Goal: Task Accomplishment & Management: Manage account settings

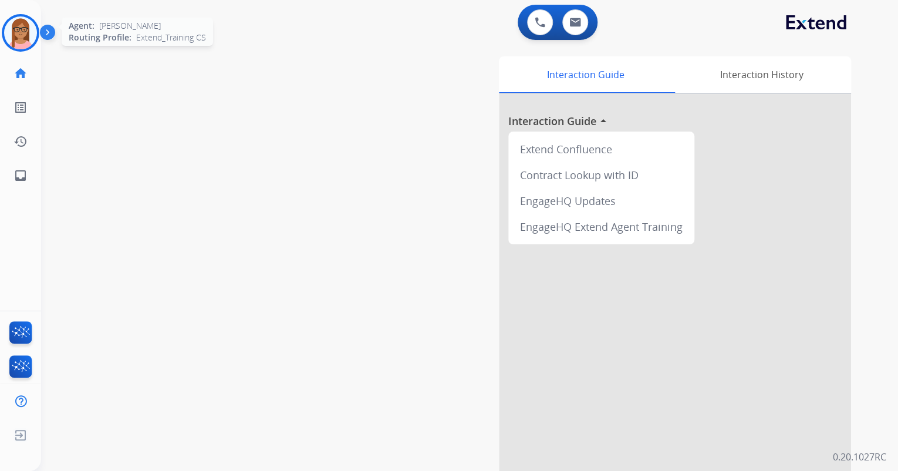
click at [12, 35] on img at bounding box center [20, 32] width 33 height 33
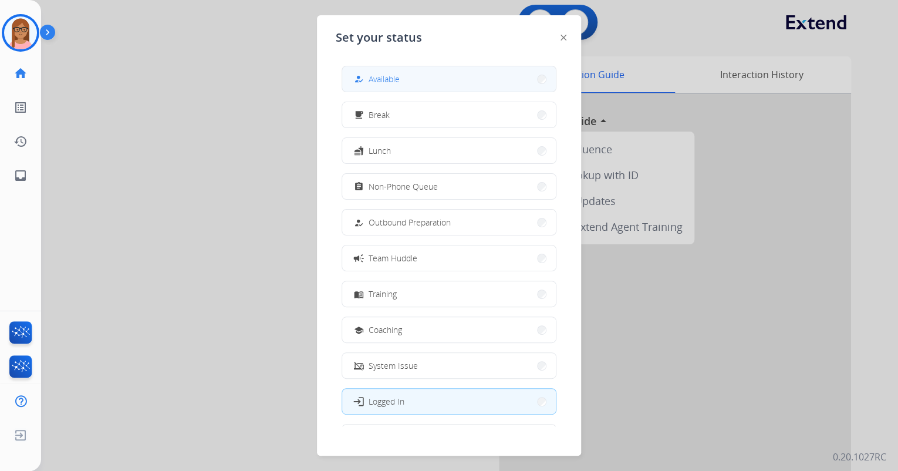
click at [474, 85] on button "how_to_reg Available" at bounding box center [449, 78] width 214 height 25
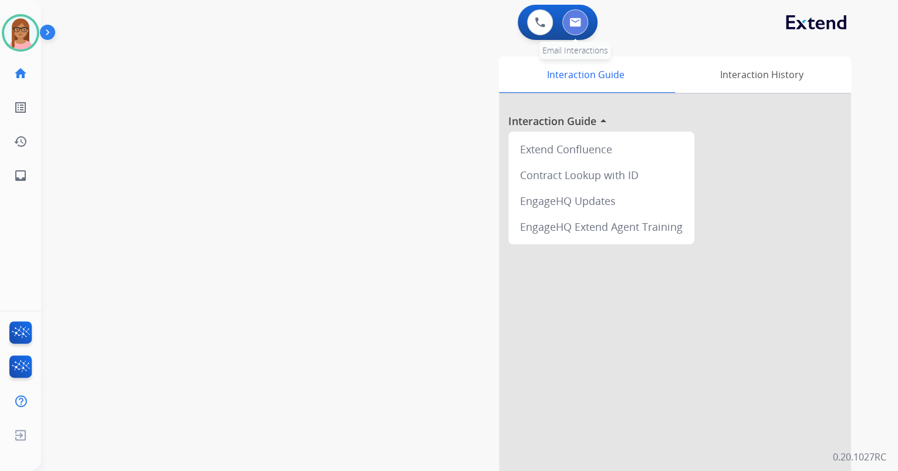
click at [579, 28] on button at bounding box center [575, 22] width 26 height 26
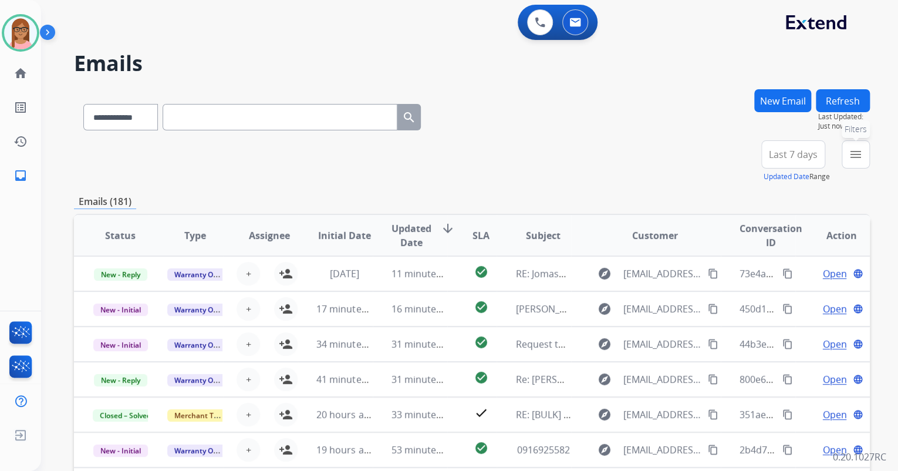
click at [850, 154] on mat-icon "menu" at bounding box center [856, 154] width 14 height 14
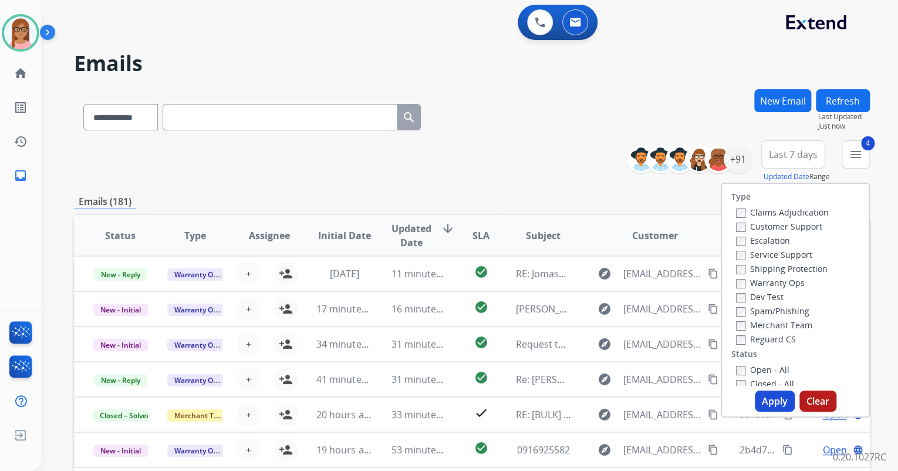
click at [778, 411] on button "Apply" at bounding box center [775, 400] width 40 height 21
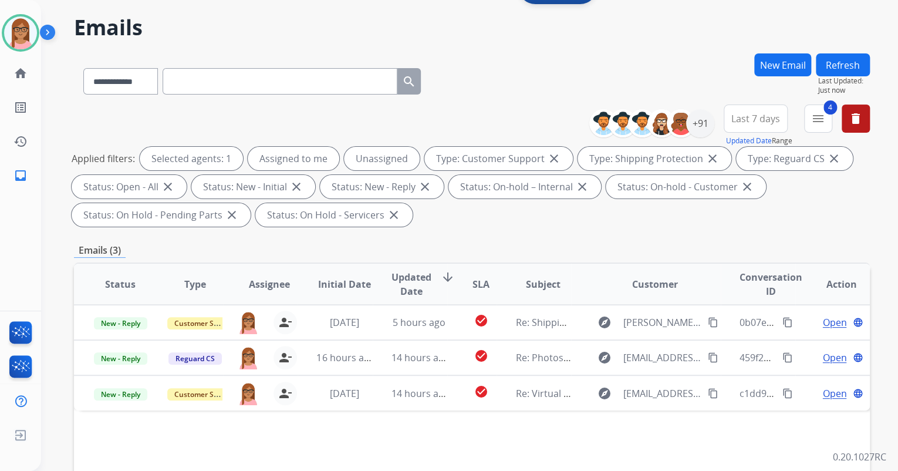
scroll to position [47, 0]
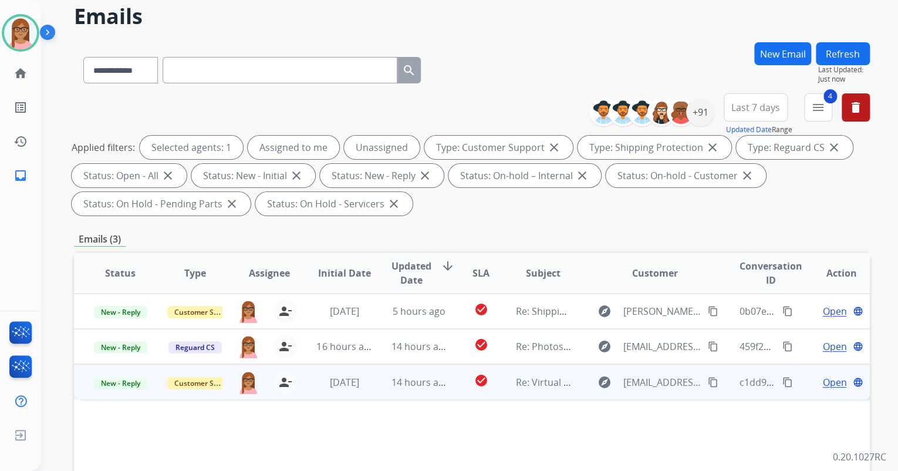
click at [822, 380] on span "Open" at bounding box center [834, 382] width 24 height 14
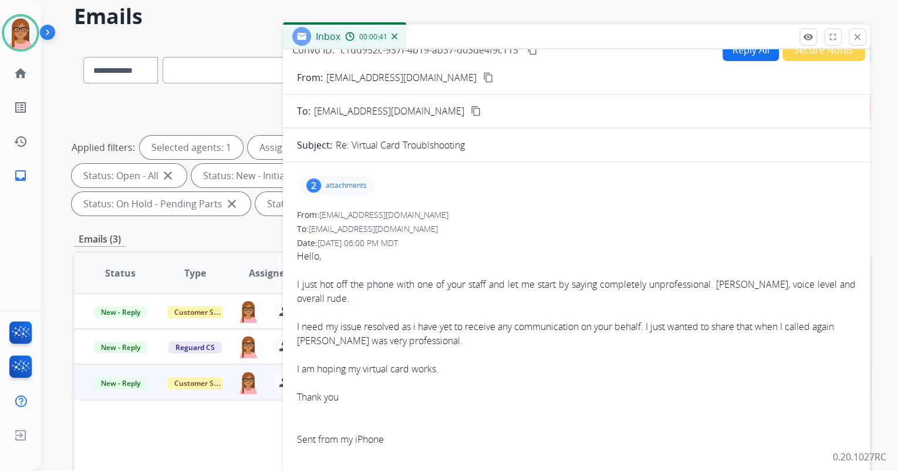
scroll to position [0, 0]
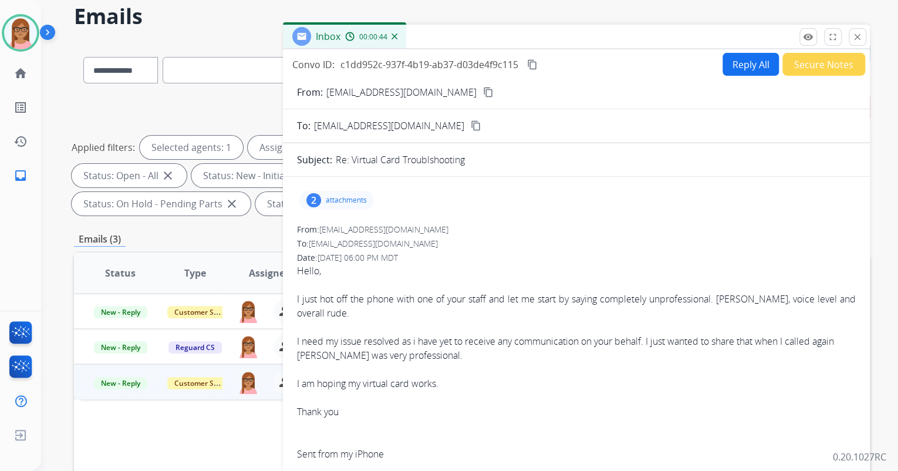
click at [331, 195] on p "attachments" at bounding box center [346, 199] width 41 height 9
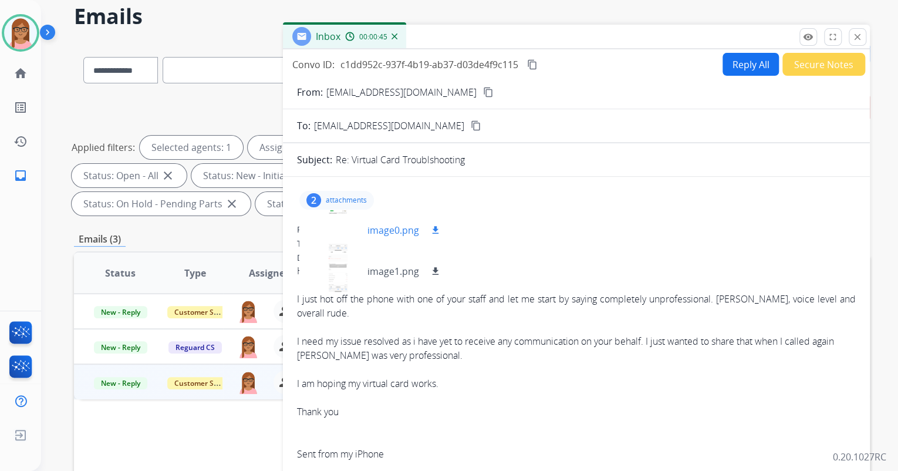
click at [345, 228] on div at bounding box center [338, 230] width 59 height 41
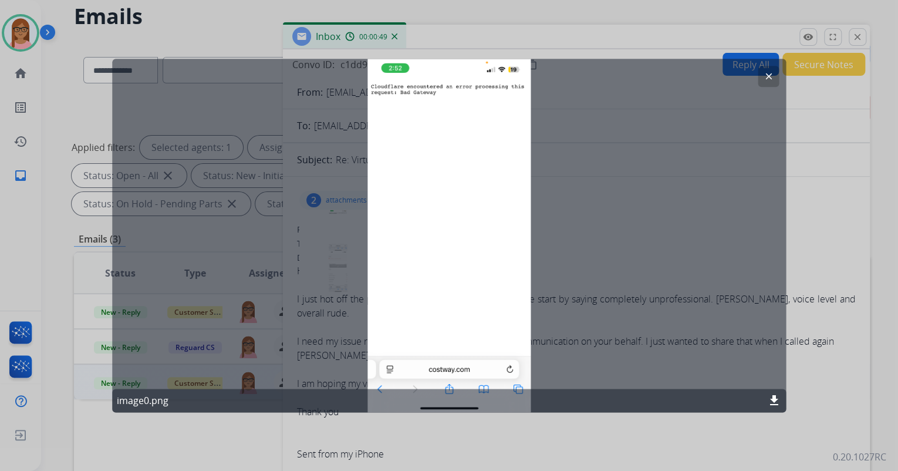
click at [763, 77] on mat-icon "clear" at bounding box center [768, 76] width 11 height 11
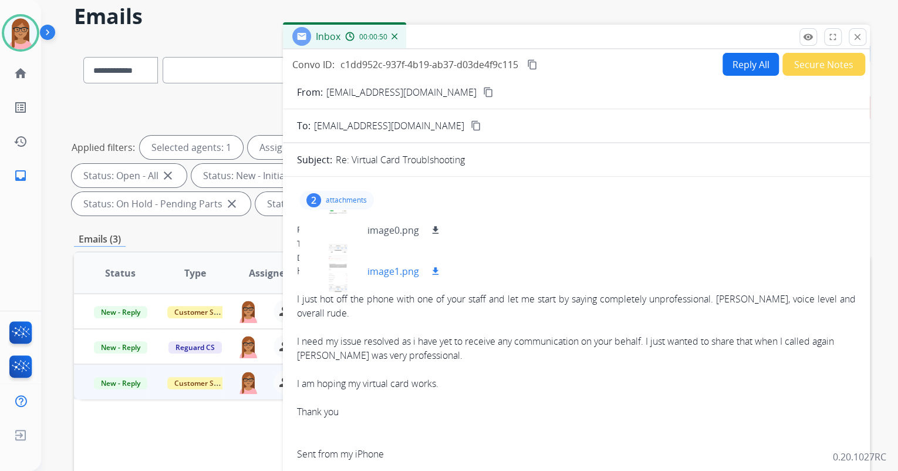
click at [334, 263] on div at bounding box center [338, 271] width 59 height 41
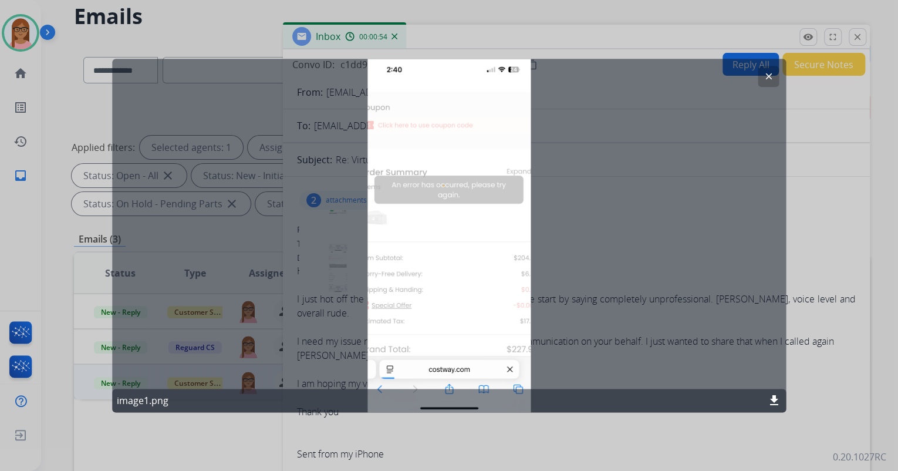
click at [765, 73] on mat-icon "clear" at bounding box center [768, 76] width 11 height 11
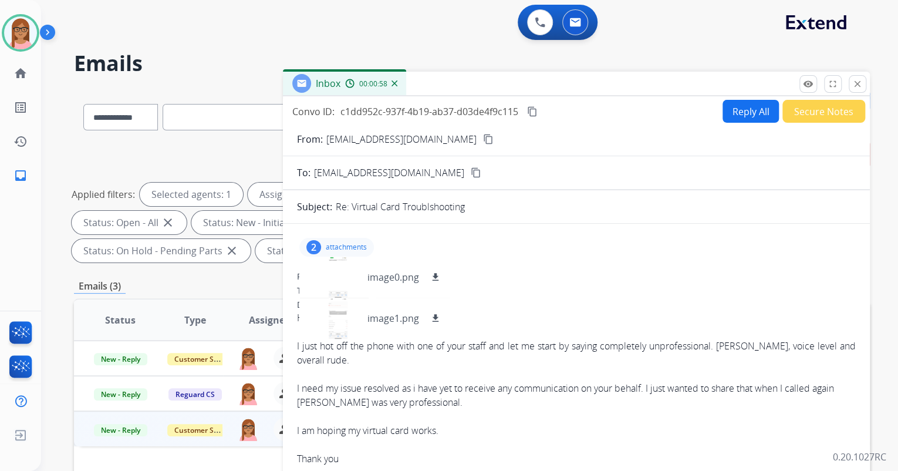
click at [483, 136] on mat-icon "content_copy" at bounding box center [488, 139] width 11 height 11
click at [535, 21] on img at bounding box center [540, 22] width 11 height 11
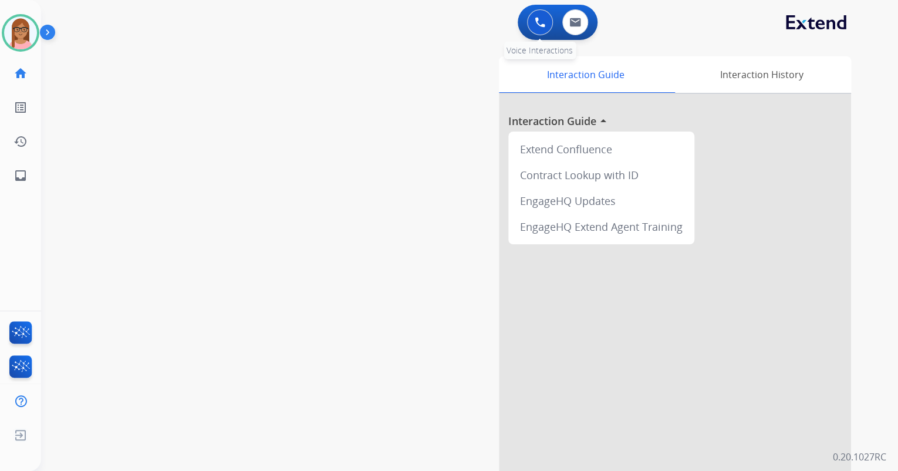
click at [538, 22] on img at bounding box center [540, 22] width 11 height 11
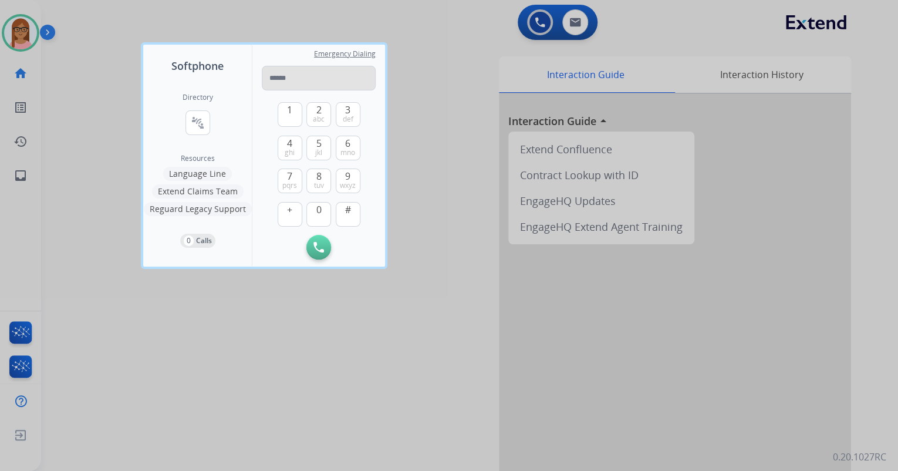
click at [344, 73] on input "tel" at bounding box center [319, 78] width 114 height 25
click at [277, 77] on input "**********" at bounding box center [319, 78] width 114 height 25
type input "**********"
click at [315, 255] on button "Initiate Call" at bounding box center [318, 247] width 25 height 25
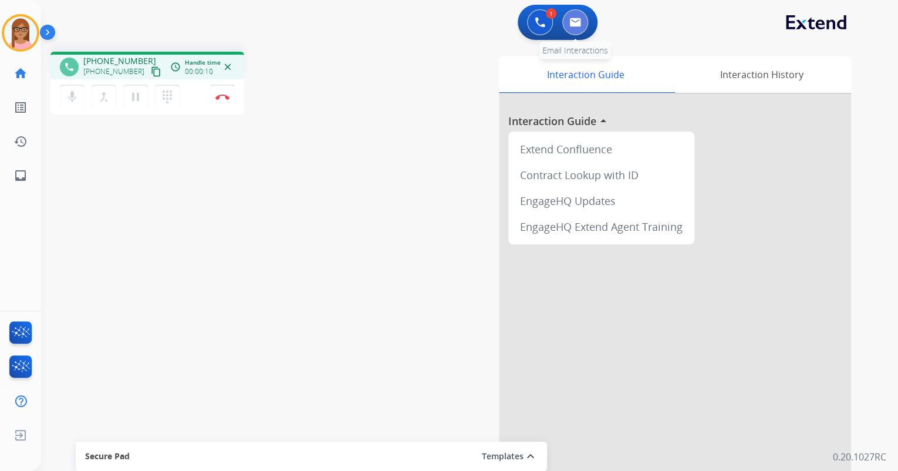
click at [578, 28] on button at bounding box center [575, 22] width 26 height 26
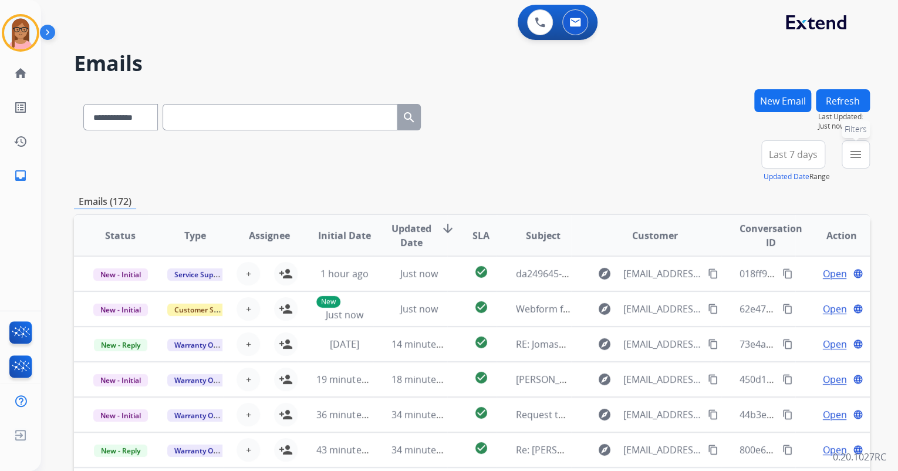
click at [857, 157] on mat-icon "menu" at bounding box center [856, 154] width 14 height 14
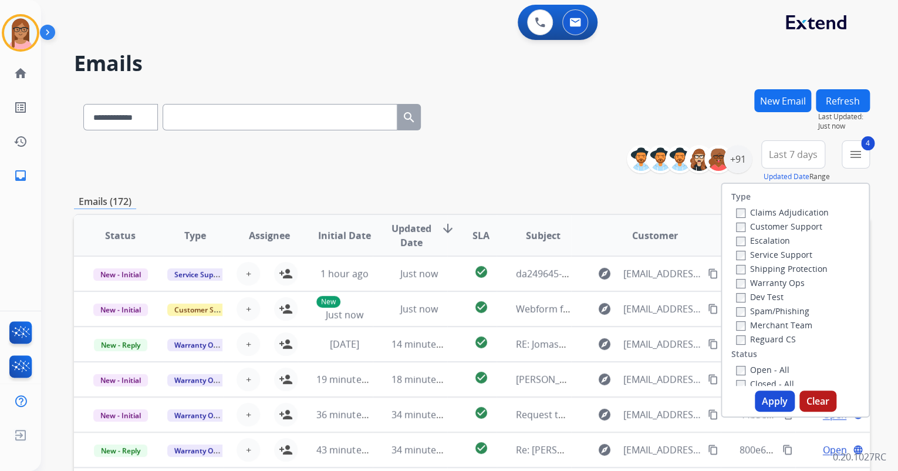
click at [769, 397] on button "Apply" at bounding box center [775, 400] width 40 height 21
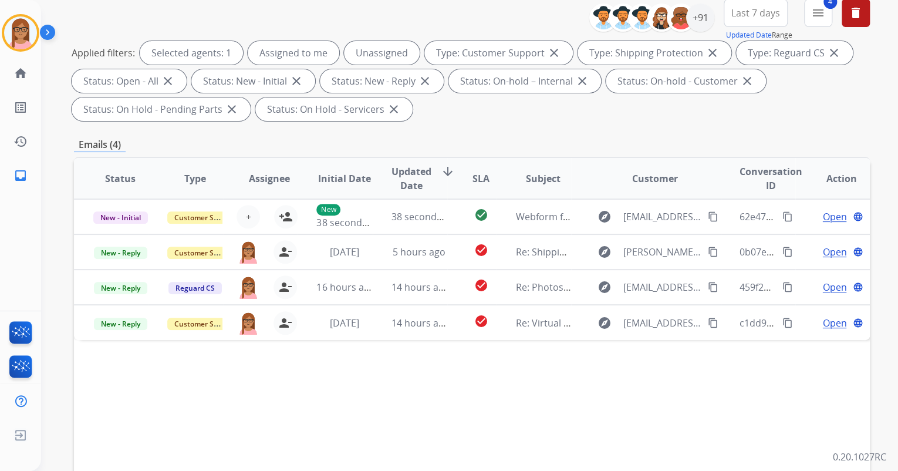
scroll to position [141, 0]
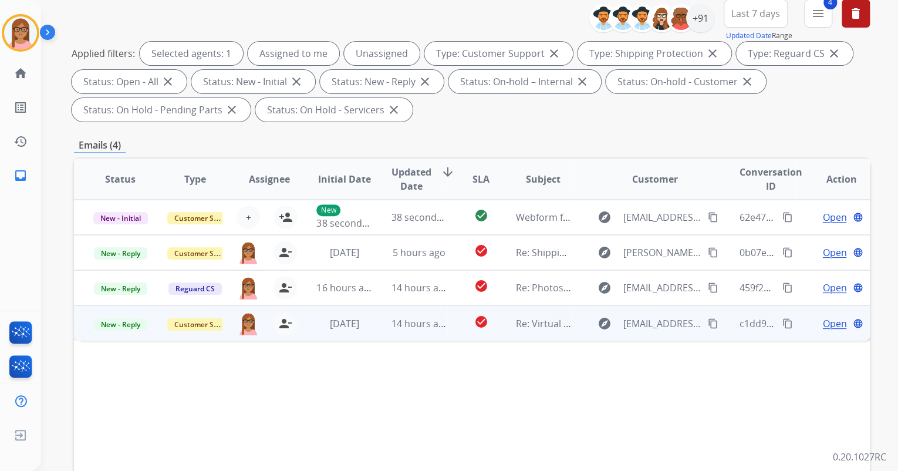
click at [829, 324] on span "Open" at bounding box center [834, 323] width 24 height 14
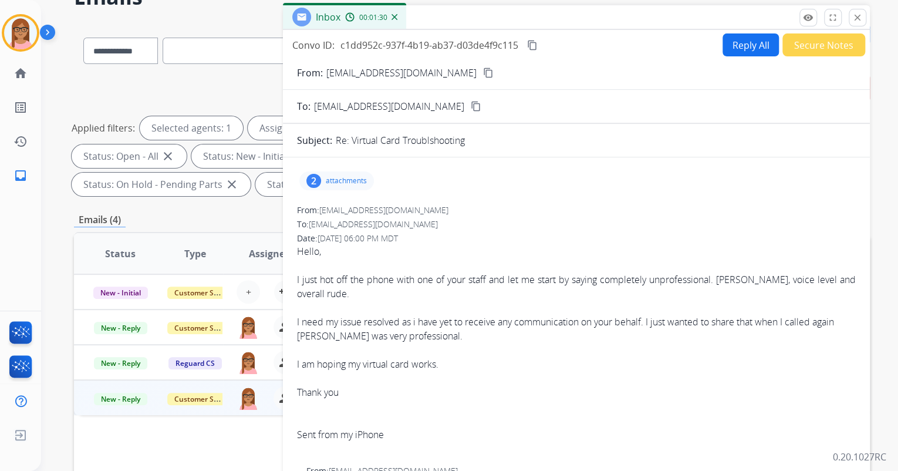
scroll to position [0, 0]
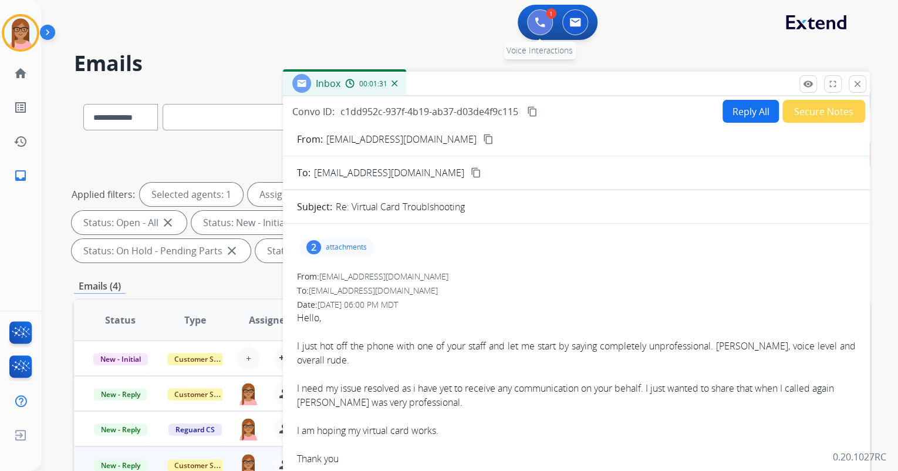
click at [540, 22] on img at bounding box center [540, 22] width 11 height 11
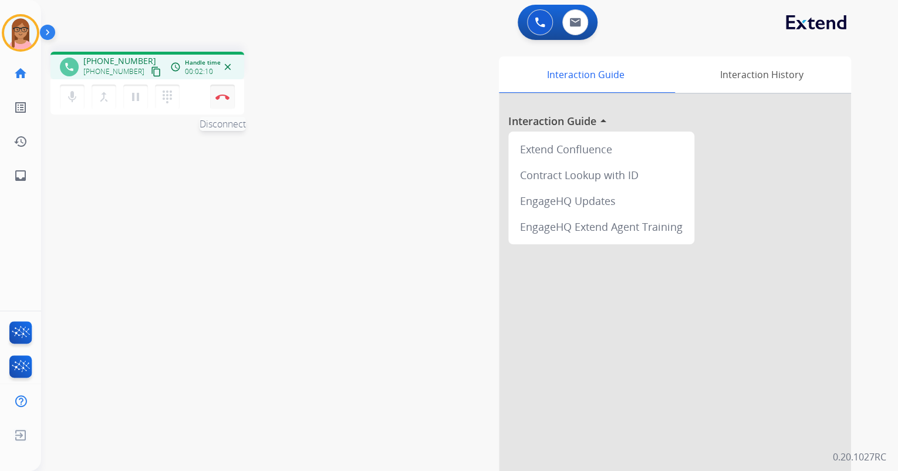
click at [222, 98] on img at bounding box center [222, 97] width 14 height 6
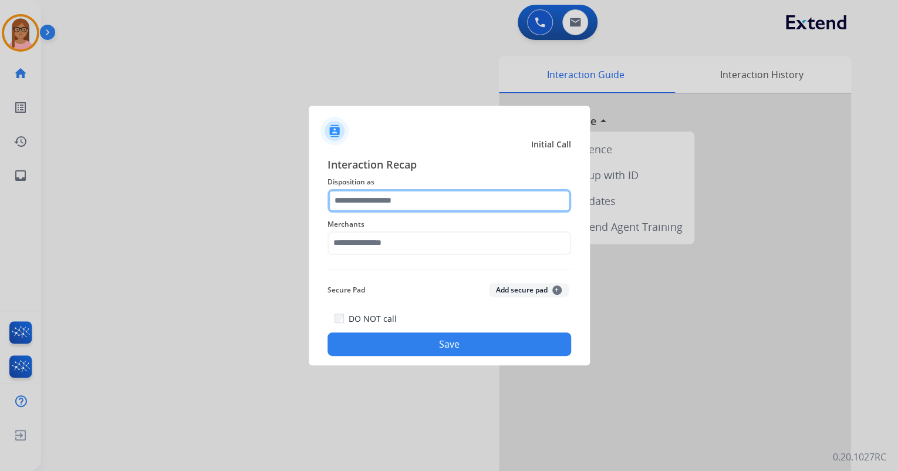
click at [365, 205] on input "text" at bounding box center [450, 200] width 244 height 23
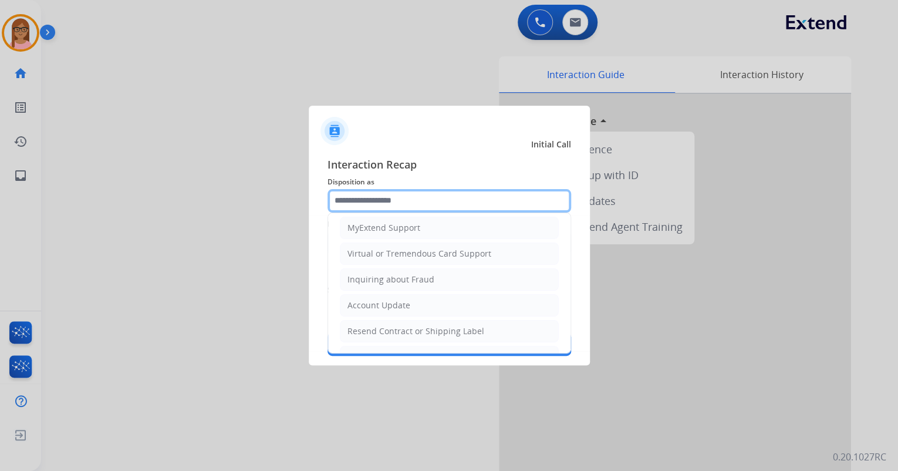
scroll to position [231, 0]
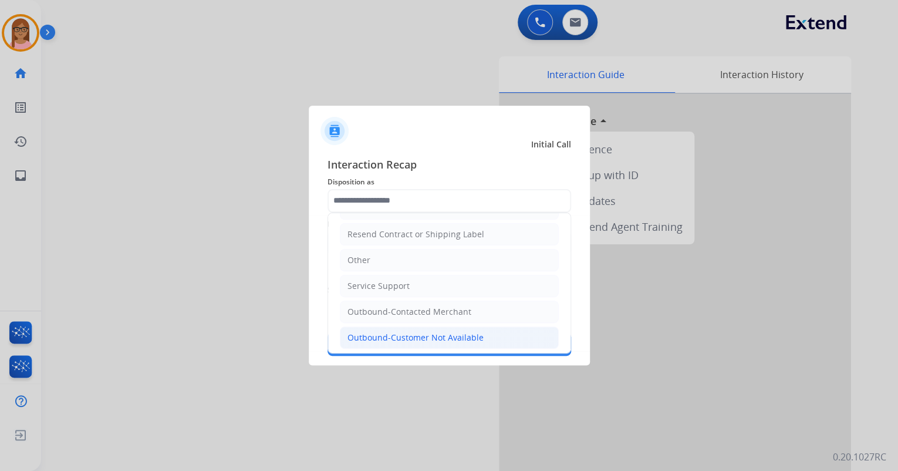
click at [401, 332] on div "Outbound-Customer Not Available" at bounding box center [416, 338] width 136 height 12
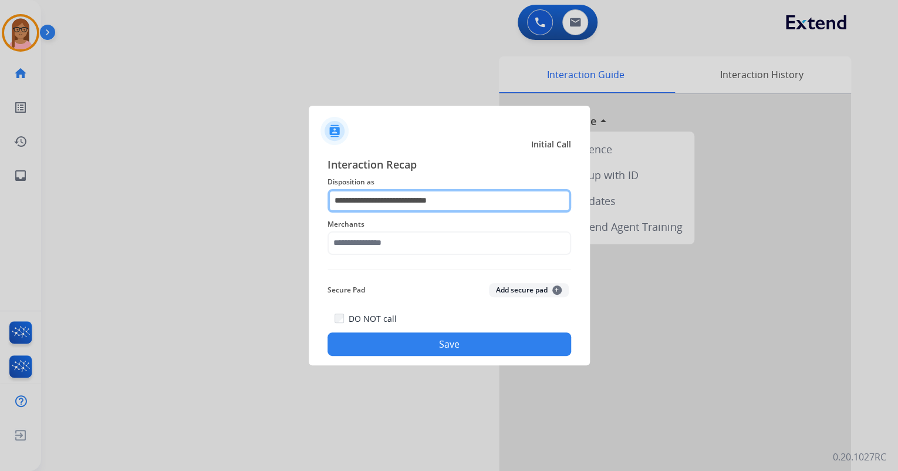
click at [413, 210] on input "**********" at bounding box center [450, 200] width 244 height 23
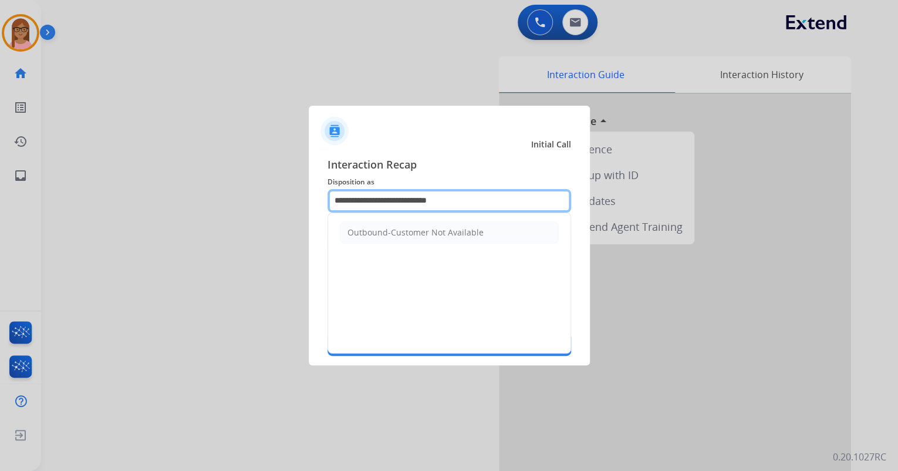
click at [472, 199] on input "**********" at bounding box center [450, 200] width 244 height 23
type input "*"
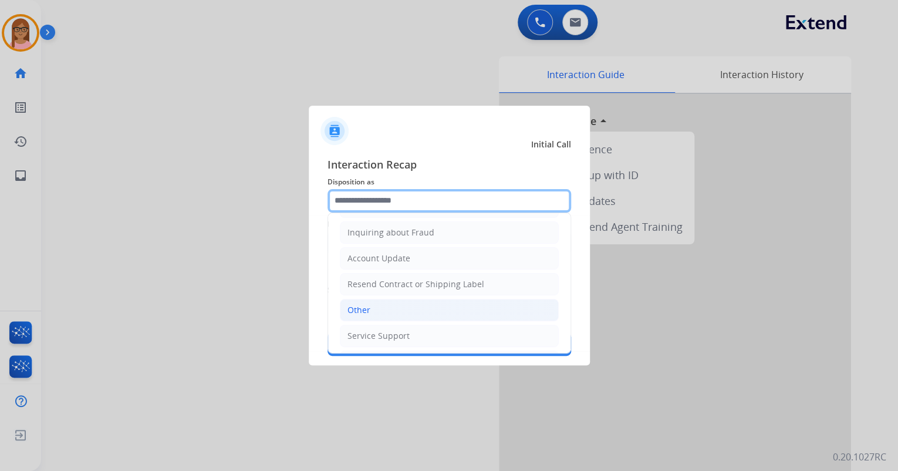
scroll to position [137, 0]
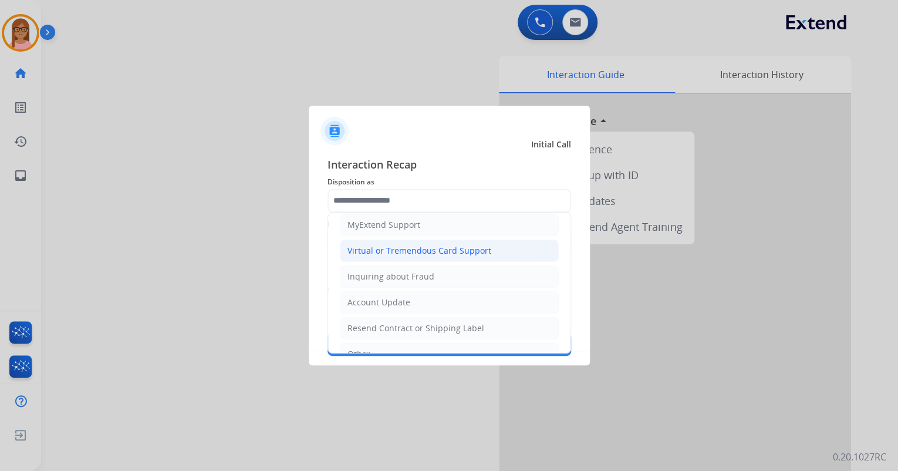
click at [408, 251] on div "Virtual or Tremendous Card Support" at bounding box center [420, 251] width 144 height 12
type input "**********"
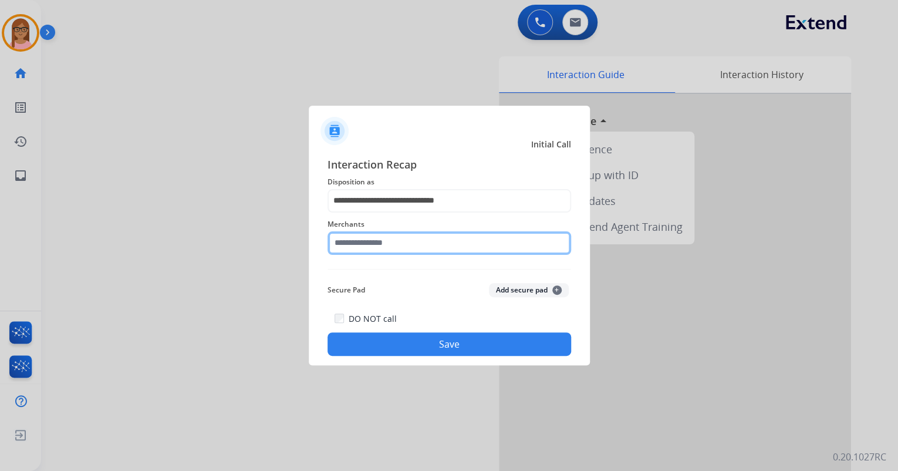
click at [394, 244] on input "text" at bounding box center [450, 242] width 244 height 23
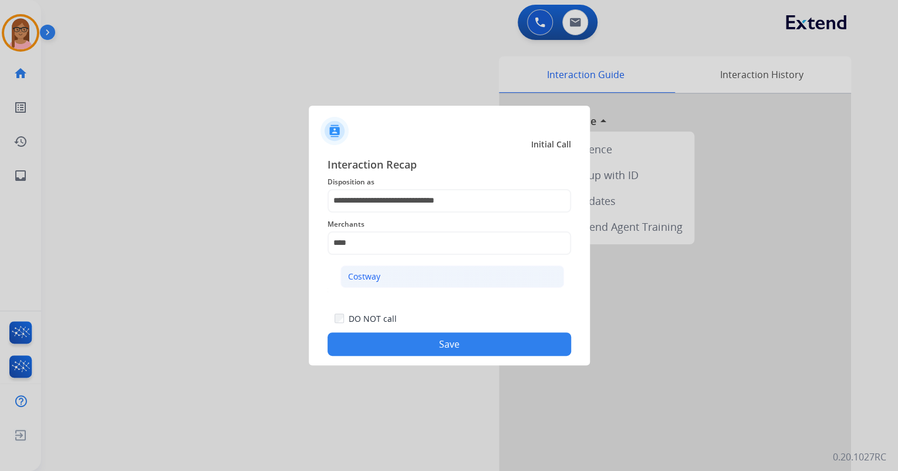
click at [371, 275] on div "Costway" at bounding box center [364, 277] width 32 height 12
type input "*******"
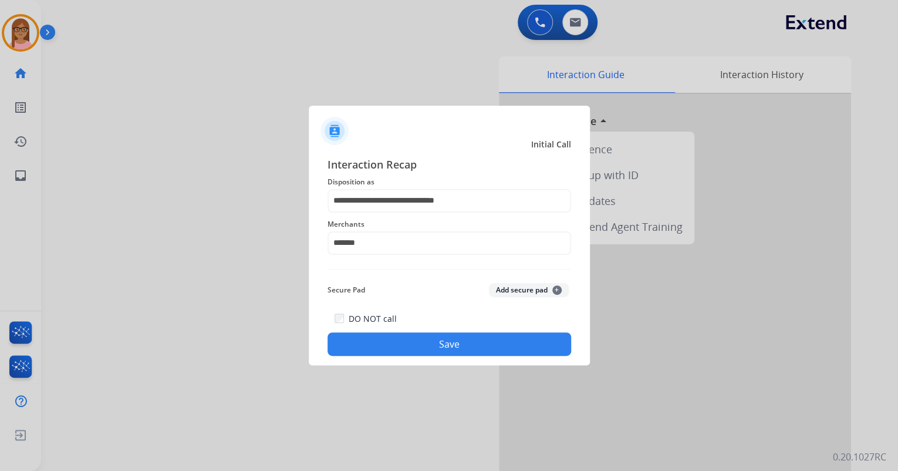
click at [399, 336] on button "Save" at bounding box center [450, 343] width 244 height 23
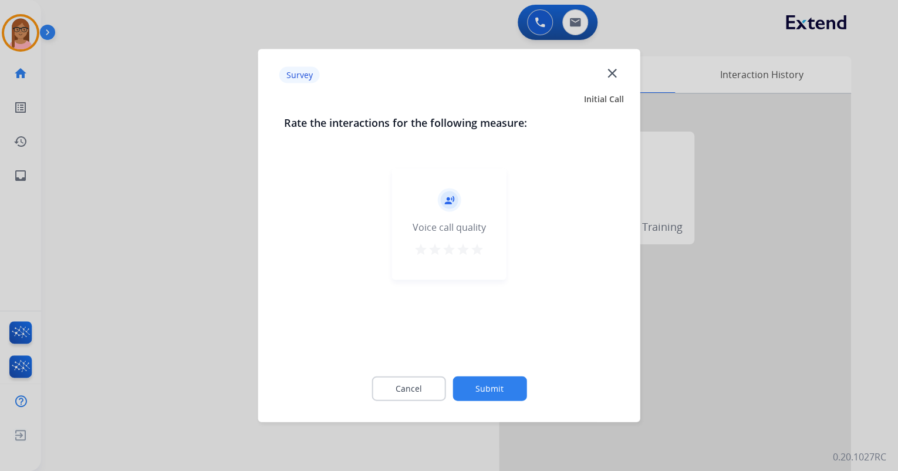
click at [470, 243] on mat-icon "star" at bounding box center [477, 249] width 14 height 14
click at [490, 384] on button "Submit" at bounding box center [490, 388] width 74 height 25
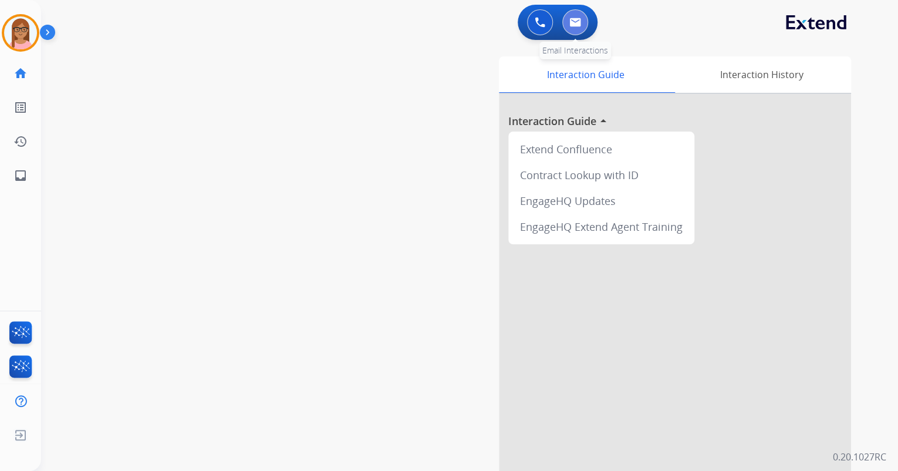
click at [571, 18] on img at bounding box center [575, 22] width 12 height 9
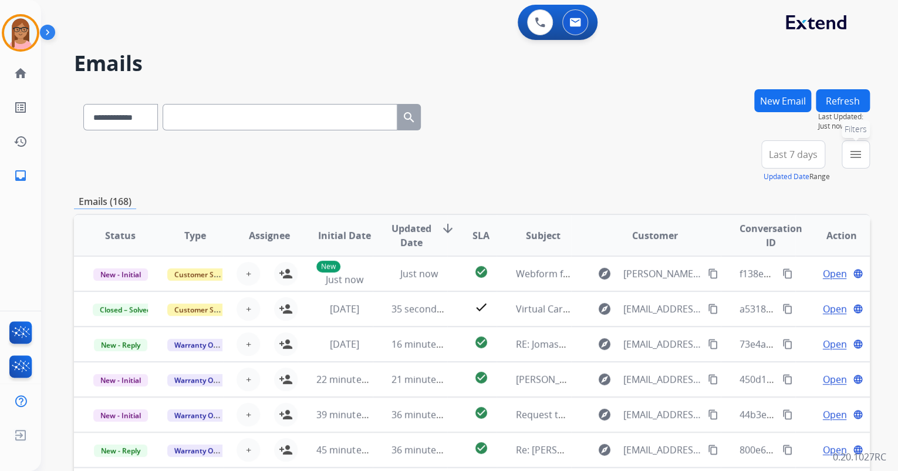
click at [869, 163] on button "menu Filters" at bounding box center [856, 154] width 28 height 28
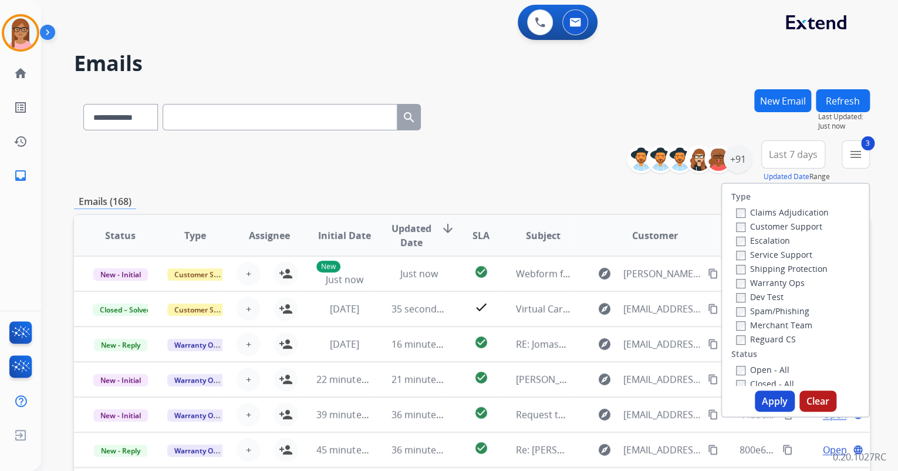
click at [736, 364] on label "Open - All" at bounding box center [762, 369] width 53 height 11
click at [757, 399] on button "Apply" at bounding box center [775, 400] width 40 height 21
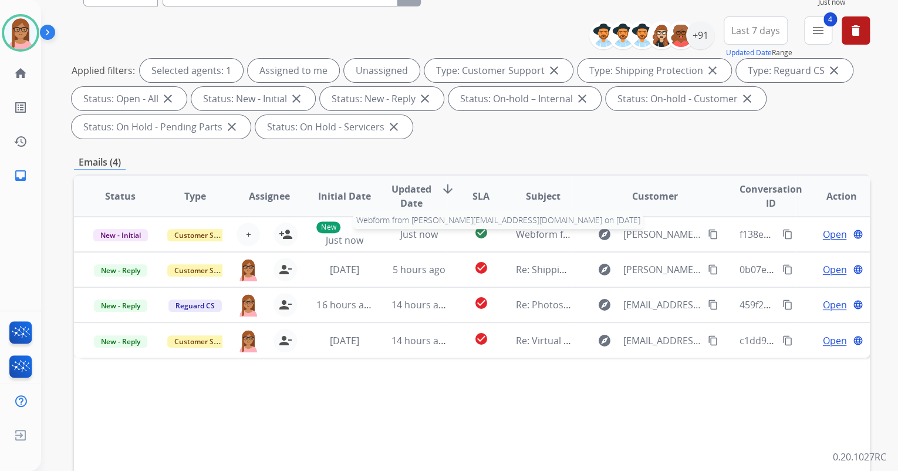
scroll to position [188, 0]
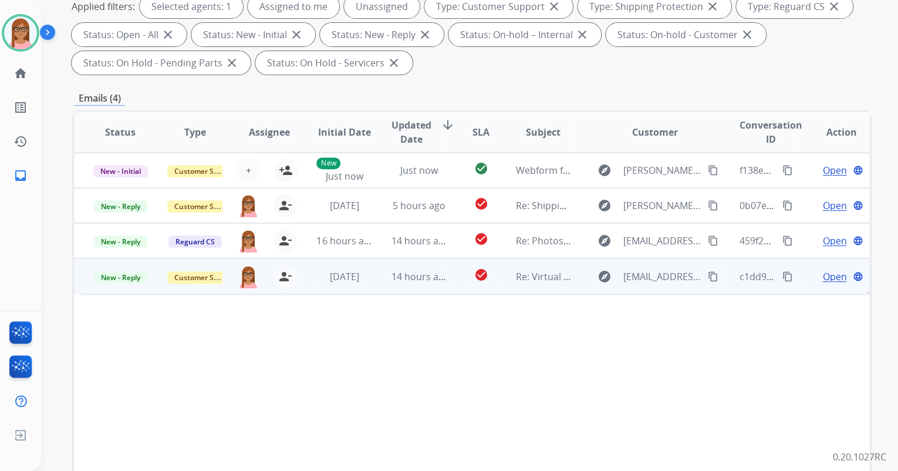
click at [822, 272] on span "Open" at bounding box center [834, 276] width 24 height 14
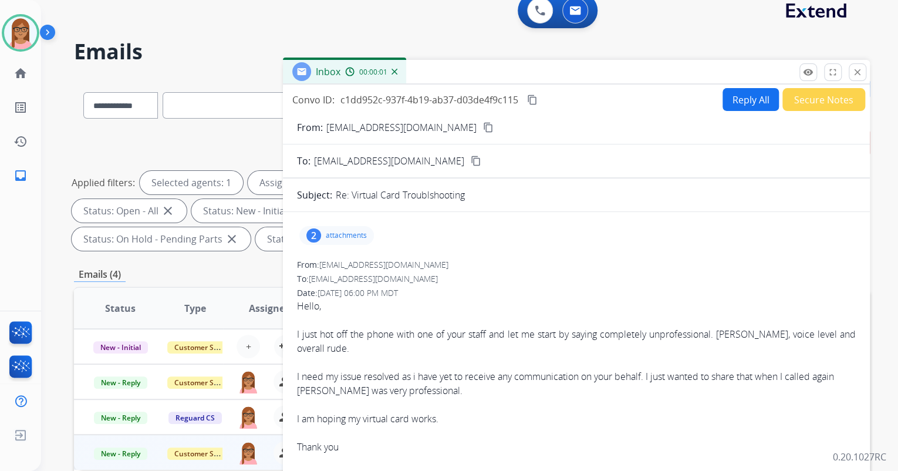
scroll to position [0, 0]
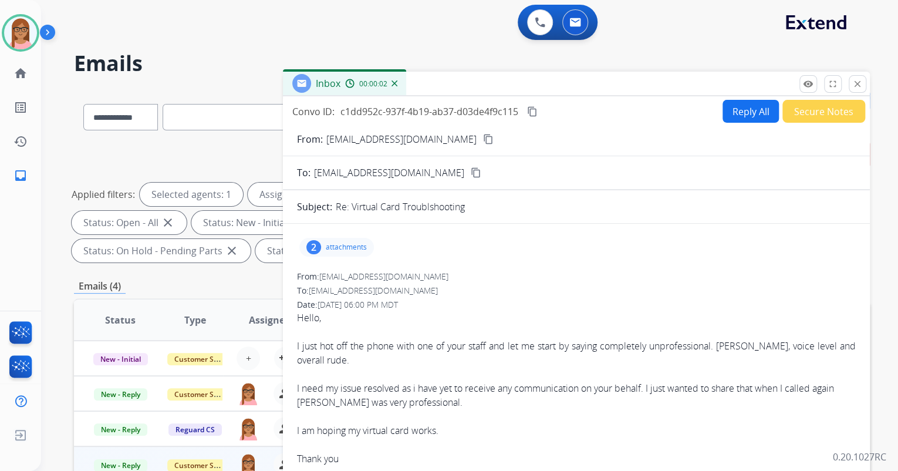
click at [836, 109] on button "Secure Notes" at bounding box center [824, 111] width 83 height 23
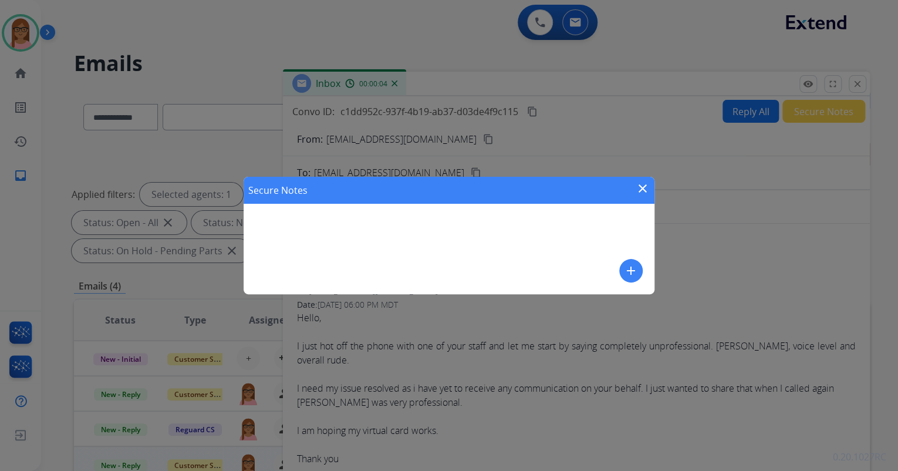
click at [630, 271] on mat-icon "add" at bounding box center [631, 271] width 14 height 14
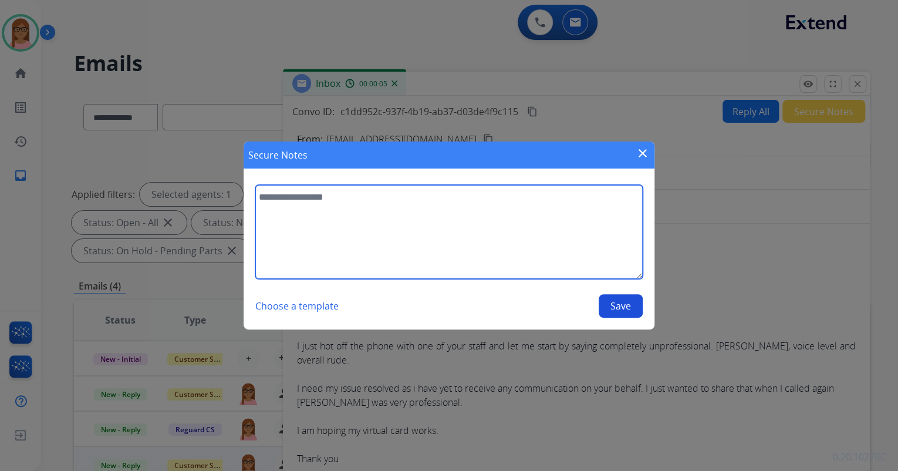
click at [395, 190] on textarea at bounding box center [448, 232] width 387 height 94
click at [406, 197] on textarea "**********" at bounding box center [448, 232] width 387 height 94
type textarea "**********"
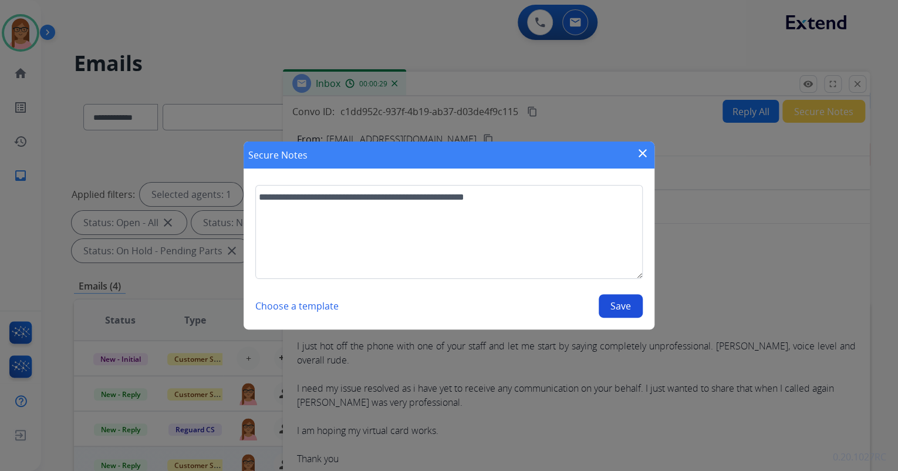
click at [608, 310] on button "Save" at bounding box center [621, 305] width 44 height 23
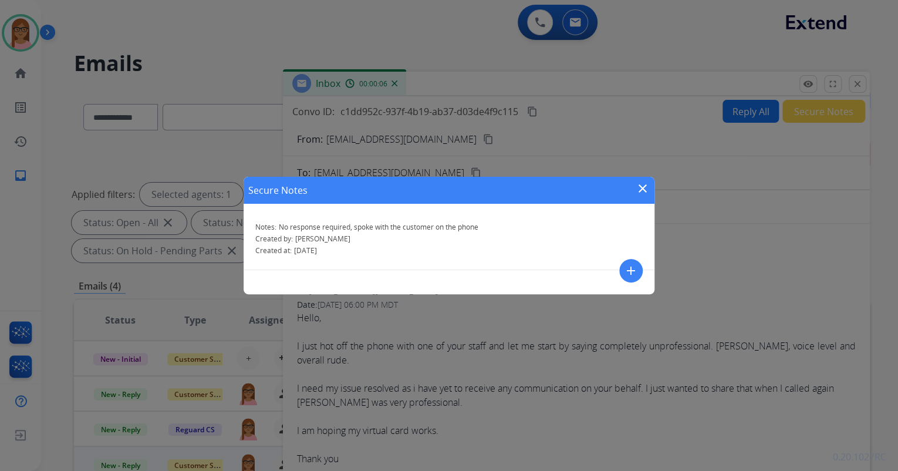
click at [639, 183] on mat-icon "close" at bounding box center [643, 188] width 14 height 14
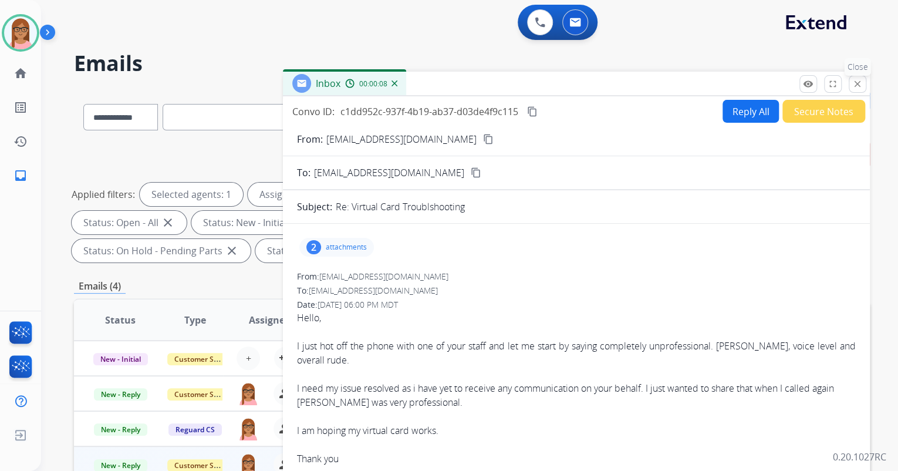
click at [858, 88] on mat-icon "close" at bounding box center [857, 84] width 11 height 11
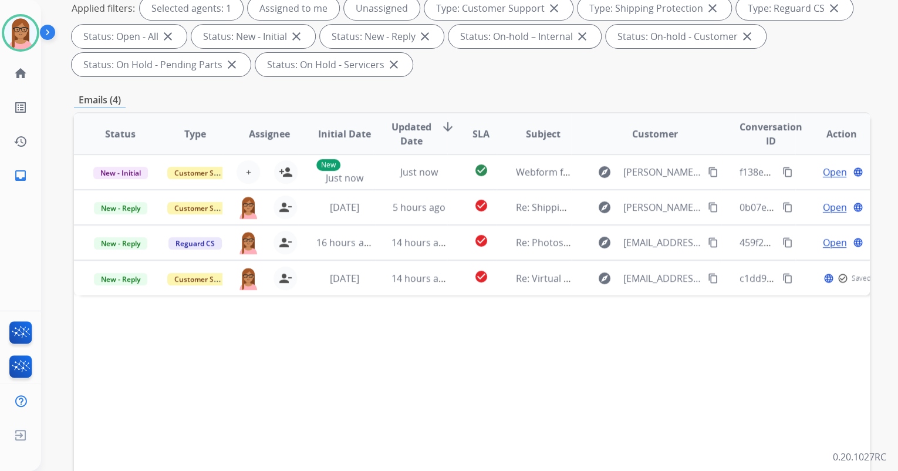
scroll to position [235, 0]
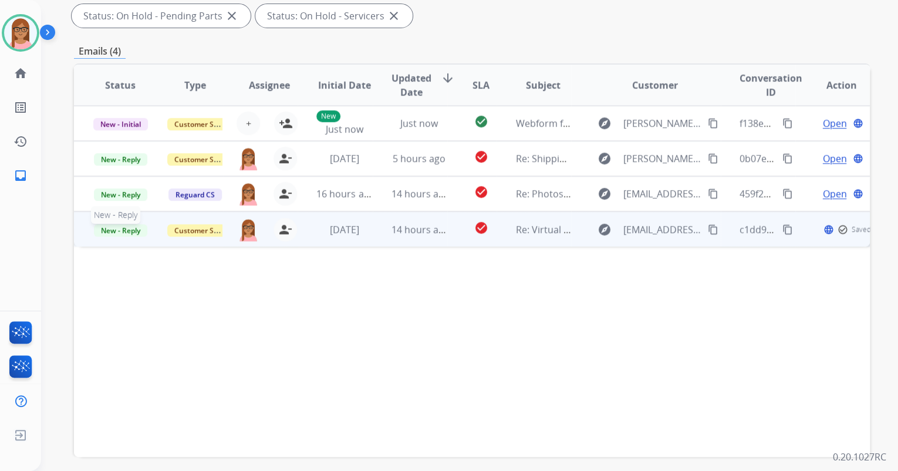
click at [127, 231] on span "New - Reply" at bounding box center [120, 230] width 53 height 12
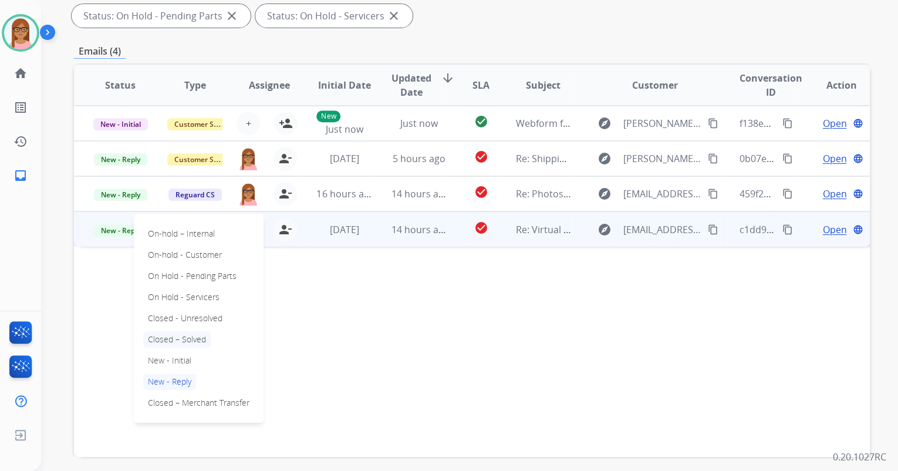
click at [195, 333] on p "Closed – Solved" at bounding box center [177, 339] width 68 height 16
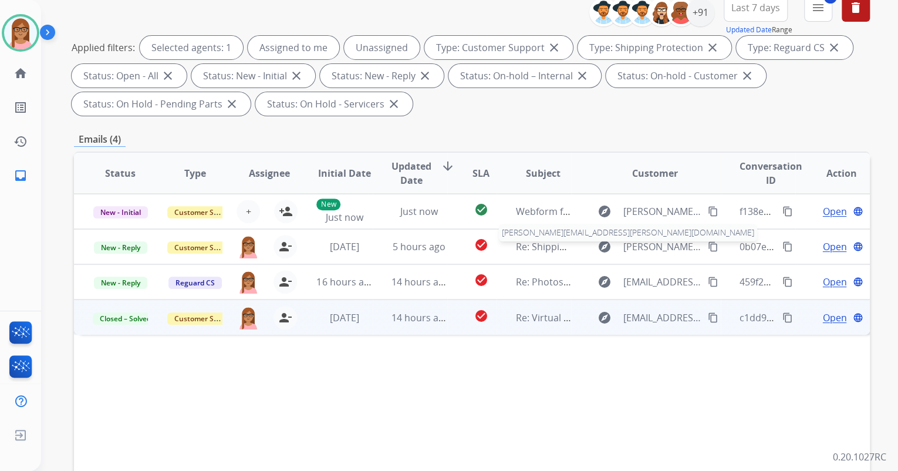
scroll to position [0, 0]
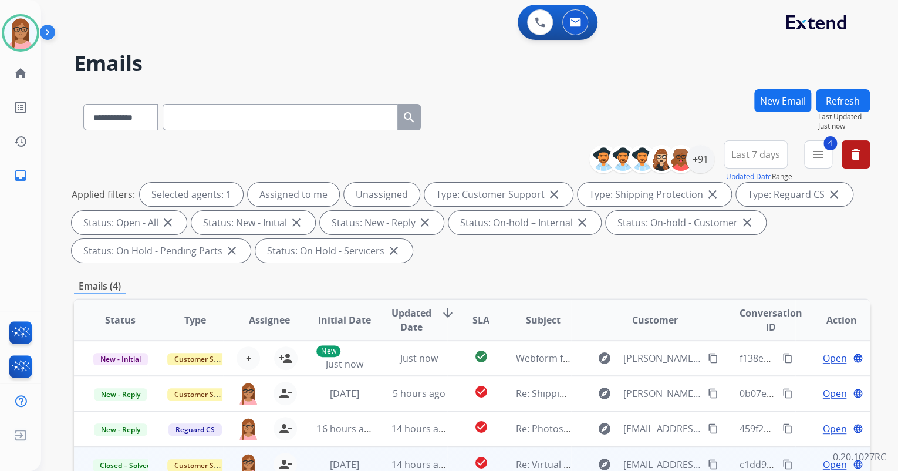
click at [845, 106] on button "Refresh" at bounding box center [843, 100] width 54 height 23
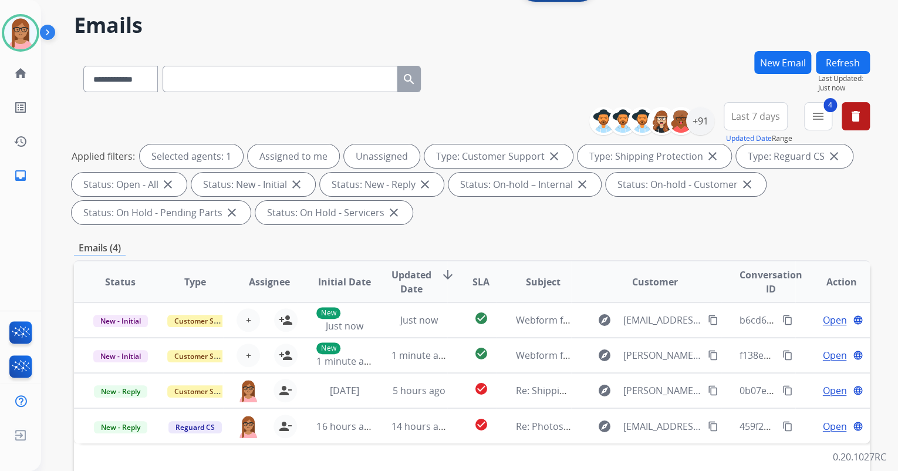
scroll to position [188, 0]
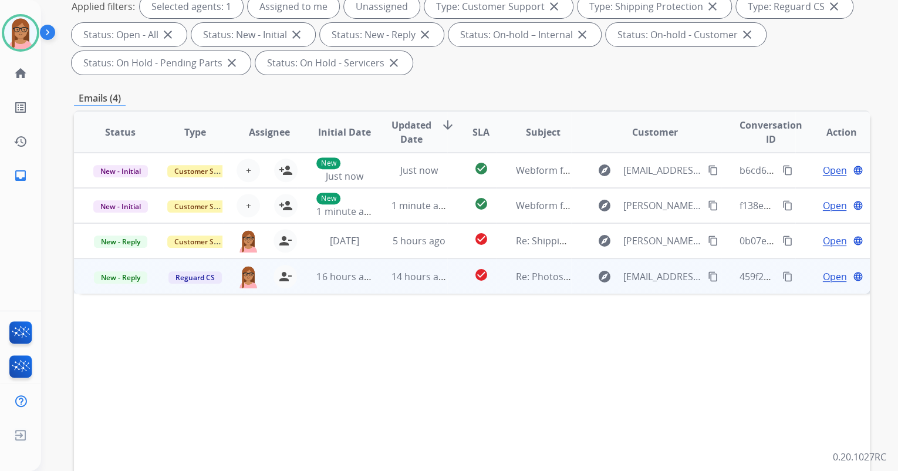
click at [822, 270] on span "Open" at bounding box center [834, 276] width 24 height 14
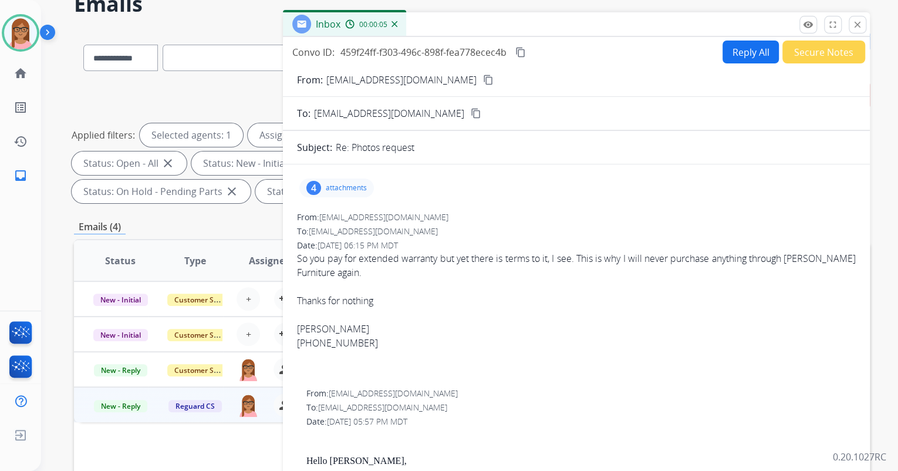
scroll to position [47, 0]
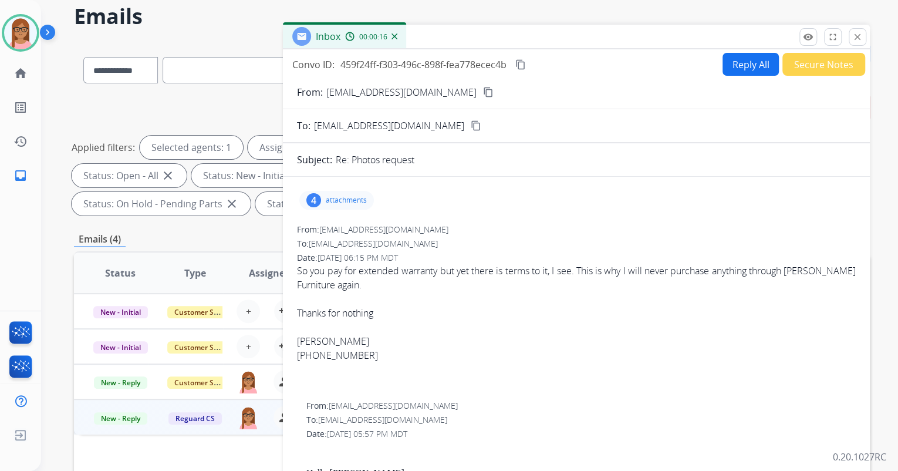
click at [483, 90] on mat-icon "content_copy" at bounding box center [488, 92] width 11 height 11
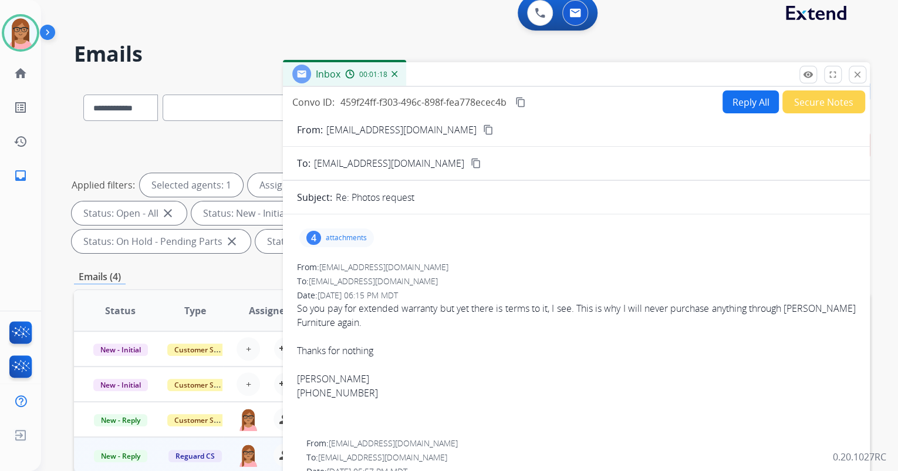
scroll to position [0, 0]
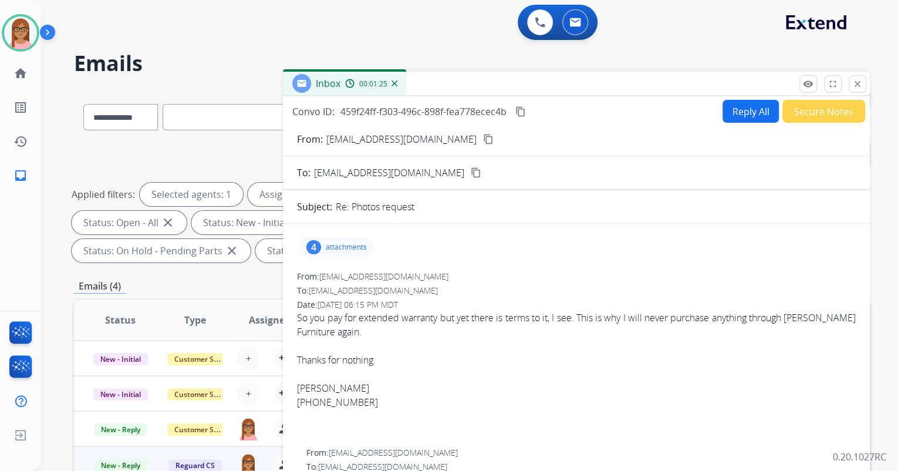
click at [831, 109] on button "Secure Notes" at bounding box center [824, 111] width 83 height 23
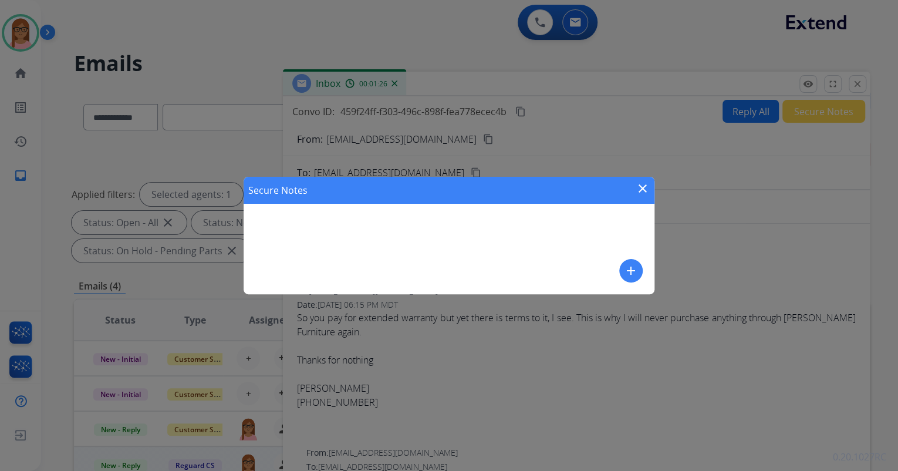
click at [628, 279] on button "add" at bounding box center [630, 270] width 23 height 23
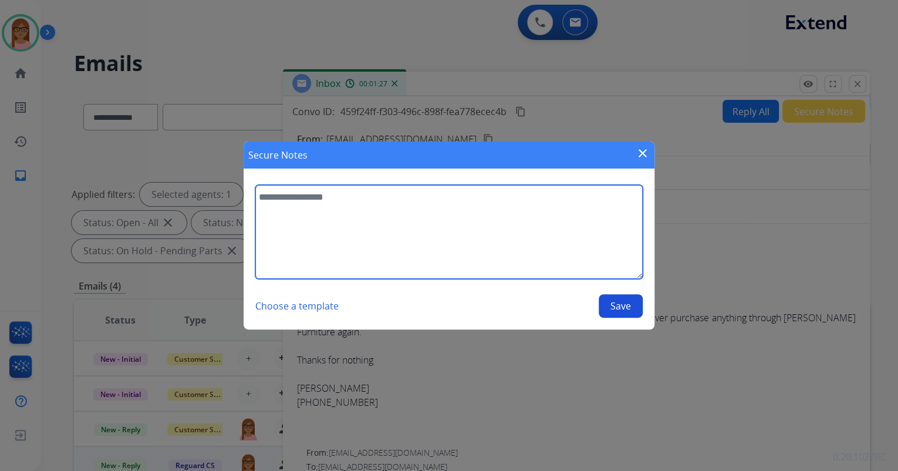
click at [308, 211] on textarea at bounding box center [448, 232] width 387 height 94
type textarea "**********"
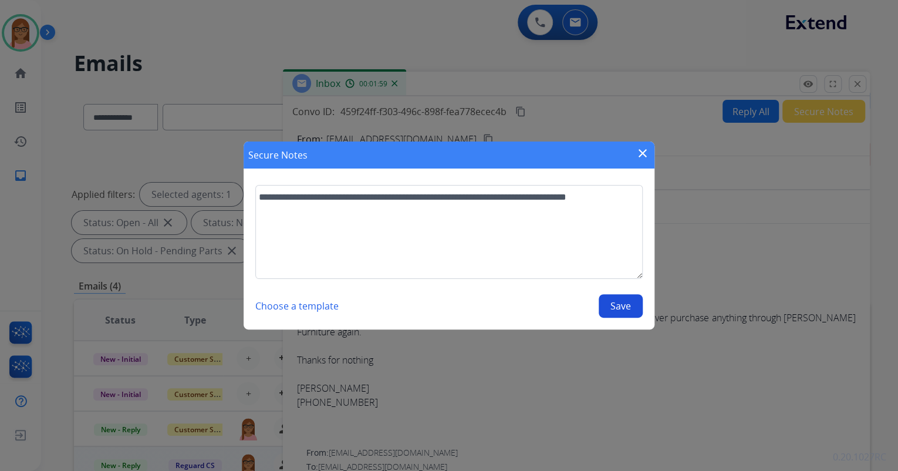
click at [616, 305] on button "Save" at bounding box center [621, 305] width 44 height 23
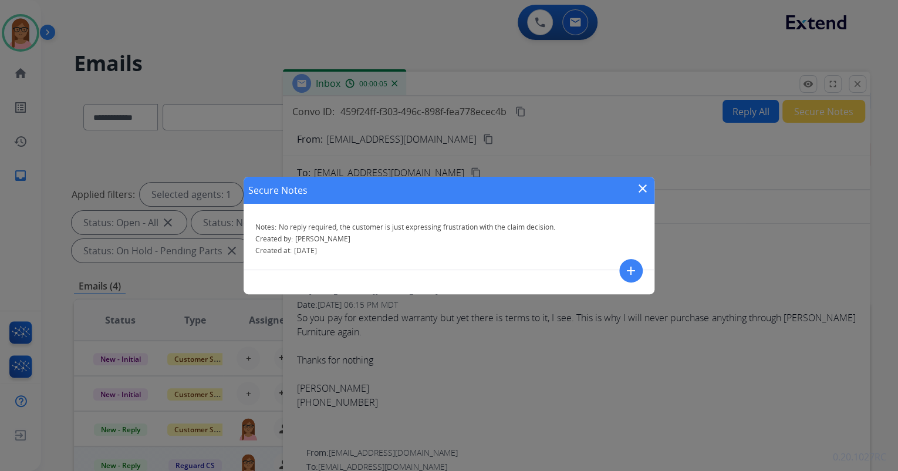
click at [645, 183] on mat-icon "close" at bounding box center [643, 188] width 14 height 14
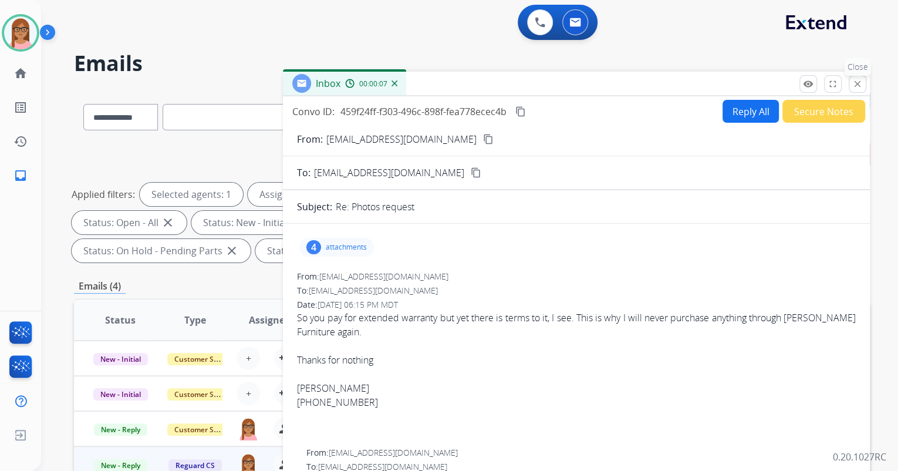
click at [856, 84] on mat-icon "close" at bounding box center [857, 84] width 11 height 11
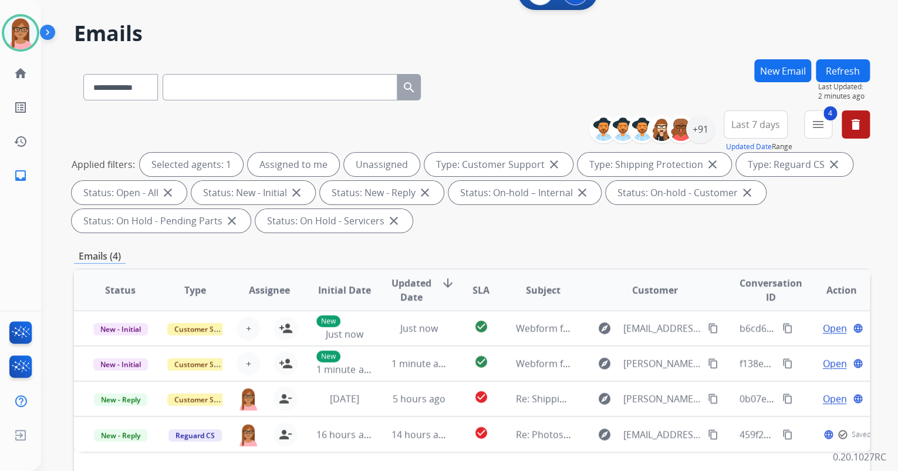
scroll to position [141, 0]
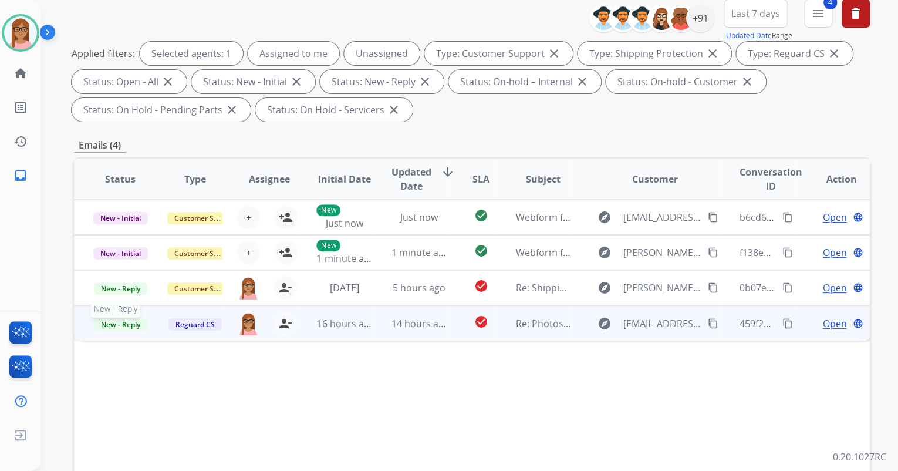
click at [133, 326] on span "New - Reply" at bounding box center [120, 324] width 53 height 12
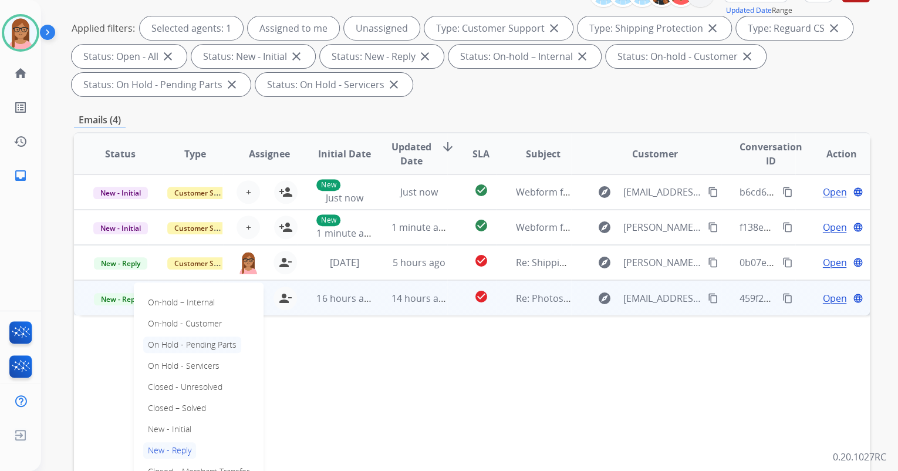
scroll to position [188, 0]
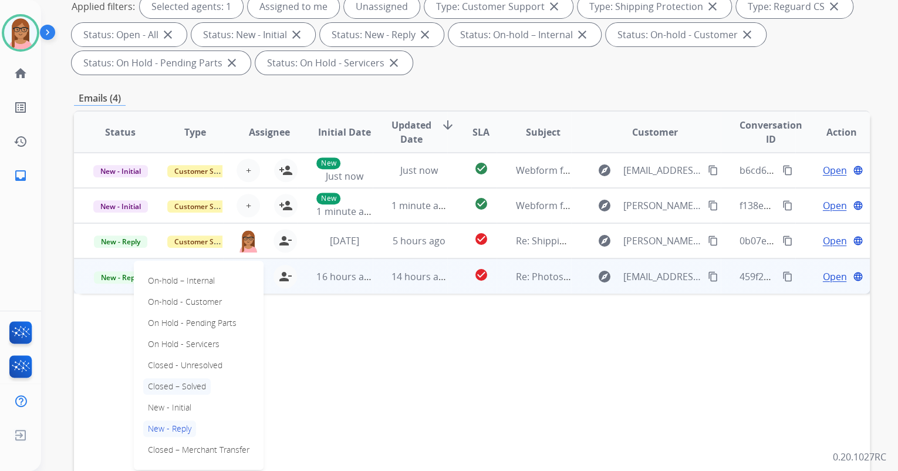
click at [177, 379] on p "Closed – Solved" at bounding box center [177, 386] width 68 height 16
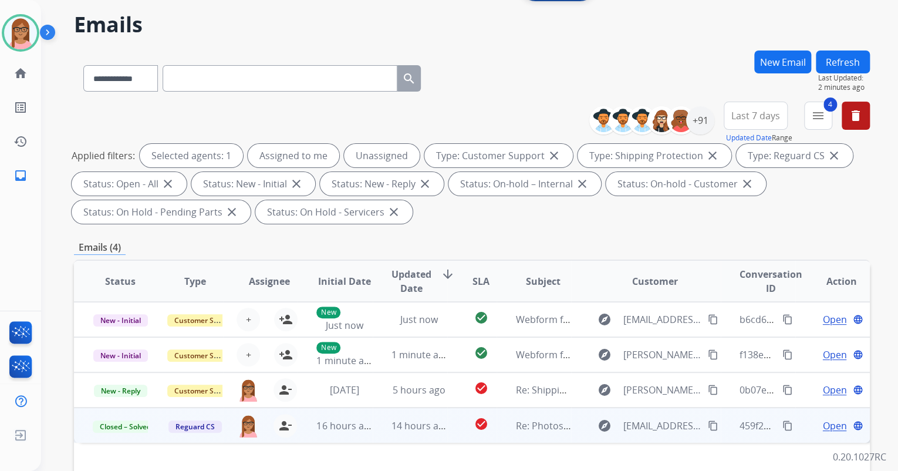
scroll to position [0, 0]
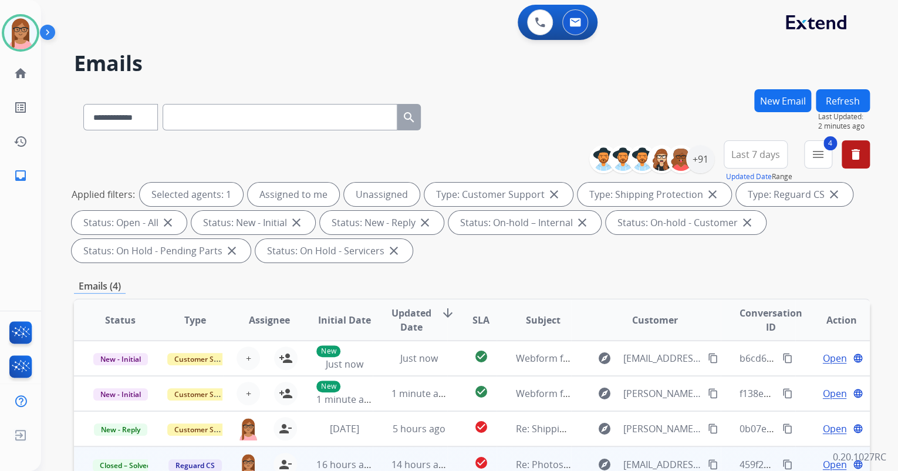
click at [848, 101] on button "Refresh" at bounding box center [843, 100] width 54 height 23
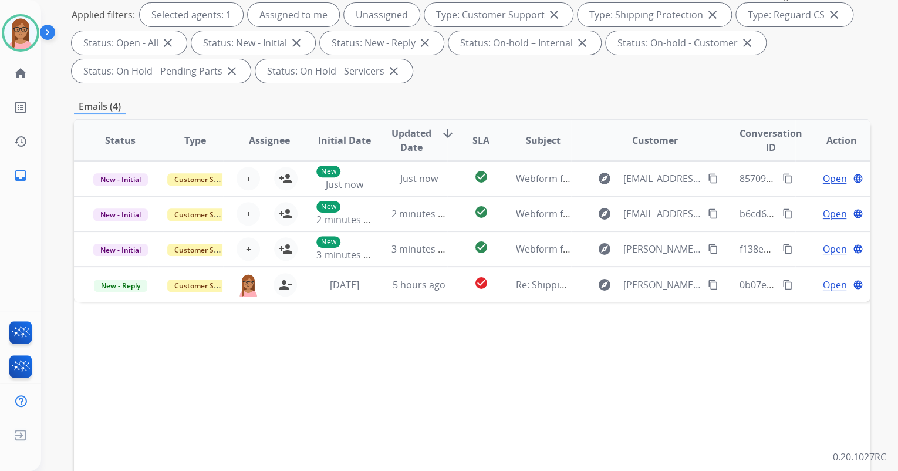
scroll to position [188, 0]
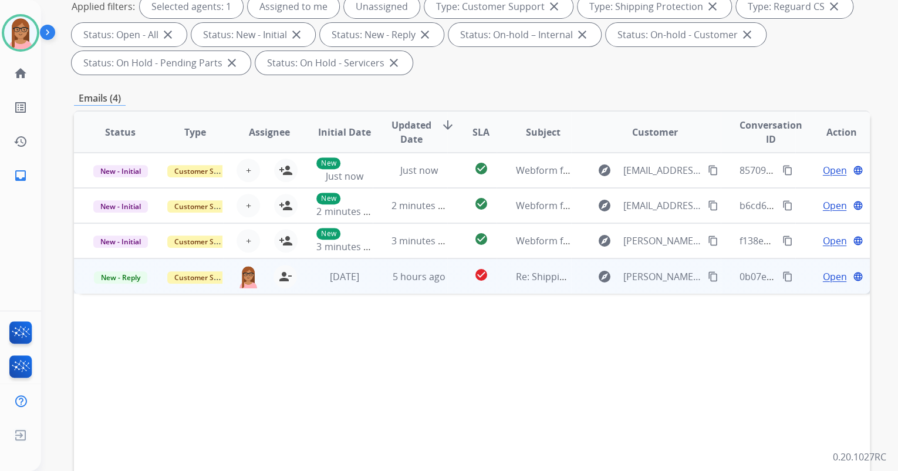
click at [834, 277] on span "Open" at bounding box center [834, 276] width 24 height 14
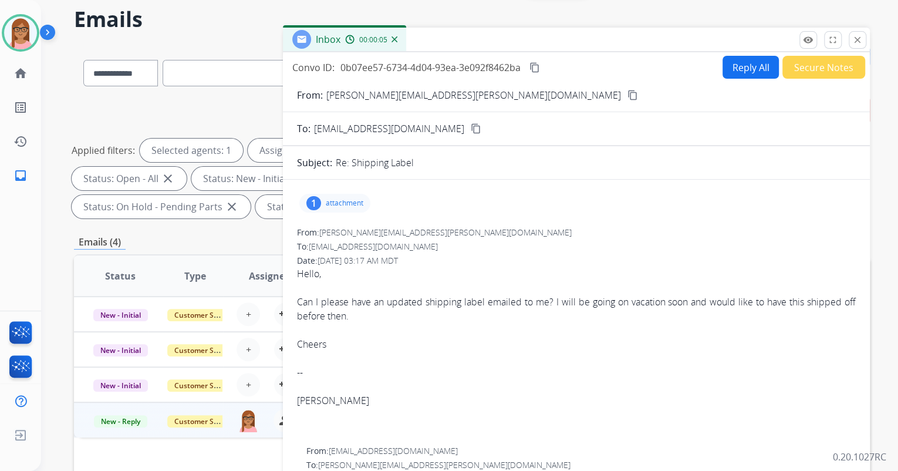
scroll to position [0, 0]
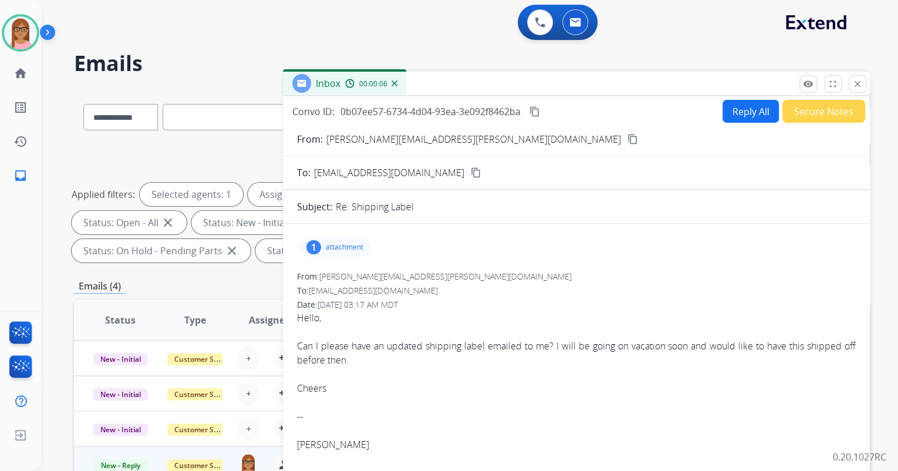
click at [628, 140] on mat-icon "content_copy" at bounding box center [633, 139] width 11 height 11
click at [532, 21] on button at bounding box center [540, 22] width 26 height 26
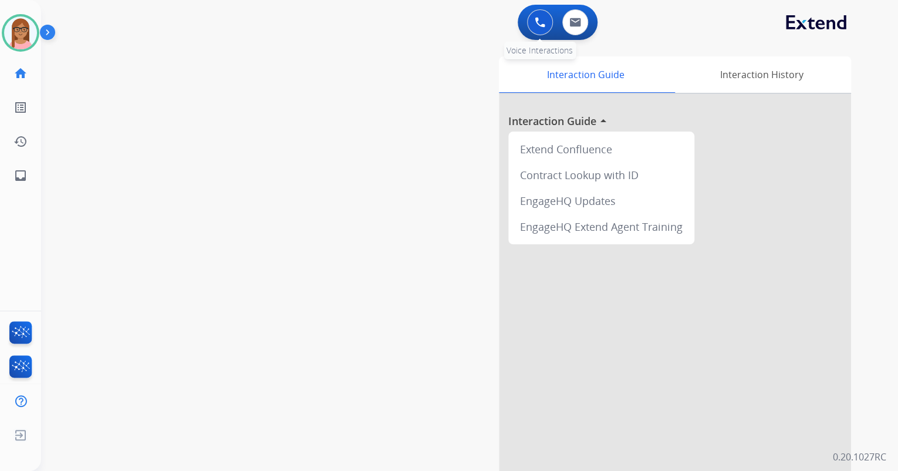
click at [534, 19] on button at bounding box center [540, 22] width 26 height 26
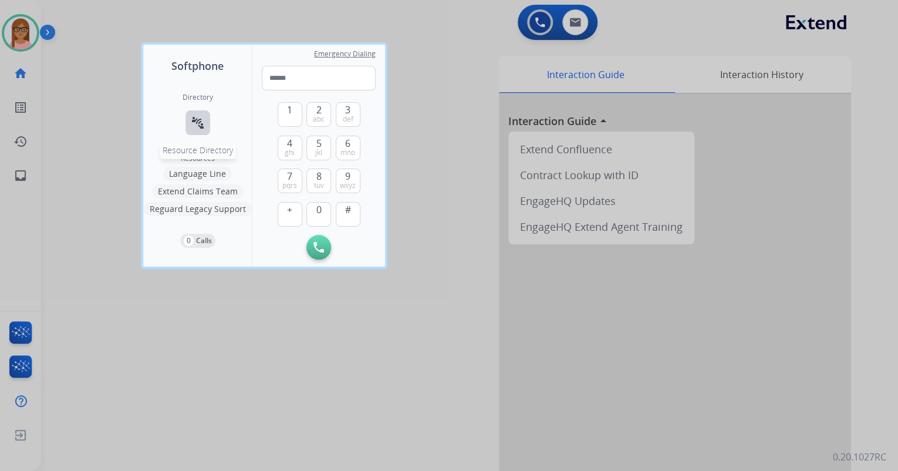
click at [202, 124] on mat-icon "connect_without_contact" at bounding box center [198, 123] width 14 height 14
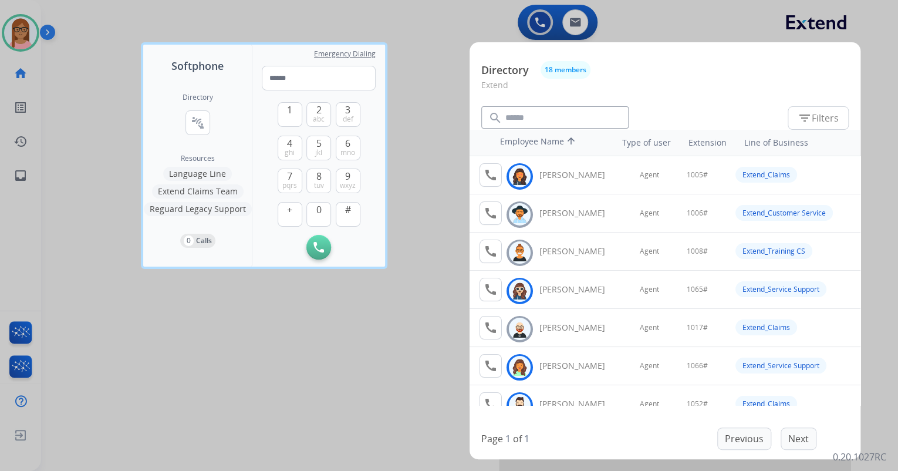
click at [437, 232] on div at bounding box center [449, 235] width 898 height 471
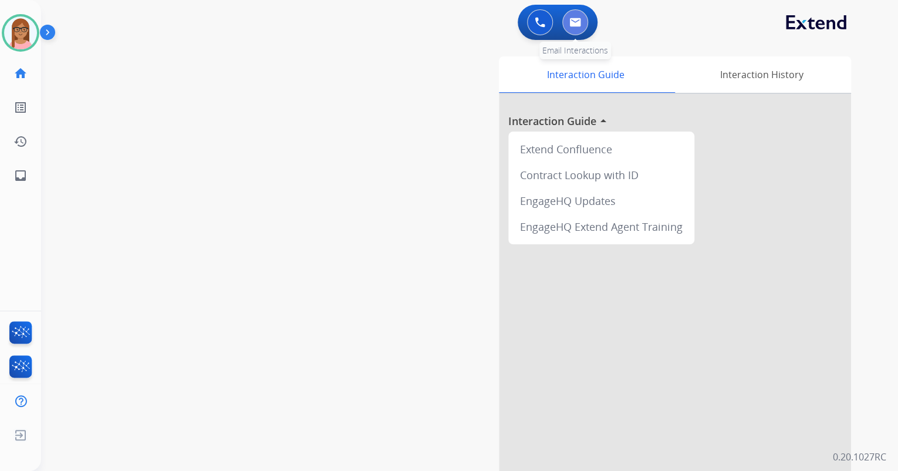
click at [575, 23] on img at bounding box center [575, 22] width 12 height 9
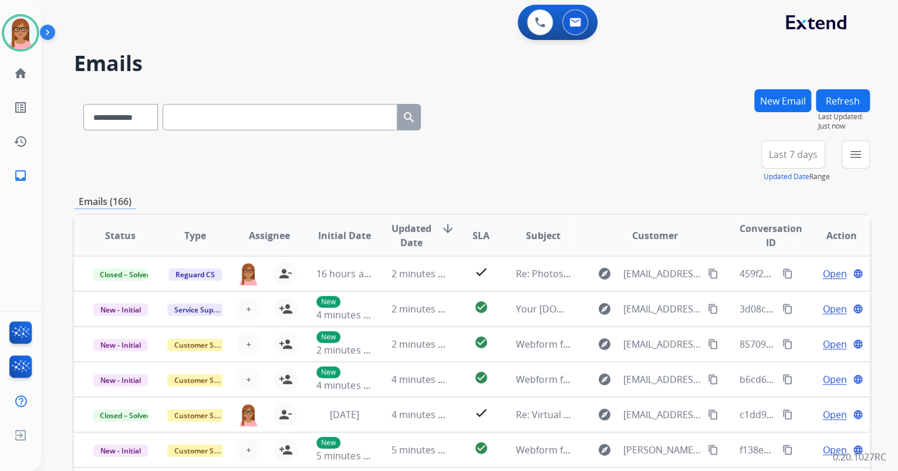
scroll to position [1, 0]
click at [864, 163] on button "menu Filters" at bounding box center [856, 154] width 28 height 28
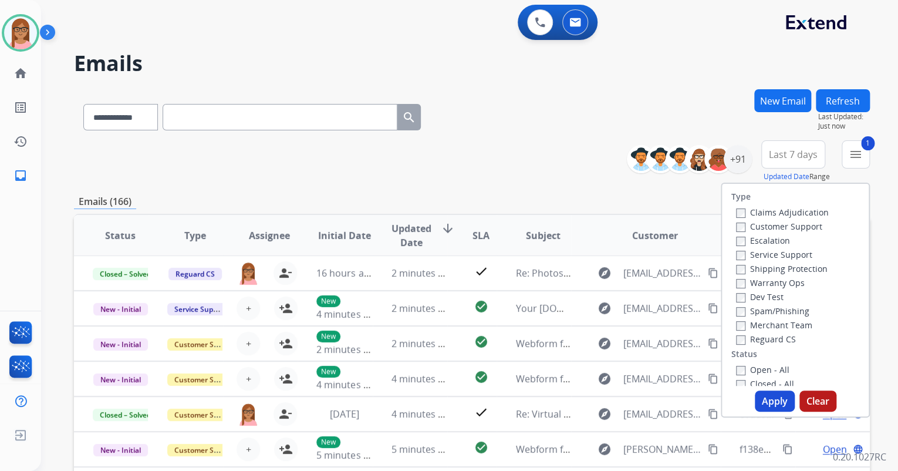
click at [741, 266] on label "Shipping Protection" at bounding box center [782, 268] width 92 height 11
click at [756, 396] on button "Apply" at bounding box center [775, 400] width 40 height 21
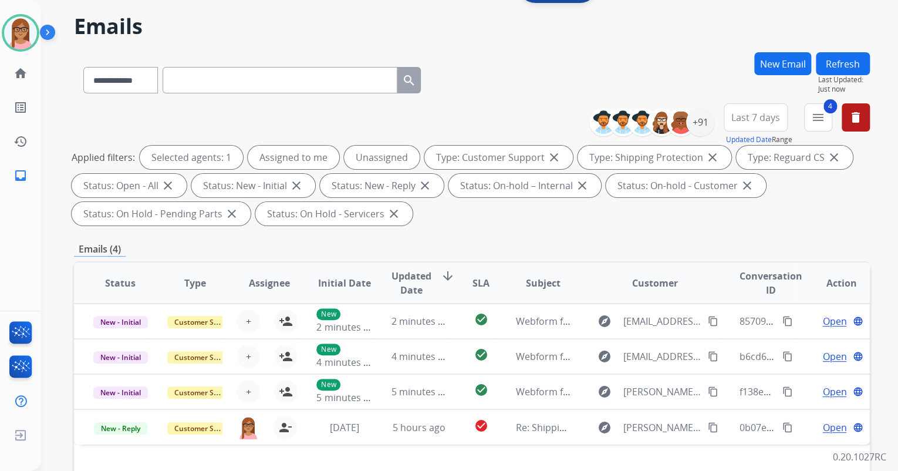
scroll to position [235, 0]
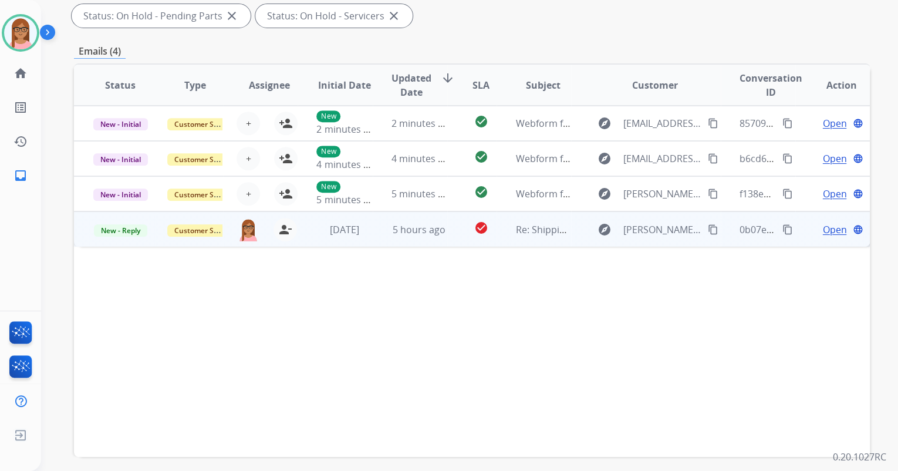
click at [822, 229] on span "Open" at bounding box center [834, 229] width 24 height 14
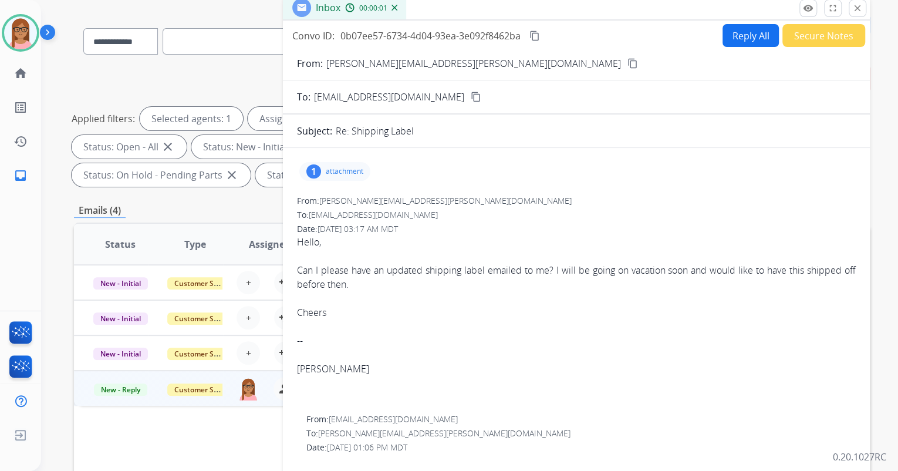
scroll to position [47, 0]
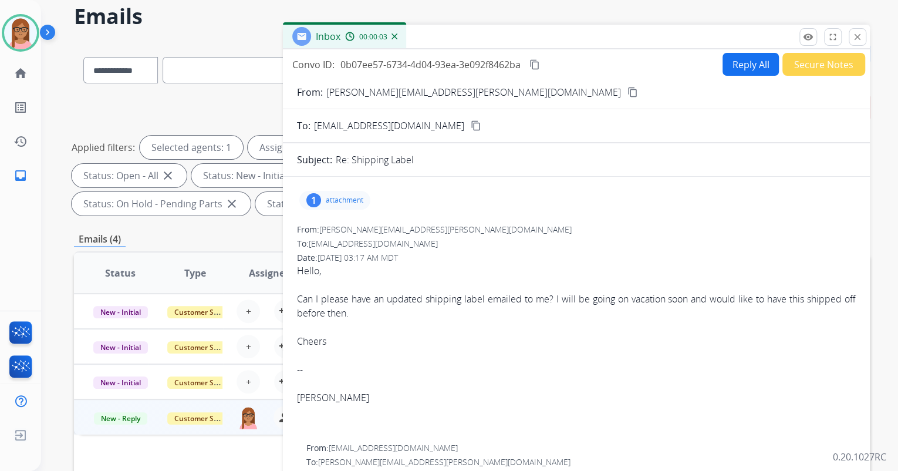
click at [353, 200] on p "attachment" at bounding box center [345, 199] width 38 height 9
click at [350, 197] on p "attachment" at bounding box center [345, 199] width 38 height 9
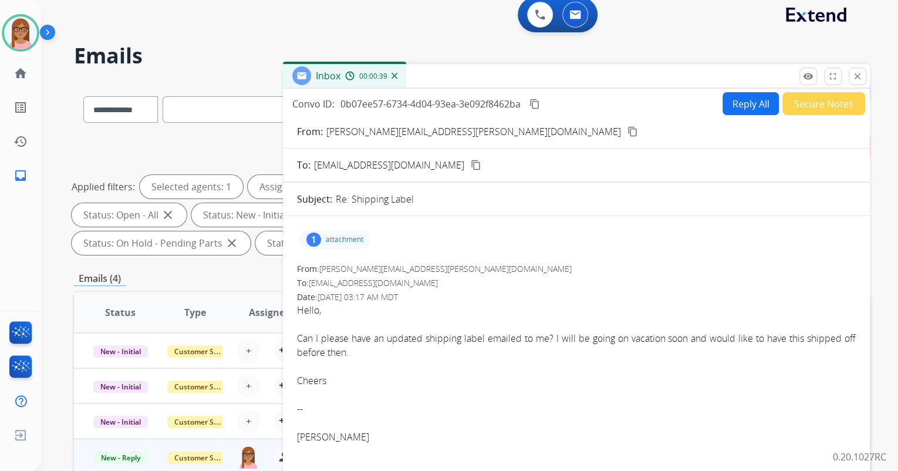
scroll to position [0, 0]
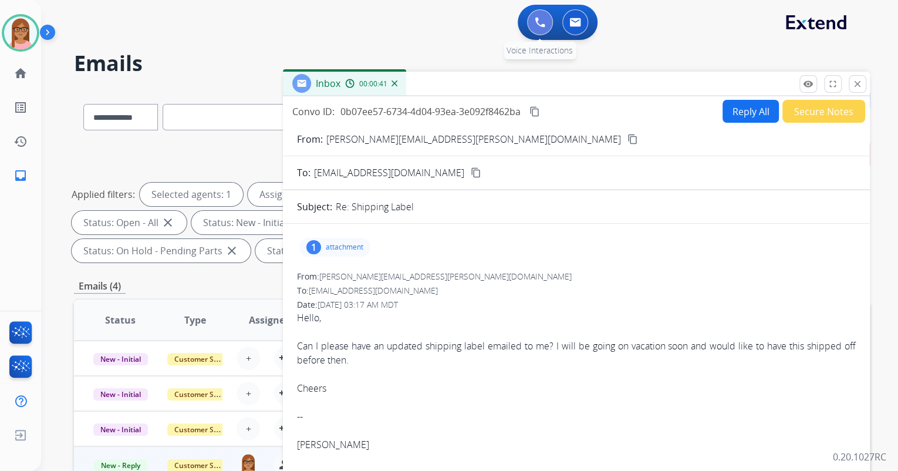
click at [532, 18] on button at bounding box center [540, 22] width 26 height 26
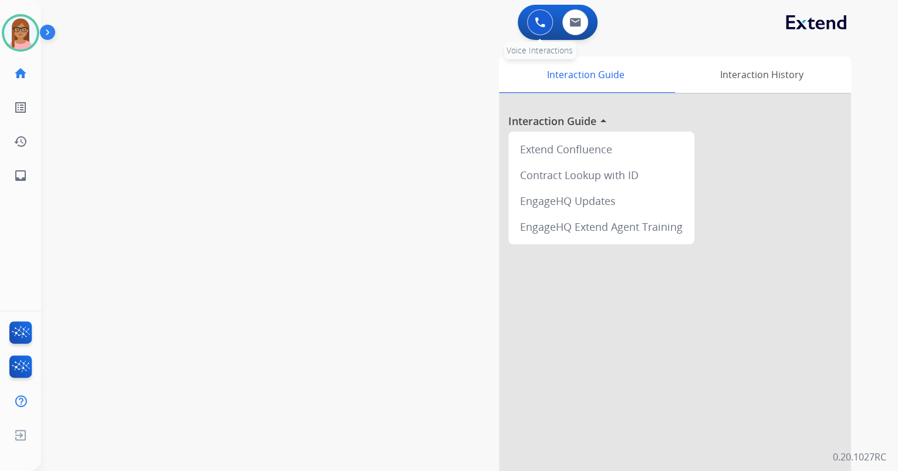
click at [534, 13] on button at bounding box center [540, 22] width 26 height 26
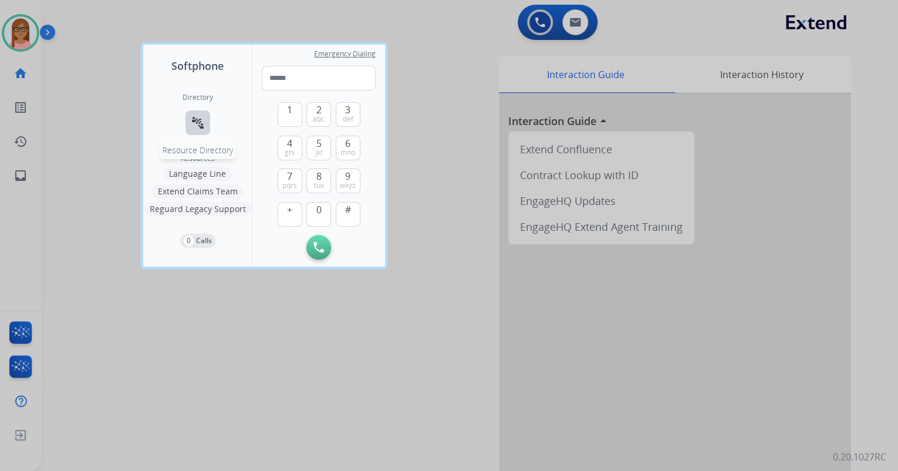
click at [204, 112] on button "connect_without_contact Resource Directory" at bounding box center [198, 122] width 25 height 25
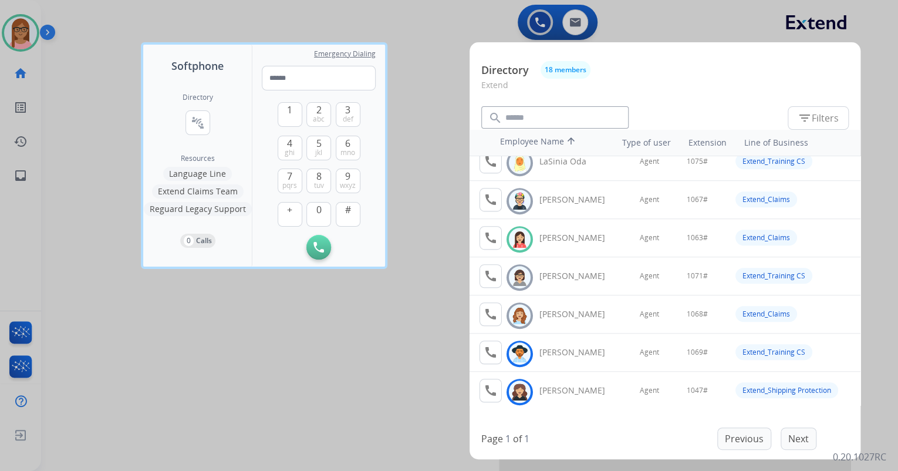
scroll to position [445, 0]
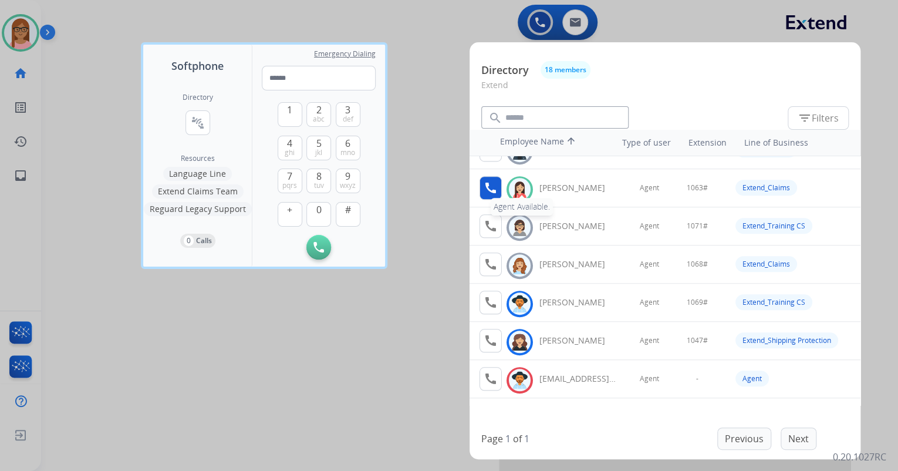
click at [499, 183] on button "call Agent Available." at bounding box center [491, 187] width 22 height 23
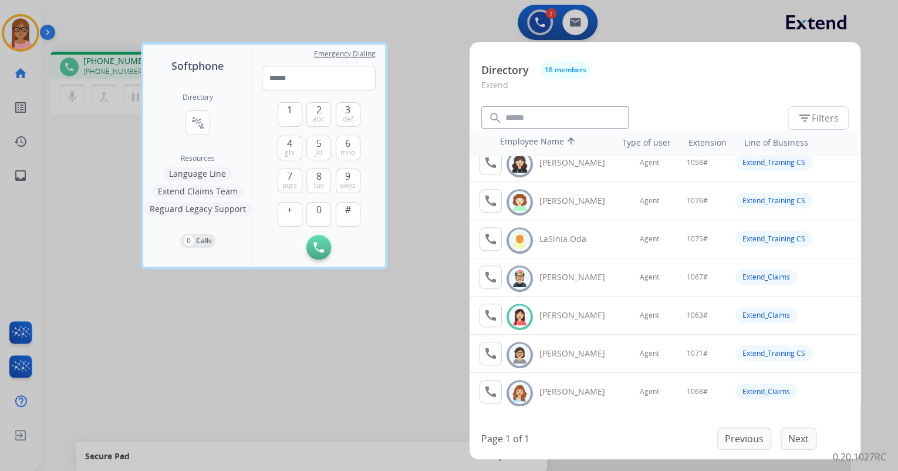
scroll to position [376, 0]
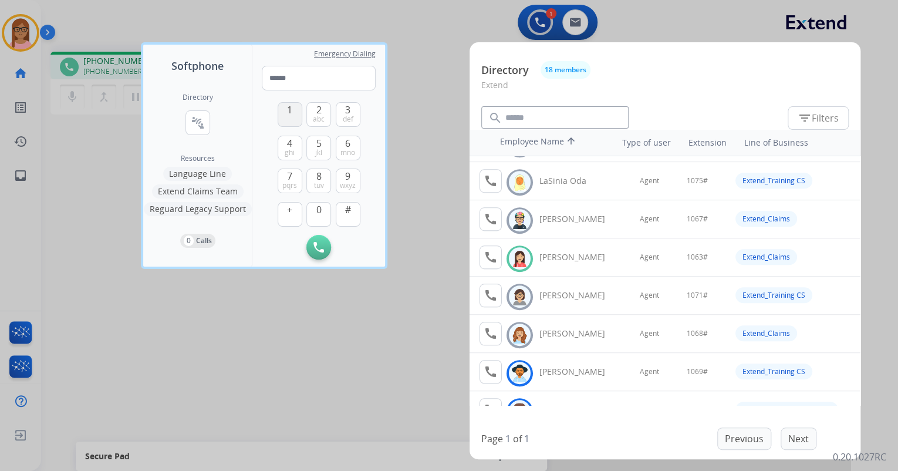
click at [286, 117] on button "1" at bounding box center [290, 114] width 25 height 25
drag, startPoint x: 319, startPoint y: 212, endPoint x: 333, endPoint y: 165, distance: 48.9
click at [319, 213] on span "0" at bounding box center [318, 210] width 5 height 14
click at [352, 143] on button "6 mno" at bounding box center [348, 148] width 25 height 25
click at [350, 113] on span "3" at bounding box center [347, 110] width 5 height 14
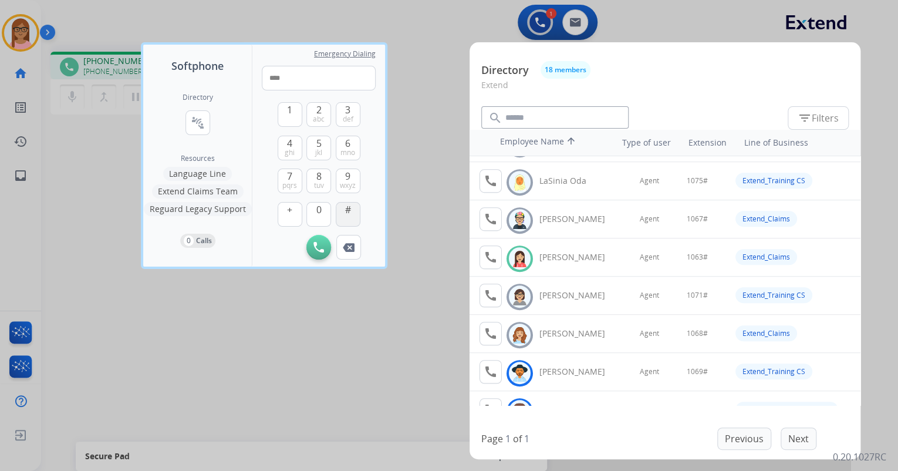
click at [351, 213] on button "#" at bounding box center [348, 214] width 25 height 25
type input "*****"
click at [403, 90] on div at bounding box center [449, 235] width 898 height 471
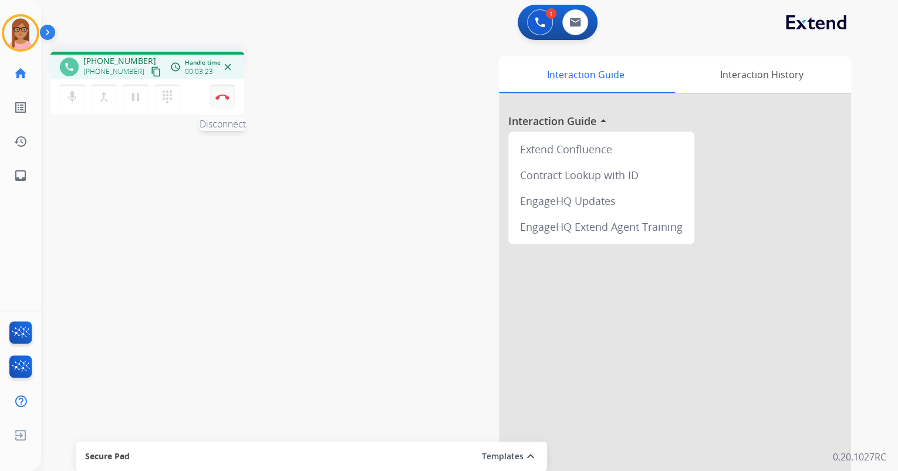
click at [219, 99] on img at bounding box center [222, 97] width 14 height 6
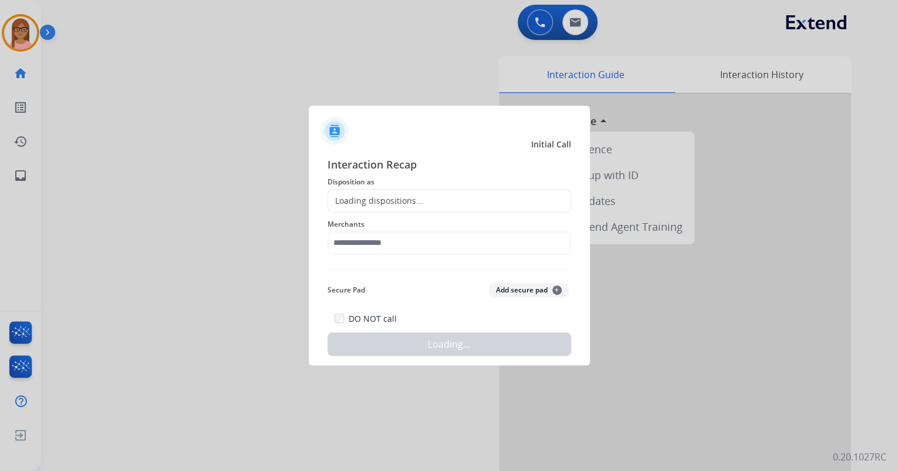
click at [414, 196] on div "Loading dispositions..." at bounding box center [375, 201] width 95 height 12
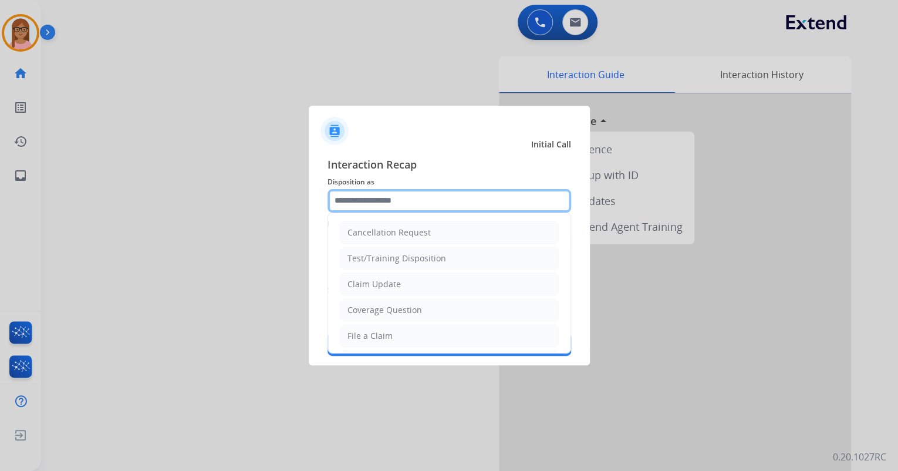
click at [413, 198] on input "text" at bounding box center [450, 200] width 244 height 23
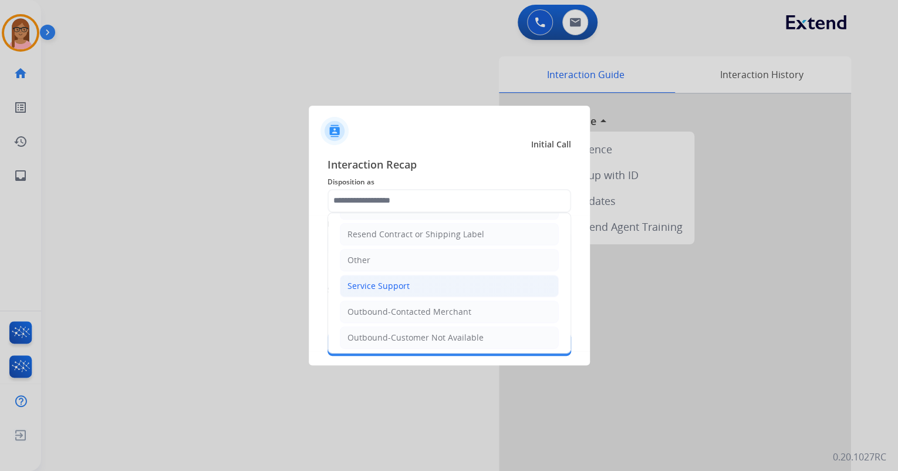
click at [404, 286] on div "Service Support" at bounding box center [379, 286] width 62 height 12
type input "**********"
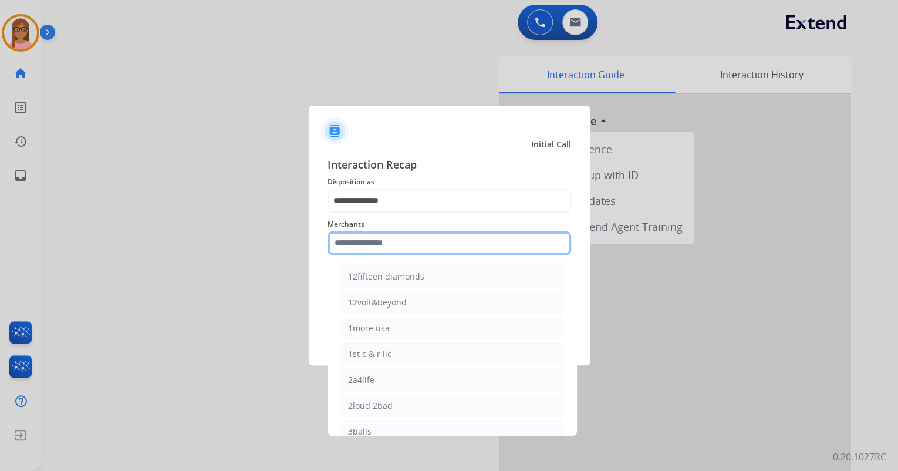
click at [392, 235] on input "text" at bounding box center [450, 242] width 244 height 23
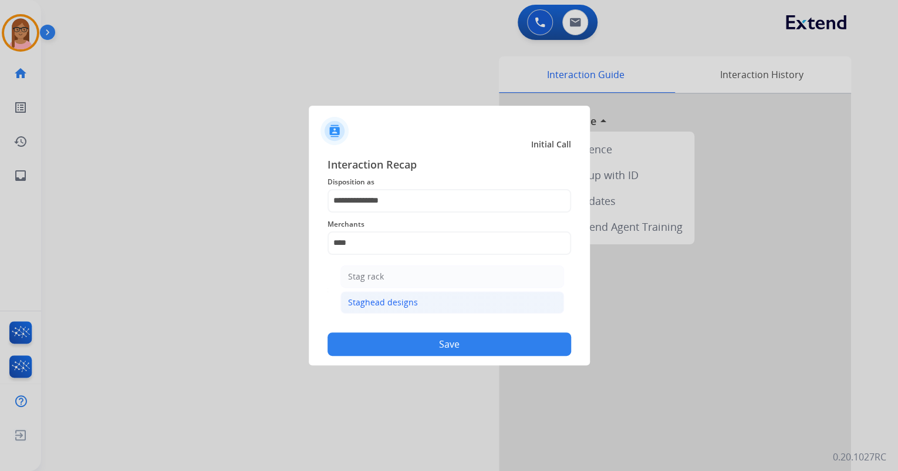
click at [422, 304] on li "Staghead designs" at bounding box center [452, 302] width 224 height 22
type input "**********"
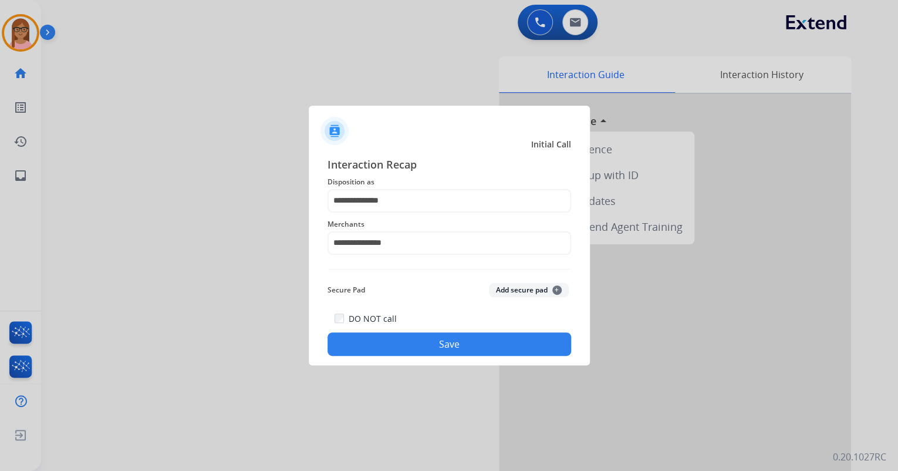
click at [430, 345] on button "Save" at bounding box center [450, 343] width 244 height 23
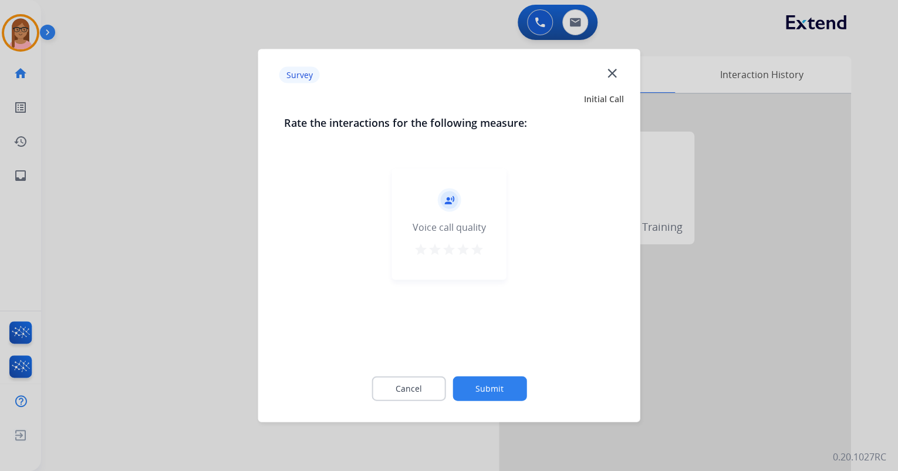
click at [479, 241] on div "record_voice_over Voice call quality star star star star star" at bounding box center [449, 224] width 114 height 112
click at [478, 247] on mat-icon "star" at bounding box center [477, 249] width 14 height 14
click at [483, 394] on button "Submit" at bounding box center [490, 388] width 74 height 25
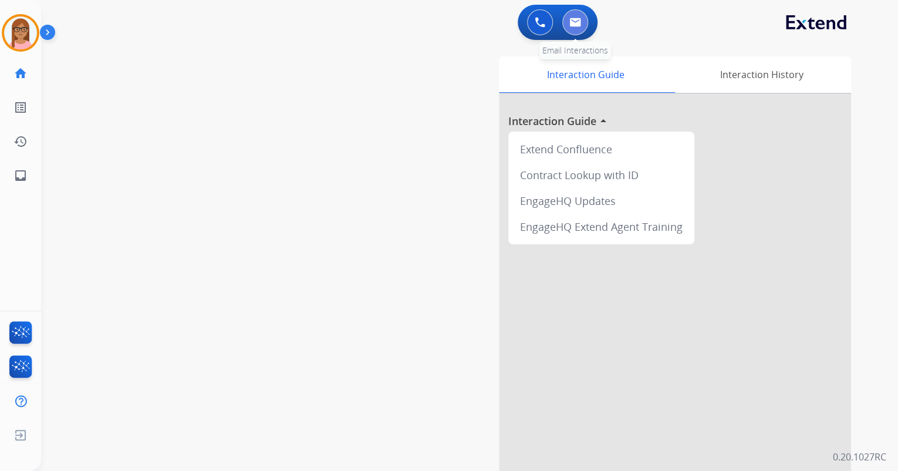
click at [581, 23] on button at bounding box center [575, 22] width 26 height 26
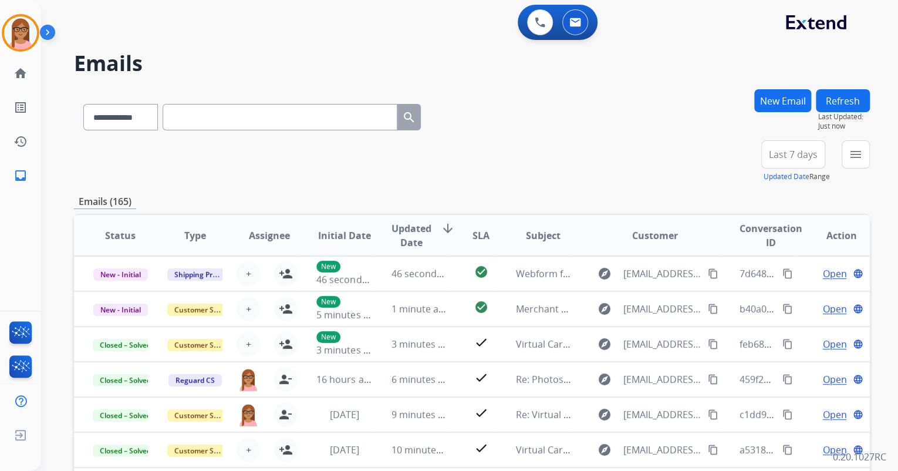
click at [581, 23] on button at bounding box center [575, 22] width 26 height 26
click at [850, 156] on mat-icon "menu" at bounding box center [856, 154] width 14 height 14
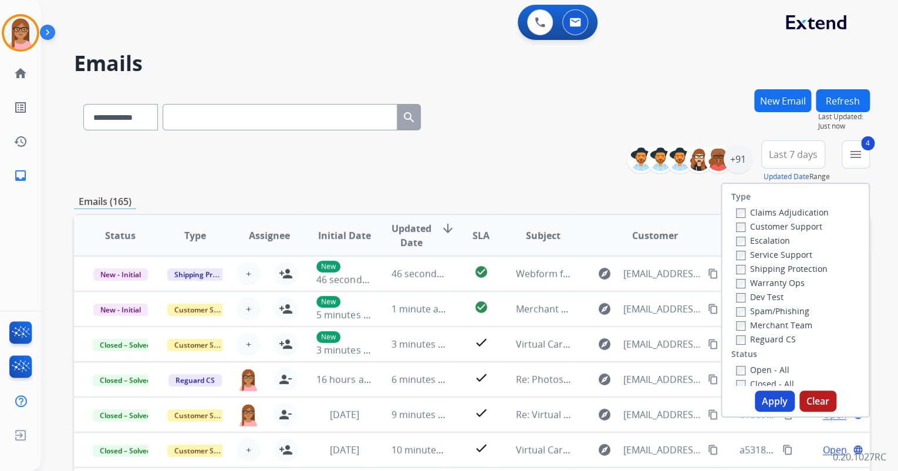
click at [763, 402] on button "Apply" at bounding box center [775, 400] width 40 height 21
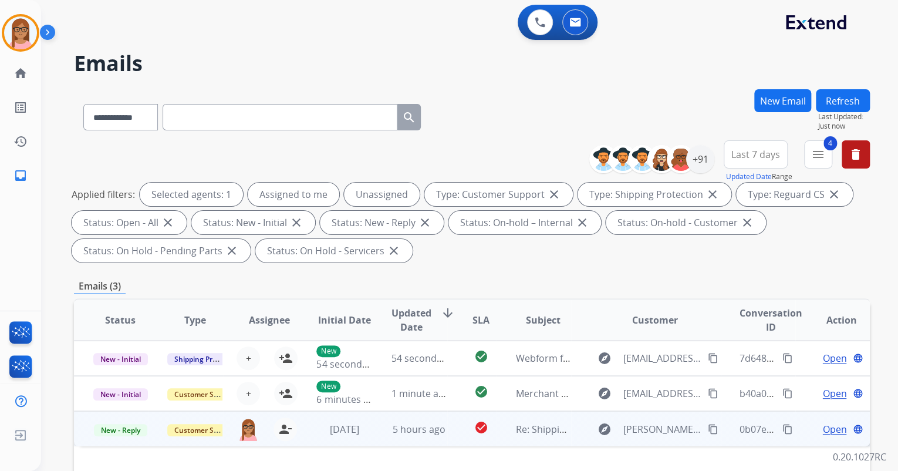
click at [822, 423] on span "Open" at bounding box center [834, 429] width 24 height 14
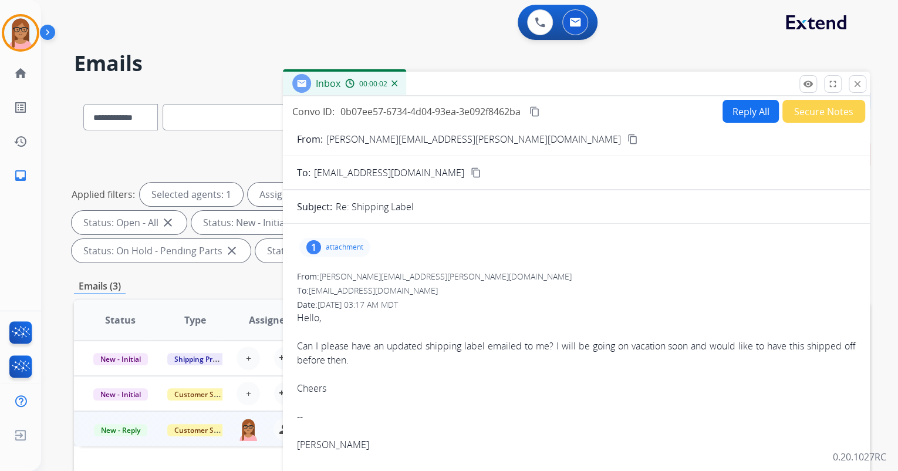
click at [735, 112] on button "Reply All" at bounding box center [751, 111] width 56 height 23
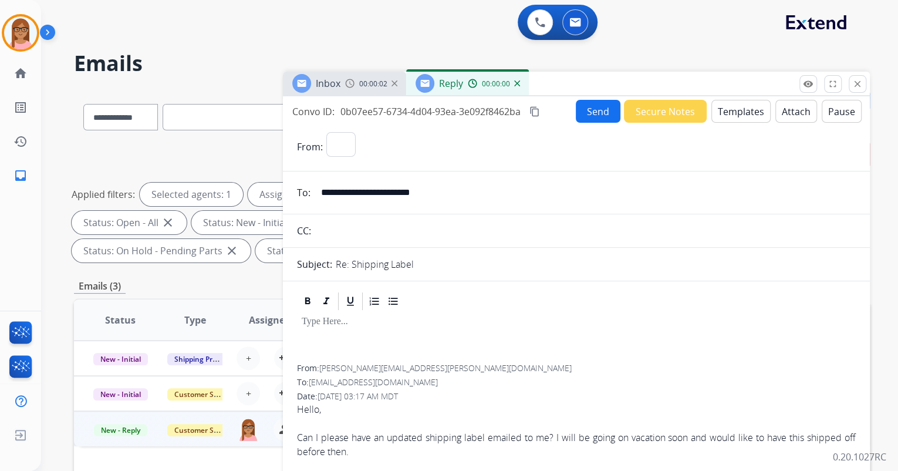
select select "**********"
click at [743, 113] on button "Templates" at bounding box center [740, 111] width 59 height 23
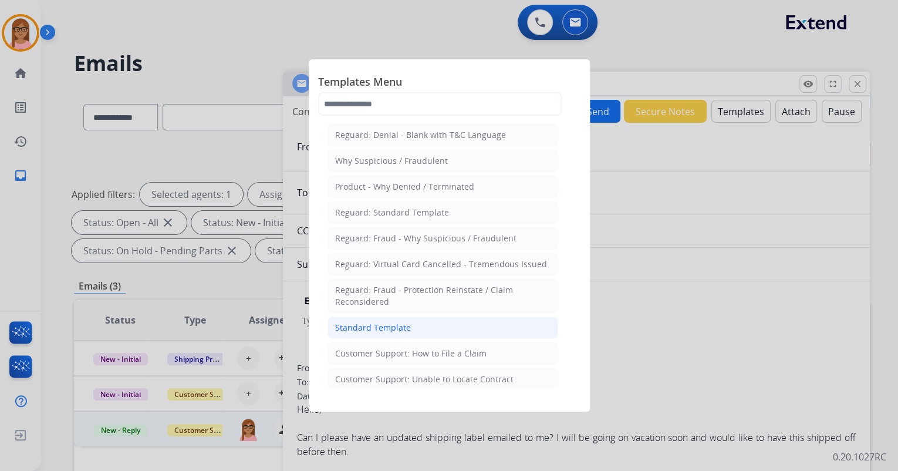
click at [419, 326] on li "Standard Template" at bounding box center [443, 327] width 231 height 22
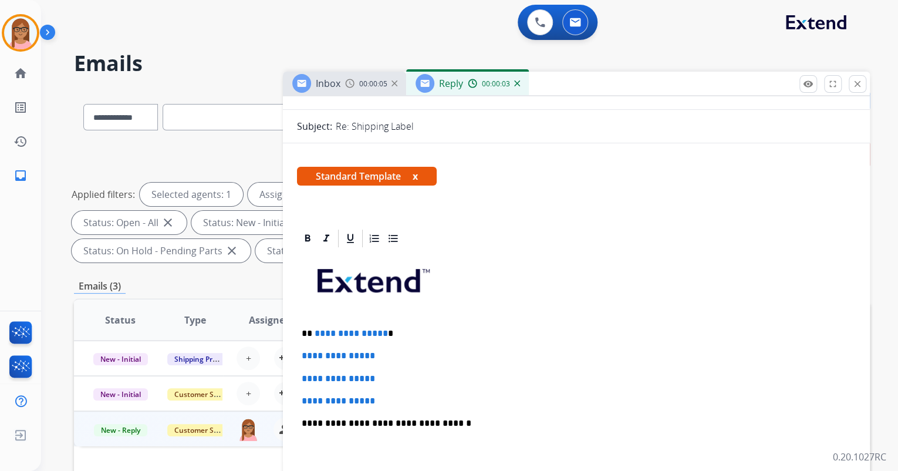
scroll to position [141, 0]
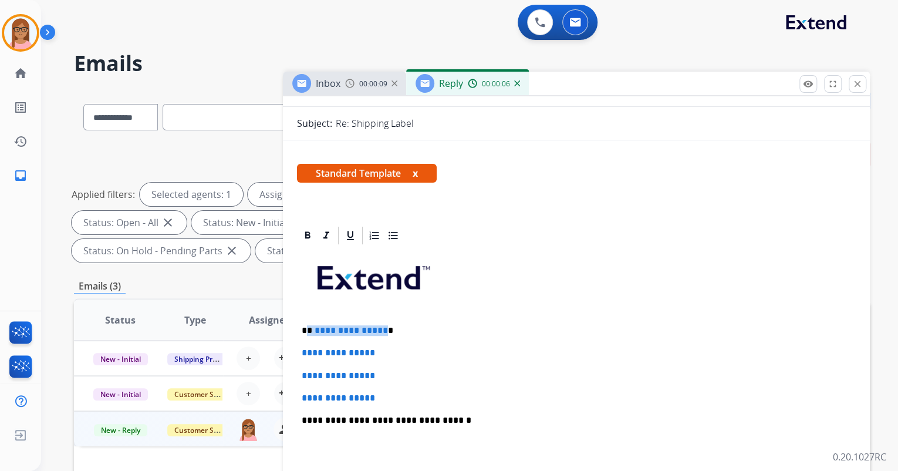
drag, startPoint x: 308, startPoint y: 329, endPoint x: 380, endPoint y: 326, distance: 72.8
click at [380, 326] on p "**********" at bounding box center [572, 330] width 540 height 11
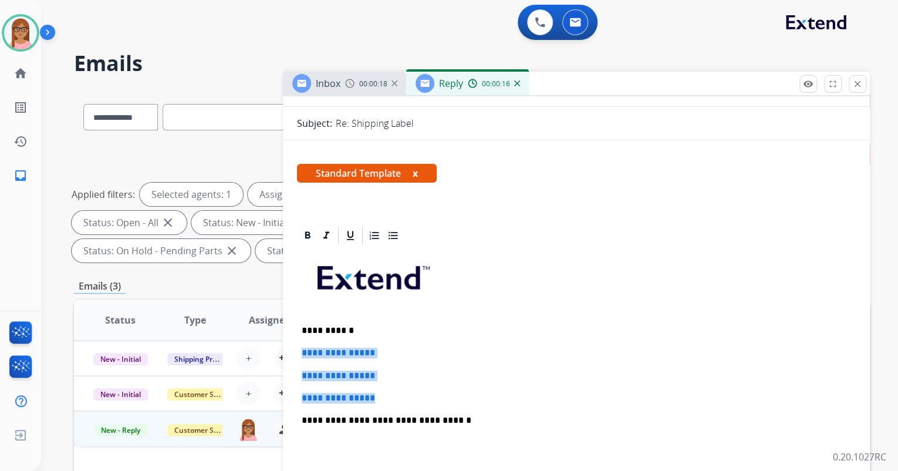
drag, startPoint x: 301, startPoint y: 350, endPoint x: 380, endPoint y: 385, distance: 87.3
click at [380, 385] on div "**********" at bounding box center [576, 448] width 559 height 404
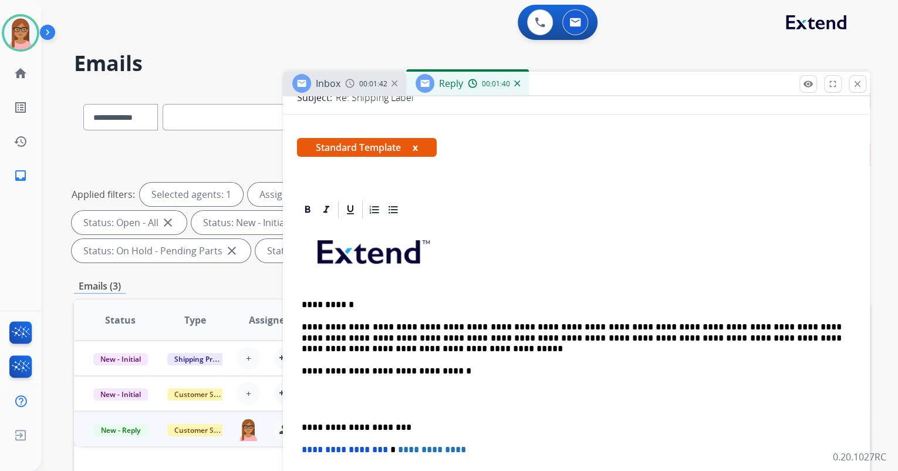
scroll to position [188, 0]
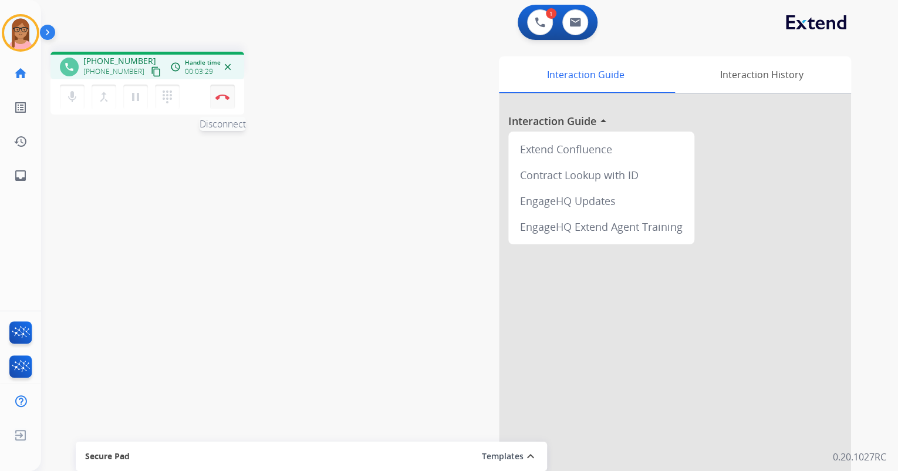
click at [227, 93] on button "Disconnect" at bounding box center [222, 97] width 25 height 25
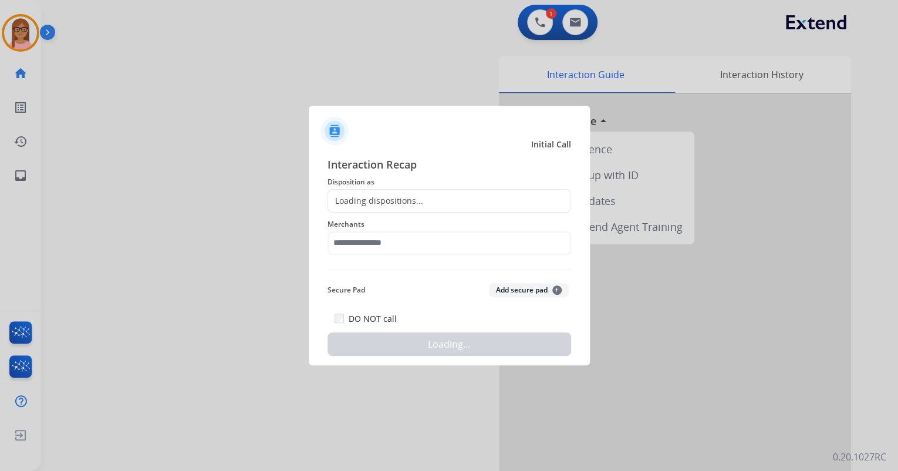
click at [359, 200] on div "Loading dispositions..." at bounding box center [375, 201] width 95 height 12
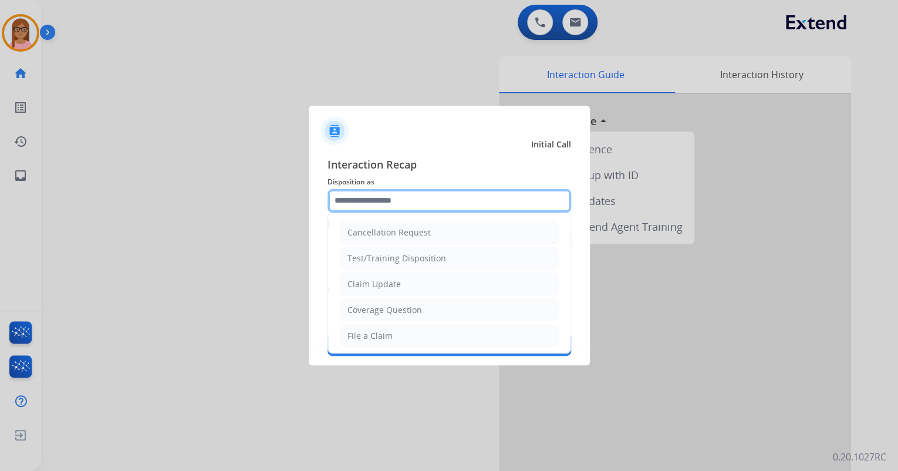
click at [359, 200] on input "text" at bounding box center [450, 200] width 244 height 23
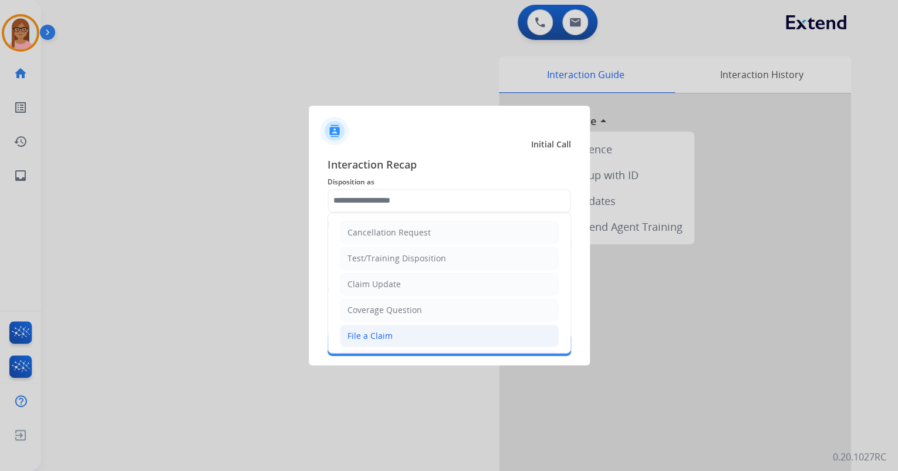
click at [377, 333] on div "File a Claim" at bounding box center [370, 336] width 45 height 12
type input "**********"
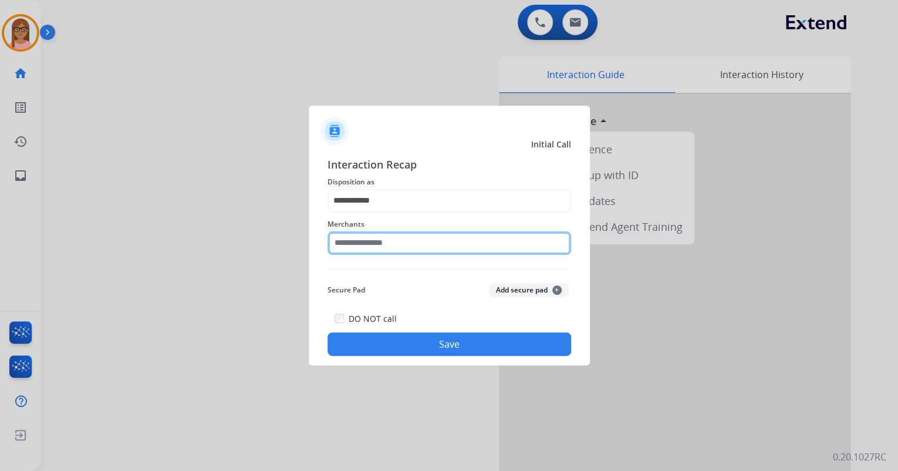
click at [390, 248] on input "text" at bounding box center [450, 242] width 244 height 23
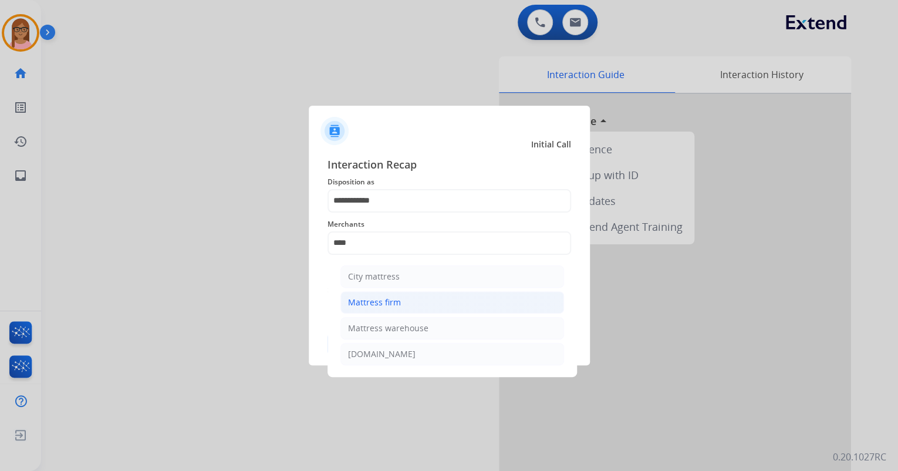
click at [403, 296] on li "Mattress firm" at bounding box center [452, 302] width 224 height 22
type input "**********"
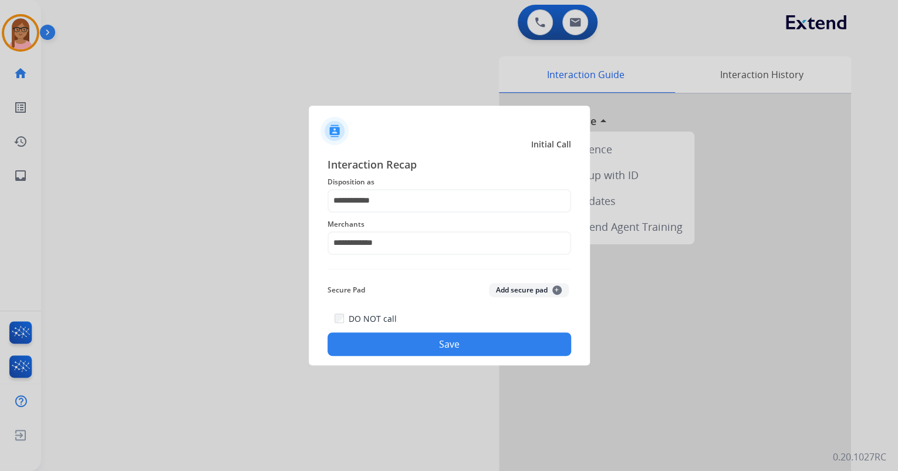
click at [410, 345] on button "Save" at bounding box center [450, 343] width 244 height 23
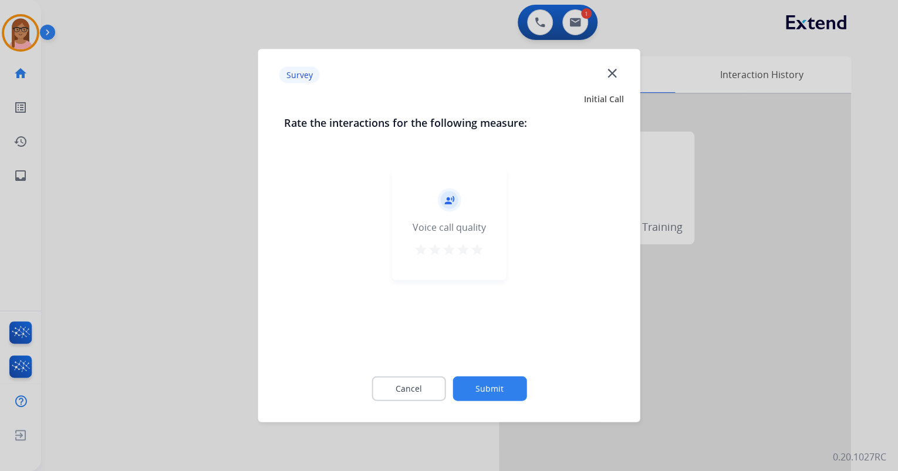
click at [480, 249] on mat-icon "star" at bounding box center [477, 249] width 14 height 14
click at [501, 386] on button "Submit" at bounding box center [490, 388] width 74 height 25
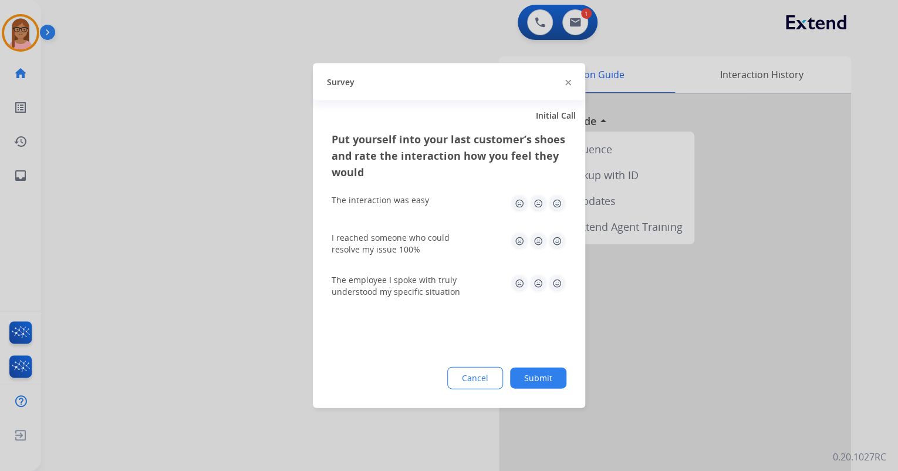
click at [564, 199] on img at bounding box center [557, 203] width 19 height 19
click at [559, 232] on img at bounding box center [557, 241] width 19 height 19
click at [557, 284] on img at bounding box center [557, 283] width 19 height 19
click at [548, 360] on div "Put yourself into your last customer’s shoes and rate the interaction how you f…" at bounding box center [449, 269] width 272 height 277
click at [548, 370] on div "Cancel Submit" at bounding box center [449, 378] width 235 height 22
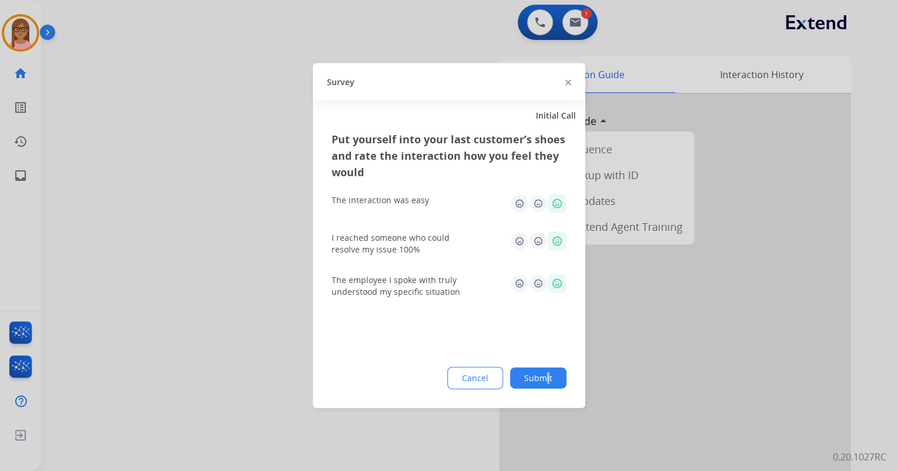
drag, startPoint x: 548, startPoint y: 370, endPoint x: 540, endPoint y: 377, distance: 10.4
click at [540, 377] on button "Submit" at bounding box center [538, 377] width 56 height 21
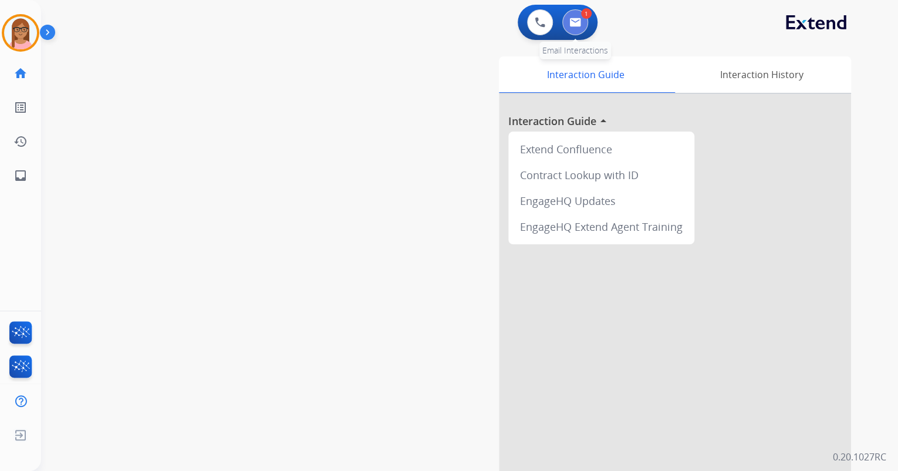
click at [575, 21] on img at bounding box center [575, 22] width 12 height 9
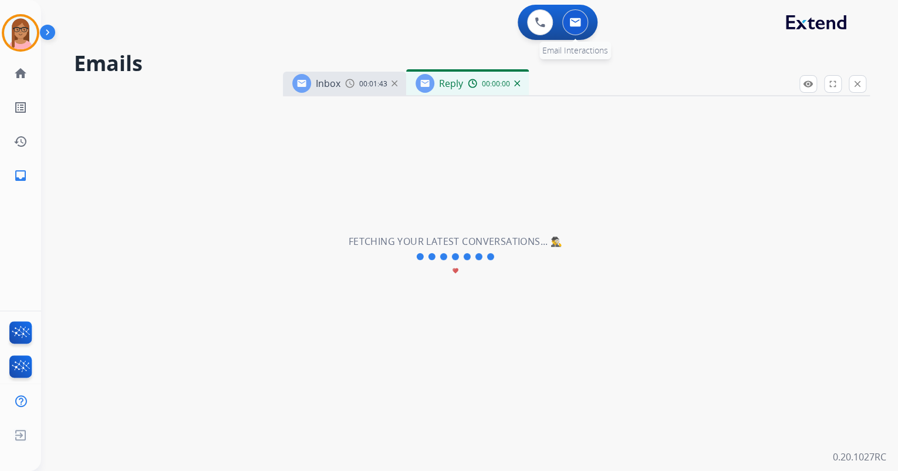
select select "**********"
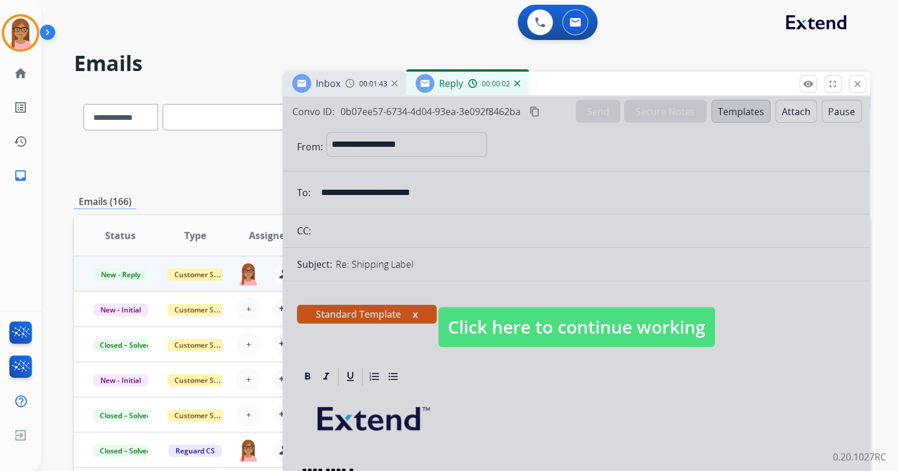
click at [564, 366] on div at bounding box center [576, 315] width 587 height 439
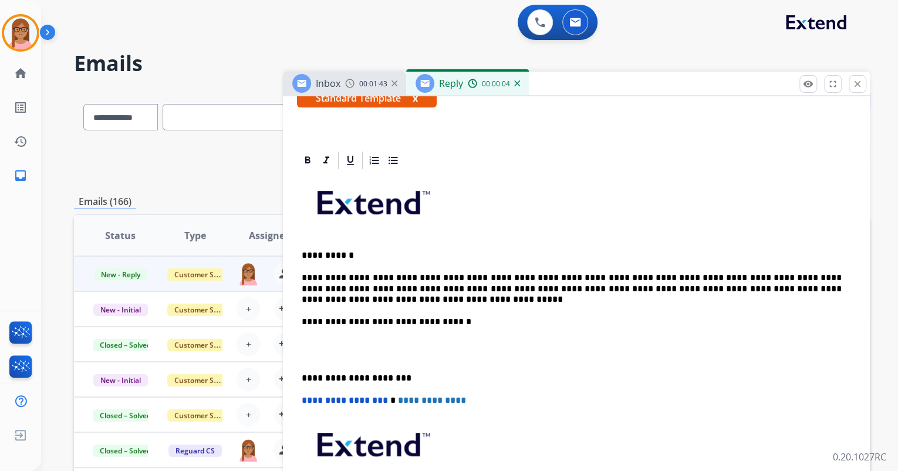
scroll to position [235, 0]
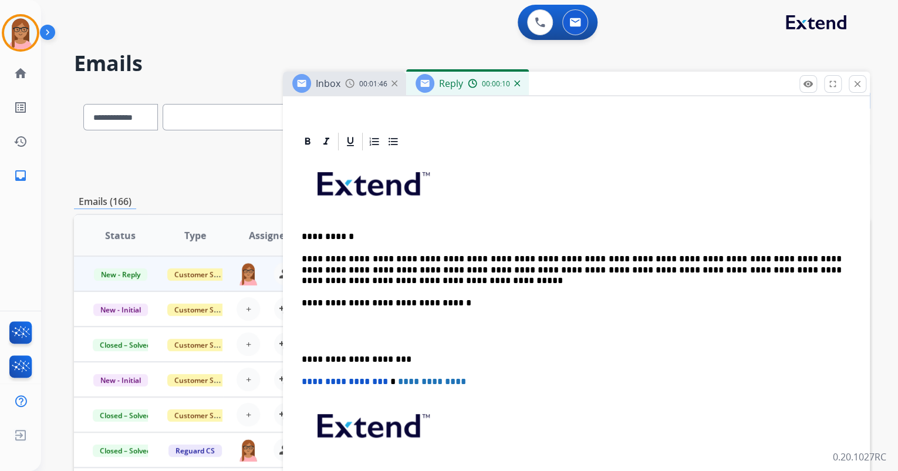
click at [306, 321] on p at bounding box center [576, 332] width 549 height 22
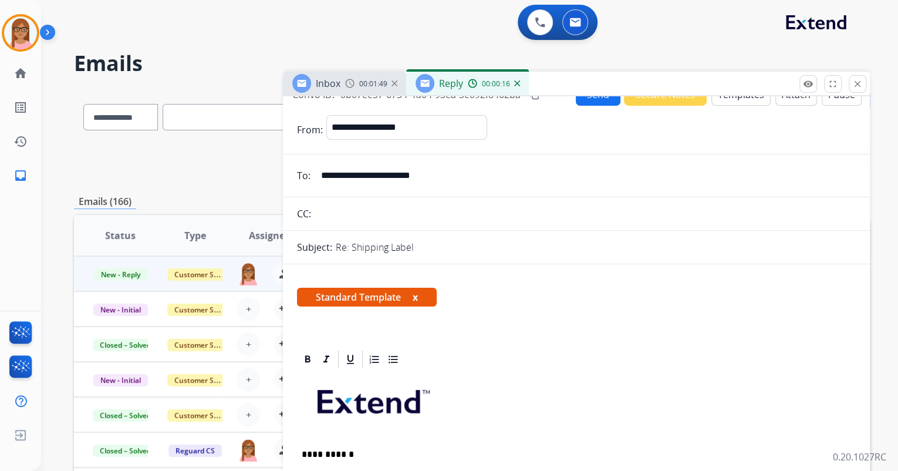
scroll to position [0, 0]
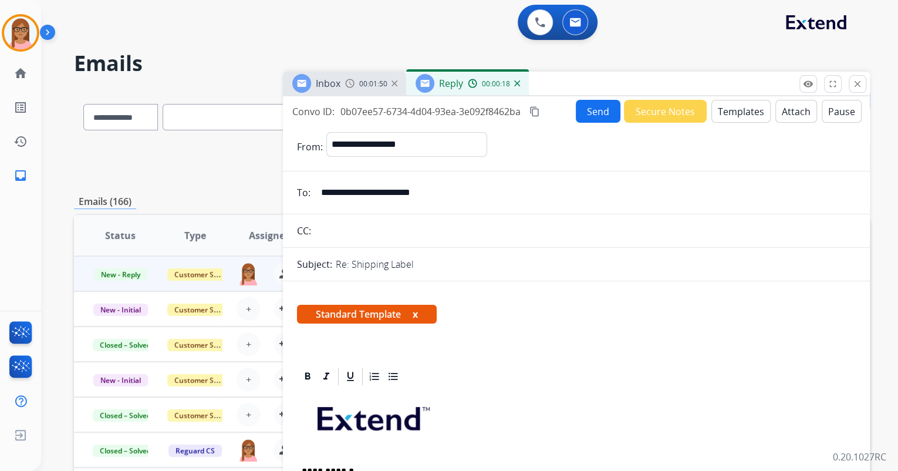
click at [537, 110] on mat-icon "content_copy" at bounding box center [535, 111] width 11 height 11
click at [581, 108] on button "Send" at bounding box center [598, 111] width 45 height 23
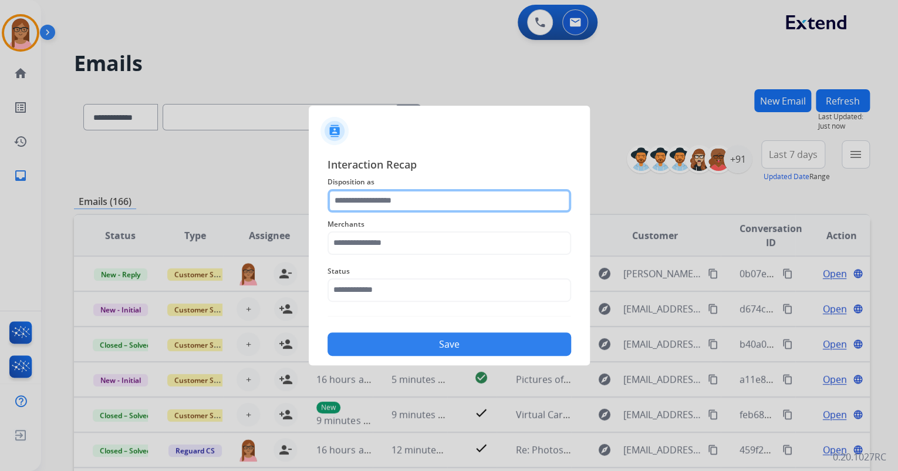
click at [437, 201] on input "text" at bounding box center [450, 200] width 244 height 23
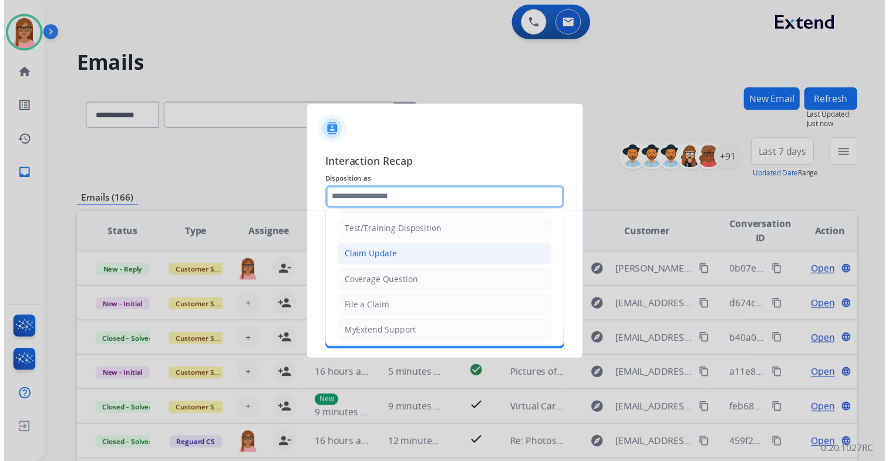
scroll to position [47, 0]
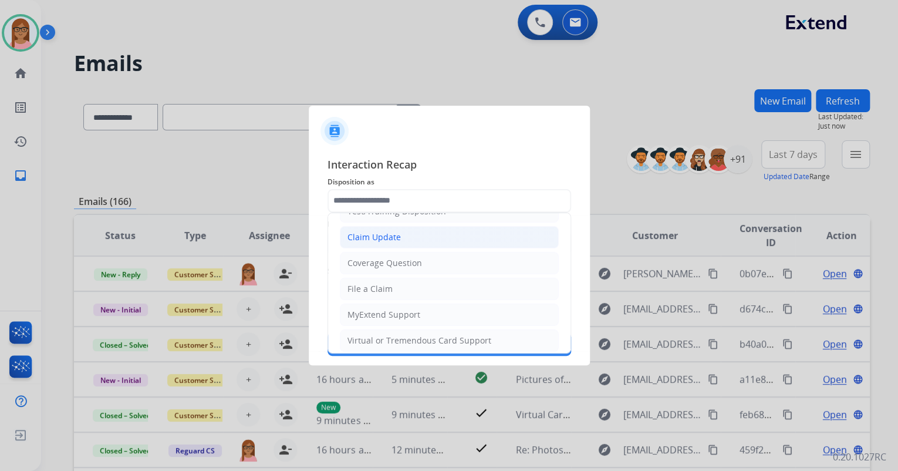
click at [423, 238] on li "Claim Update" at bounding box center [449, 237] width 219 height 22
type input "**********"
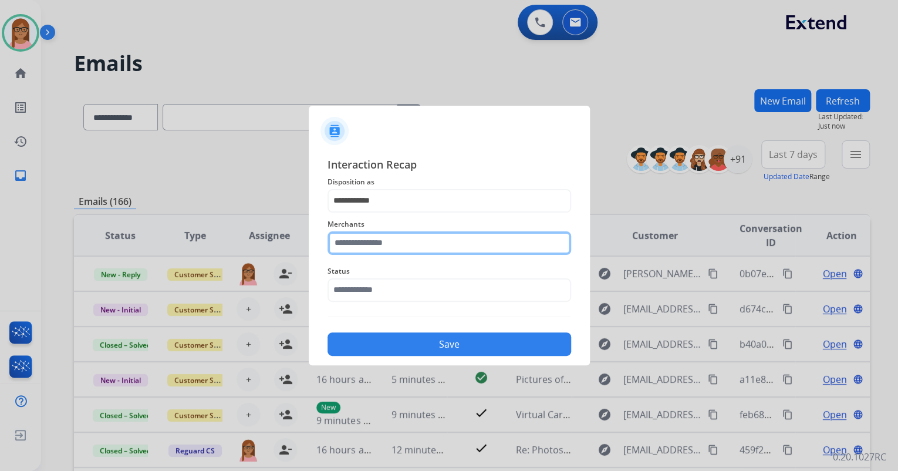
click at [412, 240] on input "text" at bounding box center [450, 242] width 244 height 23
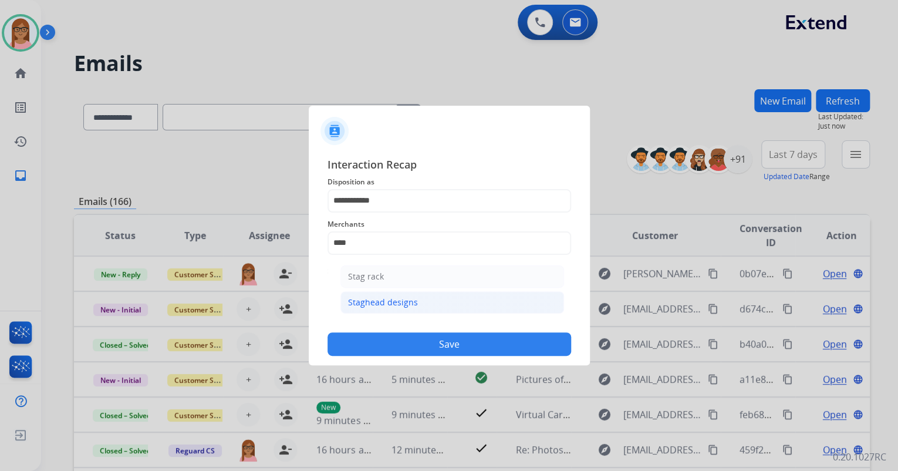
click at [397, 303] on div "Staghead designs" at bounding box center [383, 302] width 70 height 12
type input "**********"
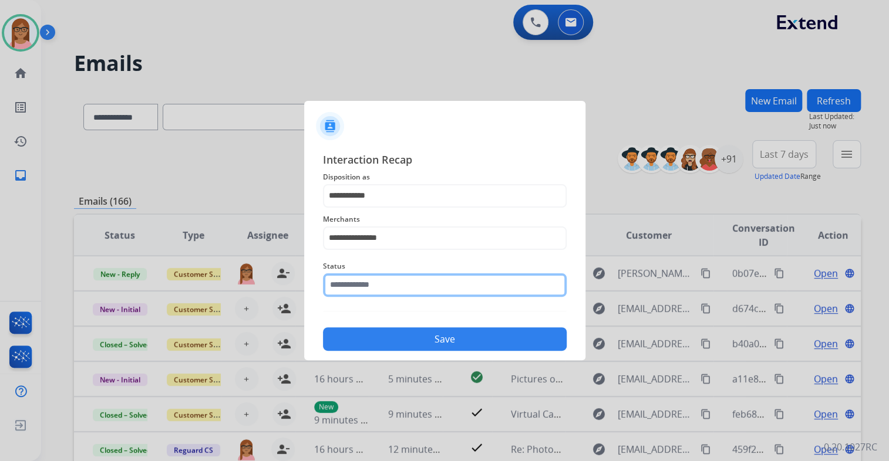
click at [385, 282] on input "text" at bounding box center [445, 285] width 244 height 23
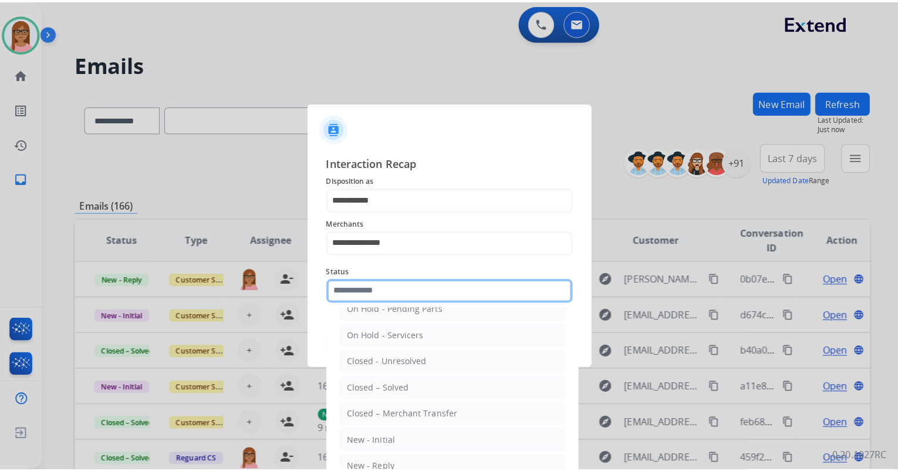
scroll to position [68, 0]
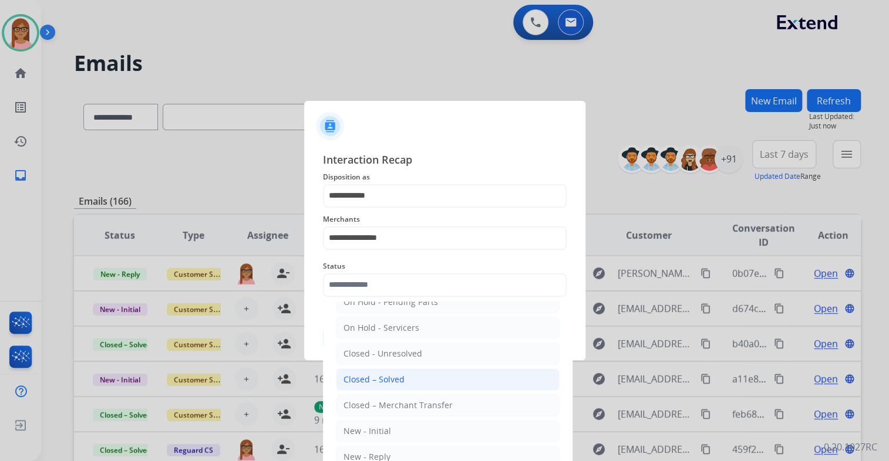
click at [402, 374] on div "Closed – Solved" at bounding box center [373, 380] width 61 height 12
type input "**********"
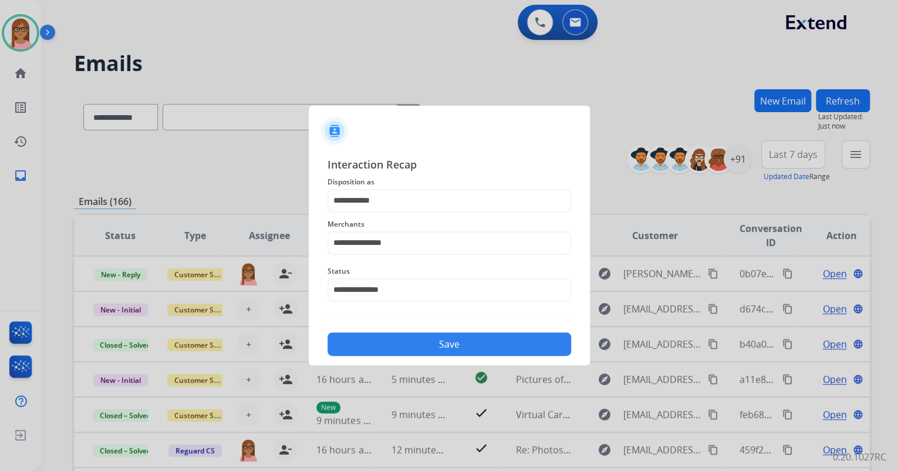
click at [401, 345] on button "Save" at bounding box center [450, 343] width 244 height 23
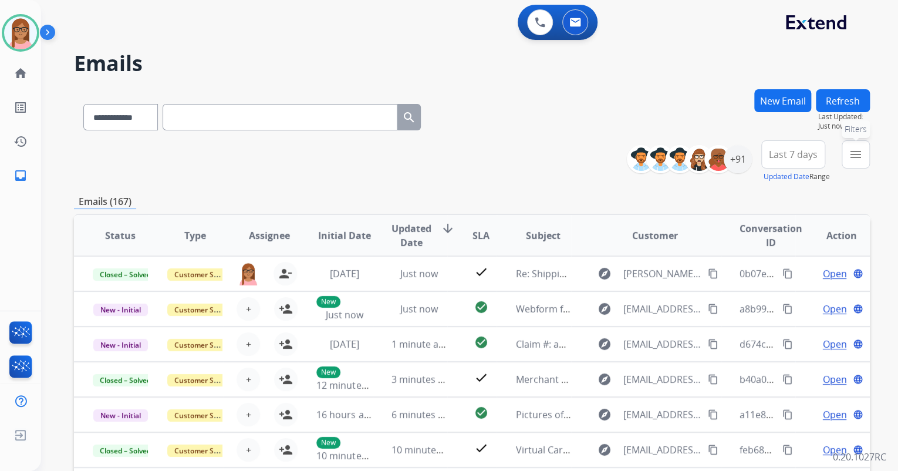
click at [848, 159] on button "menu Filters" at bounding box center [856, 154] width 28 height 28
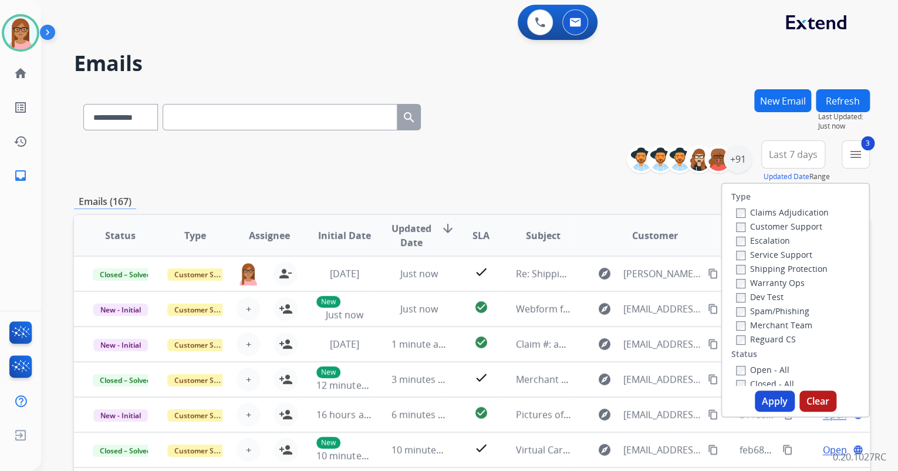
click at [736, 364] on label "Open - All" at bounding box center [762, 369] width 53 height 11
click at [731, 362] on div "Open - All Closed - All New - Initial New - Reply On-hold – Internal On-hold - …" at bounding box center [795, 439] width 128 height 155
click at [758, 392] on button "Apply" at bounding box center [775, 400] width 40 height 21
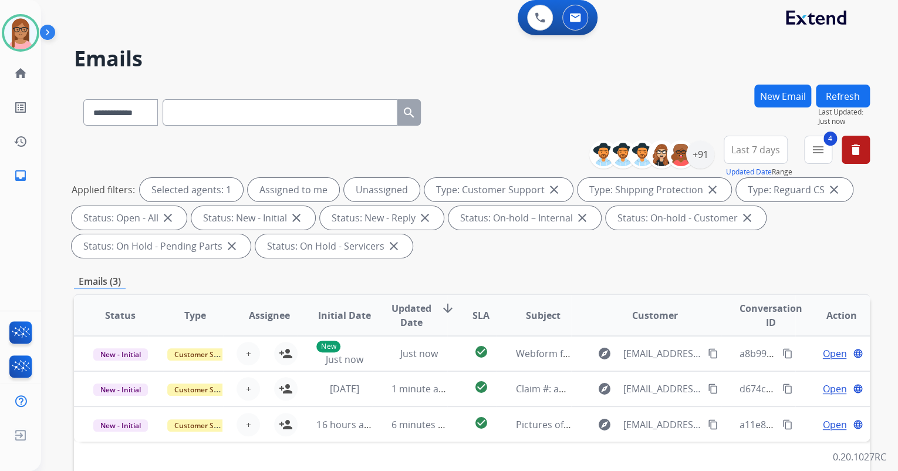
scroll to position [0, 0]
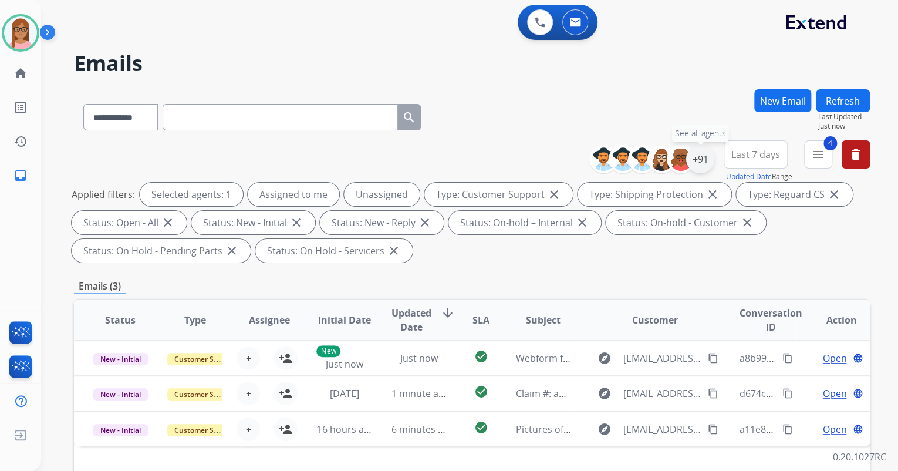
click at [700, 159] on div "+91" at bounding box center [700, 159] width 28 height 28
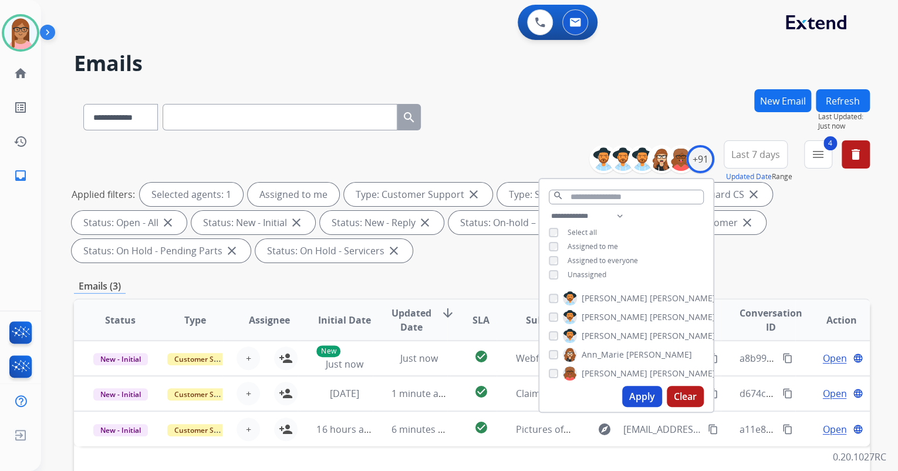
click at [655, 389] on button "Apply" at bounding box center [642, 396] width 40 height 21
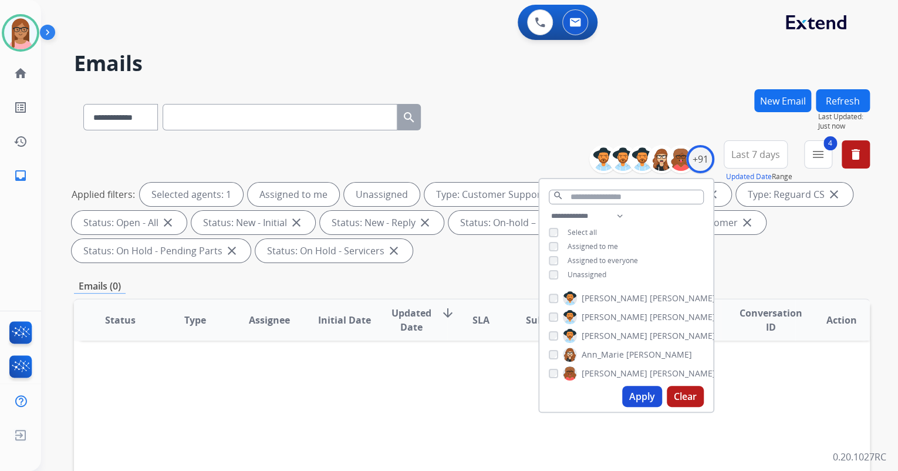
click at [643, 394] on button "Apply" at bounding box center [642, 396] width 40 height 21
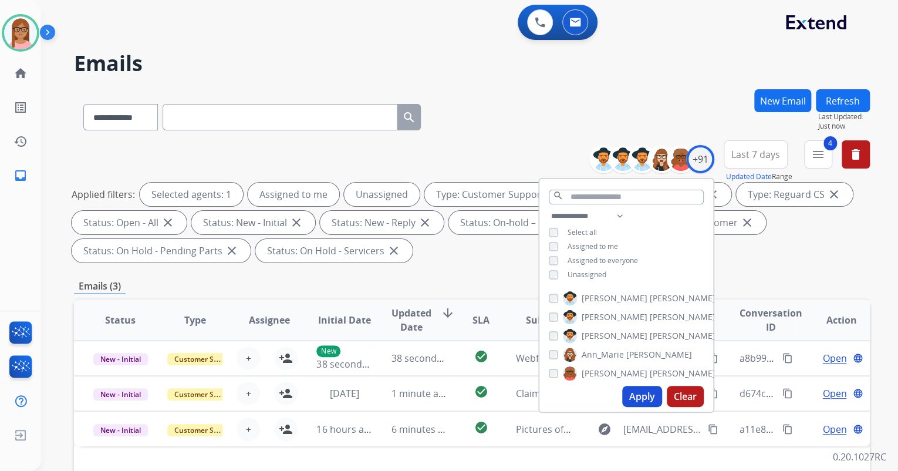
click at [758, 272] on div "**********" at bounding box center [472, 420] width 796 height 663
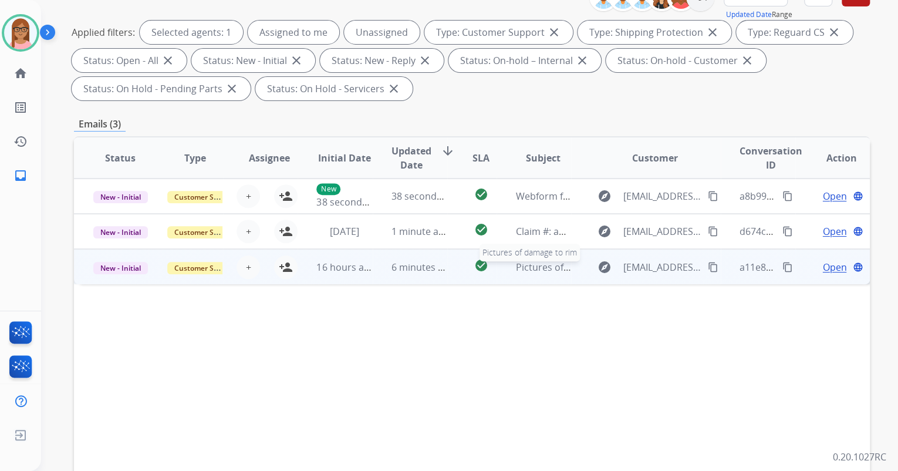
scroll to position [188, 0]
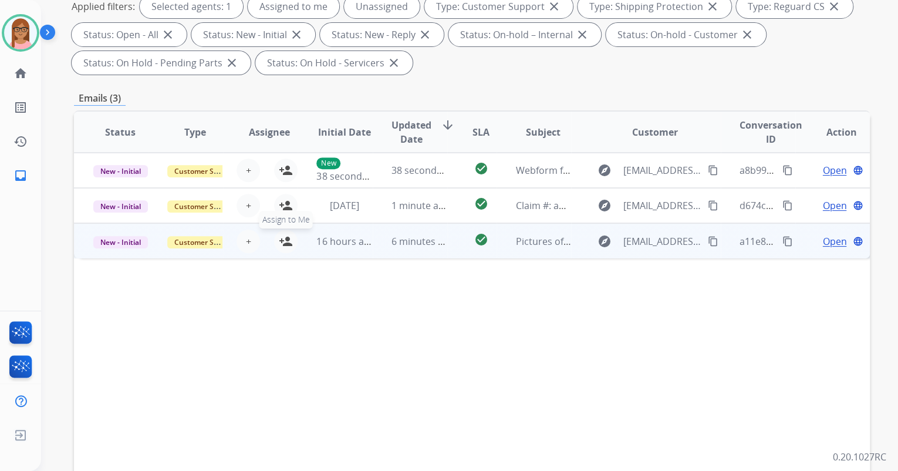
click at [279, 241] on mat-icon "person_add" at bounding box center [286, 241] width 14 height 14
click at [822, 240] on span "Open" at bounding box center [834, 241] width 24 height 14
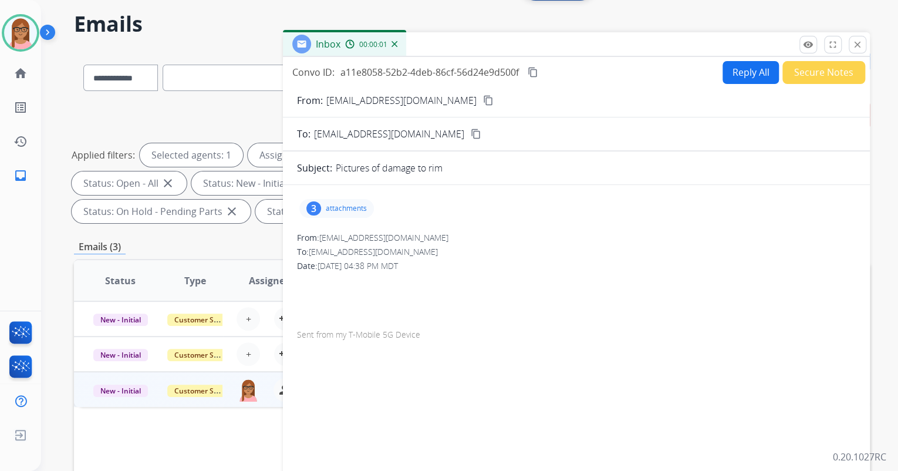
scroll to position [0, 0]
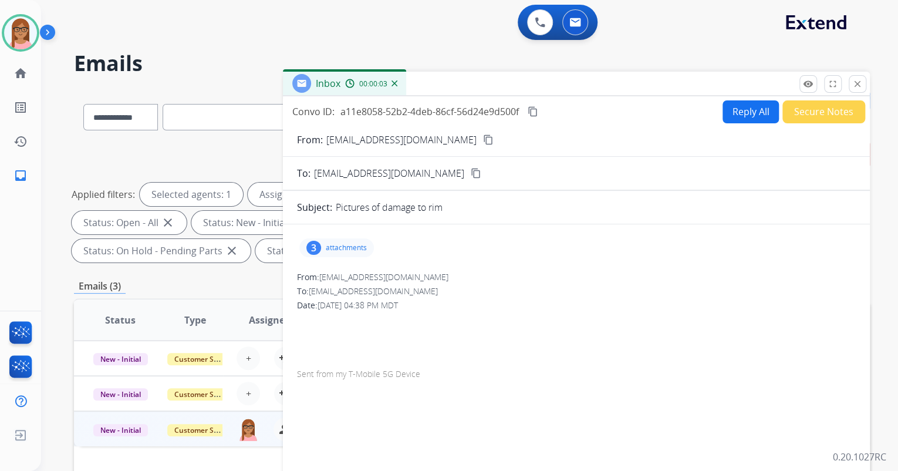
click at [483, 140] on mat-icon "content_copy" at bounding box center [488, 139] width 11 height 11
click at [313, 248] on div "3" at bounding box center [313, 248] width 15 height 14
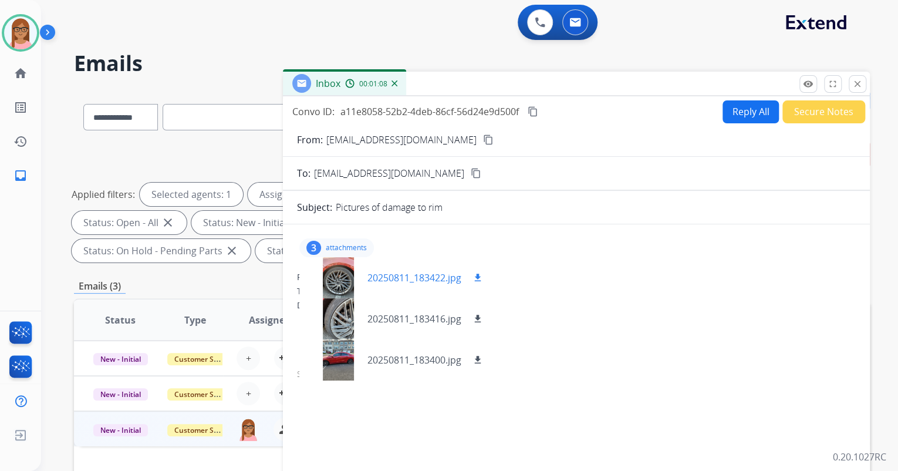
click at [348, 285] on div at bounding box center [338, 277] width 59 height 41
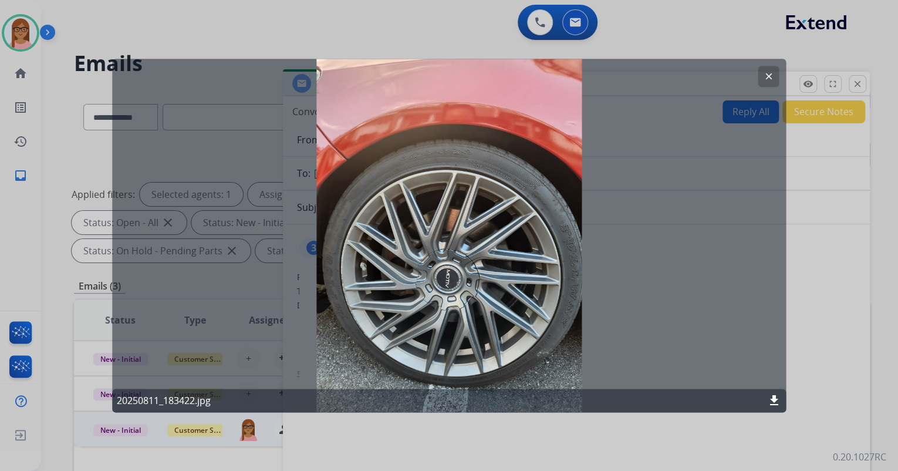
click at [772, 73] on mat-icon "clear" at bounding box center [768, 76] width 11 height 11
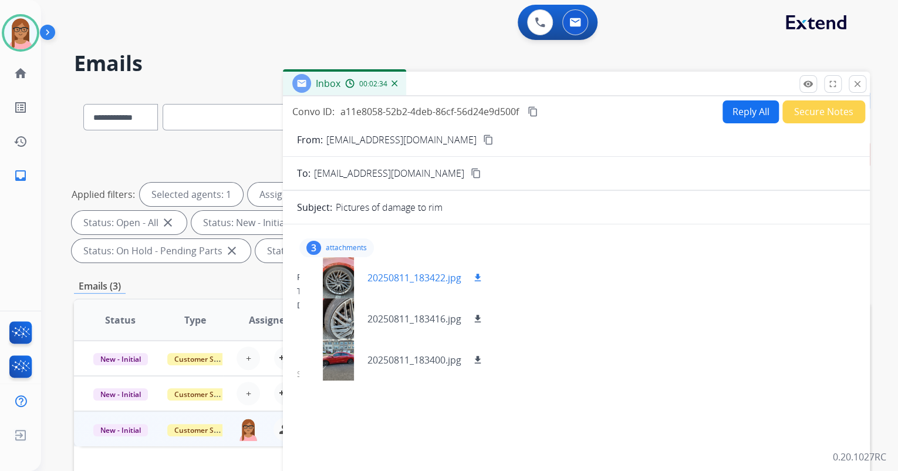
click at [330, 272] on div at bounding box center [338, 277] width 59 height 41
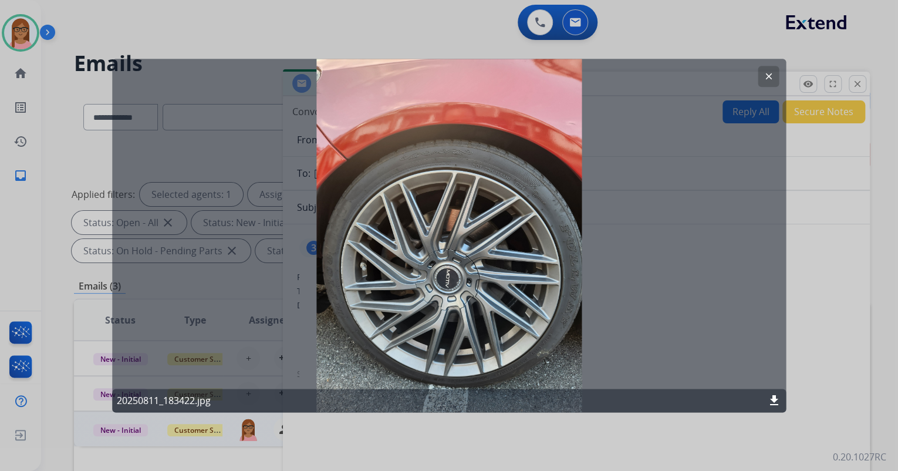
click at [770, 79] on mat-icon "clear" at bounding box center [768, 76] width 11 height 11
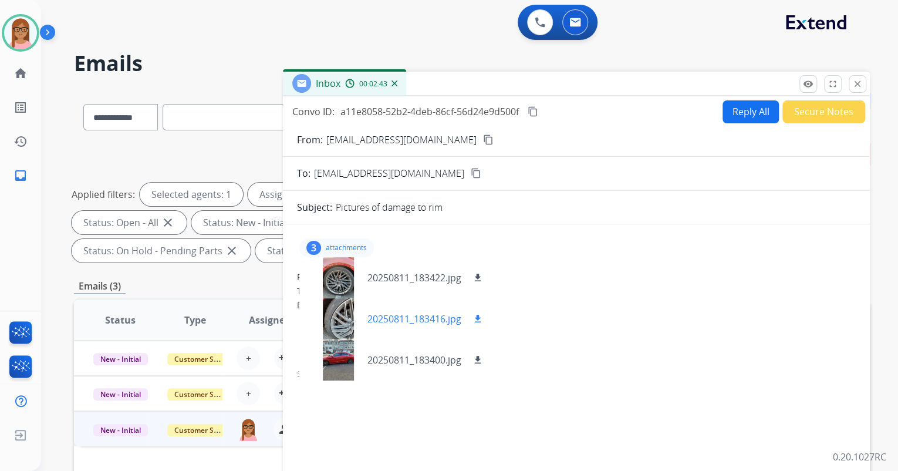
click at [337, 325] on div at bounding box center [338, 318] width 59 height 41
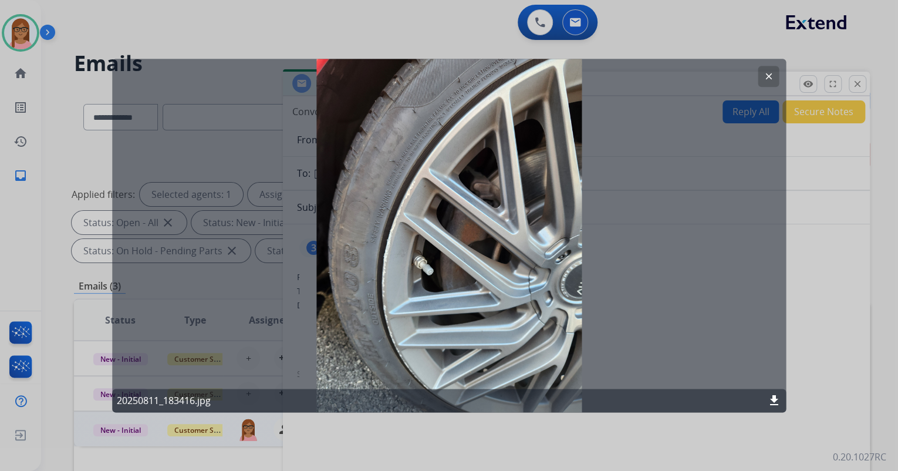
click at [770, 70] on button "clear" at bounding box center [768, 76] width 21 height 21
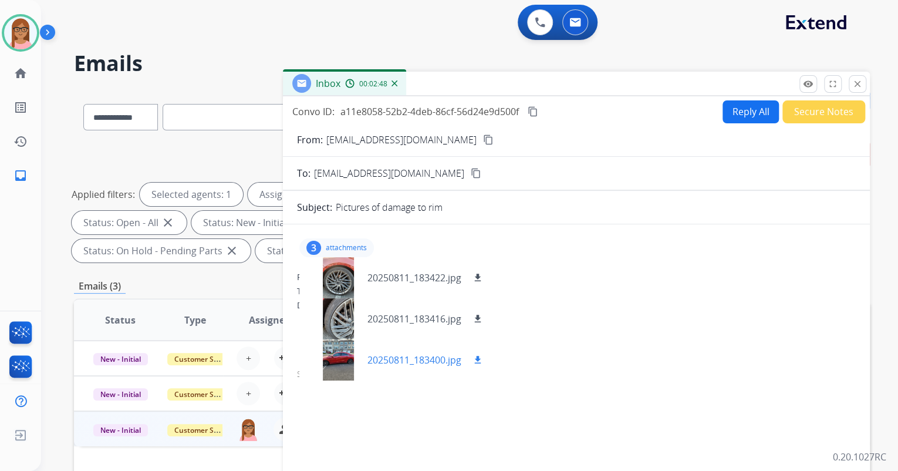
click at [345, 355] on div at bounding box center [338, 359] width 59 height 41
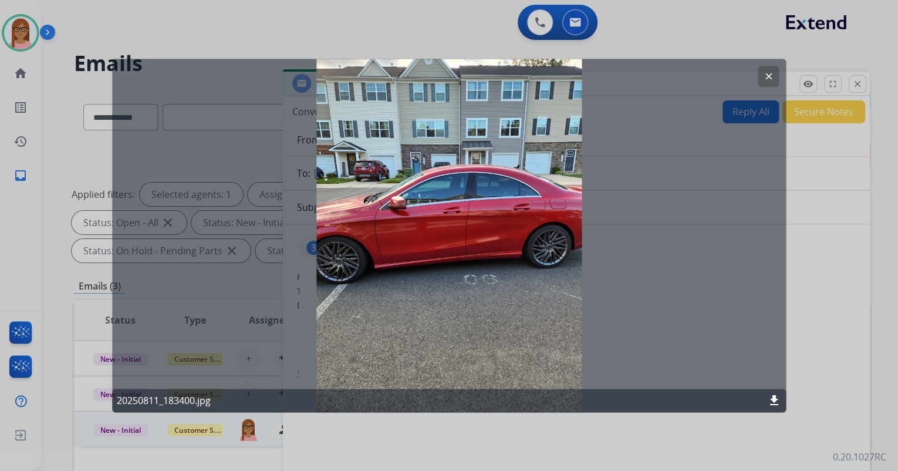
click at [768, 70] on button "clear" at bounding box center [768, 76] width 21 height 21
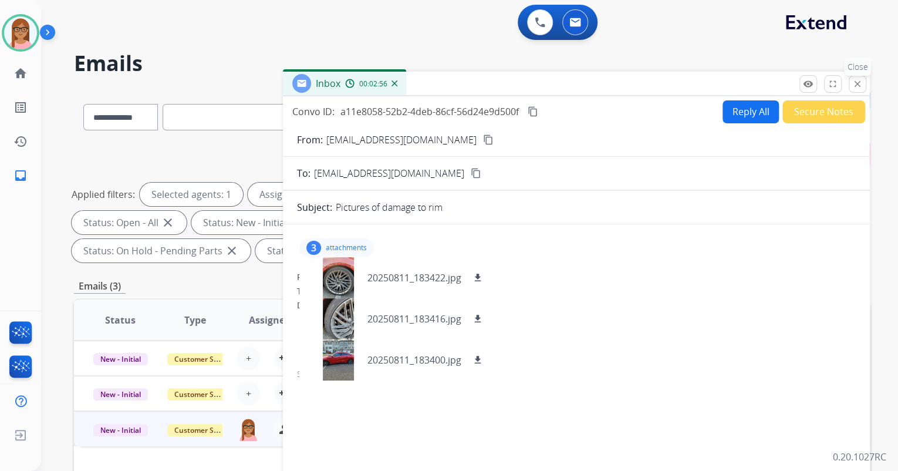
click at [857, 80] on mat-icon "close" at bounding box center [857, 84] width 11 height 11
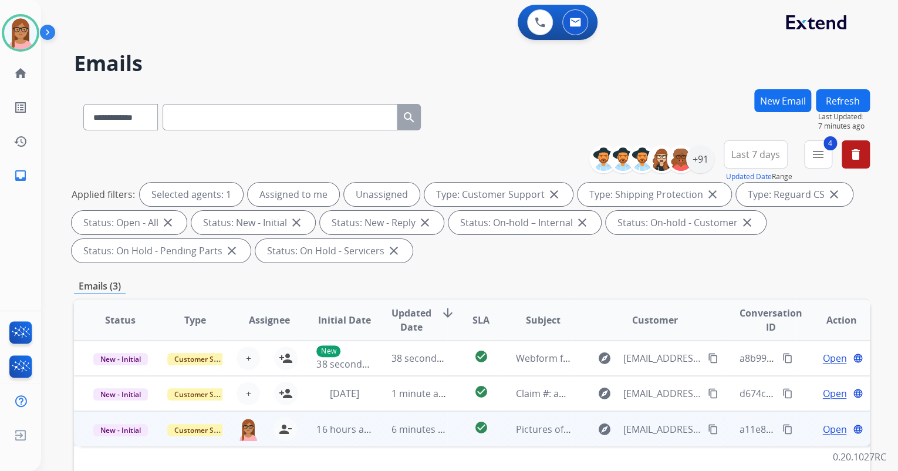
click at [823, 425] on span "Open" at bounding box center [834, 429] width 24 height 14
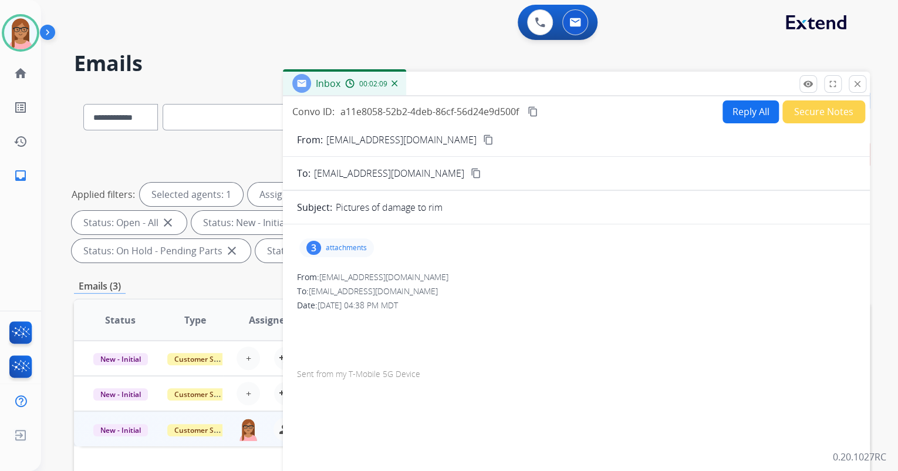
click at [532, 112] on mat-icon "content_copy" at bounding box center [533, 111] width 11 height 11
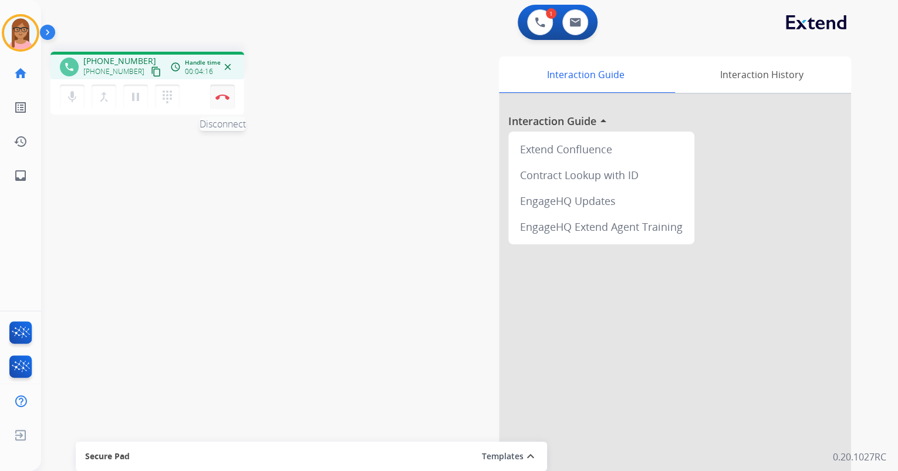
click at [222, 97] on img at bounding box center [222, 97] width 14 height 6
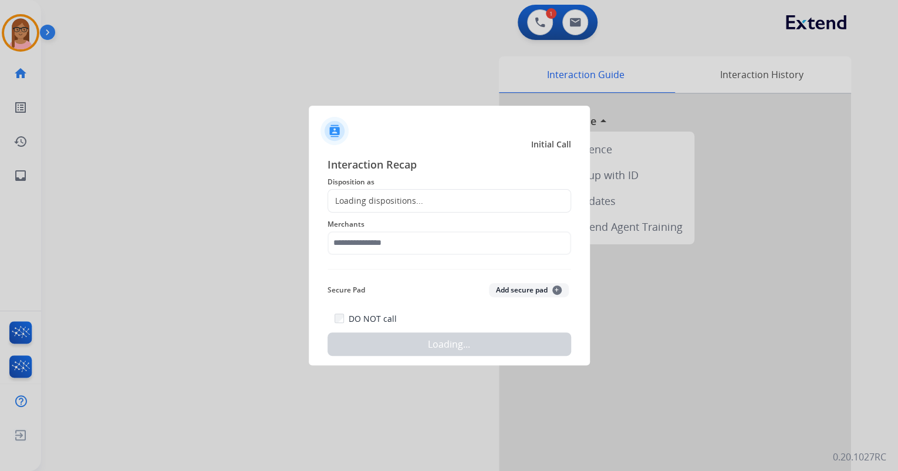
click at [380, 200] on div "Loading dispositions..." at bounding box center [375, 201] width 95 height 12
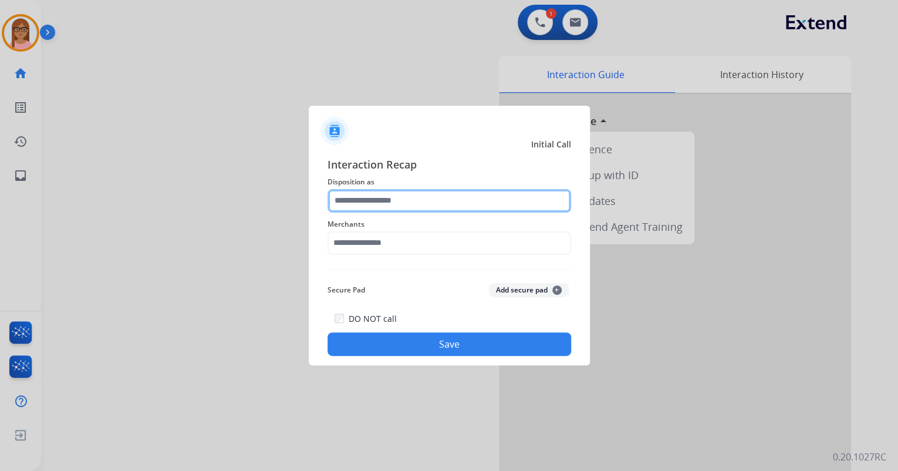
click at [380, 200] on input "text" at bounding box center [450, 200] width 244 height 23
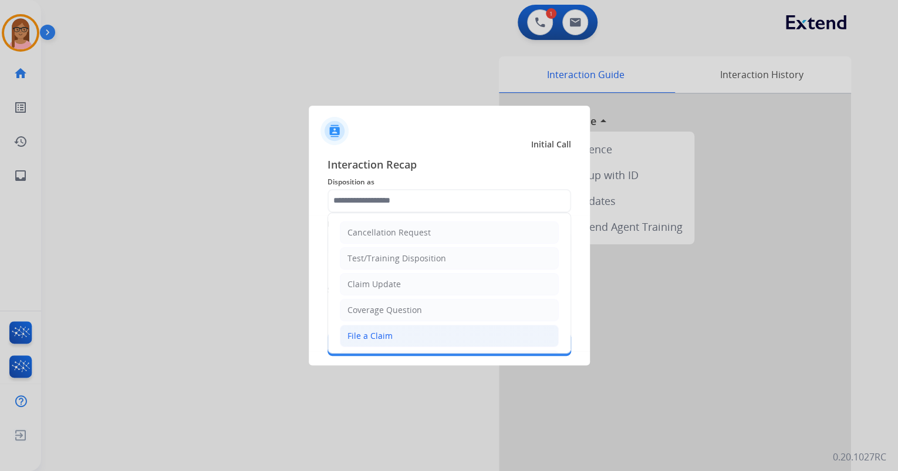
click at [390, 333] on div "File a Claim" at bounding box center [370, 336] width 45 height 12
type input "**********"
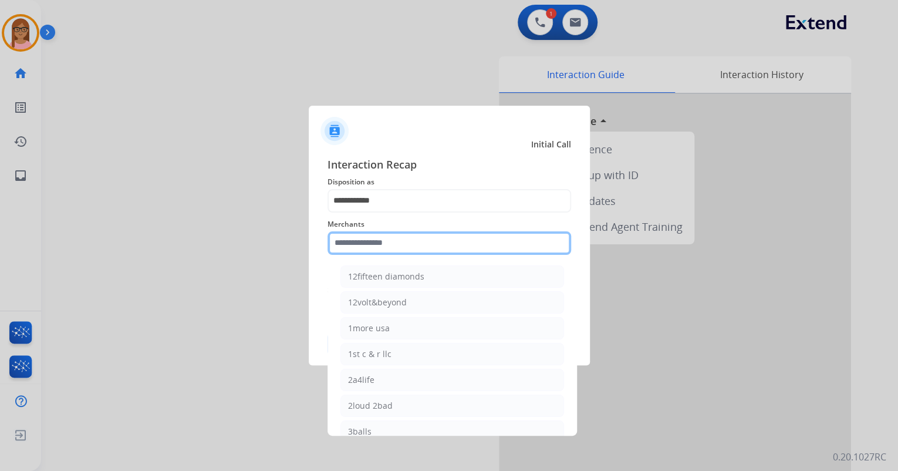
click at [380, 249] on input "text" at bounding box center [450, 242] width 244 height 23
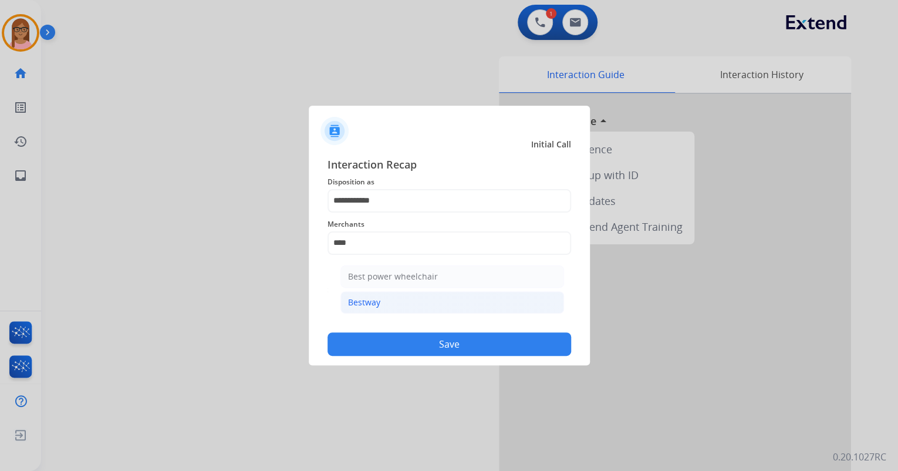
click at [399, 298] on li "Bestway" at bounding box center [452, 302] width 224 height 22
type input "*******"
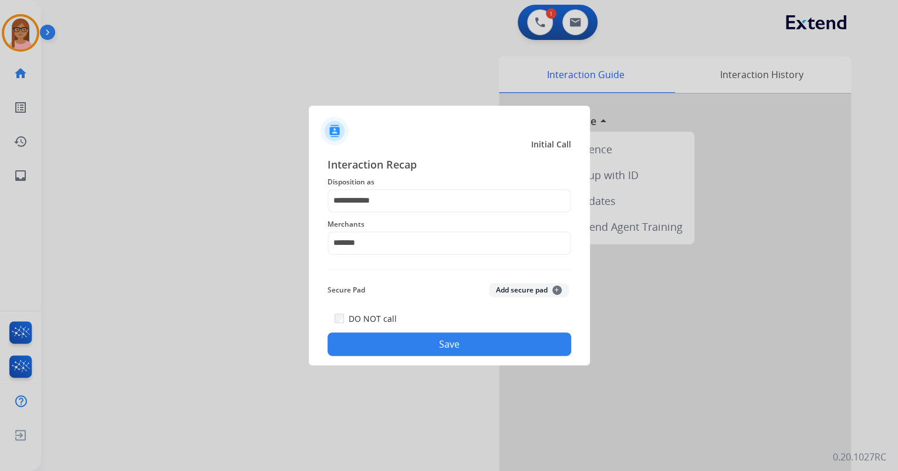
click at [409, 337] on button "Save" at bounding box center [450, 343] width 244 height 23
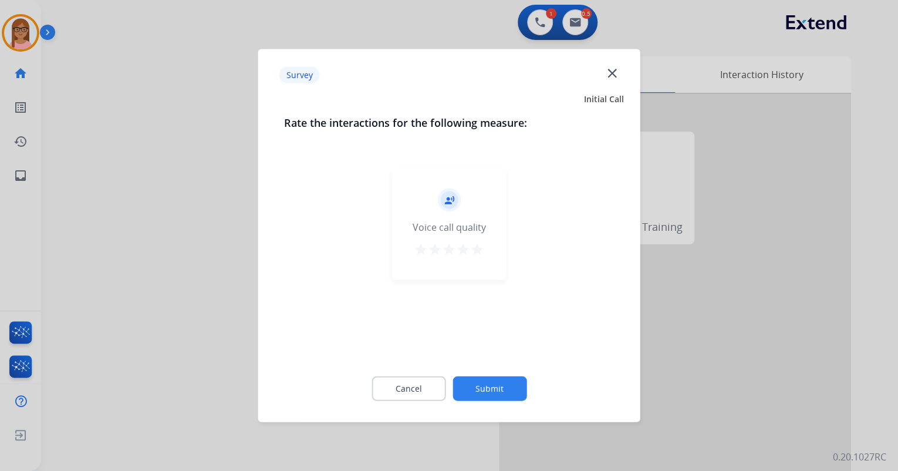
click at [480, 251] on mat-icon "star" at bounding box center [477, 249] width 14 height 14
click at [493, 385] on button "Submit" at bounding box center [490, 388] width 74 height 25
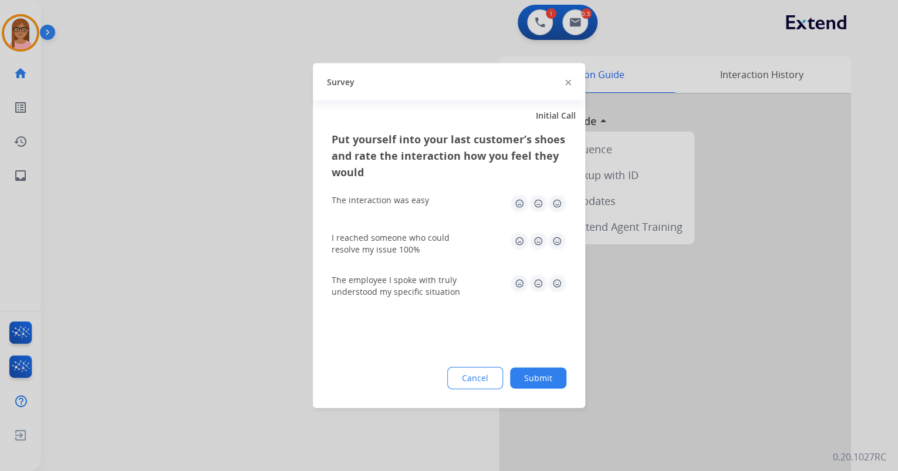
click at [556, 201] on img at bounding box center [557, 203] width 19 height 19
click at [557, 238] on img at bounding box center [557, 241] width 19 height 19
drag, startPoint x: 557, startPoint y: 283, endPoint x: 556, endPoint y: 289, distance: 6.0
click at [557, 284] on img at bounding box center [557, 283] width 19 height 19
click at [545, 379] on button "Submit" at bounding box center [538, 377] width 56 height 21
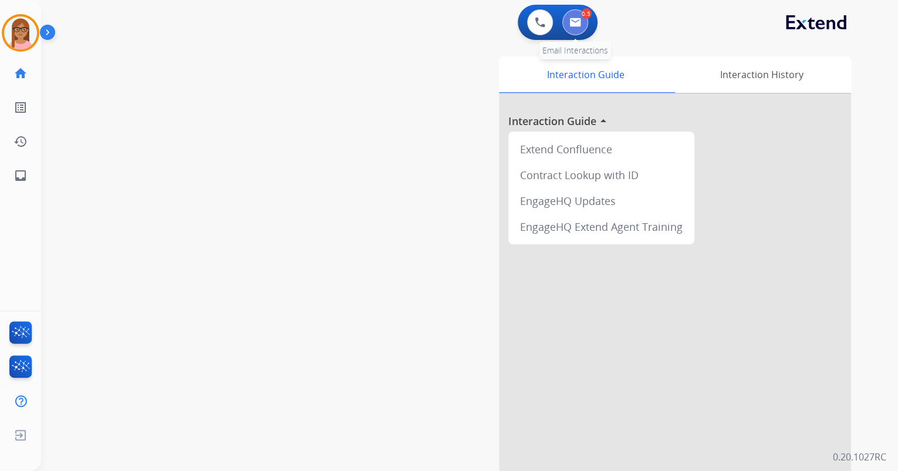
click at [565, 16] on button at bounding box center [575, 22] width 26 height 26
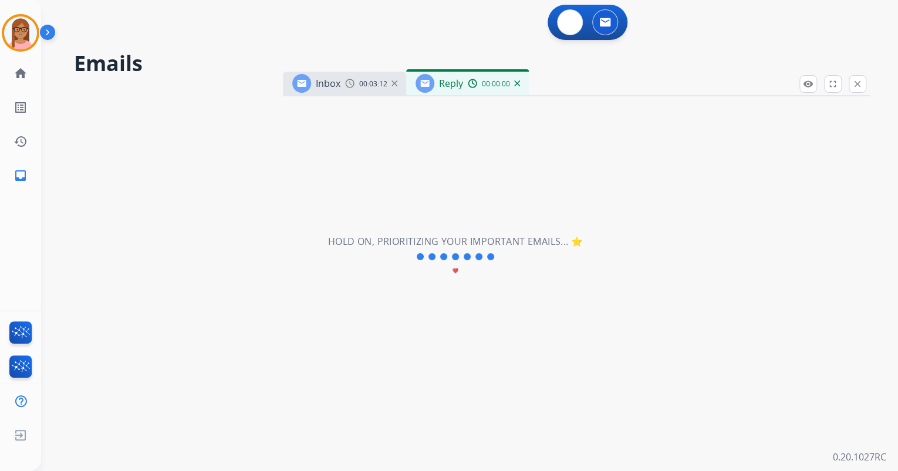
select select "**********"
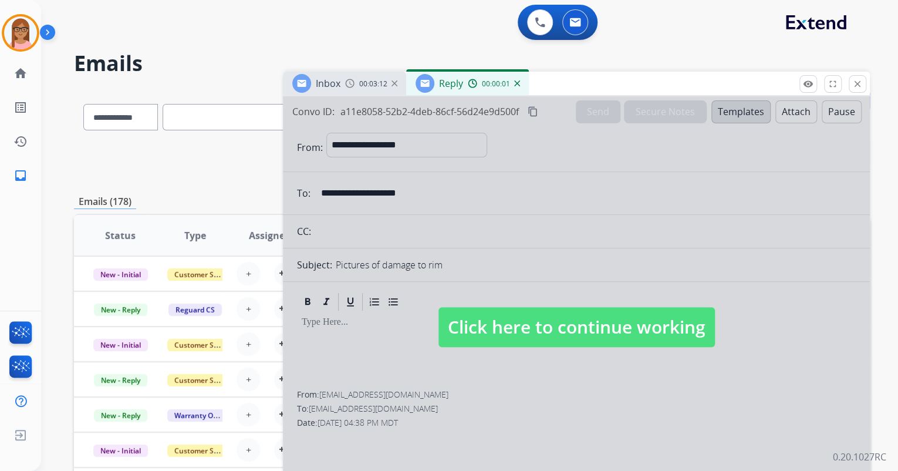
click at [574, 325] on span "Click here to continue working" at bounding box center [577, 327] width 276 height 40
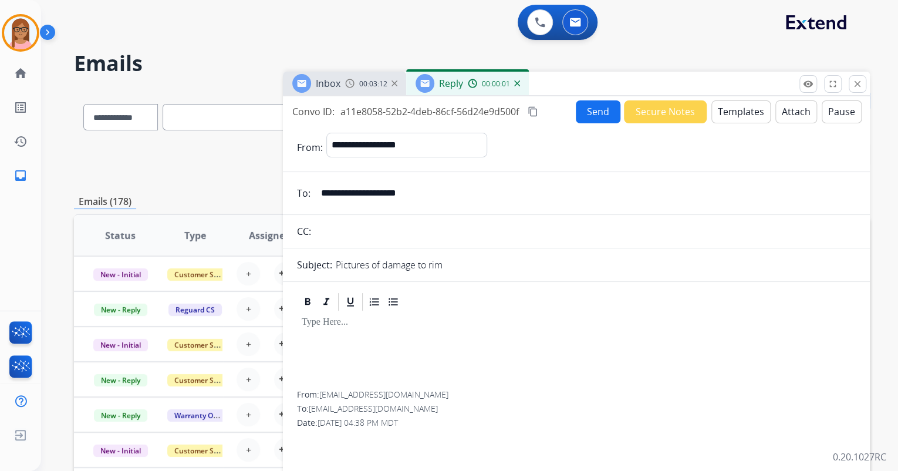
select select
click at [518, 82] on img at bounding box center [517, 83] width 6 height 6
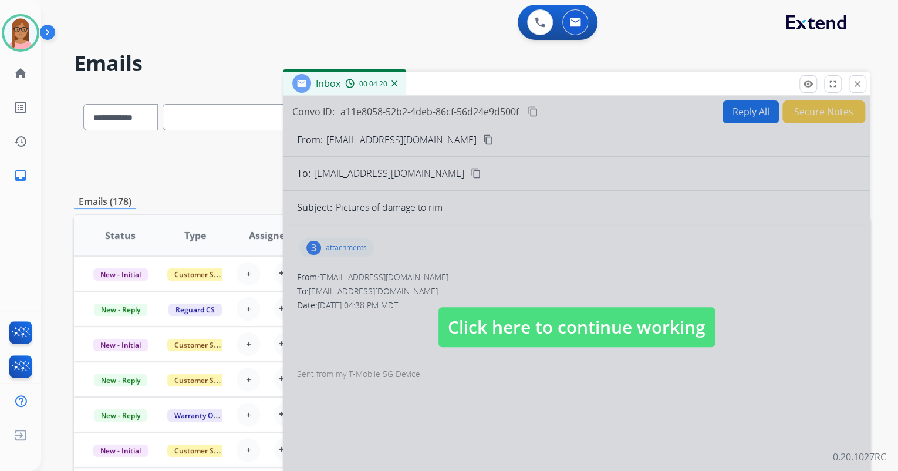
click at [507, 241] on div at bounding box center [576, 315] width 587 height 439
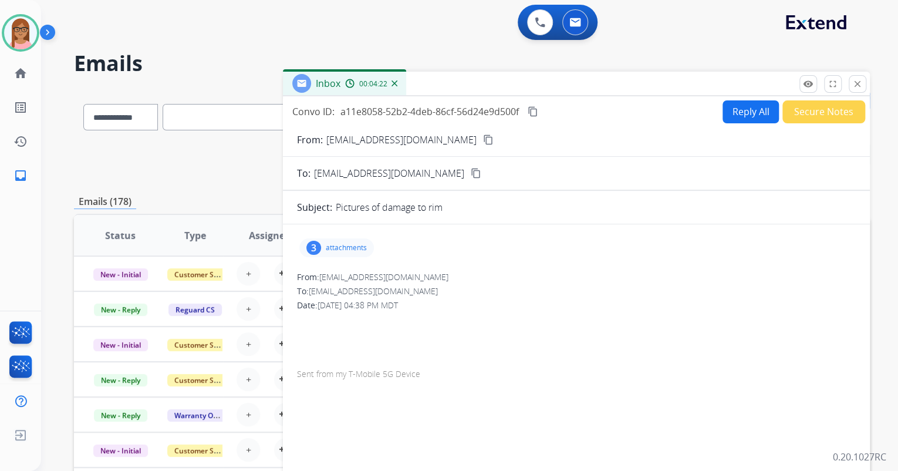
click at [748, 111] on button "Reply All" at bounding box center [751, 111] width 56 height 23
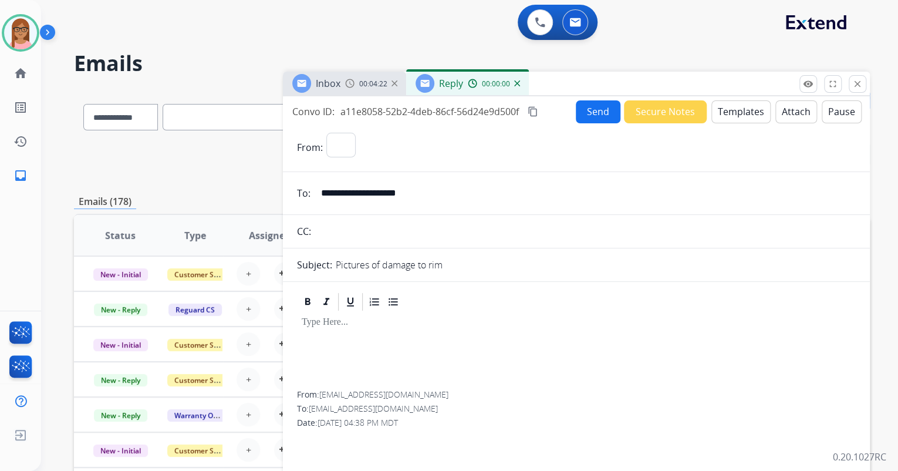
select select "**********"
click at [737, 108] on button "Templates" at bounding box center [740, 111] width 59 height 23
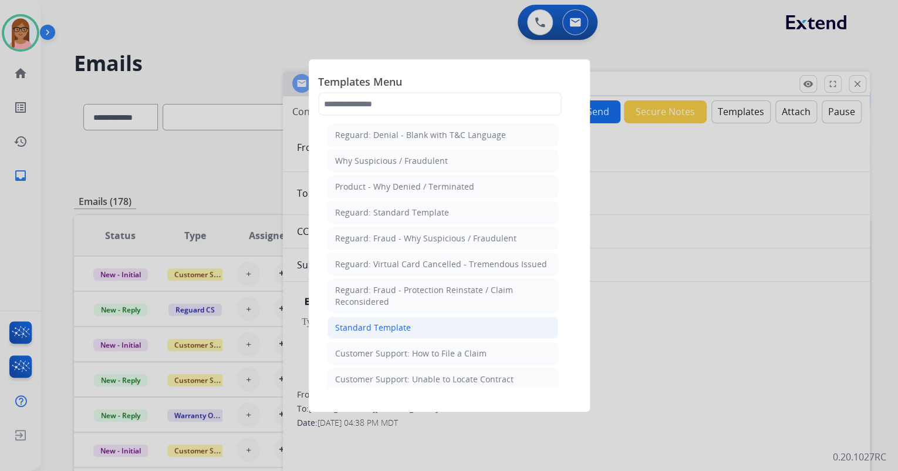
click at [399, 327] on div "Standard Template" at bounding box center [373, 328] width 76 height 12
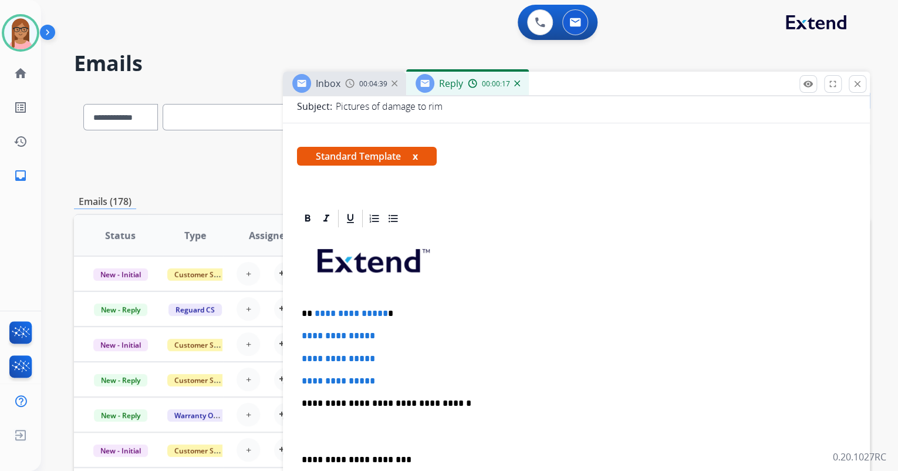
scroll to position [188, 0]
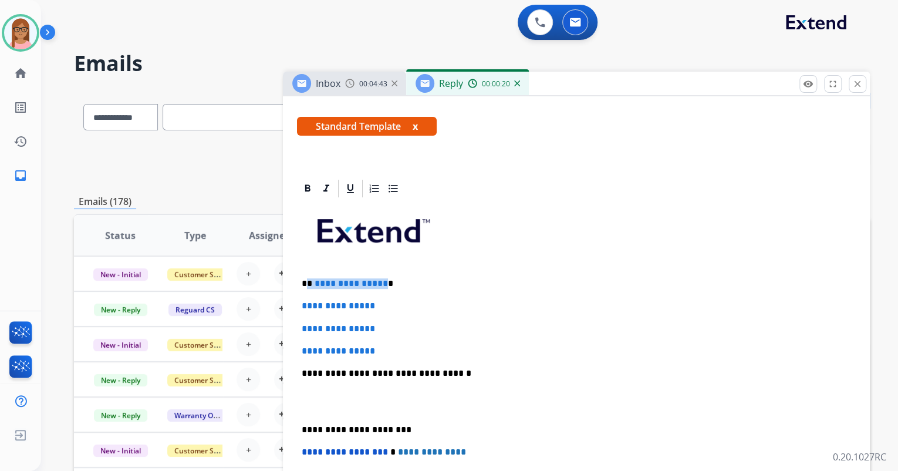
drag, startPoint x: 307, startPoint y: 284, endPoint x: 380, endPoint y: 284, distance: 73.4
click at [380, 284] on p "**********" at bounding box center [572, 283] width 540 height 11
drag, startPoint x: 301, startPoint y: 302, endPoint x: 384, endPoint y: 344, distance: 93.5
click at [384, 344] on div "**********" at bounding box center [576, 401] width 559 height 404
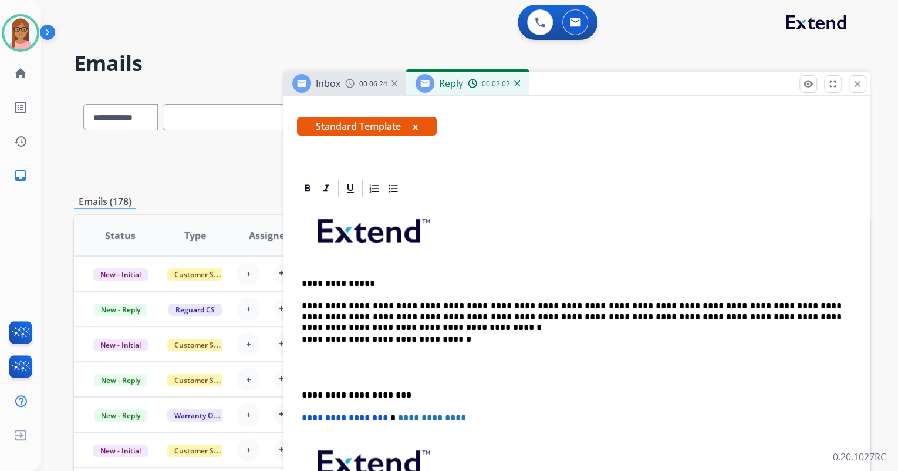
click at [827, 316] on p "**********" at bounding box center [572, 312] width 540 height 22
click at [702, 313] on p "**********" at bounding box center [572, 312] width 540 height 22
click at [791, 314] on p "**********" at bounding box center [572, 312] width 540 height 22
click at [315, 352] on div "**********" at bounding box center [576, 384] width 559 height 370
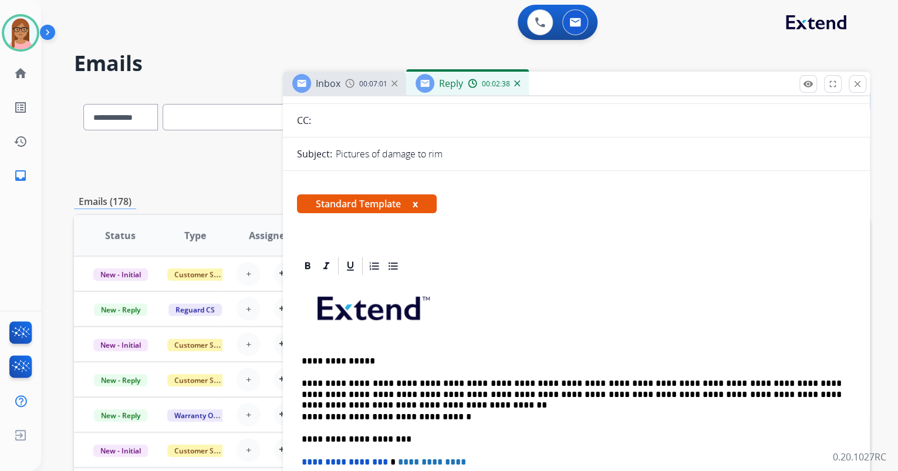
scroll to position [0, 0]
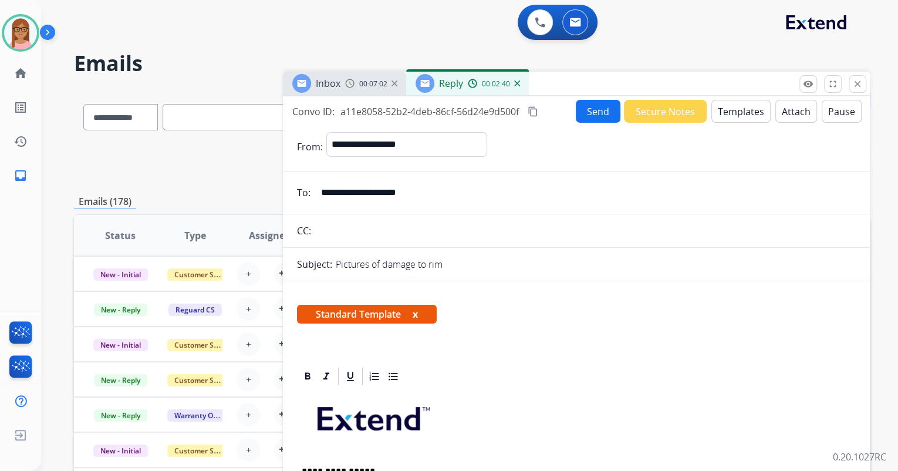
click at [585, 110] on button "Send" at bounding box center [598, 111] width 45 height 23
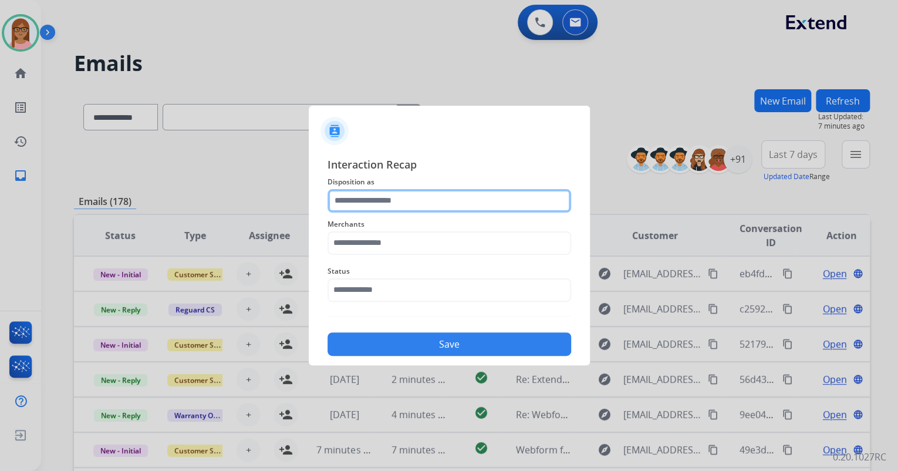
click at [490, 202] on input "text" at bounding box center [450, 200] width 244 height 23
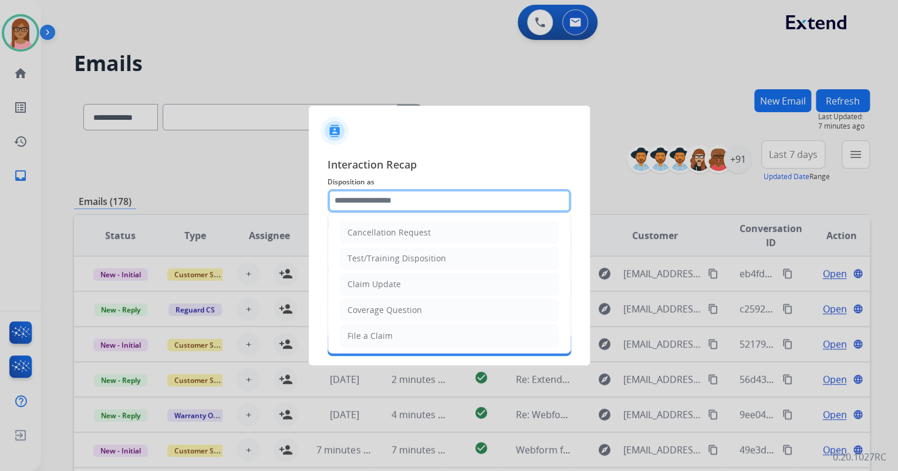
click at [412, 195] on input "text" at bounding box center [450, 200] width 244 height 23
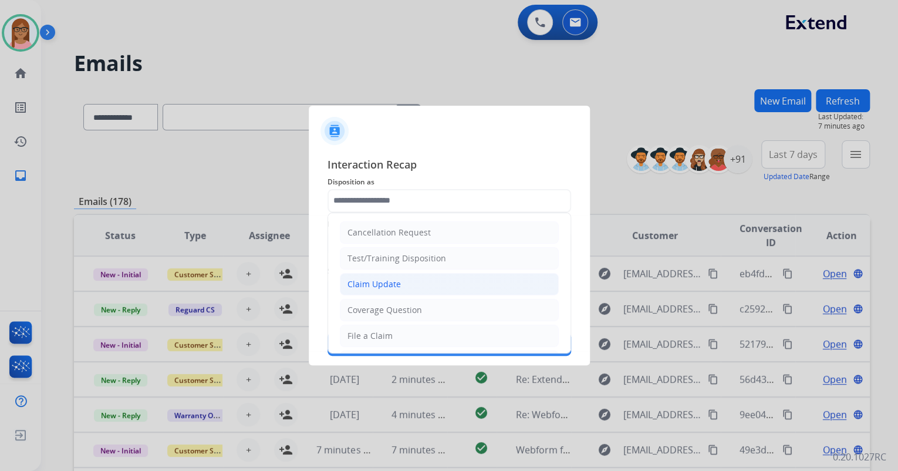
click at [382, 279] on div "Claim Update" at bounding box center [374, 284] width 53 height 12
type input "**********"
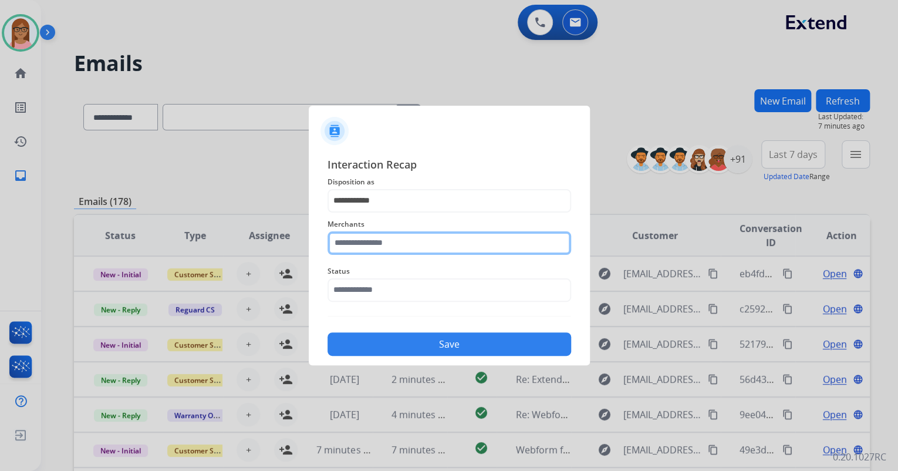
click at [381, 242] on input "text" at bounding box center [450, 242] width 244 height 23
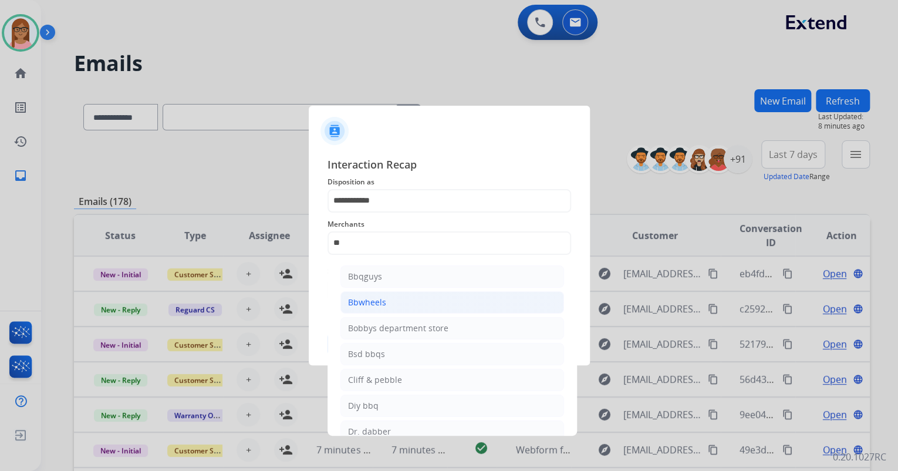
click at [373, 299] on div "Bbwheels" at bounding box center [367, 302] width 38 height 12
type input "********"
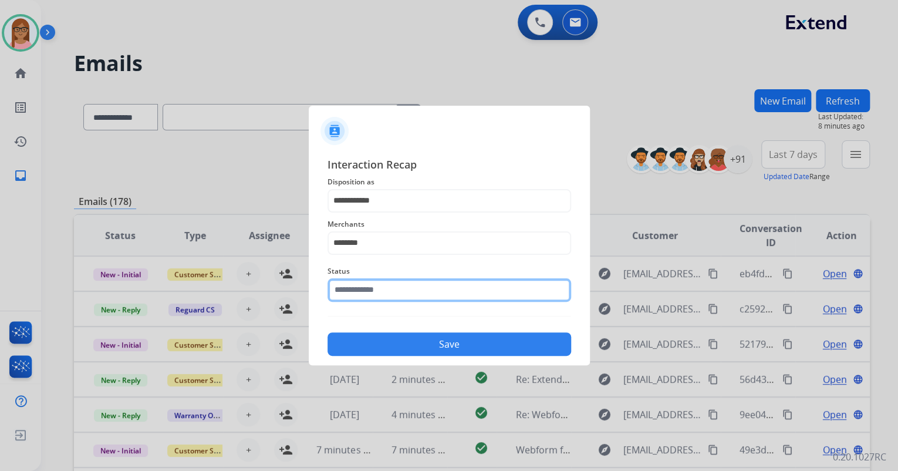
click at [373, 288] on input "text" at bounding box center [450, 289] width 244 height 23
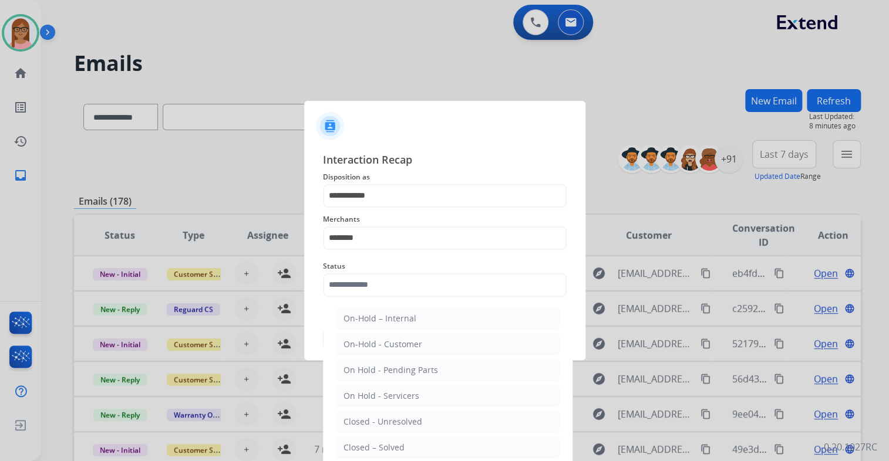
click at [385, 443] on div "Closed – Solved" at bounding box center [373, 448] width 61 height 12
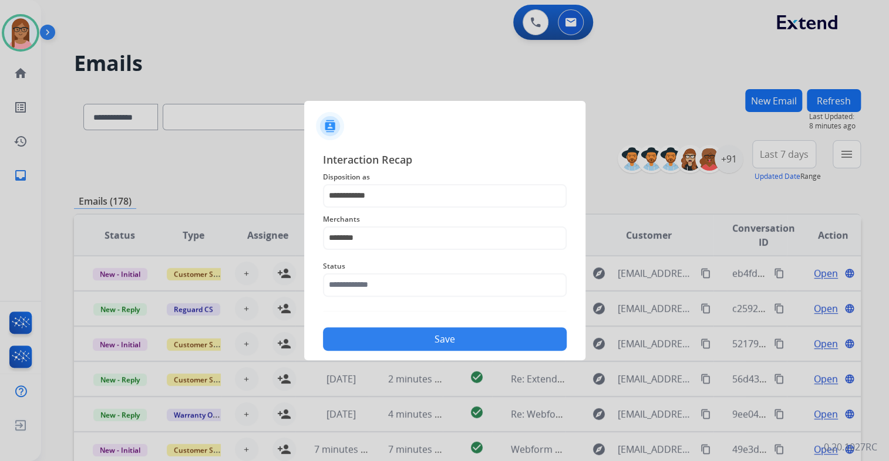
type input "**********"
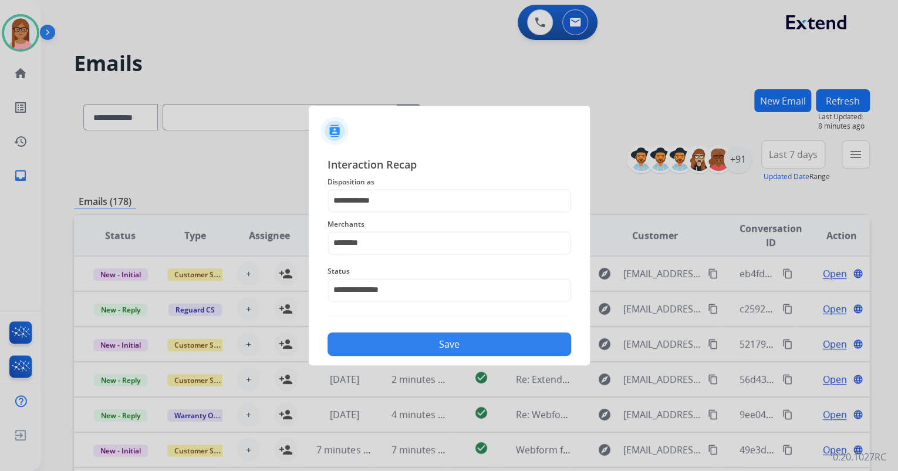
click at [412, 347] on button "Save" at bounding box center [450, 343] width 244 height 23
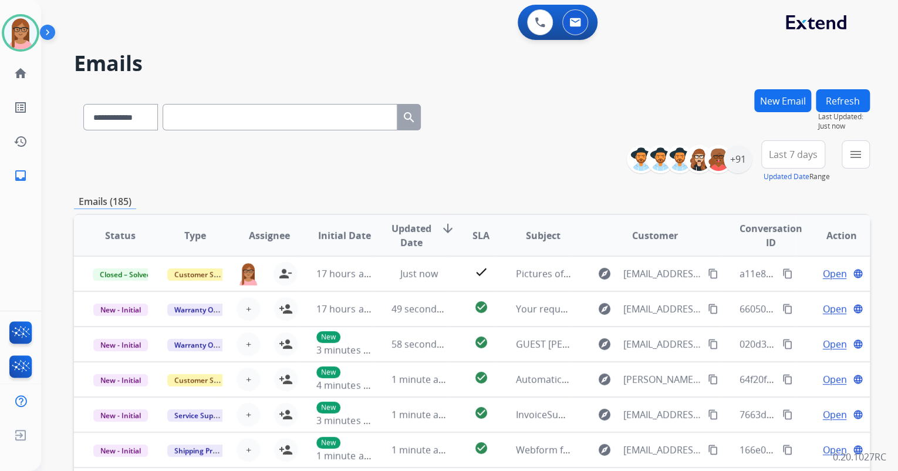
click at [848, 140] on div "**********" at bounding box center [472, 378] width 796 height 579
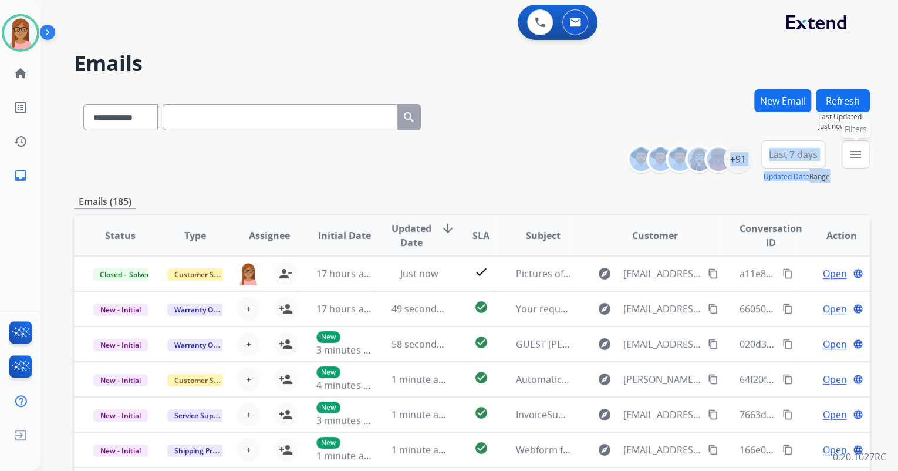
drag, startPoint x: 849, startPoint y: 141, endPoint x: 848, endPoint y: 150, distance: 8.8
click at [849, 150] on mat-icon "menu" at bounding box center [856, 154] width 14 height 14
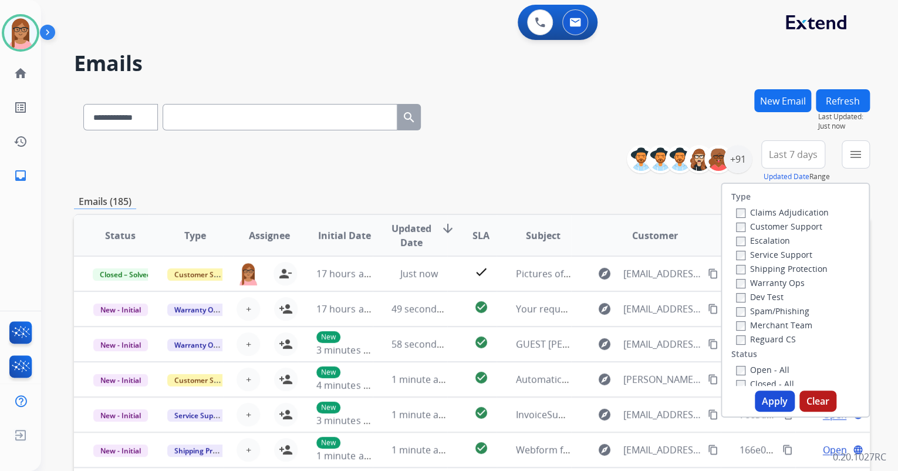
click at [669, 101] on div "**********" at bounding box center [472, 114] width 796 height 51
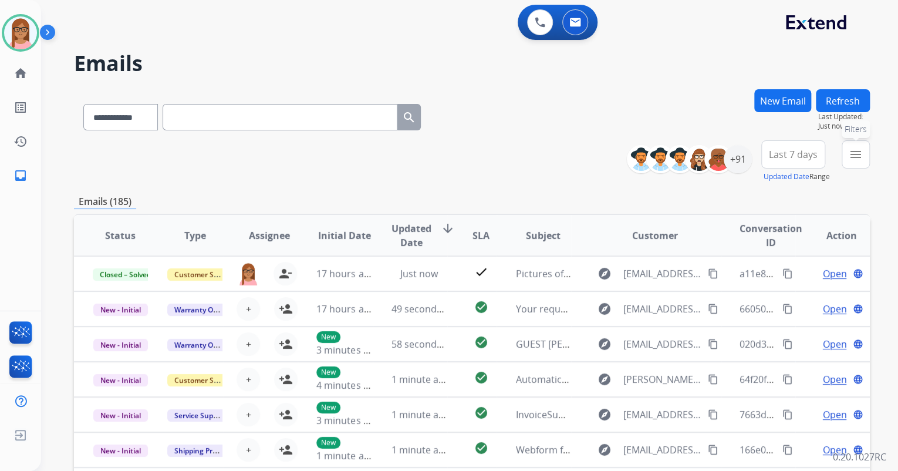
click at [847, 152] on button "menu Filters" at bounding box center [856, 154] width 28 height 28
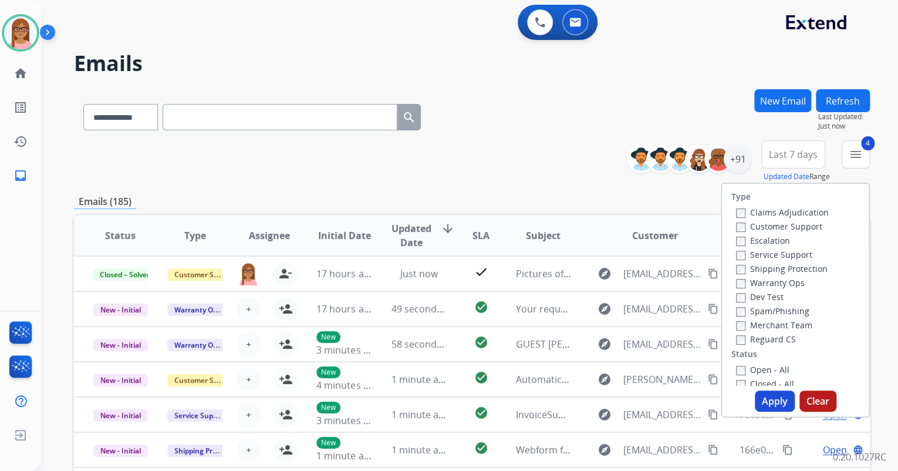
click at [773, 401] on button "Apply" at bounding box center [775, 400] width 40 height 21
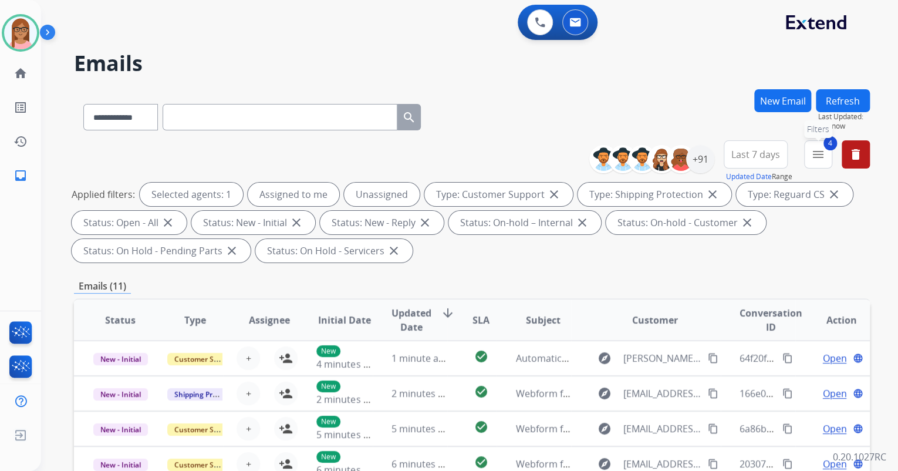
click at [828, 157] on button "4 menu Filters" at bounding box center [818, 154] width 28 height 28
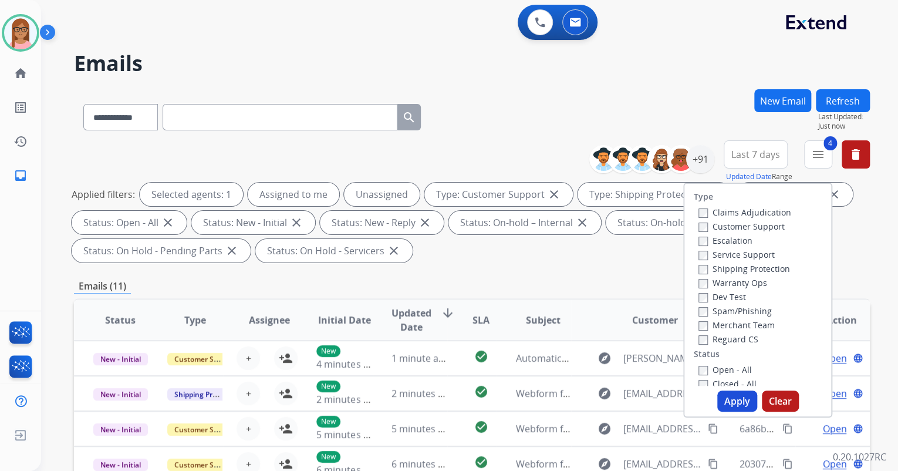
click at [717, 124] on div "**********" at bounding box center [472, 114] width 796 height 51
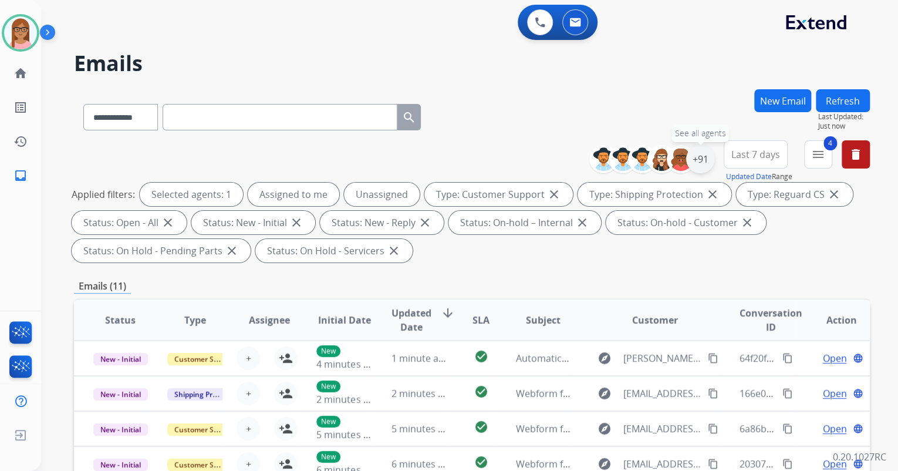
click at [696, 161] on div "+91" at bounding box center [700, 159] width 28 height 28
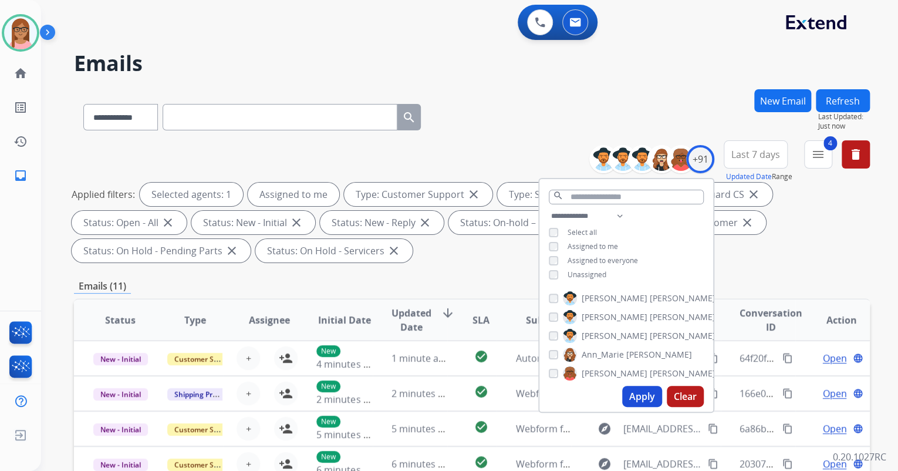
click at [626, 390] on button "Apply" at bounding box center [642, 396] width 40 height 21
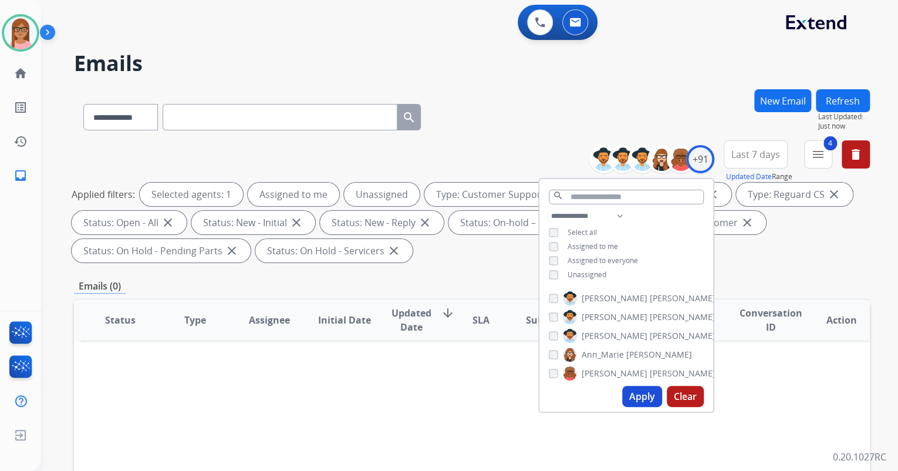
click at [641, 386] on div "Apply Clear" at bounding box center [626, 396] width 174 height 31
click at [640, 388] on button "Apply" at bounding box center [642, 396] width 40 height 21
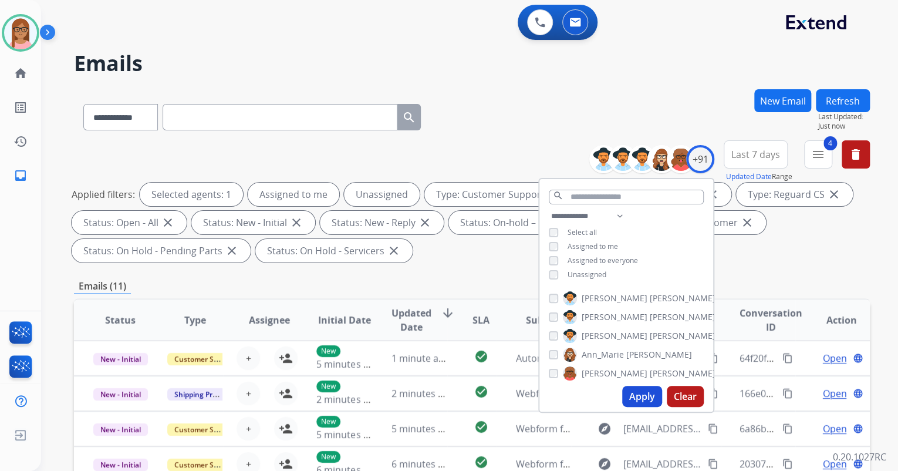
click at [780, 274] on div "**********" at bounding box center [472, 420] width 796 height 663
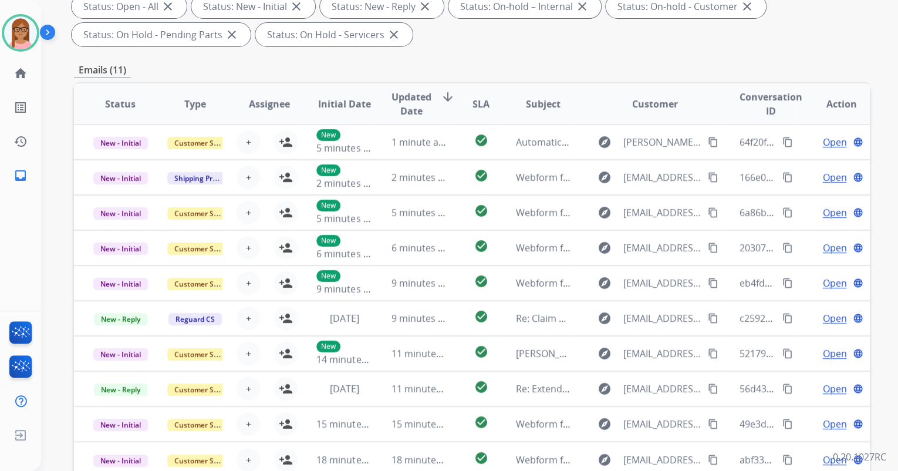
scroll to position [282, 0]
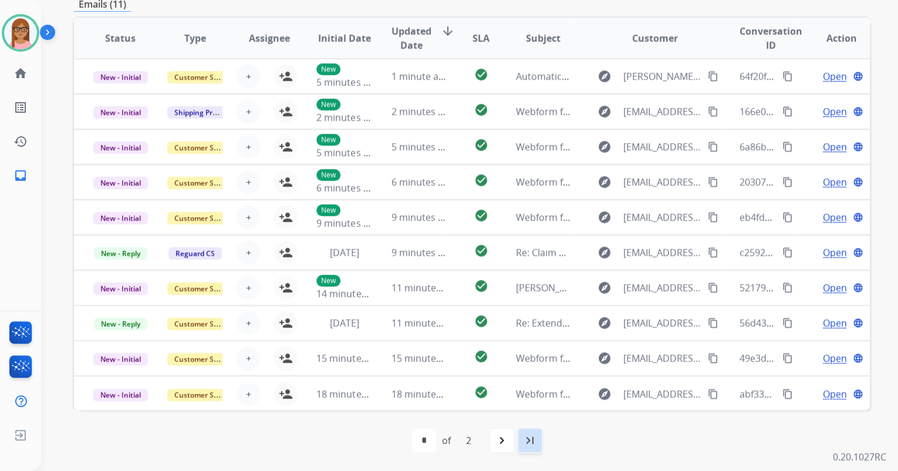
click at [527, 445] on mat-icon "last_page" at bounding box center [530, 440] width 14 height 14
select select "*"
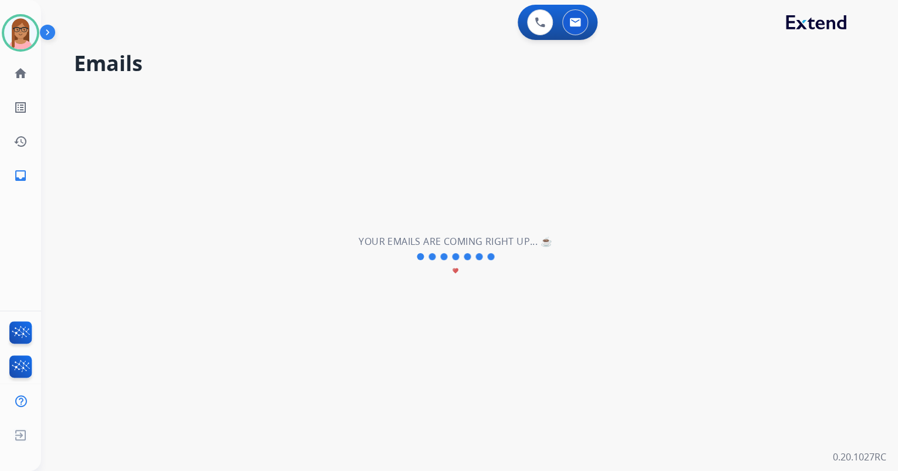
scroll to position [0, 0]
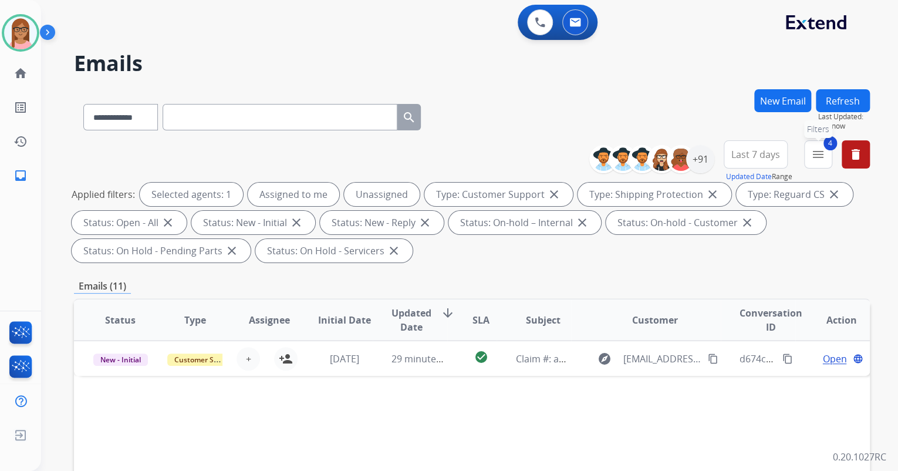
click at [816, 154] on mat-icon "menu" at bounding box center [818, 154] width 14 height 14
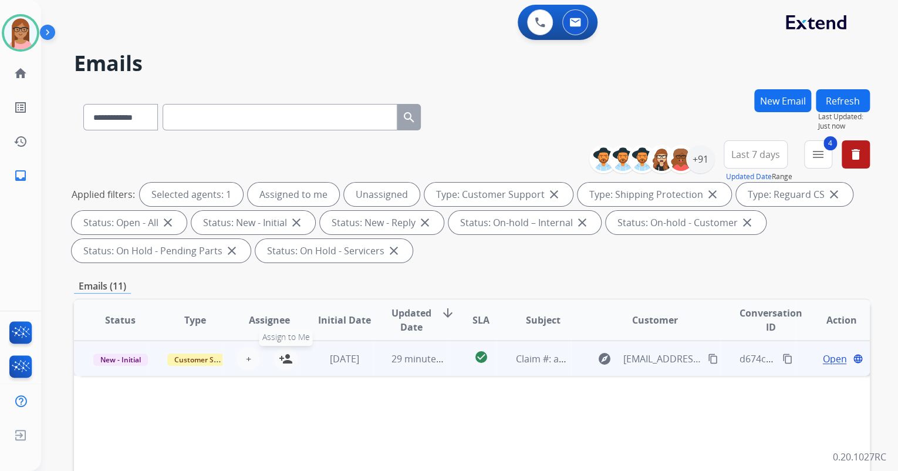
click at [284, 357] on mat-icon "person_add" at bounding box center [286, 359] width 14 height 14
click at [824, 356] on span "Open" at bounding box center [834, 359] width 24 height 14
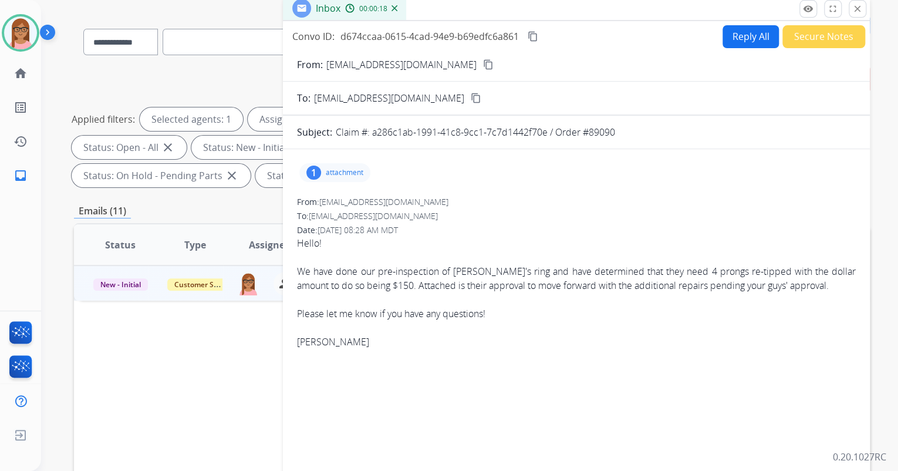
scroll to position [47, 0]
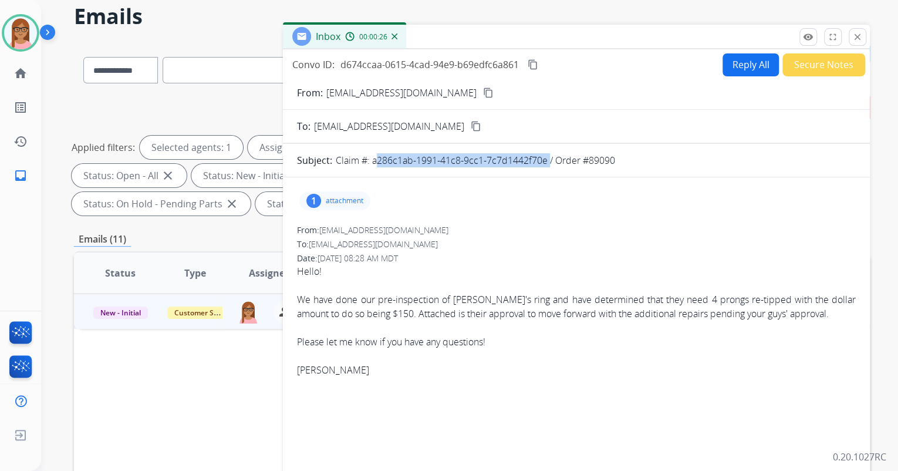
drag, startPoint x: 548, startPoint y: 163, endPoint x: 373, endPoint y: 169, distance: 175.1
click at [373, 169] on form "From: info@stagheaddesigns.com content_copy To: support@extend.com content_copy…" at bounding box center [576, 313] width 587 height 474
copy p "a286c1ab-1991-41c8-9cc1-7c7d1442f70e"
click at [464, 225] on div "From: info@stagheaddesigns.com" at bounding box center [576, 230] width 559 height 12
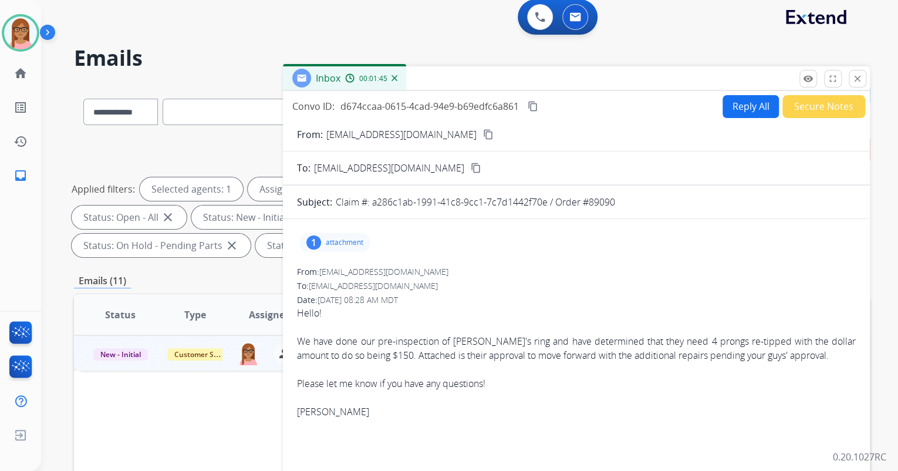
scroll to position [0, 0]
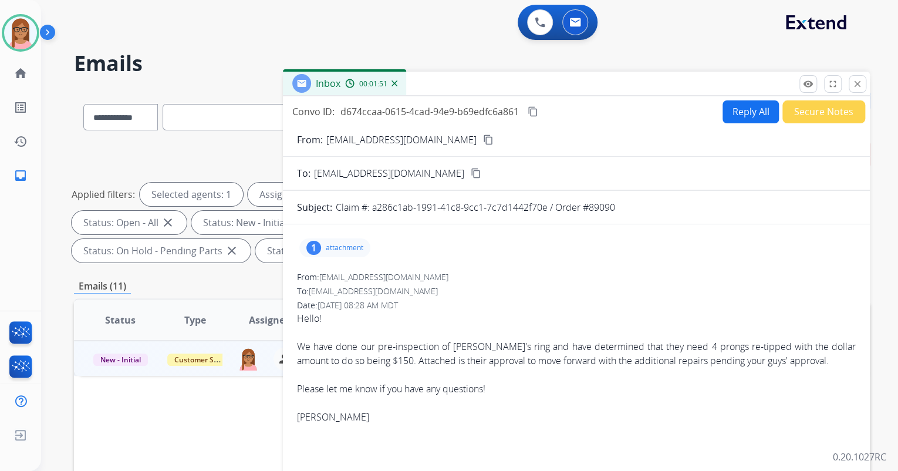
click at [805, 117] on button "Secure Notes" at bounding box center [824, 111] width 83 height 23
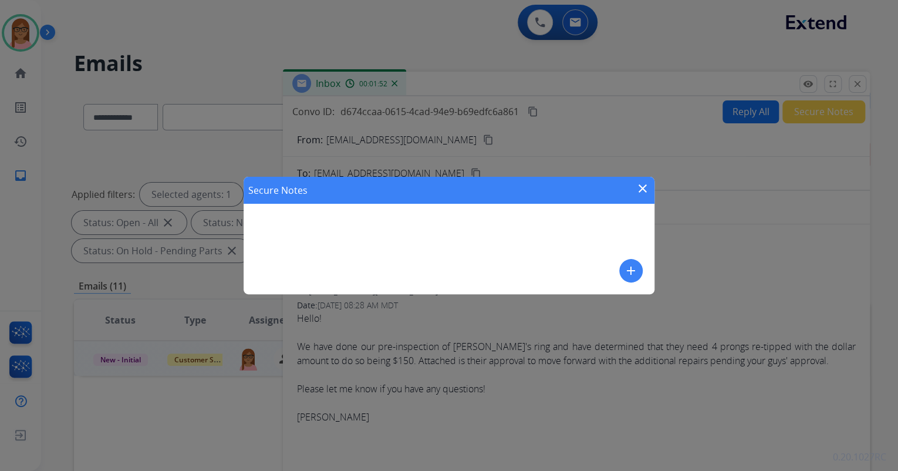
click at [625, 269] on mat-icon "add" at bounding box center [631, 271] width 14 height 14
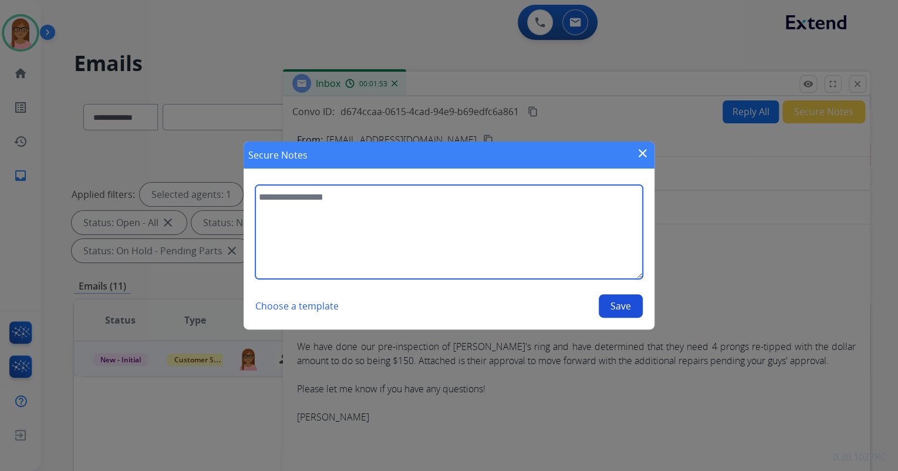
click at [444, 200] on textarea at bounding box center [448, 232] width 387 height 94
type textarea "**********"
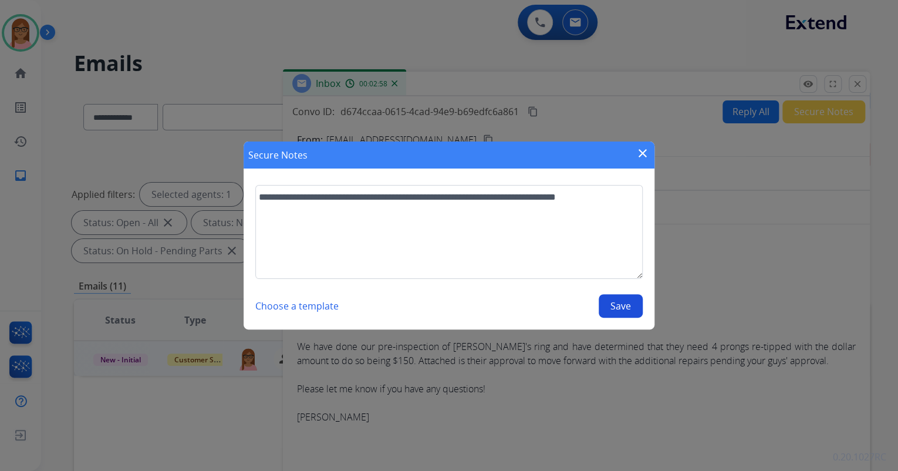
click at [620, 308] on button "Save" at bounding box center [621, 305] width 44 height 23
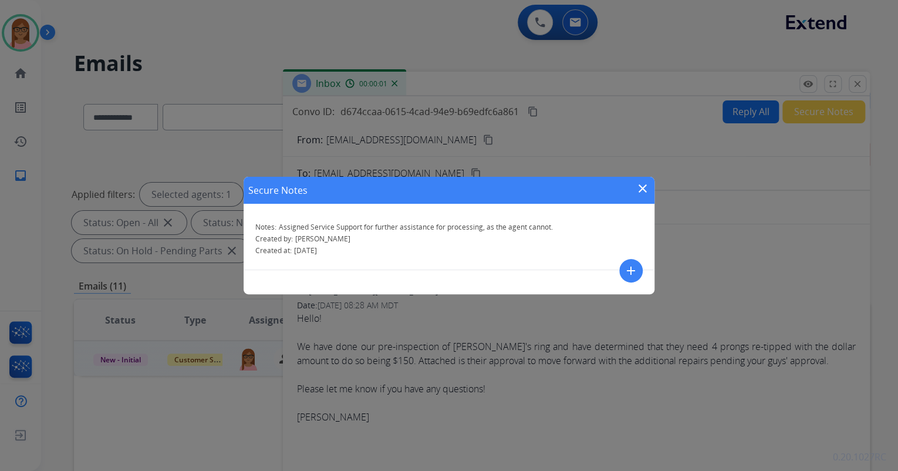
click at [641, 190] on mat-icon "close" at bounding box center [643, 188] width 14 height 14
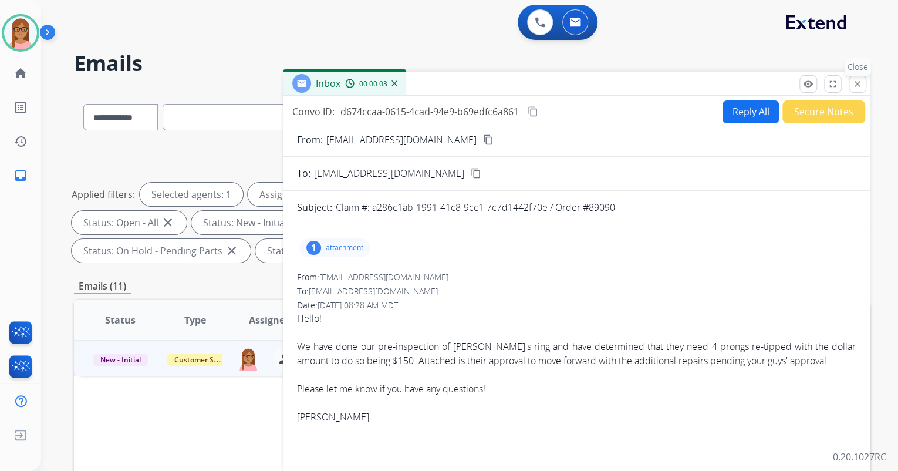
click at [858, 85] on mat-icon "close" at bounding box center [857, 84] width 11 height 11
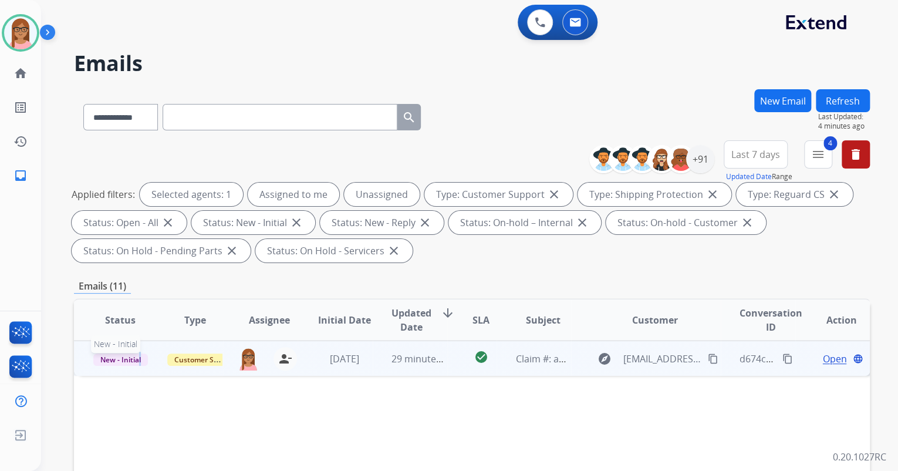
click at [140, 361] on span "New - Initial" at bounding box center [120, 359] width 55 height 12
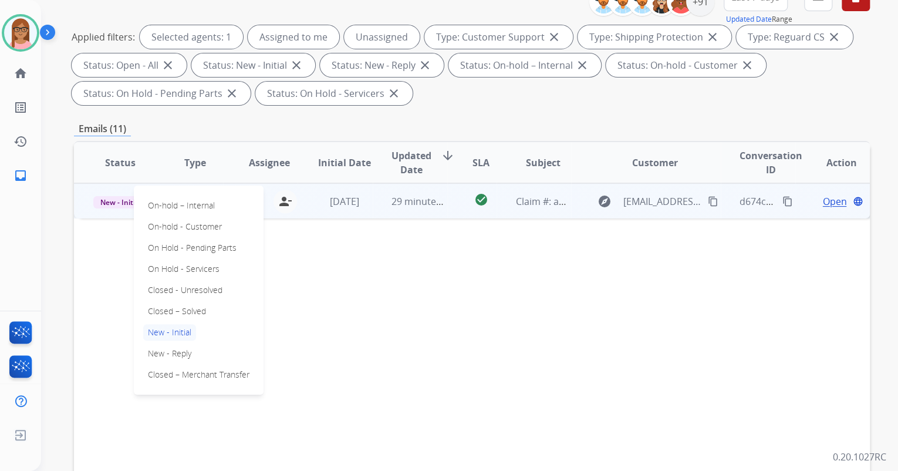
scroll to position [141, 0]
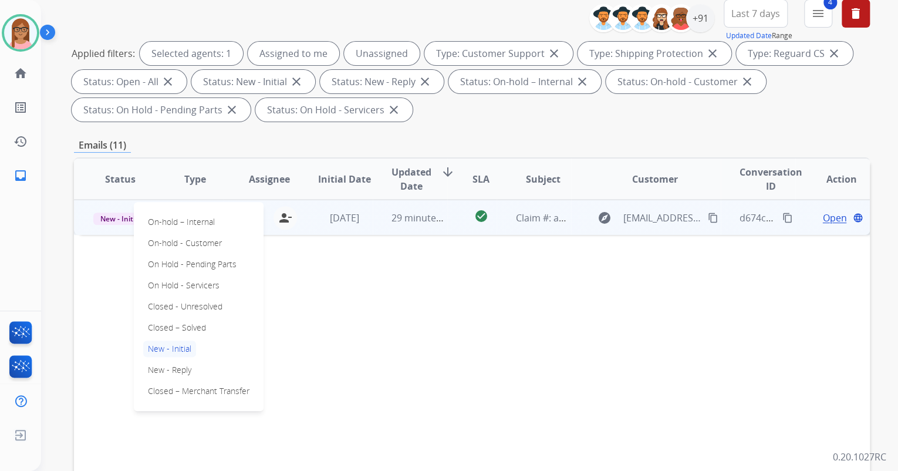
click at [315, 308] on div "Status Type Assignee Initial Date Updated Date arrow_downward SLA Subject Custo…" at bounding box center [472, 353] width 796 height 393
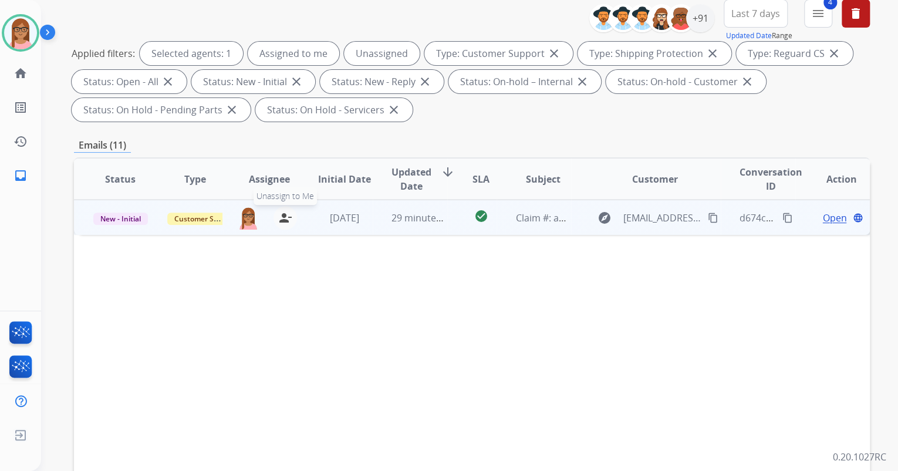
click at [279, 216] on mat-icon "person_remove" at bounding box center [285, 218] width 14 height 14
click at [280, 217] on mat-icon "person_add" at bounding box center [286, 218] width 14 height 14
click at [275, 217] on button "person_remove [PERSON_NAME] to Me" at bounding box center [285, 217] width 23 height 23
click at [251, 218] on button "+ Select agent" at bounding box center [248, 217] width 23 height 23
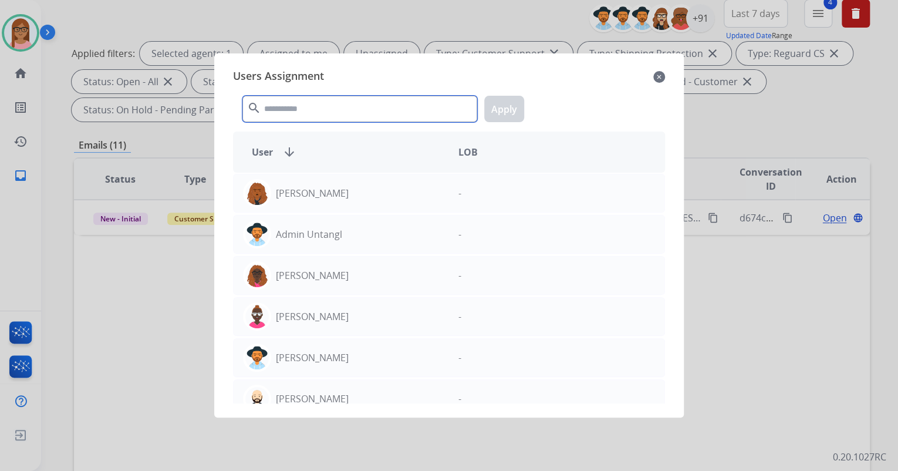
click at [316, 110] on input "text" at bounding box center [359, 109] width 235 height 26
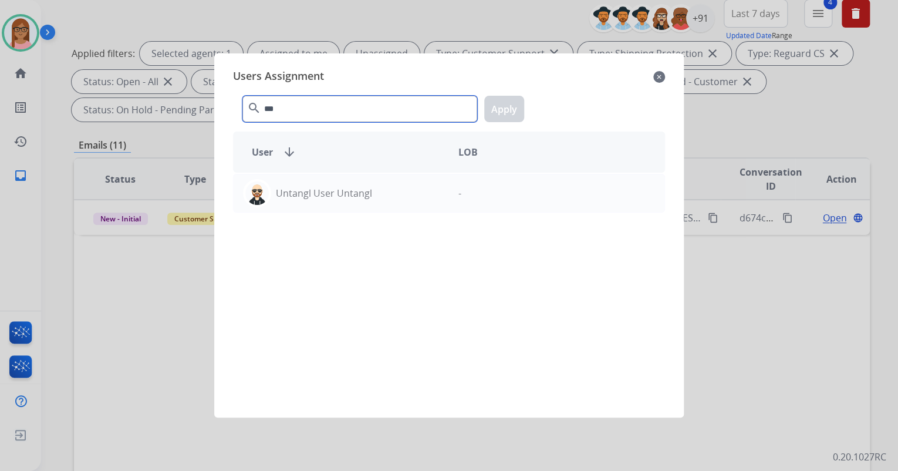
type input "***"
click at [663, 75] on mat-icon "close" at bounding box center [659, 77] width 12 height 14
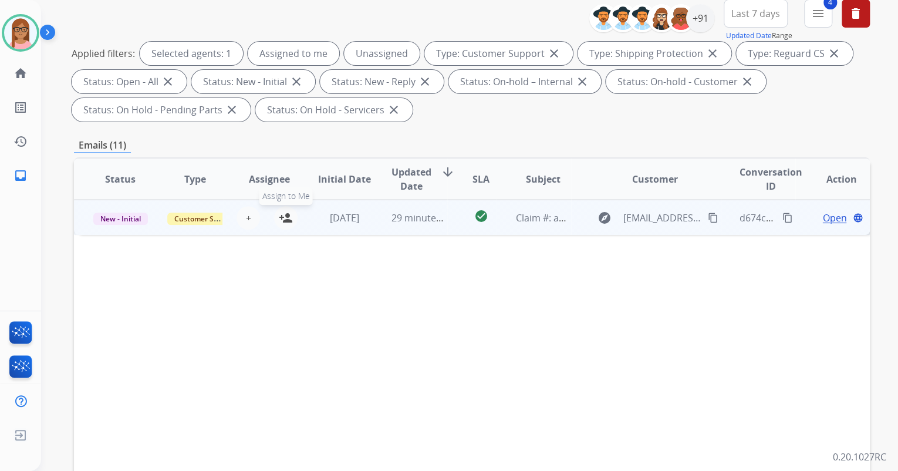
click at [279, 211] on mat-icon "person_add" at bounding box center [286, 218] width 14 height 14
click at [186, 214] on span "Customer Support" at bounding box center [205, 219] width 76 height 12
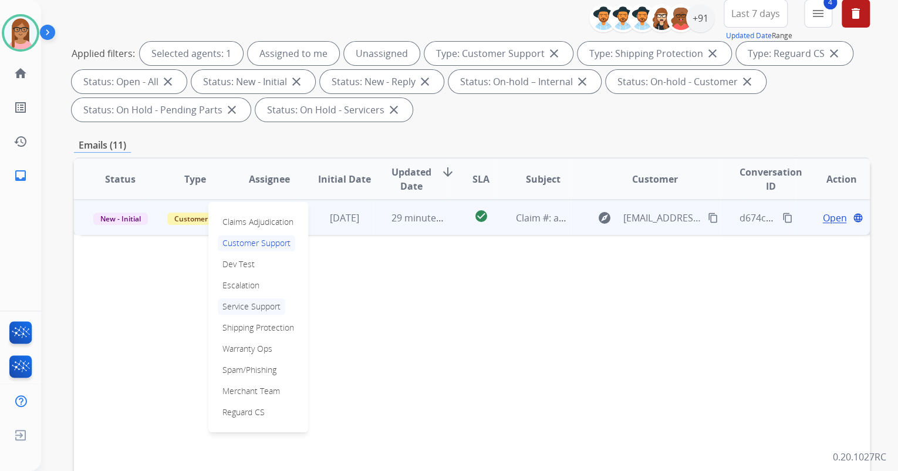
click at [258, 305] on p "Service Support" at bounding box center [252, 306] width 68 height 16
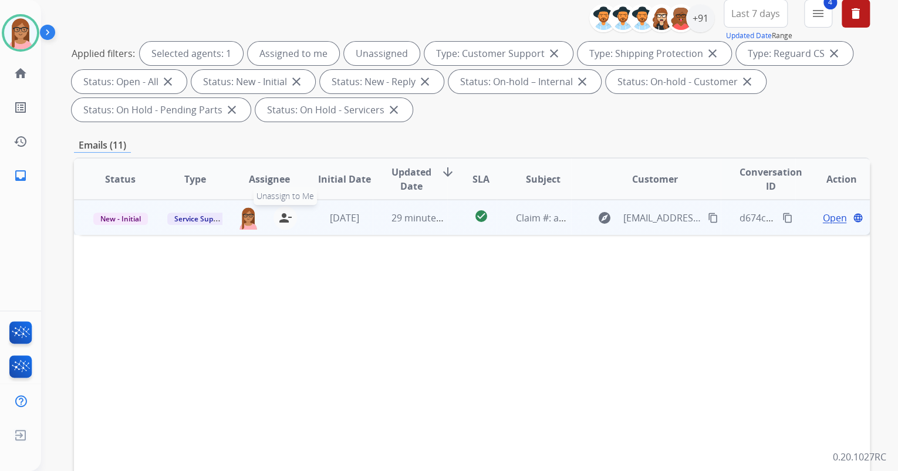
click at [282, 213] on mat-icon "person_remove" at bounding box center [285, 218] width 14 height 14
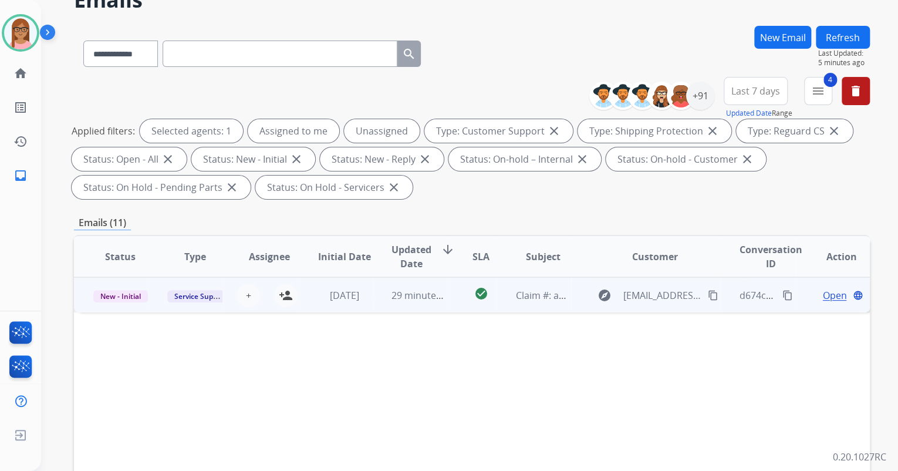
scroll to position [0, 0]
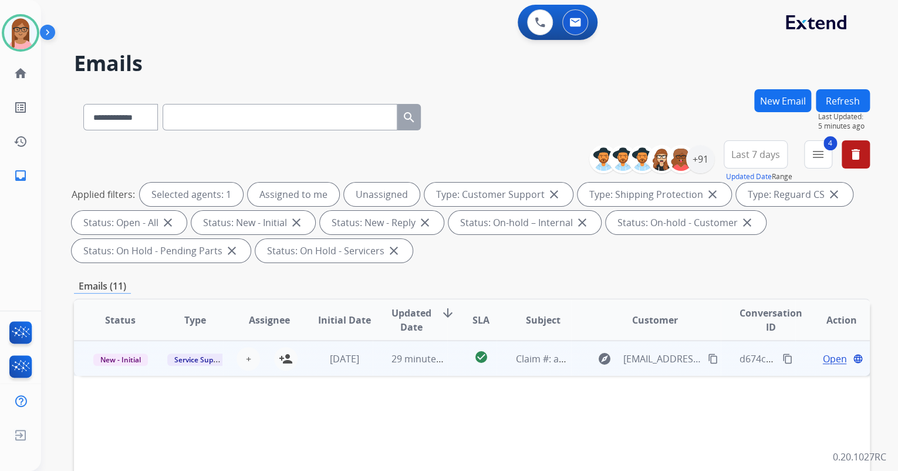
click at [844, 96] on button "Refresh" at bounding box center [843, 100] width 54 height 23
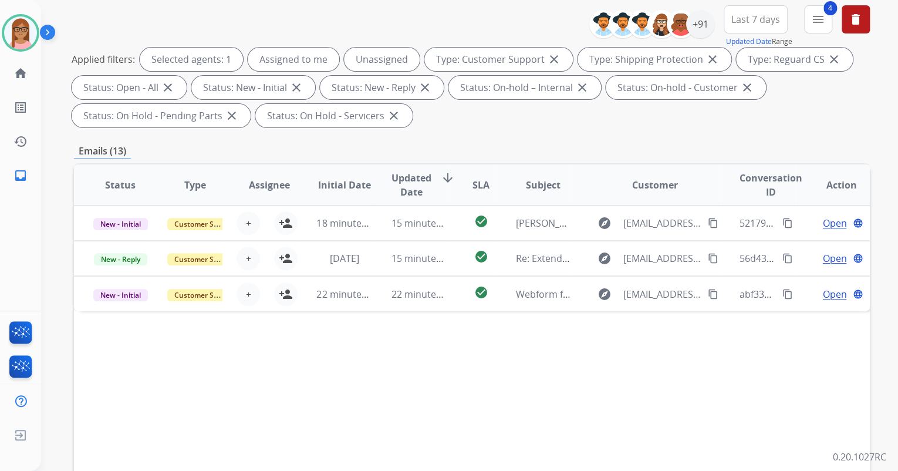
scroll to position [141, 0]
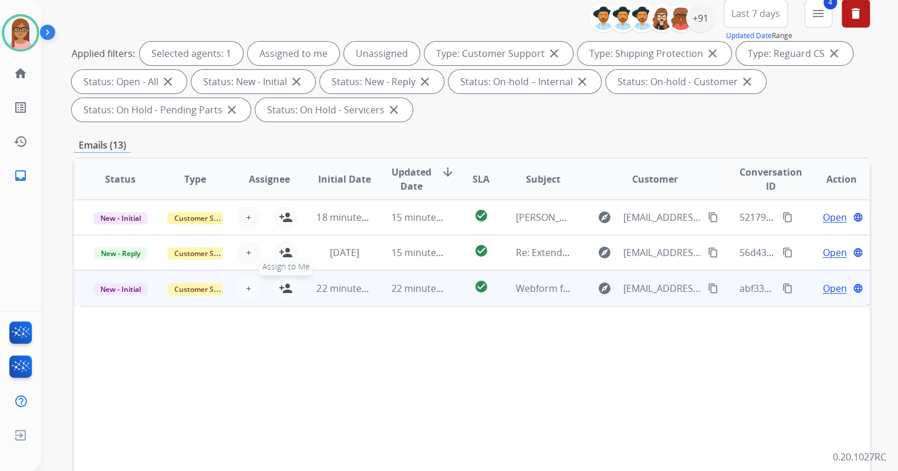
click at [289, 291] on mat-icon "person_add" at bounding box center [286, 288] width 14 height 14
click at [831, 289] on span "Open" at bounding box center [834, 288] width 24 height 14
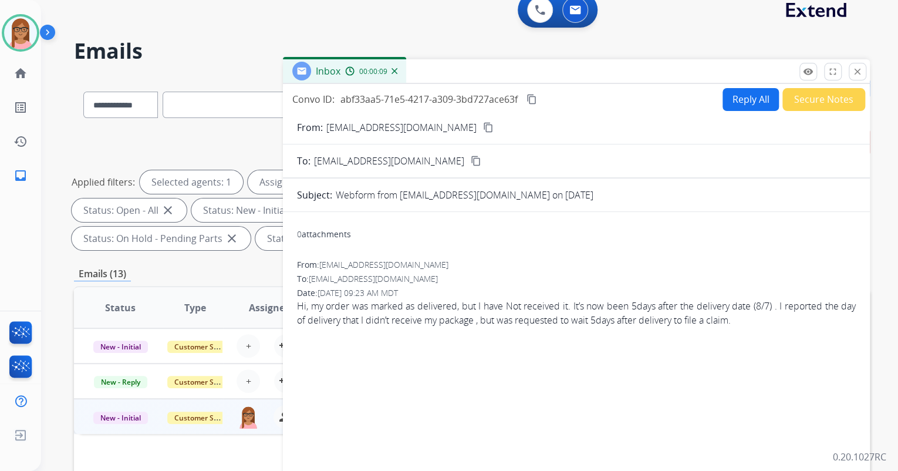
scroll to position [0, 0]
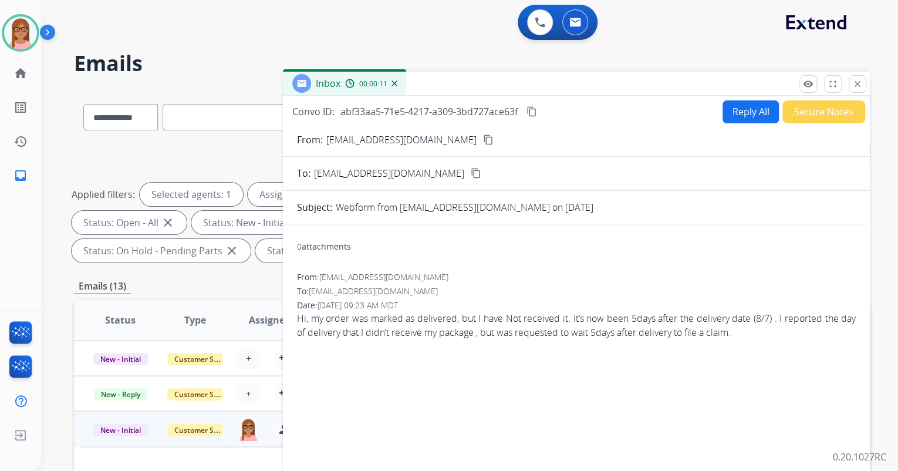
click at [483, 140] on mat-icon "content_copy" at bounding box center [488, 139] width 11 height 11
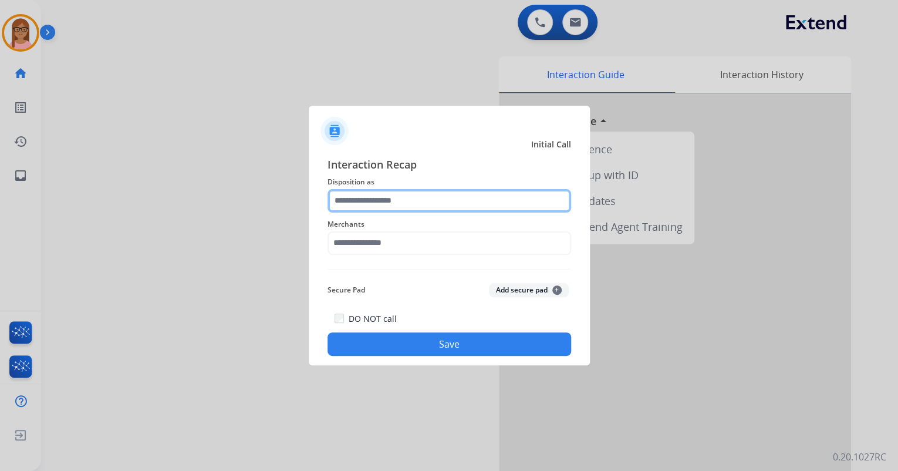
click at [394, 204] on input "text" at bounding box center [450, 200] width 244 height 23
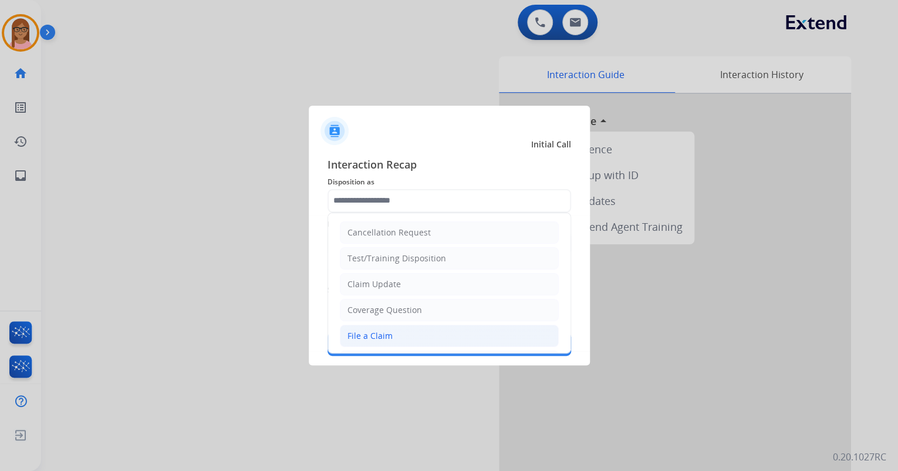
click at [414, 332] on li "File a Claim" at bounding box center [449, 336] width 219 height 22
type input "**********"
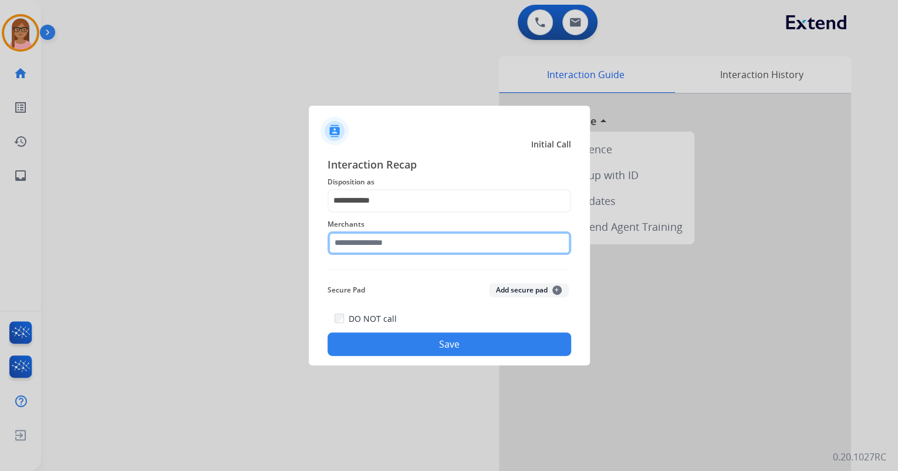
click at [406, 247] on input "text" at bounding box center [450, 242] width 244 height 23
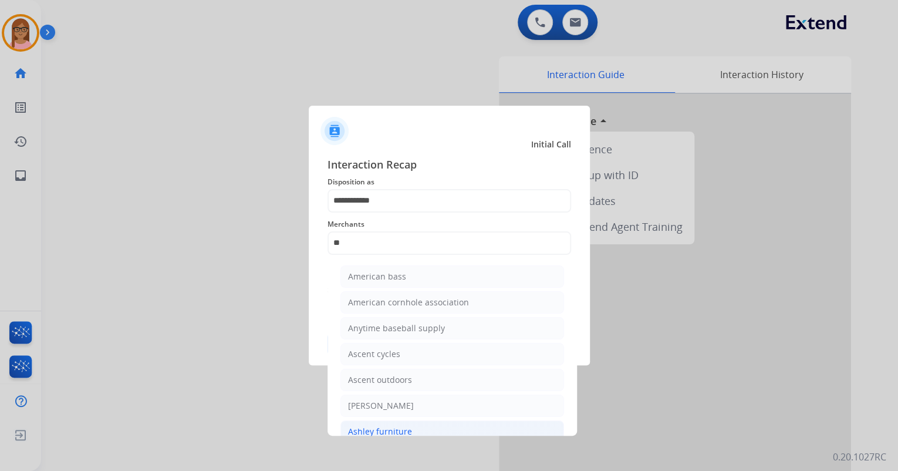
click at [424, 426] on li "Ashley furniture" at bounding box center [452, 431] width 224 height 22
type input "**********"
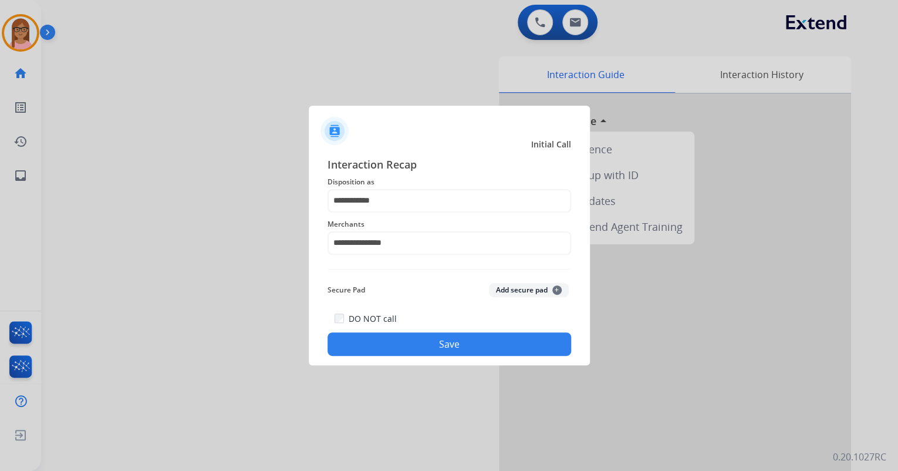
click at [434, 345] on button "Save" at bounding box center [450, 343] width 244 height 23
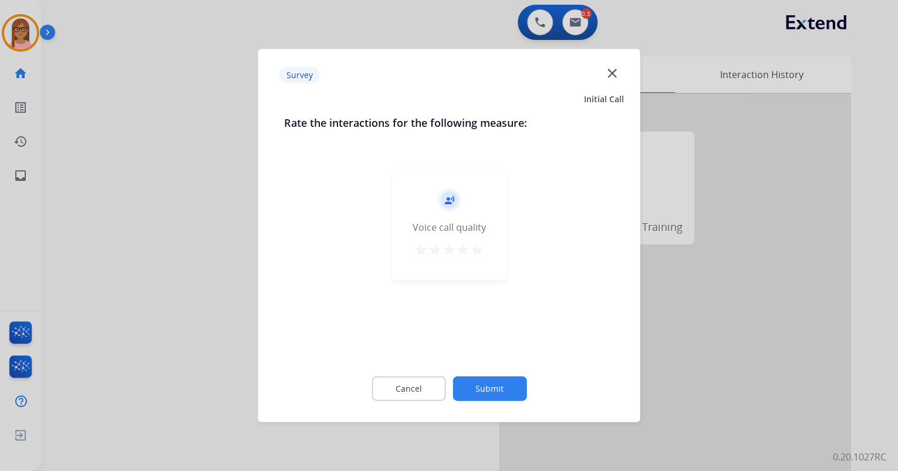
click at [479, 247] on mat-icon "star" at bounding box center [477, 249] width 14 height 14
click at [493, 385] on button "Submit" at bounding box center [490, 388] width 74 height 25
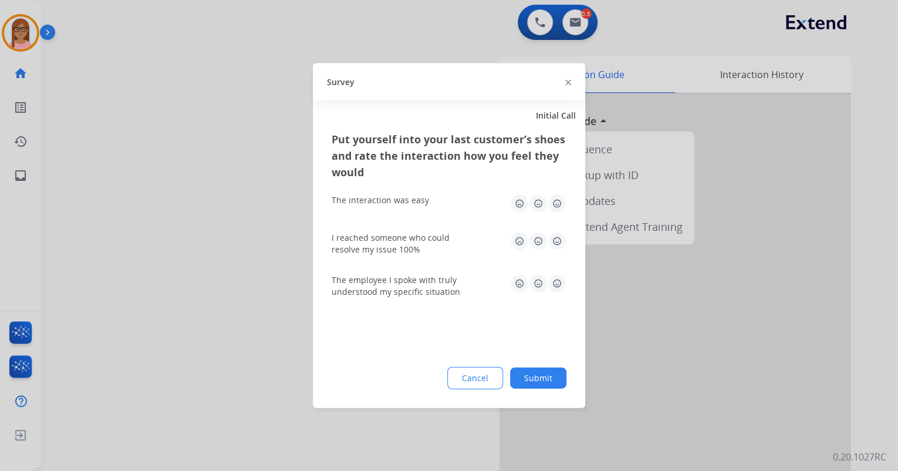
click at [566, 204] on div "Put yourself into your last customer’s shoes and rate the interaction how you f…" at bounding box center [449, 269] width 272 height 277
click at [564, 204] on img at bounding box center [557, 203] width 19 height 19
click at [557, 247] on img at bounding box center [557, 241] width 19 height 19
click at [557, 290] on img at bounding box center [557, 283] width 19 height 19
click at [546, 375] on button "Submit" at bounding box center [538, 377] width 56 height 21
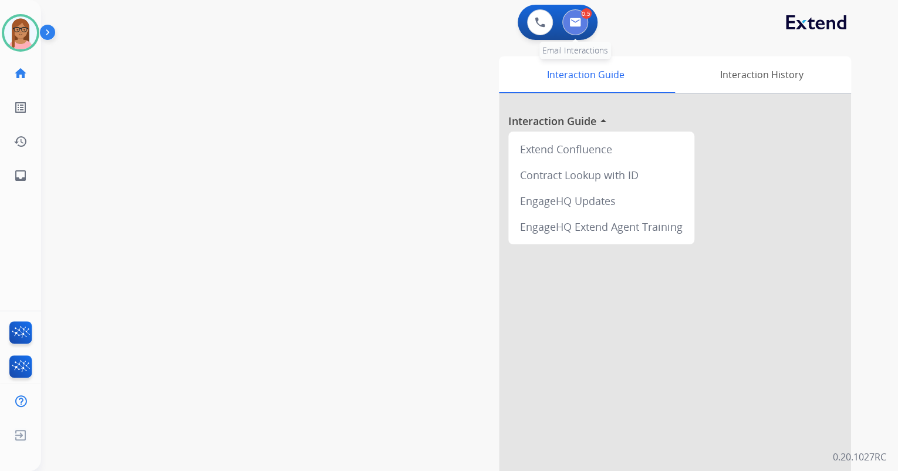
click at [579, 33] on button at bounding box center [575, 22] width 26 height 26
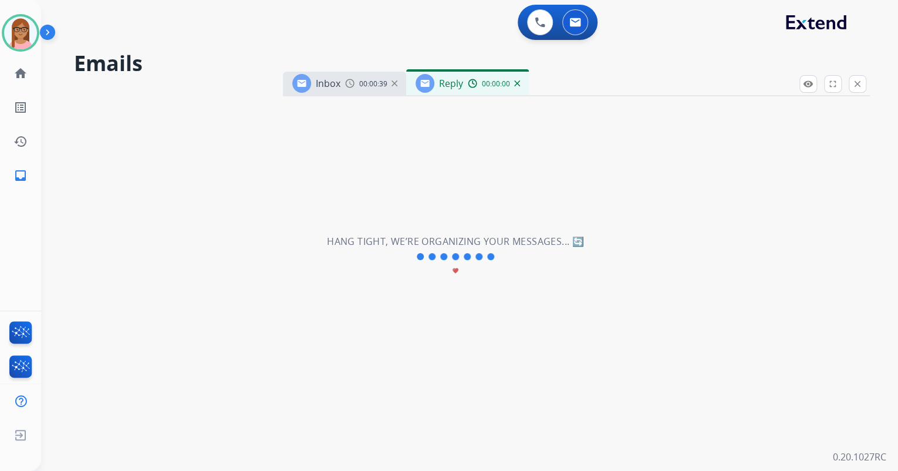
select select "**********"
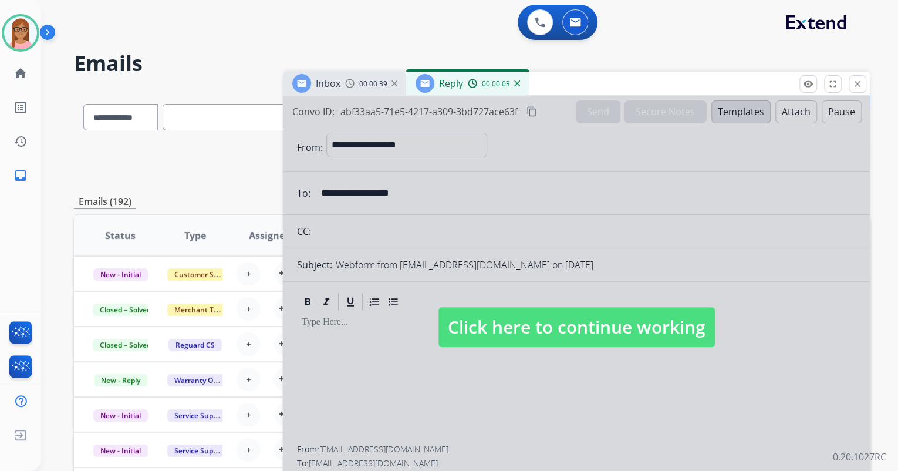
drag, startPoint x: 527, startPoint y: 213, endPoint x: 524, endPoint y: 174, distance: 39.4
click at [527, 213] on div at bounding box center [576, 315] width 587 height 439
select select
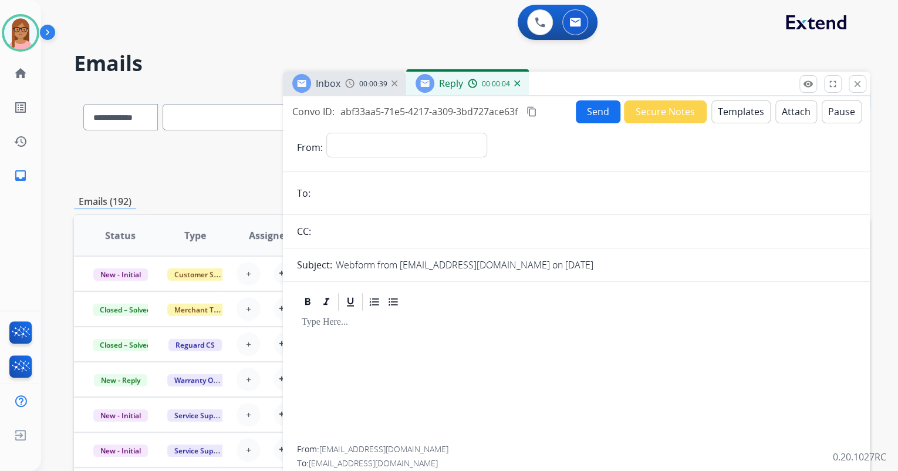
click at [517, 80] on img at bounding box center [517, 83] width 6 height 6
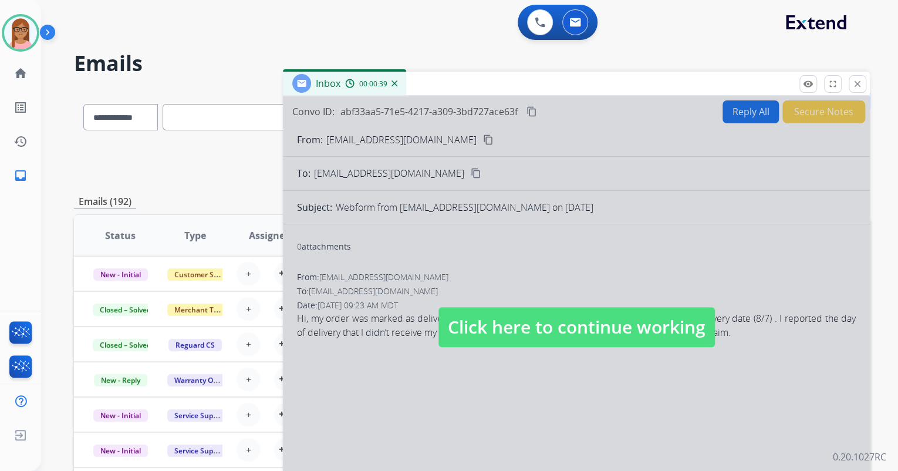
click at [550, 218] on div at bounding box center [576, 315] width 587 height 439
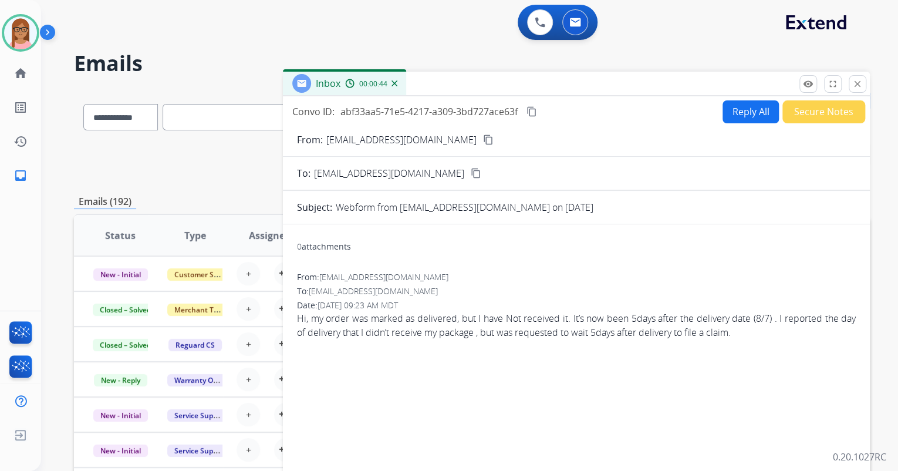
click at [535, 109] on mat-icon "content_copy" at bounding box center [532, 111] width 11 height 11
click at [741, 112] on button "Reply All" at bounding box center [751, 111] width 56 height 23
select select "**********"
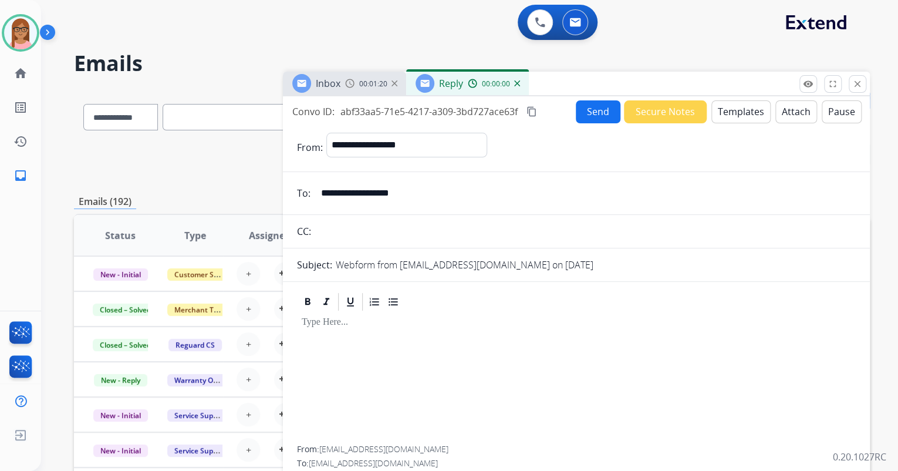
click at [735, 108] on button "Templates" at bounding box center [740, 111] width 59 height 23
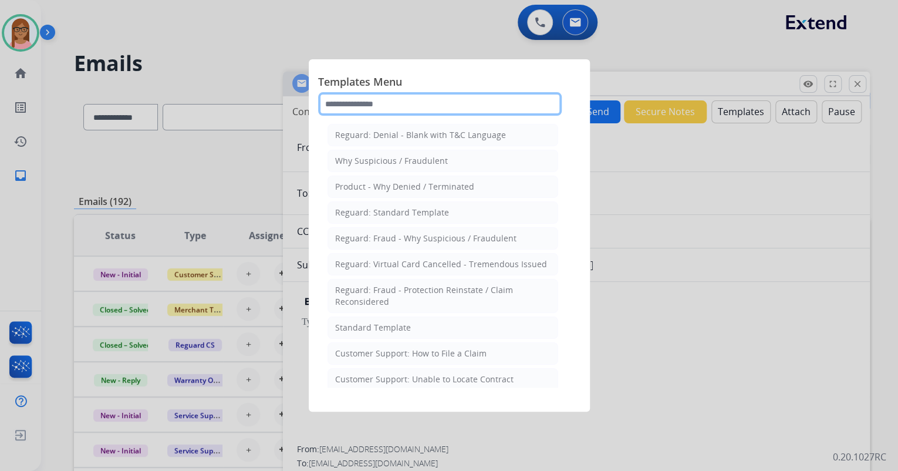
drag, startPoint x: 460, startPoint y: 103, endPoint x: 453, endPoint y: 99, distance: 7.7
click at [459, 103] on input "text" at bounding box center [440, 103] width 244 height 23
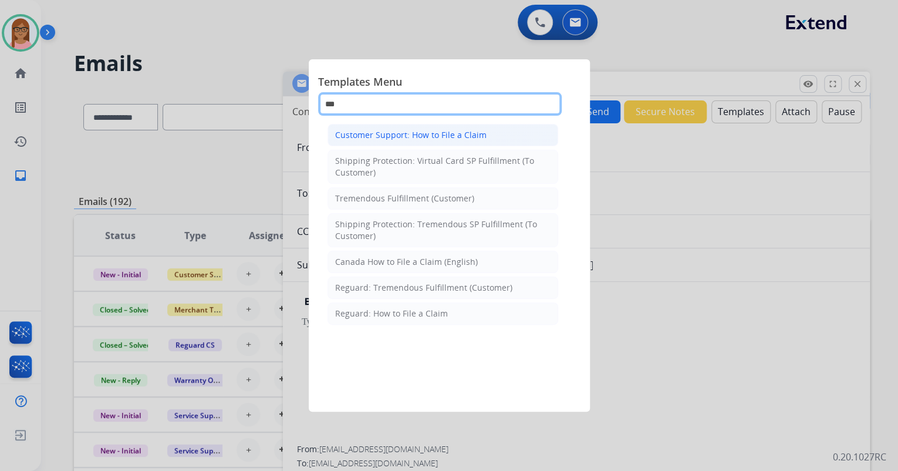
type input "***"
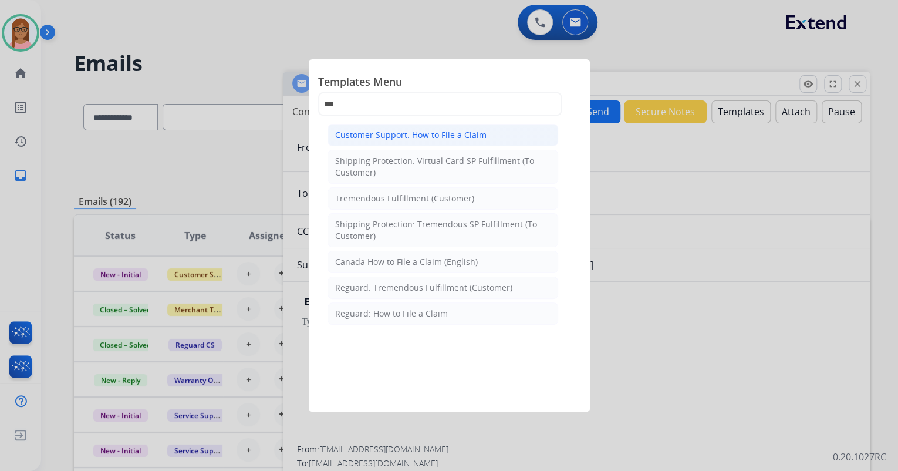
click at [447, 129] on div "Customer Support: How to File a Claim" at bounding box center [410, 135] width 151 height 12
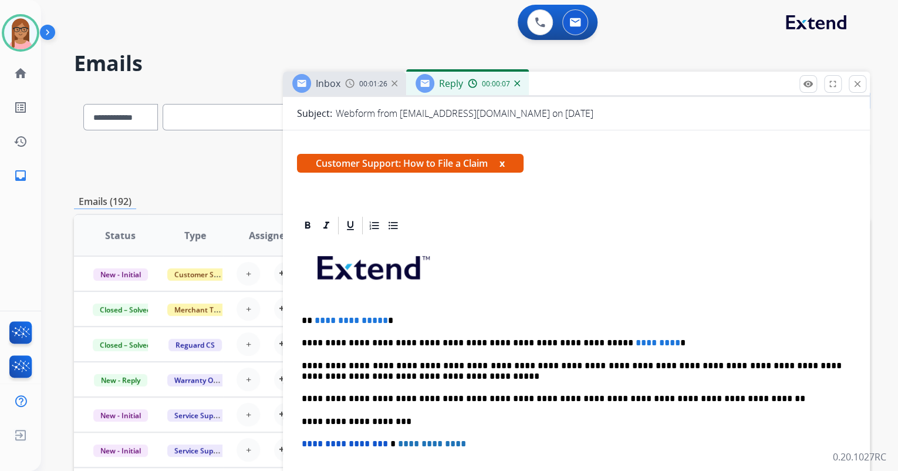
scroll to position [188, 0]
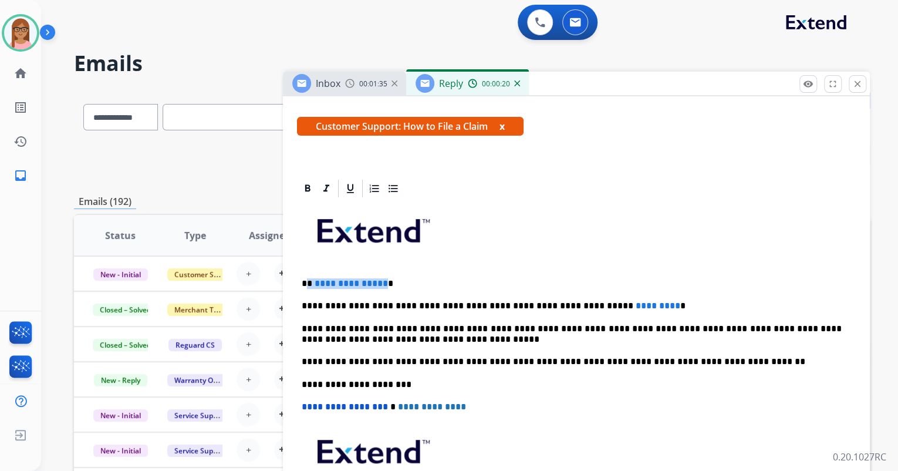
drag, startPoint x: 307, startPoint y: 279, endPoint x: 380, endPoint y: 278, distance: 72.8
click at [380, 278] on p "**********" at bounding box center [572, 283] width 540 height 11
drag, startPoint x: 572, startPoint y: 303, endPoint x: 622, endPoint y: 295, distance: 50.5
click at [622, 298] on div "**********" at bounding box center [576, 378] width 559 height 359
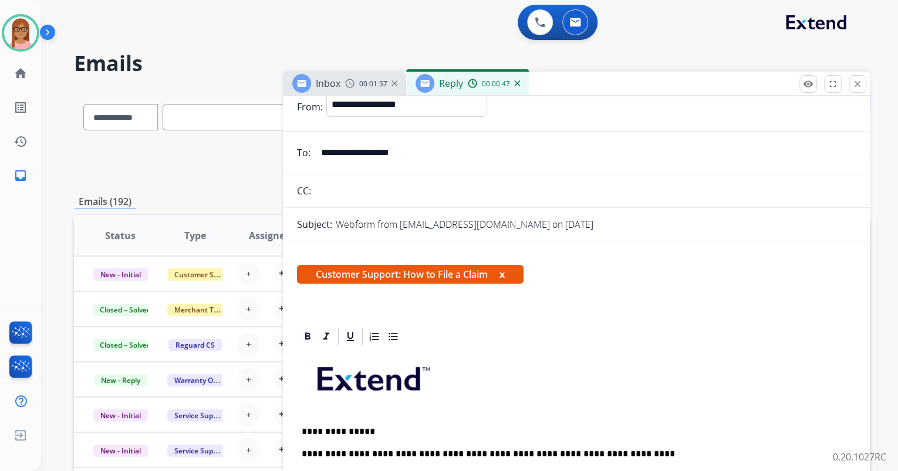
scroll to position [0, 0]
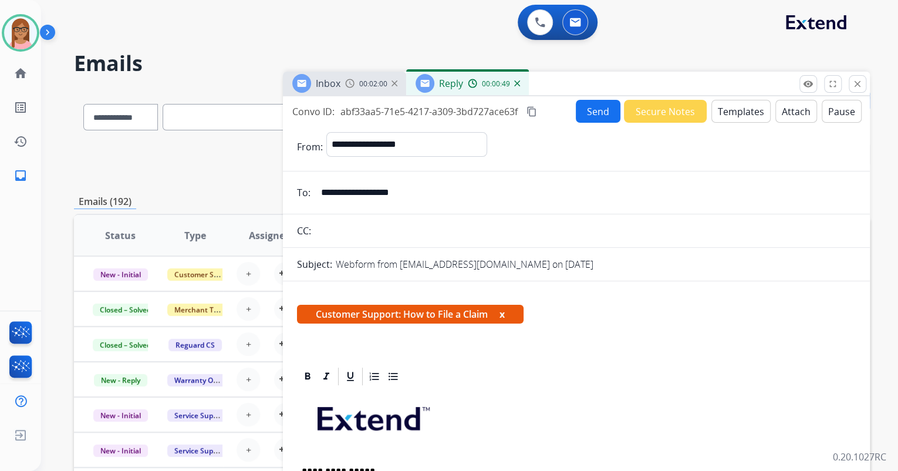
click at [592, 112] on button "Send" at bounding box center [598, 111] width 45 height 23
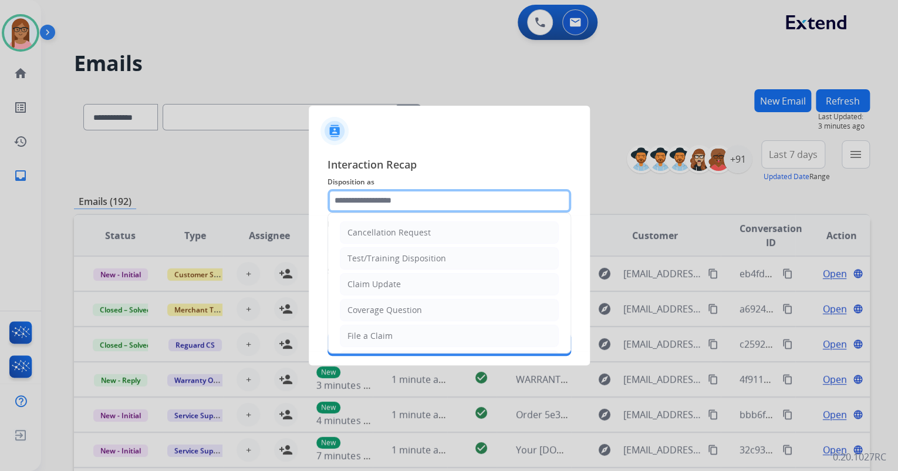
click at [445, 198] on input "text" at bounding box center [450, 200] width 244 height 23
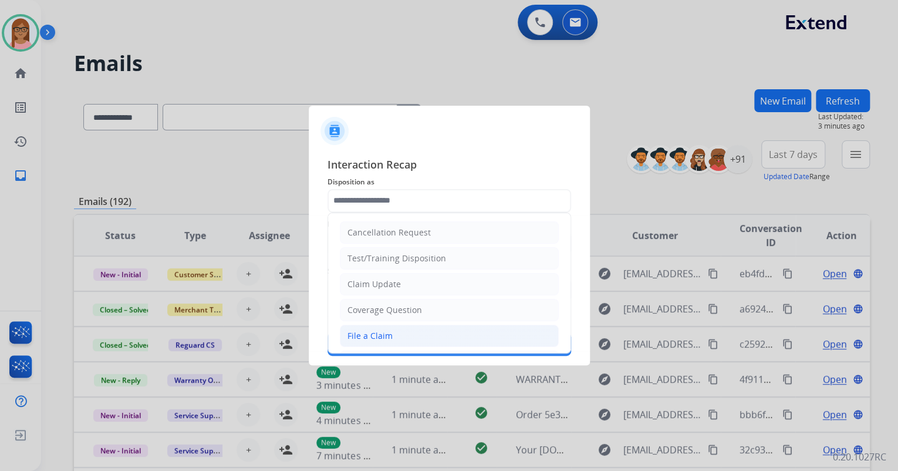
click at [414, 337] on li "File a Claim" at bounding box center [449, 336] width 219 height 22
type input "**********"
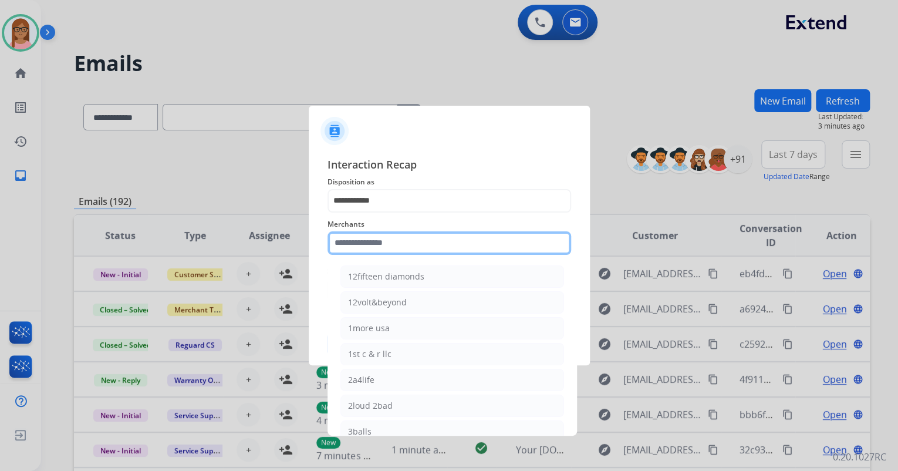
click at [413, 238] on input "text" at bounding box center [450, 242] width 244 height 23
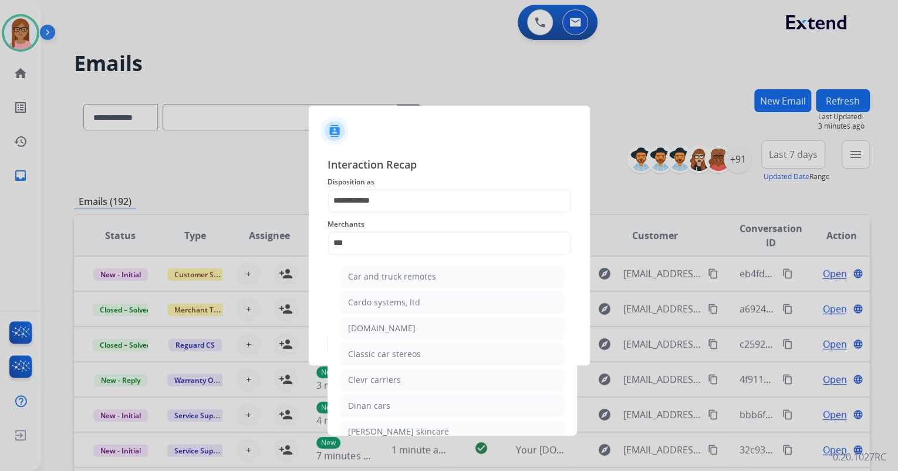
click at [424, 329] on li "[DOMAIN_NAME]" at bounding box center [452, 328] width 224 height 22
type input "**********"
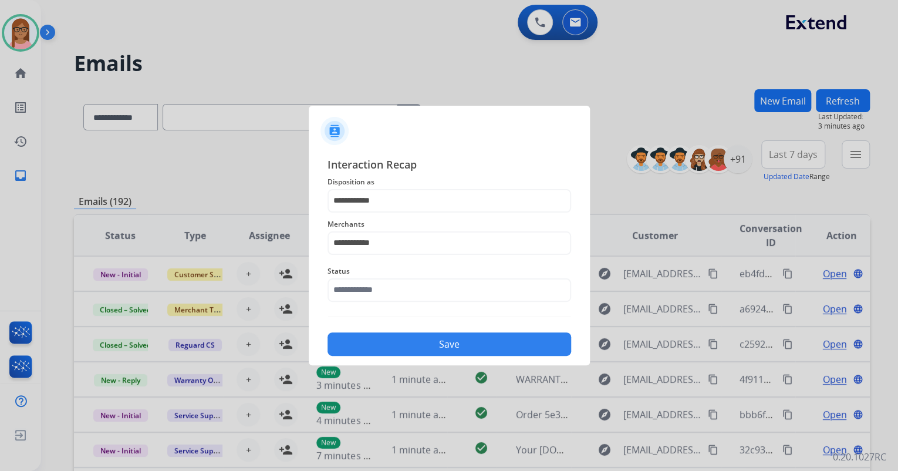
click at [407, 301] on div "Status" at bounding box center [450, 282] width 244 height 47
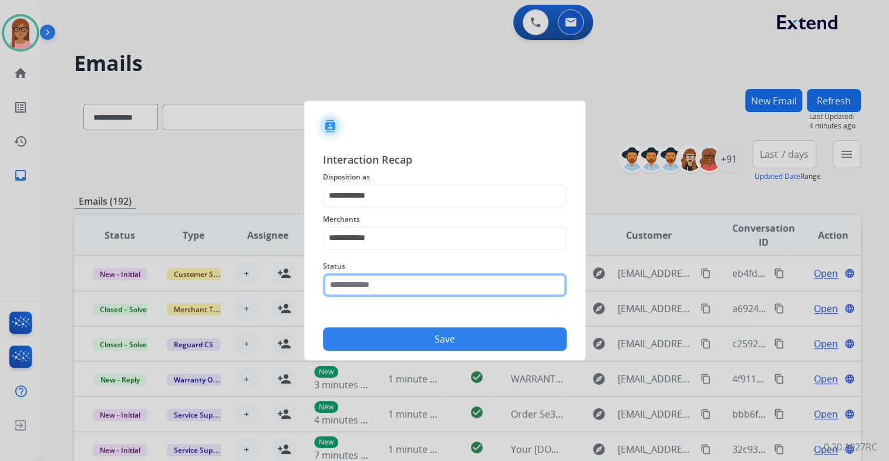
click at [407, 296] on div "Status" at bounding box center [445, 278] width 244 height 47
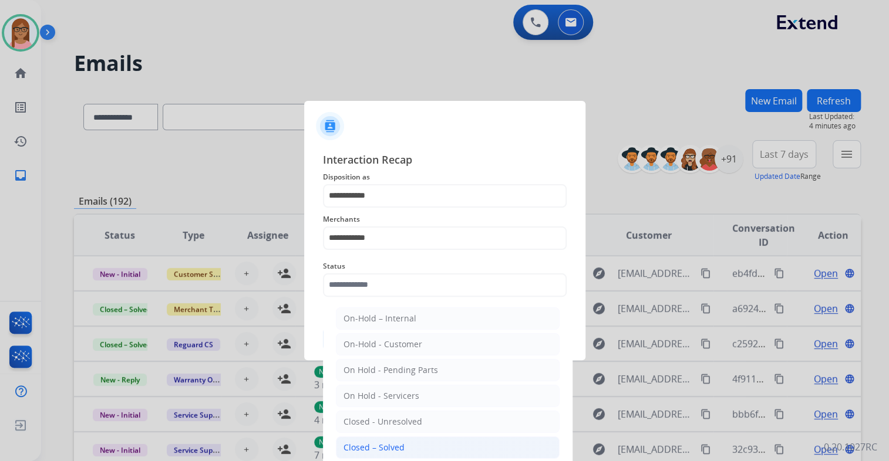
click at [400, 444] on div "Closed – Solved" at bounding box center [373, 448] width 61 height 12
type input "**********"
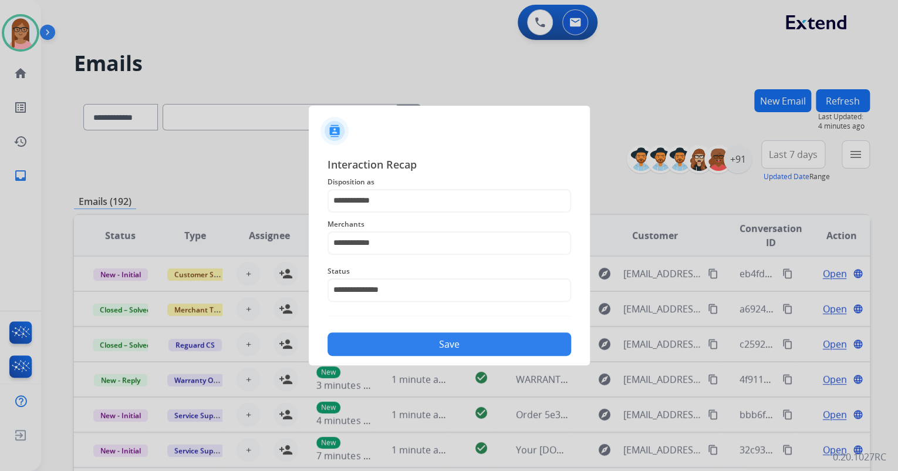
click at [425, 346] on button "Save" at bounding box center [450, 343] width 244 height 23
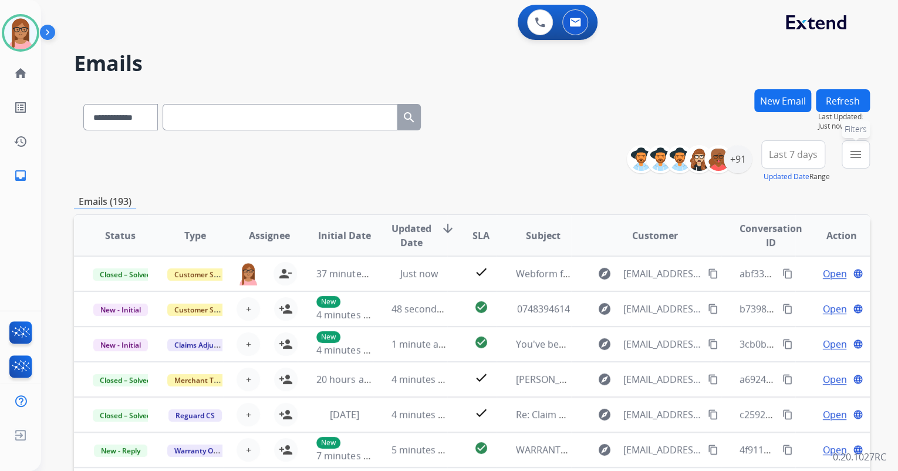
click at [842, 156] on button "menu Filters" at bounding box center [856, 154] width 28 height 28
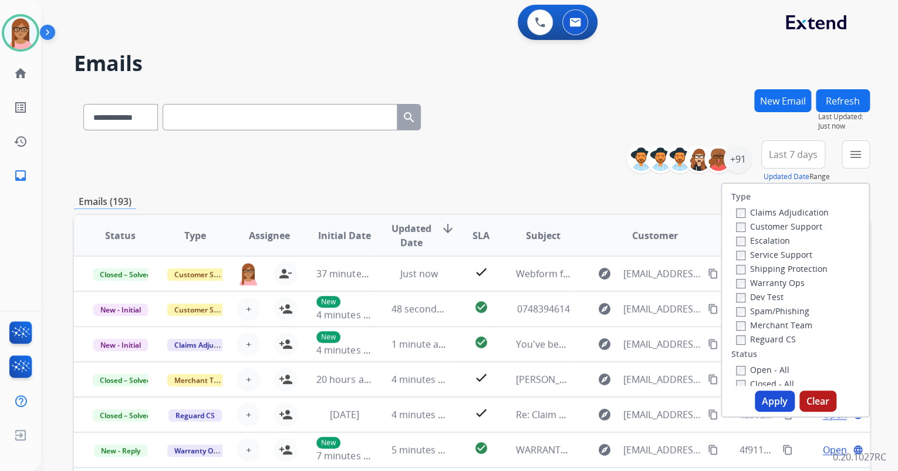
click at [736, 221] on label "Customer Support" at bounding box center [779, 226] width 86 height 11
click at [736, 365] on label "Open - All" at bounding box center [762, 369] width 53 height 11
click at [765, 396] on button "Apply" at bounding box center [775, 400] width 40 height 21
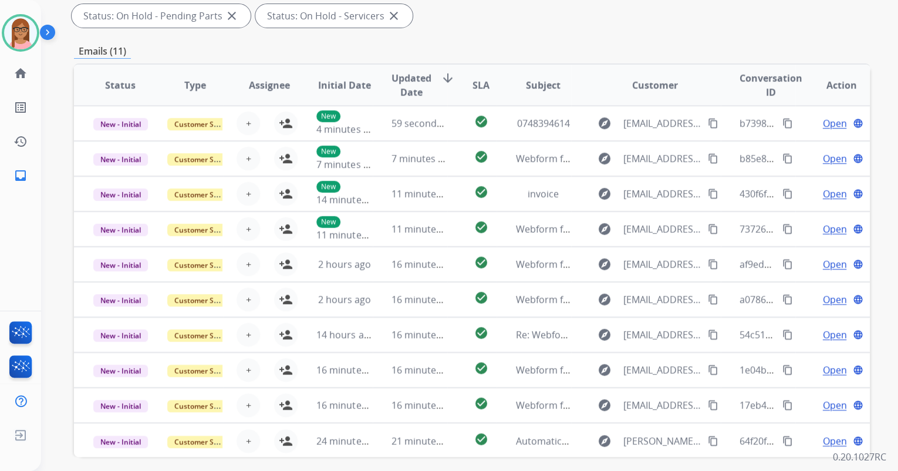
scroll to position [282, 0]
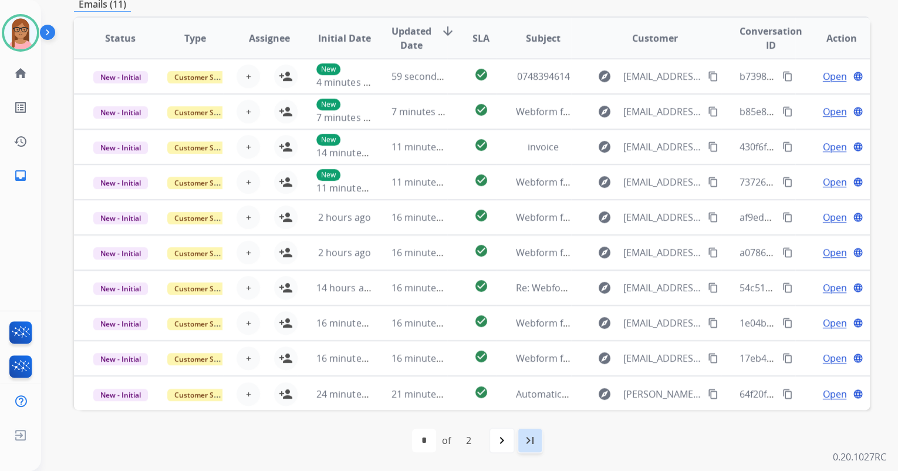
click at [532, 445] on mat-icon "last_page" at bounding box center [530, 440] width 14 height 14
select select "*"
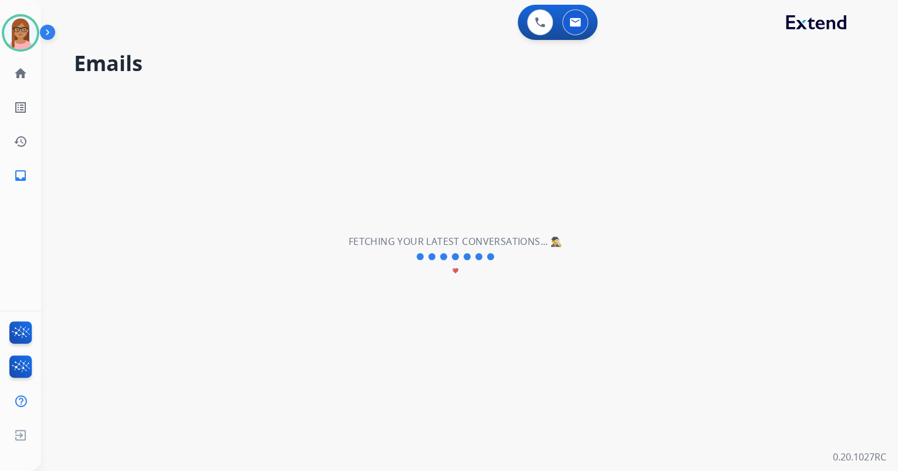
scroll to position [0, 0]
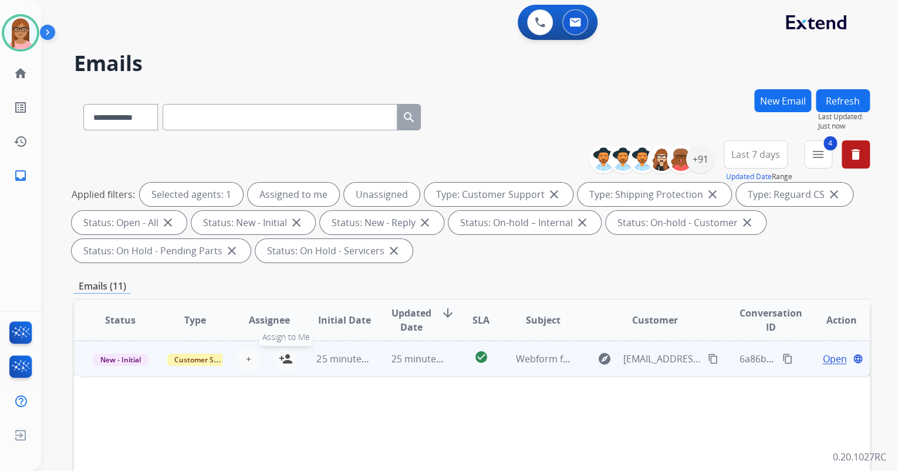
click at [279, 358] on mat-icon "person_add" at bounding box center [286, 359] width 14 height 14
click at [822, 363] on span "Open" at bounding box center [834, 359] width 24 height 14
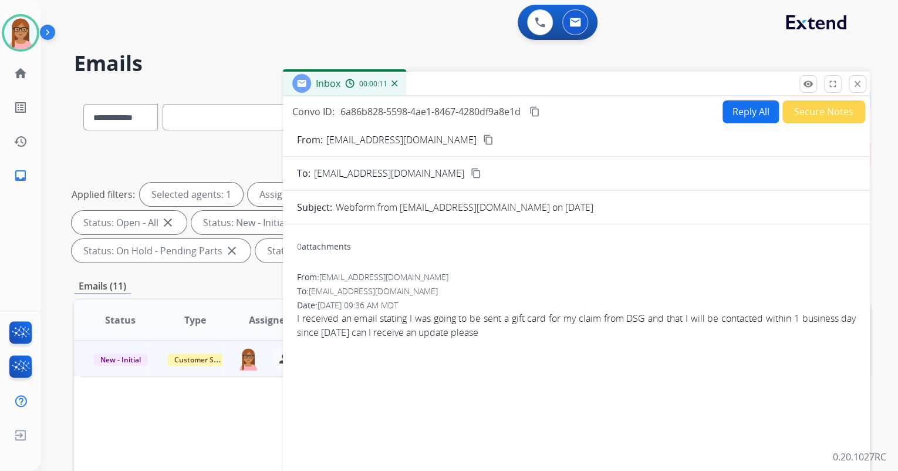
click at [483, 134] on mat-icon "content_copy" at bounding box center [488, 139] width 11 height 11
click at [723, 112] on button "Reply All" at bounding box center [751, 111] width 56 height 23
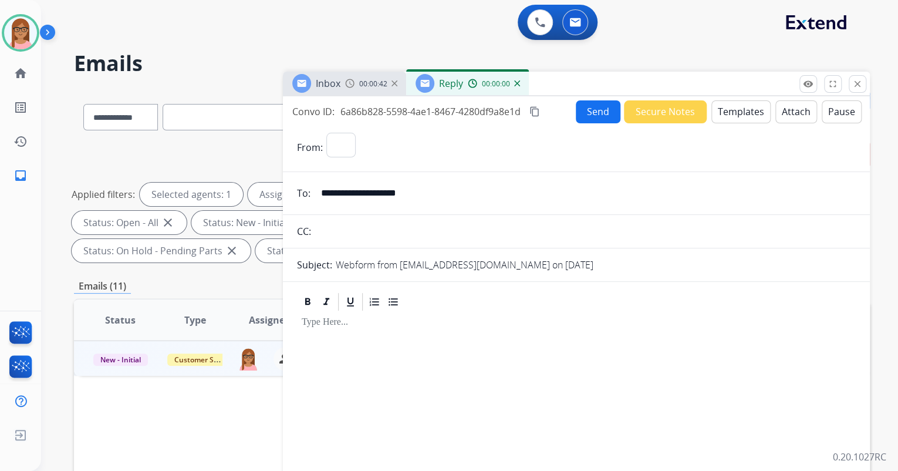
select select "**********"
click at [724, 110] on button "Templates" at bounding box center [740, 111] width 59 height 23
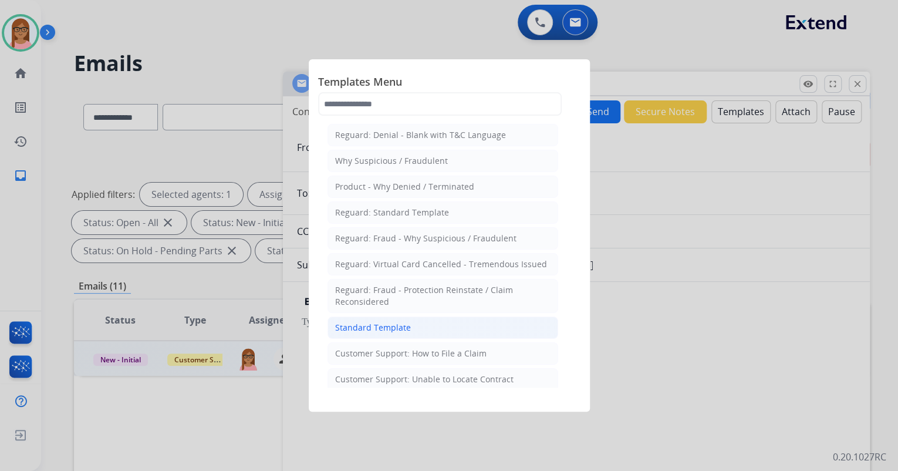
click at [397, 330] on div "Standard Template" at bounding box center [373, 328] width 76 height 12
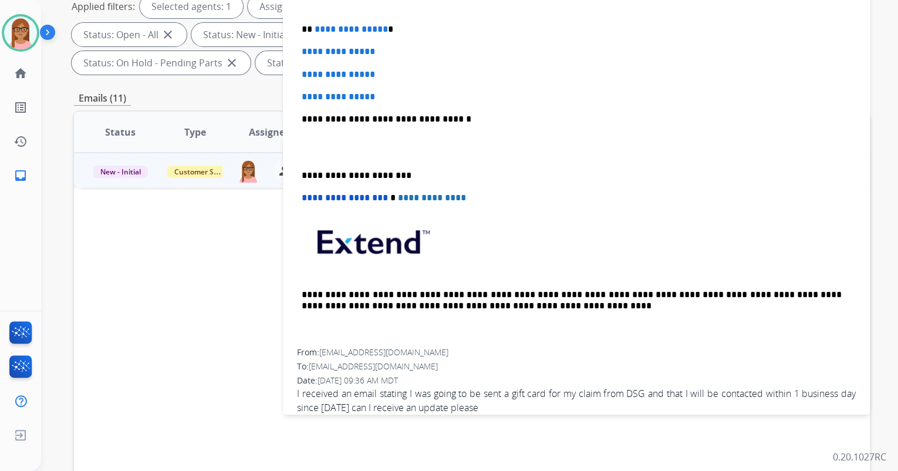
scroll to position [270, 0]
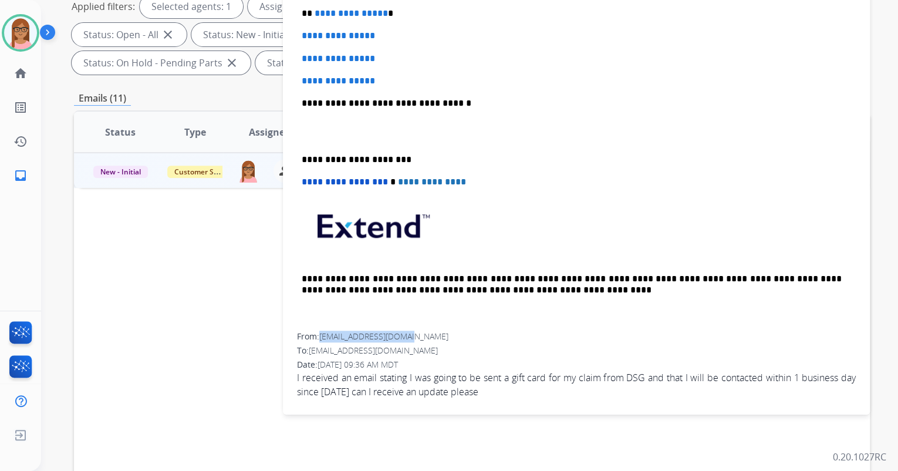
drag, startPoint x: 322, startPoint y: 335, endPoint x: 413, endPoint y: 335, distance: 91.0
click at [413, 335] on div "From: Benita331ag@gmail.com" at bounding box center [576, 337] width 559 height 12
copy span "Benita331ag@gmail.com"
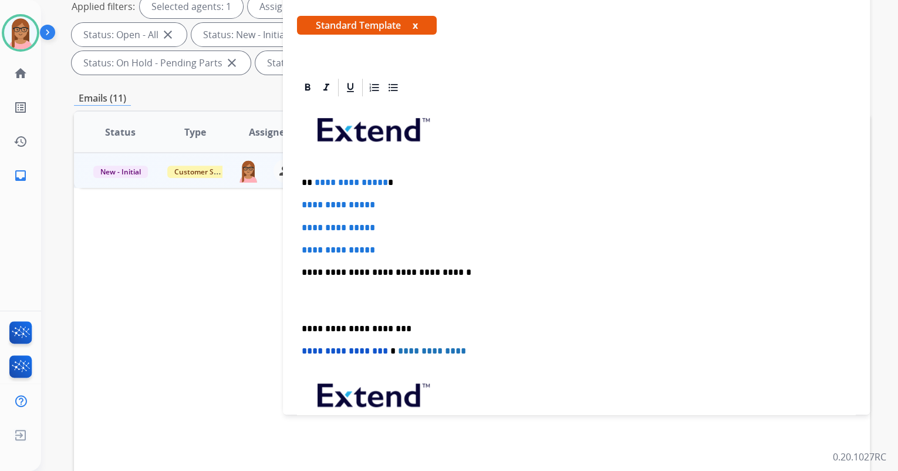
scroll to position [82, 0]
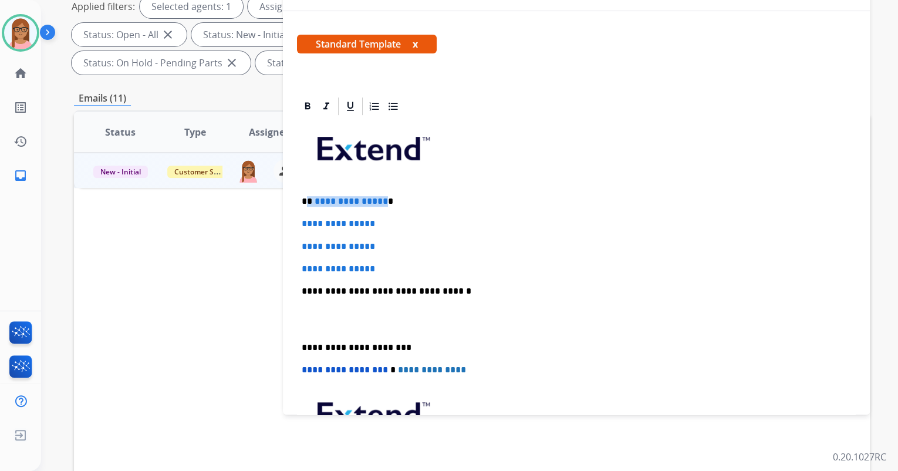
drag, startPoint x: 308, startPoint y: 200, endPoint x: 381, endPoint y: 200, distance: 73.4
click at [381, 200] on p "**********" at bounding box center [572, 201] width 540 height 11
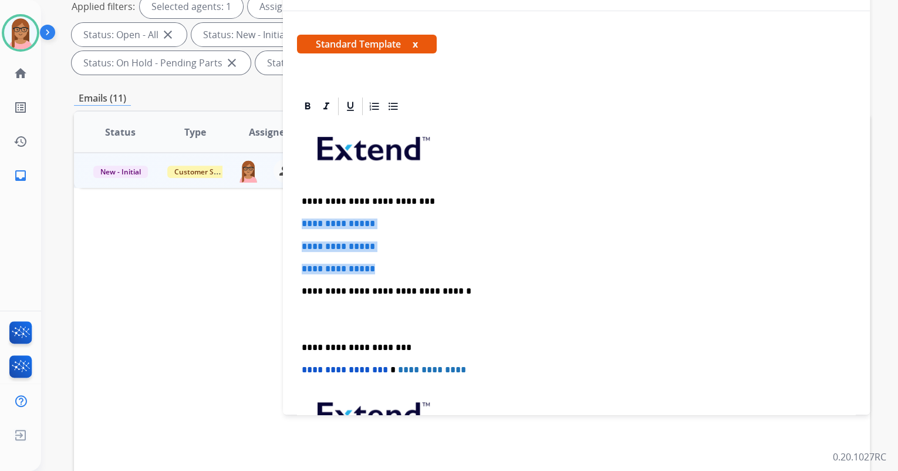
drag, startPoint x: 301, startPoint y: 220, endPoint x: 387, endPoint y: 259, distance: 95.1
click at [387, 259] on div "**********" at bounding box center [576, 319] width 559 height 404
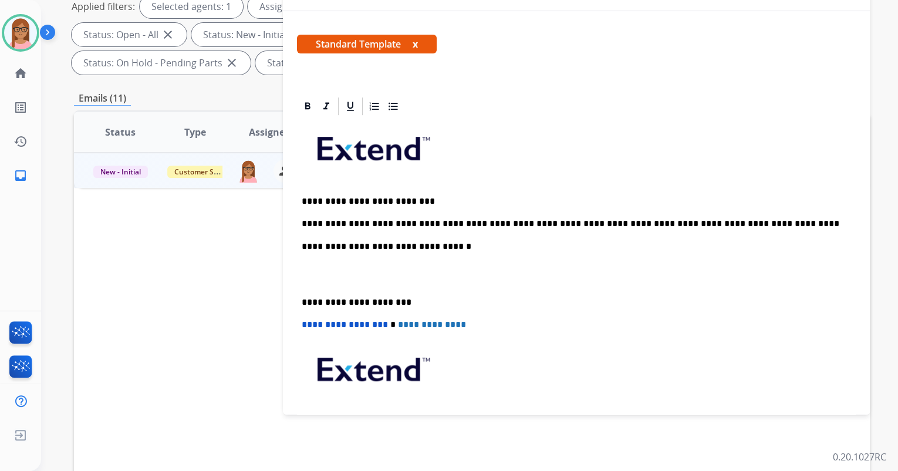
scroll to position [35, 0]
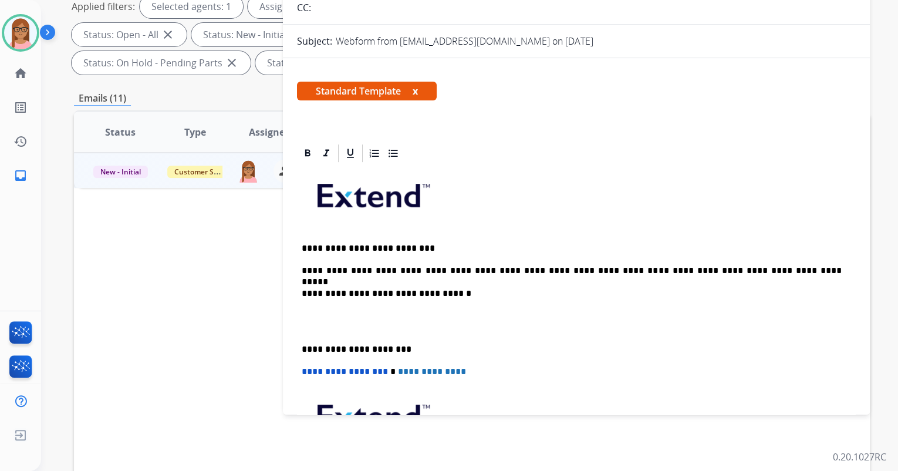
click at [333, 302] on div "**********" at bounding box center [576, 343] width 559 height 359
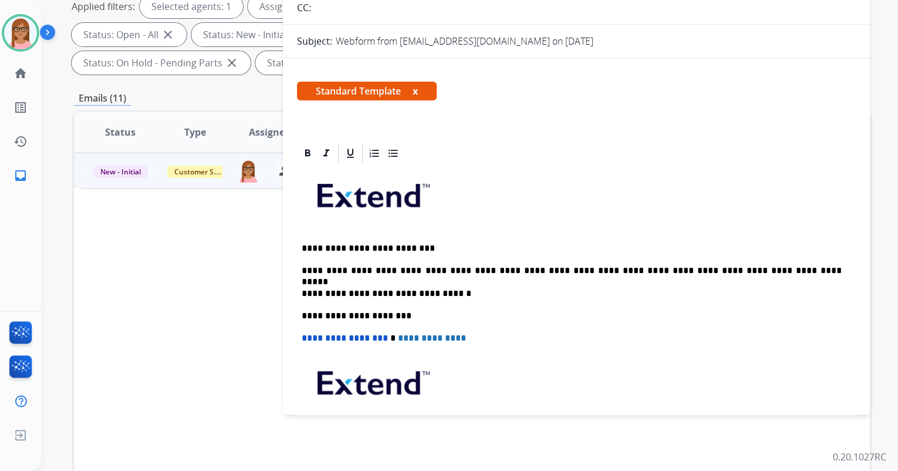
click at [662, 270] on p "**********" at bounding box center [572, 270] width 540 height 11
click at [739, 268] on p "**********" at bounding box center [572, 270] width 540 height 11
click at [742, 269] on p "**********" at bounding box center [572, 270] width 540 height 11
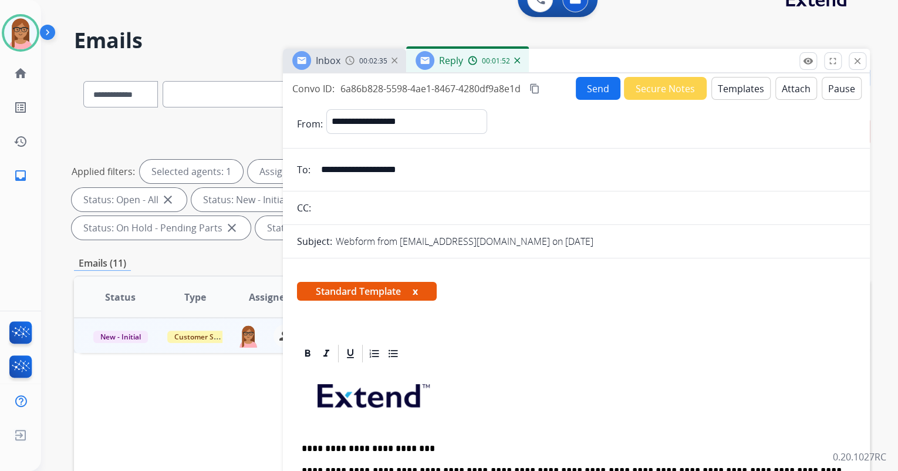
scroll to position [0, 0]
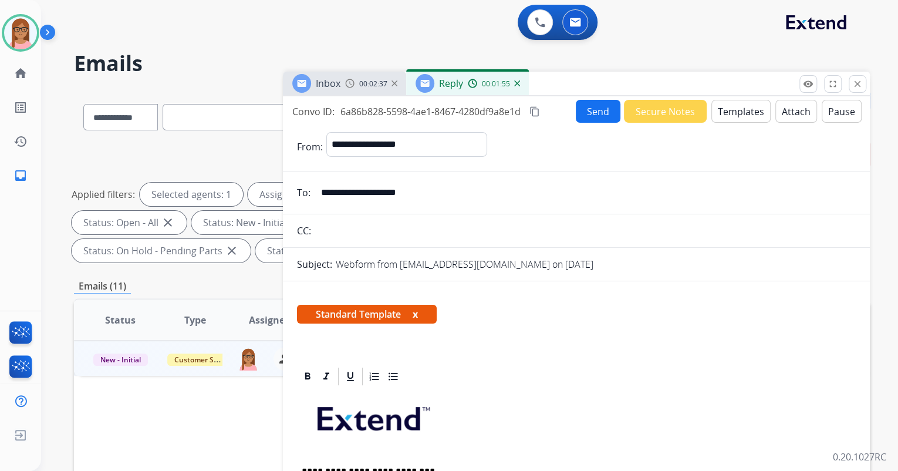
click at [591, 110] on button "Send" at bounding box center [598, 111] width 45 height 23
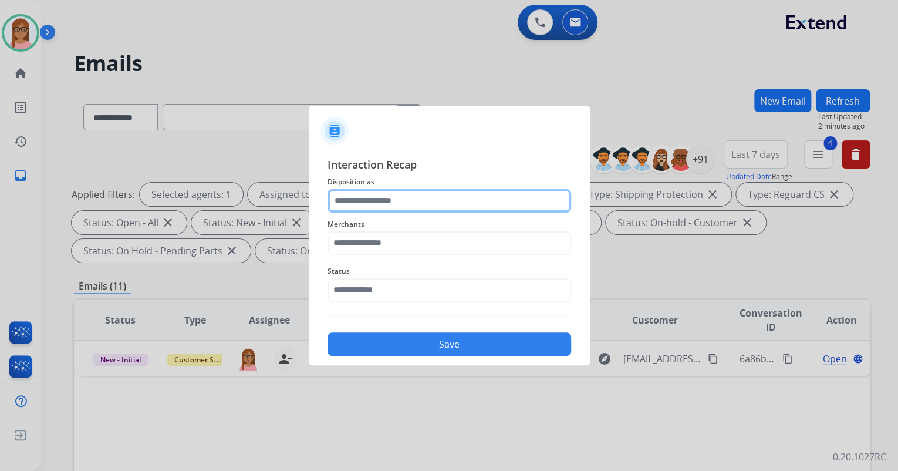
click at [411, 200] on input "text" at bounding box center [450, 200] width 244 height 23
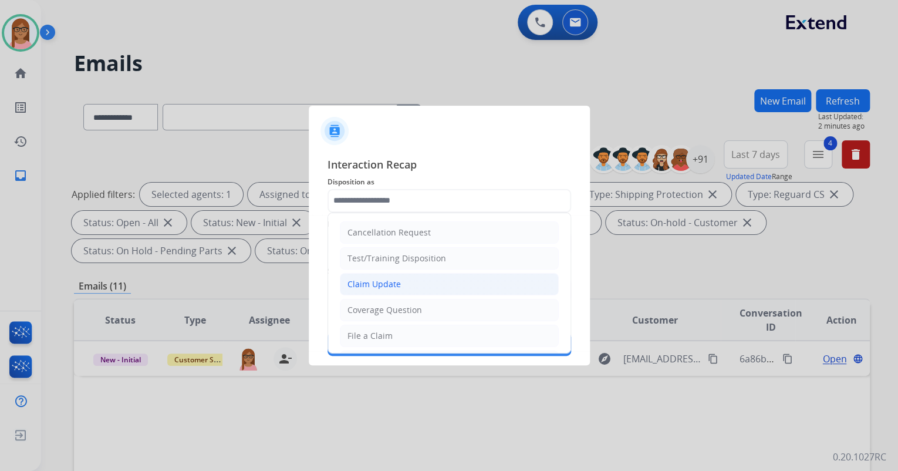
click at [409, 279] on li "Claim Update" at bounding box center [449, 284] width 219 height 22
type input "**********"
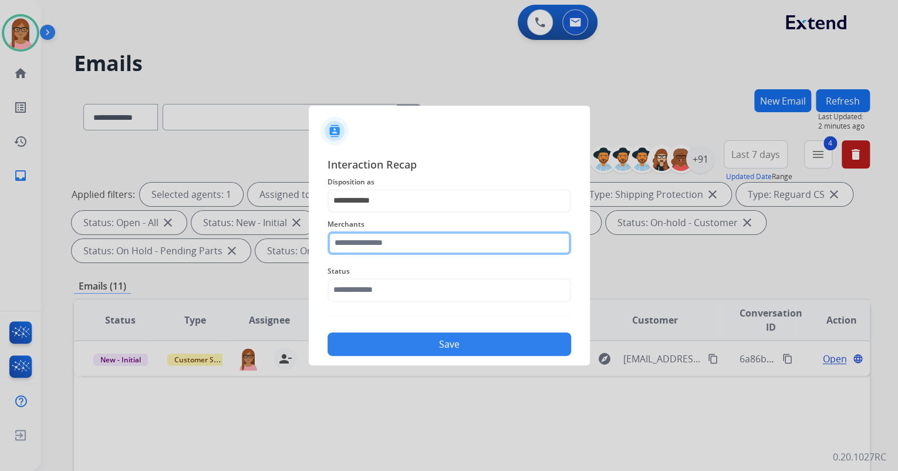
click at [399, 243] on input "text" at bounding box center [450, 242] width 244 height 23
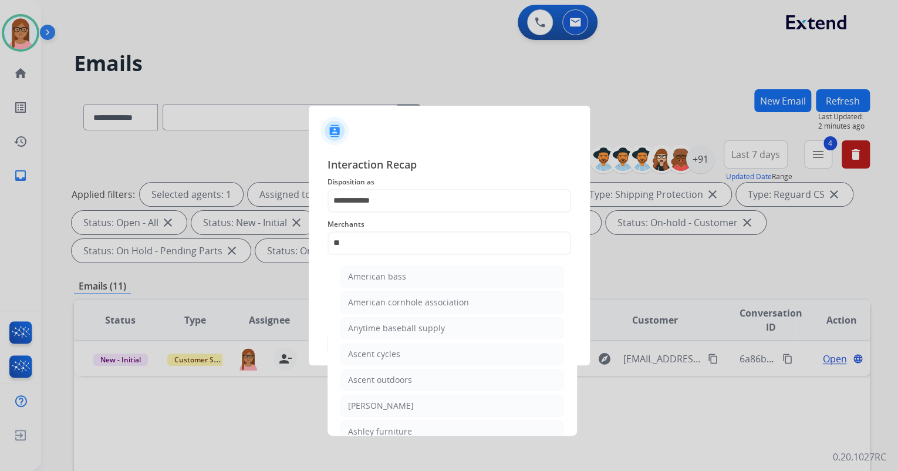
click at [403, 427] on div "Ashley furniture" at bounding box center [380, 432] width 64 height 12
type input "**********"
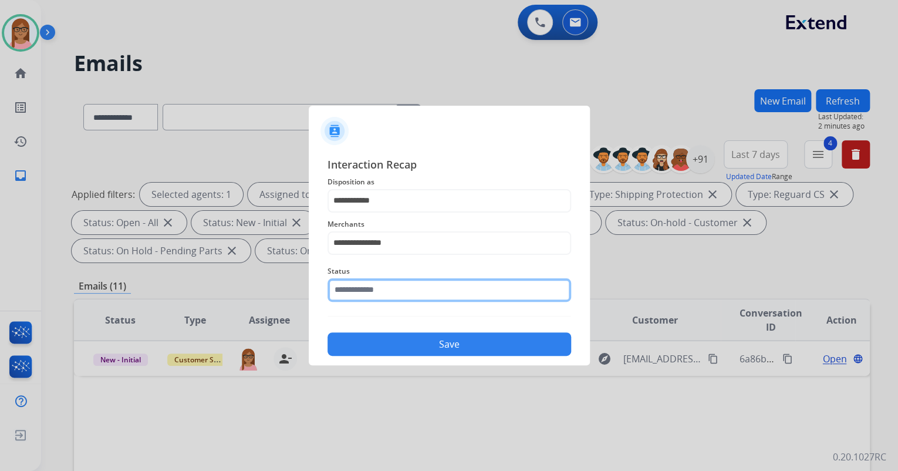
click at [413, 281] on input "text" at bounding box center [450, 289] width 244 height 23
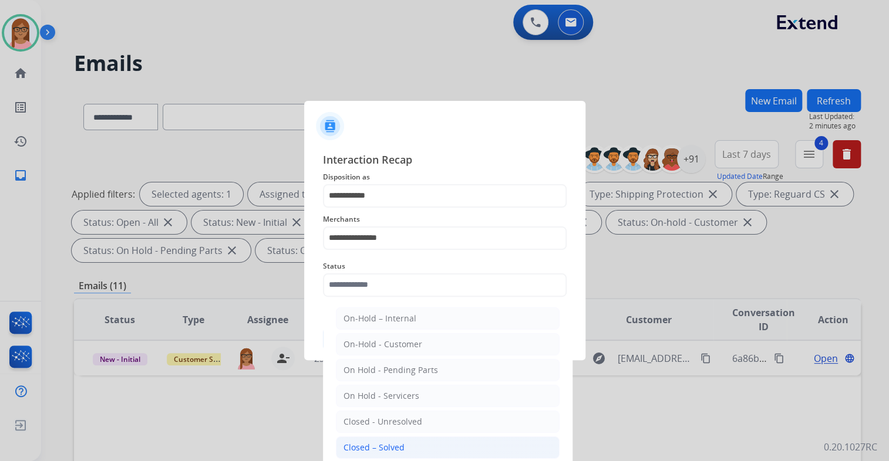
click at [410, 439] on li "Closed – Solved" at bounding box center [448, 448] width 224 height 22
type input "**********"
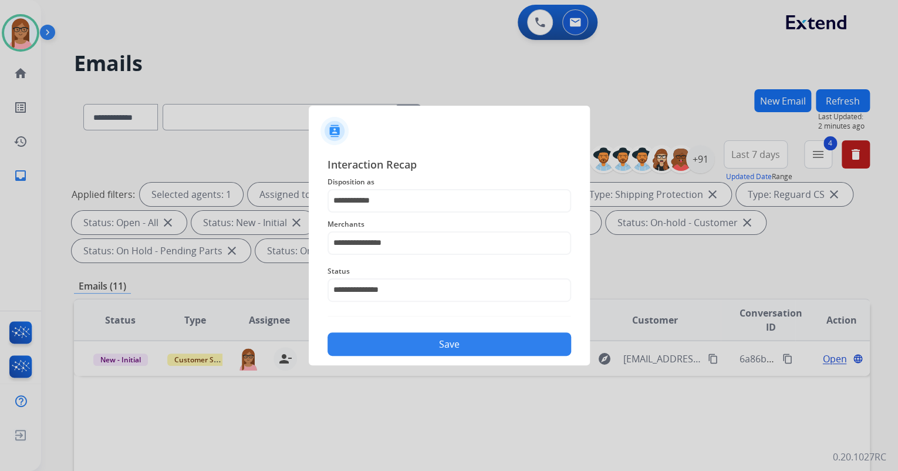
click at [424, 338] on button "Save" at bounding box center [450, 343] width 244 height 23
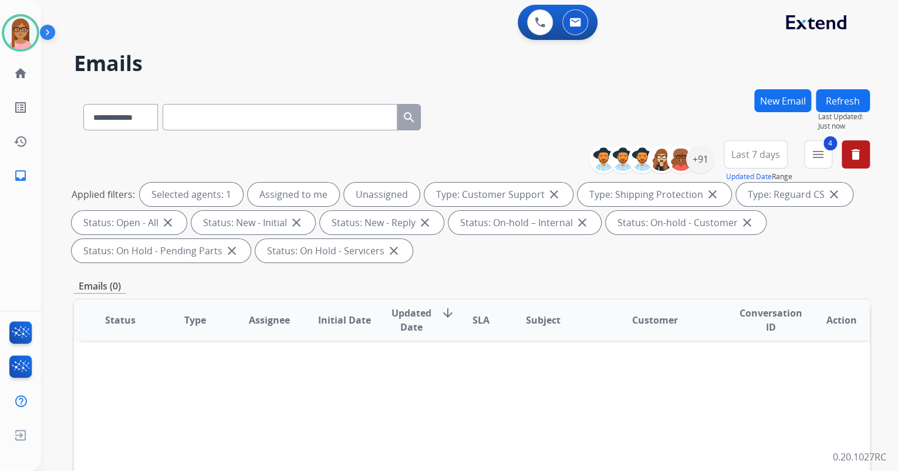
click at [852, 103] on button "Refresh" at bounding box center [843, 100] width 54 height 23
click at [820, 161] on button "4 menu Filters" at bounding box center [818, 154] width 28 height 28
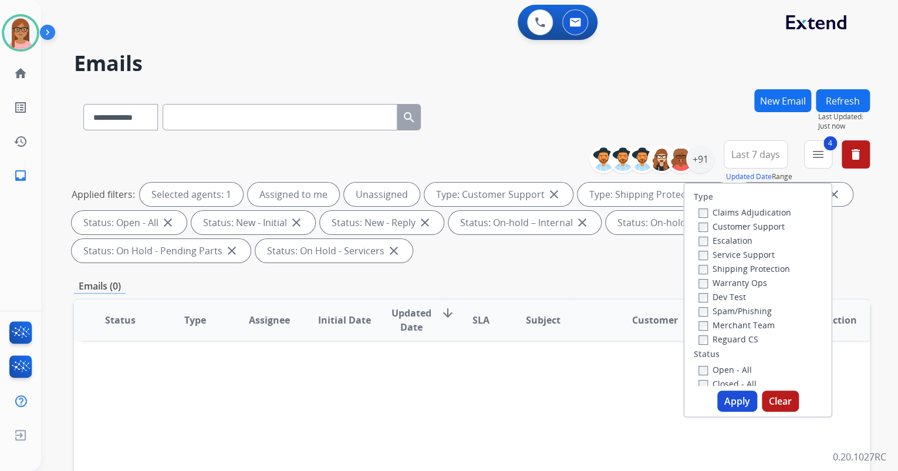
click at [726, 403] on button "Apply" at bounding box center [737, 400] width 40 height 21
select select "*"
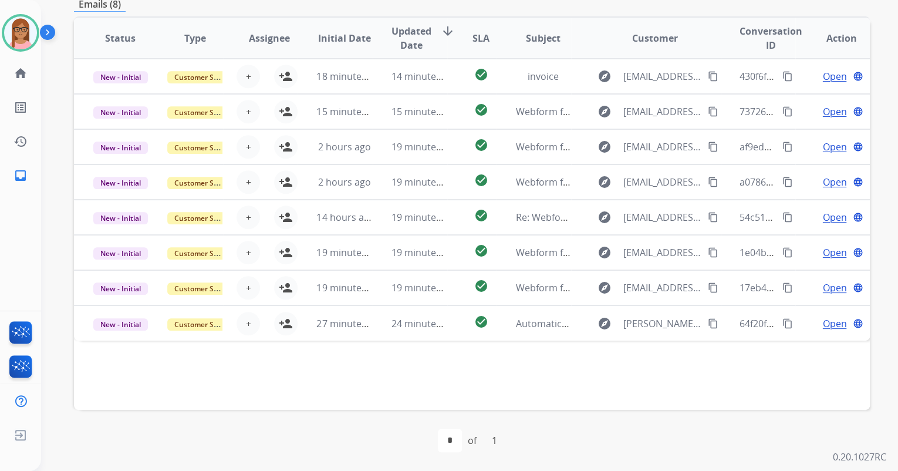
scroll to position [235, 0]
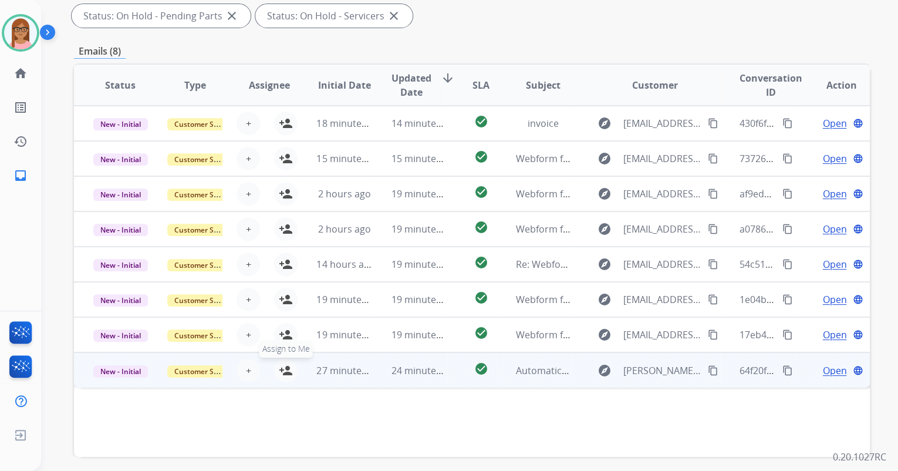
click at [285, 372] on mat-icon "person_add" at bounding box center [286, 370] width 14 height 14
click at [827, 372] on span "Open" at bounding box center [834, 370] width 24 height 14
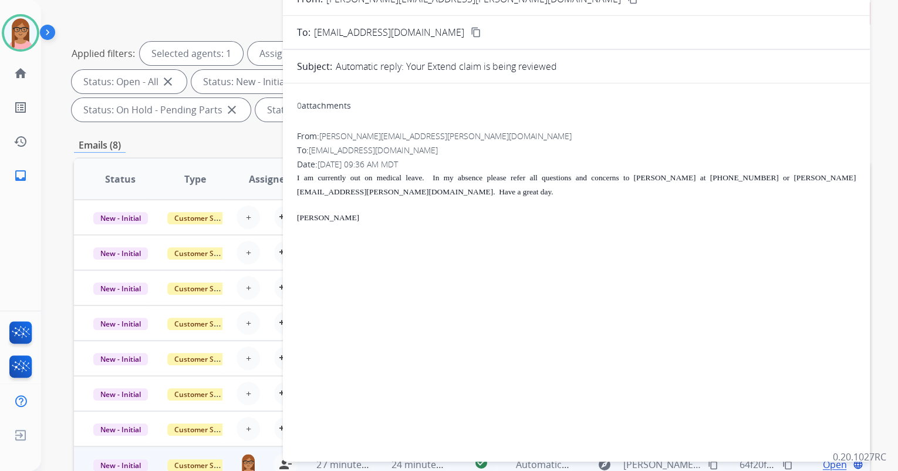
scroll to position [0, 0]
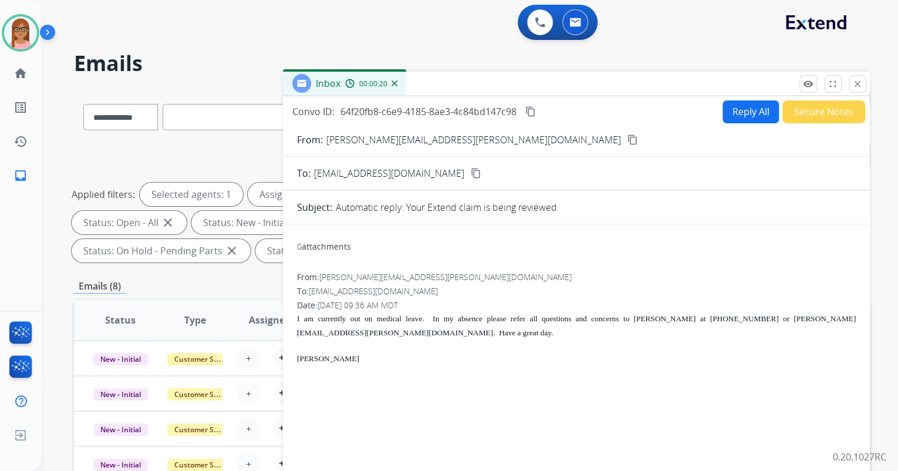
click at [628, 140] on mat-icon "content_copy" at bounding box center [633, 139] width 11 height 11
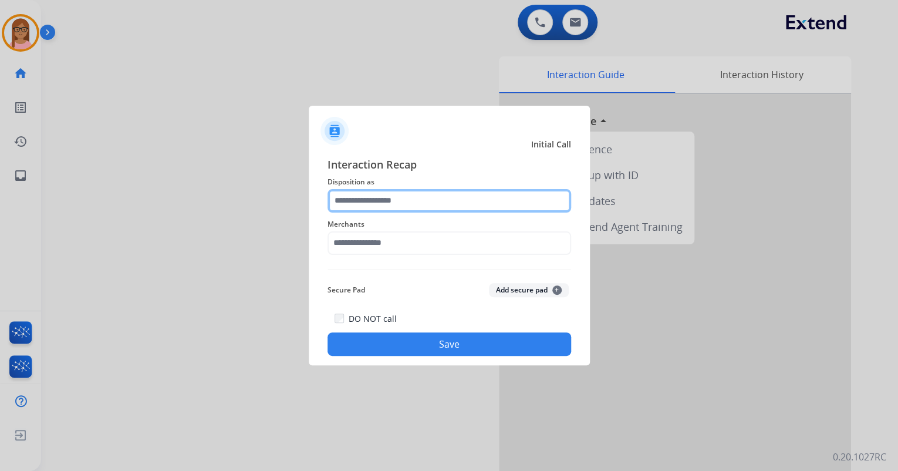
click at [351, 197] on input "text" at bounding box center [450, 200] width 244 height 23
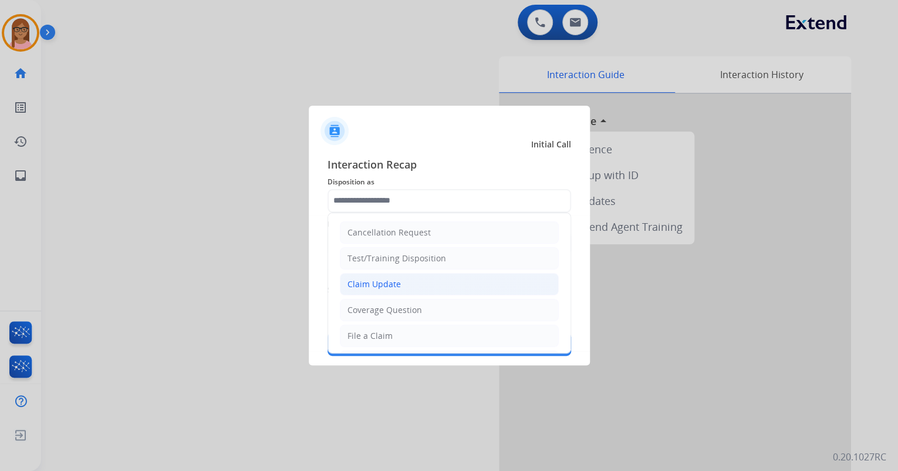
click at [368, 278] on div "Claim Update" at bounding box center [374, 284] width 53 height 12
type input "**********"
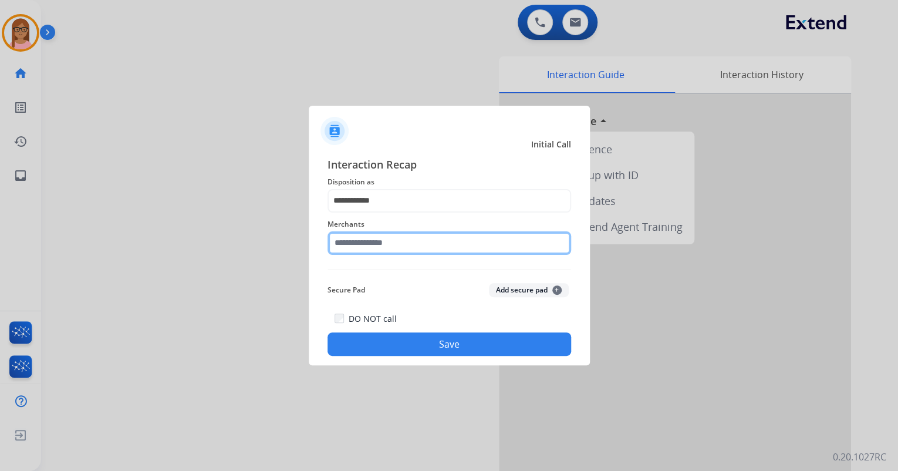
click at [376, 249] on input "text" at bounding box center [450, 242] width 244 height 23
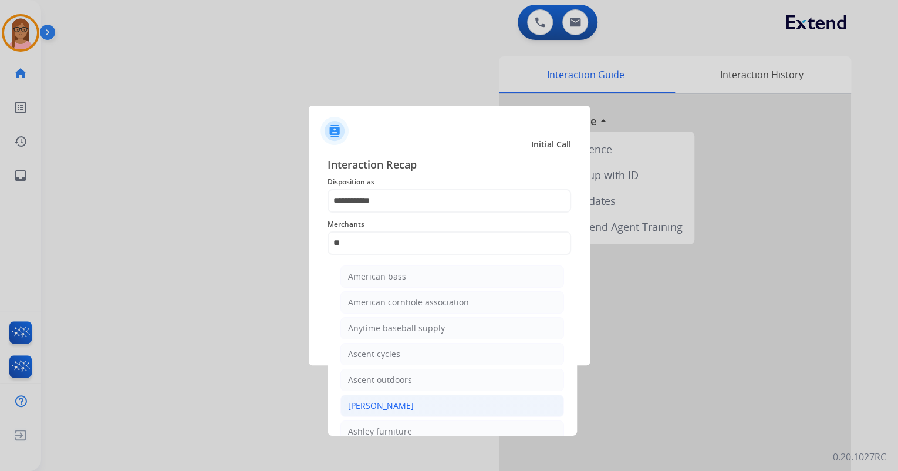
click at [392, 400] on div "[PERSON_NAME]" at bounding box center [381, 406] width 66 height 12
type input "**********"
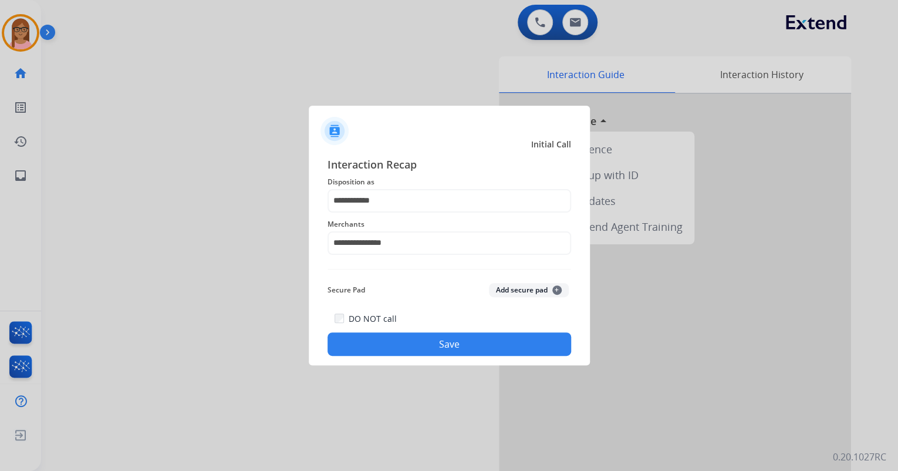
drag, startPoint x: 416, startPoint y: 352, endPoint x: 416, endPoint y: 345, distance: 7.0
click at [416, 345] on button "Save" at bounding box center [450, 343] width 244 height 23
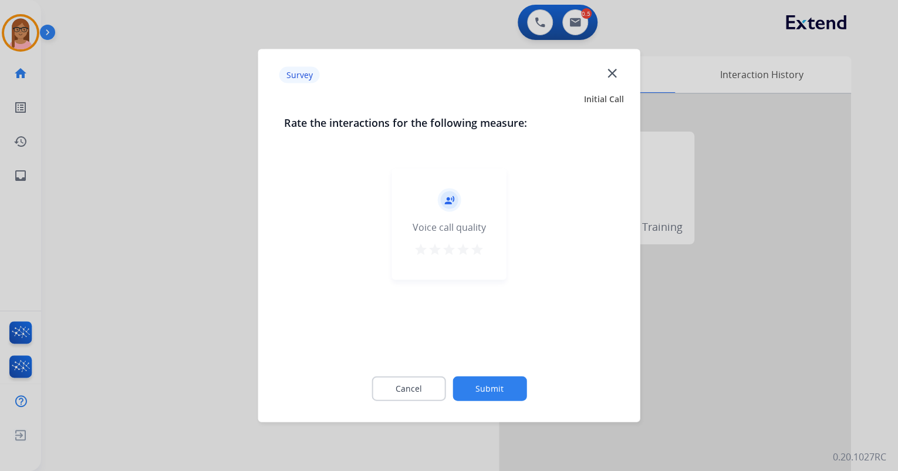
click at [481, 254] on mat-icon "star" at bounding box center [477, 249] width 14 height 14
click at [487, 385] on button "Submit" at bounding box center [490, 388] width 74 height 25
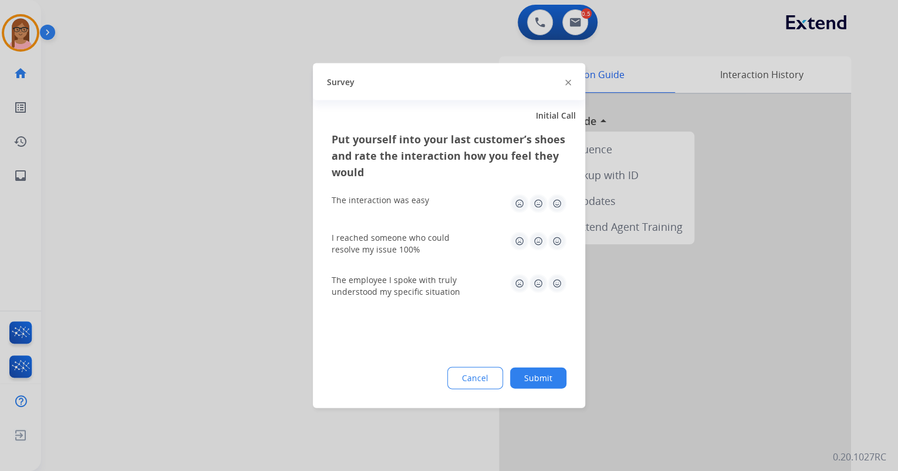
click at [558, 205] on img at bounding box center [557, 203] width 19 height 19
click at [554, 237] on img at bounding box center [557, 241] width 19 height 19
click at [558, 281] on img at bounding box center [557, 283] width 19 height 19
click at [540, 381] on button "Submit" at bounding box center [538, 377] width 56 height 21
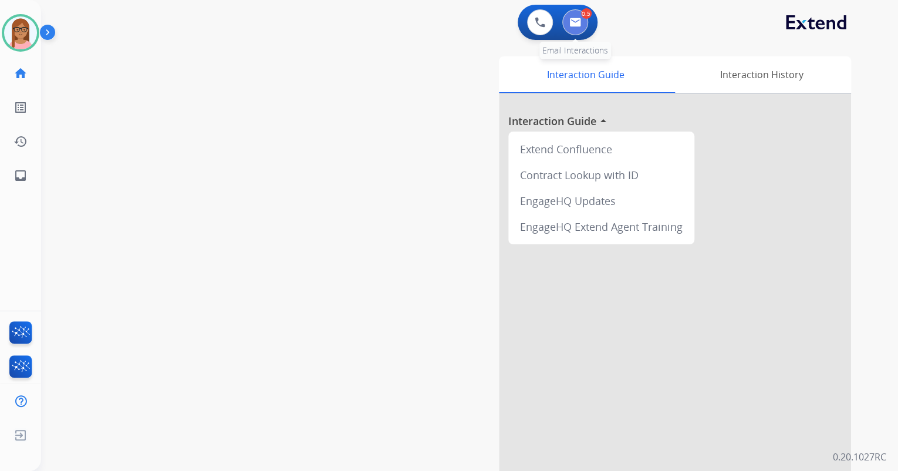
click at [573, 28] on button at bounding box center [575, 22] width 26 height 26
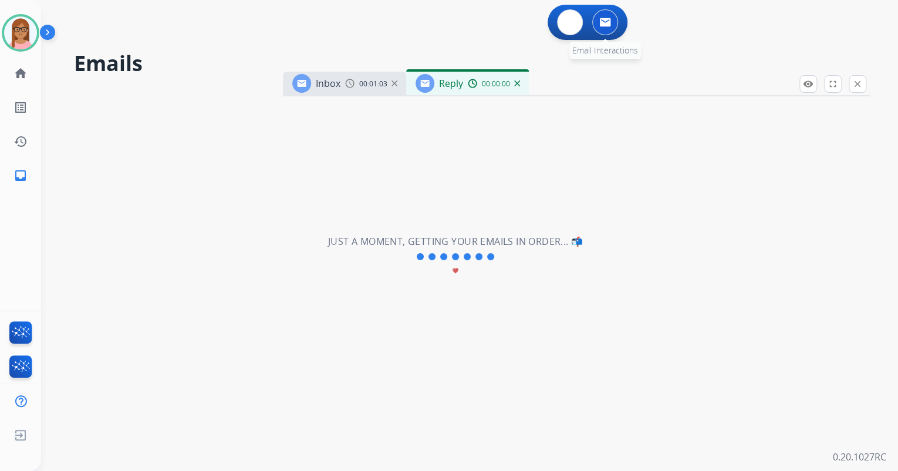
select select "**********"
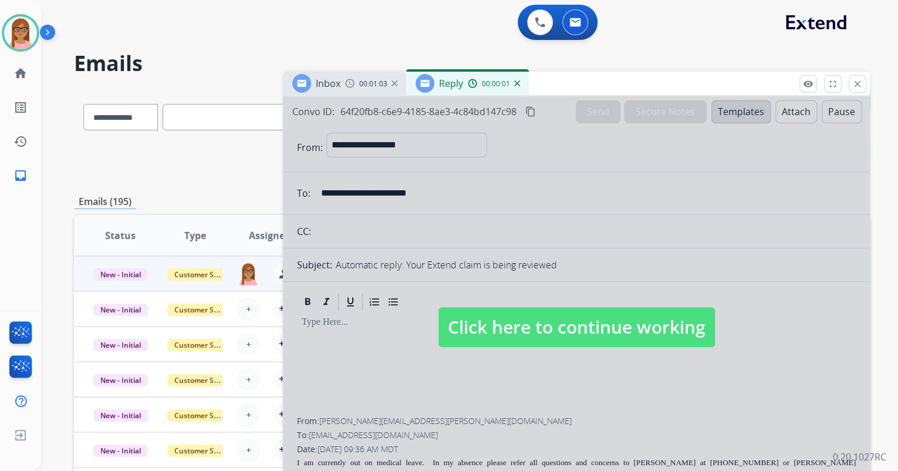
click at [742, 284] on div at bounding box center [576, 315] width 587 height 439
select select
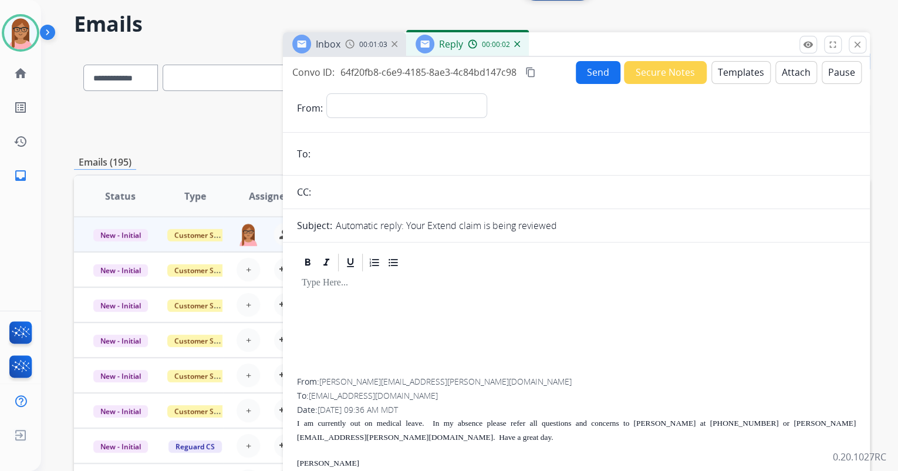
scroll to position [188, 0]
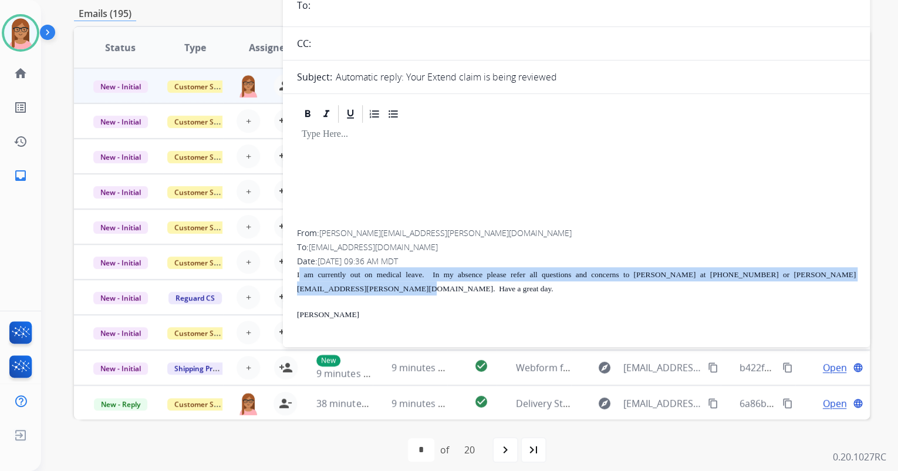
drag, startPoint x: 298, startPoint y: 274, endPoint x: 323, endPoint y: 293, distance: 31.5
click at [323, 293] on p "I am currently out on medical leave. In my absence please refer all questions a…" at bounding box center [576, 281] width 559 height 28
drag, startPoint x: 323, startPoint y: 293, endPoint x: 307, endPoint y: 277, distance: 22.8
click at [307, 277] on span "I am currently out on medical leave. In my absence please refer all questions a…" at bounding box center [576, 281] width 559 height 23
drag, startPoint x: 295, startPoint y: 274, endPoint x: 319, endPoint y: 285, distance: 26.5
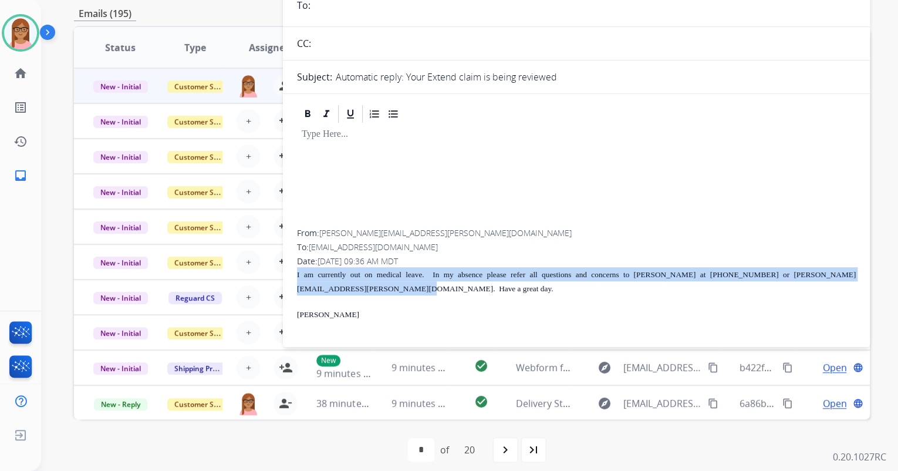
click at [319, 285] on div "From: joanne.grennell@mass.gov To: support@extend.com Date: 08/12/2025 - 09:36 …" at bounding box center [576, 218] width 587 height 230
copy span "I am currently out on medical leave. In my absence please refer all questions a…"
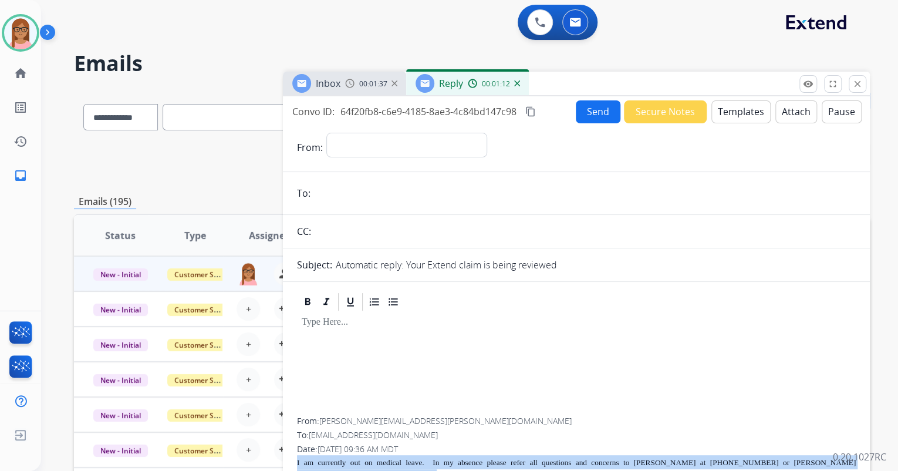
scroll to position [0, 0]
click at [528, 107] on mat-icon "content_copy" at bounding box center [530, 111] width 11 height 11
click at [517, 86] on div "00:03:36" at bounding box center [494, 83] width 52 height 11
click at [511, 86] on div "00:03:38" at bounding box center [494, 83] width 52 height 11
click at [515, 83] on img at bounding box center [517, 83] width 6 height 6
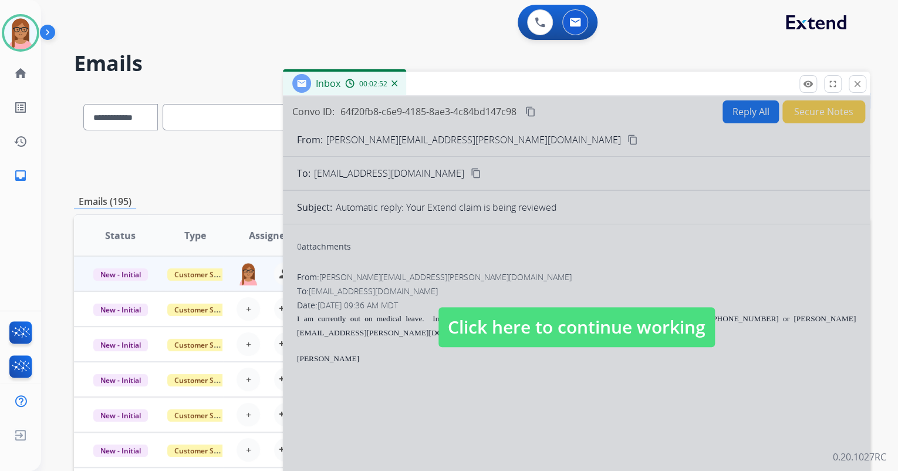
click at [627, 224] on div at bounding box center [576, 315] width 587 height 439
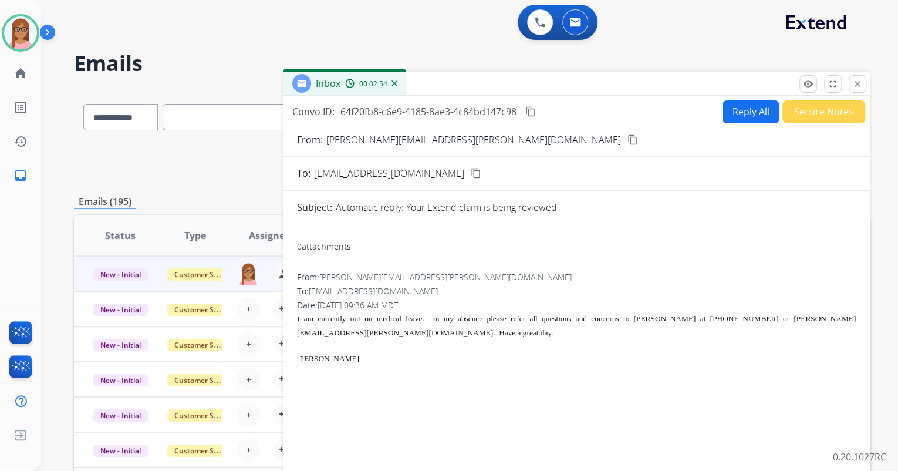
click at [723, 106] on button "Reply All" at bounding box center [751, 111] width 56 height 23
select select "**********"
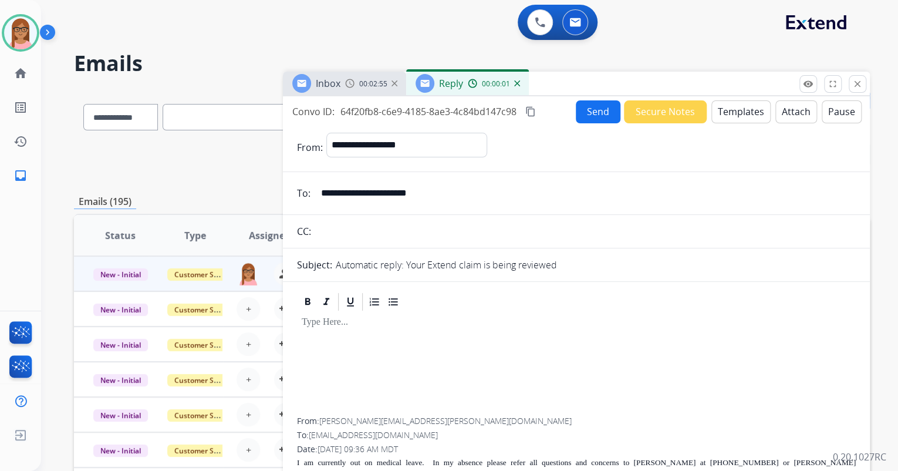
click at [721, 112] on button "Templates" at bounding box center [740, 111] width 59 height 23
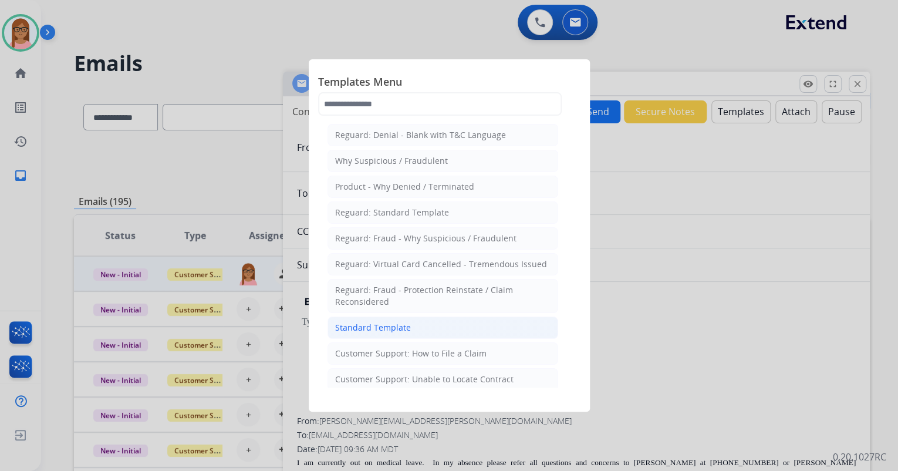
click at [388, 331] on div "Standard Template" at bounding box center [373, 328] width 76 height 12
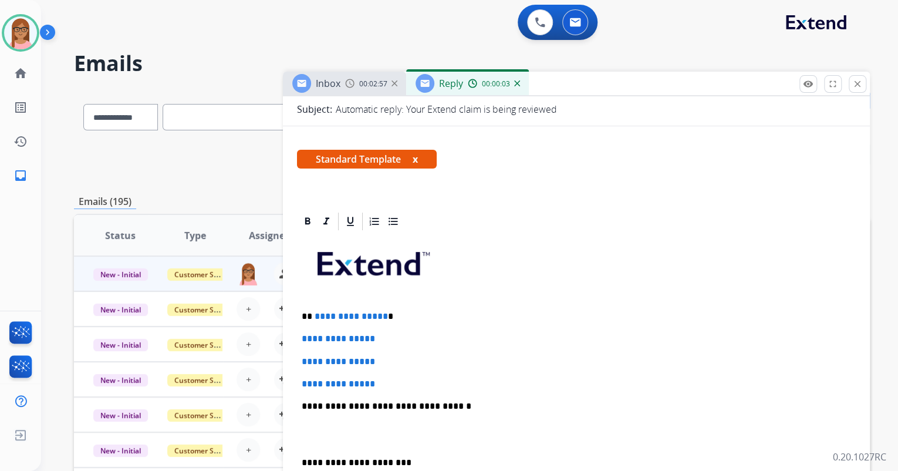
scroll to position [188, 0]
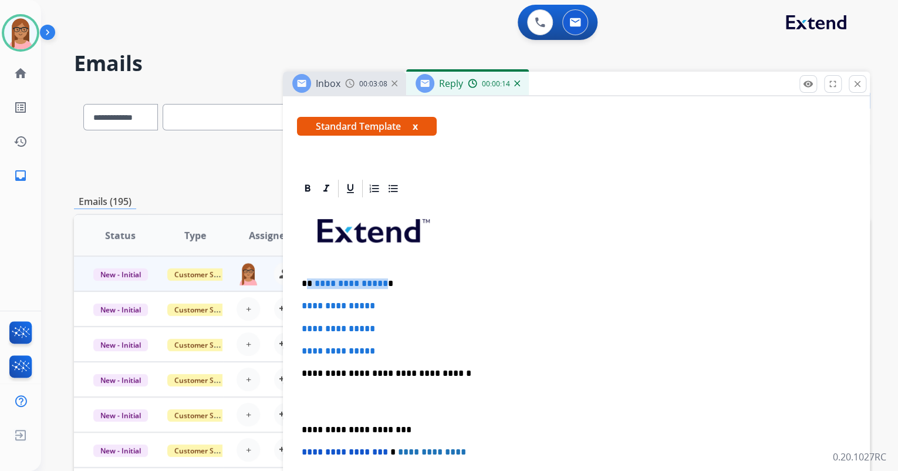
drag, startPoint x: 309, startPoint y: 282, endPoint x: 381, endPoint y: 278, distance: 71.7
click at [381, 279] on p "**********" at bounding box center [572, 283] width 540 height 11
drag, startPoint x: 303, startPoint y: 302, endPoint x: 385, endPoint y: 337, distance: 89.2
click at [385, 337] on div "**********" at bounding box center [576, 401] width 559 height 404
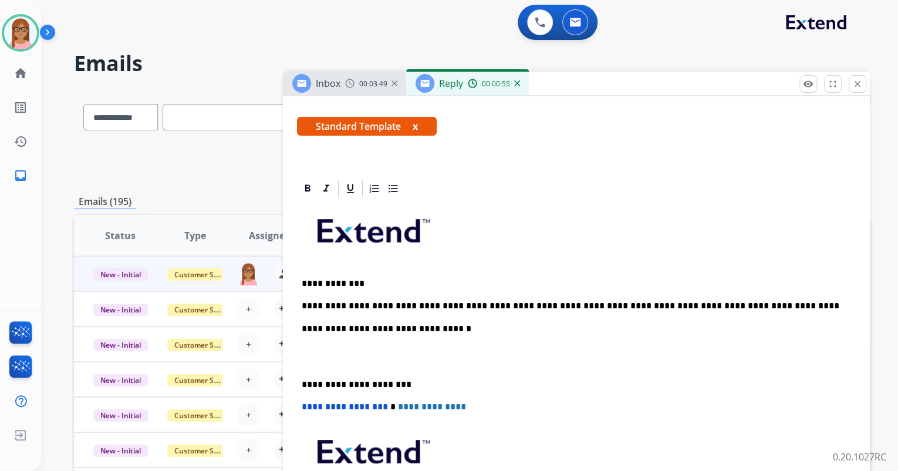
click at [376, 347] on p at bounding box center [576, 357] width 549 height 22
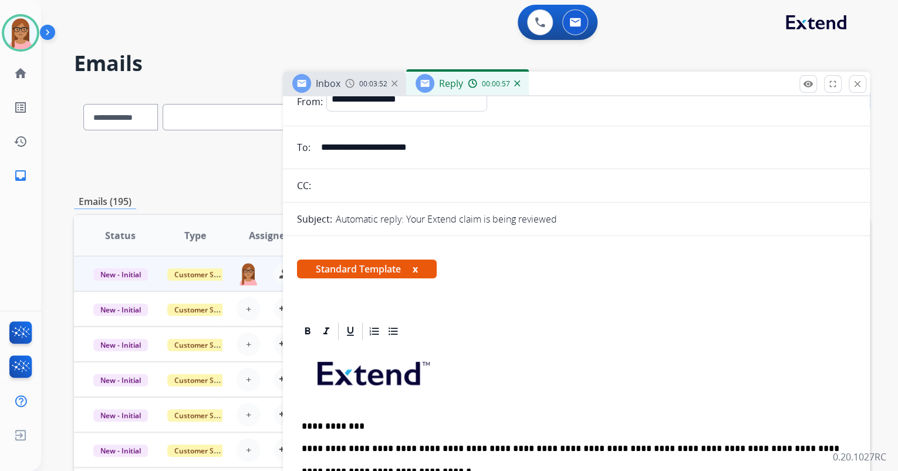
scroll to position [0, 0]
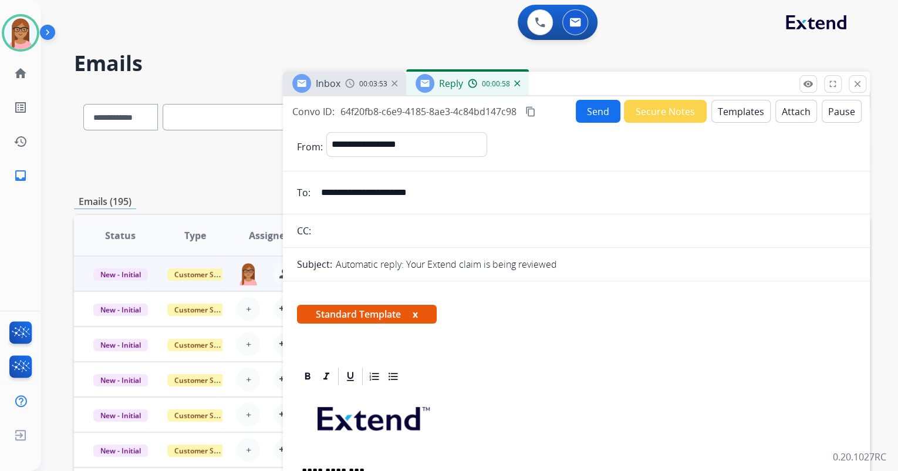
click at [606, 109] on button "Send" at bounding box center [598, 111] width 45 height 23
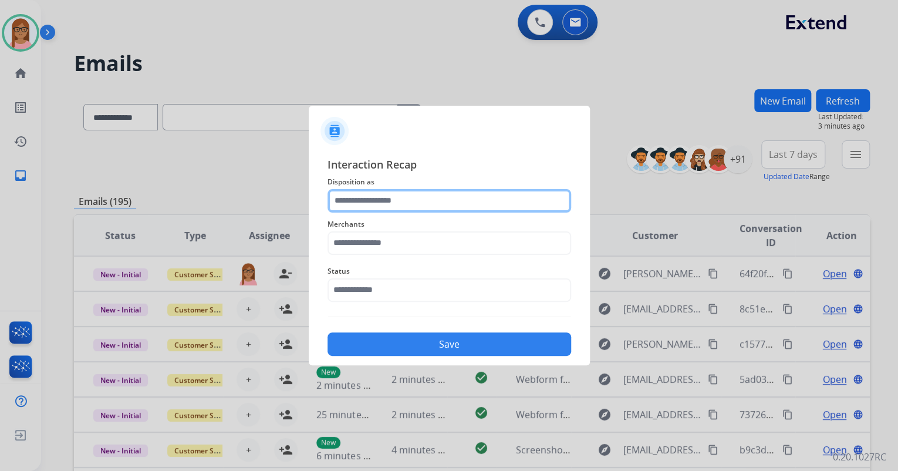
click at [474, 204] on input "text" at bounding box center [450, 200] width 244 height 23
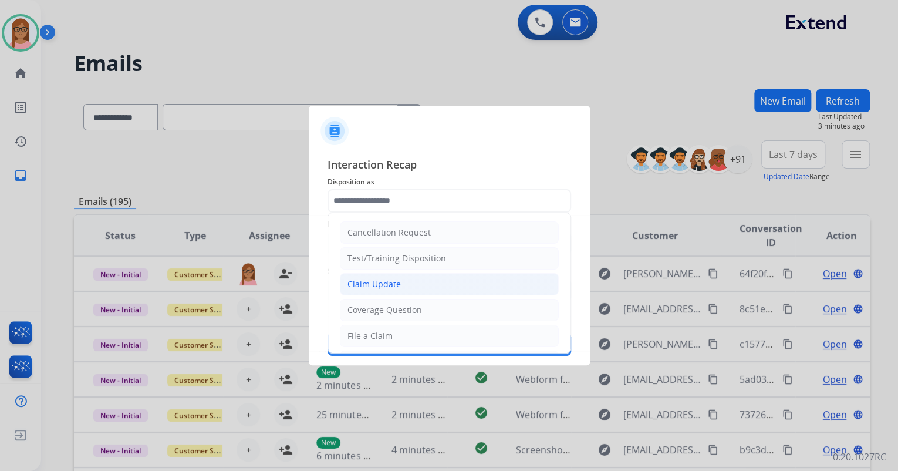
click at [437, 283] on li "Claim Update" at bounding box center [449, 284] width 219 height 22
type input "**********"
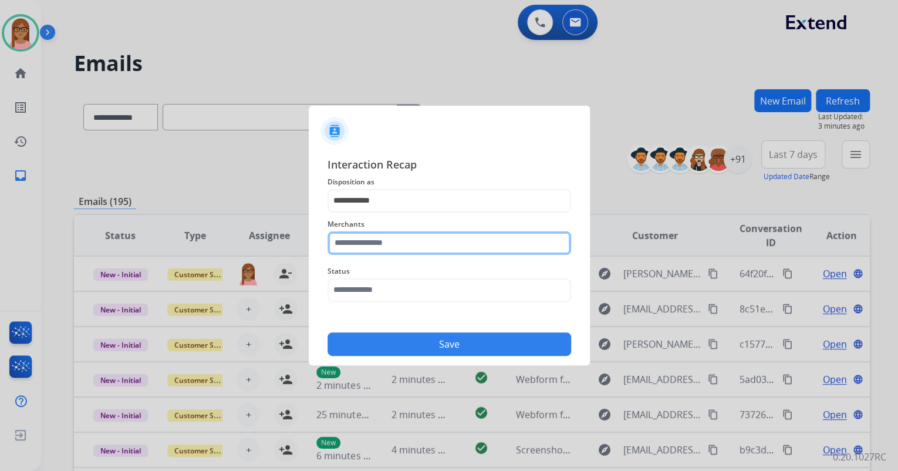
click at [426, 242] on input "text" at bounding box center [450, 242] width 244 height 23
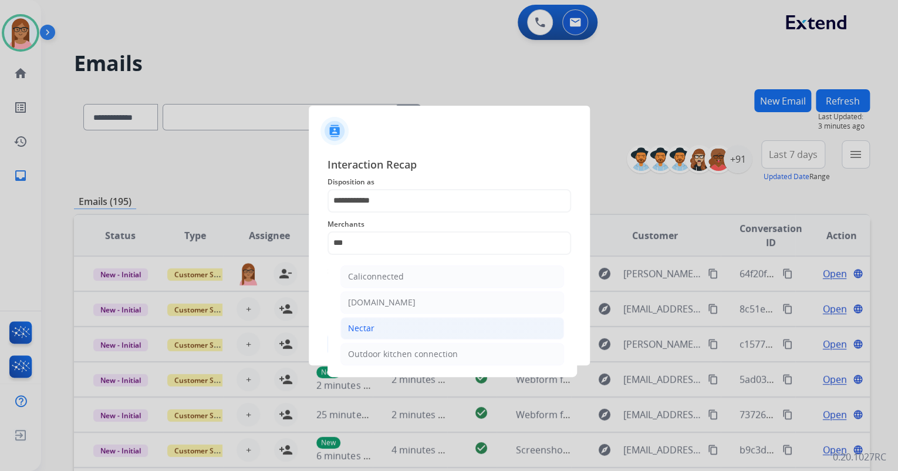
click at [390, 323] on li "Nectar" at bounding box center [452, 328] width 224 height 22
type input "******"
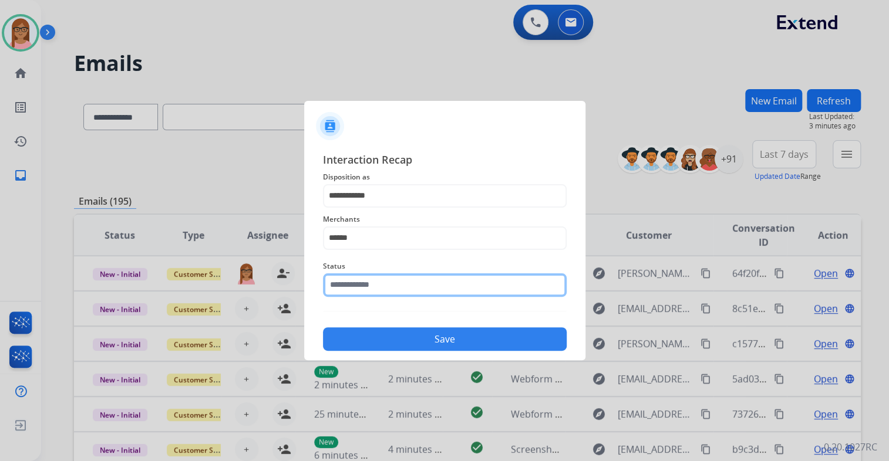
click at [392, 285] on input "text" at bounding box center [445, 285] width 244 height 23
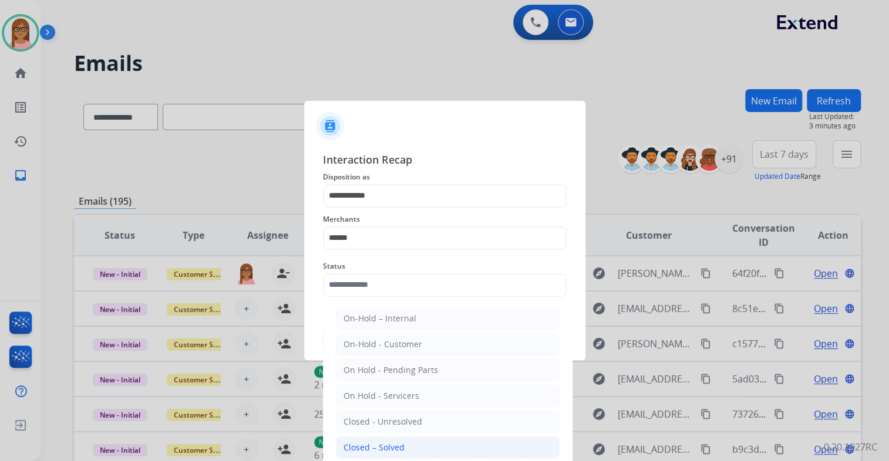
click at [398, 444] on div "Closed – Solved" at bounding box center [373, 448] width 61 height 12
type input "**********"
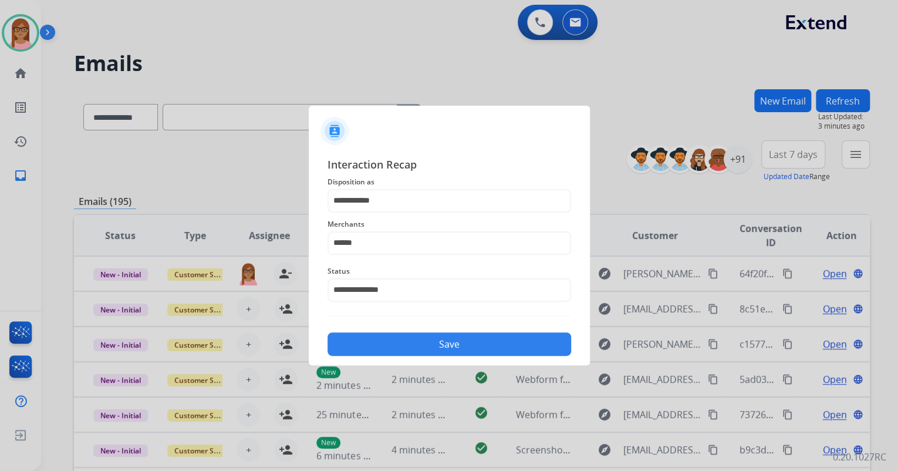
click at [409, 340] on button "Save" at bounding box center [450, 343] width 244 height 23
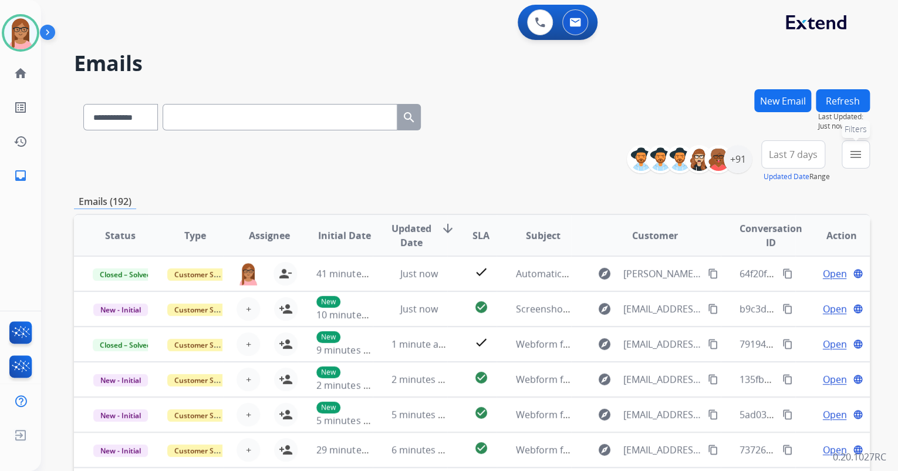
click at [851, 156] on mat-icon "menu" at bounding box center [856, 154] width 14 height 14
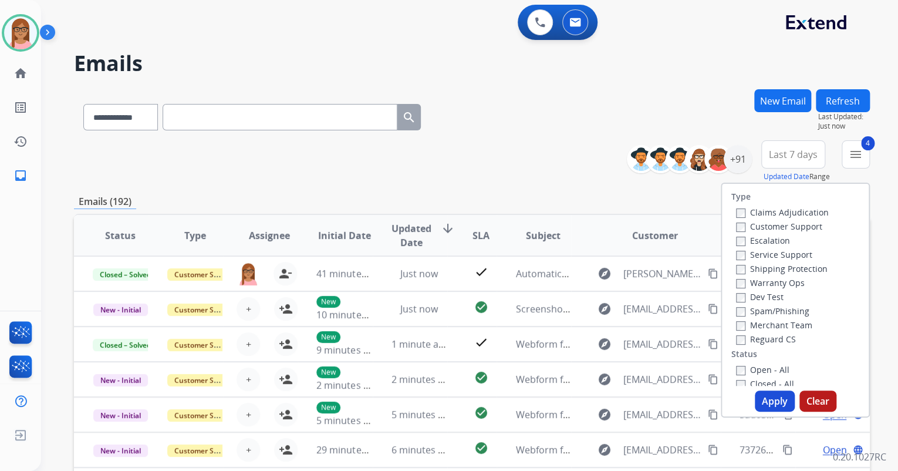
click at [764, 395] on button "Apply" at bounding box center [775, 400] width 40 height 21
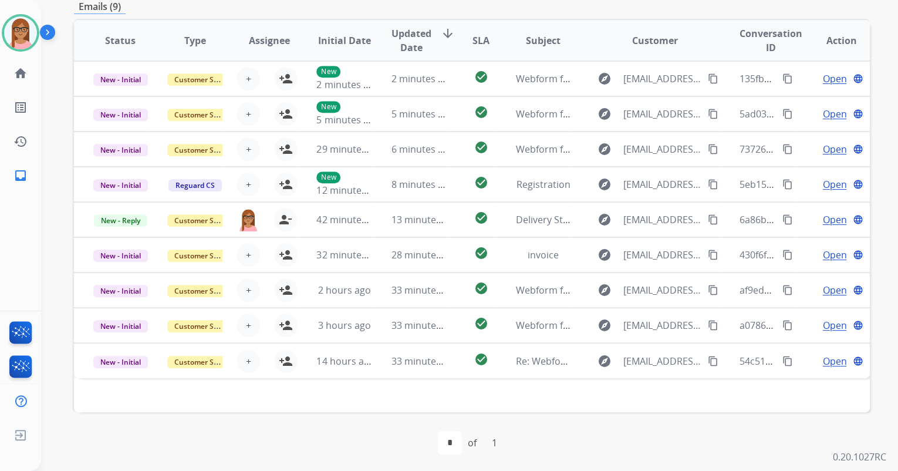
scroll to position [282, 0]
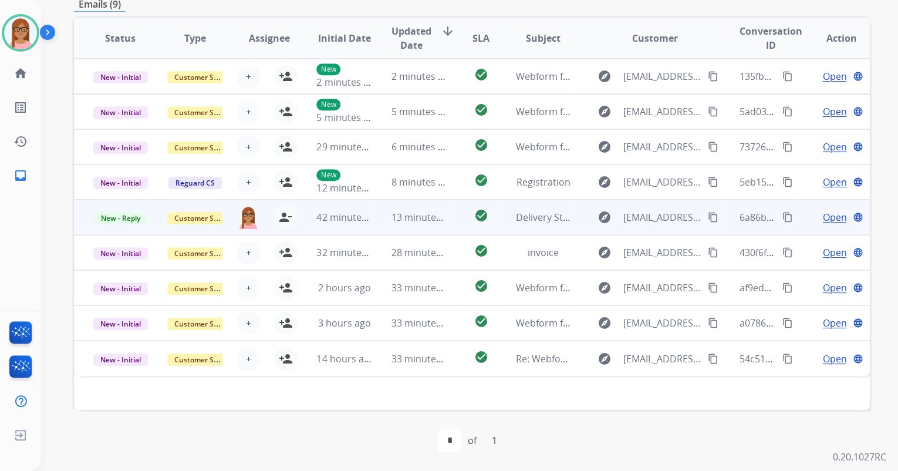
click at [822, 216] on span "Open" at bounding box center [834, 217] width 24 height 14
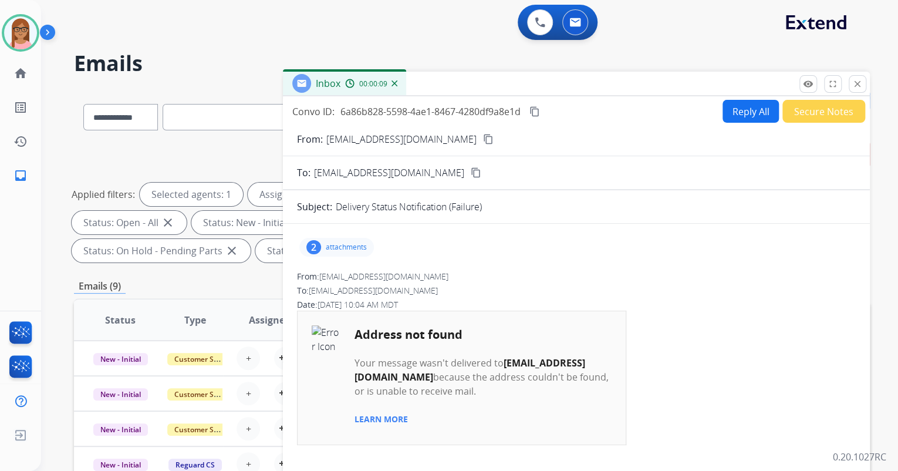
scroll to position [0, 0]
click at [822, 110] on button "Secure Notes" at bounding box center [824, 111] width 83 height 23
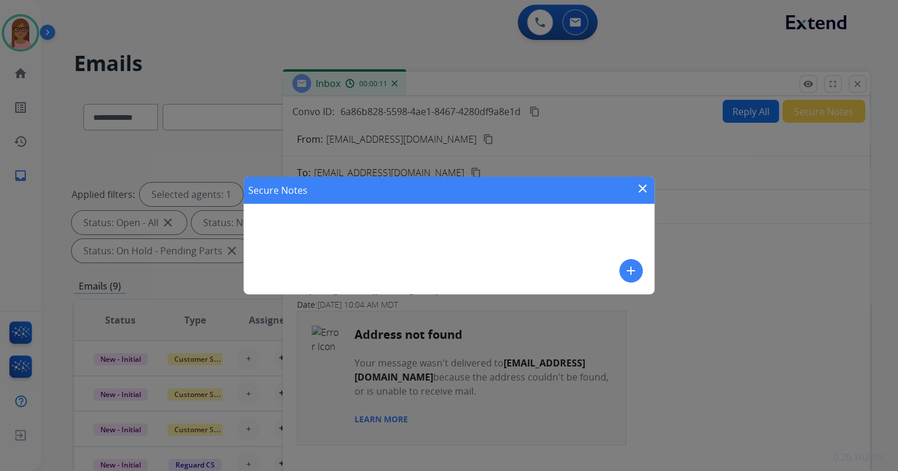
click at [438, 209] on div "Secure Notes close add" at bounding box center [449, 235] width 411 height 117
click at [638, 271] on button "add" at bounding box center [630, 270] width 23 height 23
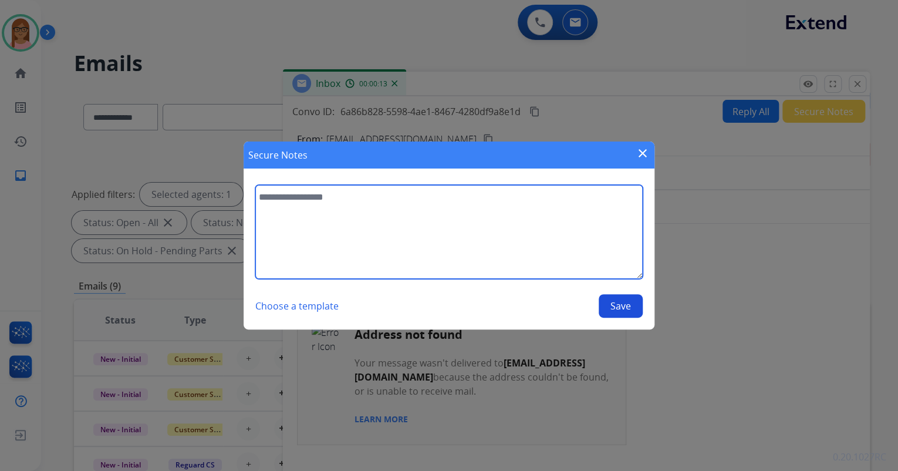
click at [498, 204] on textarea at bounding box center [448, 232] width 387 height 94
click at [450, 200] on textarea "**********" at bounding box center [448, 232] width 387 height 94
click at [447, 200] on textarea "**********" at bounding box center [448, 232] width 387 height 94
click at [444, 201] on textarea "**********" at bounding box center [448, 232] width 387 height 94
click at [575, 200] on textarea "**********" at bounding box center [448, 232] width 387 height 94
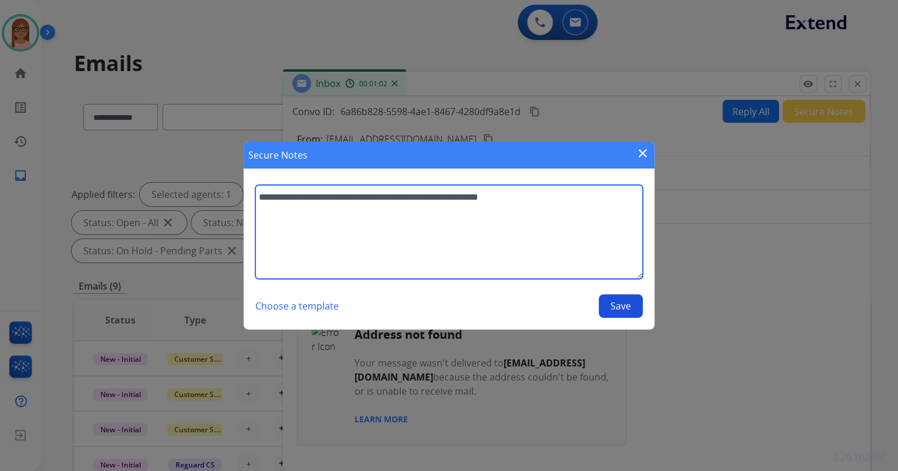
type textarea "**********"
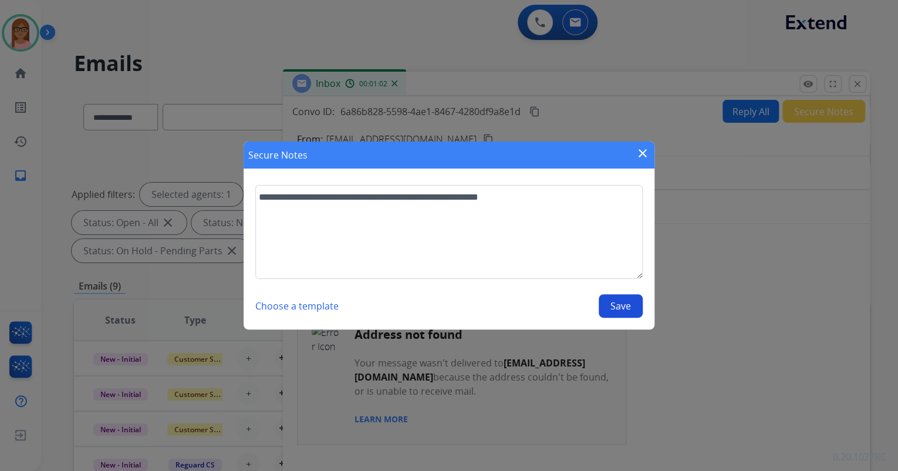
click at [606, 309] on button "Save" at bounding box center [621, 305] width 44 height 23
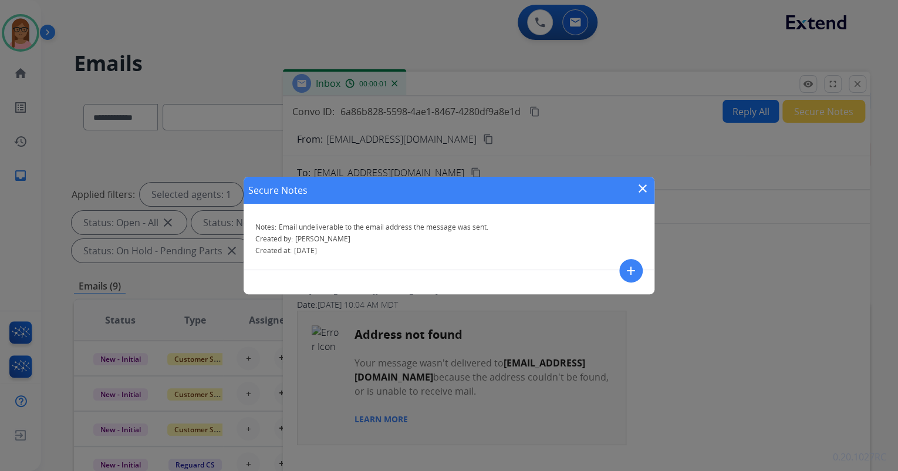
click at [640, 181] on mat-icon "close" at bounding box center [643, 188] width 14 height 14
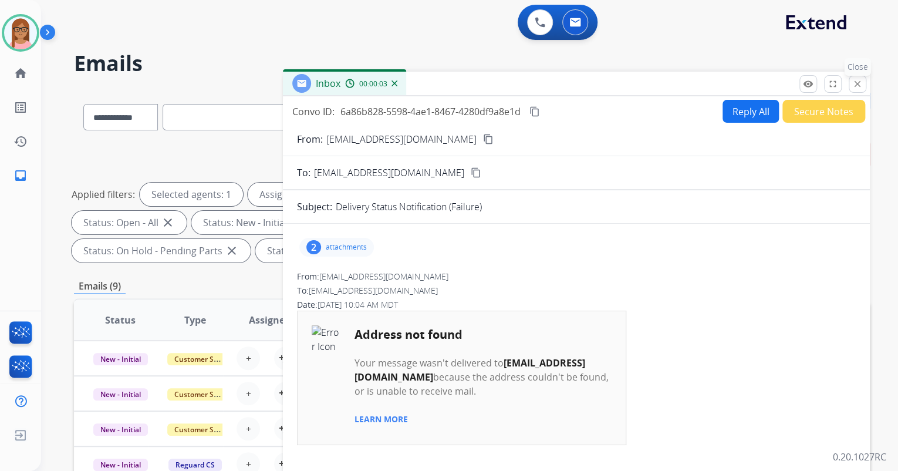
click at [861, 80] on mat-icon "close" at bounding box center [857, 84] width 11 height 11
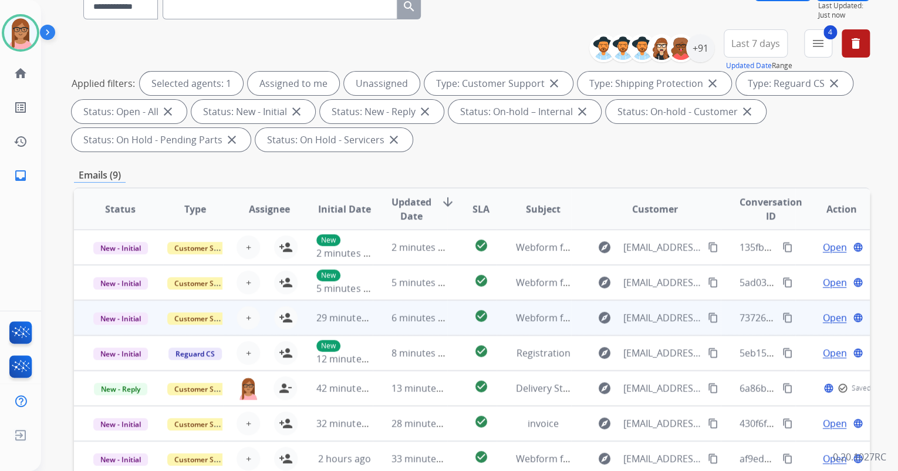
scroll to position [188, 0]
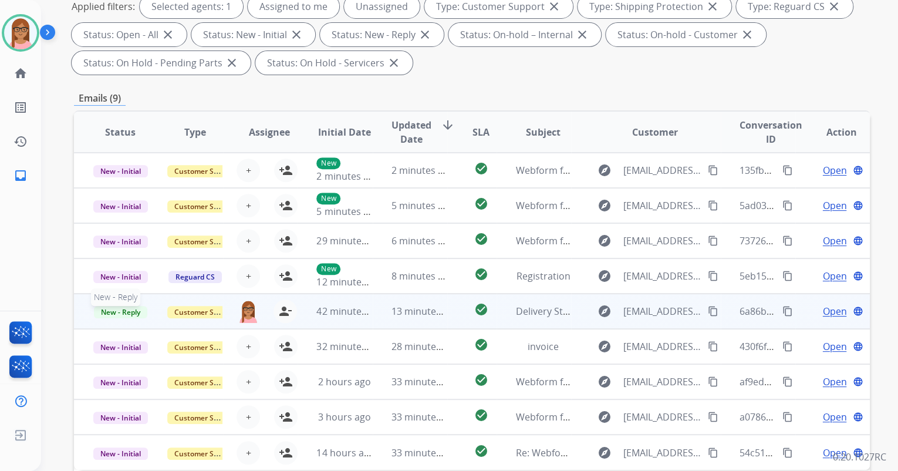
click at [134, 312] on span "New - Reply" at bounding box center [120, 312] width 53 height 12
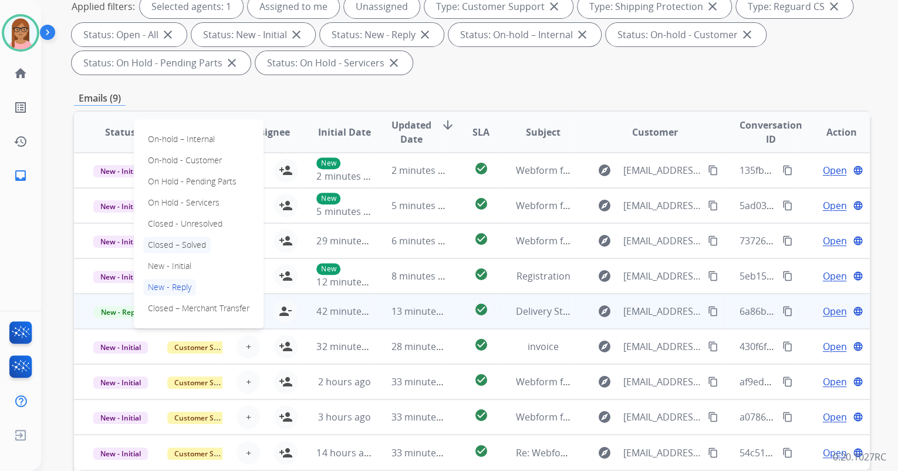
click at [176, 238] on p "Closed – Solved" at bounding box center [177, 245] width 68 height 16
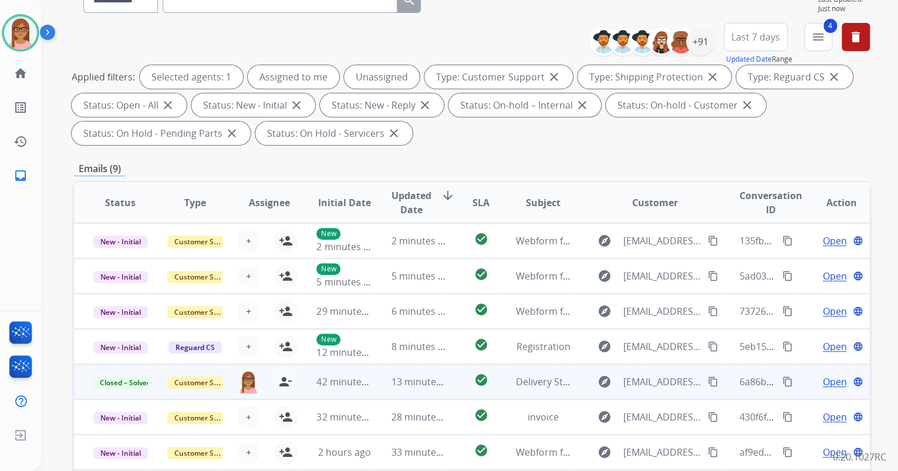
scroll to position [0, 0]
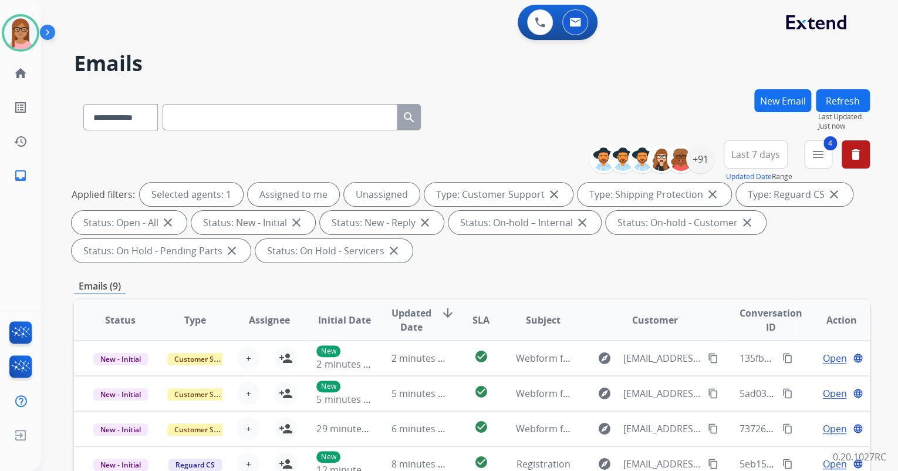
click at [849, 103] on button "Refresh" at bounding box center [843, 100] width 54 height 23
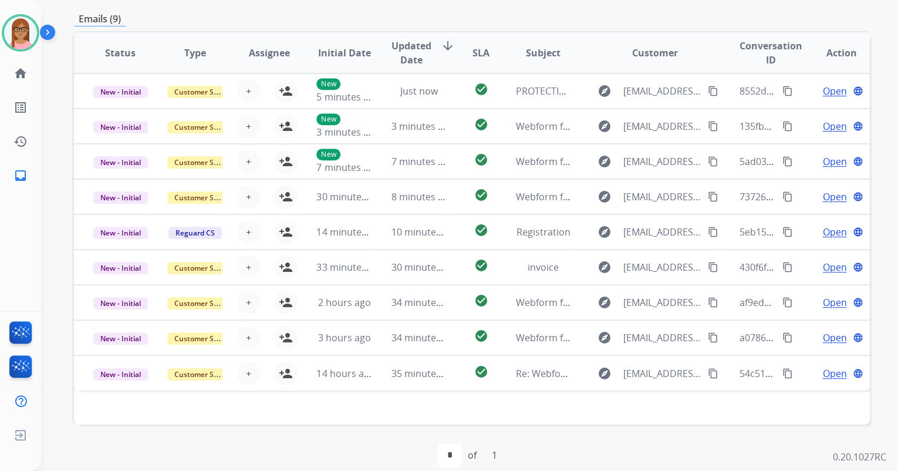
scroll to position [282, 0]
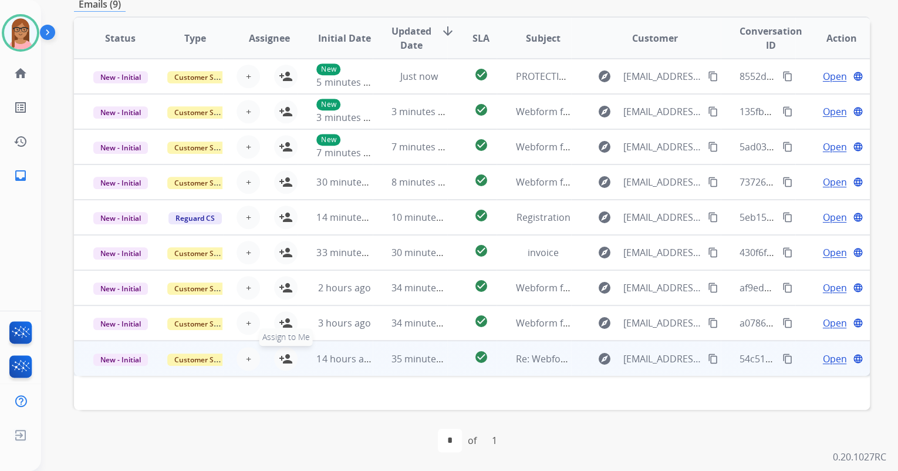
click at [286, 360] on mat-icon "person_add" at bounding box center [286, 359] width 14 height 14
click at [828, 358] on span "Open" at bounding box center [834, 359] width 24 height 14
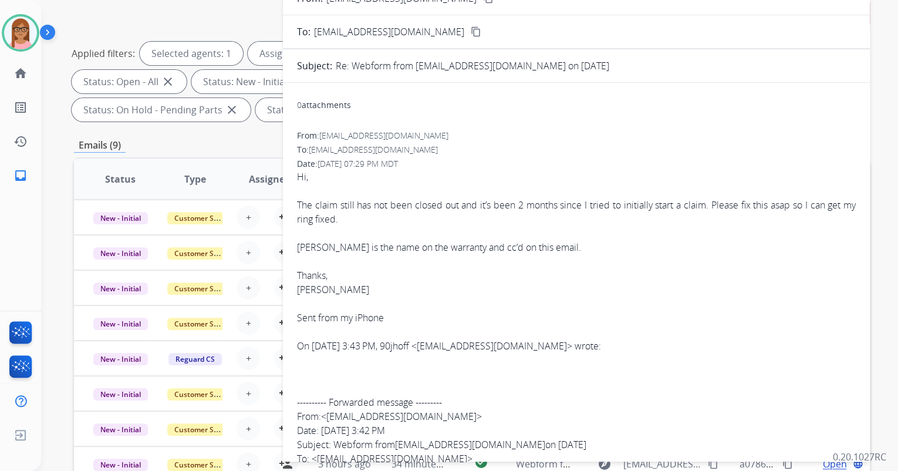
scroll to position [94, 0]
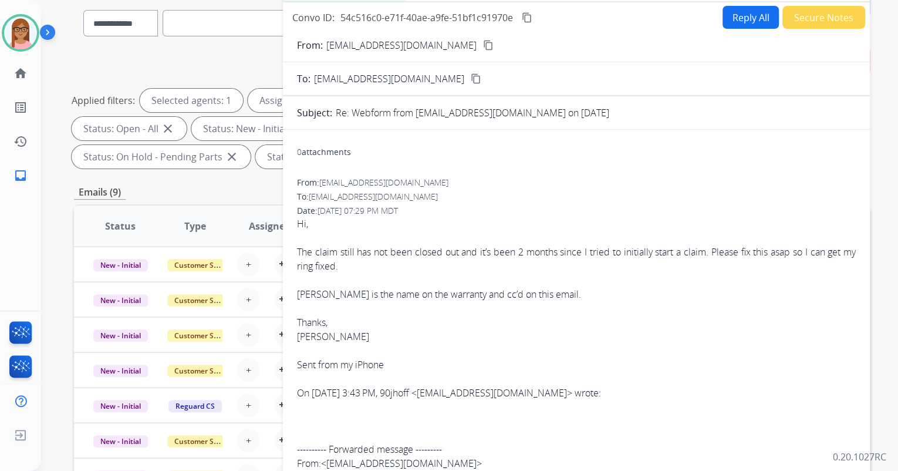
click at [367, 185] on span "[EMAIL_ADDRESS][DOMAIN_NAME]" at bounding box center [383, 182] width 129 height 11
click at [376, 178] on span "[EMAIL_ADDRESS][DOMAIN_NAME]" at bounding box center [383, 182] width 129 height 11
click at [483, 42] on mat-icon "content_copy" at bounding box center [488, 45] width 11 height 11
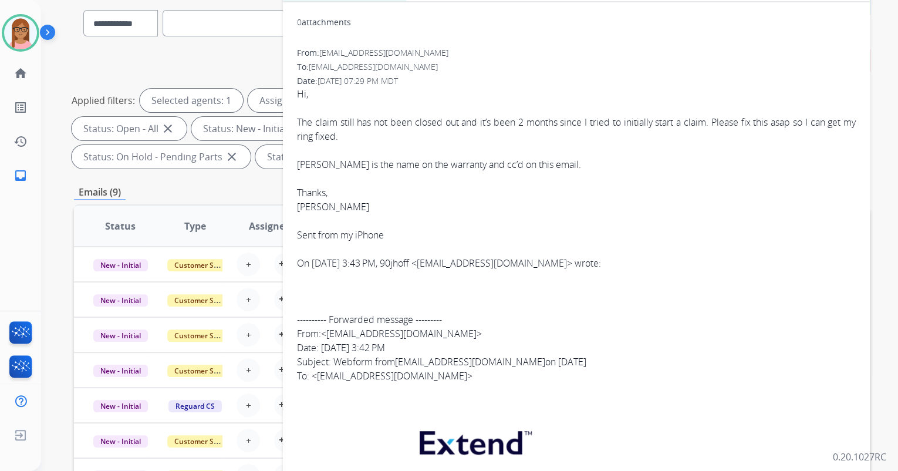
scroll to position [141, 0]
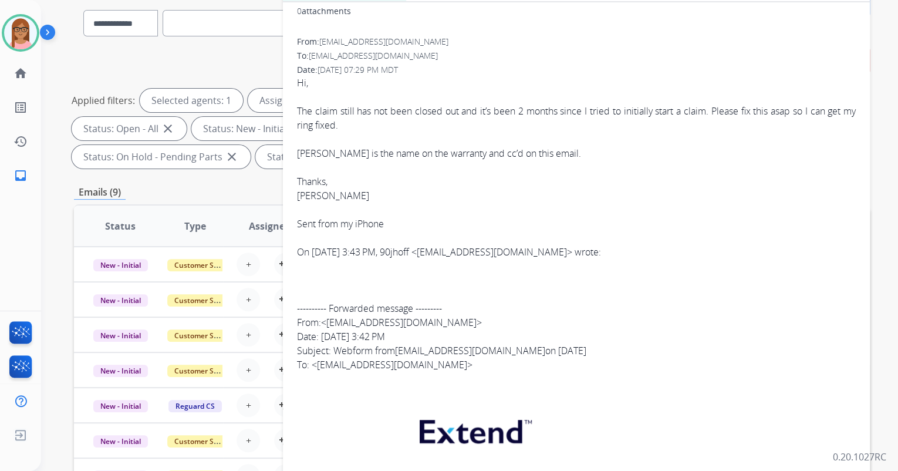
click at [383, 365] on link "Jdhoff90@gmail.com" at bounding box center [392, 364] width 150 height 13
click at [625, 345] on div "---------- Forwarded message --------- From: < support@extend.com > Date: Tue, …" at bounding box center [576, 336] width 559 height 70
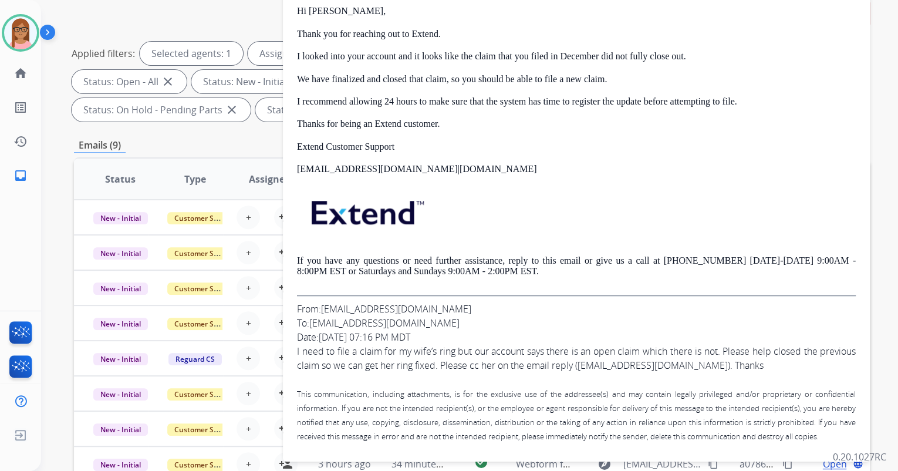
drag, startPoint x: 412, startPoint y: 296, endPoint x: 322, endPoint y: 299, distance: 89.9
click at [322, 302] on div "From: Jdhoff90@gmail.com" at bounding box center [576, 309] width 559 height 14
copy div "Jdhoff90@gmail.com"
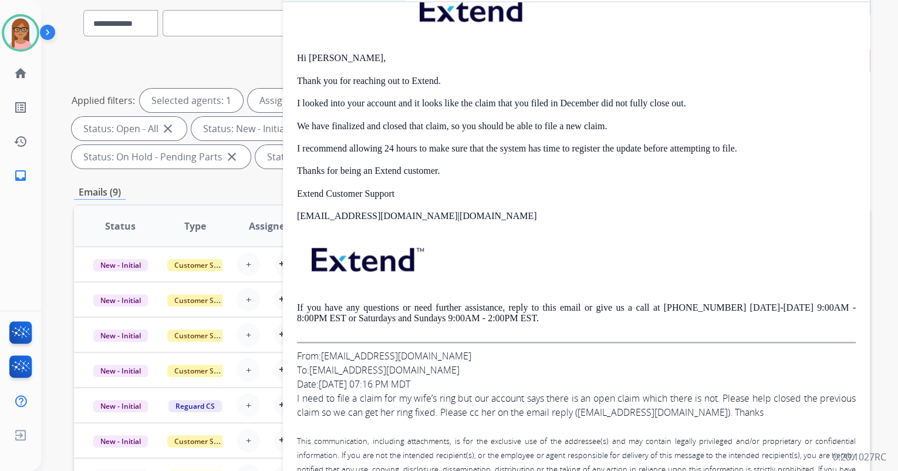
scroll to position [575, 0]
click at [701, 406] on link "[EMAIL_ADDRESS][DOMAIN_NAME]" at bounding box center [653, 412] width 150 height 13
click at [682, 377] on div "Date: 07/21/2025 - 07:16 PM MDT" at bounding box center [576, 384] width 559 height 14
drag, startPoint x: 588, startPoint y: 399, endPoint x: 706, endPoint y: 403, distance: 118.1
click at [706, 403] on span "I need to file a claim for my wife’s ring but our account says there is an open…" at bounding box center [576, 405] width 559 height 27
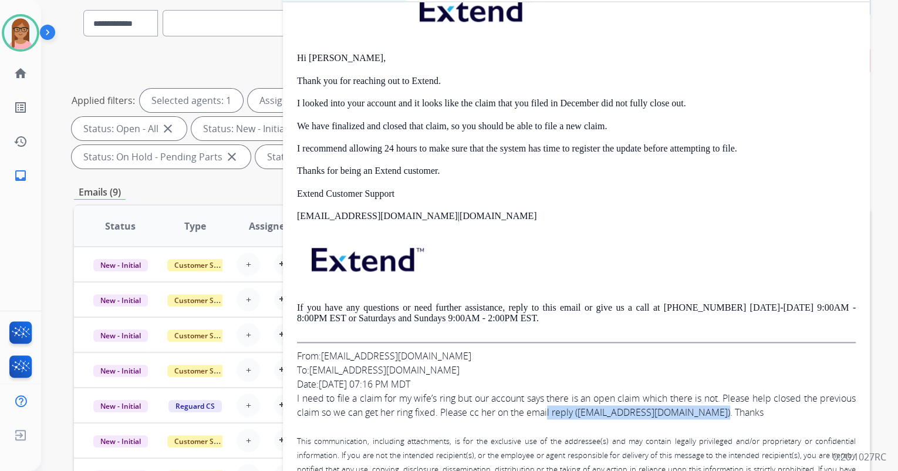
copy span "l reply ( krijoh06@gmail.com )"
click at [541, 377] on div "Date: 07/21/2025 - 07:16 PM MDT" at bounding box center [576, 384] width 559 height 14
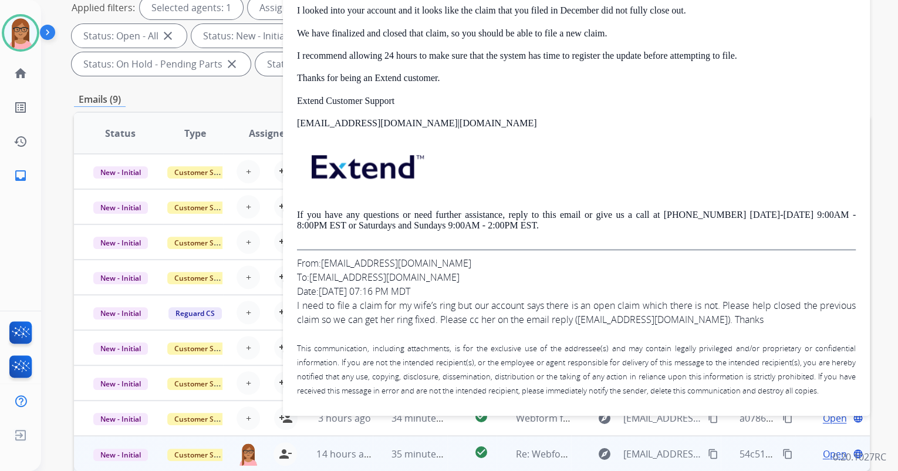
scroll to position [235, 0]
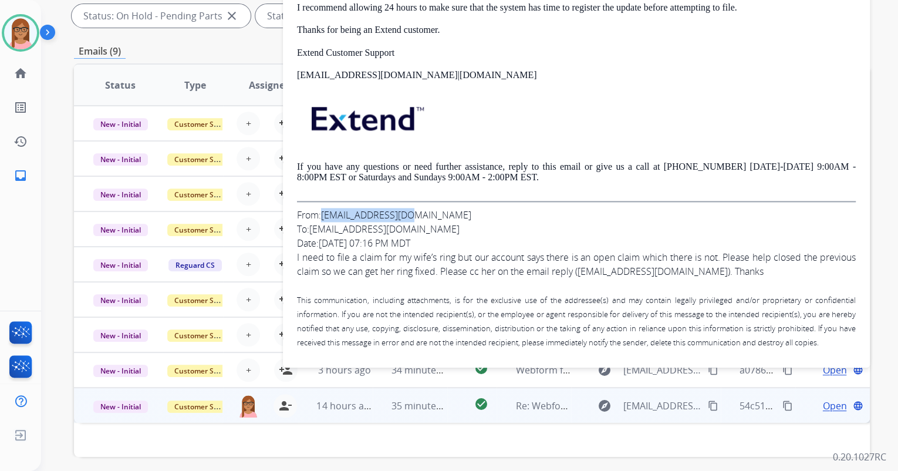
drag, startPoint x: 412, startPoint y: 202, endPoint x: 323, endPoint y: 203, distance: 88.1
click at [323, 208] on div "From: Jdhoff90@gmail.com" at bounding box center [576, 215] width 559 height 14
copy link "Jdhoff90@gmail.com"
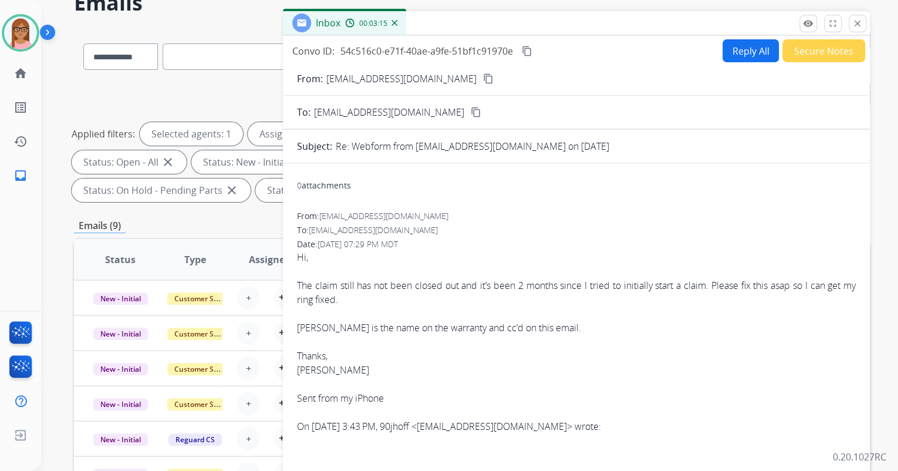
scroll to position [0, 0]
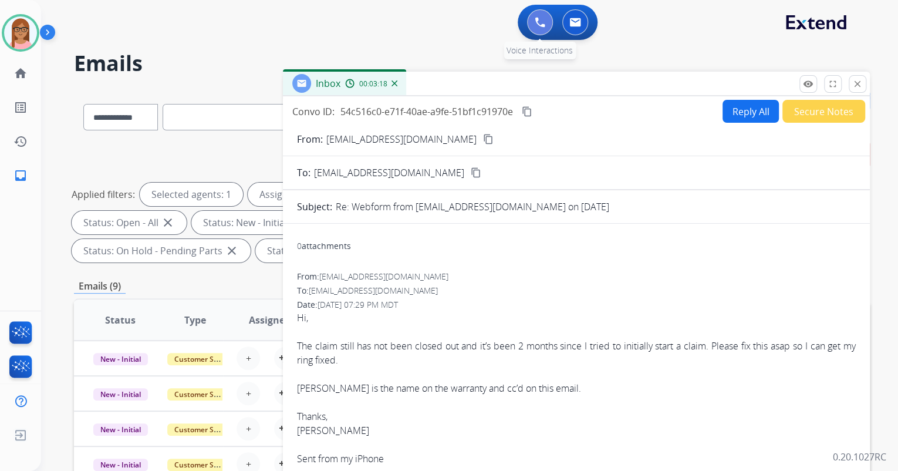
click at [535, 27] on img at bounding box center [540, 22] width 11 height 11
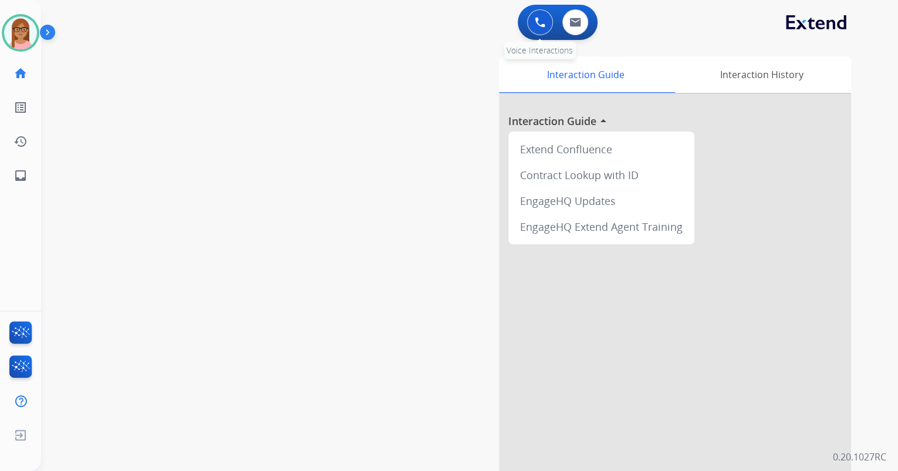
click at [528, 21] on button at bounding box center [540, 22] width 26 height 26
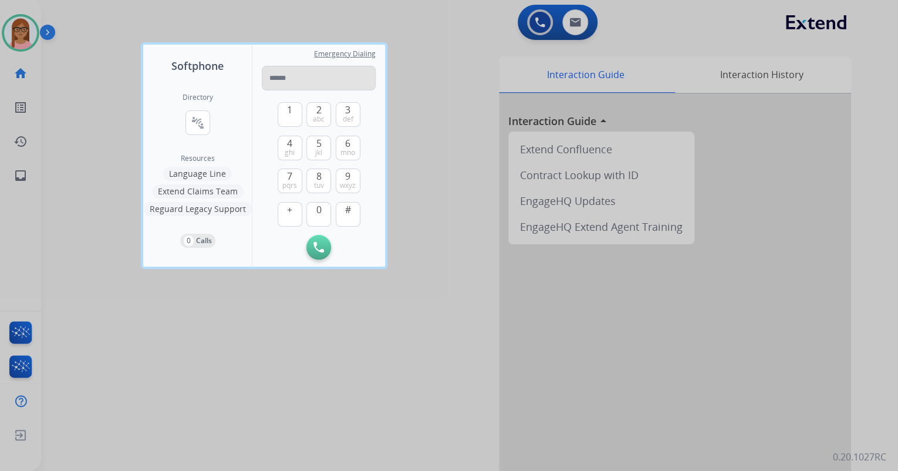
click at [317, 73] on input "tel" at bounding box center [319, 78] width 114 height 25
click at [275, 75] on input "**********" at bounding box center [319, 78] width 114 height 25
type input "**********"
click at [315, 244] on img at bounding box center [318, 247] width 11 height 11
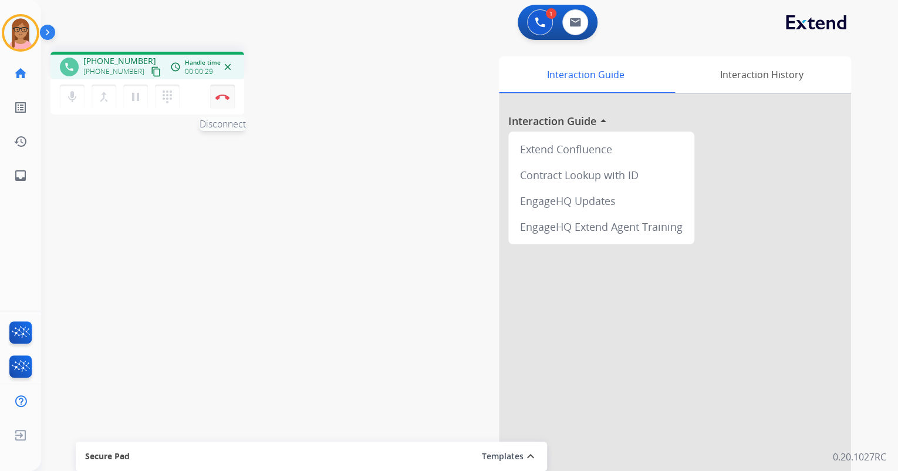
click at [221, 92] on button "Disconnect" at bounding box center [222, 97] width 25 height 25
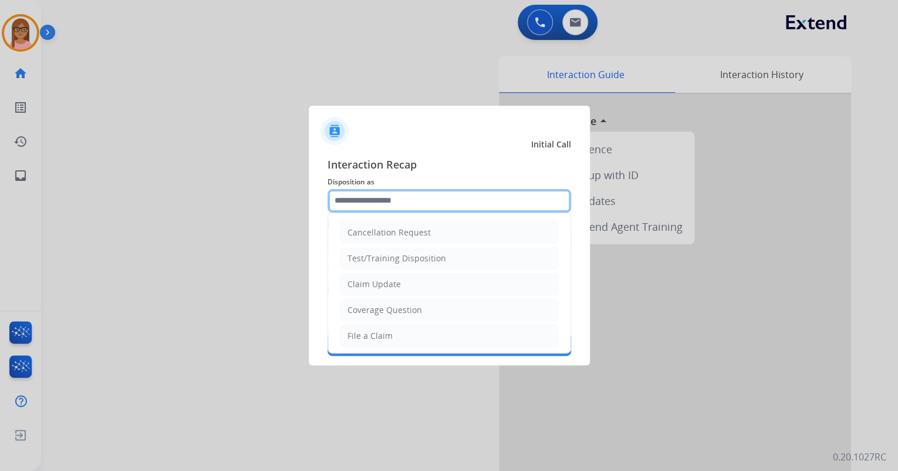
click at [387, 201] on input "text" at bounding box center [450, 200] width 244 height 23
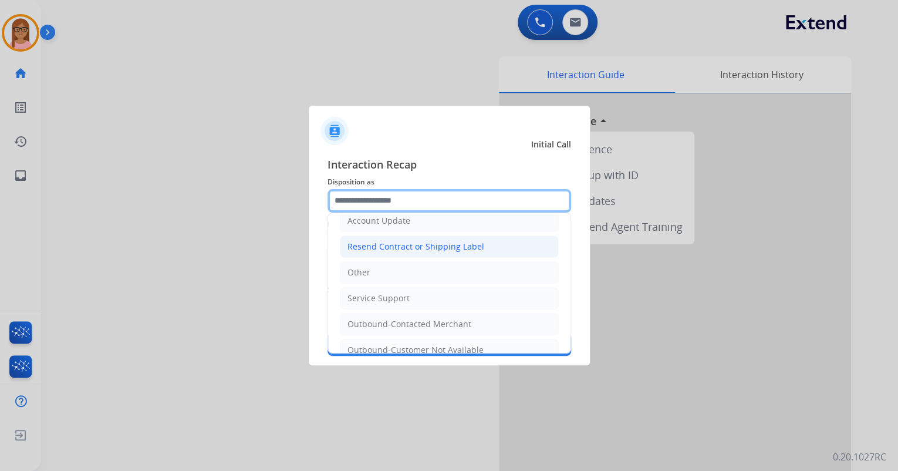
scroll to position [231, 0]
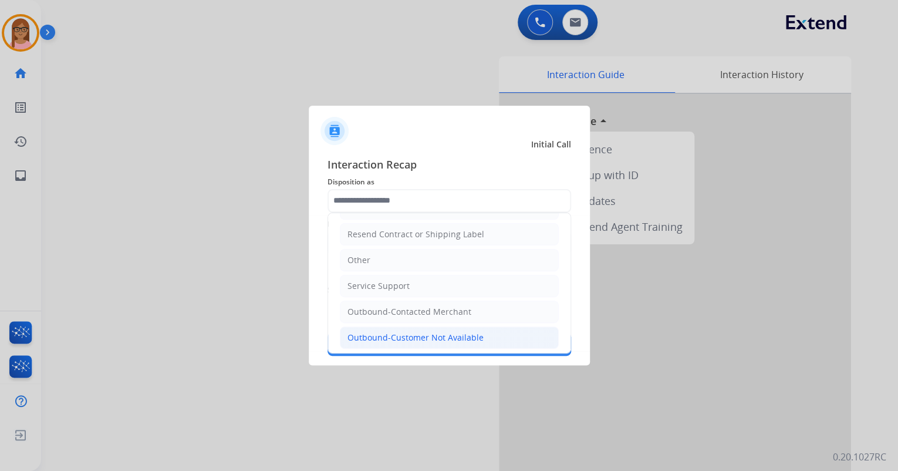
click at [391, 333] on div "Outbound-Customer Not Available" at bounding box center [416, 338] width 136 height 12
type input "**********"
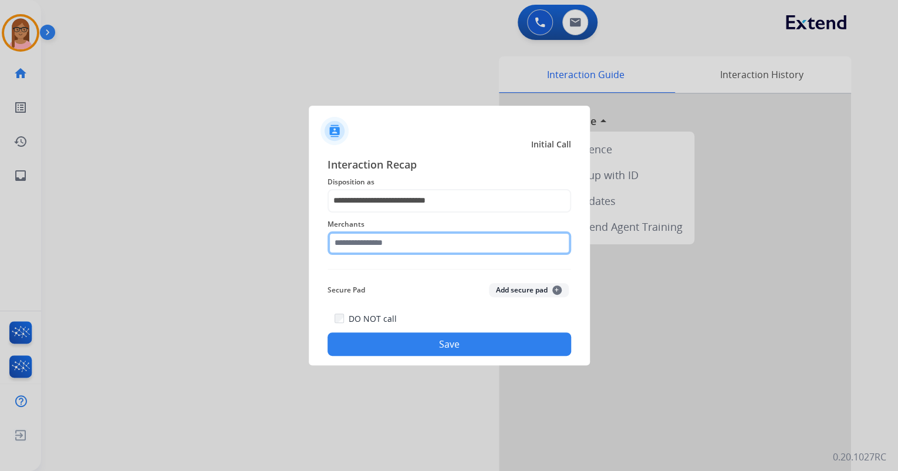
click at [384, 242] on input "text" at bounding box center [450, 242] width 244 height 23
type input "*"
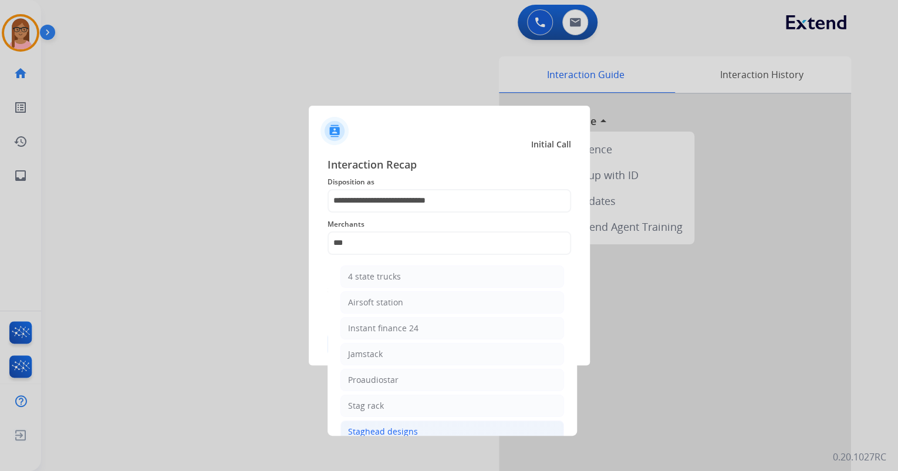
click at [396, 430] on div "Staghead designs" at bounding box center [383, 432] width 70 height 12
type input "**********"
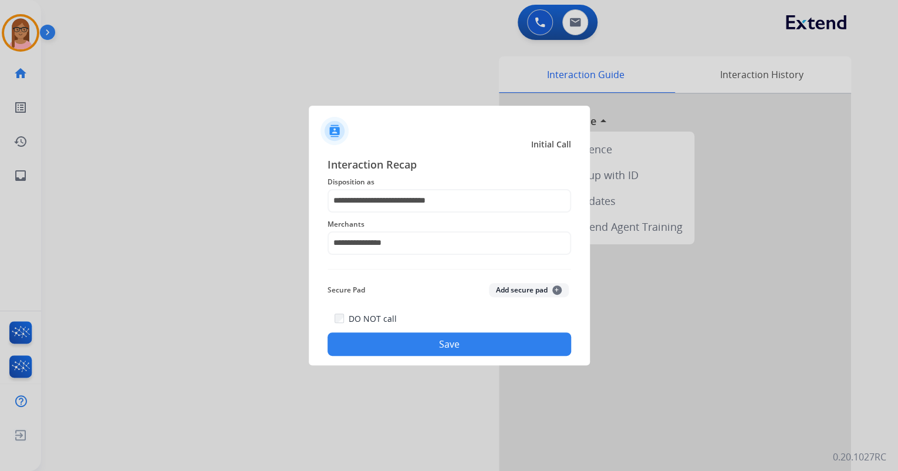
click at [427, 345] on button "Save" at bounding box center [450, 343] width 244 height 23
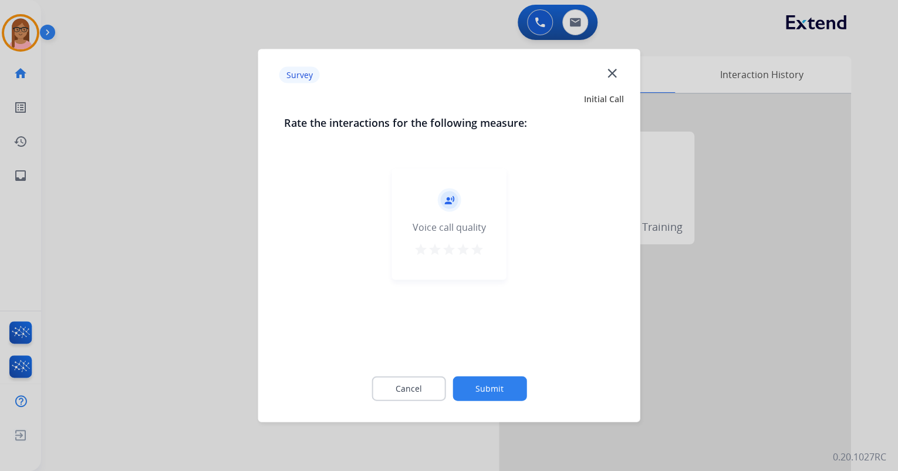
click at [466, 248] on mat-icon "star" at bounding box center [463, 249] width 14 height 14
click at [452, 252] on mat-icon "star" at bounding box center [449, 249] width 14 height 14
click at [481, 387] on button "Submit" at bounding box center [490, 388] width 74 height 25
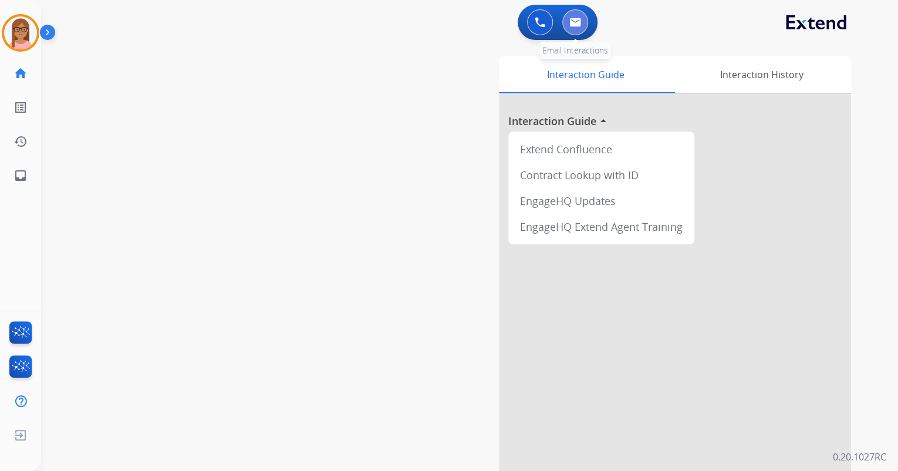
click at [579, 20] on img at bounding box center [575, 22] width 12 height 9
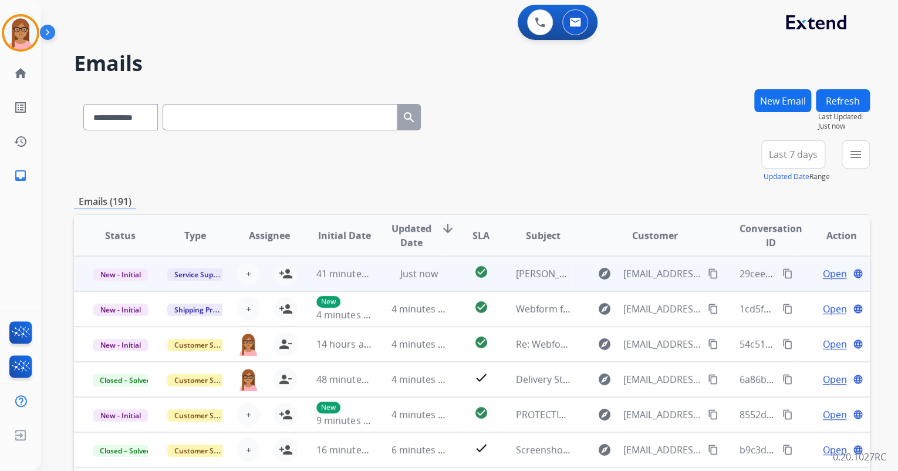
scroll to position [1, 0]
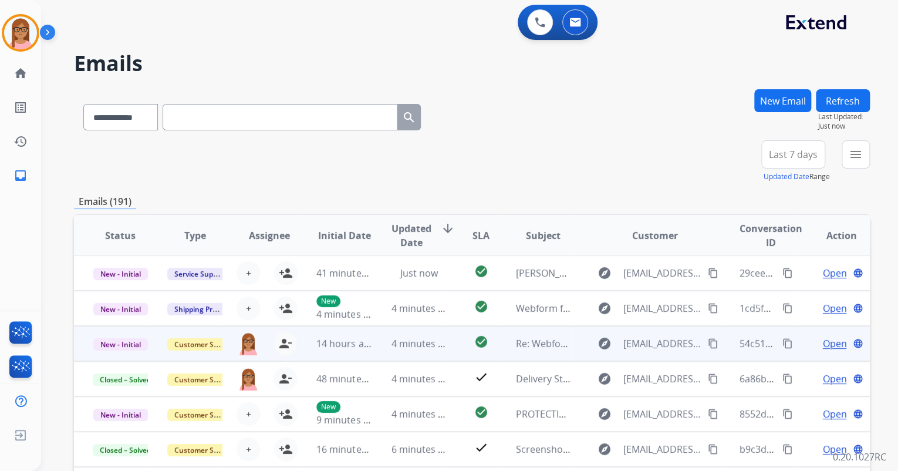
click at [827, 342] on span "Open" at bounding box center [834, 343] width 24 height 14
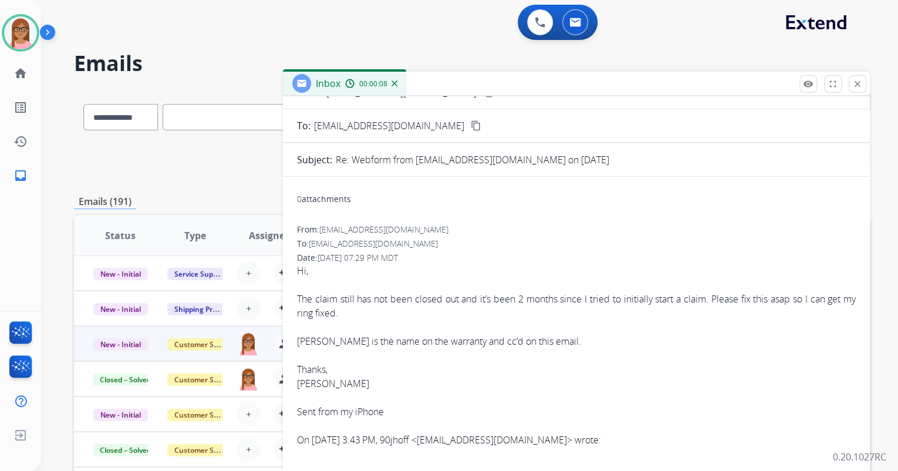
scroll to position [0, 0]
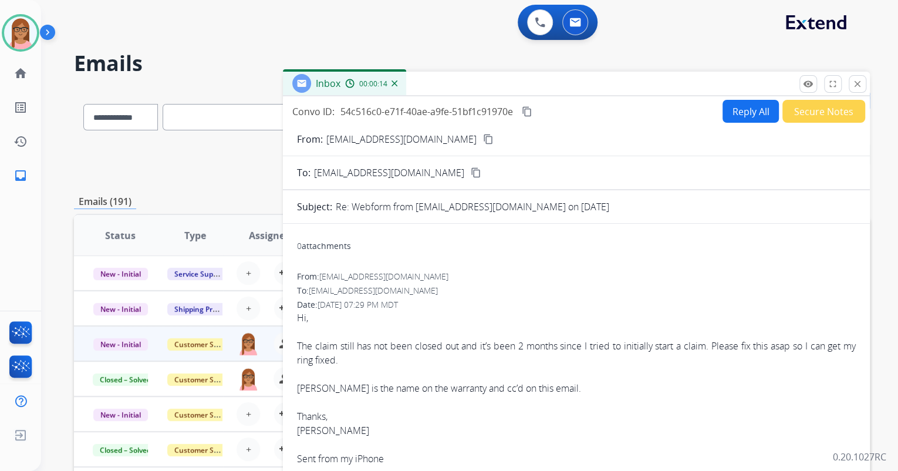
click at [528, 109] on mat-icon "content_copy" at bounding box center [527, 111] width 11 height 11
click at [742, 113] on button "Reply All" at bounding box center [751, 111] width 56 height 23
select select "**********"
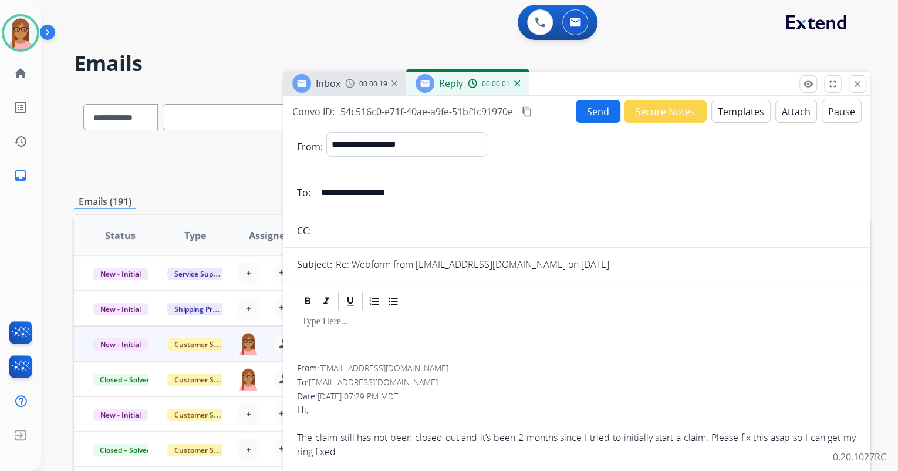
click at [716, 108] on button "Templates" at bounding box center [740, 111] width 59 height 23
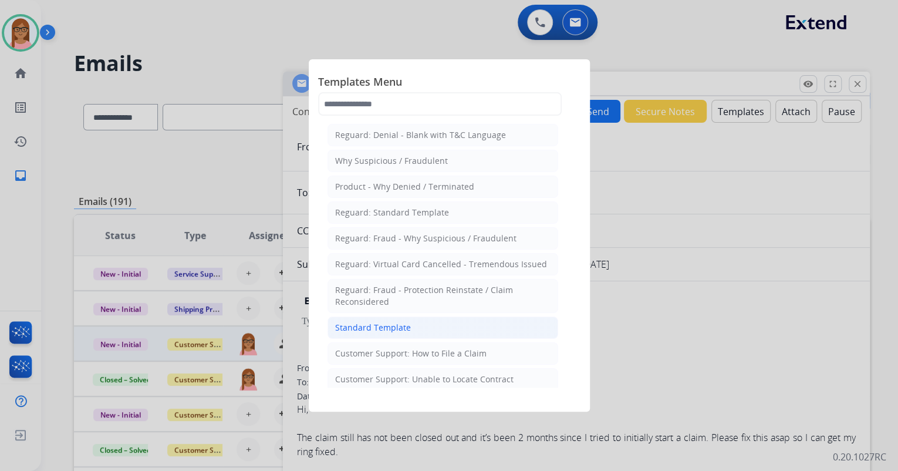
click at [417, 323] on li "Standard Template" at bounding box center [443, 327] width 231 height 22
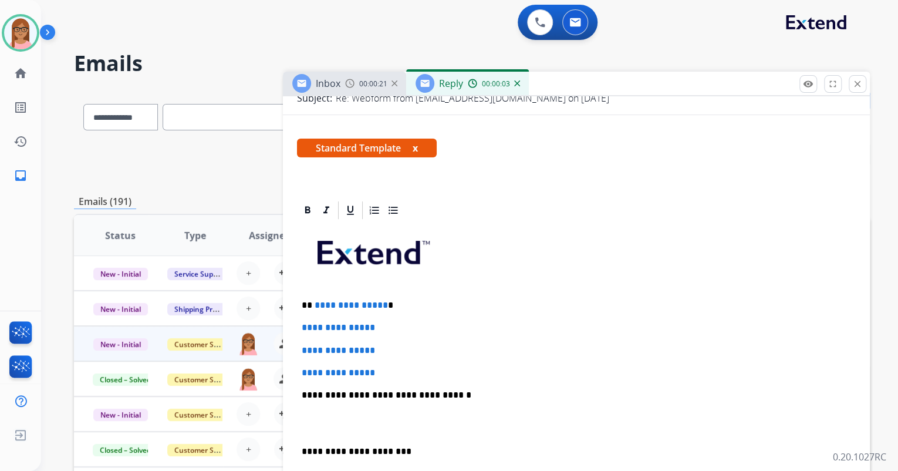
scroll to position [188, 0]
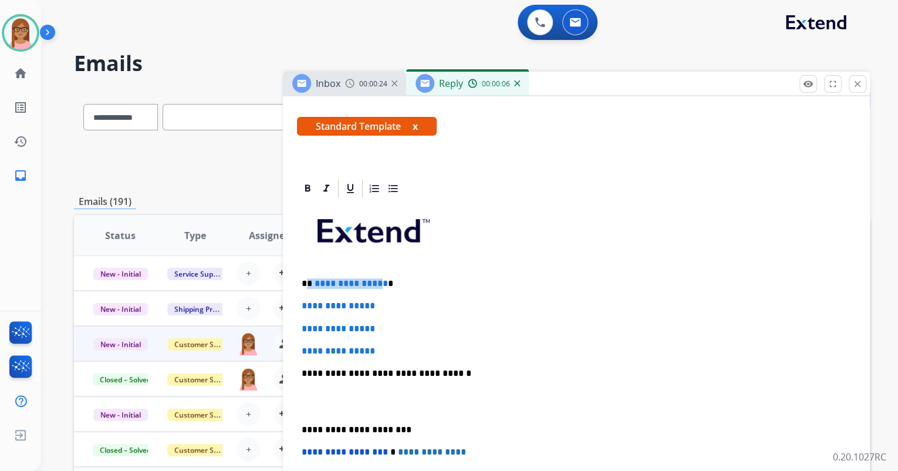
drag, startPoint x: 307, startPoint y: 281, endPoint x: 378, endPoint y: 279, distance: 71.0
click at [378, 279] on p "**********" at bounding box center [572, 283] width 540 height 11
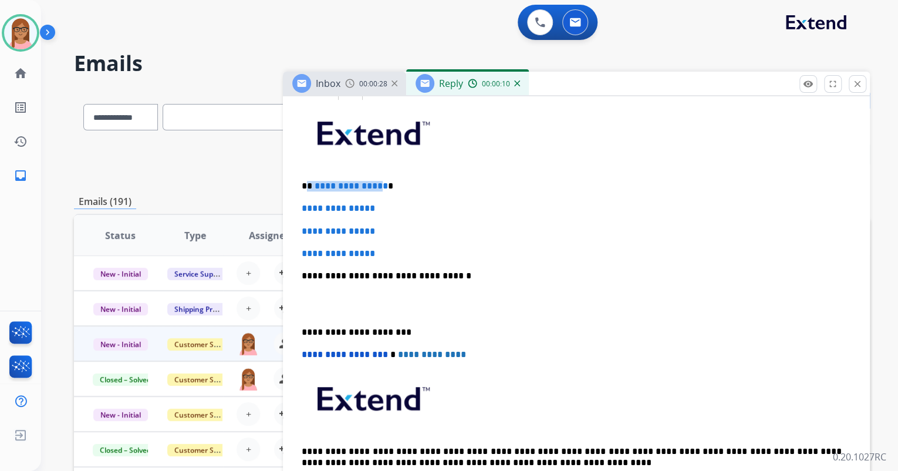
scroll to position [282, 0]
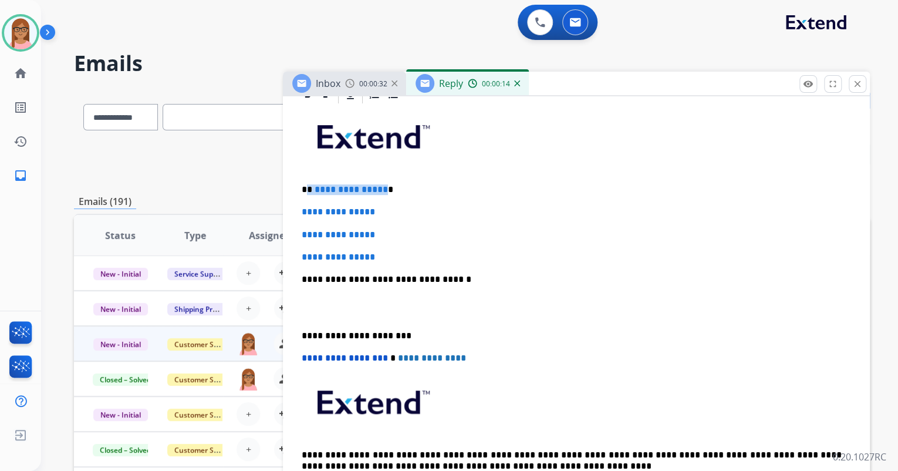
drag, startPoint x: 379, startPoint y: 190, endPoint x: 307, endPoint y: 189, distance: 72.2
click at [307, 189] on p "**********" at bounding box center [572, 189] width 540 height 11
drag, startPoint x: 299, startPoint y: 211, endPoint x: 382, endPoint y: 249, distance: 90.4
click at [382, 249] on div "**********" at bounding box center [576, 307] width 559 height 404
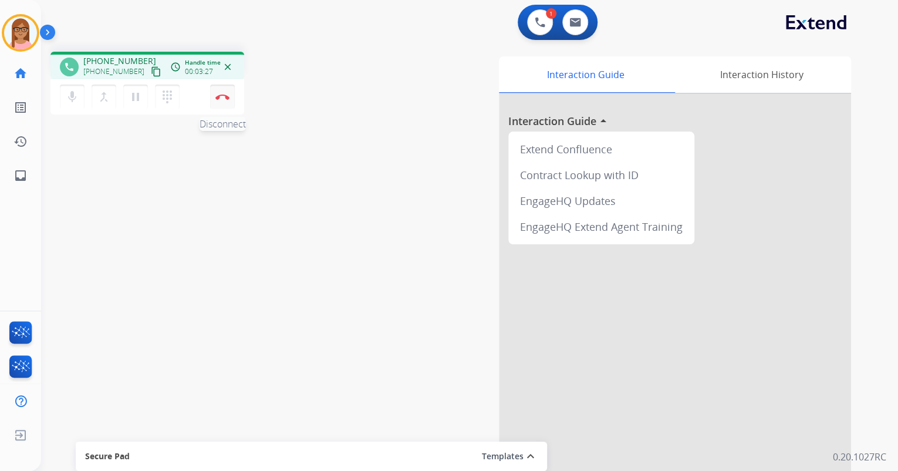
click at [217, 93] on button "Disconnect" at bounding box center [222, 97] width 25 height 25
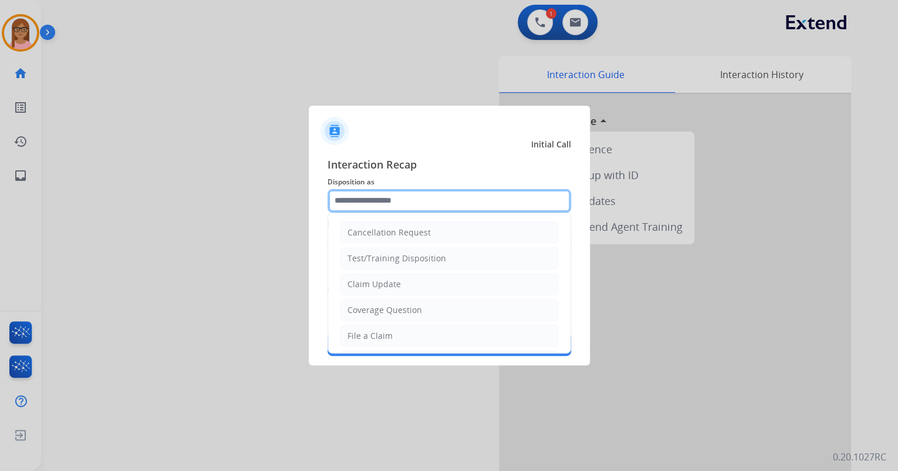
click at [400, 196] on input "text" at bounding box center [450, 200] width 244 height 23
click at [389, 283] on div "Claim Update" at bounding box center [374, 284] width 53 height 12
click at [399, 201] on input "**********" at bounding box center [450, 200] width 244 height 23
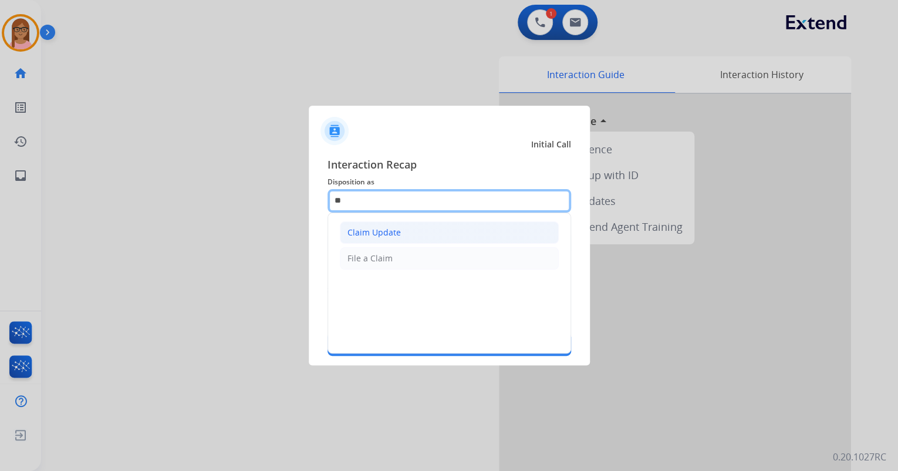
type input "*"
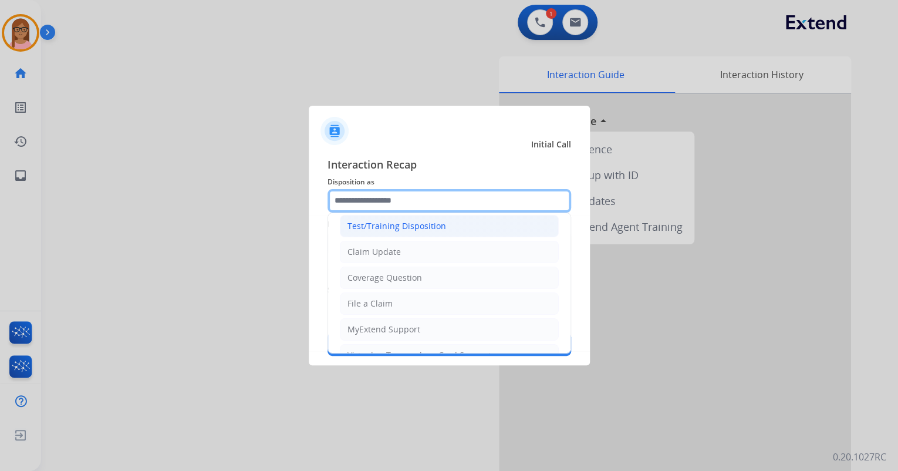
scroll to position [47, 0]
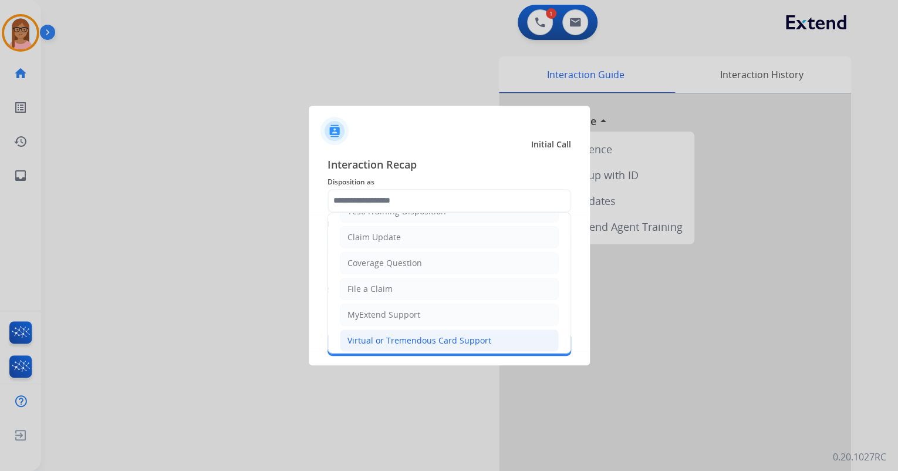
click at [412, 335] on div "Virtual or Tremendous Card Support" at bounding box center [420, 341] width 144 height 12
type input "**********"
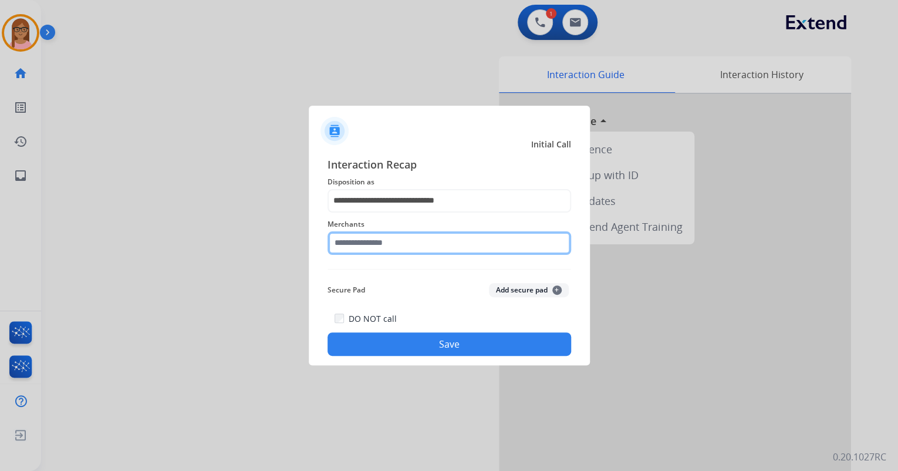
click at [407, 244] on input "text" at bounding box center [450, 242] width 244 height 23
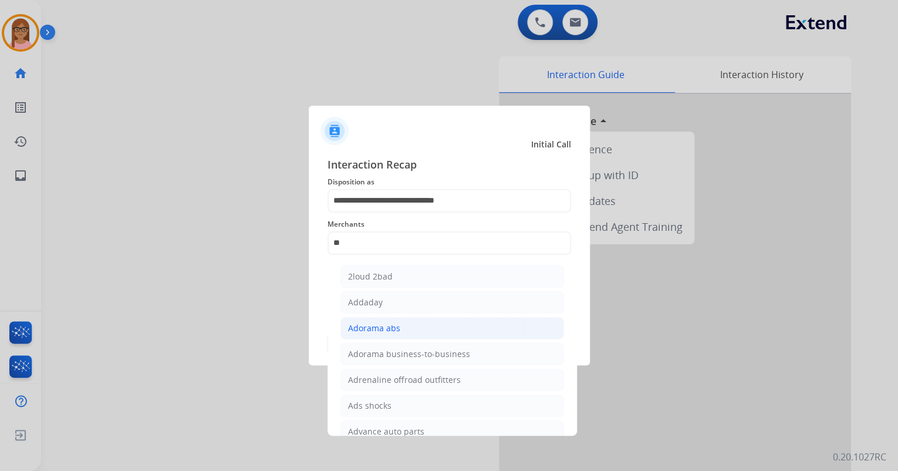
click at [399, 325] on li "Adorama abs" at bounding box center [452, 328] width 224 height 22
type input "**********"
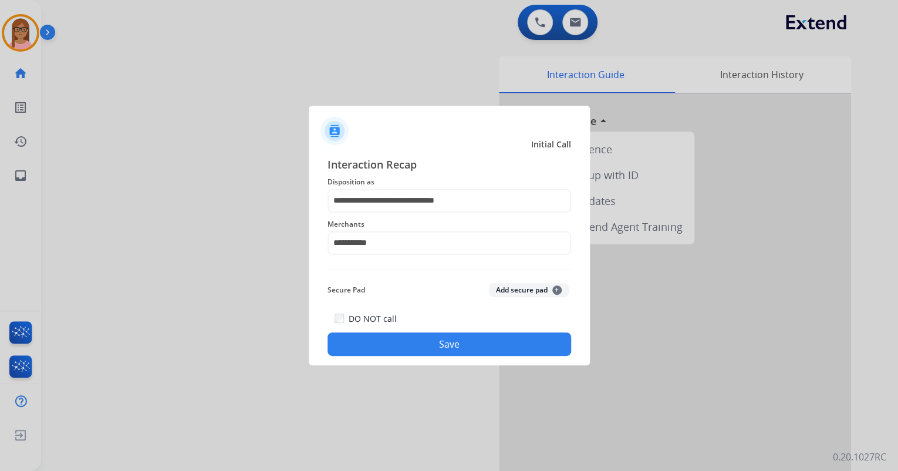
click at [431, 348] on button "Save" at bounding box center [450, 343] width 244 height 23
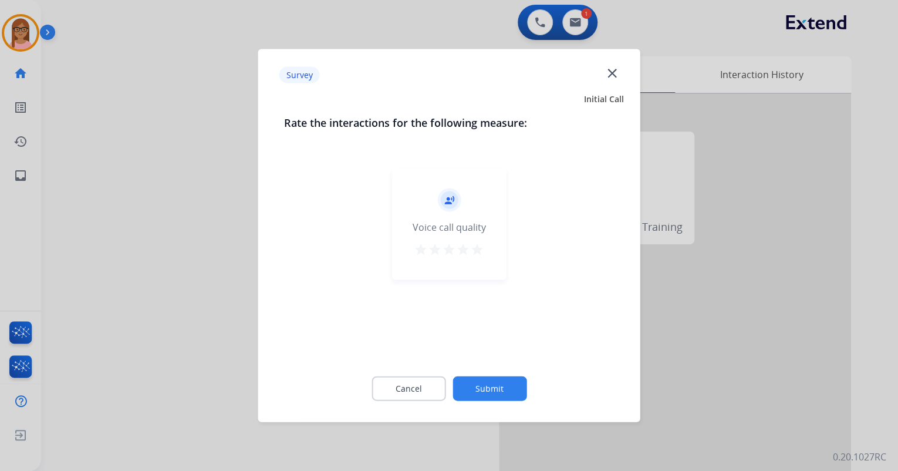
click at [478, 249] on mat-icon "star" at bounding box center [477, 249] width 14 height 14
click at [496, 390] on button "Submit" at bounding box center [490, 388] width 74 height 25
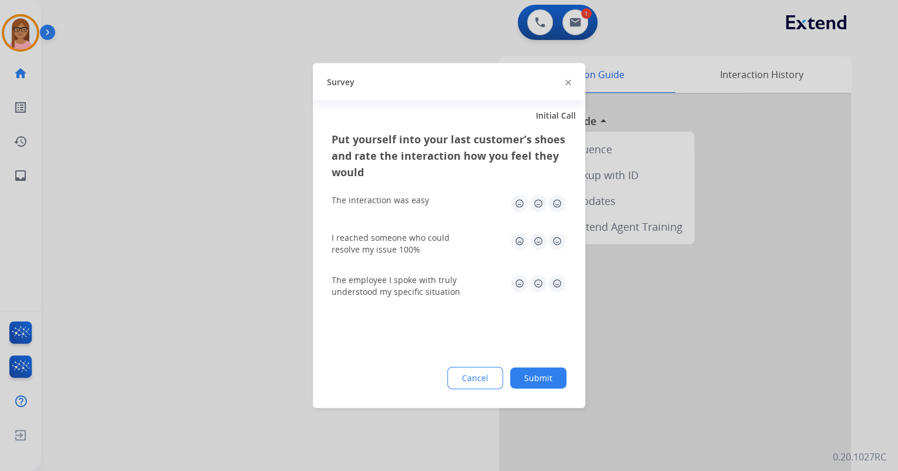
click at [561, 204] on img at bounding box center [557, 203] width 19 height 19
click at [559, 242] on img at bounding box center [557, 241] width 19 height 19
click at [559, 281] on img at bounding box center [557, 283] width 19 height 19
click at [537, 364] on div "Put yourself into your last customer’s shoes and rate the interaction how you f…" at bounding box center [449, 269] width 272 height 277
click at [537, 372] on button "Submit" at bounding box center [538, 377] width 56 height 21
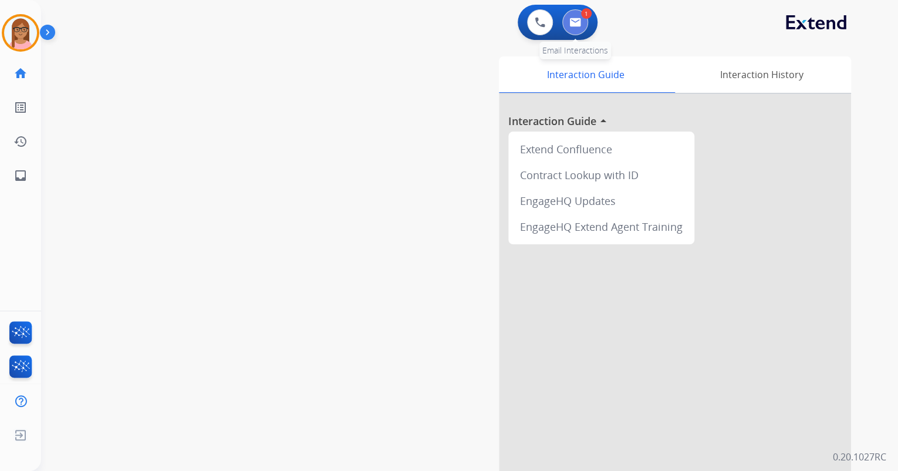
click at [573, 28] on button at bounding box center [575, 22] width 26 height 26
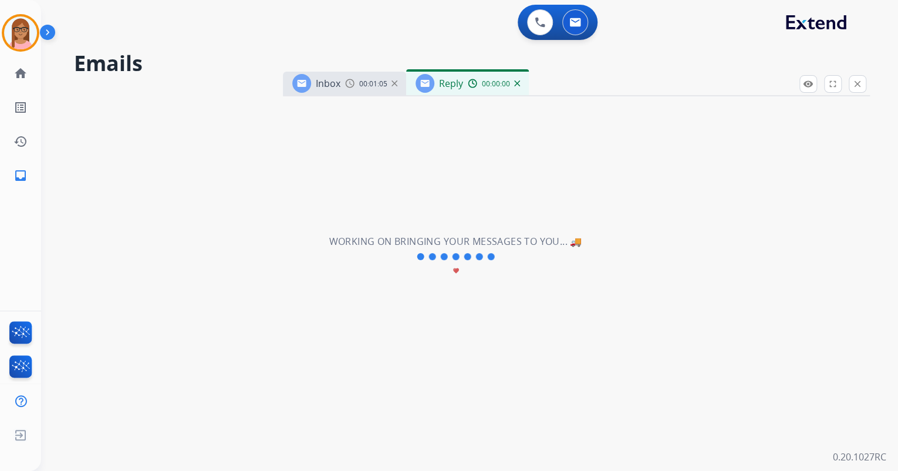
select select "**********"
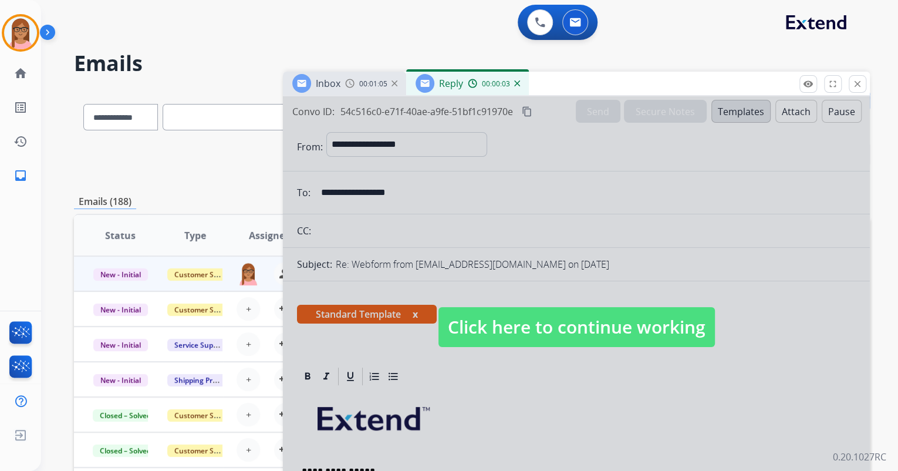
click at [716, 413] on div at bounding box center [576, 315] width 587 height 439
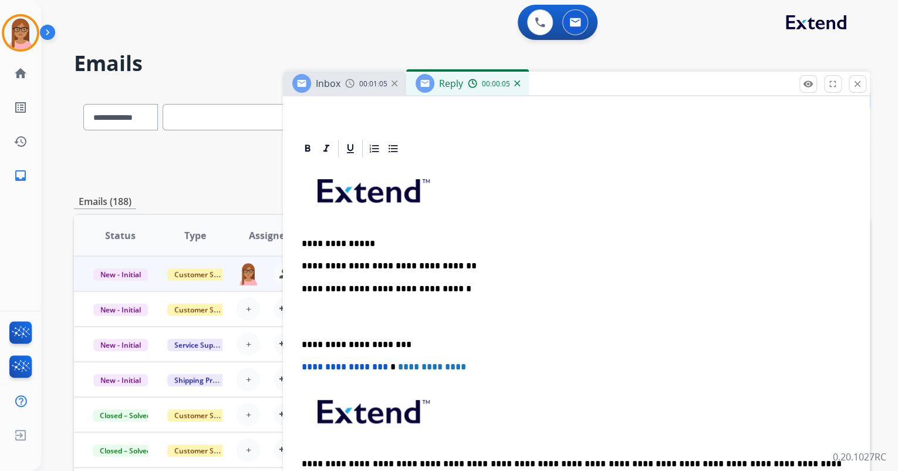
scroll to position [235, 0]
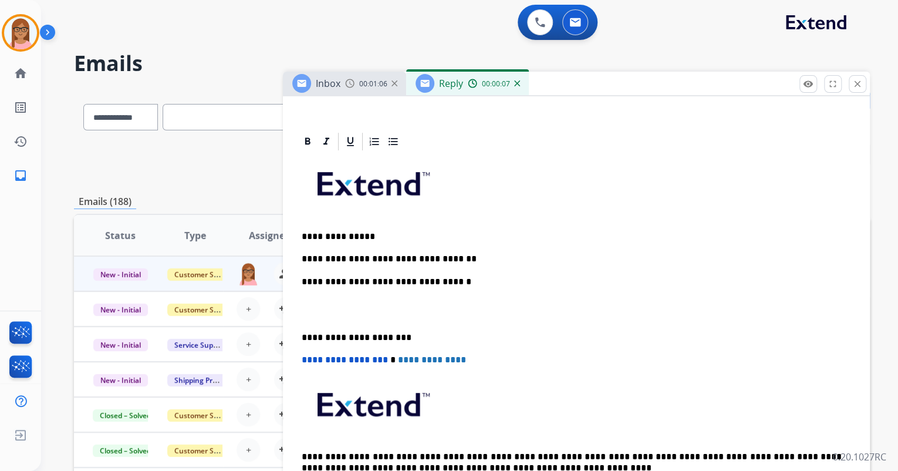
click at [462, 249] on div "**********" at bounding box center [576, 331] width 559 height 359
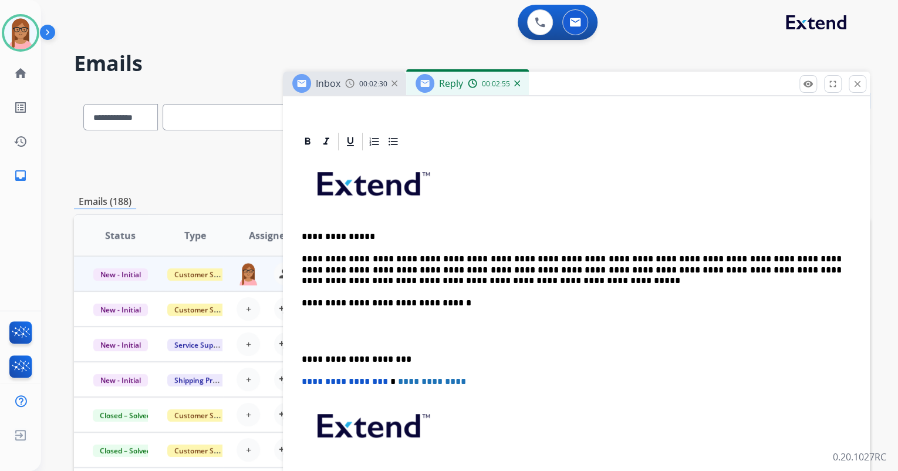
click at [417, 282] on p "**********" at bounding box center [572, 270] width 540 height 32
click at [574, 270] on p "**********" at bounding box center [572, 270] width 540 height 32
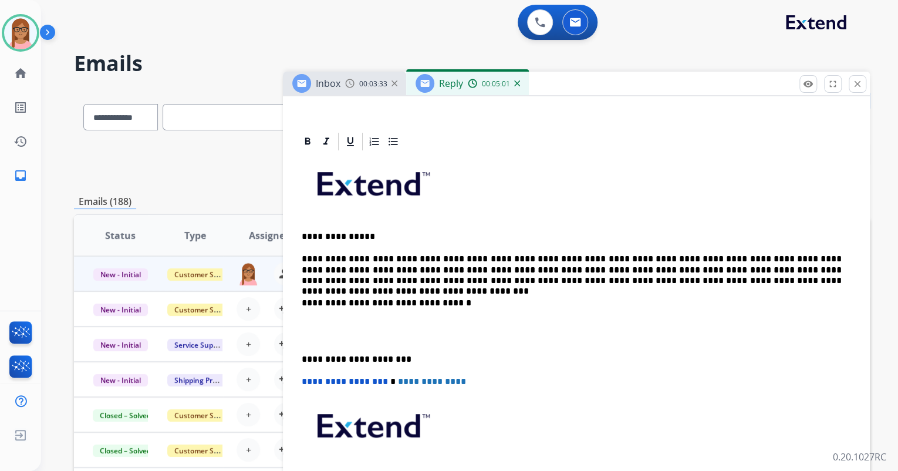
click at [303, 315] on div "**********" at bounding box center [576, 342] width 559 height 380
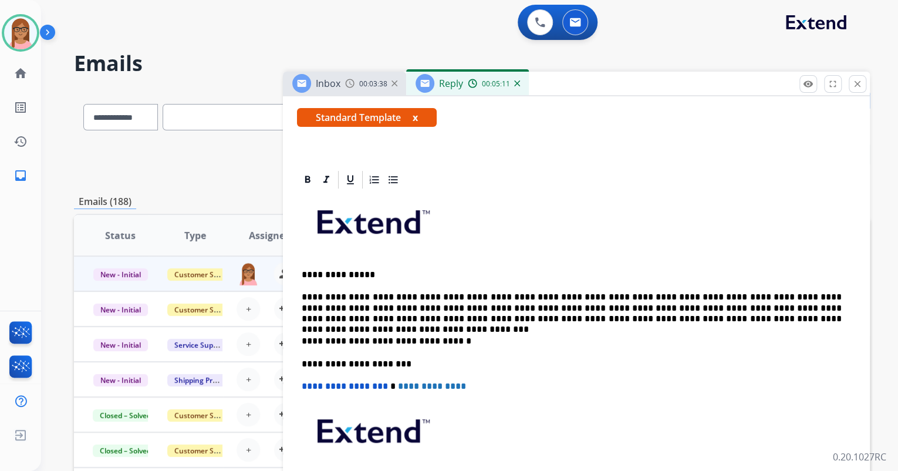
scroll to position [188, 0]
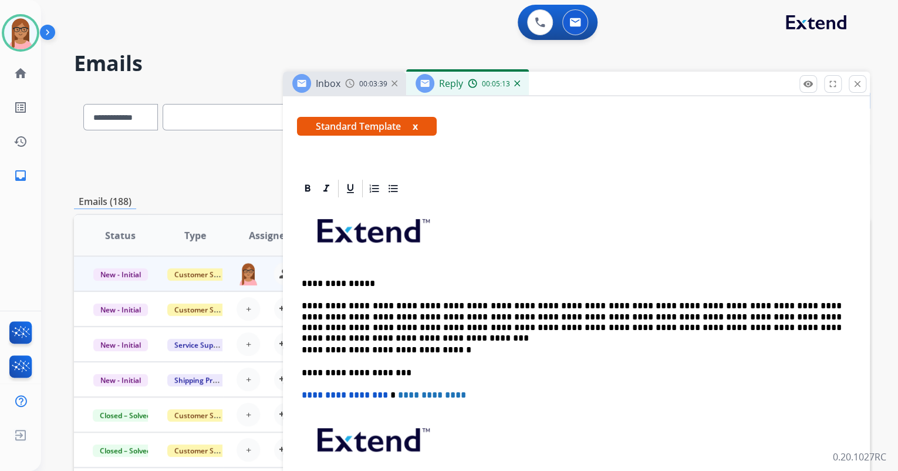
click at [704, 328] on p "**********" at bounding box center [572, 317] width 540 height 32
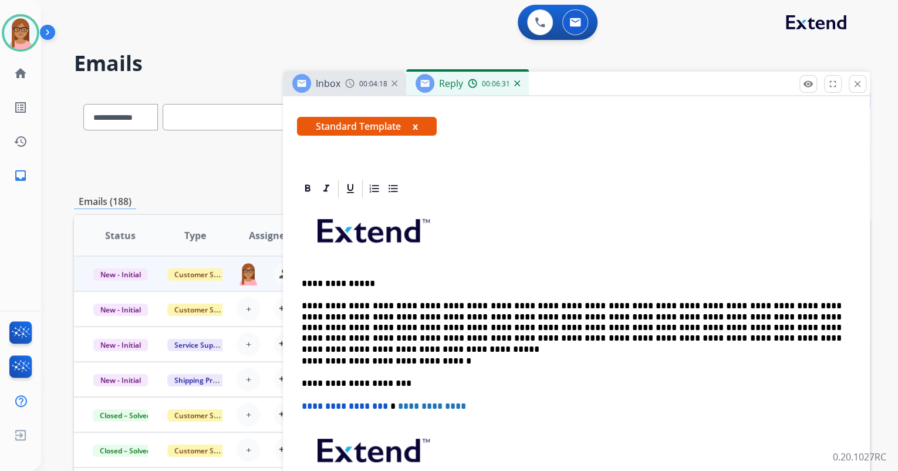
click at [575, 333] on p "**********" at bounding box center [572, 322] width 540 height 43
click at [578, 339] on p "**********" at bounding box center [572, 322] width 540 height 43
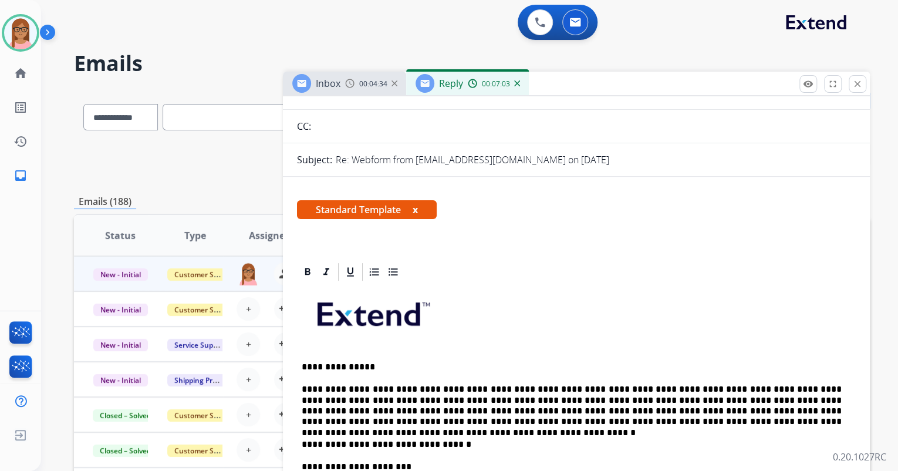
scroll to position [0, 0]
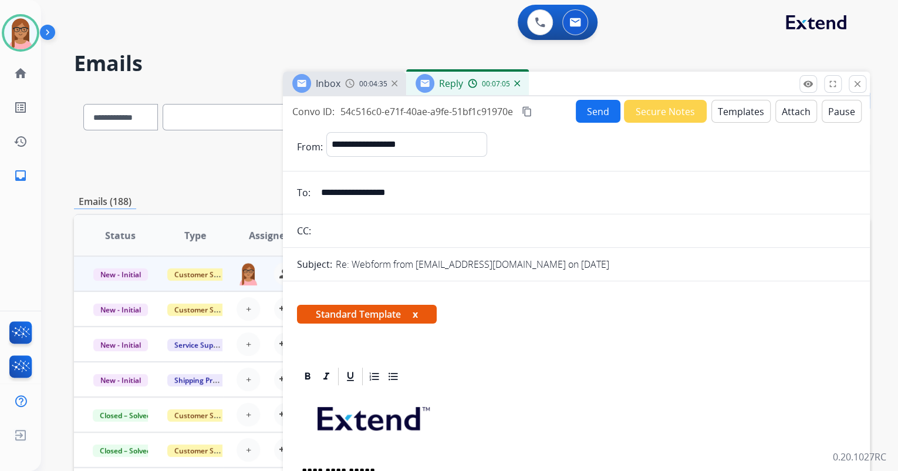
click at [526, 110] on mat-icon "content_copy" at bounding box center [527, 111] width 11 height 11
click at [599, 107] on button "Send" at bounding box center [598, 111] width 45 height 23
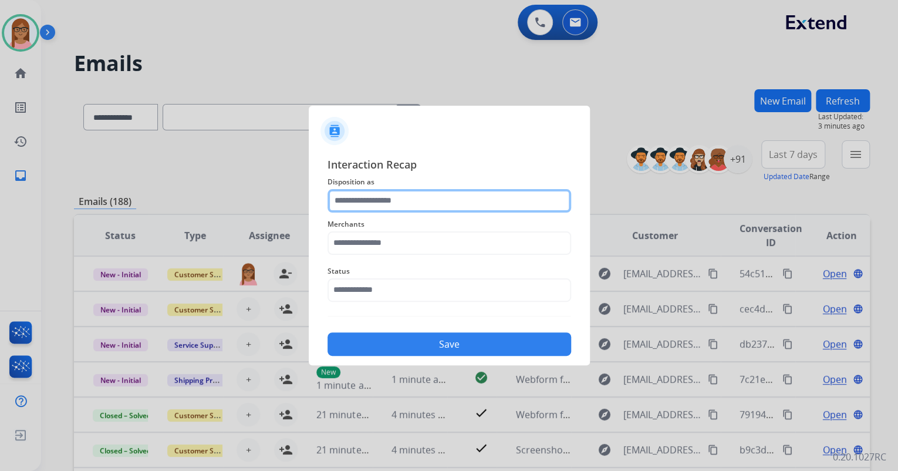
click at [464, 204] on input "text" at bounding box center [450, 200] width 244 height 23
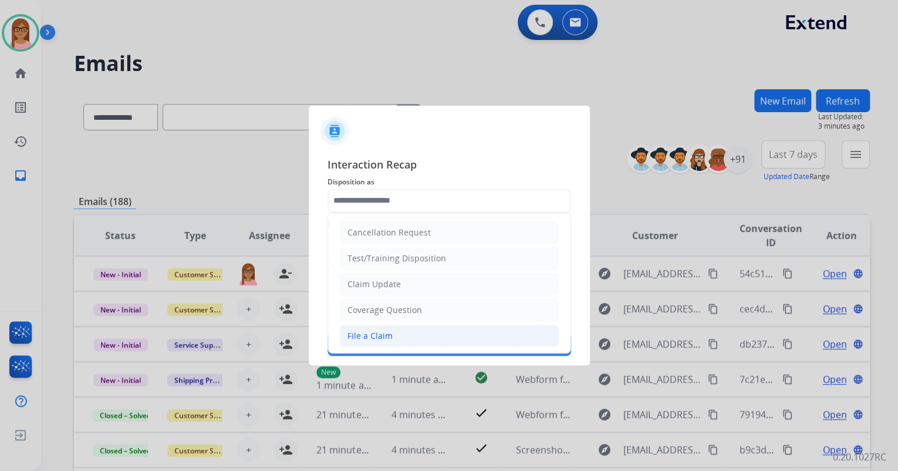
click at [389, 326] on li "File a Claim" at bounding box center [449, 336] width 219 height 22
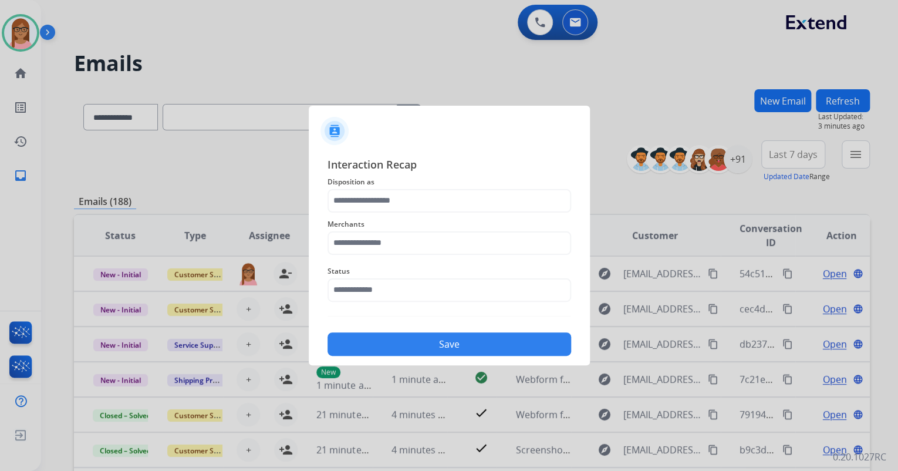
type input "**********"
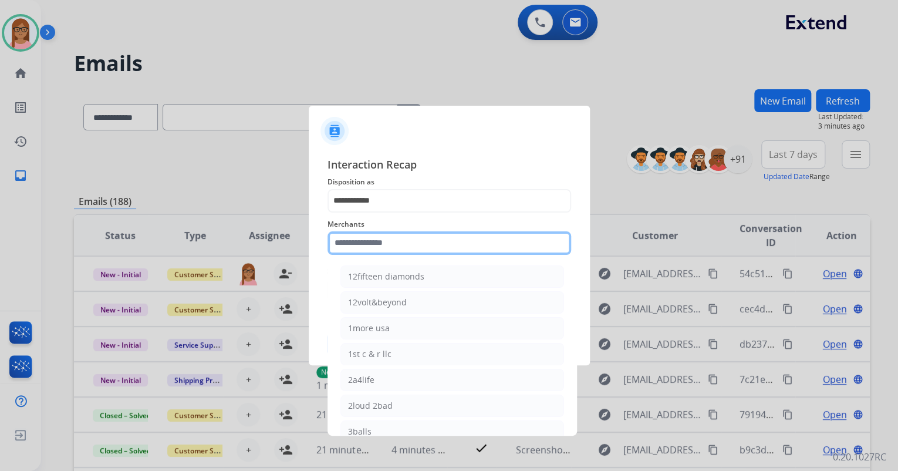
click at [397, 243] on input "text" at bounding box center [450, 242] width 244 height 23
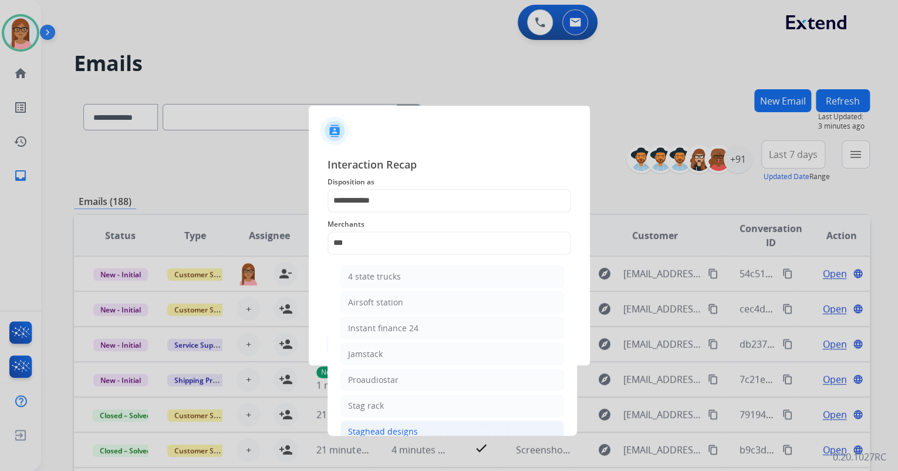
click at [407, 429] on div "Staghead designs" at bounding box center [383, 432] width 70 height 12
type input "**********"
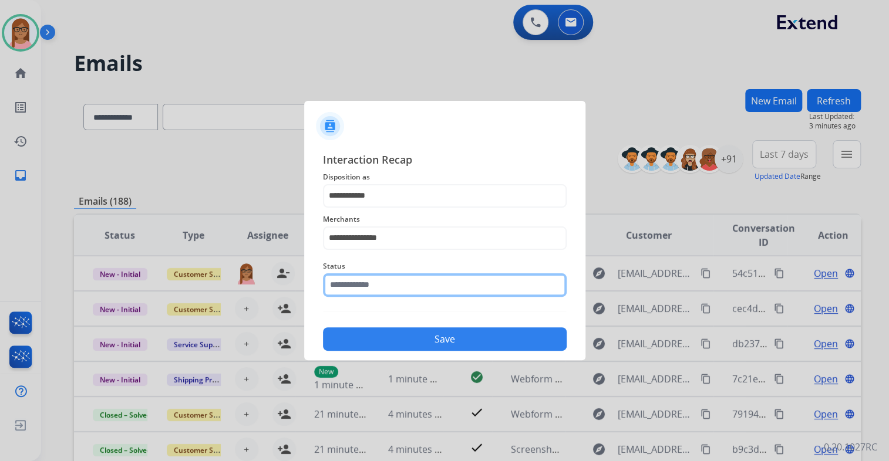
click at [414, 285] on input "text" at bounding box center [445, 285] width 244 height 23
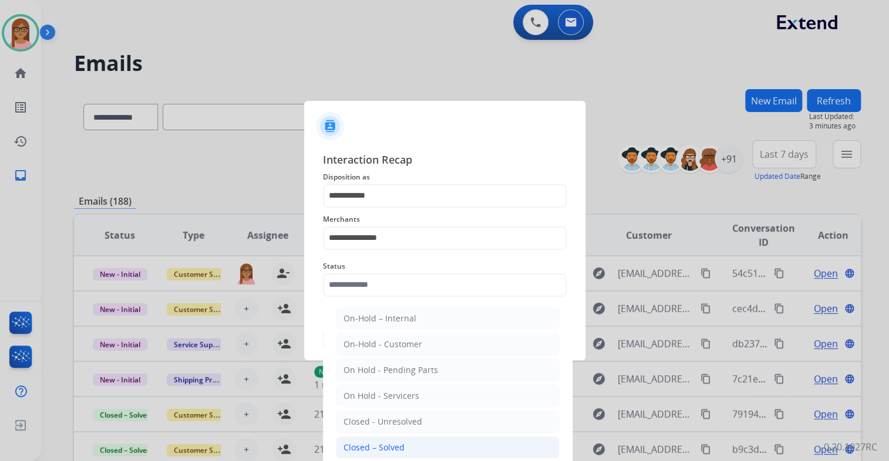
click at [392, 442] on div "Closed – Solved" at bounding box center [373, 448] width 61 height 12
type input "**********"
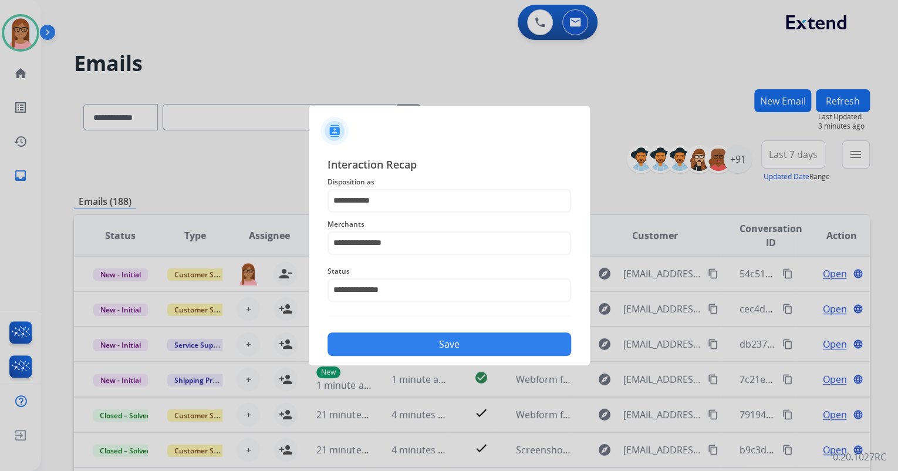
click at [413, 339] on button "Save" at bounding box center [450, 343] width 244 height 23
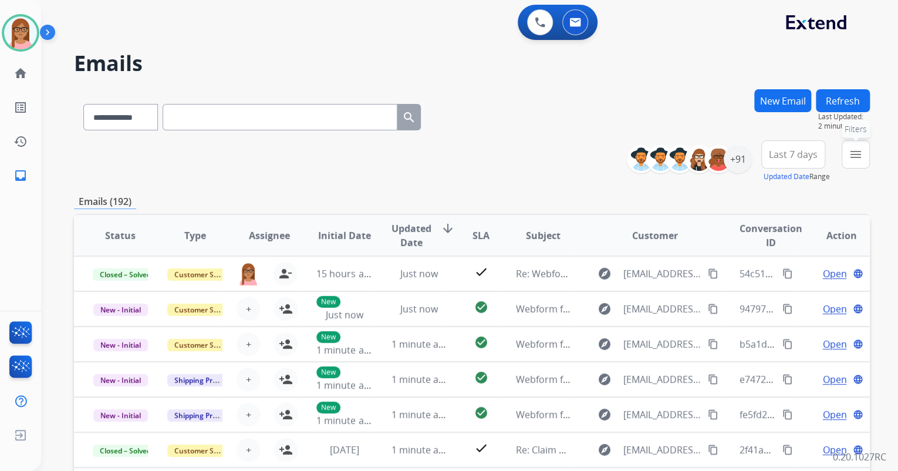
click at [861, 153] on mat-icon "menu" at bounding box center [856, 154] width 14 height 14
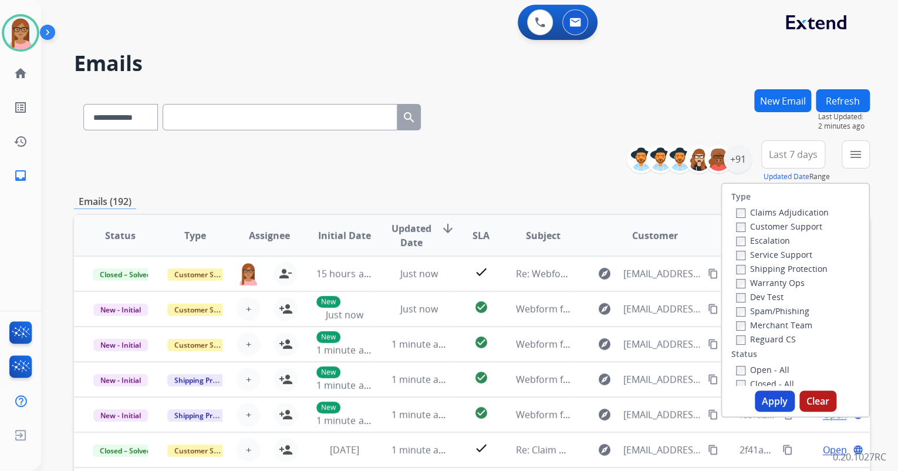
click at [742, 227] on label "Customer Support" at bounding box center [779, 226] width 86 height 11
click at [740, 265] on label "Shipping Protection" at bounding box center [782, 268] width 92 height 11
click at [758, 394] on button "Apply" at bounding box center [775, 400] width 40 height 21
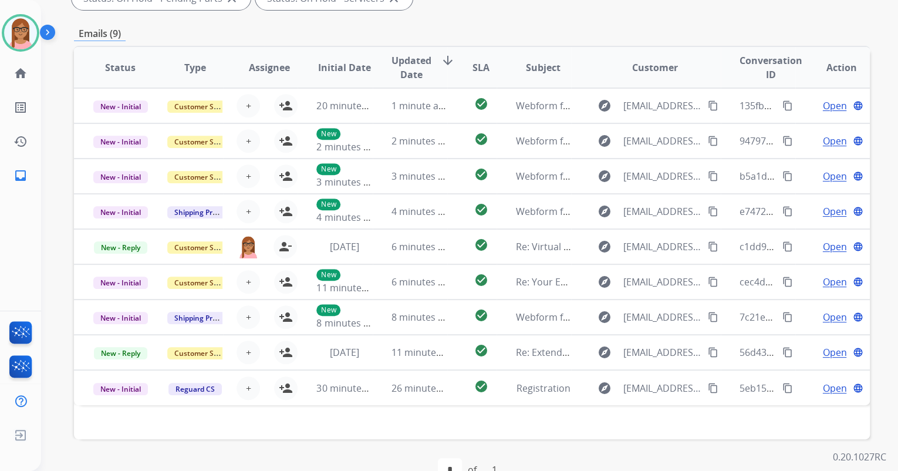
scroll to position [282, 0]
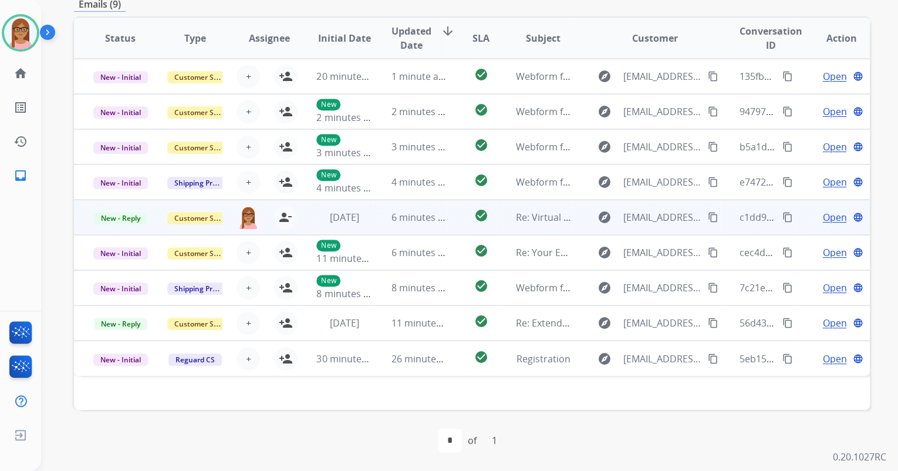
click at [822, 213] on span "Open" at bounding box center [834, 217] width 24 height 14
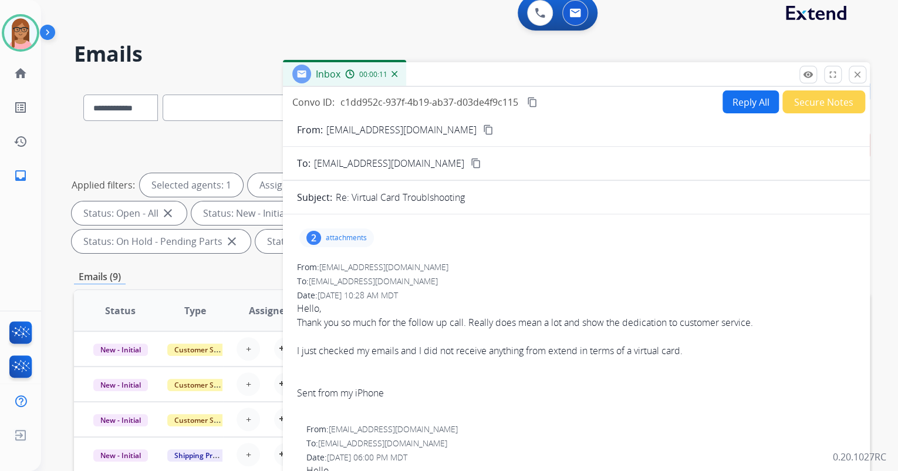
scroll to position [0, 0]
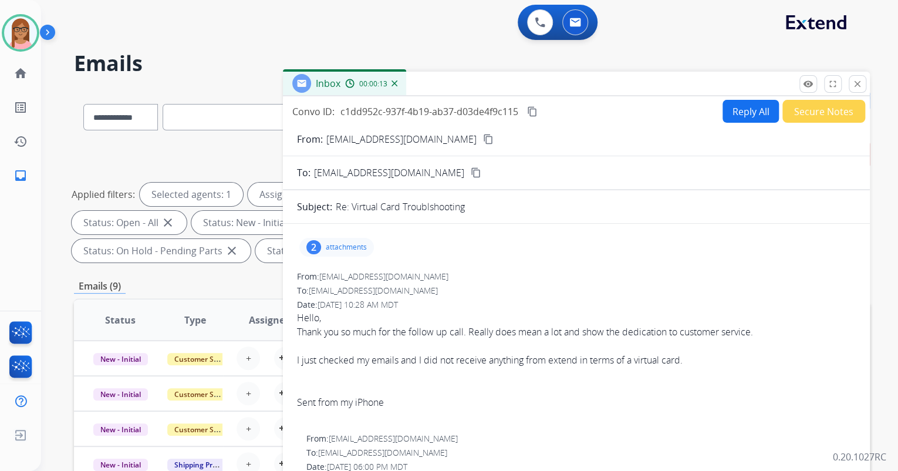
click at [483, 139] on mat-icon "content_copy" at bounding box center [488, 139] width 11 height 11
click at [532, 31] on button at bounding box center [540, 22] width 26 height 26
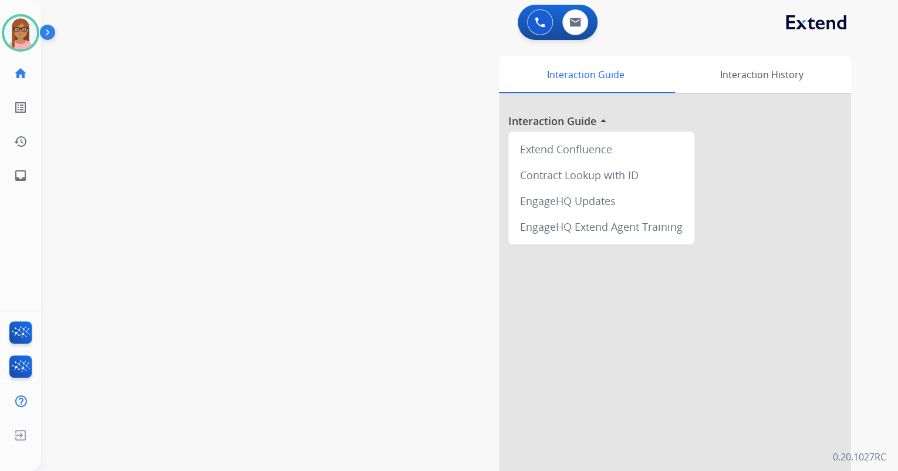
click at [0, 35] on html "Outbound call Quit Outbound call Quit Schedule interaction + Add to my list Cus…" at bounding box center [449, 235] width 898 height 471
click at [7, 33] on img at bounding box center [20, 32] width 33 height 33
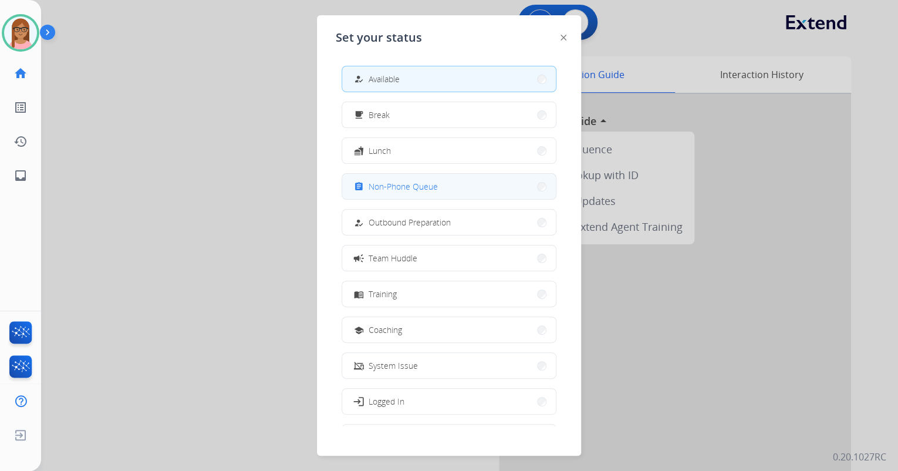
click at [425, 186] on span "Non-Phone Queue" at bounding box center [403, 186] width 69 height 12
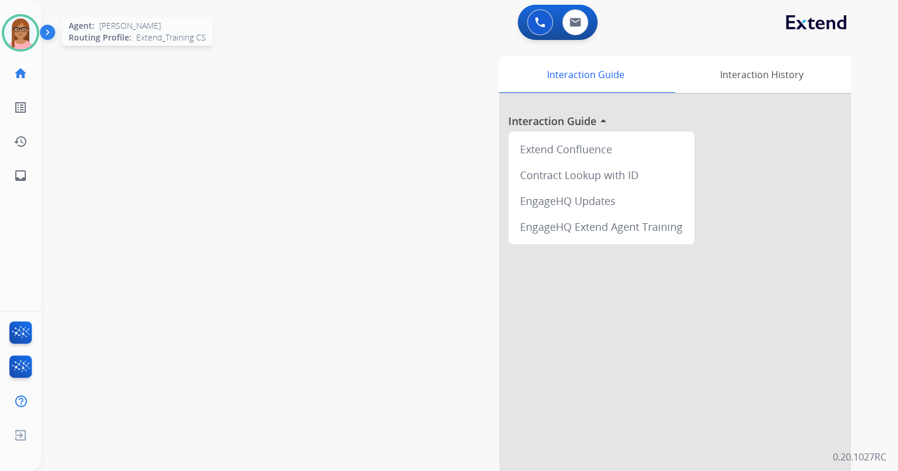
click at [12, 32] on img at bounding box center [20, 32] width 33 height 33
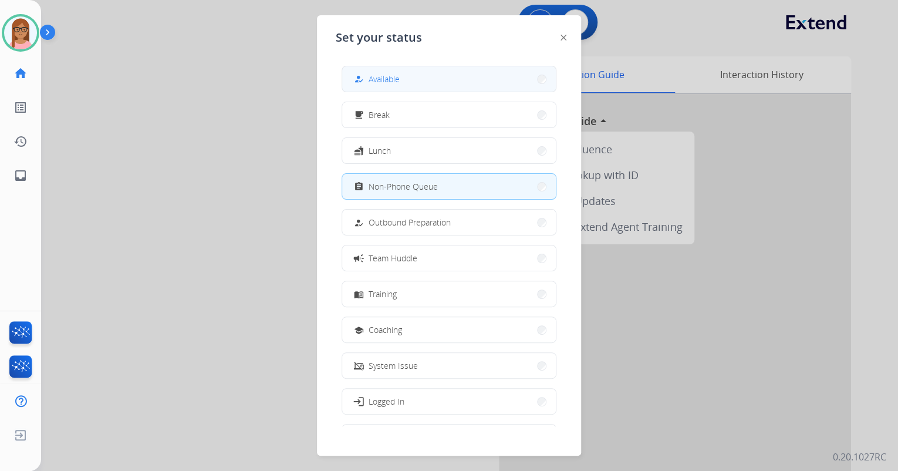
click at [394, 76] on span "Available" at bounding box center [384, 79] width 31 height 12
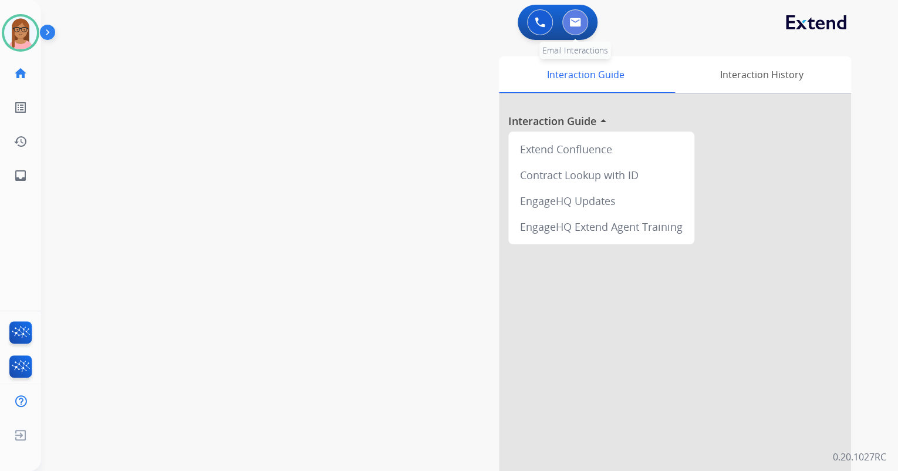
click at [583, 31] on button at bounding box center [575, 22] width 26 height 26
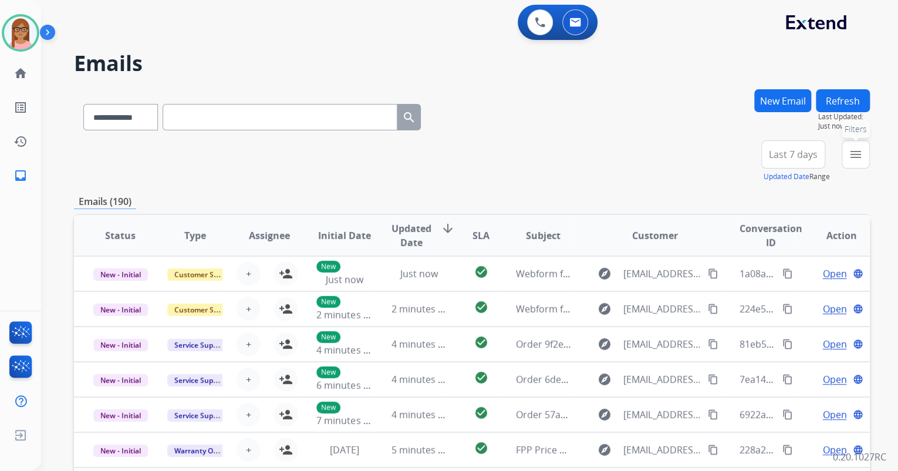
click at [860, 154] on mat-icon "menu" at bounding box center [856, 154] width 14 height 14
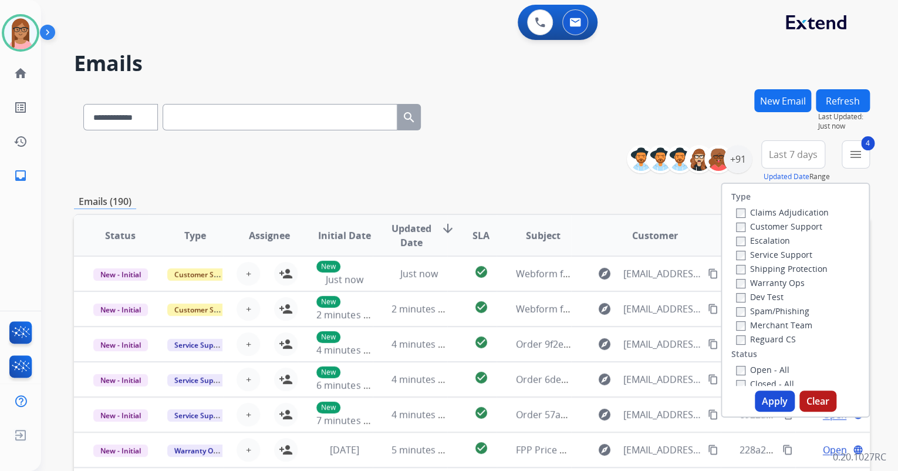
click at [766, 400] on button "Apply" at bounding box center [775, 400] width 40 height 21
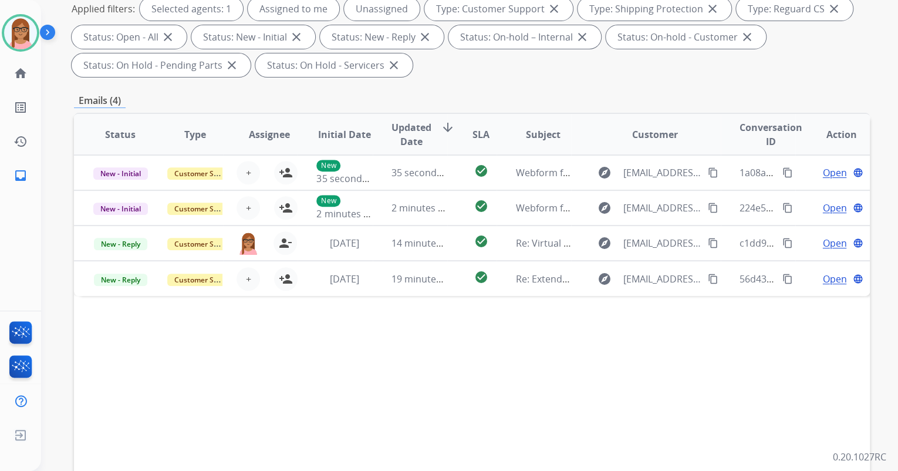
scroll to position [188, 0]
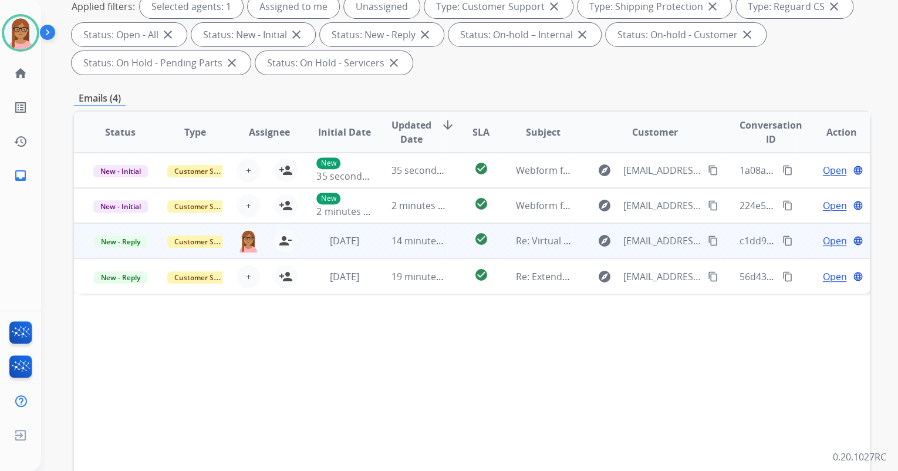
click at [827, 240] on span "Open" at bounding box center [834, 241] width 24 height 14
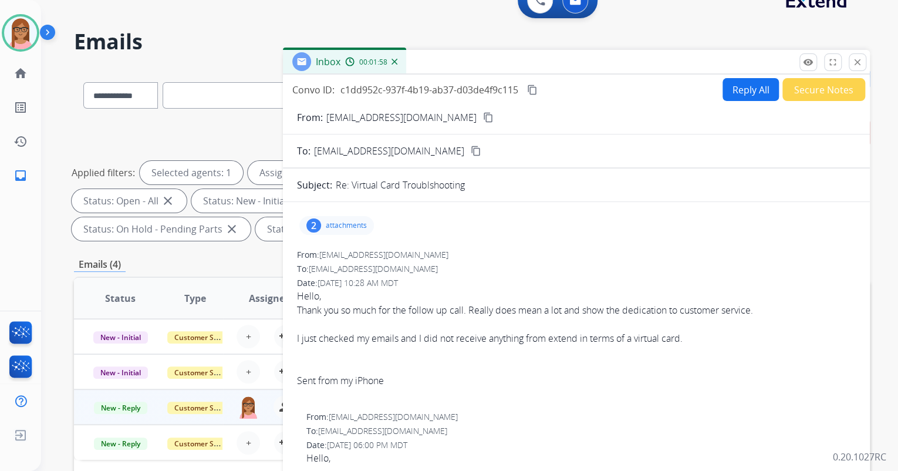
scroll to position [0, 0]
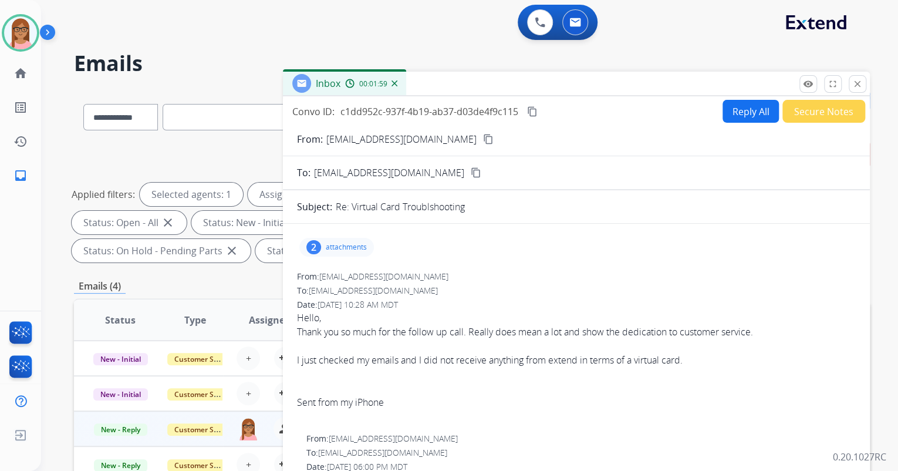
click at [533, 109] on mat-icon "content_copy" at bounding box center [532, 111] width 11 height 11
click at [791, 104] on button "Secure Notes" at bounding box center [824, 111] width 83 height 23
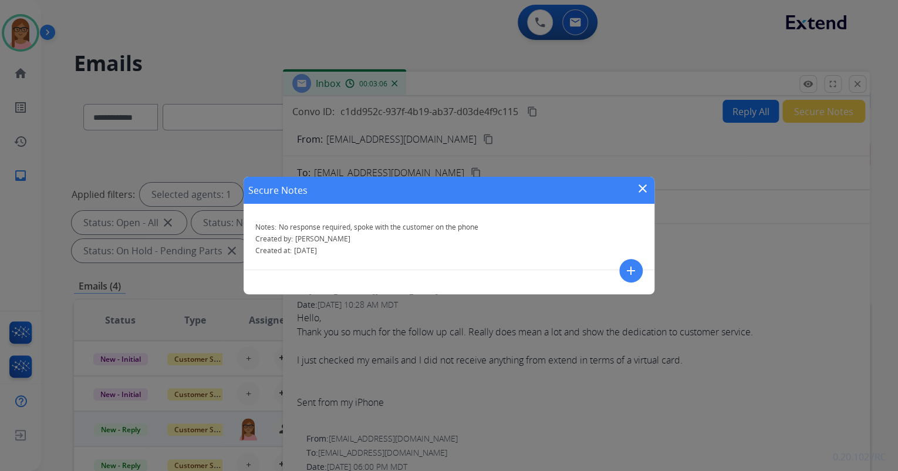
click at [635, 270] on mat-icon "add" at bounding box center [631, 271] width 14 height 14
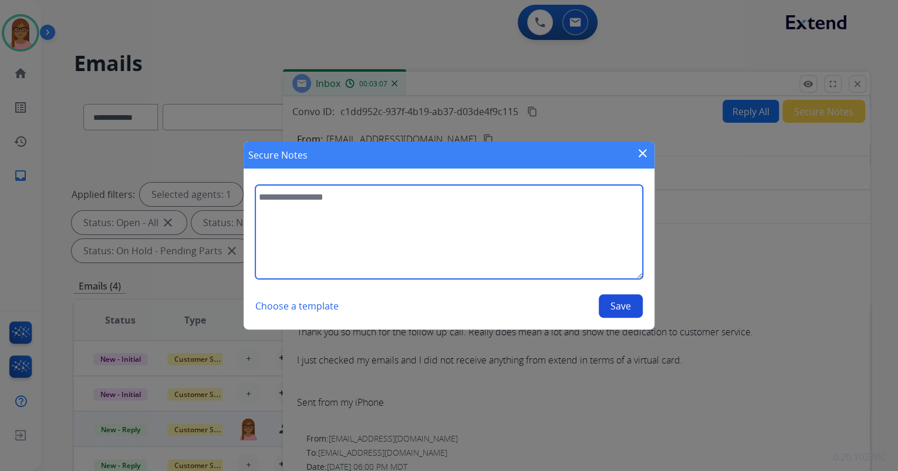
click at [505, 235] on textarea at bounding box center [448, 232] width 387 height 94
type textarea "**********"
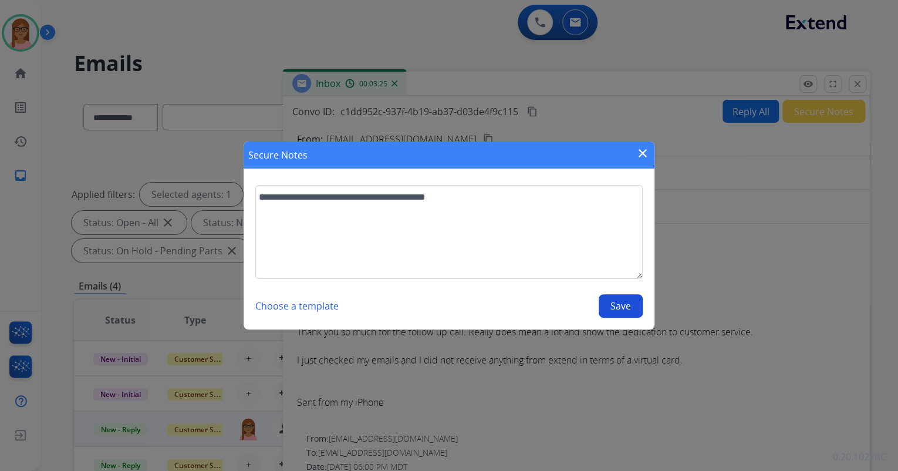
click at [603, 305] on button "Save" at bounding box center [621, 305] width 44 height 23
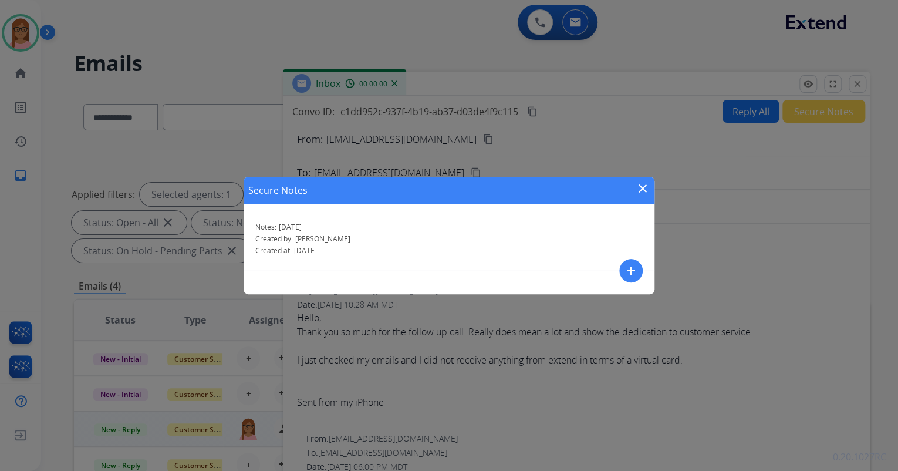
click at [640, 186] on mat-icon "close" at bounding box center [643, 188] width 14 height 14
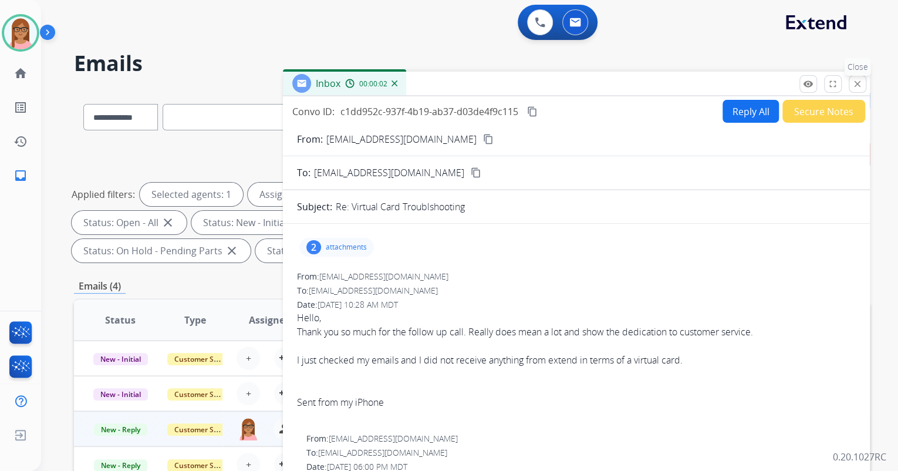
click at [856, 86] on mat-icon "close" at bounding box center [857, 84] width 11 height 11
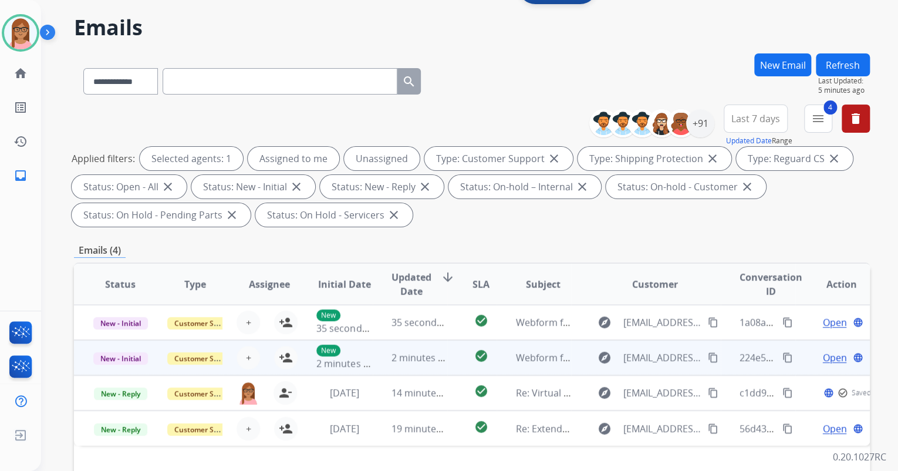
scroll to position [94, 0]
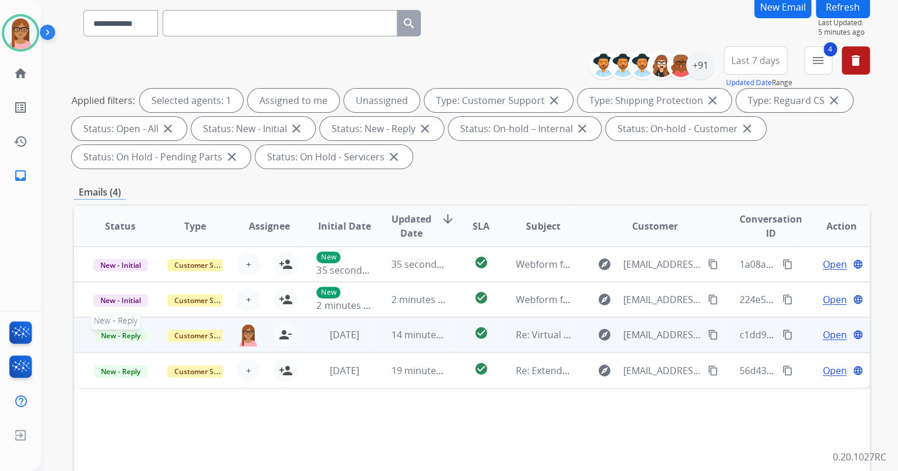
click at [109, 337] on span "New - Reply" at bounding box center [120, 335] width 53 height 12
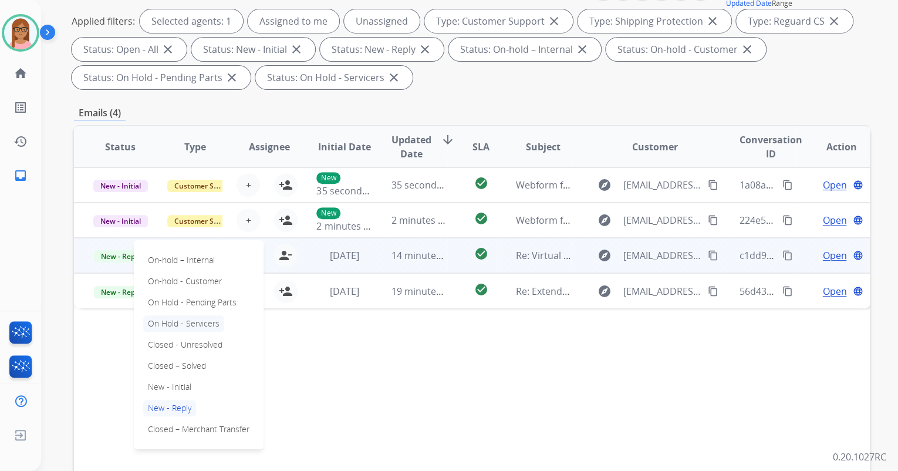
scroll to position [235, 0]
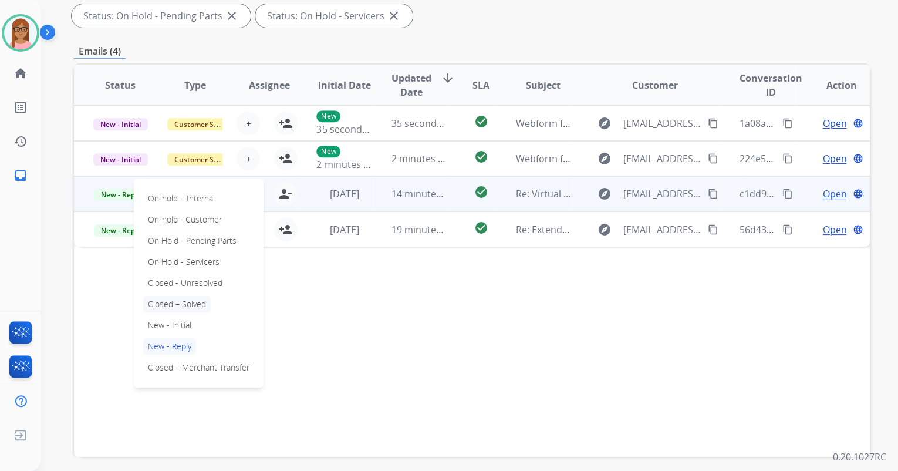
click at [187, 302] on p "Closed – Solved" at bounding box center [177, 304] width 68 height 16
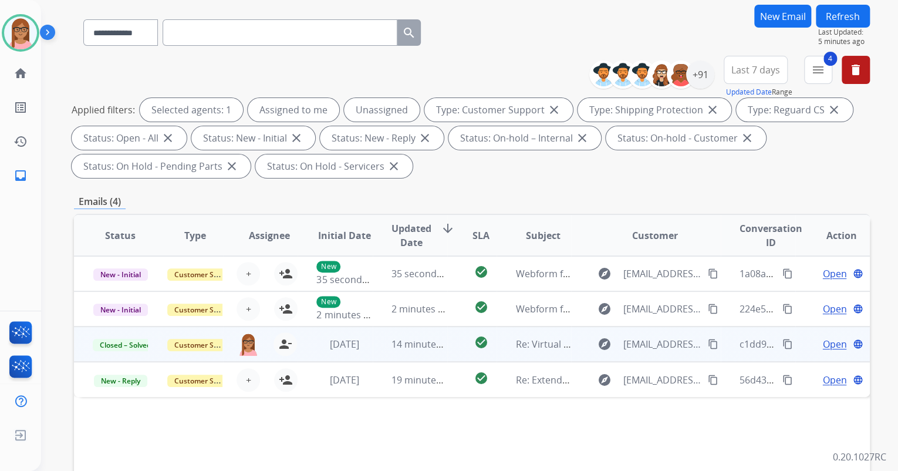
scroll to position [47, 0]
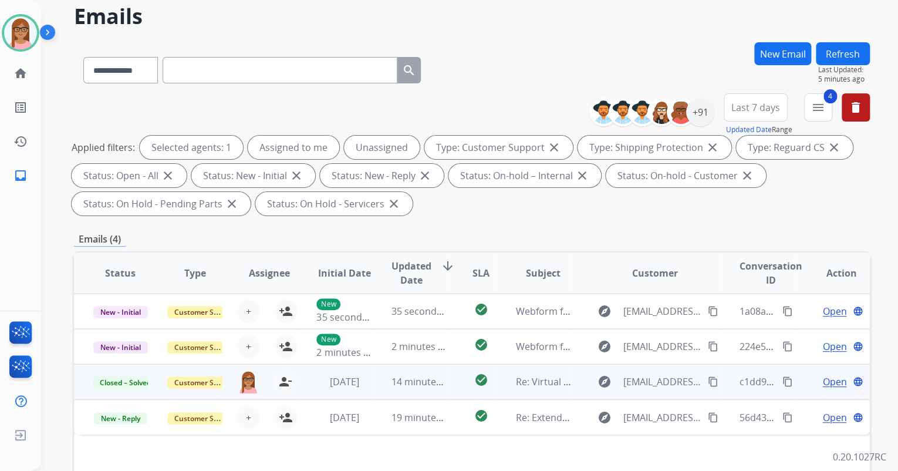
click at [840, 45] on button "Refresh" at bounding box center [843, 53] width 54 height 23
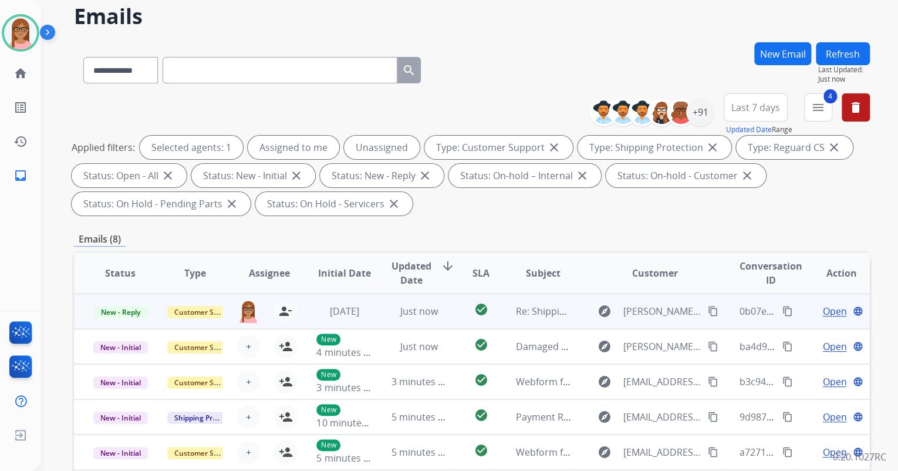
click at [822, 314] on span "Open" at bounding box center [834, 311] width 24 height 14
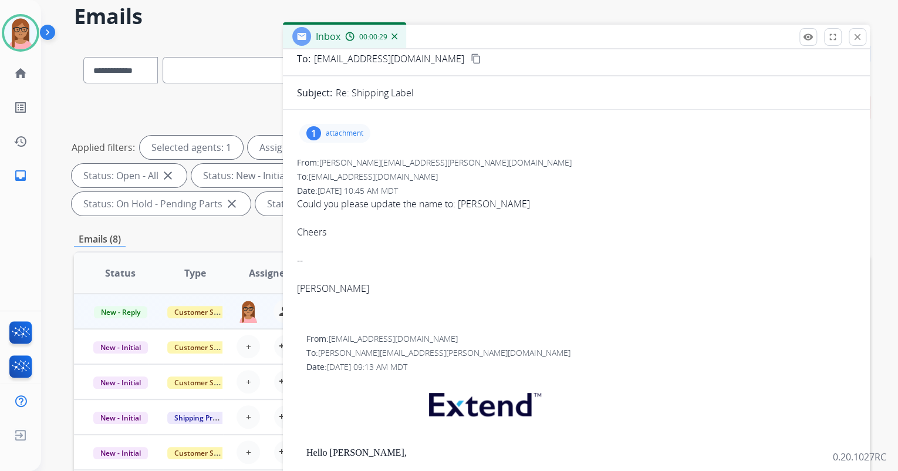
scroll to position [0, 0]
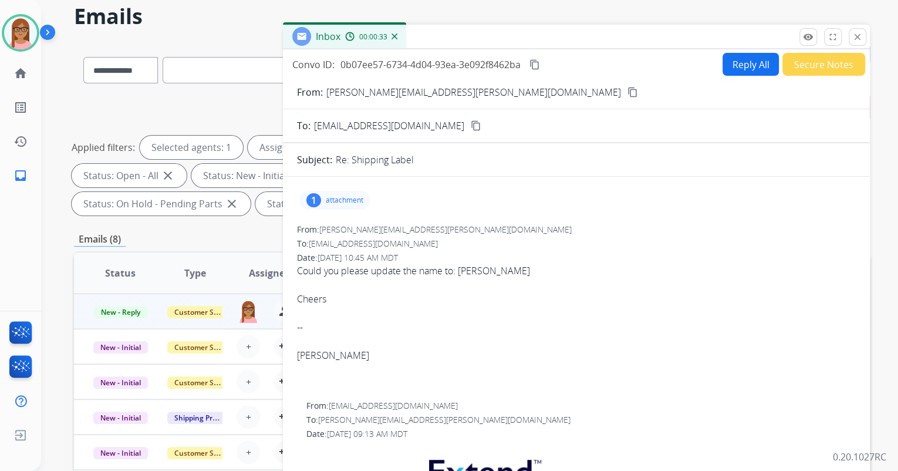
click at [628, 88] on mat-icon "content_copy" at bounding box center [633, 92] width 11 height 11
drag, startPoint x: 460, startPoint y: 272, endPoint x: 533, endPoint y: 271, distance: 72.8
click at [533, 271] on div "Could you please update the name to: [PERSON_NAME] -- [PERSON_NAME]" at bounding box center [576, 313] width 559 height 99
copy div "[PERSON_NAME]"
click at [535, 60] on mat-icon "content_copy" at bounding box center [535, 64] width 11 height 11
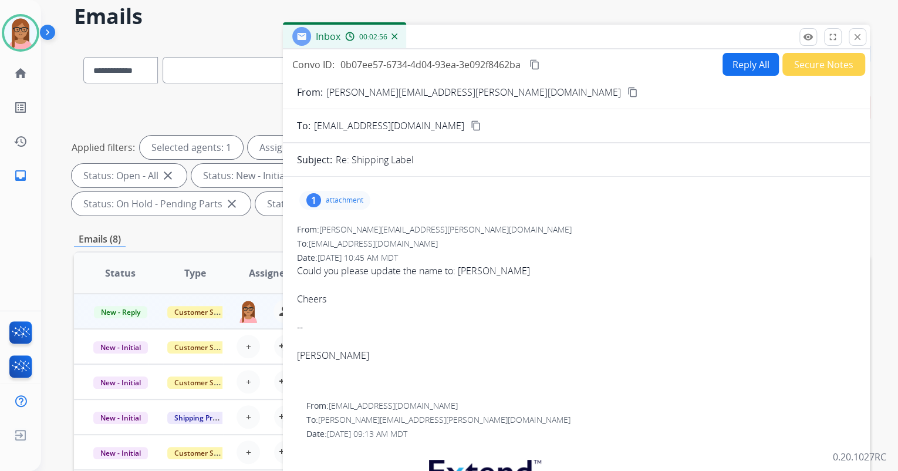
click at [733, 70] on button "Reply All" at bounding box center [751, 64] width 56 height 23
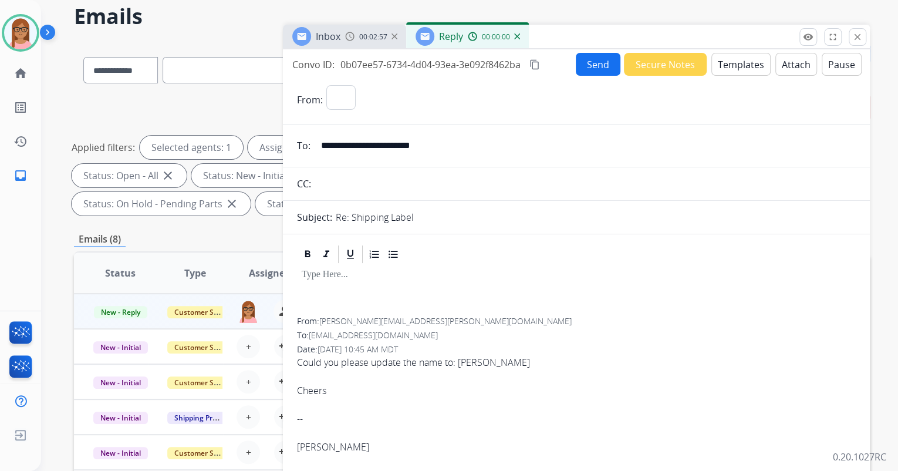
select select "**********"
click at [740, 62] on button "Templates" at bounding box center [740, 64] width 59 height 23
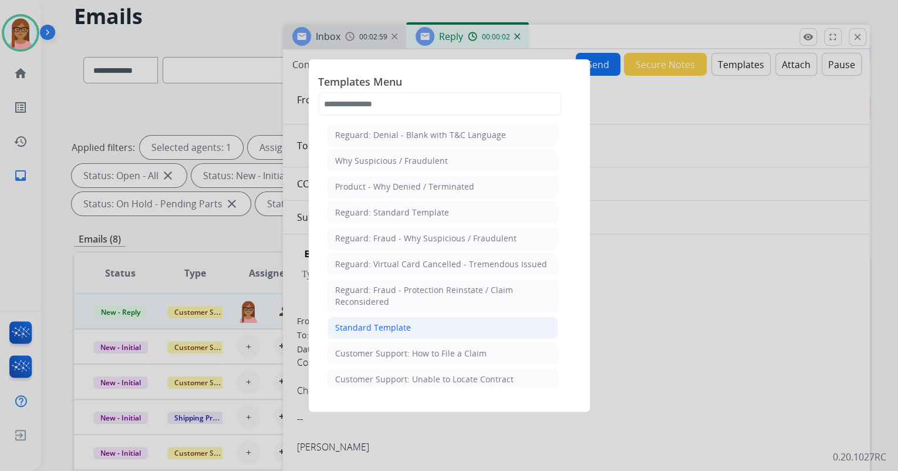
click at [427, 323] on li "Standard Template" at bounding box center [443, 327] width 231 height 22
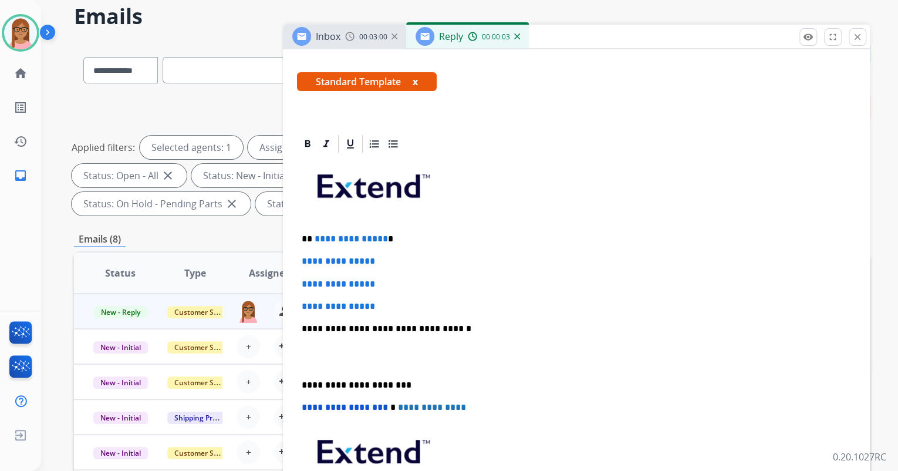
scroll to position [188, 0]
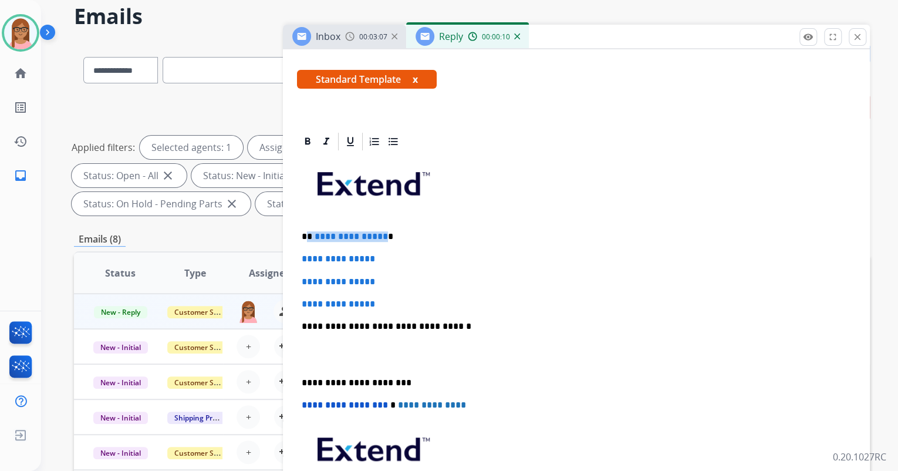
drag, startPoint x: 306, startPoint y: 236, endPoint x: 380, endPoint y: 238, distance: 73.4
click at [380, 238] on p "**********" at bounding box center [572, 236] width 540 height 11
drag, startPoint x: 301, startPoint y: 257, endPoint x: 380, endPoint y: 296, distance: 88.7
click at [380, 296] on div "**********" at bounding box center [576, 354] width 559 height 404
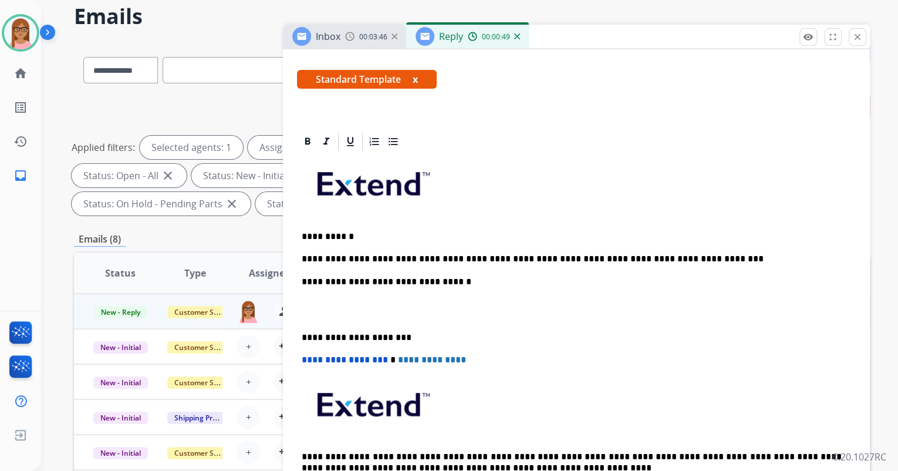
click at [323, 291] on div "**********" at bounding box center [576, 331] width 559 height 359
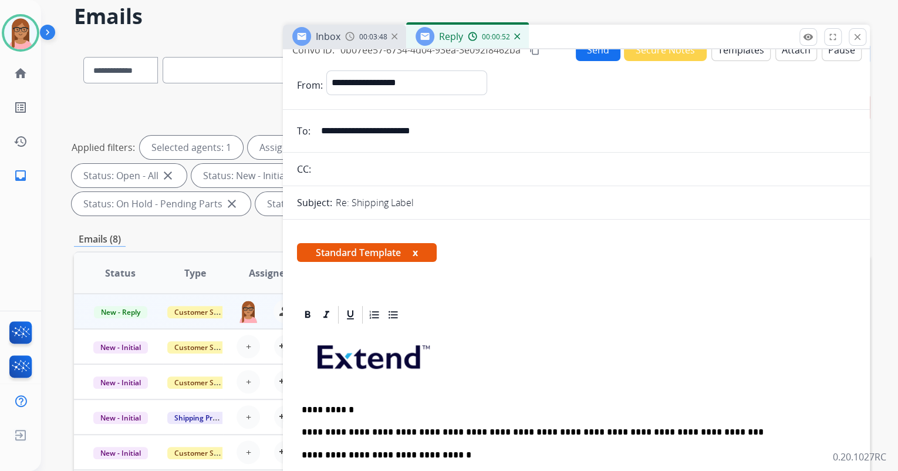
scroll to position [0, 0]
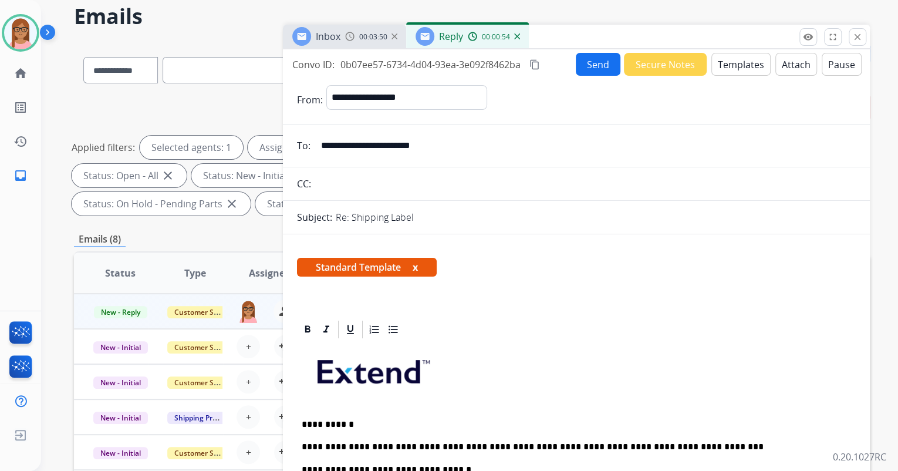
click at [592, 58] on button "Send" at bounding box center [598, 64] width 45 height 23
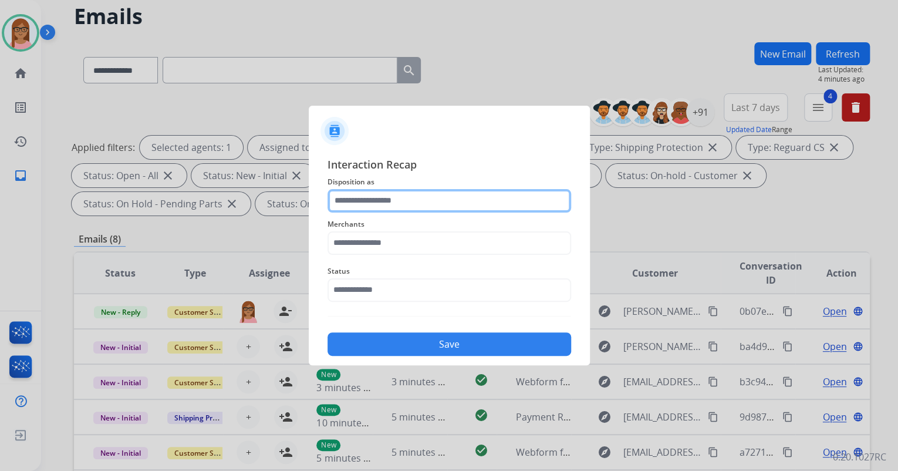
click at [438, 199] on input "text" at bounding box center [450, 200] width 244 height 23
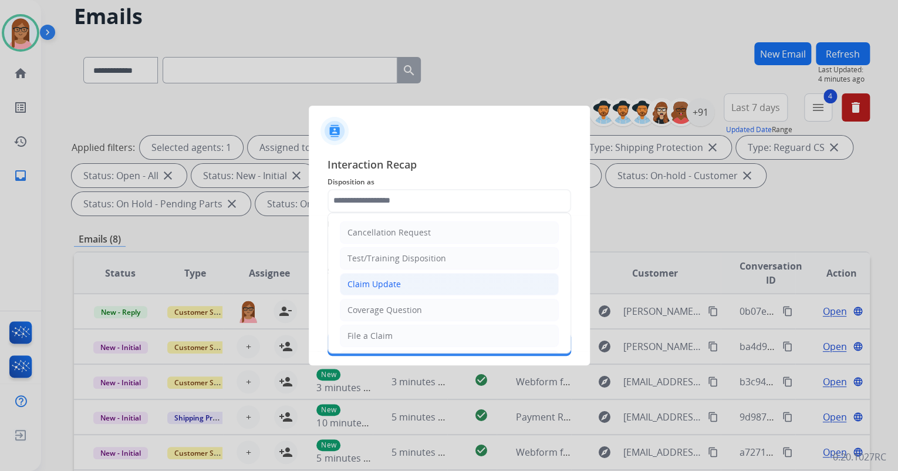
click at [413, 286] on li "Claim Update" at bounding box center [449, 284] width 219 height 22
type input "**********"
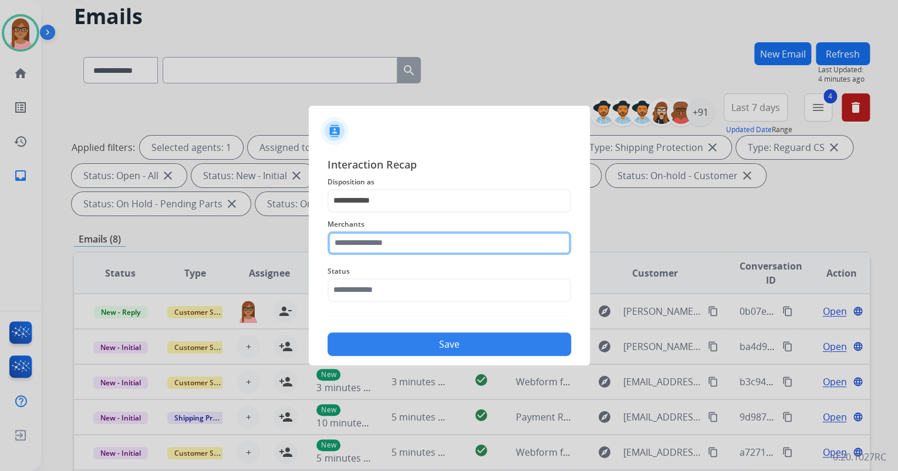
click at [414, 237] on input "text" at bounding box center [450, 242] width 244 height 23
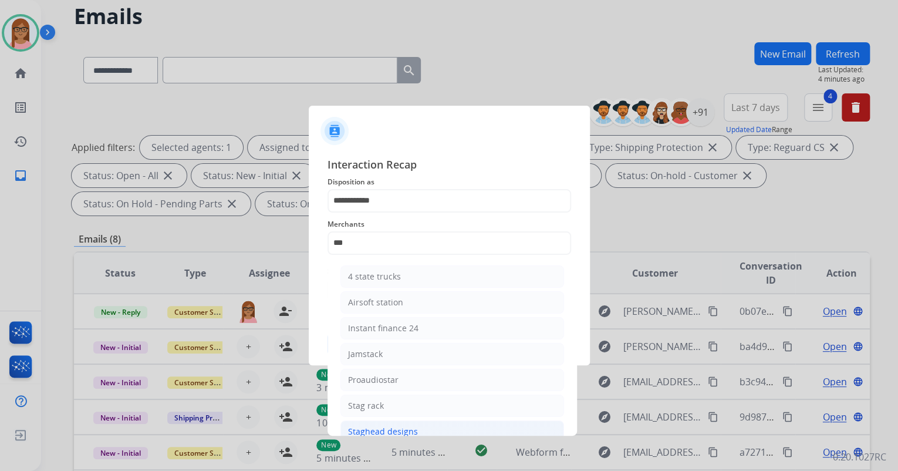
click at [412, 426] on div "Staghead designs" at bounding box center [383, 432] width 70 height 12
type input "**********"
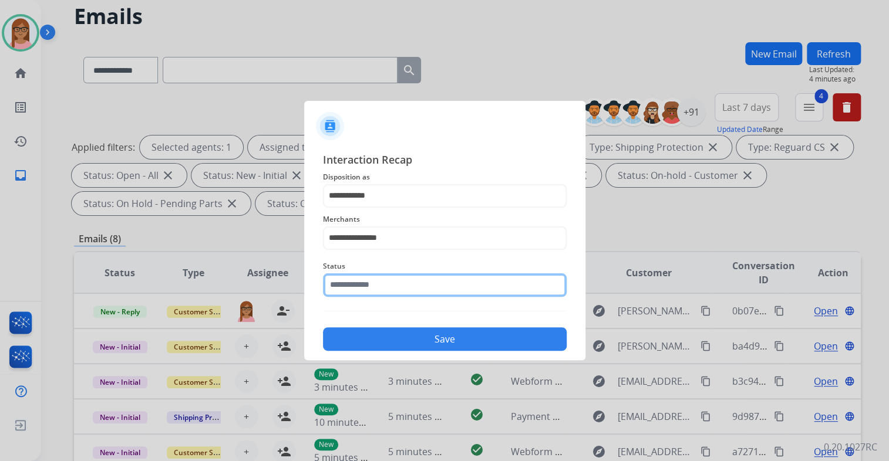
click at [411, 279] on input "text" at bounding box center [445, 285] width 244 height 23
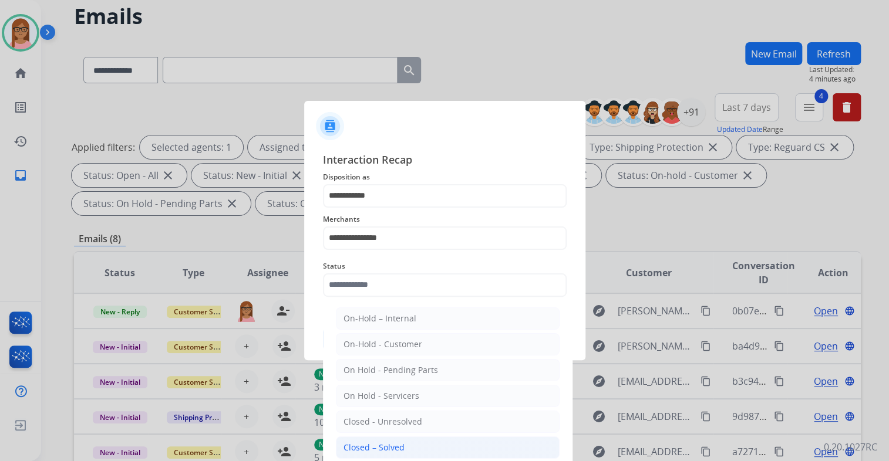
click at [400, 442] on div "Closed – Solved" at bounding box center [373, 448] width 61 height 12
type input "**********"
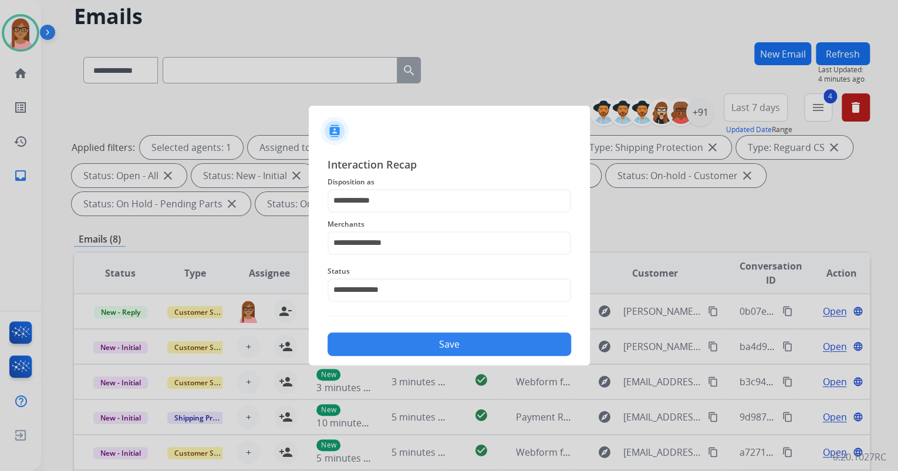
click at [422, 346] on button "Save" at bounding box center [450, 343] width 244 height 23
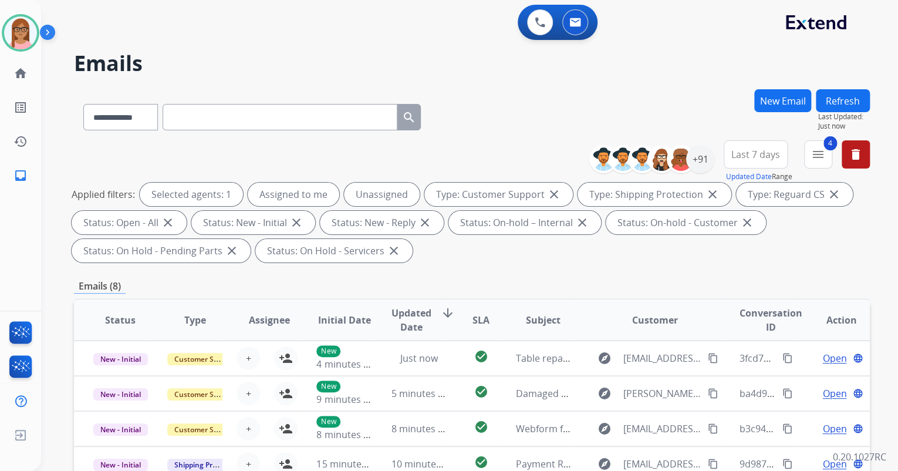
click at [850, 88] on div "**********" at bounding box center [455, 277] width 829 height 471
click at [849, 93] on button "Refresh" at bounding box center [843, 100] width 54 height 23
click at [820, 156] on mat-icon "menu" at bounding box center [818, 154] width 14 height 14
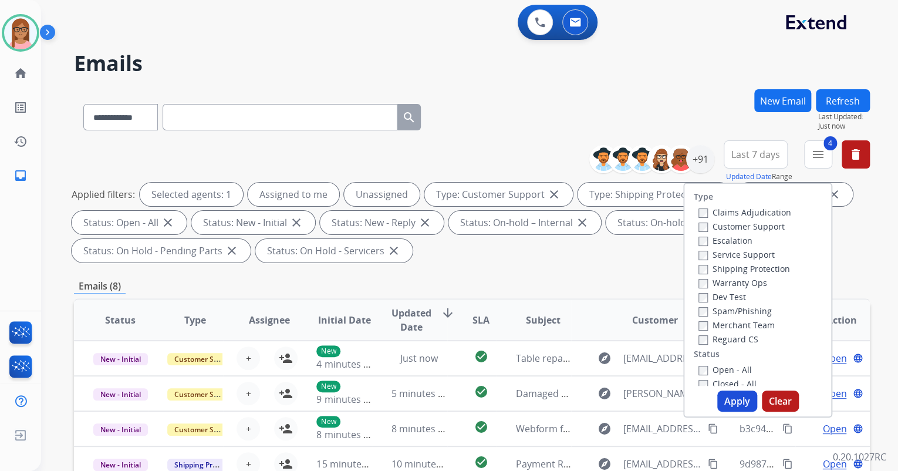
click at [719, 399] on button "Apply" at bounding box center [737, 400] width 40 height 21
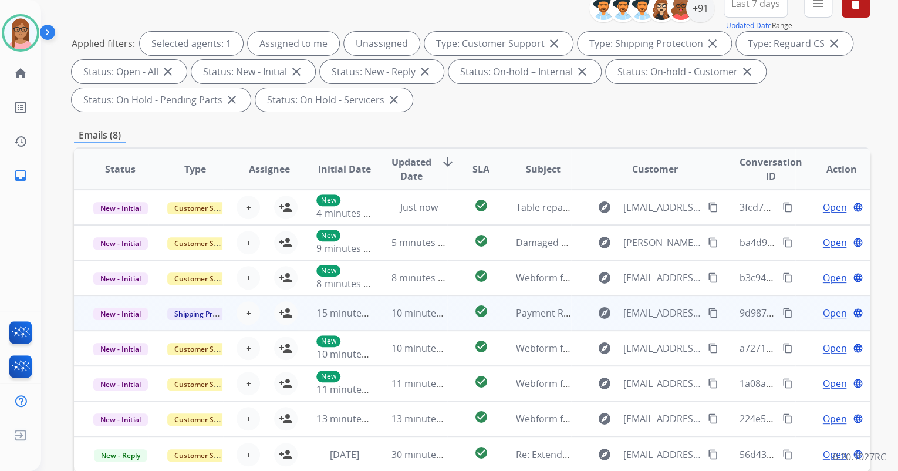
scroll to position [188, 0]
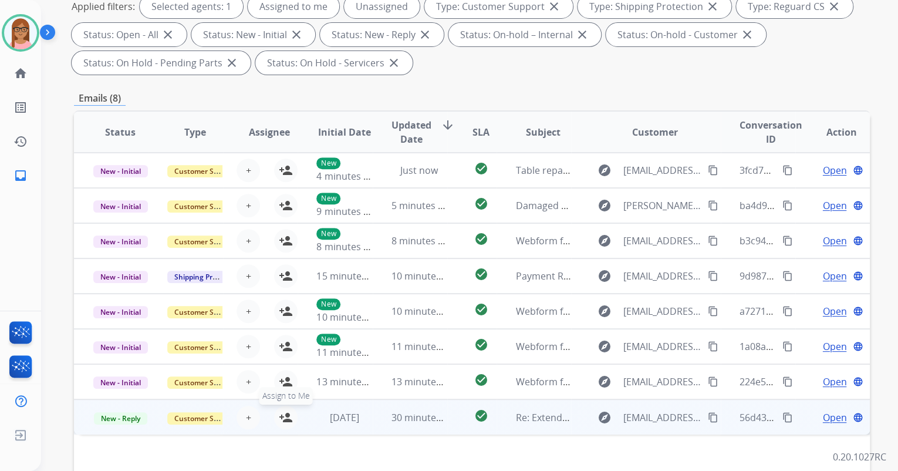
click at [282, 414] on mat-icon "person_add" at bounding box center [286, 417] width 14 height 14
click at [828, 423] on span "Open" at bounding box center [834, 417] width 24 height 14
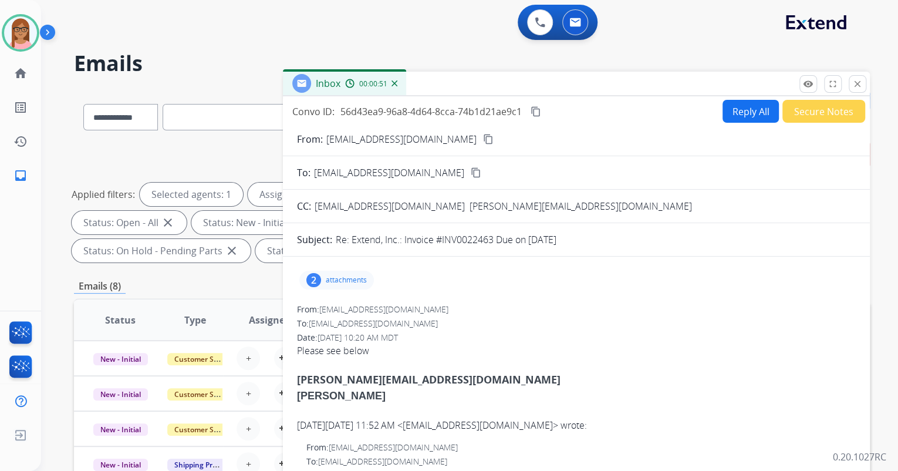
scroll to position [47, 0]
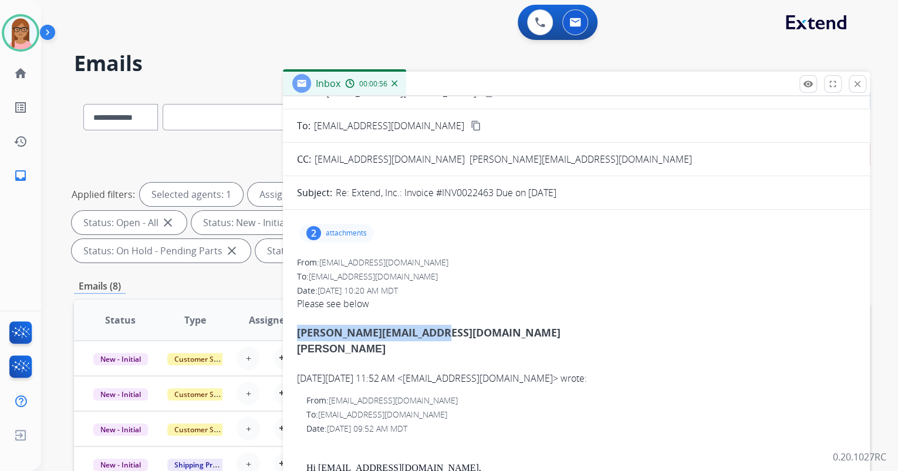
drag, startPoint x: 450, startPoint y: 333, endPoint x: 298, endPoint y: 329, distance: 151.5
click at [298, 329] on div "[PERSON_NAME][EMAIL_ADDRESS][DOMAIN_NAME]" at bounding box center [576, 333] width 559 height 16
copy link "[PERSON_NAME][EMAIL_ADDRESS][DOMAIN_NAME]"
click at [462, 257] on div "From: [EMAIL_ADDRESS][DOMAIN_NAME]" at bounding box center [576, 263] width 559 height 12
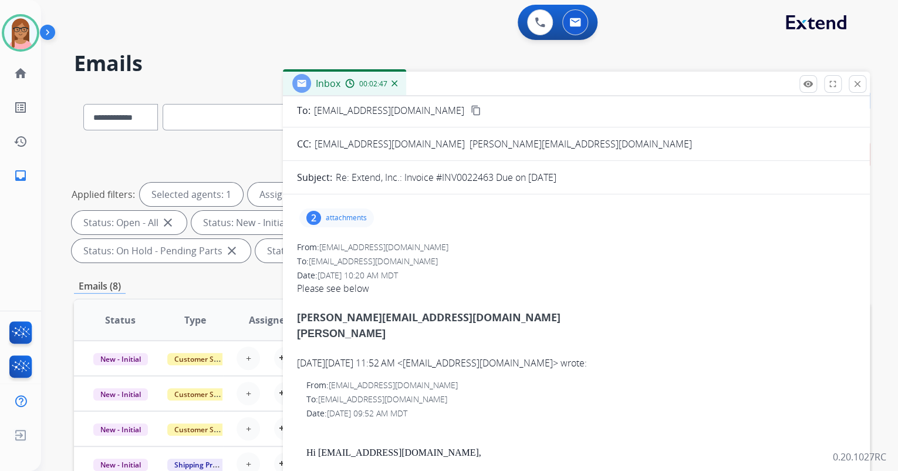
scroll to position [0, 0]
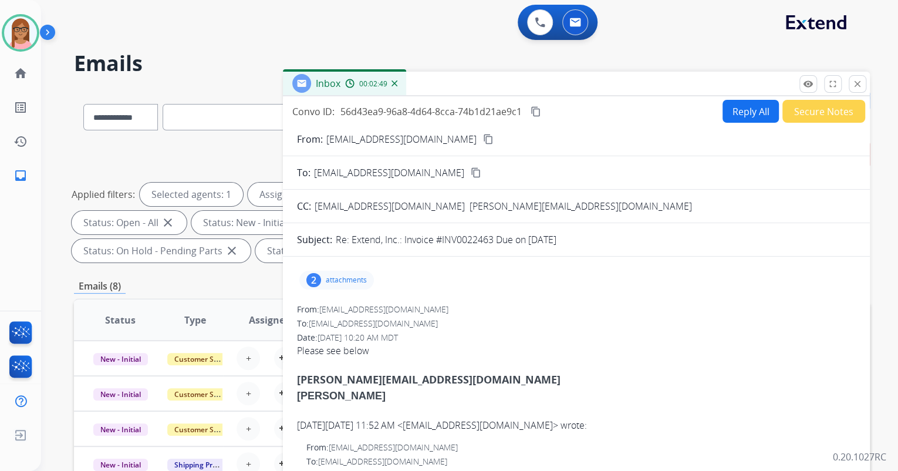
click at [820, 109] on button "Secure Notes" at bounding box center [824, 111] width 83 height 23
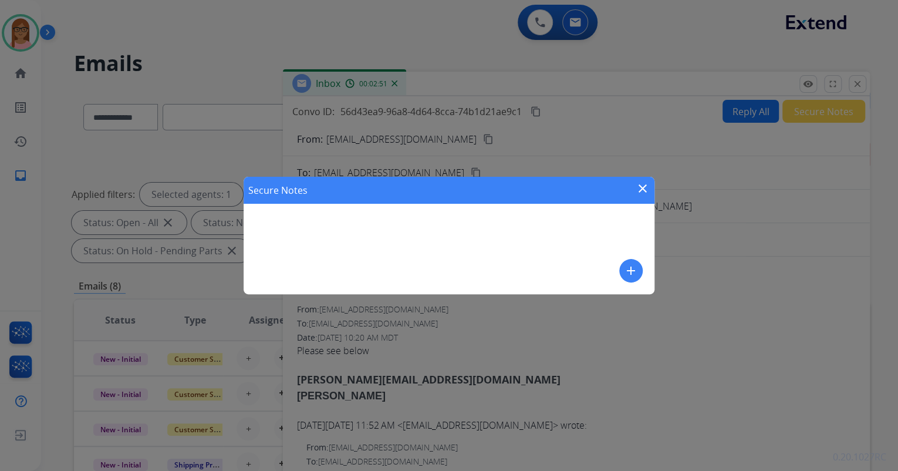
click at [632, 270] on mat-icon "add" at bounding box center [631, 271] width 14 height 14
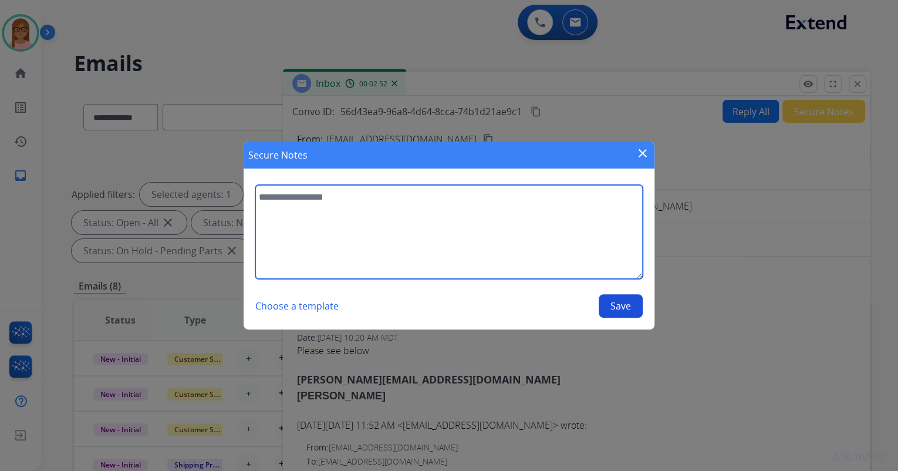
click at [404, 211] on textarea at bounding box center [448, 232] width 387 height 94
click at [383, 200] on textarea "**********" at bounding box center [448, 232] width 387 height 94
type textarea "**********"
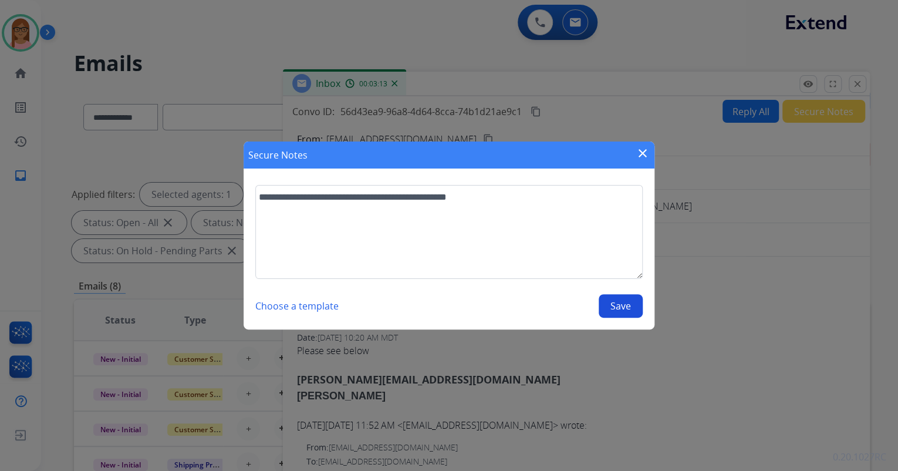
click at [625, 310] on button "Save" at bounding box center [621, 305] width 44 height 23
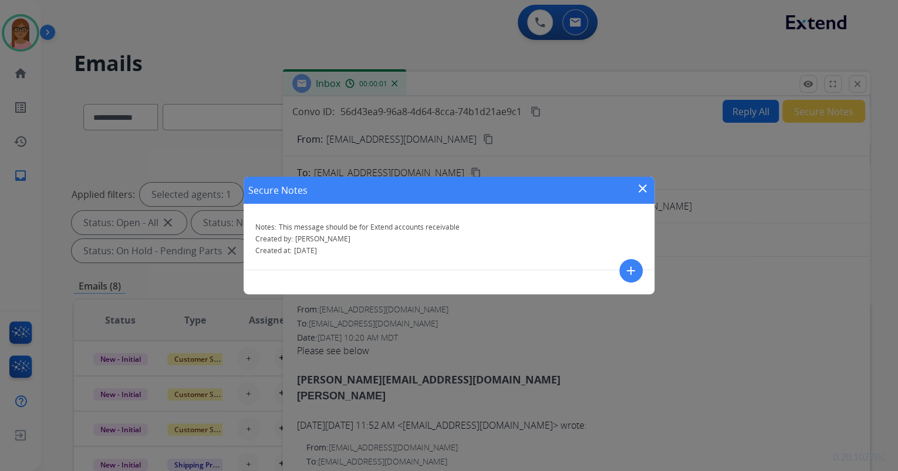
click at [641, 188] on mat-icon "close" at bounding box center [643, 188] width 14 height 14
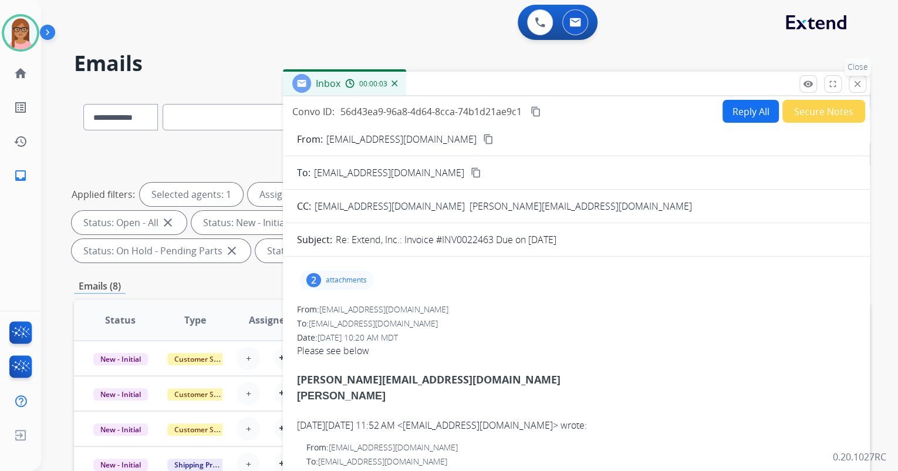
click at [854, 86] on mat-icon "close" at bounding box center [857, 84] width 11 height 11
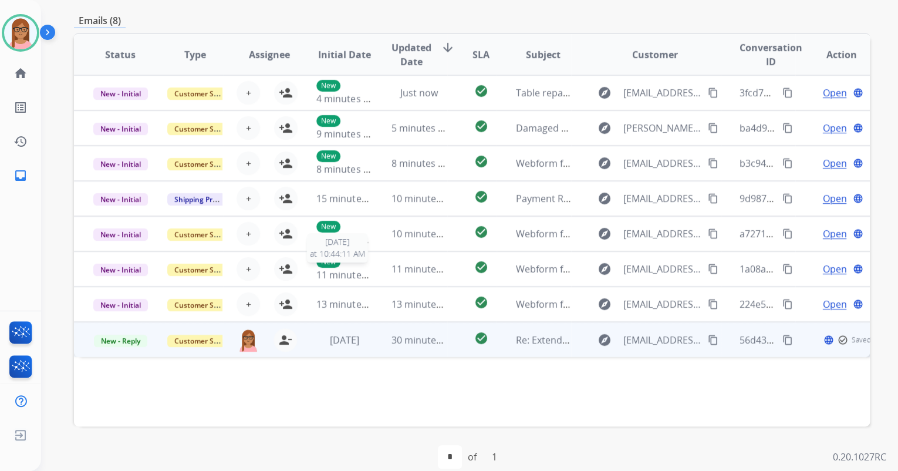
scroll to position [282, 0]
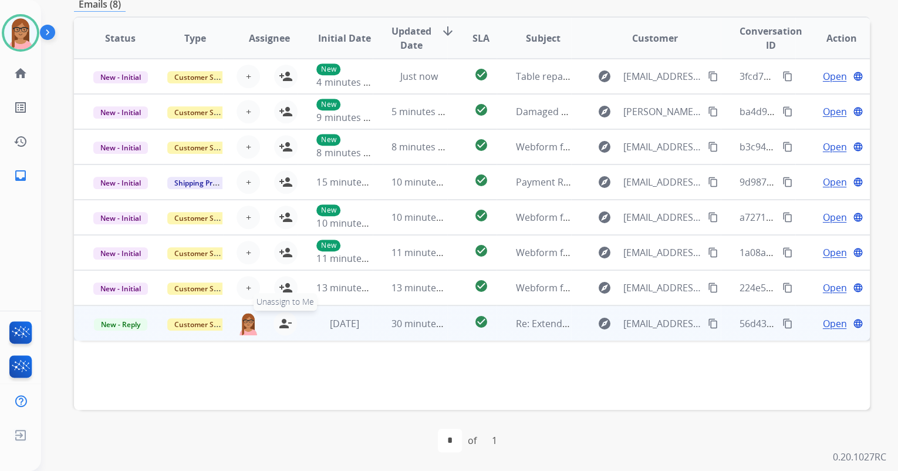
click at [274, 322] on button "person_remove [PERSON_NAME] to Me" at bounding box center [285, 323] width 23 height 23
click at [208, 329] on div "Customer Support" at bounding box center [194, 323] width 55 height 14
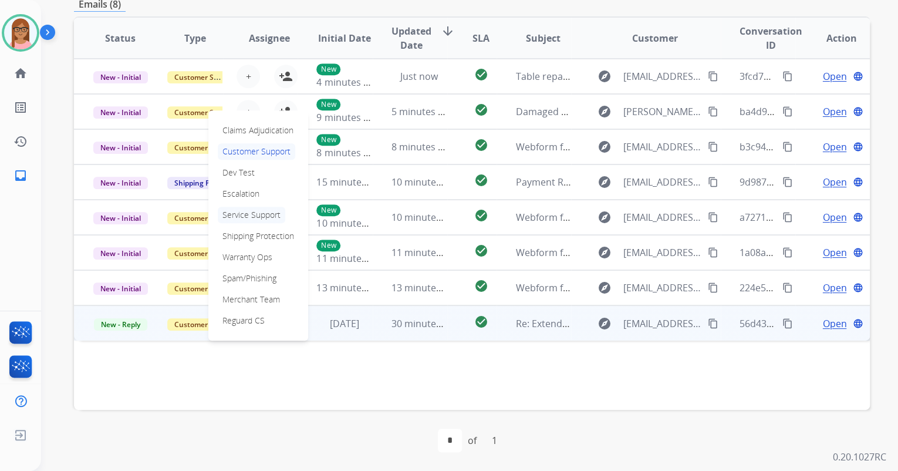
click at [245, 212] on p "Service Support" at bounding box center [252, 215] width 68 height 16
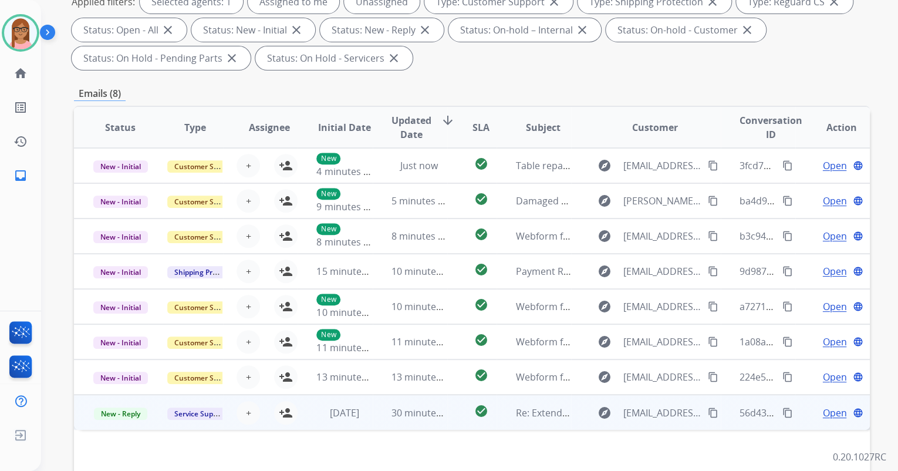
scroll to position [47, 0]
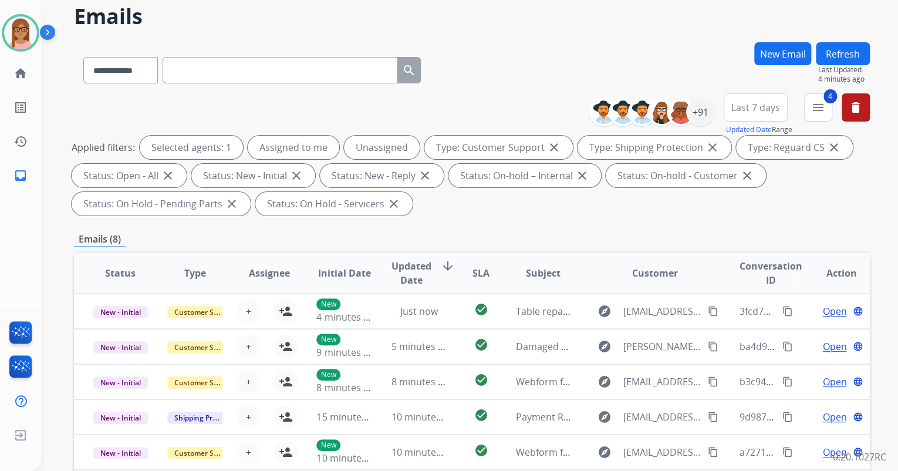
click at [831, 50] on button "Refresh" at bounding box center [843, 53] width 54 height 23
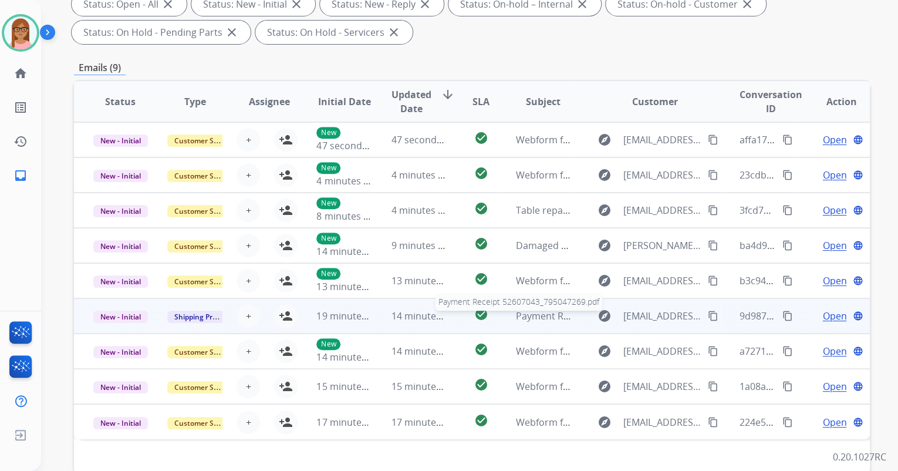
scroll to position [235, 0]
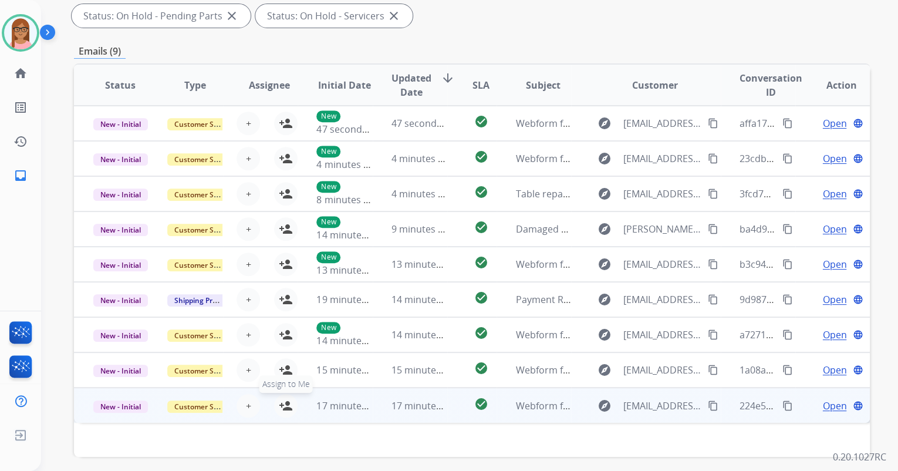
click at [284, 404] on mat-icon "person_add" at bounding box center [286, 406] width 14 height 14
click at [827, 407] on span "Open" at bounding box center [834, 406] width 24 height 14
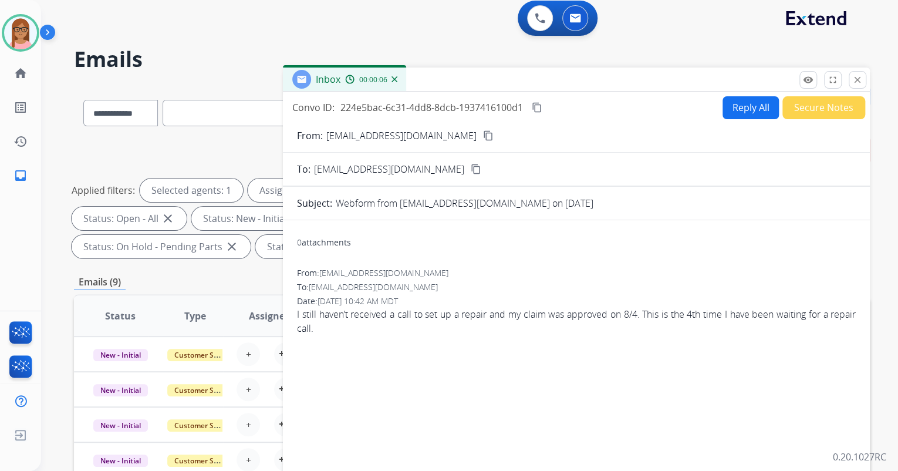
scroll to position [0, 0]
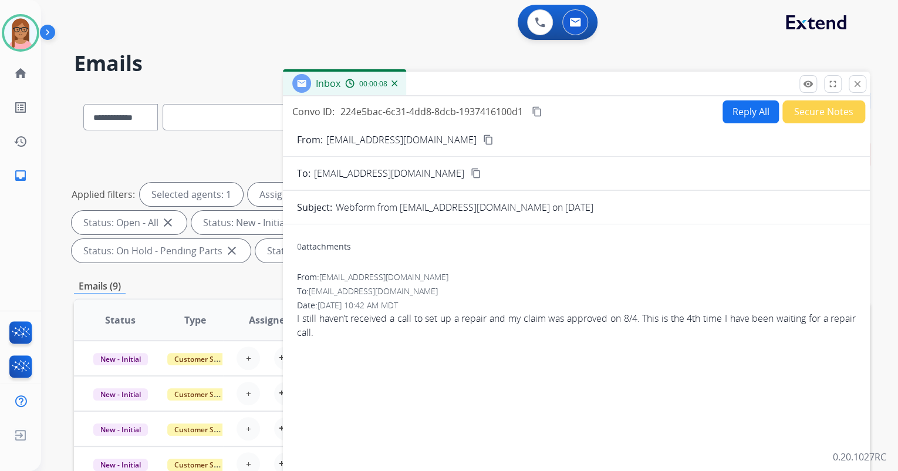
click at [483, 137] on mat-icon "content_copy" at bounding box center [488, 139] width 11 height 11
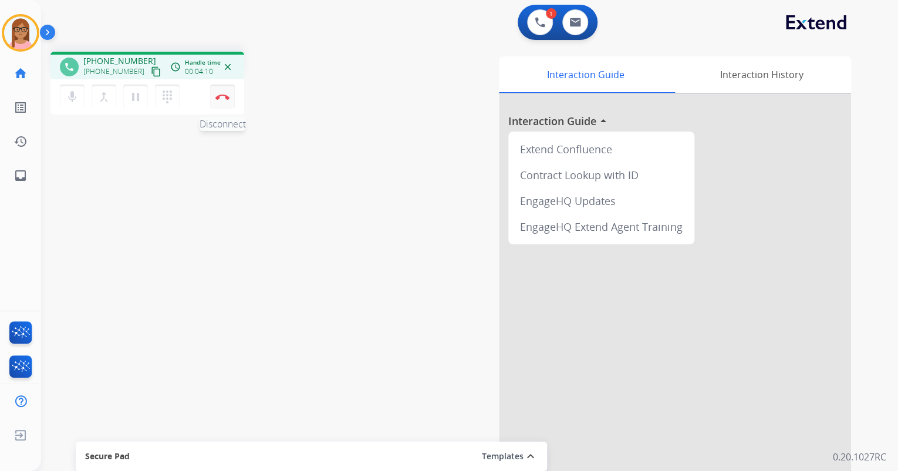
click at [221, 92] on button "Disconnect" at bounding box center [222, 97] width 25 height 25
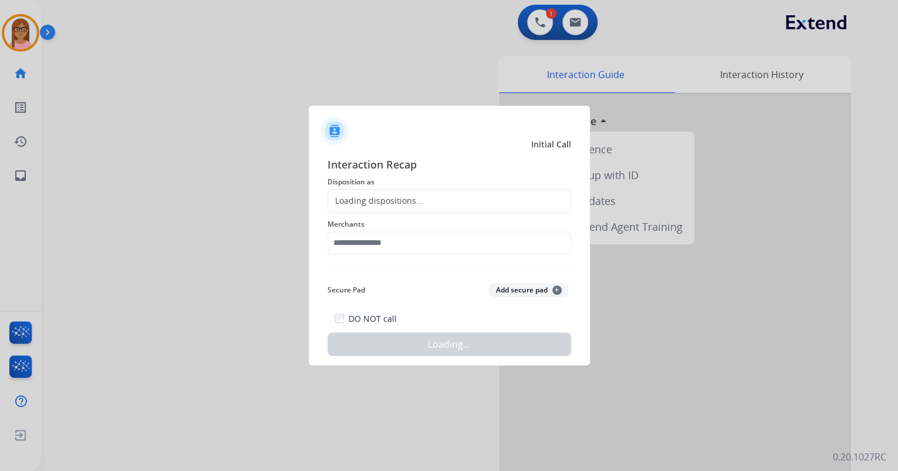
click at [376, 201] on div "Loading dispositions..." at bounding box center [375, 201] width 95 height 12
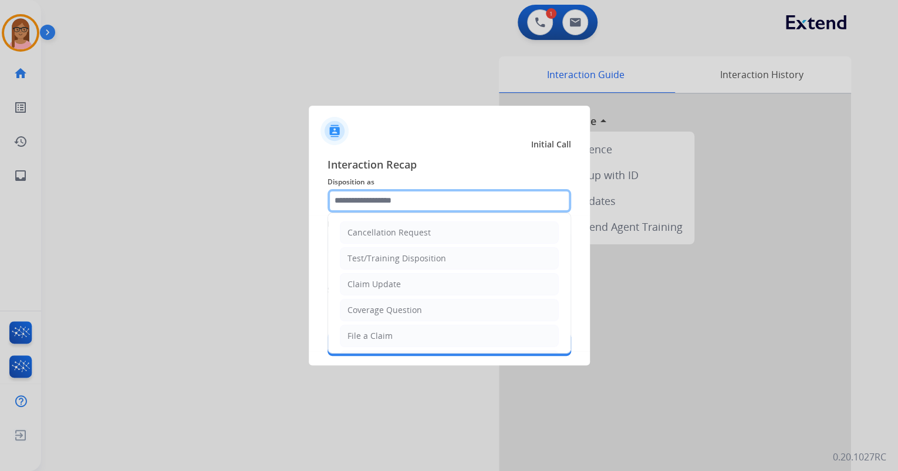
click at [376, 201] on input "text" at bounding box center [450, 200] width 244 height 23
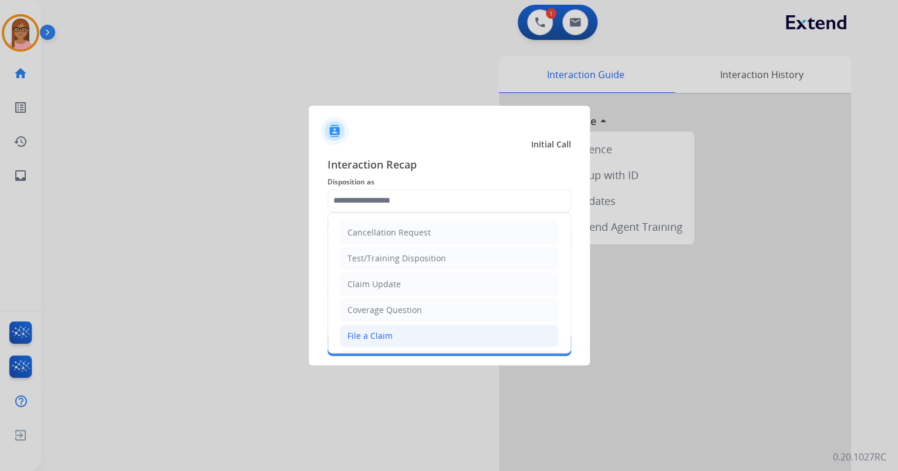
click at [373, 344] on li "File a Claim" at bounding box center [449, 336] width 219 height 22
type input "**********"
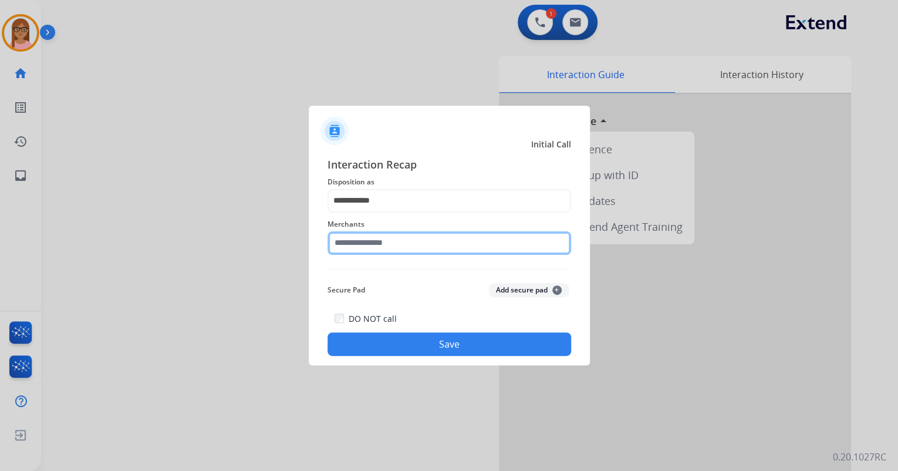
click at [376, 248] on input "text" at bounding box center [450, 242] width 244 height 23
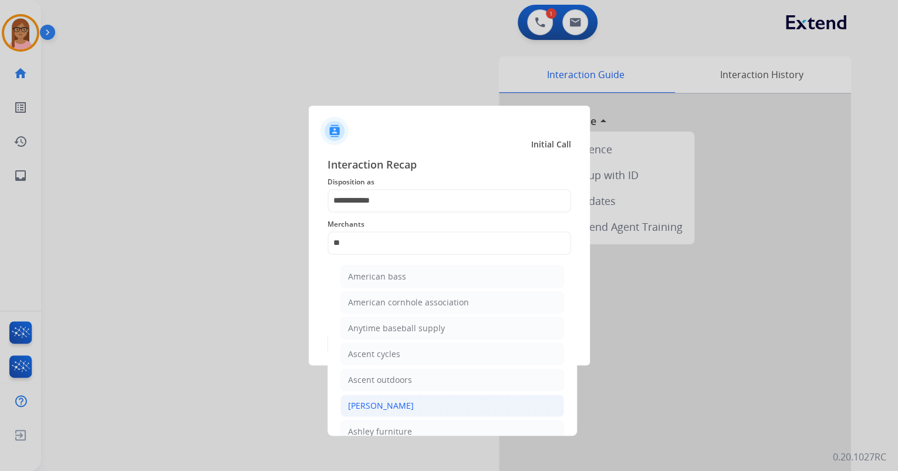
click at [402, 406] on div "[PERSON_NAME]" at bounding box center [381, 406] width 66 height 12
type input "**********"
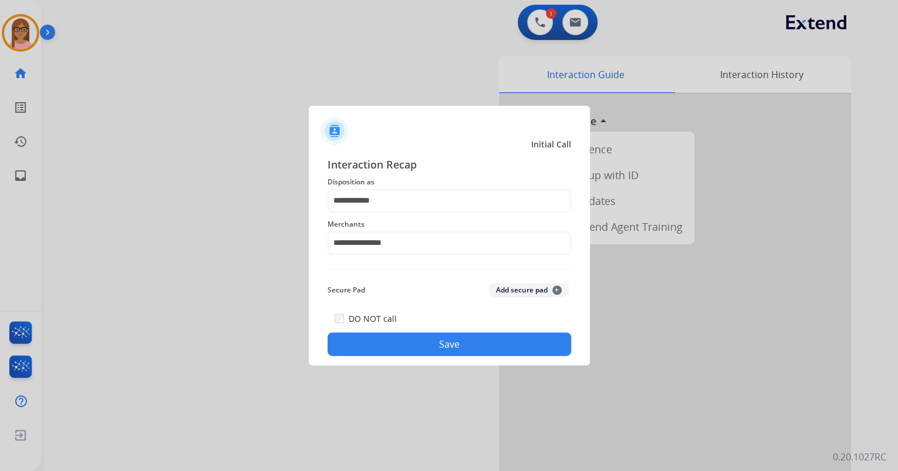
click at [418, 349] on button "Save" at bounding box center [450, 343] width 244 height 23
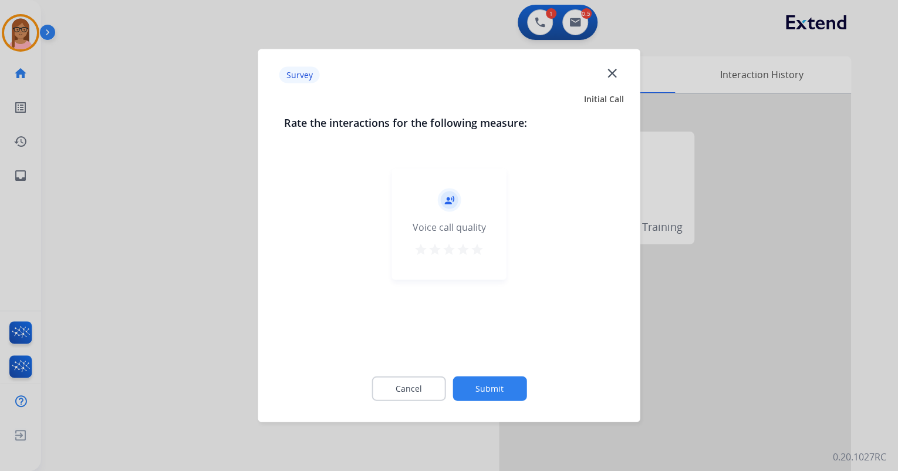
click at [476, 252] on mat-icon "star" at bounding box center [477, 249] width 14 height 14
click at [493, 394] on button "Submit" at bounding box center [490, 388] width 74 height 25
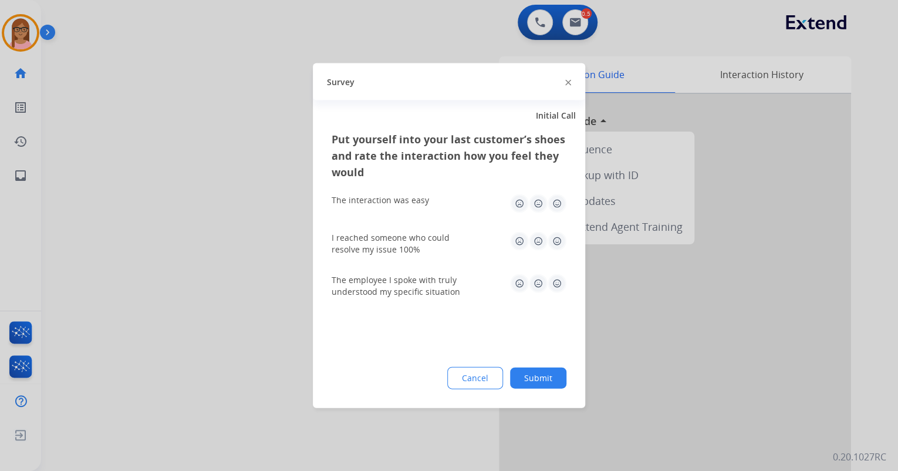
click at [561, 199] on img at bounding box center [557, 203] width 19 height 19
click at [558, 240] on img at bounding box center [557, 241] width 19 height 19
click at [555, 289] on img at bounding box center [557, 283] width 19 height 19
click at [550, 370] on button "Submit" at bounding box center [538, 377] width 56 height 21
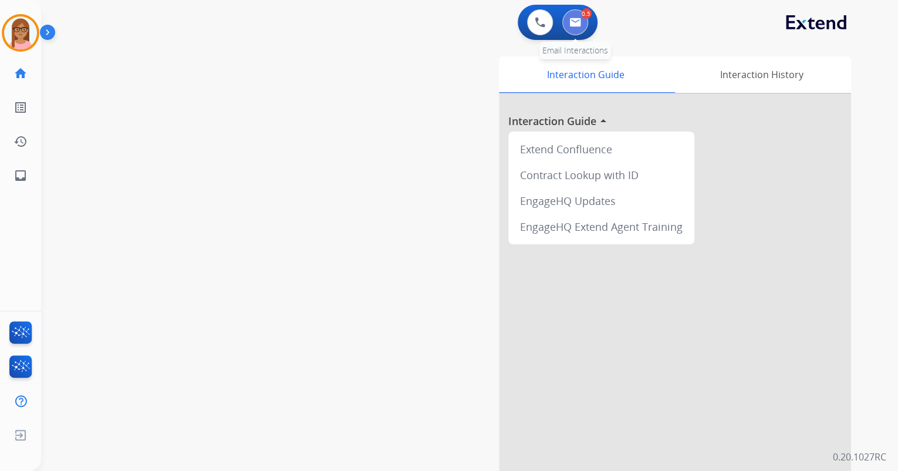
click at [566, 16] on button at bounding box center [575, 22] width 26 height 26
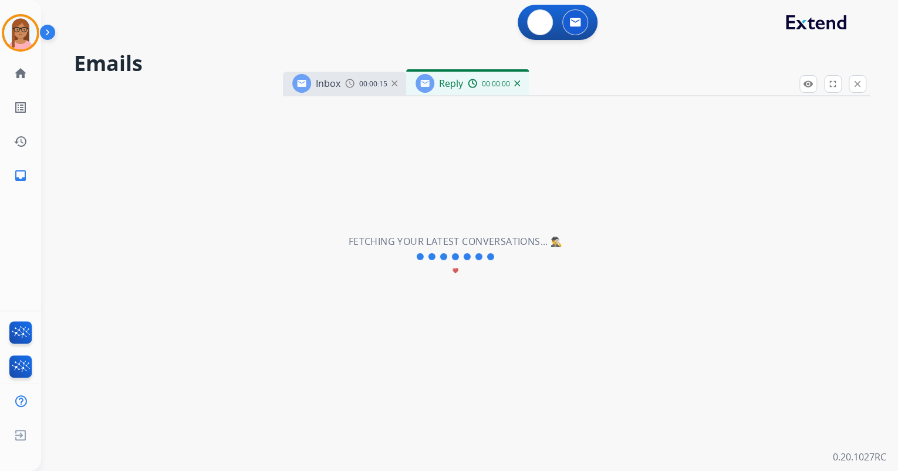
select select "**********"
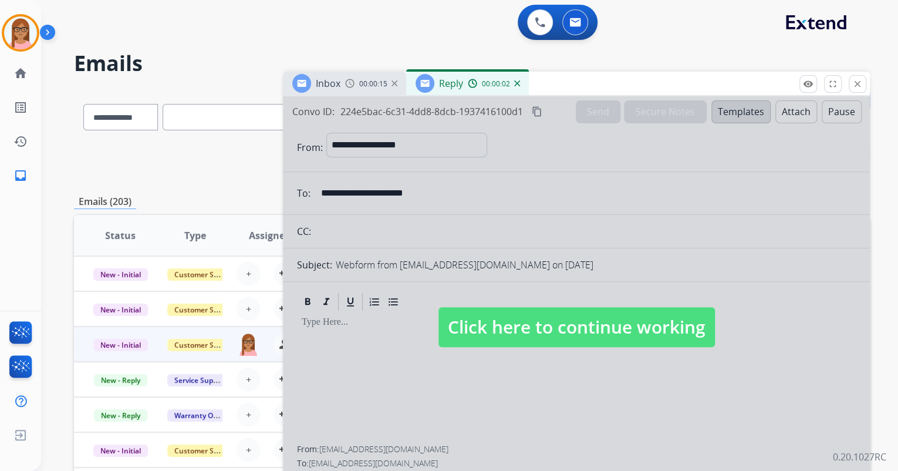
click at [470, 397] on div at bounding box center [576, 315] width 587 height 439
select select
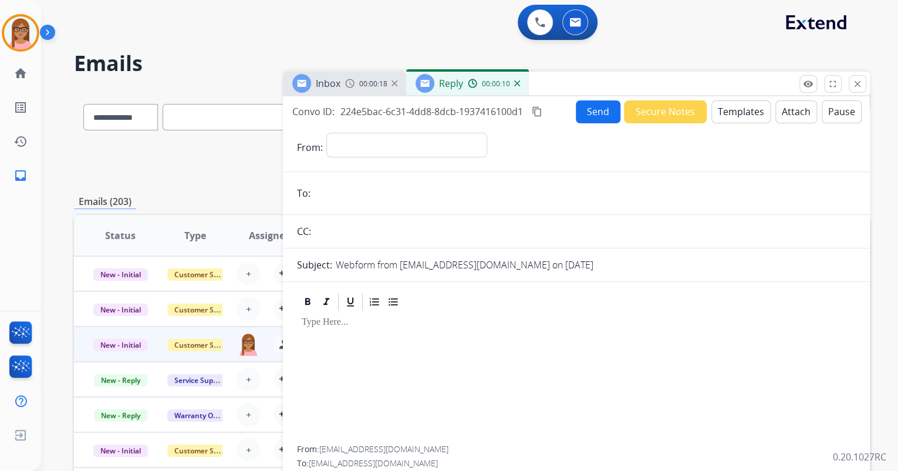
click at [520, 88] on div "Reply 00:00:10" at bounding box center [467, 83] width 123 height 23
click at [518, 85] on img at bounding box center [517, 83] width 6 height 6
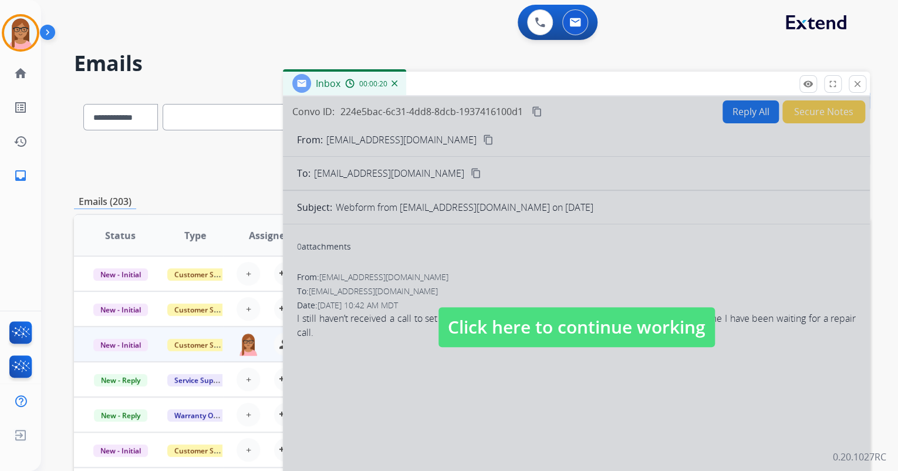
click at [548, 335] on span "Click here to continue working" at bounding box center [577, 327] width 276 height 40
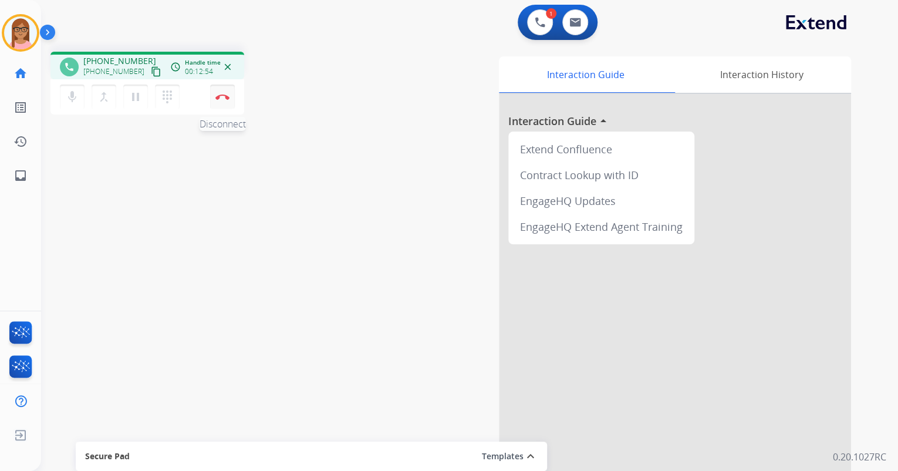
click at [220, 96] on img at bounding box center [222, 97] width 14 height 6
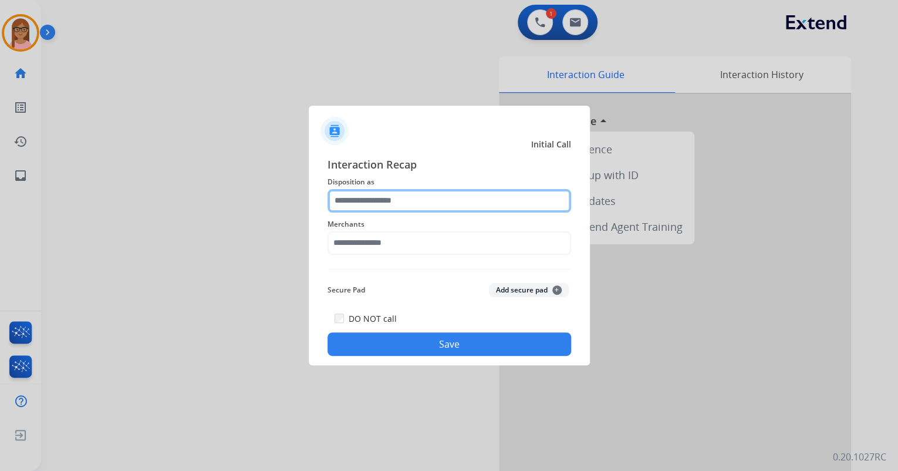
click at [378, 200] on input "text" at bounding box center [450, 200] width 244 height 23
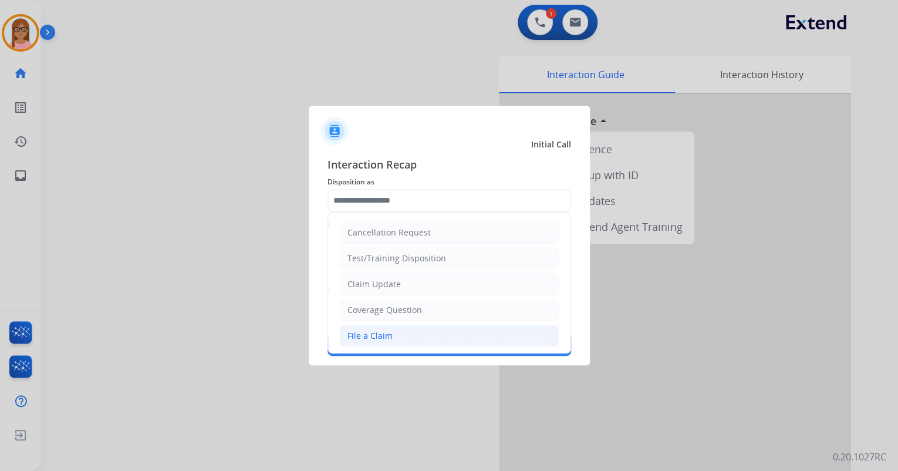
click at [406, 331] on li "File a Claim" at bounding box center [449, 336] width 219 height 22
type input "**********"
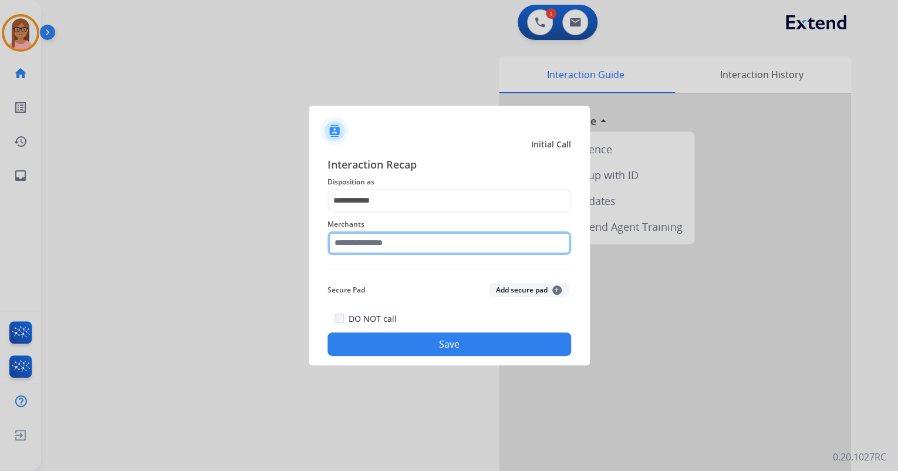
click at [386, 249] on input "text" at bounding box center [450, 242] width 244 height 23
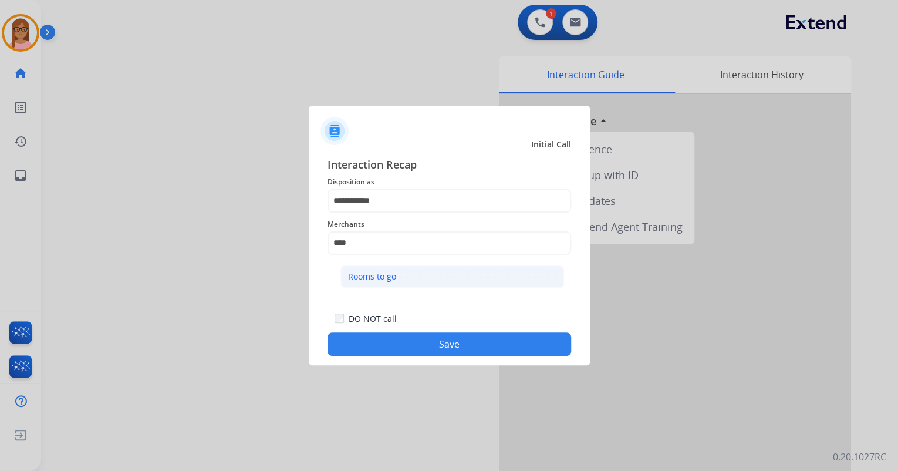
click at [376, 276] on div "Rooms to go" at bounding box center [372, 277] width 48 height 12
type input "**********"
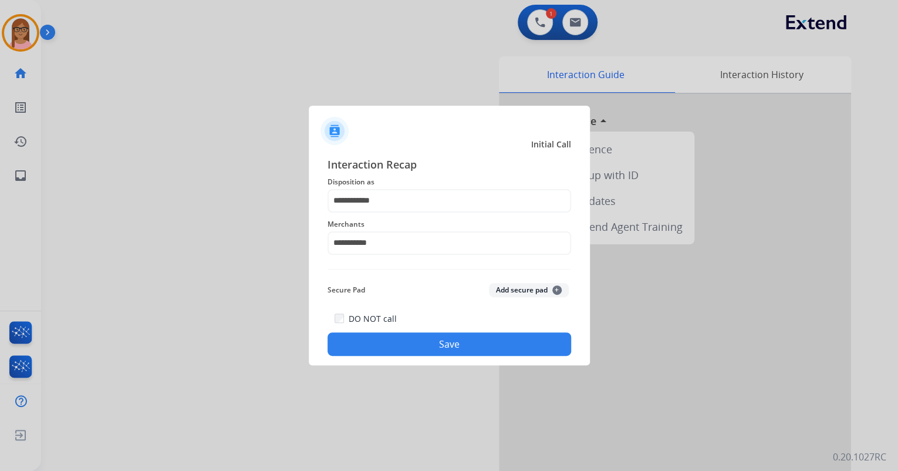
click at [439, 338] on button "Save" at bounding box center [450, 343] width 244 height 23
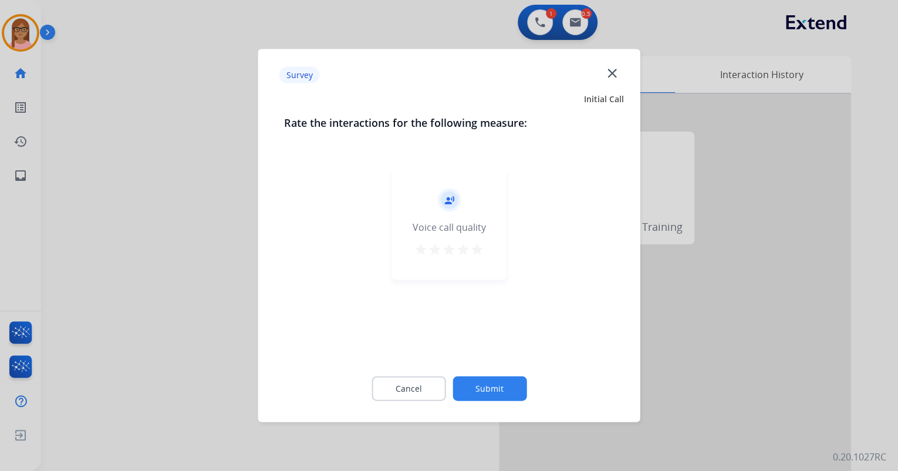
click at [478, 253] on mat-icon "star" at bounding box center [477, 249] width 14 height 14
click at [500, 385] on button "Submit" at bounding box center [490, 388] width 74 height 25
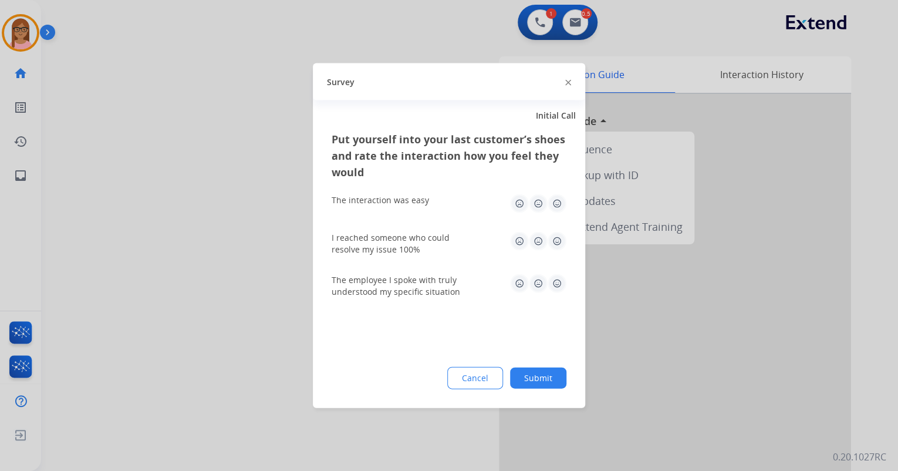
click at [561, 207] on img at bounding box center [557, 203] width 19 height 19
click at [557, 246] on img at bounding box center [557, 241] width 19 height 19
click at [561, 282] on img at bounding box center [557, 283] width 19 height 19
click at [554, 367] on div "Cancel Submit" at bounding box center [449, 378] width 235 height 22
click at [551, 371] on button "Submit" at bounding box center [538, 377] width 56 height 21
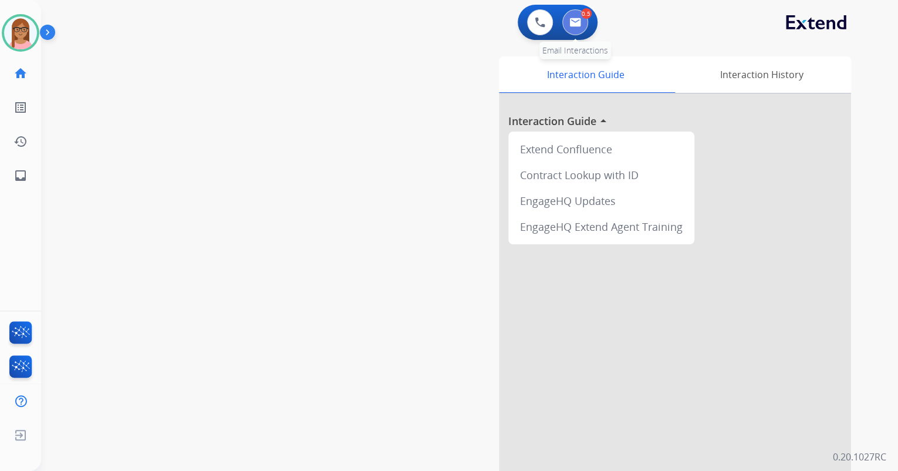
click at [569, 31] on button at bounding box center [575, 22] width 26 height 26
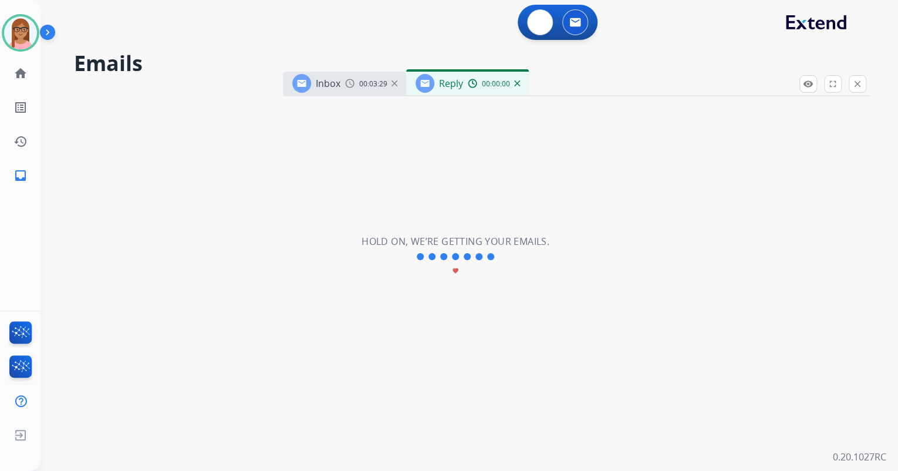
select select "**********"
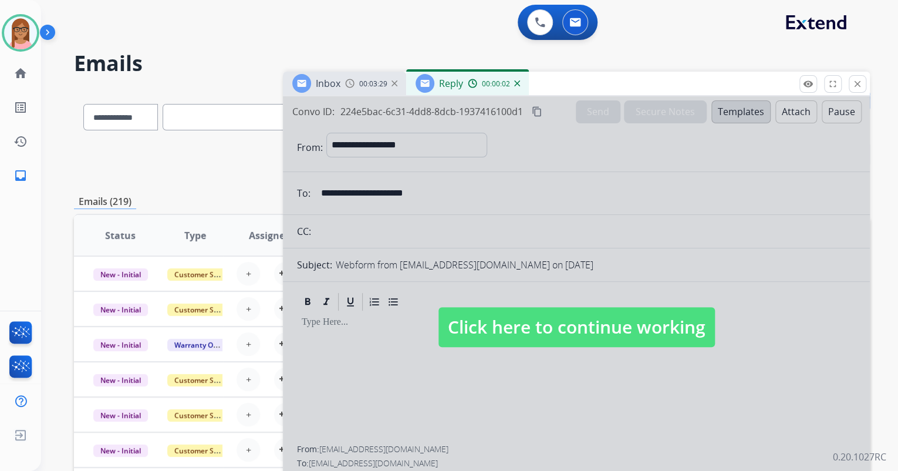
click at [465, 426] on div at bounding box center [576, 315] width 587 height 439
select select
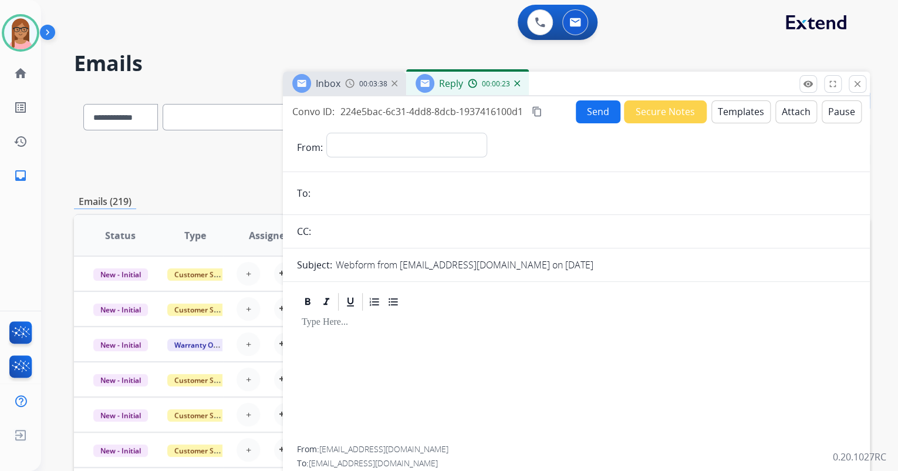
click at [517, 85] on img at bounding box center [517, 83] width 6 height 6
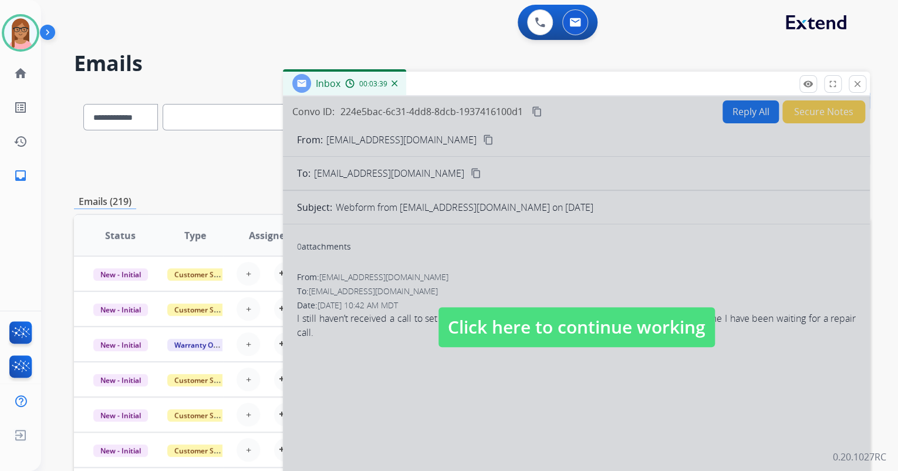
click at [789, 205] on div at bounding box center [576, 315] width 587 height 439
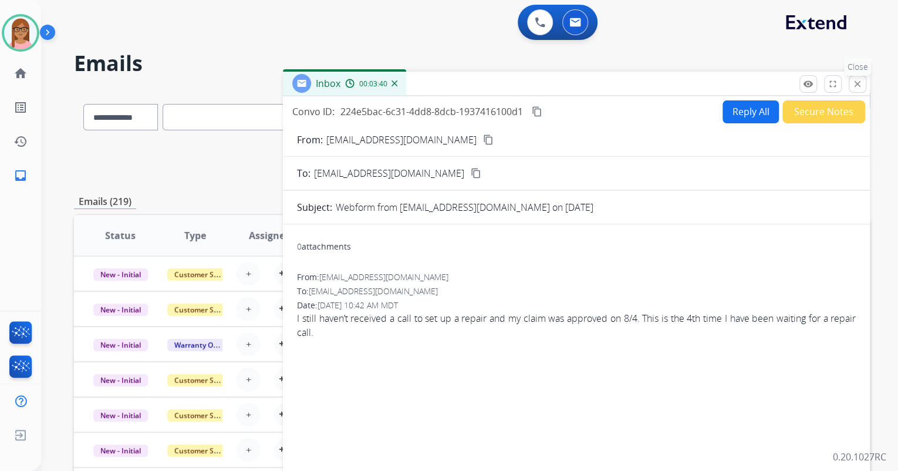
click at [855, 86] on mat-icon "close" at bounding box center [857, 84] width 11 height 11
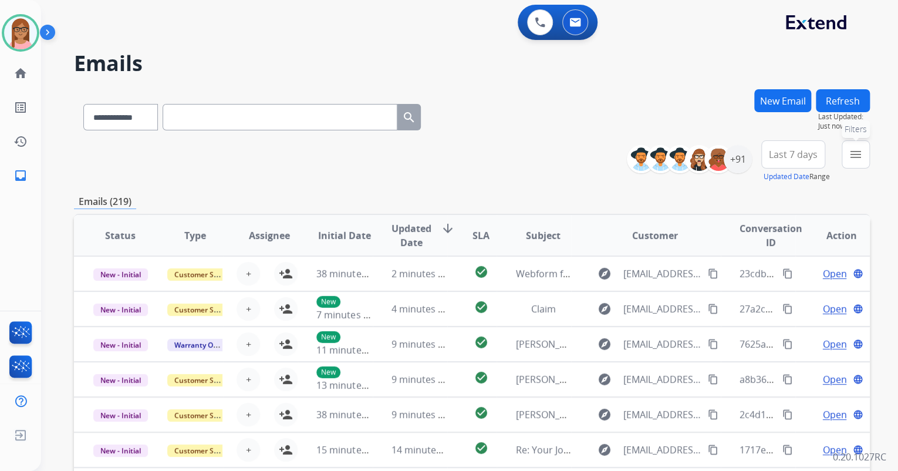
click at [852, 163] on button "menu Filters" at bounding box center [856, 154] width 28 height 28
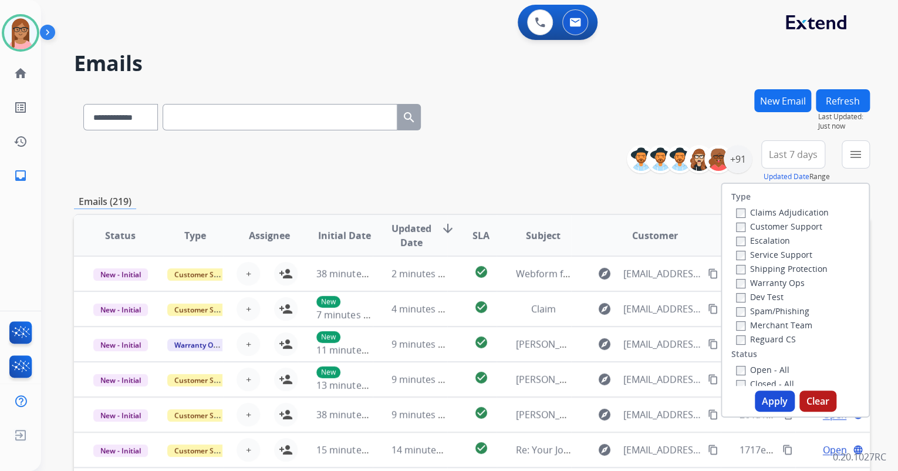
click at [781, 101] on button "New Email" at bounding box center [782, 100] width 57 height 23
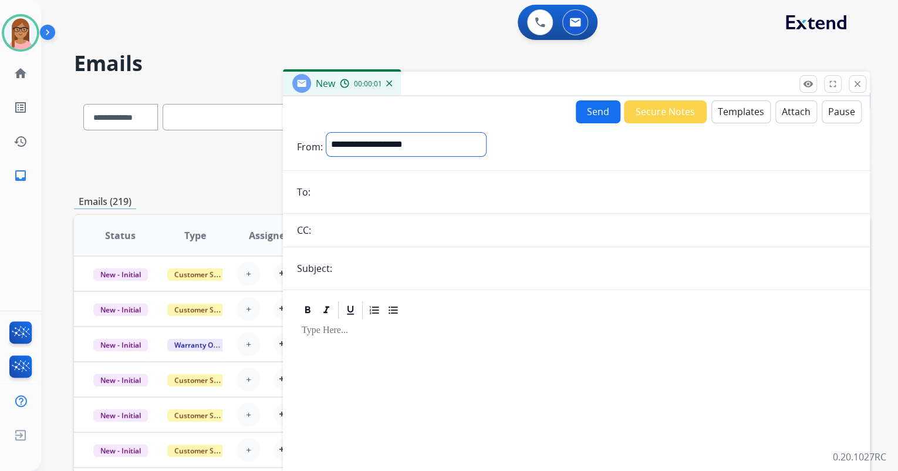
click at [418, 142] on select "**********" at bounding box center [406, 144] width 160 height 23
select select "**********"
click at [326, 133] on select "**********" at bounding box center [406, 144] width 160 height 23
click at [404, 204] on form "**********" at bounding box center [576, 326] width 587 height 407
click at [404, 190] on input "email" at bounding box center [585, 192] width 542 height 23
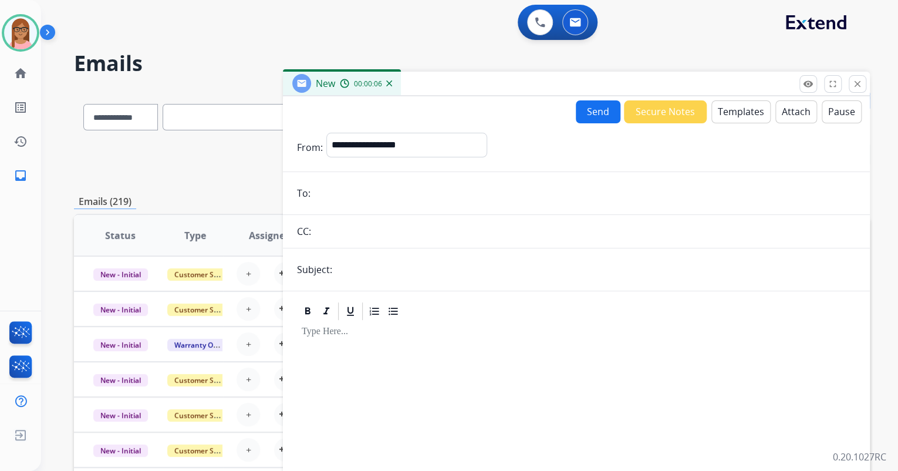
paste input "**********"
type input "**********"
click at [406, 271] on input "text" at bounding box center [596, 269] width 520 height 23
type input "**********"
click at [362, 365] on div at bounding box center [576, 422] width 559 height 201
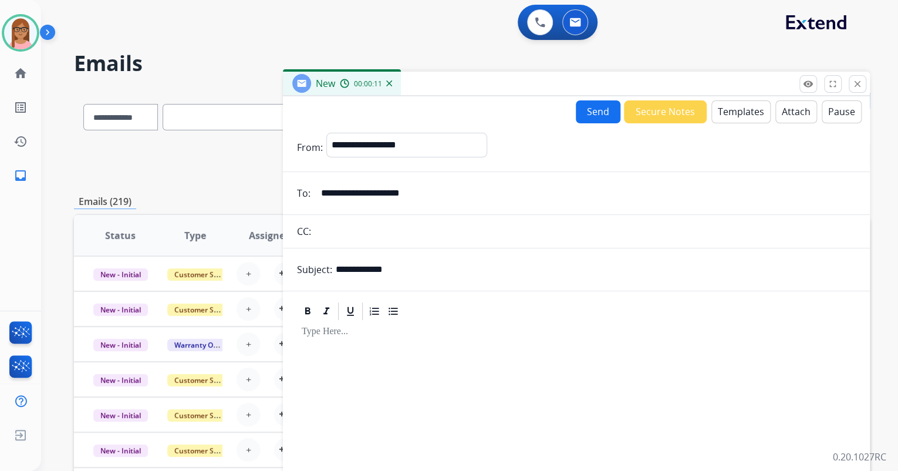
click at [747, 113] on button "Templates" at bounding box center [740, 111] width 59 height 23
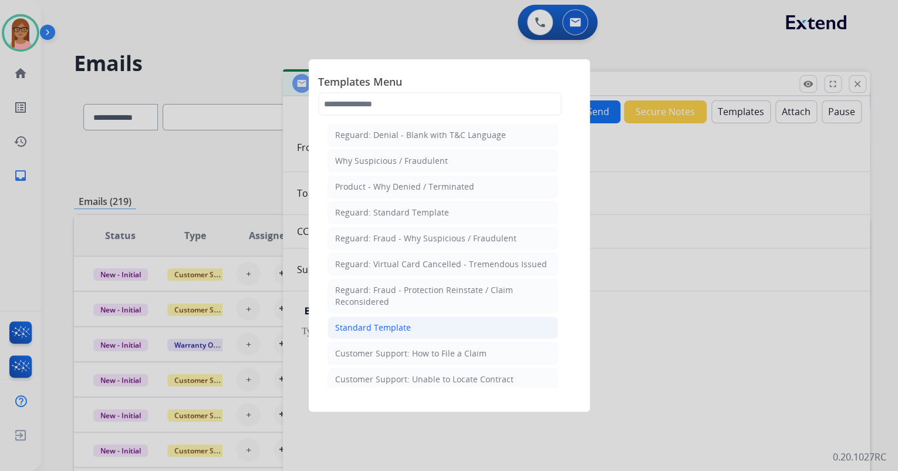
click at [433, 326] on li "Standard Template" at bounding box center [443, 327] width 231 height 22
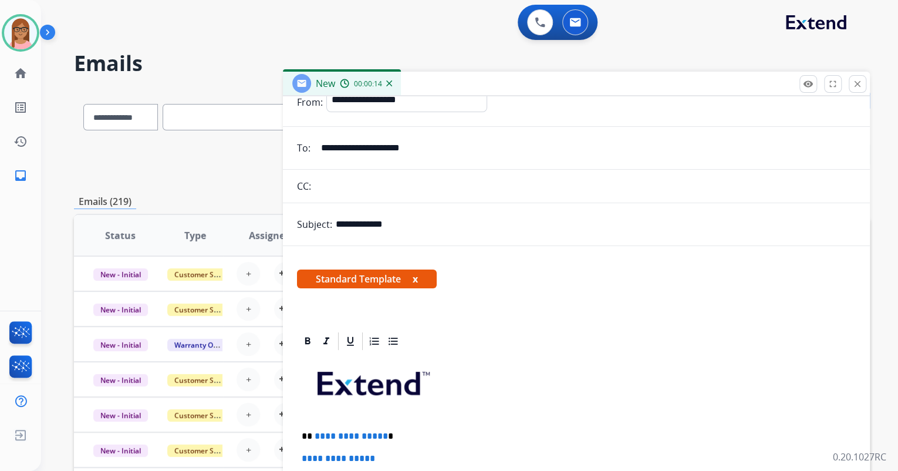
scroll to position [235, 0]
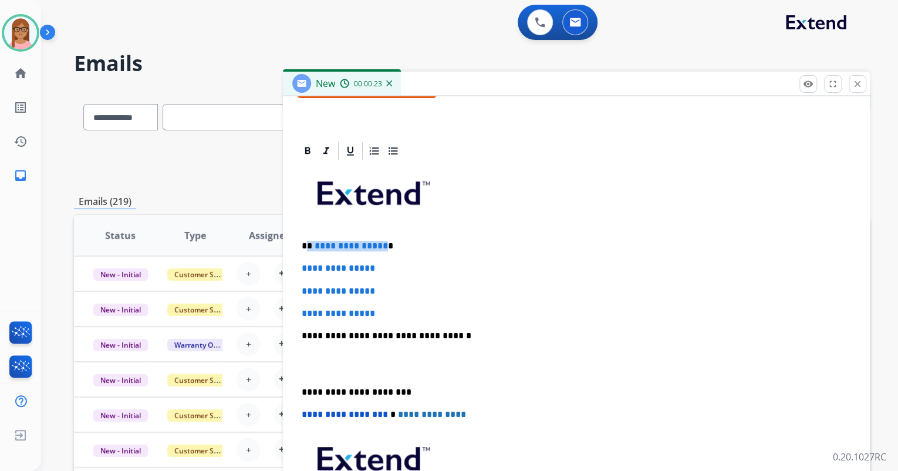
drag, startPoint x: 308, startPoint y: 244, endPoint x: 380, endPoint y: 244, distance: 72.8
click at [380, 244] on p "**********" at bounding box center [572, 246] width 540 height 11
drag, startPoint x: 299, startPoint y: 263, endPoint x: 409, endPoint y: 302, distance: 115.9
click at [409, 302] on div "**********" at bounding box center [576, 363] width 559 height 404
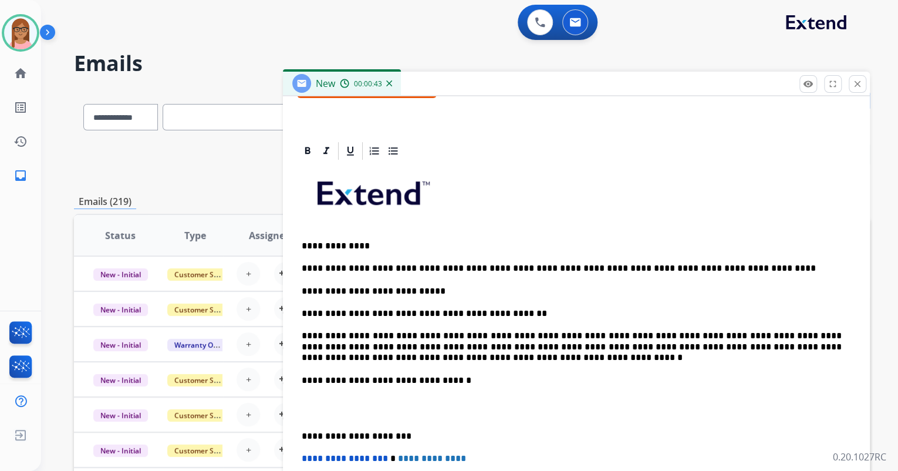
click at [399, 266] on p "**********" at bounding box center [572, 268] width 540 height 11
click at [349, 392] on div "**********" at bounding box center [576, 385] width 559 height 448
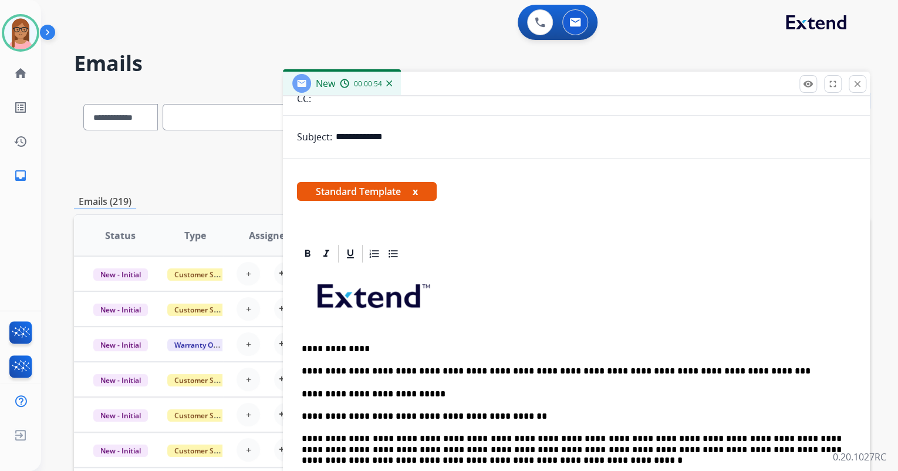
scroll to position [0, 0]
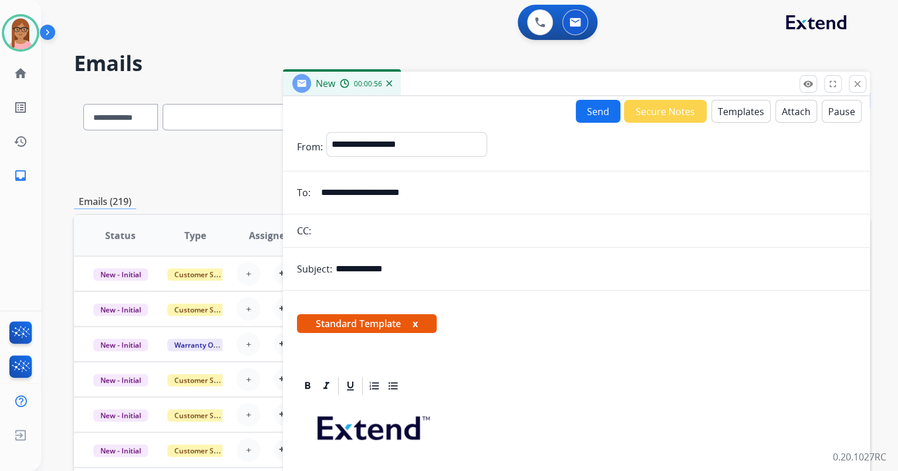
click at [584, 113] on button "Send" at bounding box center [598, 111] width 45 height 23
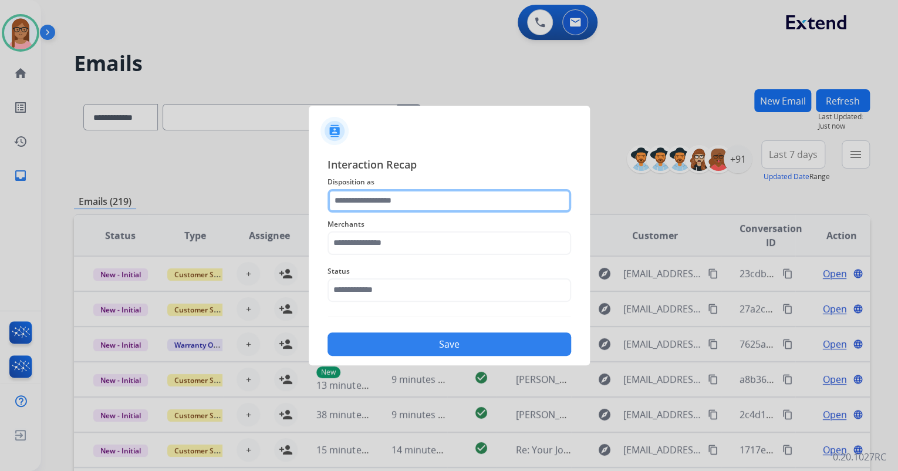
click at [399, 193] on input "text" at bounding box center [450, 200] width 244 height 23
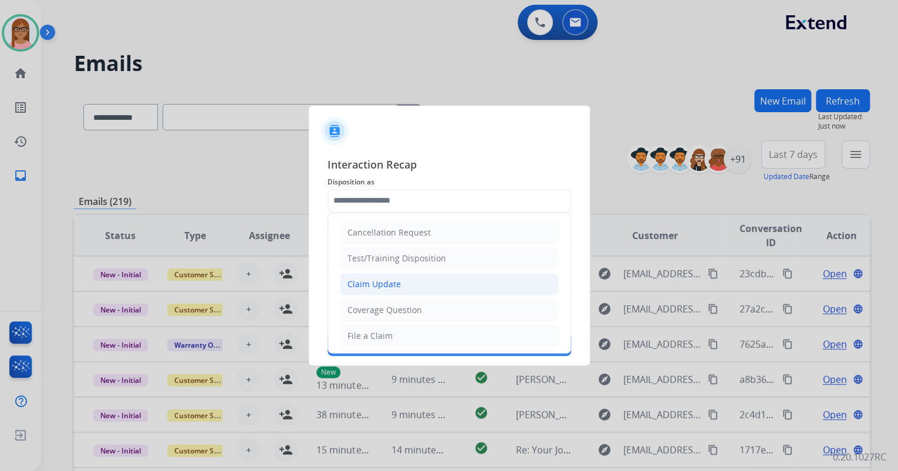
click at [407, 281] on li "Claim Update" at bounding box center [449, 284] width 219 height 22
type input "**********"
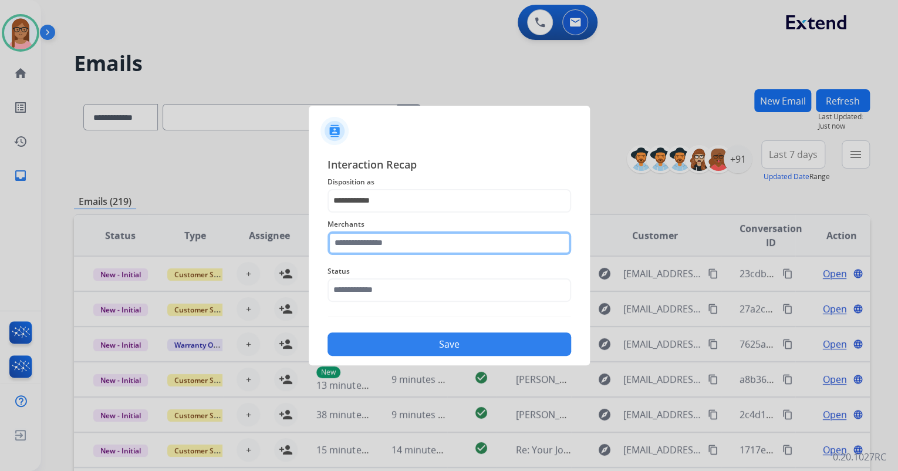
click at [414, 235] on input "text" at bounding box center [450, 242] width 244 height 23
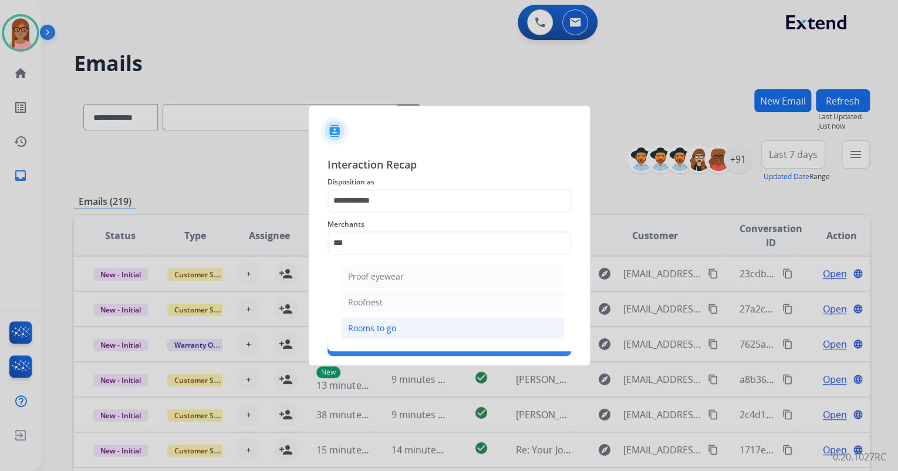
click at [404, 329] on li "Rooms to go" at bounding box center [452, 328] width 224 height 22
type input "**********"
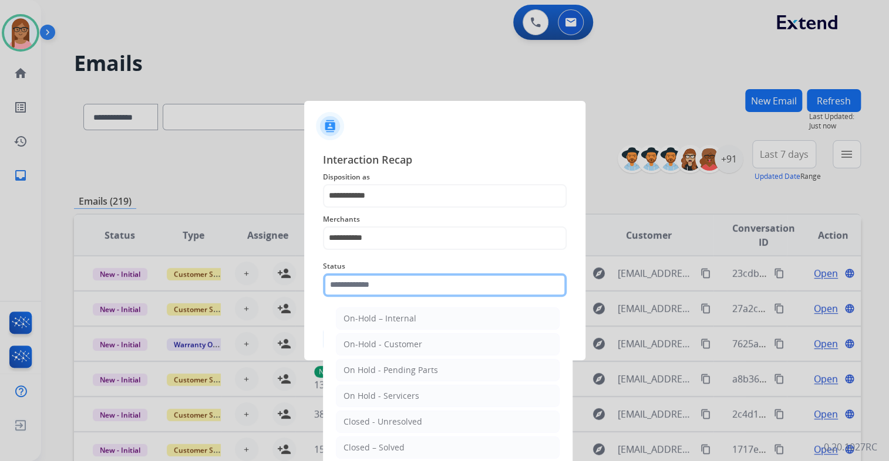
click at [402, 283] on input "text" at bounding box center [445, 285] width 244 height 23
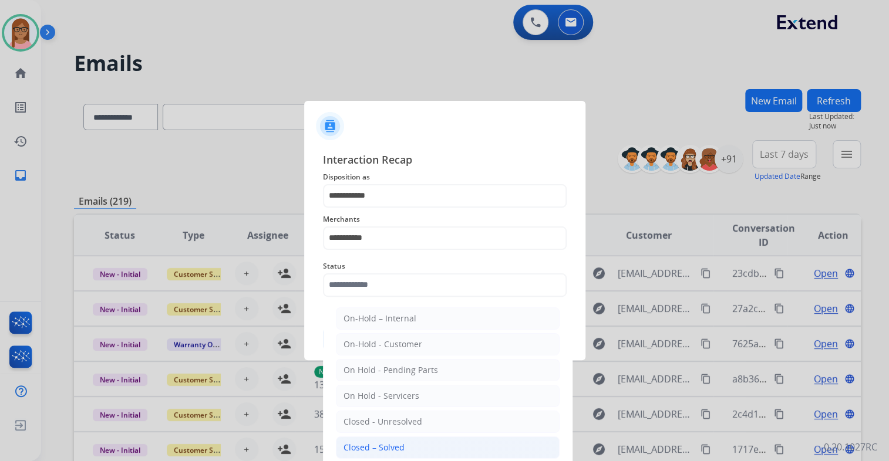
click at [403, 442] on li "Closed – Solved" at bounding box center [448, 448] width 224 height 22
type input "**********"
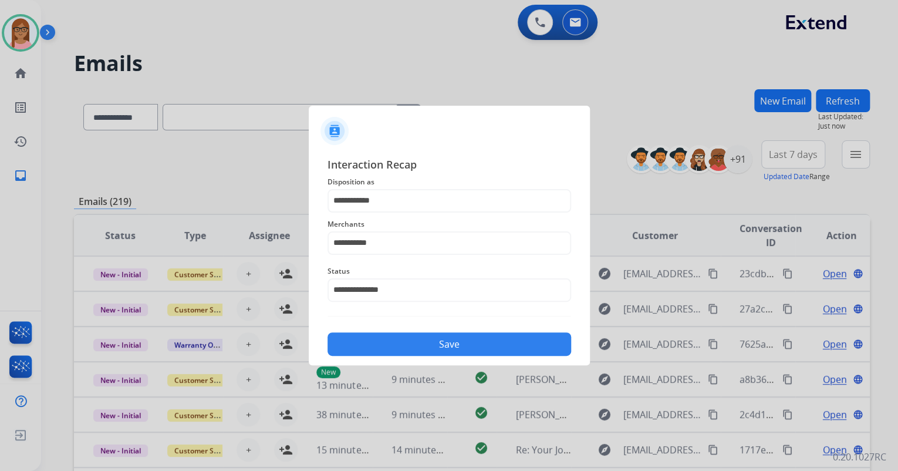
click at [416, 335] on button "Save" at bounding box center [450, 343] width 244 height 23
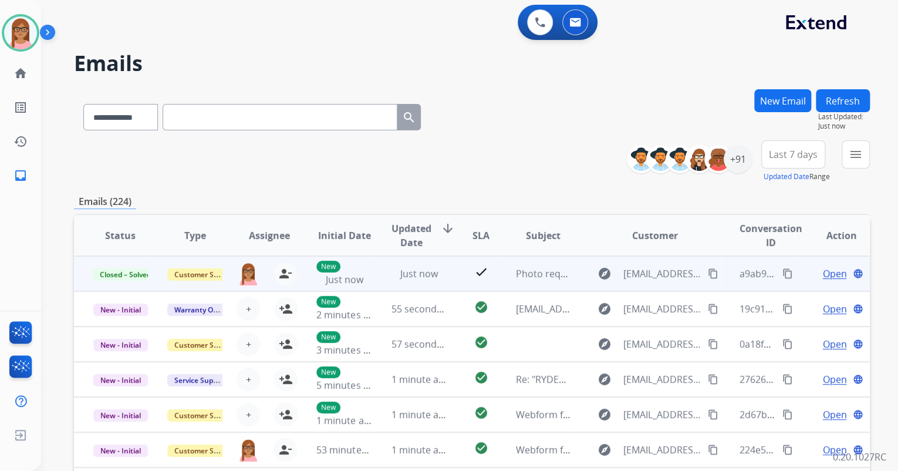
click at [783, 270] on mat-icon "content_copy" at bounding box center [788, 273] width 11 height 11
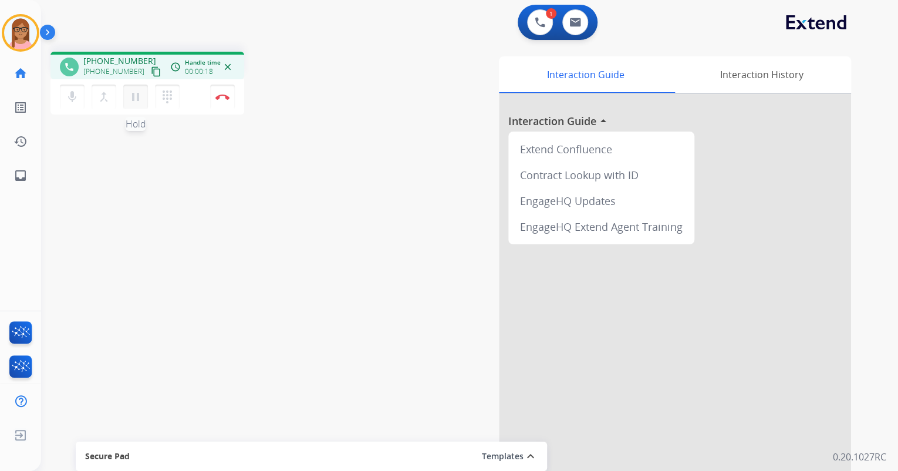
click at [134, 95] on mat-icon "pause" at bounding box center [136, 97] width 14 height 14
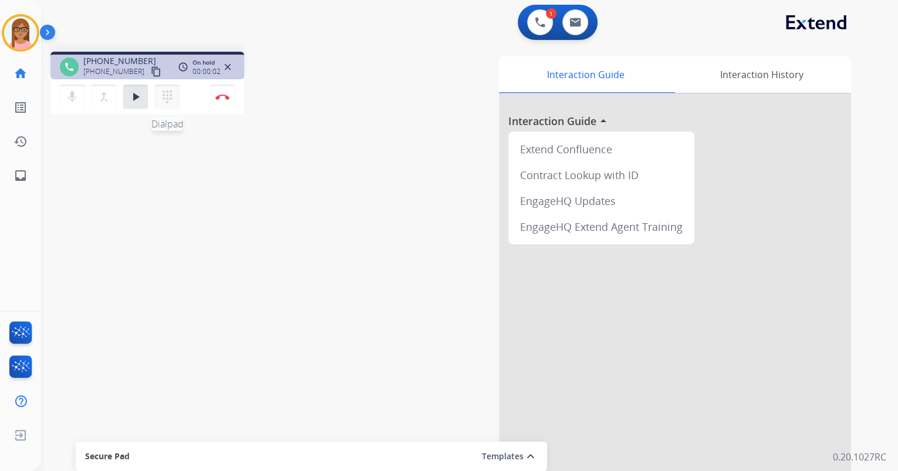
click at [166, 89] on button "dialpad Dialpad" at bounding box center [167, 97] width 25 height 25
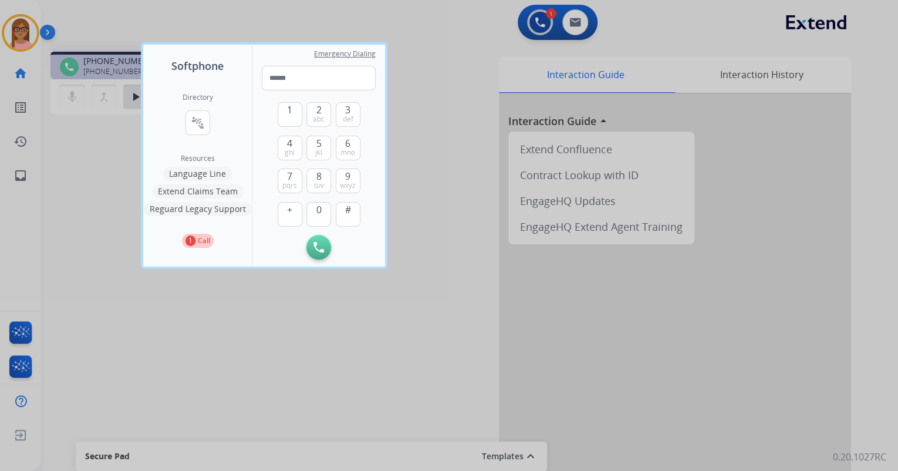
click at [202, 168] on button "Language Line" at bounding box center [197, 174] width 69 height 14
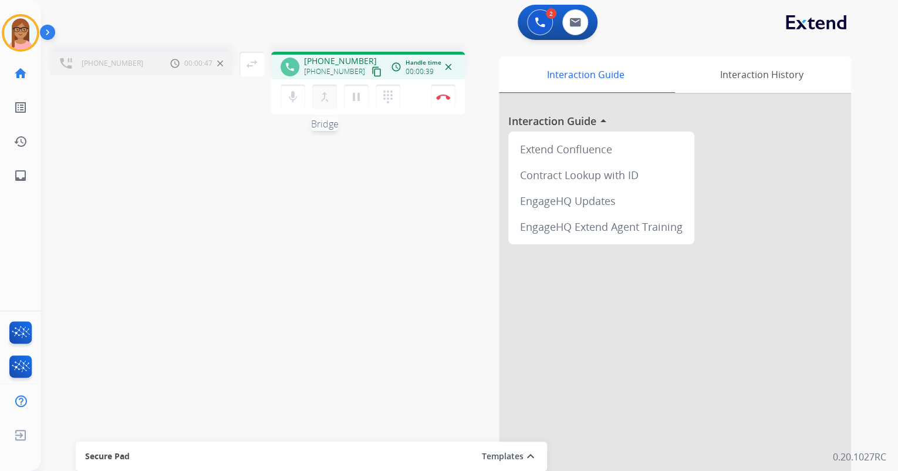
click at [322, 99] on mat-icon "merge_type" at bounding box center [325, 97] width 14 height 14
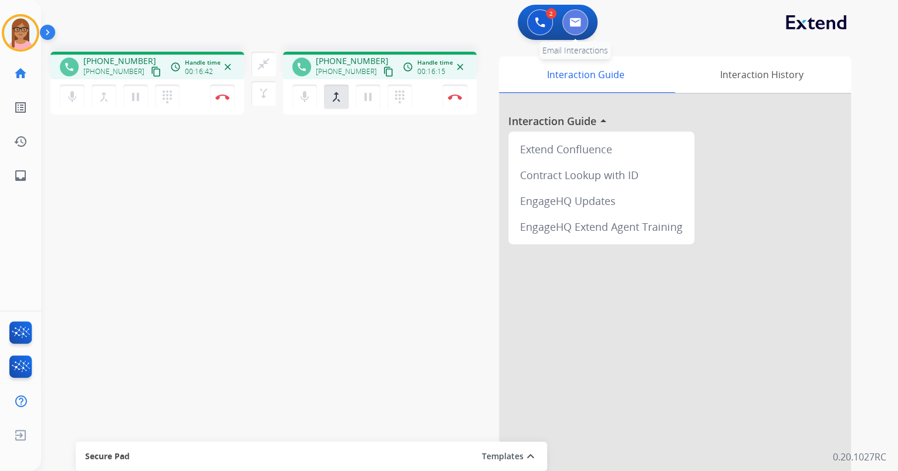
click at [576, 22] on img at bounding box center [575, 22] width 12 height 9
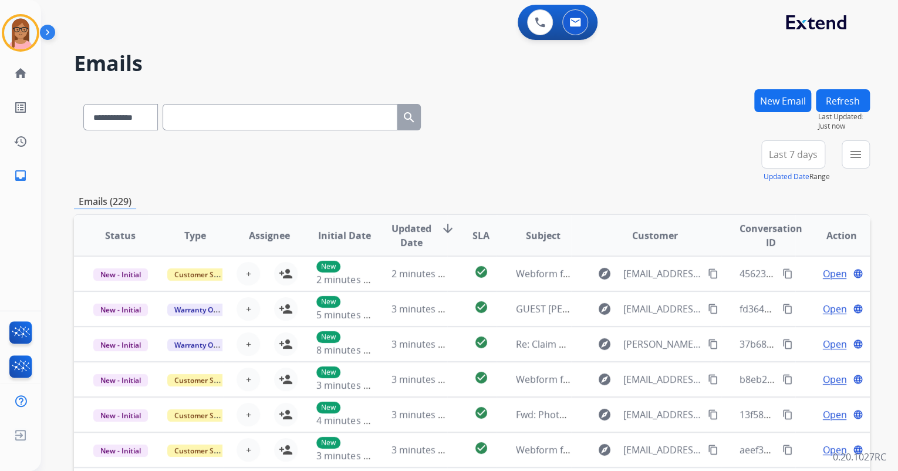
click at [194, 112] on input "text" at bounding box center [280, 117] width 235 height 26
paste input "**********"
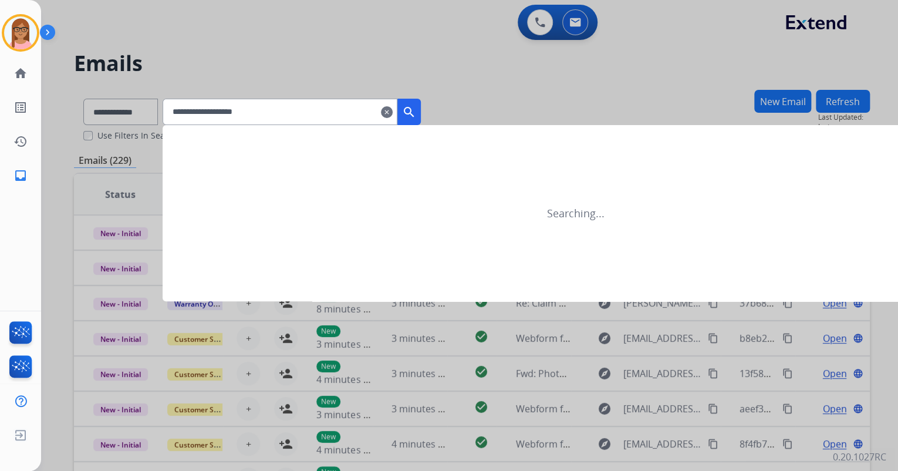
type input "**********"
click at [416, 107] on mat-icon "search" at bounding box center [409, 112] width 14 height 14
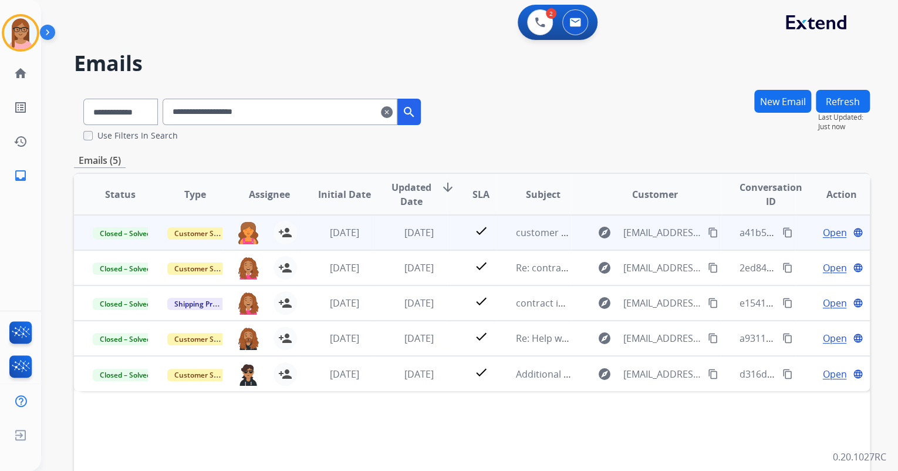
click at [822, 229] on span "Open" at bounding box center [834, 232] width 24 height 14
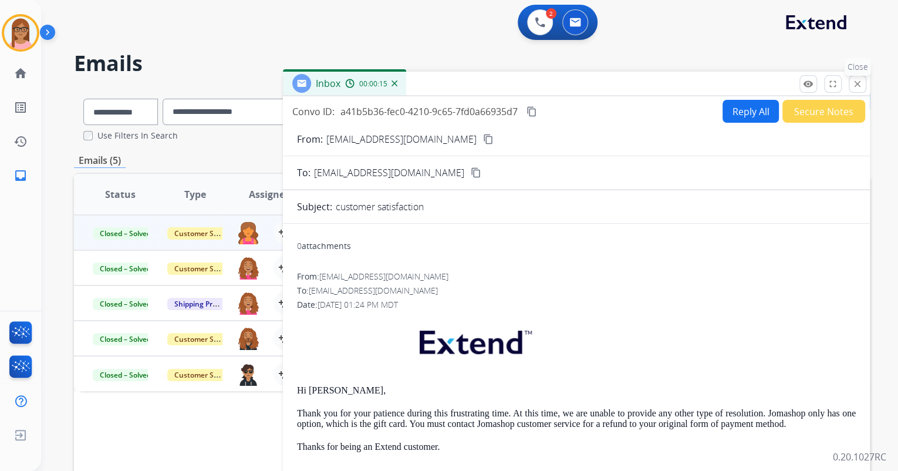
click at [859, 85] on mat-icon "close" at bounding box center [857, 84] width 11 height 11
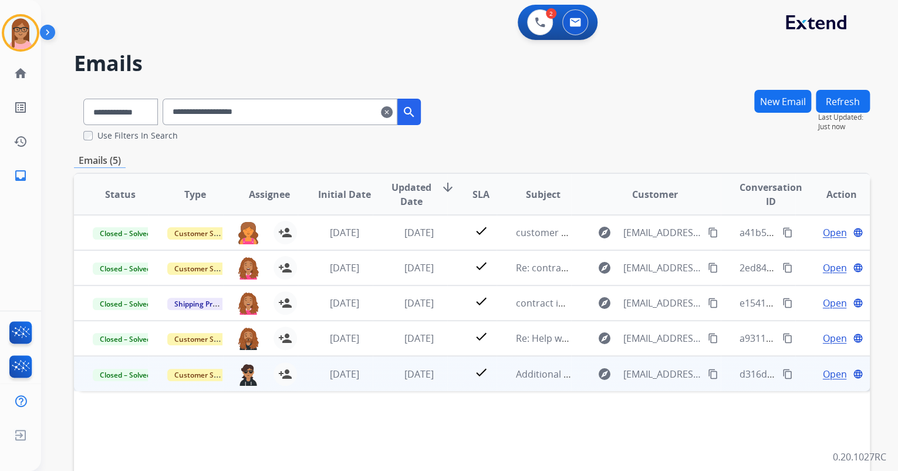
click at [822, 373] on span "Open" at bounding box center [834, 374] width 24 height 14
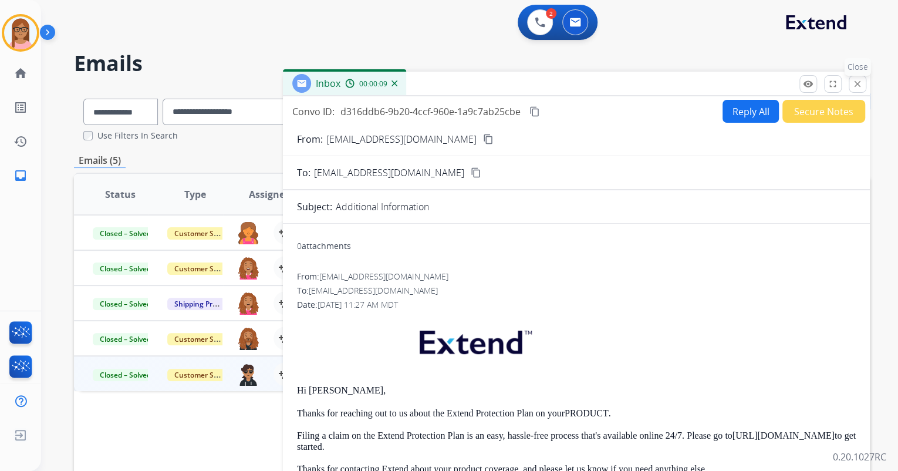
click at [856, 82] on mat-icon "close" at bounding box center [857, 84] width 11 height 11
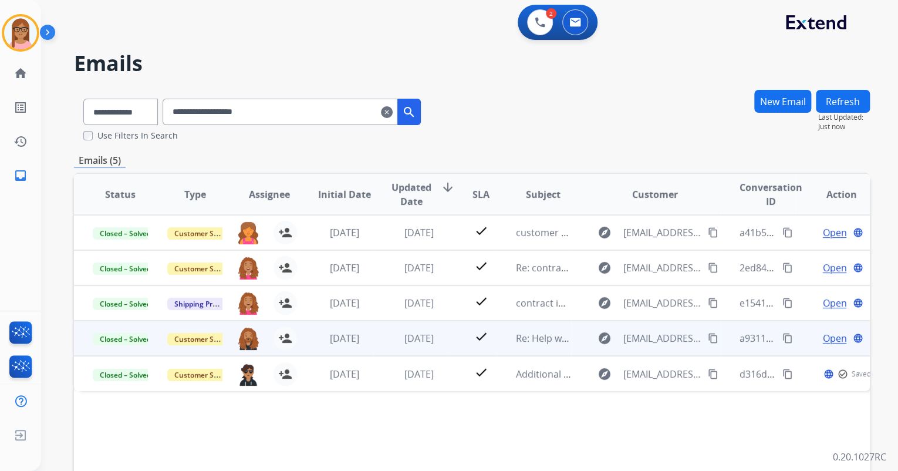
click at [824, 343] on span "Open" at bounding box center [834, 338] width 24 height 14
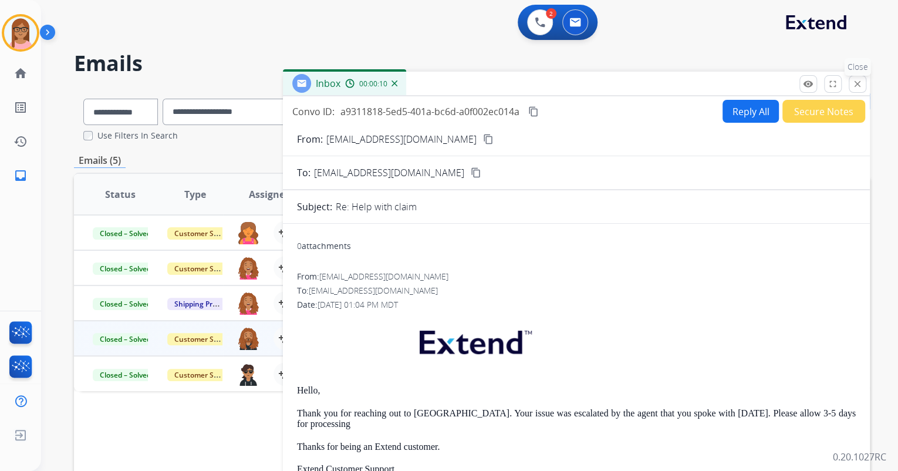
click at [859, 85] on mat-icon "close" at bounding box center [857, 84] width 11 height 11
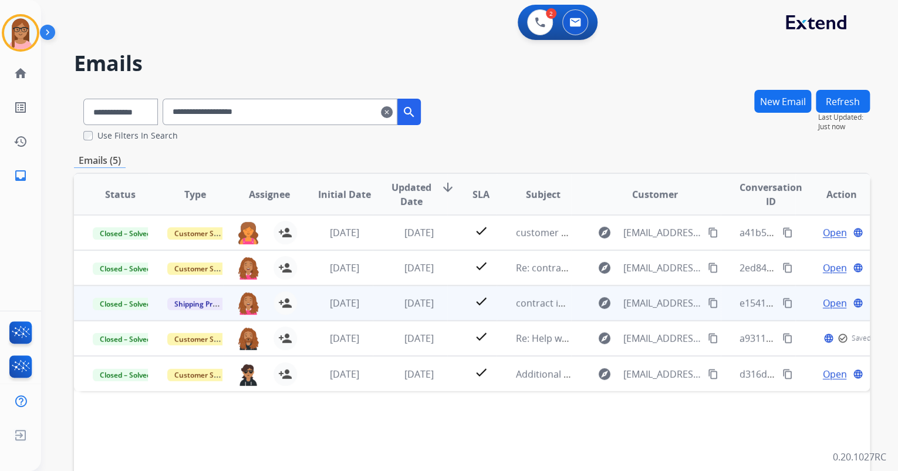
click at [829, 297] on span "Open" at bounding box center [834, 303] width 24 height 14
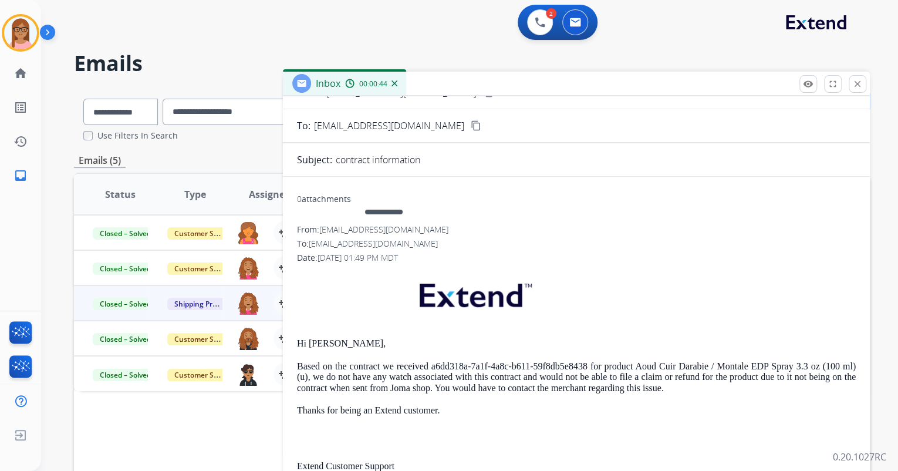
scroll to position [94, 0]
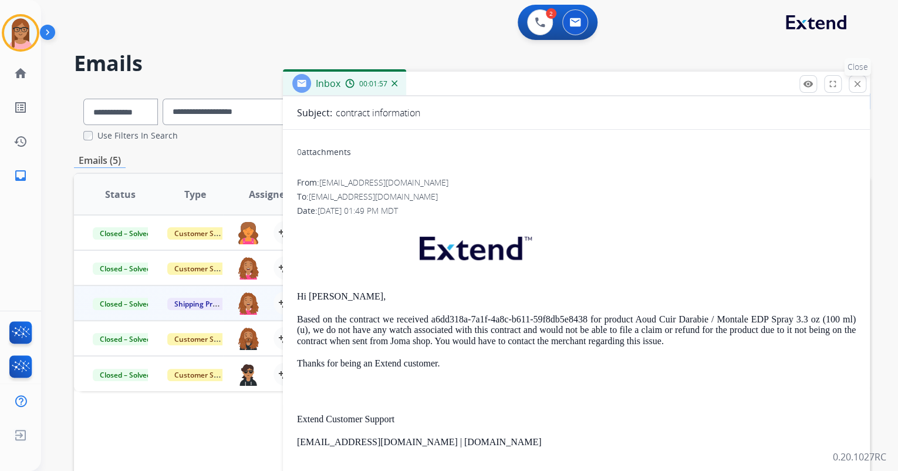
click at [864, 84] on button "close Close" at bounding box center [858, 84] width 18 height 18
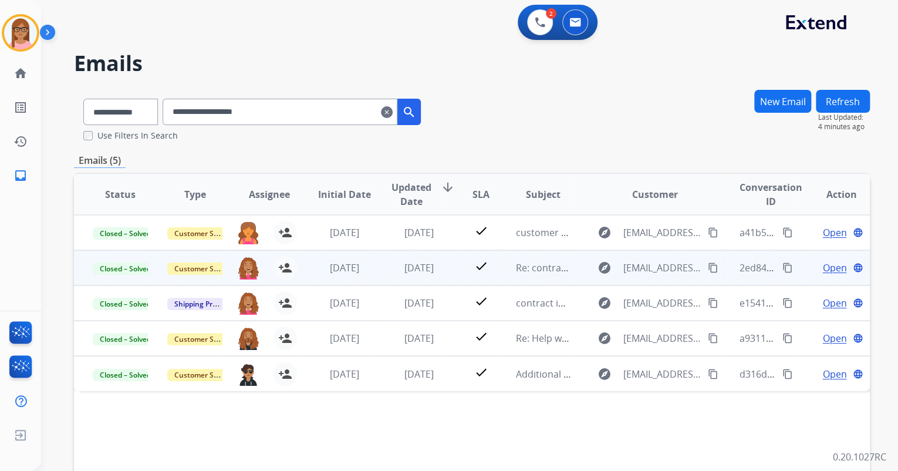
click at [822, 268] on span "Open" at bounding box center [834, 268] width 24 height 14
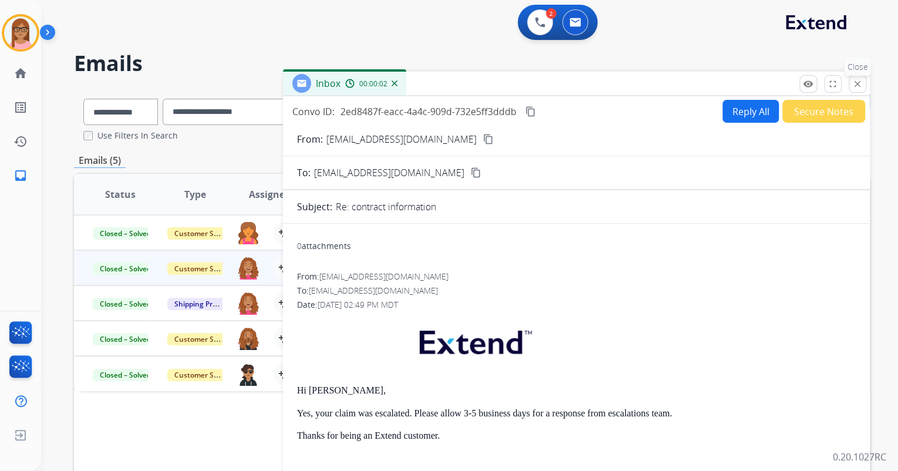
click at [857, 84] on mat-icon "close" at bounding box center [857, 84] width 11 height 11
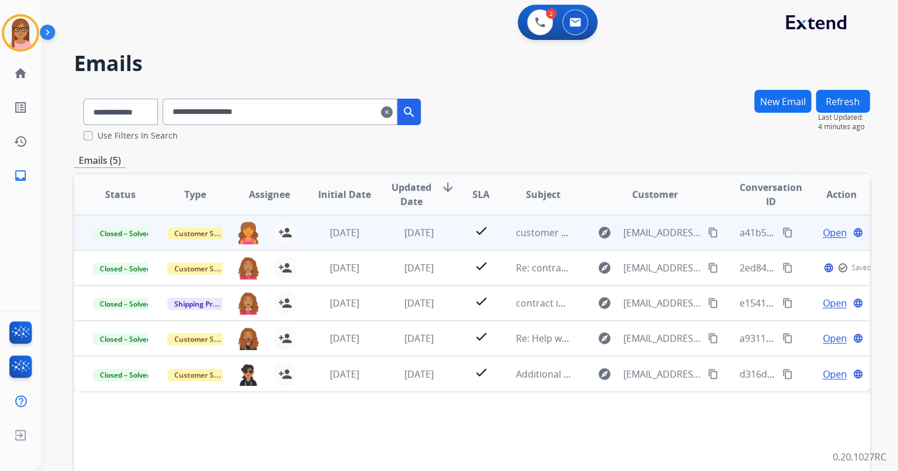
click at [827, 228] on span "Open" at bounding box center [834, 232] width 24 height 14
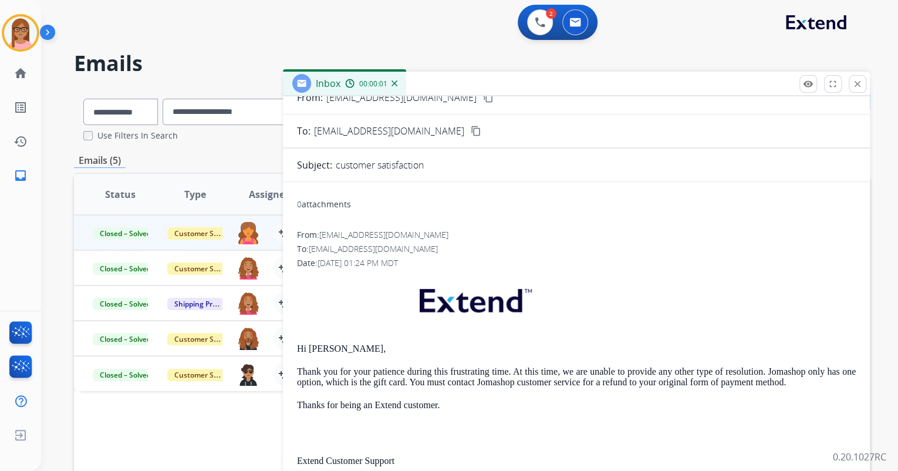
scroll to position [168, 0]
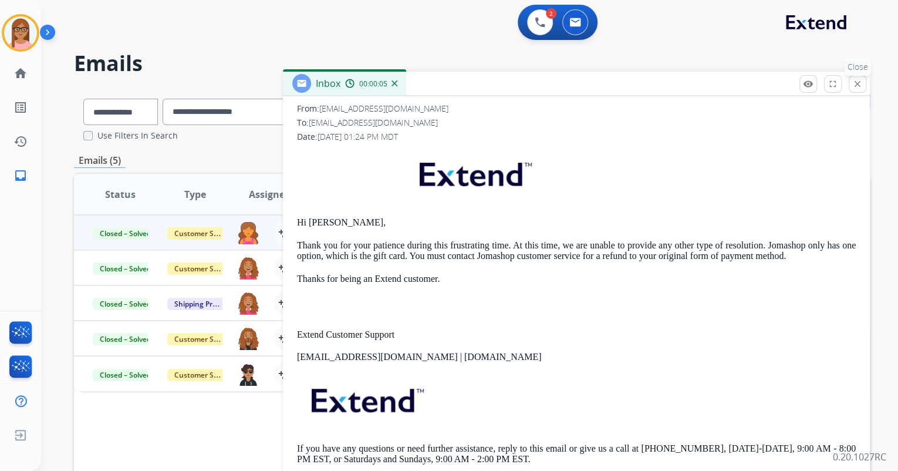
click at [854, 86] on mat-icon "close" at bounding box center [857, 84] width 11 height 11
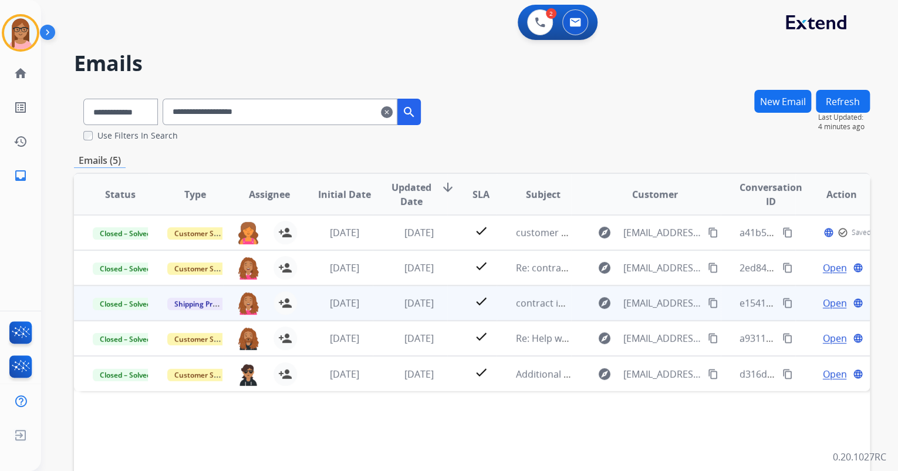
click at [834, 305] on span "Open" at bounding box center [834, 303] width 24 height 14
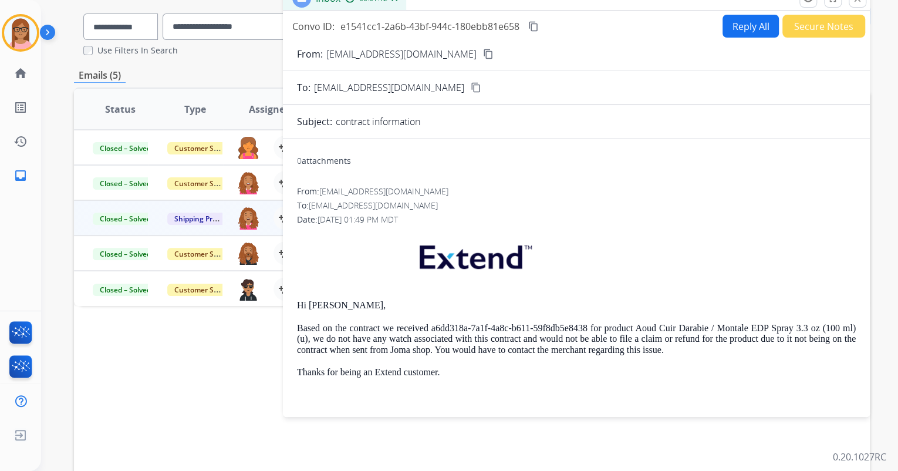
scroll to position [0, 0]
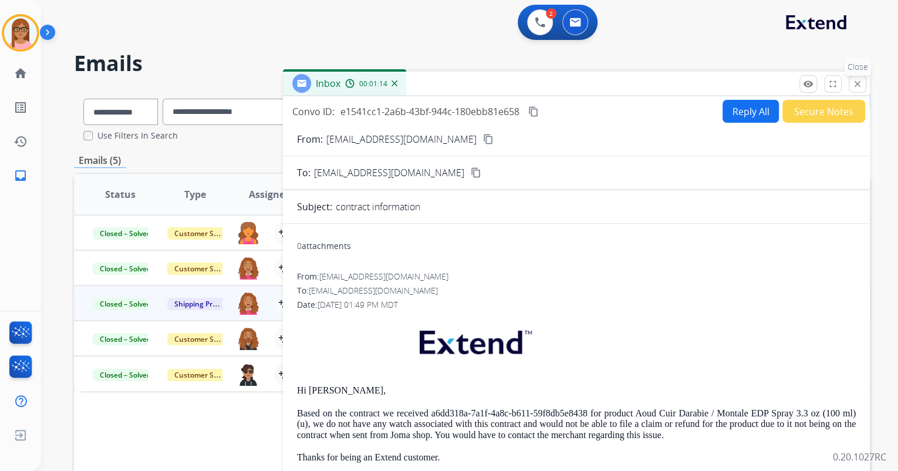
click at [861, 85] on mat-icon "close" at bounding box center [857, 84] width 11 height 11
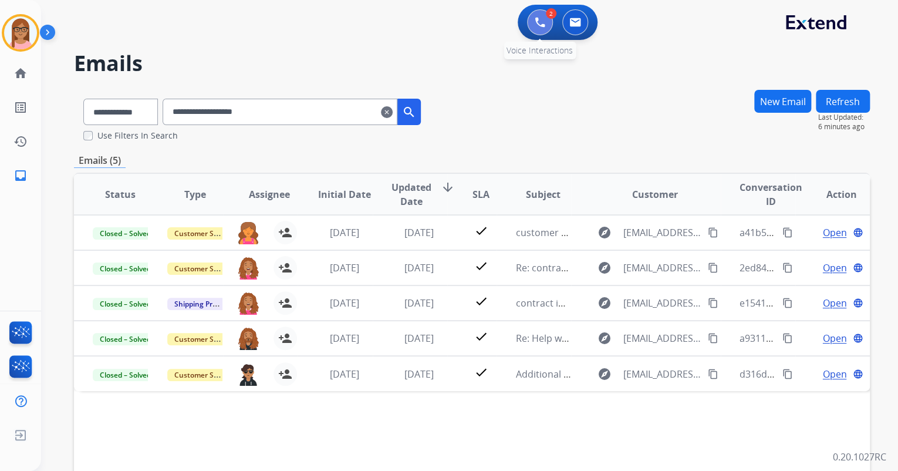
click at [538, 18] on img at bounding box center [540, 22] width 11 height 11
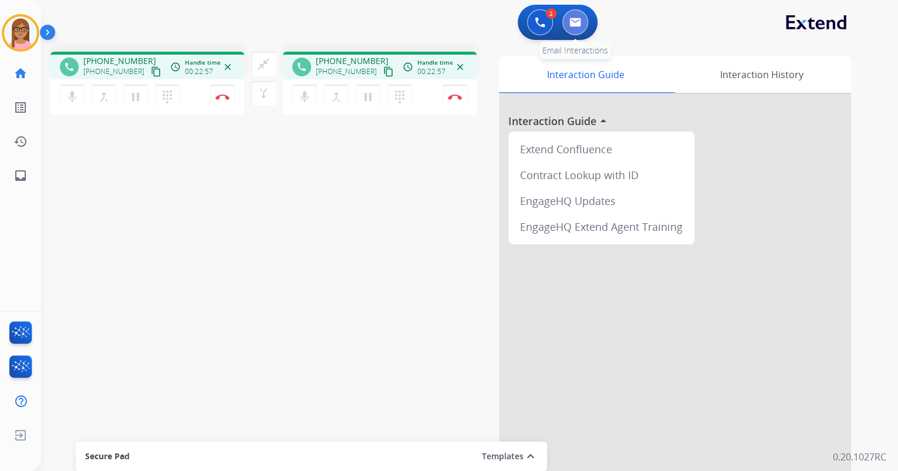
click at [578, 16] on button at bounding box center [575, 22] width 26 height 26
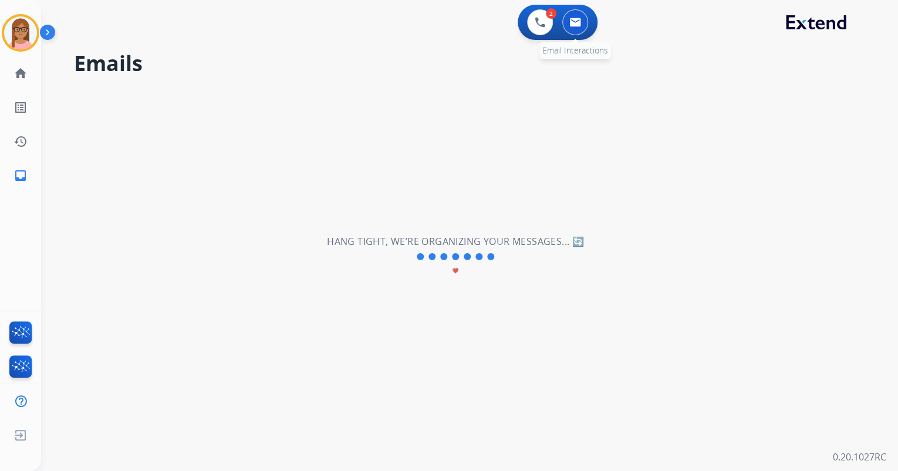
click at [576, 16] on button at bounding box center [575, 22] width 26 height 26
click at [575, 16] on button at bounding box center [575, 22] width 26 height 26
click at [579, 18] on img at bounding box center [575, 22] width 12 height 9
click at [574, 22] on img at bounding box center [575, 22] width 12 height 9
click at [537, 16] on button at bounding box center [540, 22] width 26 height 26
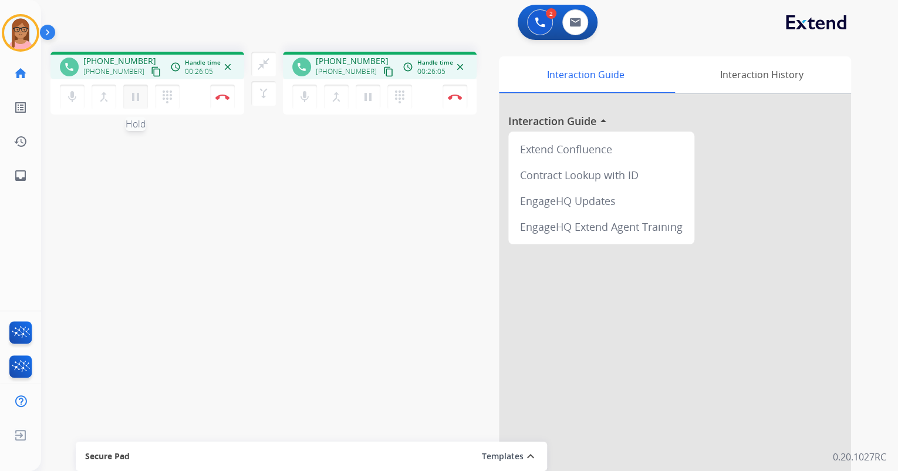
click at [133, 95] on mat-icon "pause" at bounding box center [136, 97] width 14 height 14
click at [131, 103] on mat-icon "pause" at bounding box center [136, 97] width 14 height 14
click at [64, 97] on button "mic Mute" at bounding box center [72, 97] width 25 height 25
click at [66, 100] on mat-icon "mic_off" at bounding box center [72, 97] width 14 height 14
click at [572, 31] on button at bounding box center [575, 22] width 26 height 26
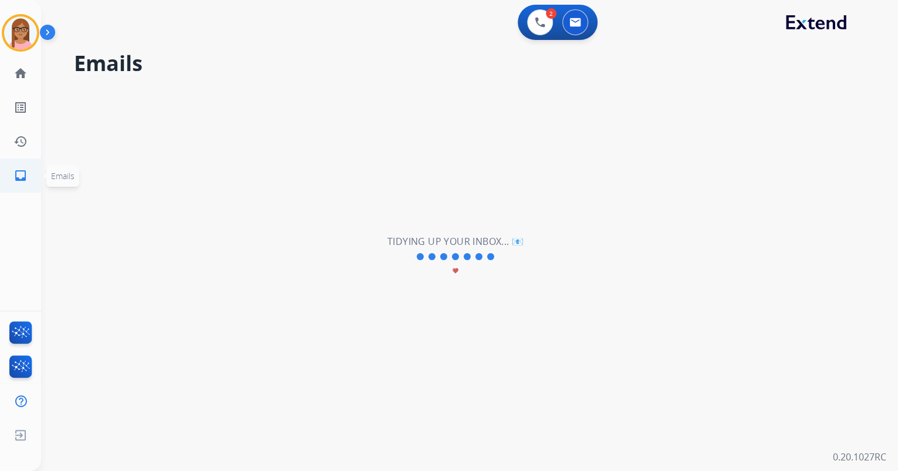
click at [19, 176] on mat-icon "inbox" at bounding box center [21, 175] width 14 height 14
click at [23, 174] on mat-icon "inbox" at bounding box center [21, 175] width 14 height 14
click at [21, 173] on mat-icon "inbox" at bounding box center [21, 175] width 14 height 14
click at [584, 21] on button at bounding box center [575, 22] width 26 height 26
click at [17, 170] on mat-icon "inbox" at bounding box center [21, 175] width 14 height 14
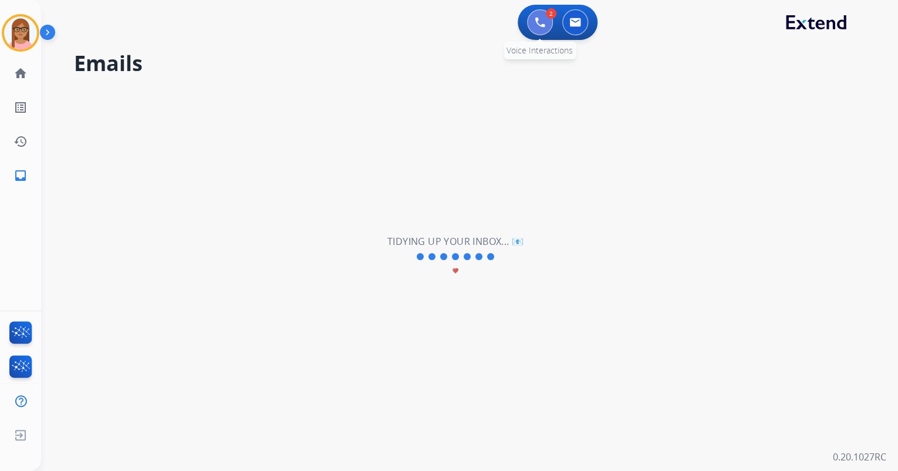
click at [535, 27] on img at bounding box center [540, 22] width 11 height 11
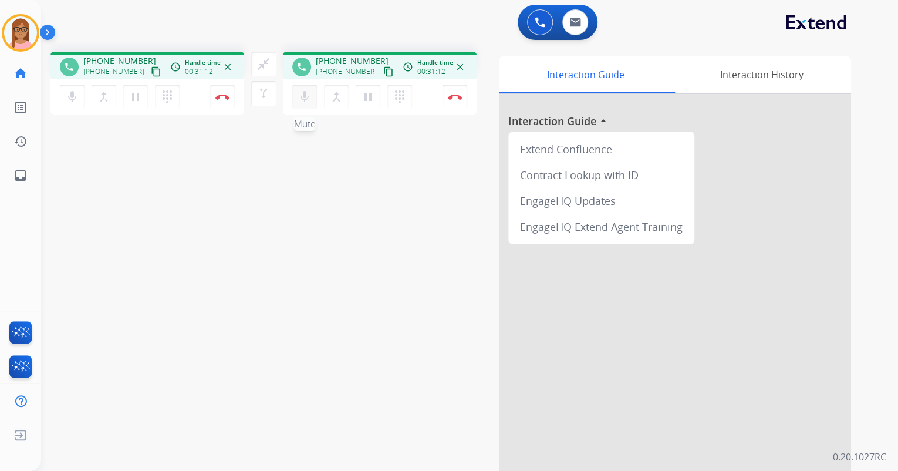
click at [85, 97] on button "mic Mute" at bounding box center [72, 97] width 25 height 25
click at [79, 96] on mat-icon "mic_off" at bounding box center [72, 97] width 14 height 14
click at [578, 23] on img at bounding box center [575, 22] width 12 height 9
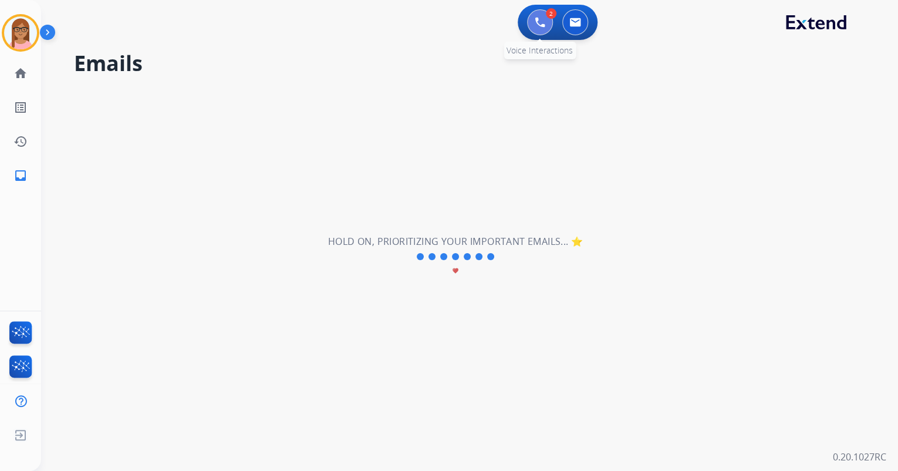
click at [539, 20] on img at bounding box center [540, 22] width 11 height 11
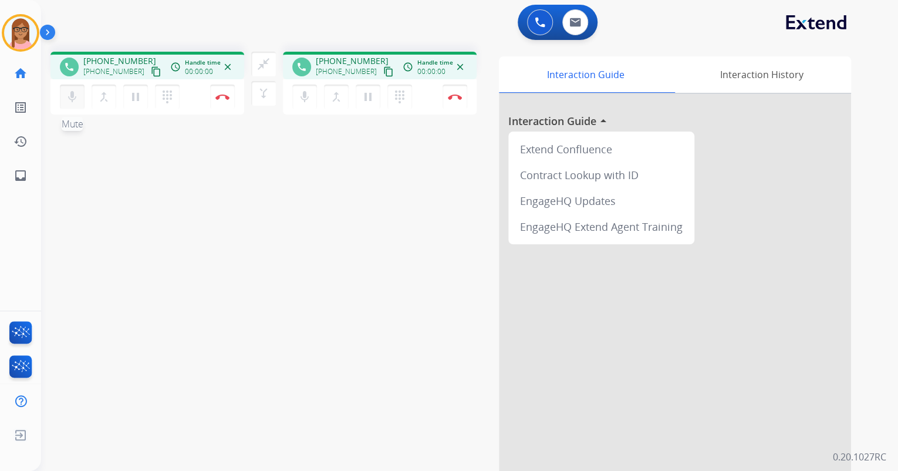
click at [73, 101] on mat-icon "mic" at bounding box center [72, 97] width 14 height 14
click at [69, 93] on mat-icon "mic_off" at bounding box center [72, 97] width 14 height 14
click at [225, 96] on img at bounding box center [222, 97] width 14 height 6
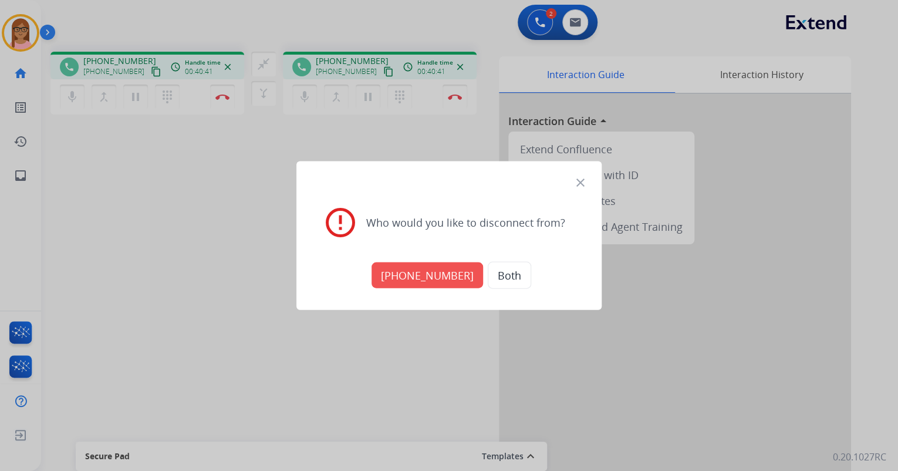
click at [490, 271] on button "Both" at bounding box center [509, 275] width 43 height 27
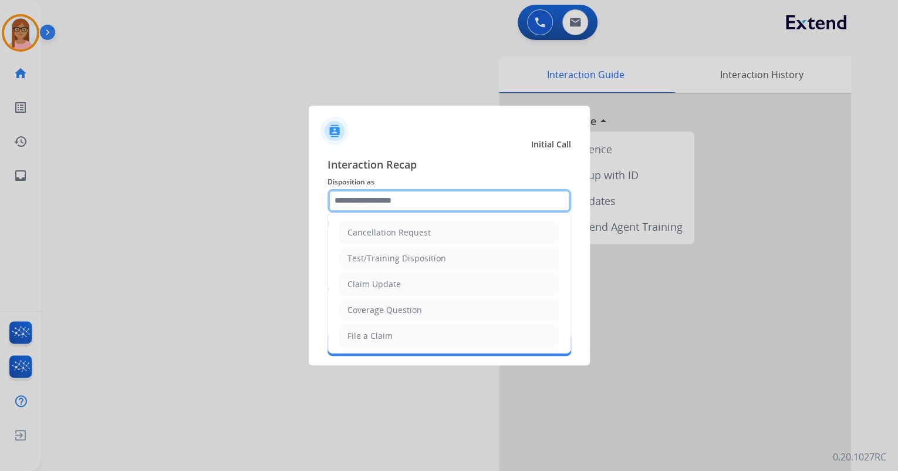
click at [408, 195] on input "text" at bounding box center [450, 200] width 244 height 23
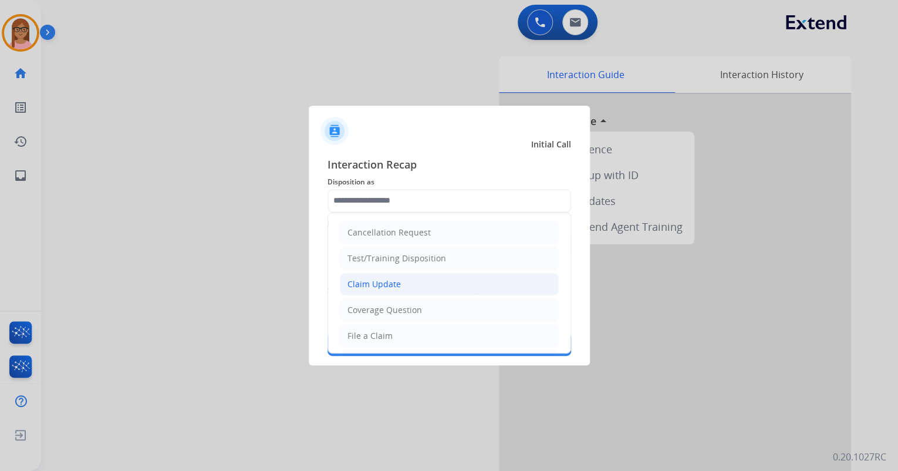
click at [391, 283] on div "Claim Update" at bounding box center [374, 284] width 53 height 12
type input "**********"
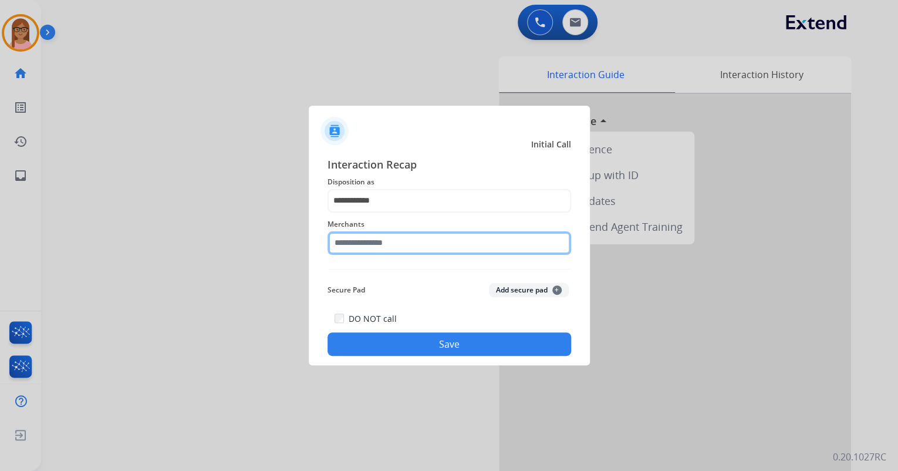
click at [399, 250] on input "text" at bounding box center [450, 242] width 244 height 23
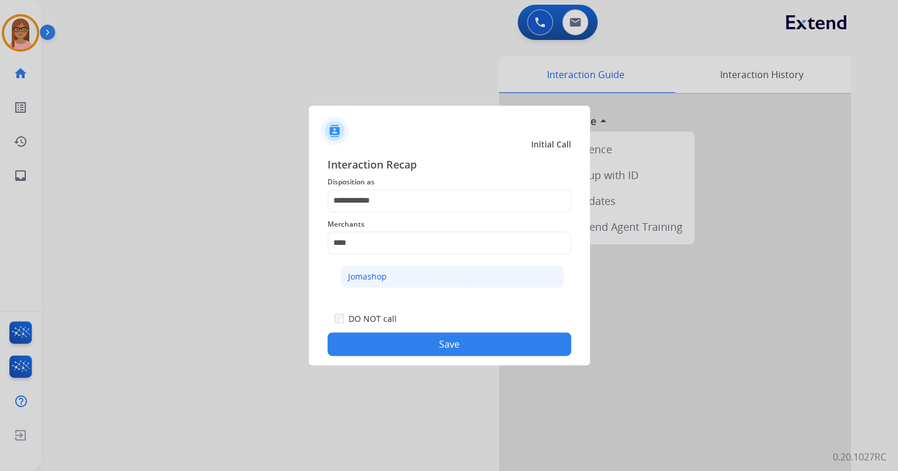
click at [409, 284] on li "Jomashop" at bounding box center [452, 276] width 224 height 22
type input "********"
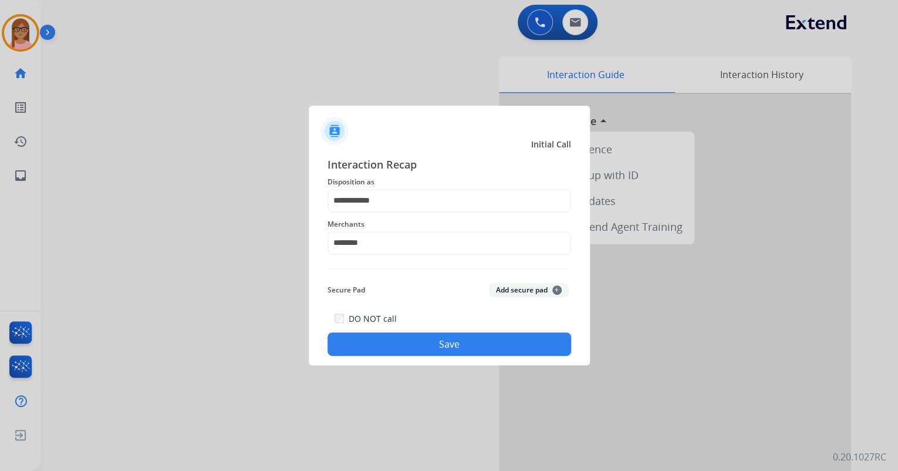
click at [397, 334] on button "Save" at bounding box center [450, 343] width 244 height 23
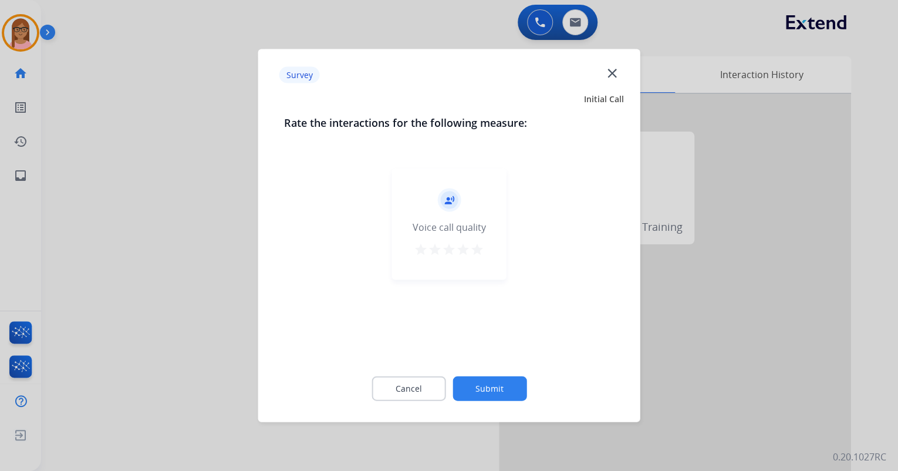
click at [477, 252] on mat-icon "star" at bounding box center [477, 249] width 14 height 14
click at [481, 381] on button "Submit" at bounding box center [490, 388] width 74 height 25
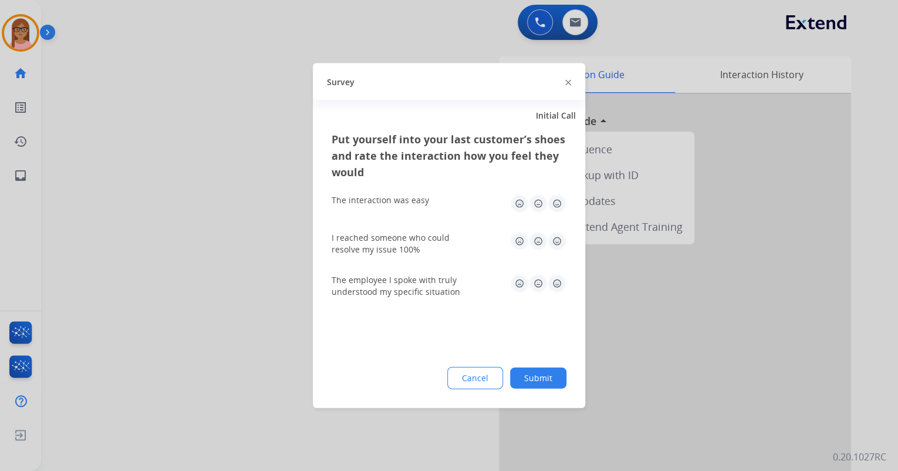
click at [549, 204] on img at bounding box center [557, 203] width 19 height 19
click at [554, 230] on div "I reached someone who could resolve my issue 100%" at bounding box center [449, 243] width 235 height 42
click at [559, 244] on img at bounding box center [557, 241] width 19 height 19
click at [557, 296] on div "The employee I spoke with truly understood my specific situation" at bounding box center [449, 285] width 235 height 23
click at [557, 289] on img at bounding box center [557, 283] width 19 height 19
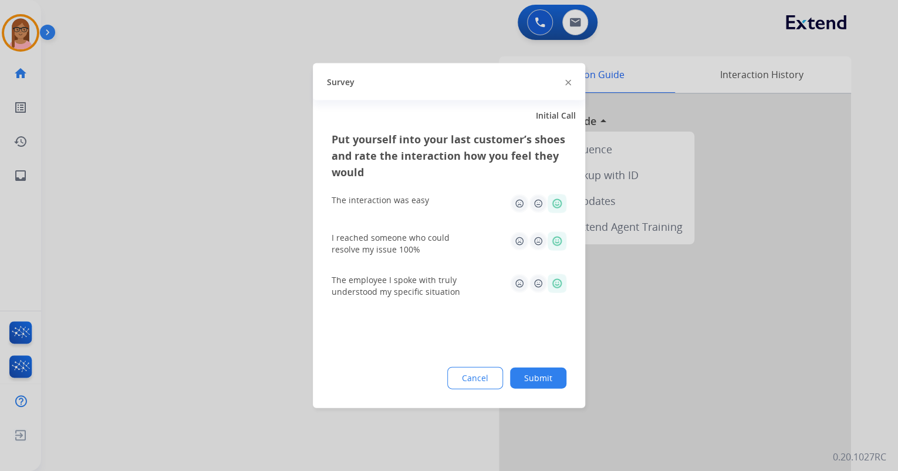
click at [552, 383] on button "Submit" at bounding box center [538, 377] width 56 height 21
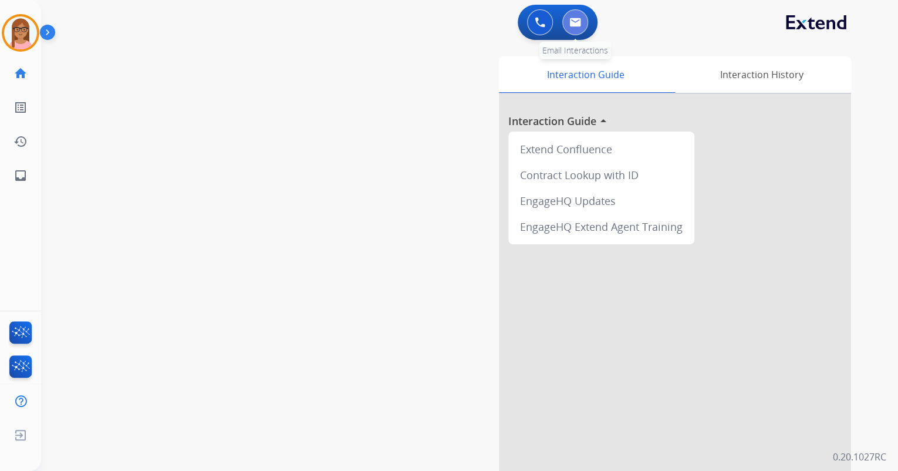
click at [571, 32] on button at bounding box center [575, 22] width 26 height 26
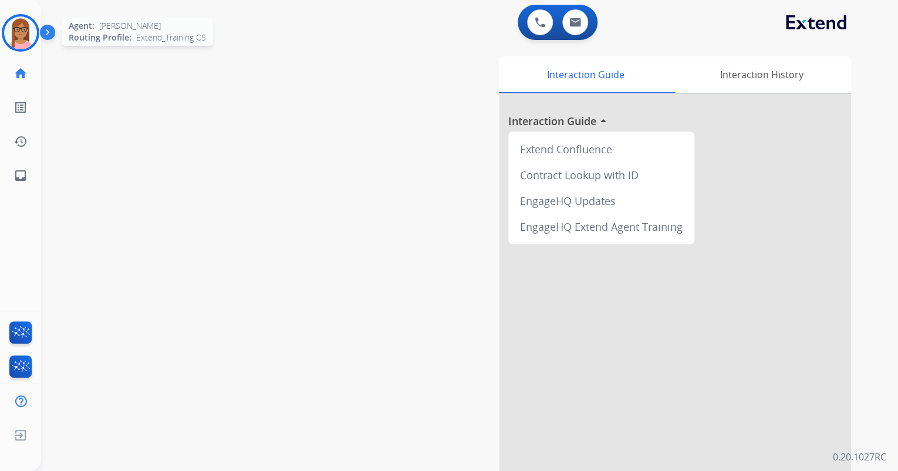
click at [26, 32] on img at bounding box center [20, 32] width 33 height 33
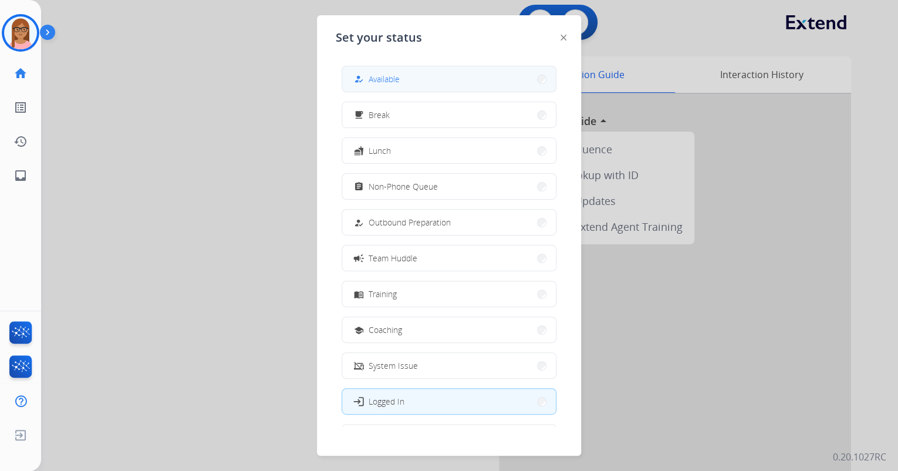
click at [428, 85] on button "how_to_reg Available" at bounding box center [449, 78] width 214 height 25
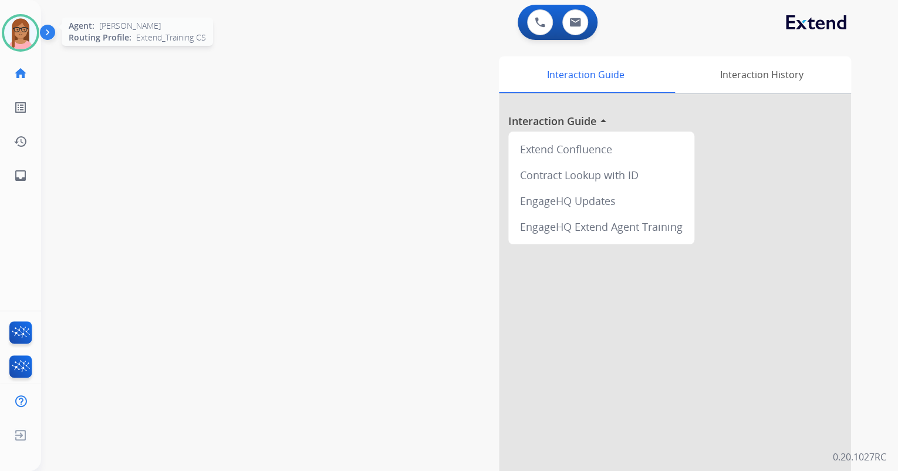
click at [15, 39] on img at bounding box center [20, 32] width 33 height 33
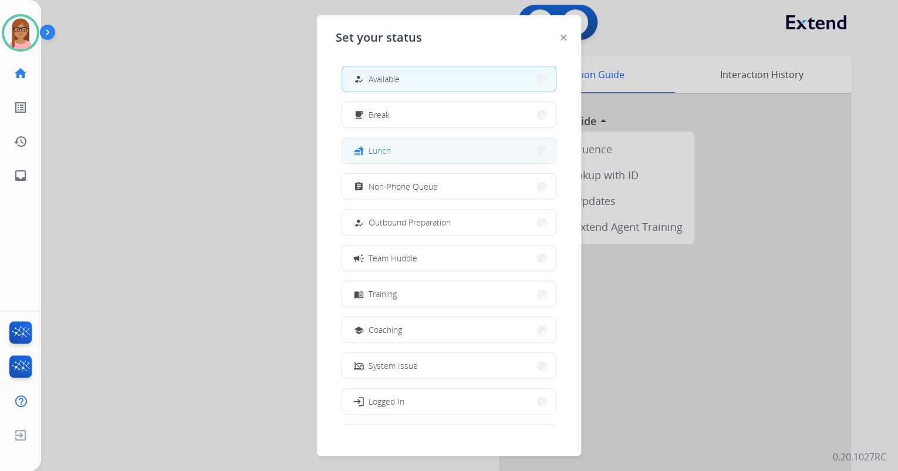
click at [393, 151] on button "fastfood Lunch" at bounding box center [449, 150] width 214 height 25
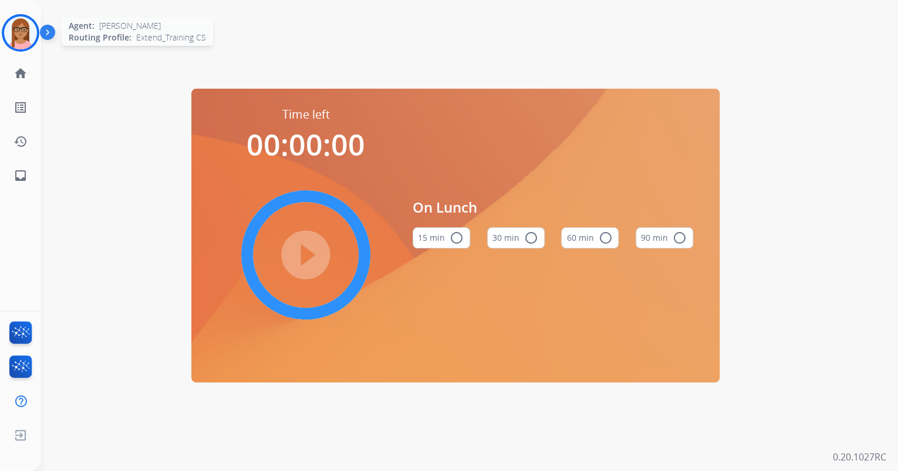
click at [19, 31] on img at bounding box center [20, 32] width 33 height 33
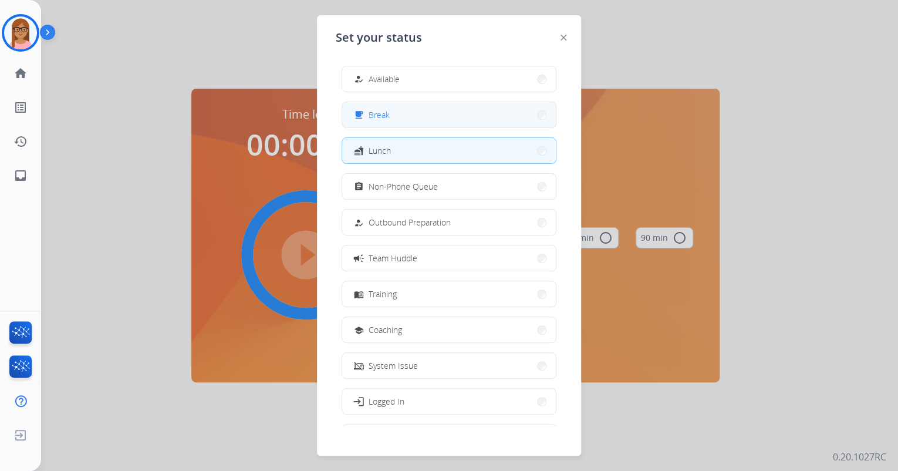
click at [448, 118] on button "free_breakfast Break" at bounding box center [449, 114] width 214 height 25
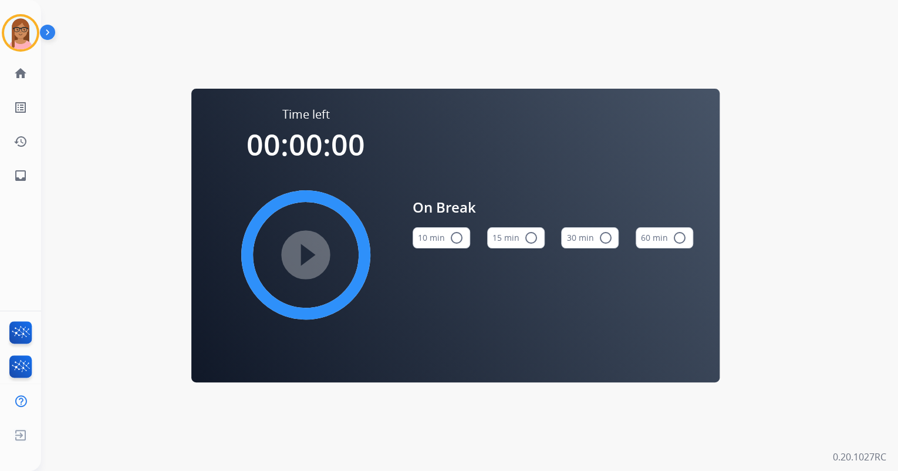
click at [112, 75] on div "Time left 00:00:00 play_circle_filled On Break 10 min radio_button_unchecked 15…" at bounding box center [455, 235] width 829 height 471
click at [16, 28] on img at bounding box center [20, 32] width 33 height 33
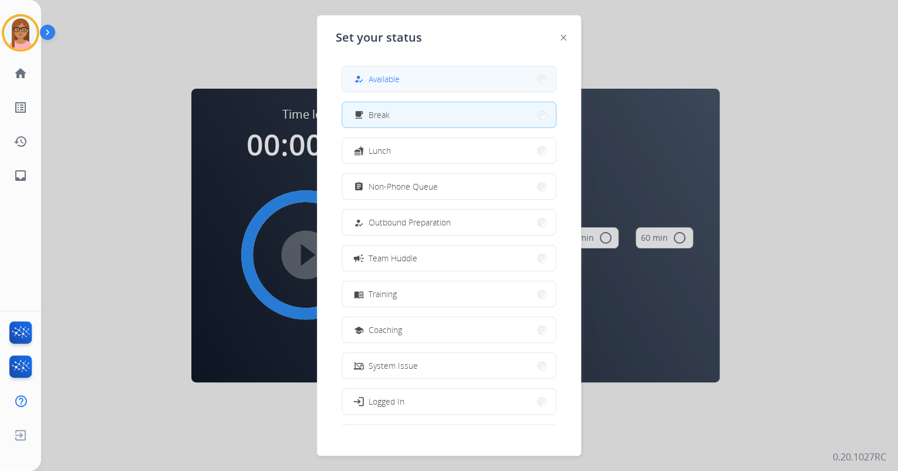
click at [397, 72] on div "how_to_reg Available" at bounding box center [376, 79] width 48 height 14
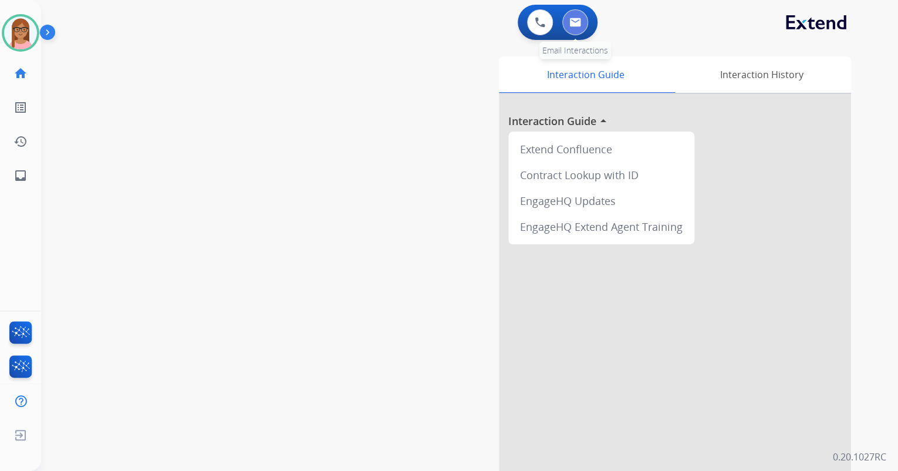
click at [573, 26] on img at bounding box center [575, 22] width 12 height 9
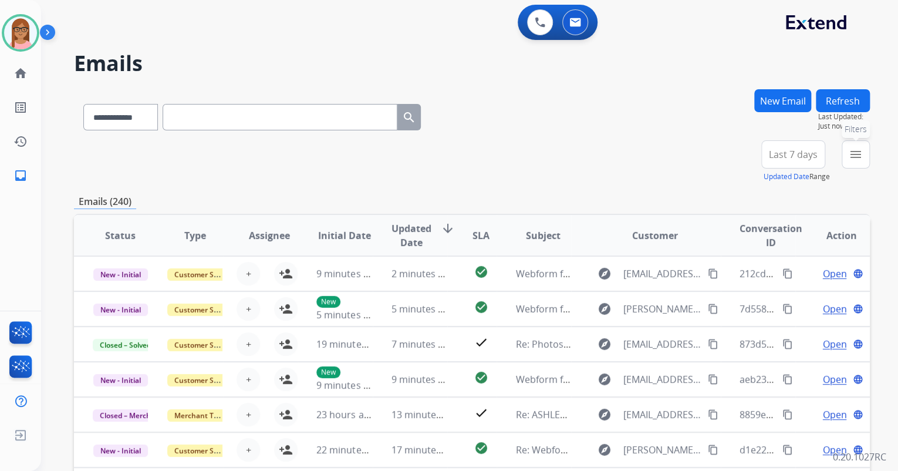
click at [845, 150] on button "menu Filters" at bounding box center [856, 154] width 28 height 28
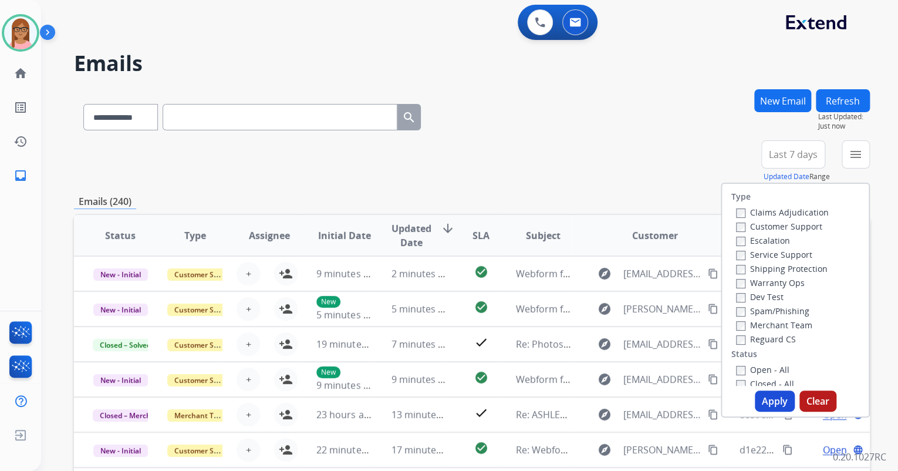
click at [731, 227] on div "Claims Adjudication Customer Support Escalation Service Support Shipping Protec…" at bounding box center [779, 275] width 97 height 141
click at [764, 396] on button "Apply" at bounding box center [775, 400] width 40 height 21
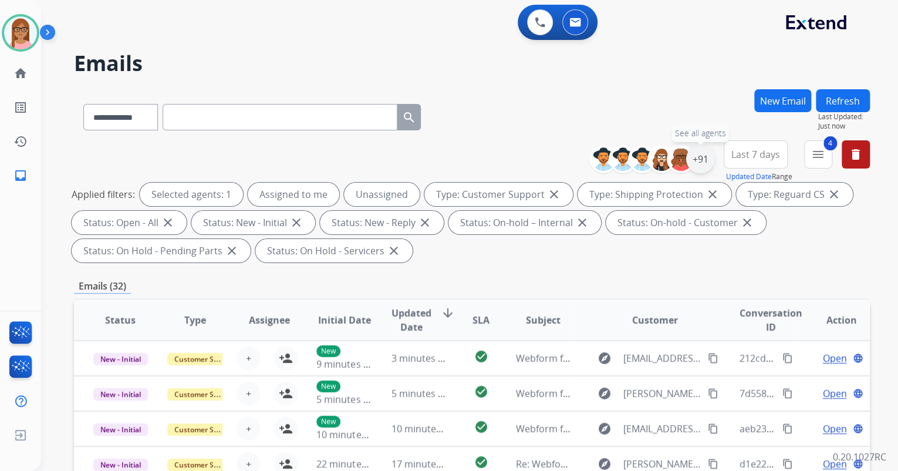
click at [690, 162] on div "+91" at bounding box center [700, 159] width 28 height 28
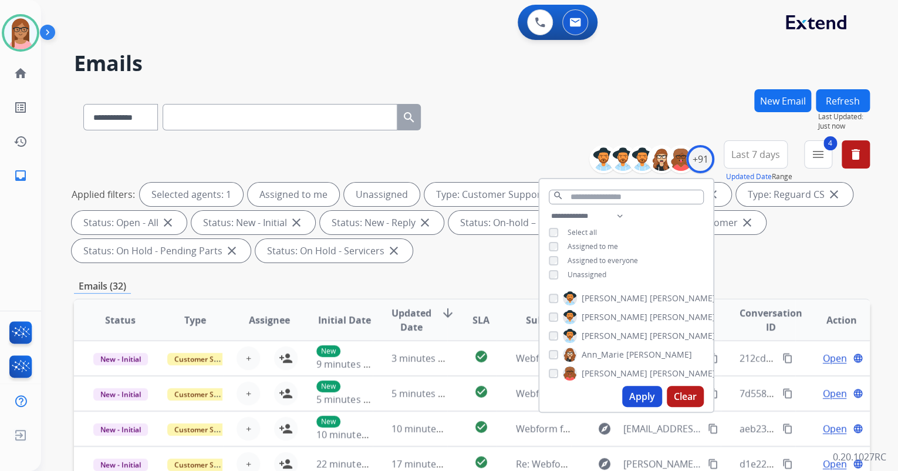
click at [551, 268] on div "**********" at bounding box center [626, 246] width 174 height 75
click at [634, 396] on button "Apply" at bounding box center [642, 396] width 40 height 21
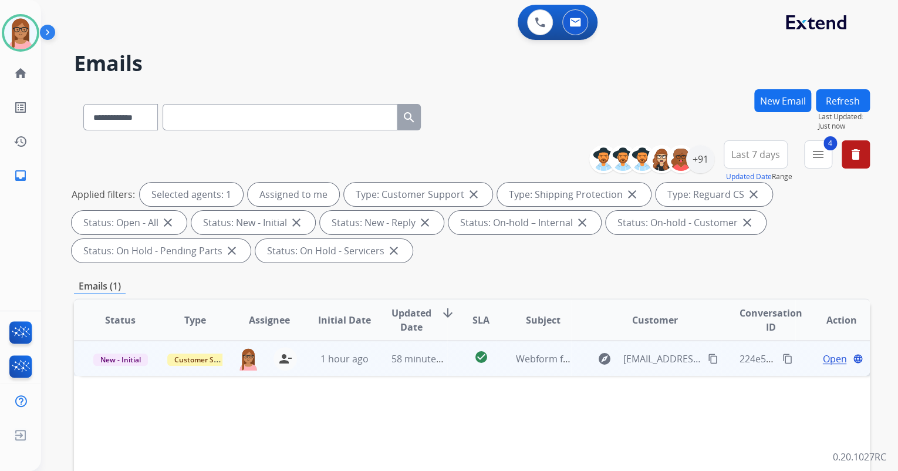
click at [822, 358] on span "Open" at bounding box center [834, 359] width 24 height 14
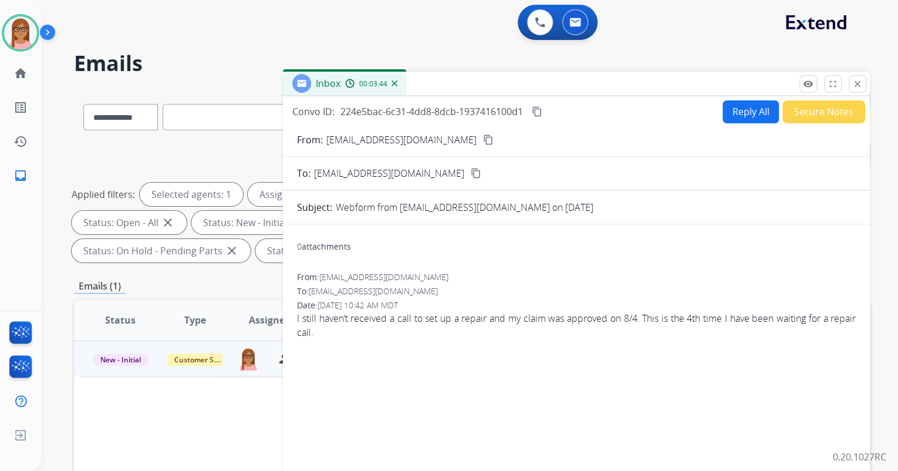
click at [542, 108] on mat-icon "content_copy" at bounding box center [537, 111] width 11 height 11
click at [744, 113] on button "Reply All" at bounding box center [751, 111] width 56 height 23
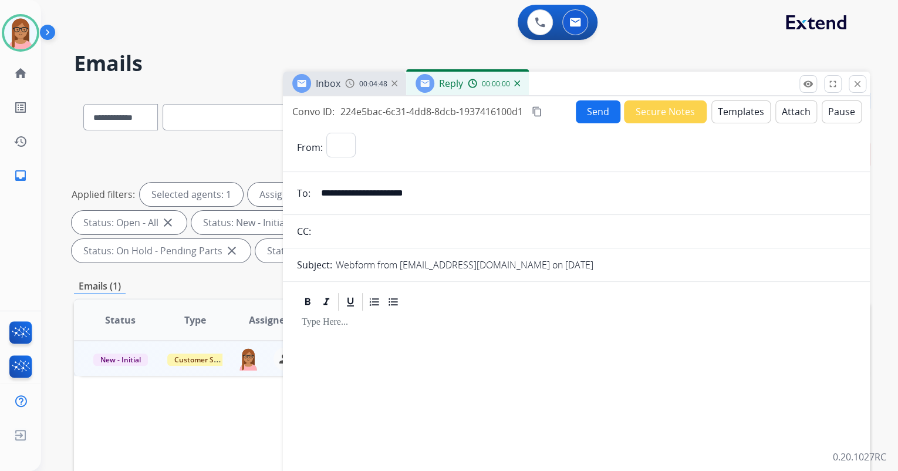
select select "**********"
click at [733, 109] on button "Templates" at bounding box center [740, 111] width 59 height 23
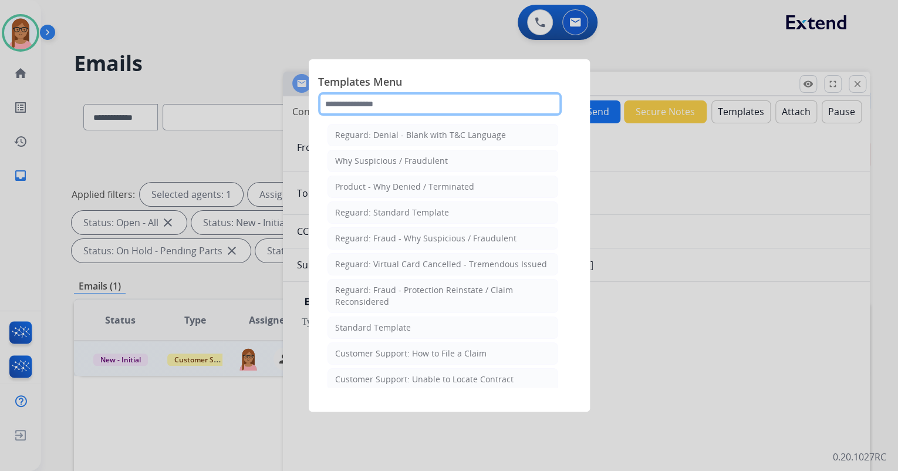
click at [447, 106] on input "text" at bounding box center [440, 103] width 244 height 23
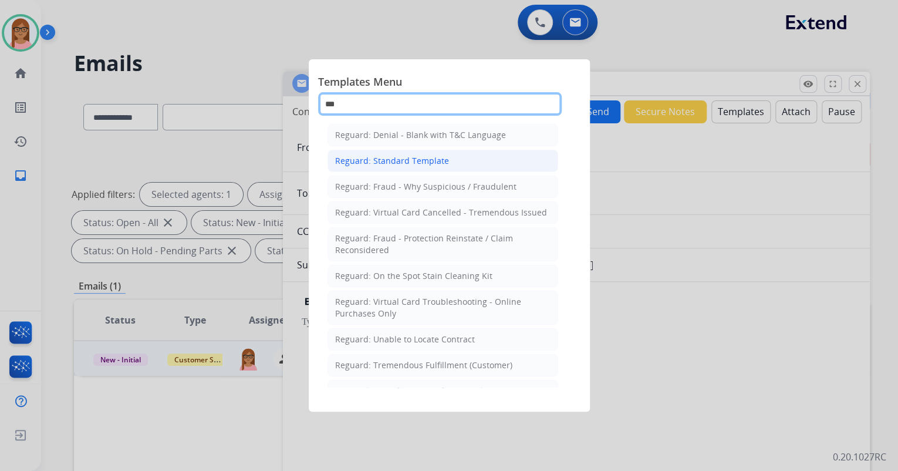
type input "***"
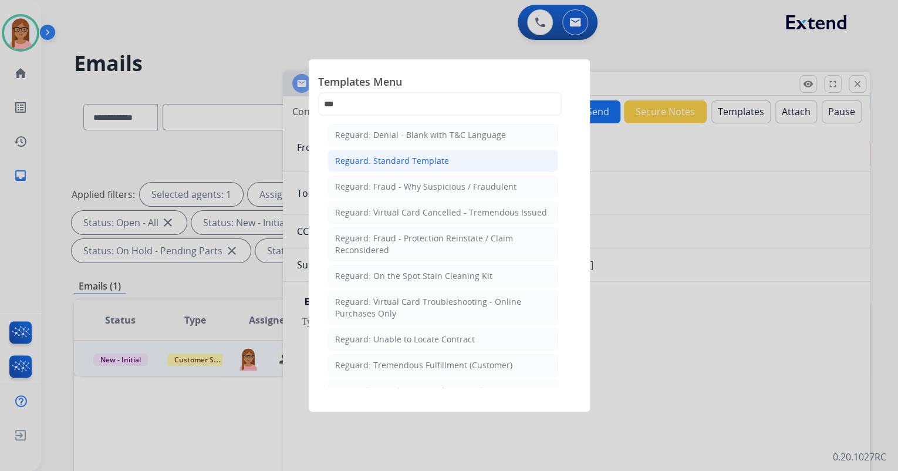
click at [432, 163] on div "Reguard: Standard Template" at bounding box center [392, 161] width 114 height 12
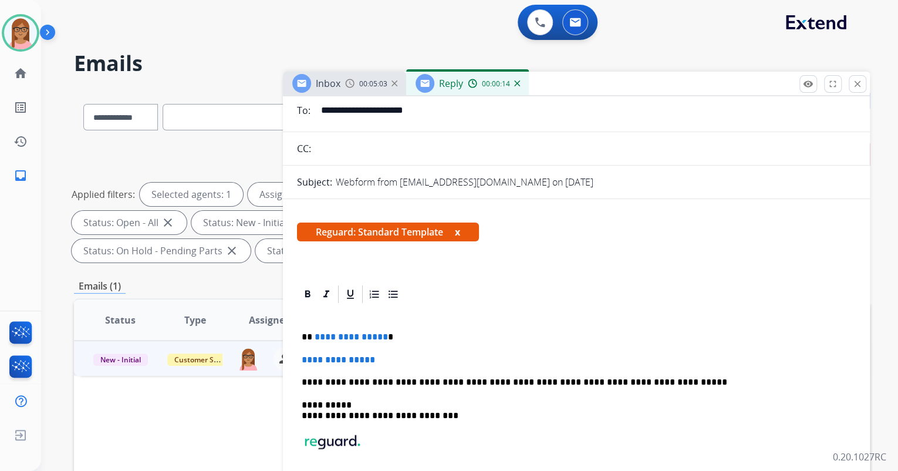
scroll to position [99, 0]
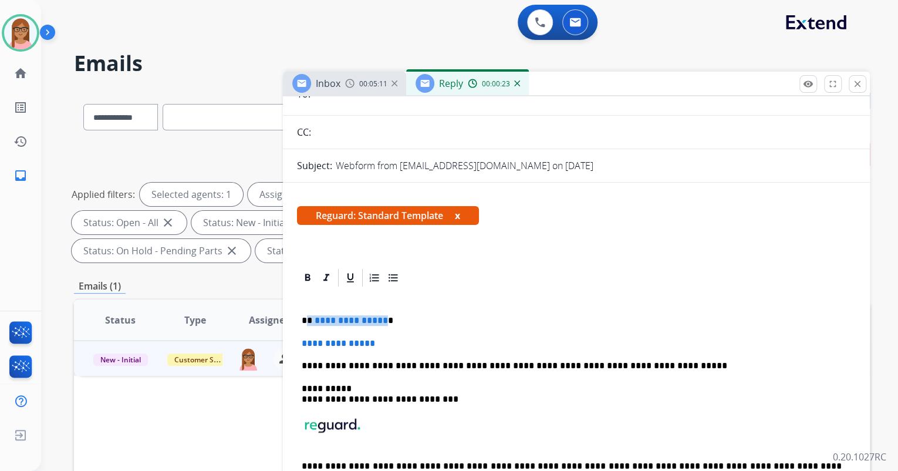
drag, startPoint x: 308, startPoint y: 319, endPoint x: 380, endPoint y: 322, distance: 72.3
click at [380, 322] on p "**********" at bounding box center [572, 320] width 540 height 11
drag, startPoint x: 301, startPoint y: 345, endPoint x: 381, endPoint y: 343, distance: 79.9
click at [381, 343] on p "**********" at bounding box center [576, 343] width 549 height 11
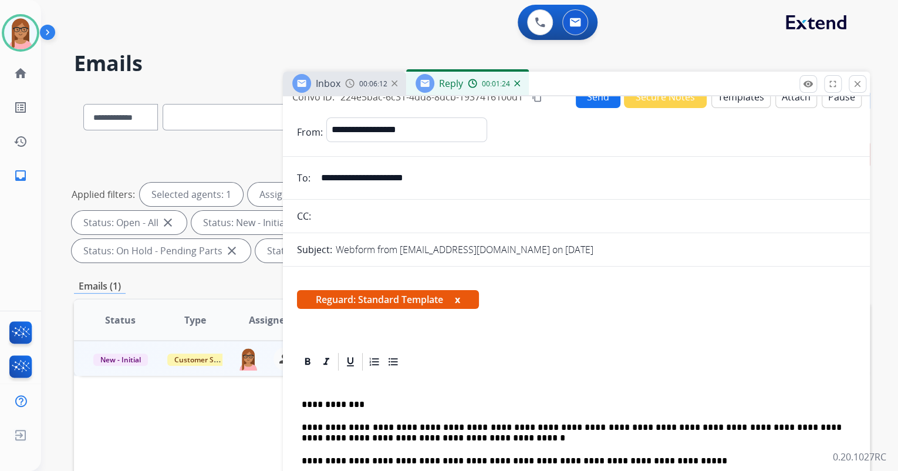
scroll to position [0, 0]
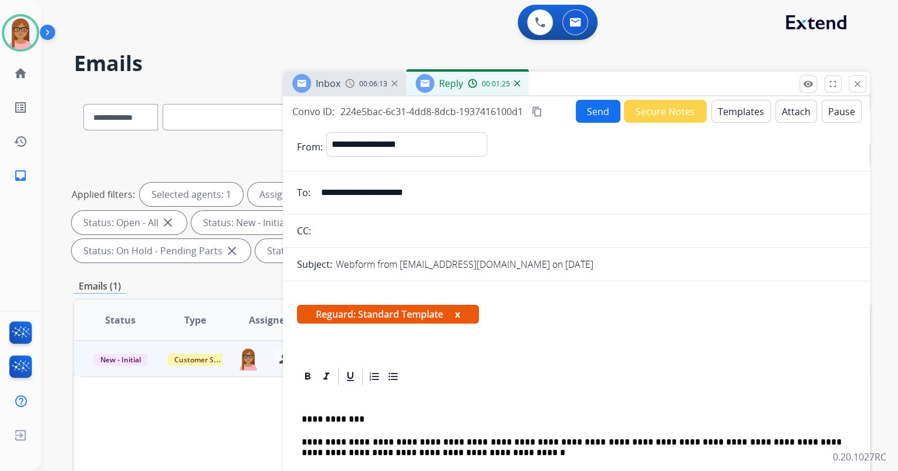
click at [599, 116] on button "Send" at bounding box center [598, 111] width 45 height 23
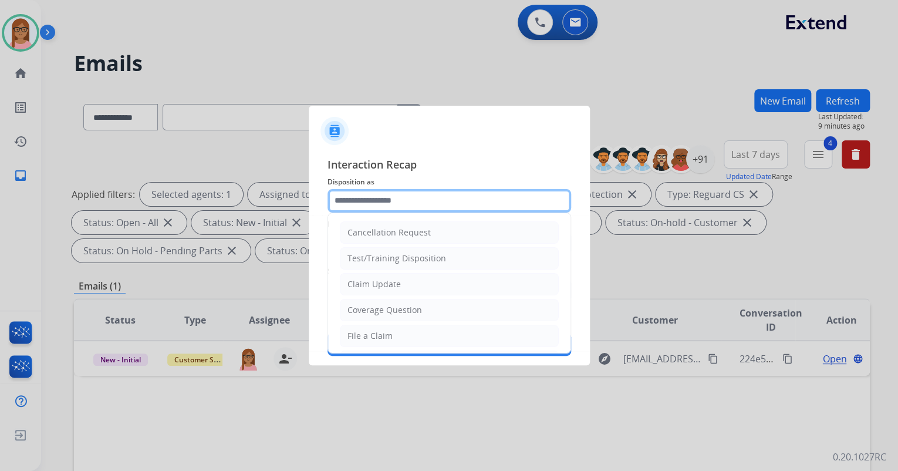
click at [438, 196] on input "text" at bounding box center [450, 200] width 244 height 23
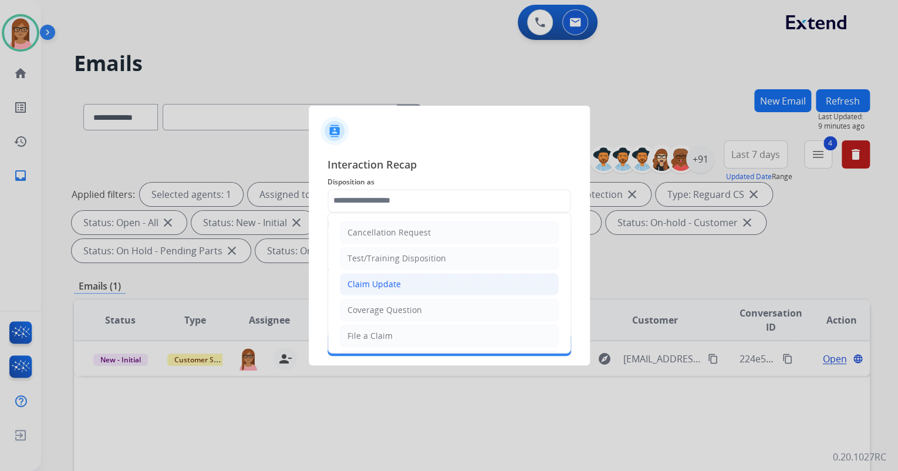
click at [416, 278] on li "Claim Update" at bounding box center [449, 284] width 219 height 22
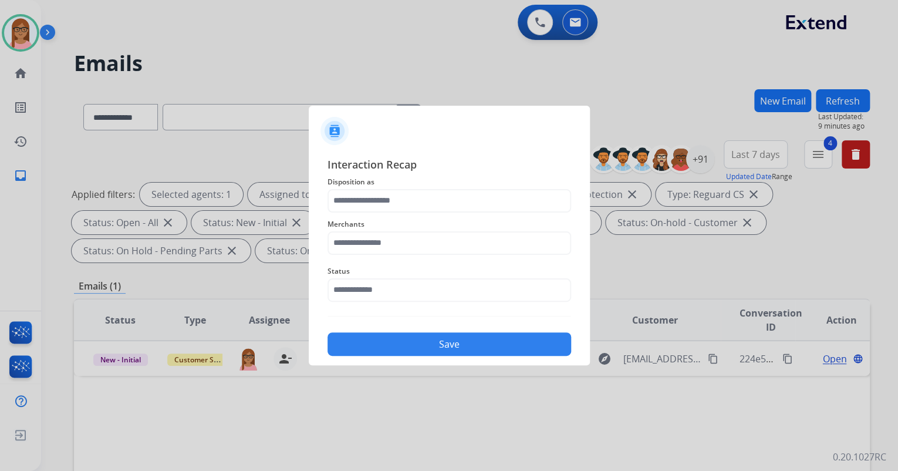
type input "**********"
click at [401, 224] on span "Merchants" at bounding box center [450, 224] width 244 height 14
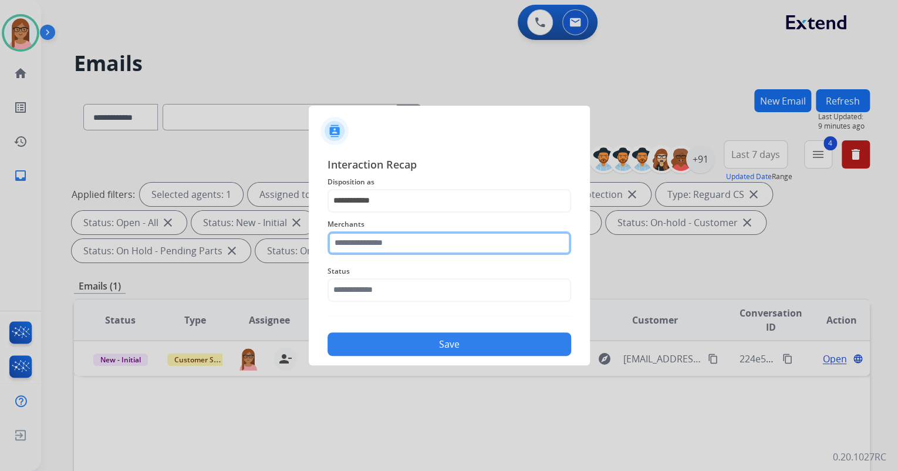
click at [400, 234] on input "text" at bounding box center [450, 242] width 244 height 23
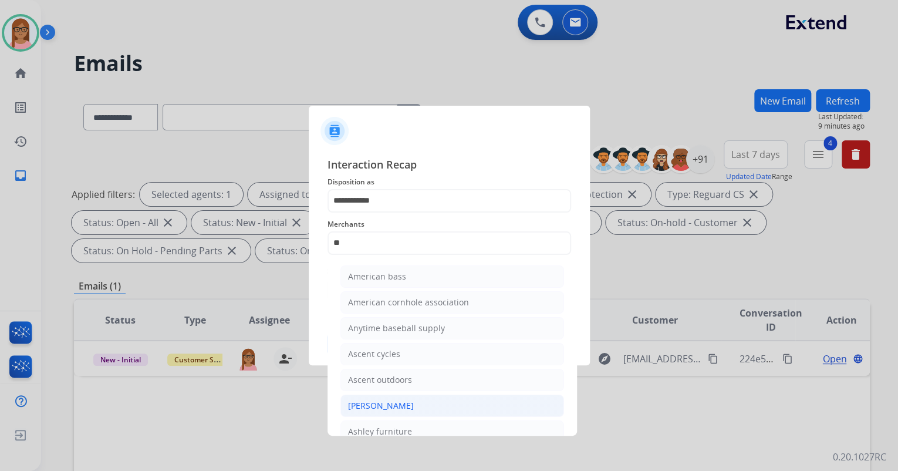
click at [394, 401] on div "[PERSON_NAME]" at bounding box center [381, 406] width 66 height 12
type input "**********"
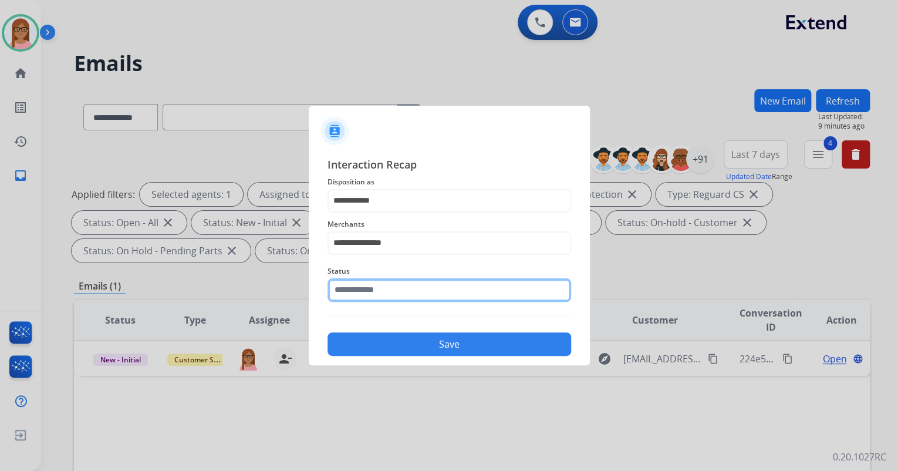
click at [406, 289] on input "text" at bounding box center [450, 289] width 244 height 23
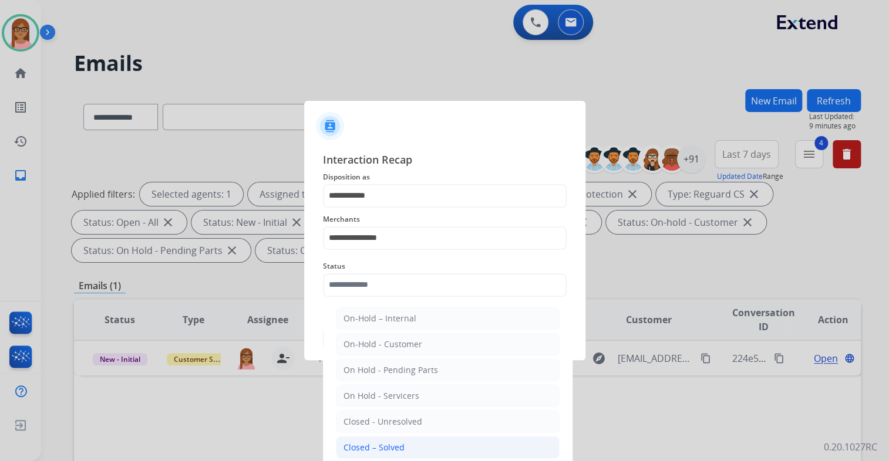
click at [402, 442] on div "Closed – Solved" at bounding box center [373, 448] width 61 height 12
type input "**********"
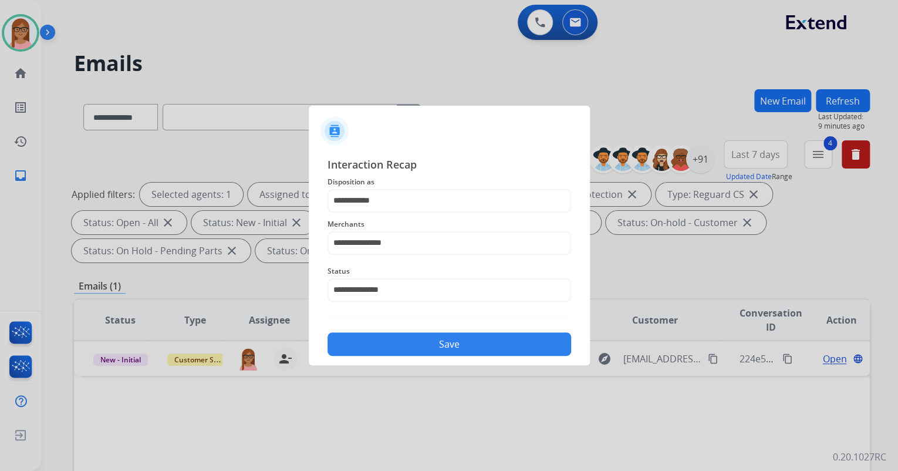
click at [421, 342] on button "Save" at bounding box center [450, 343] width 244 height 23
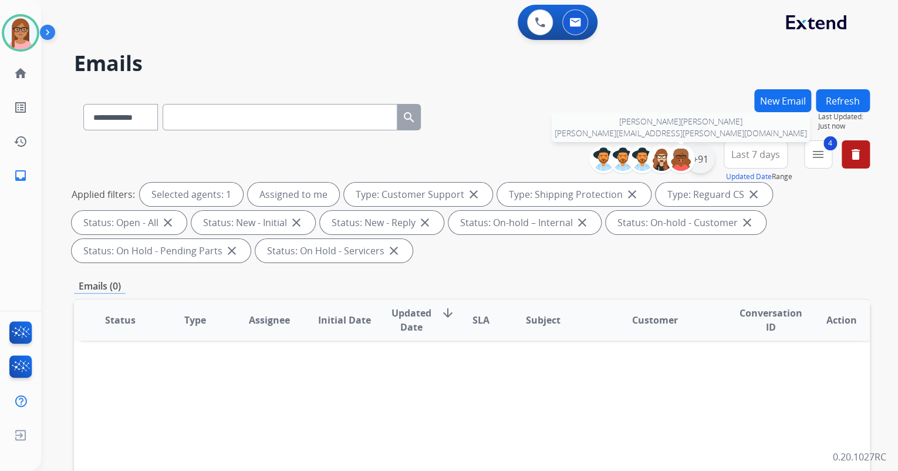
click at [694, 160] on div "+91" at bounding box center [700, 159] width 28 height 28
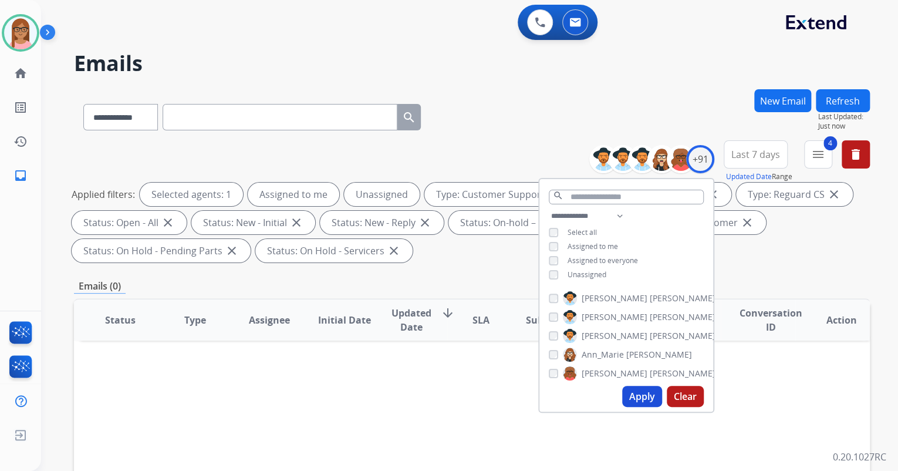
click at [627, 397] on button "Apply" at bounding box center [642, 396] width 40 height 21
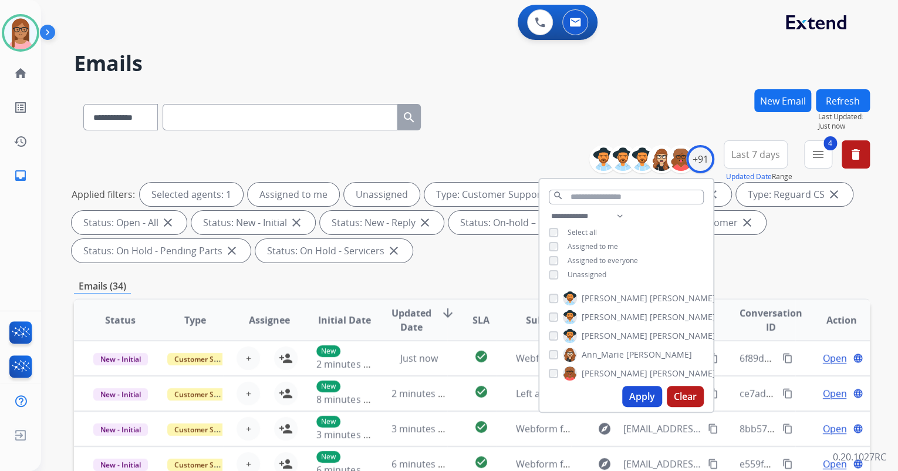
click at [760, 277] on div "**********" at bounding box center [472, 420] width 796 height 663
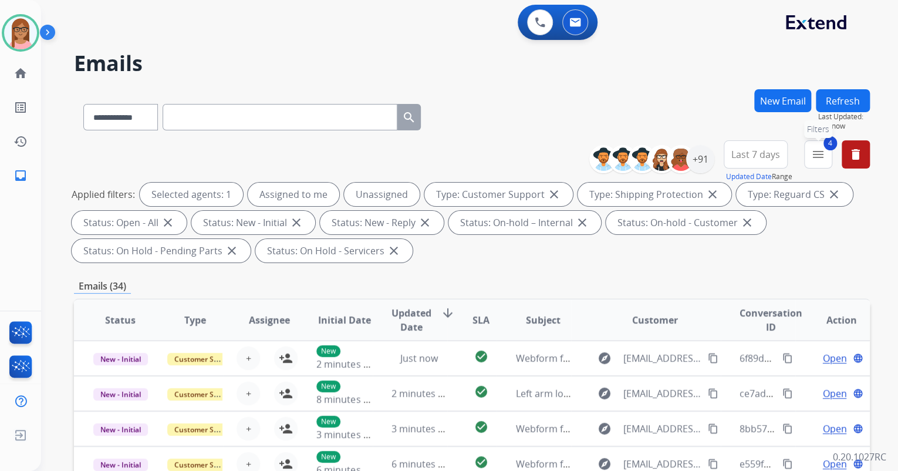
click at [817, 155] on mat-icon "menu" at bounding box center [818, 154] width 14 height 14
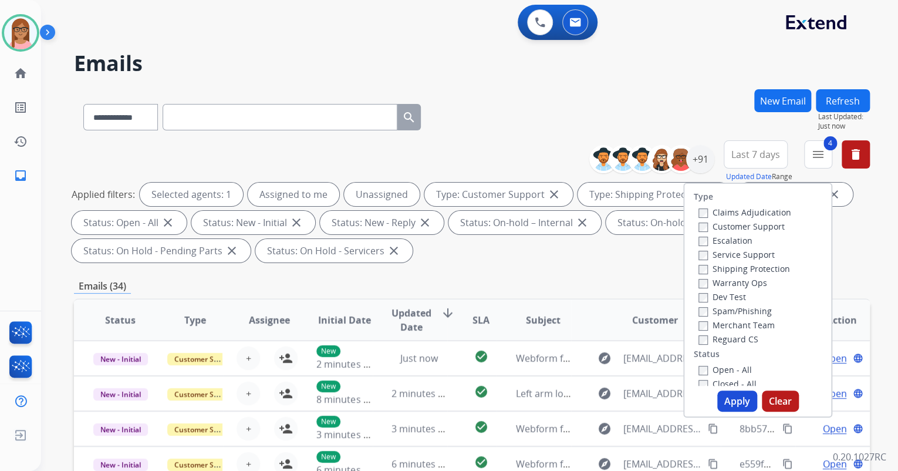
click at [721, 400] on button "Apply" at bounding box center [737, 400] width 40 height 21
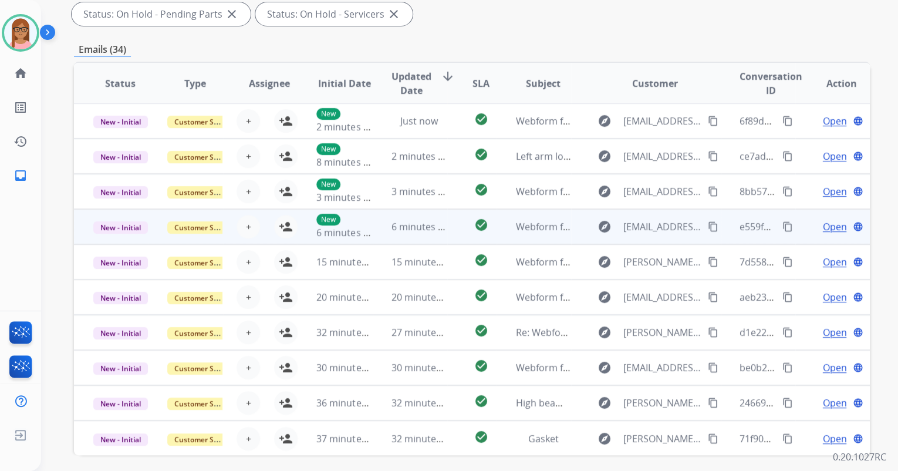
scroll to position [282, 0]
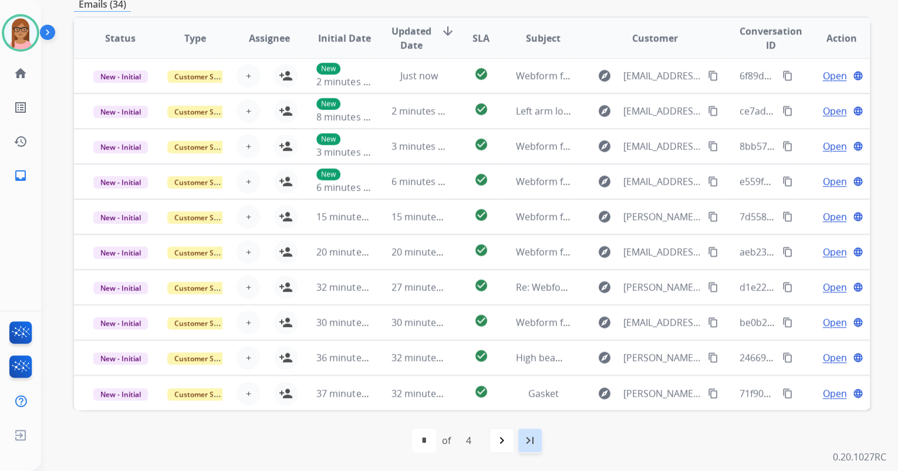
click at [532, 448] on div "last_page" at bounding box center [530, 440] width 26 height 26
select select "*"
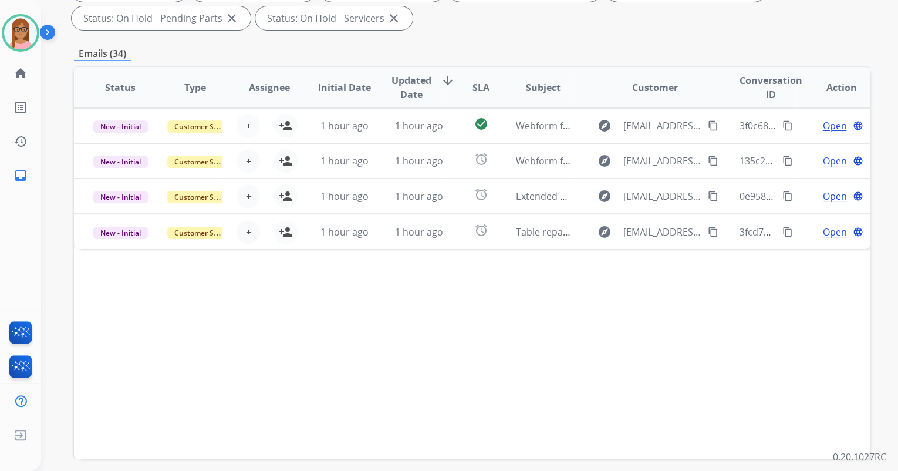
scroll to position [235, 0]
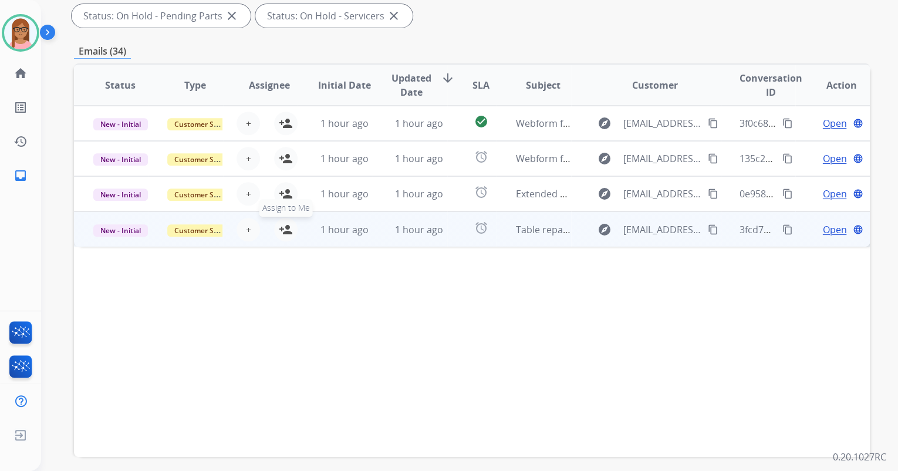
click at [286, 228] on mat-icon "person_add" at bounding box center [286, 229] width 14 height 14
click at [829, 224] on span "Open" at bounding box center [834, 229] width 24 height 14
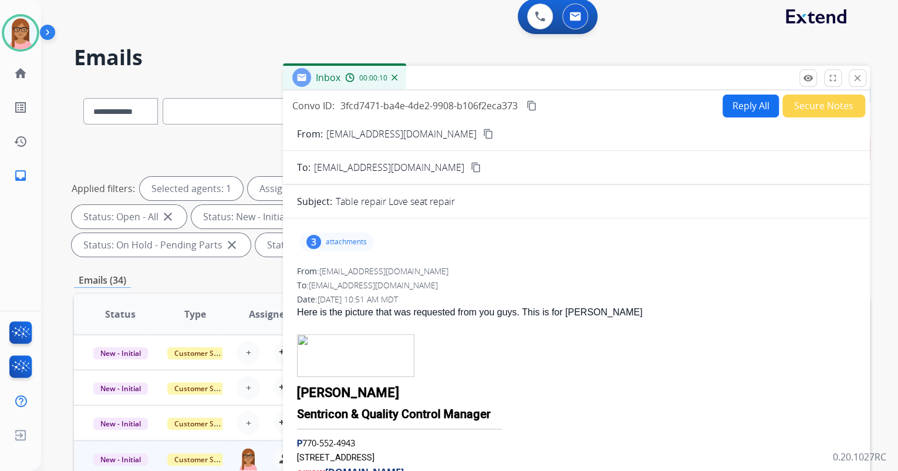
scroll to position [0, 0]
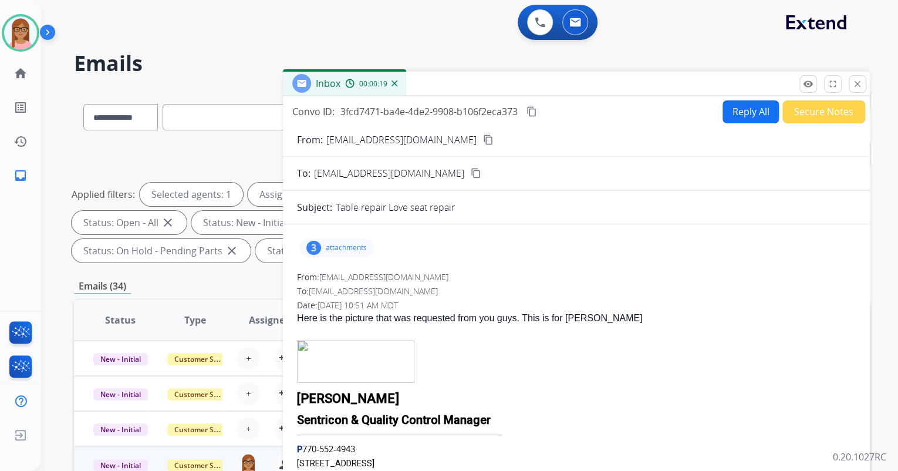
click at [493, 137] on mat-icon "content_copy" at bounding box center [488, 139] width 11 height 11
click at [333, 244] on p "attachments" at bounding box center [346, 247] width 41 height 9
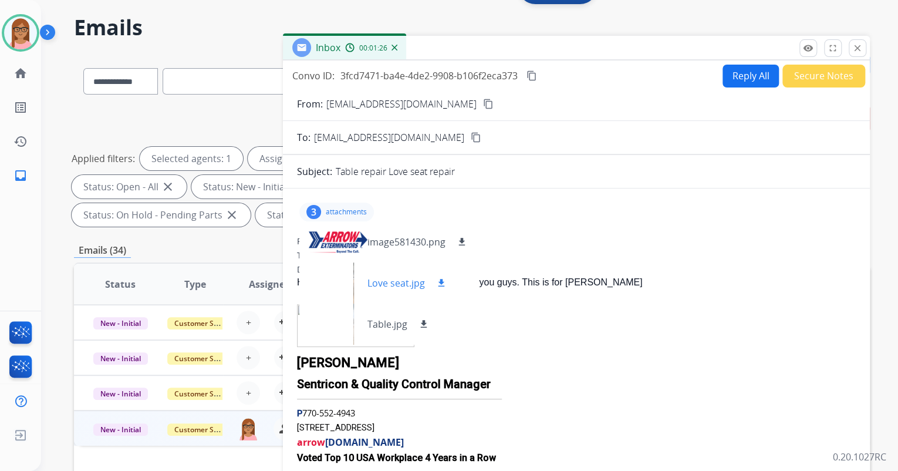
scroll to position [47, 0]
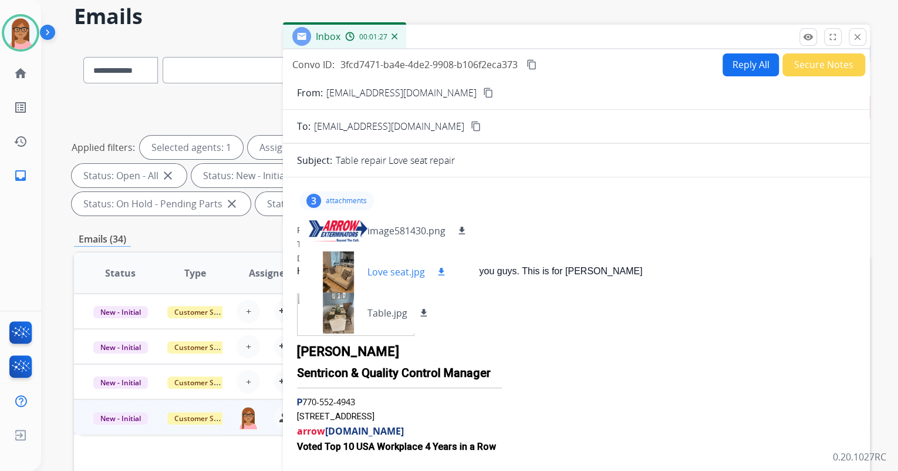
click at [332, 269] on div at bounding box center [338, 271] width 59 height 41
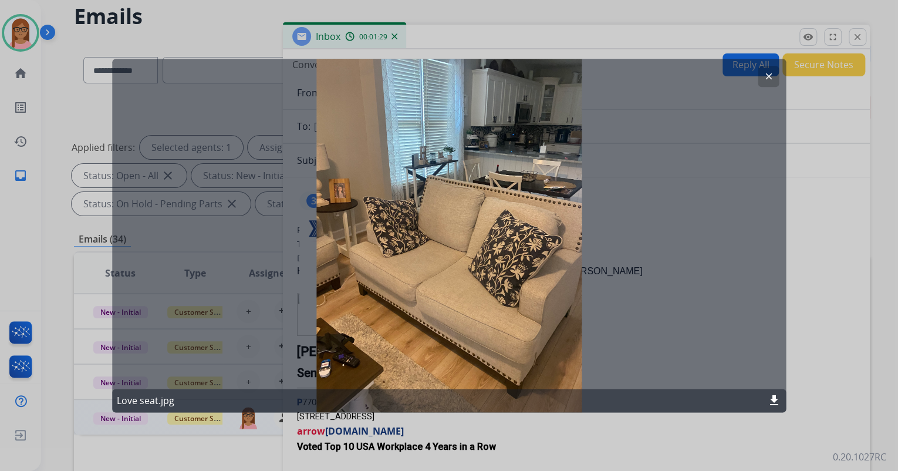
click at [766, 75] on mat-icon "clear" at bounding box center [768, 76] width 11 height 11
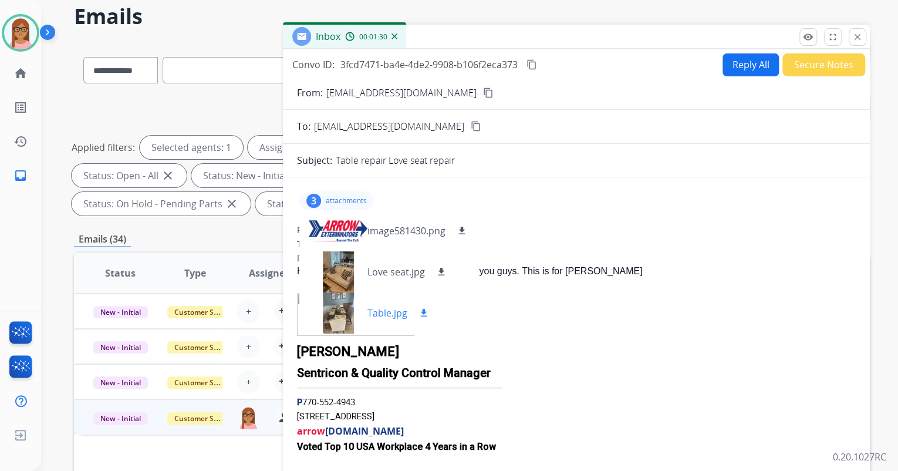
click at [337, 311] on div at bounding box center [338, 312] width 59 height 41
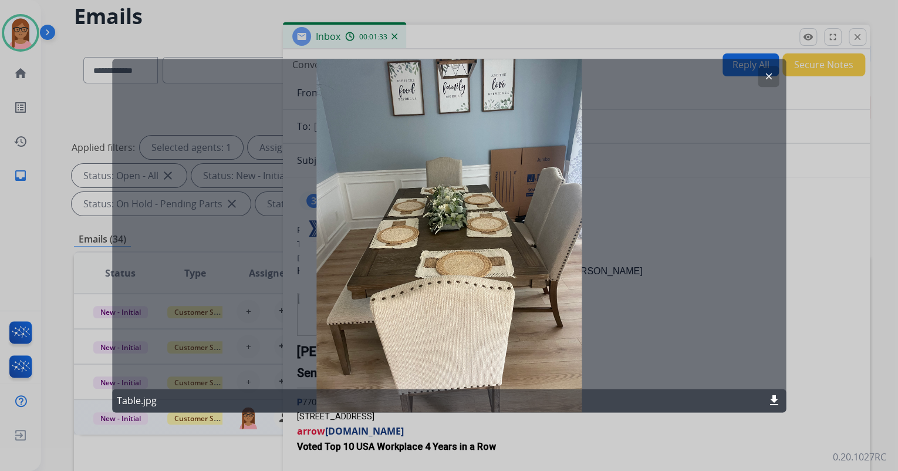
click at [765, 77] on mat-icon "clear" at bounding box center [768, 76] width 11 height 11
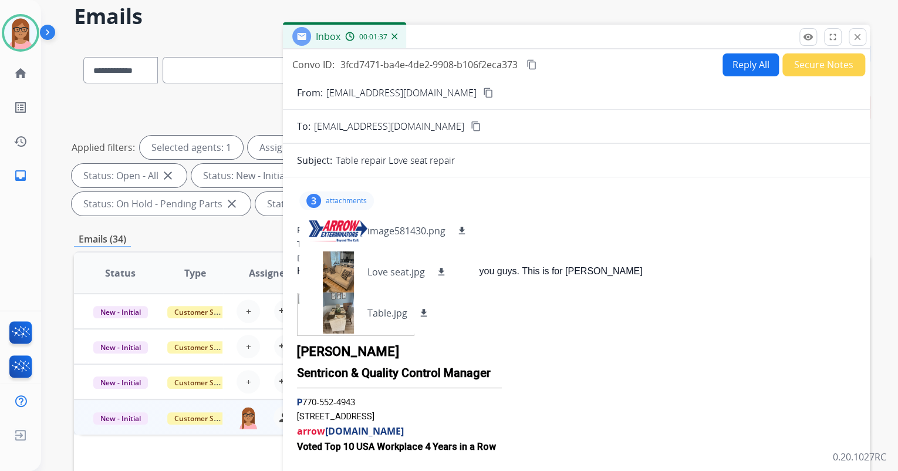
scroll to position [0, 0]
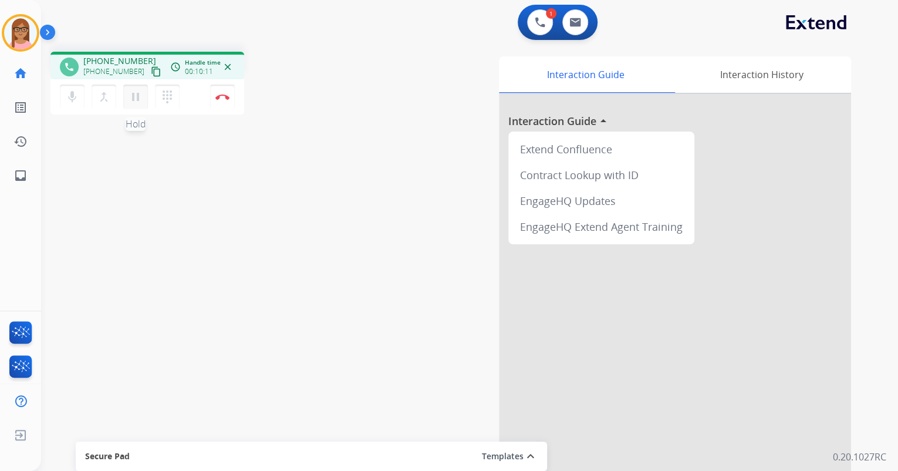
click at [133, 95] on mat-icon "pause" at bounding box center [136, 97] width 14 height 14
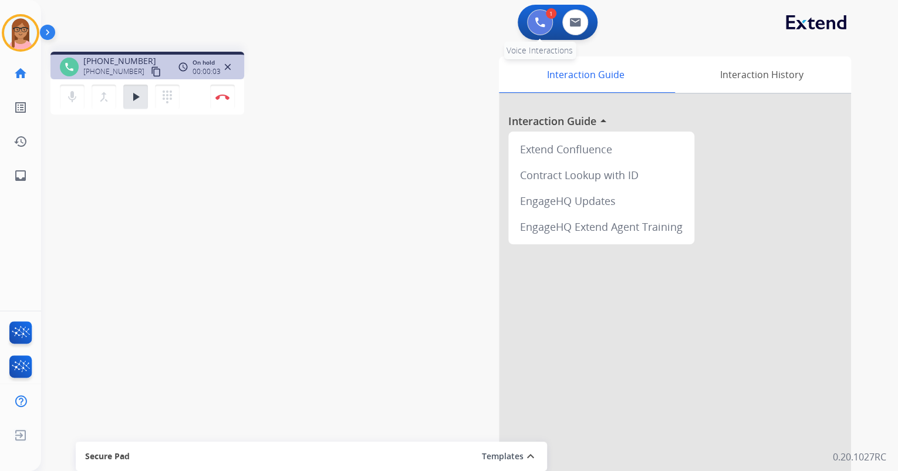
click at [537, 20] on img at bounding box center [540, 22] width 11 height 11
click at [532, 22] on button at bounding box center [540, 22] width 26 height 26
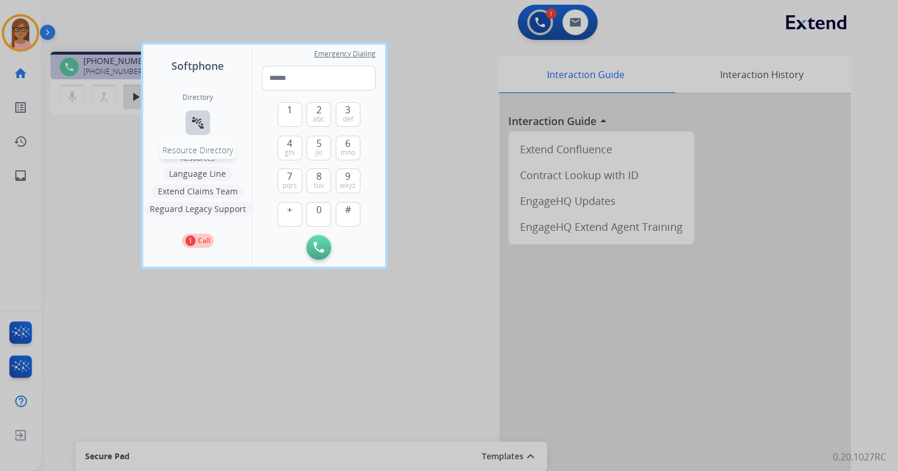
click at [198, 118] on mat-icon "connect_without_contact" at bounding box center [198, 123] width 14 height 14
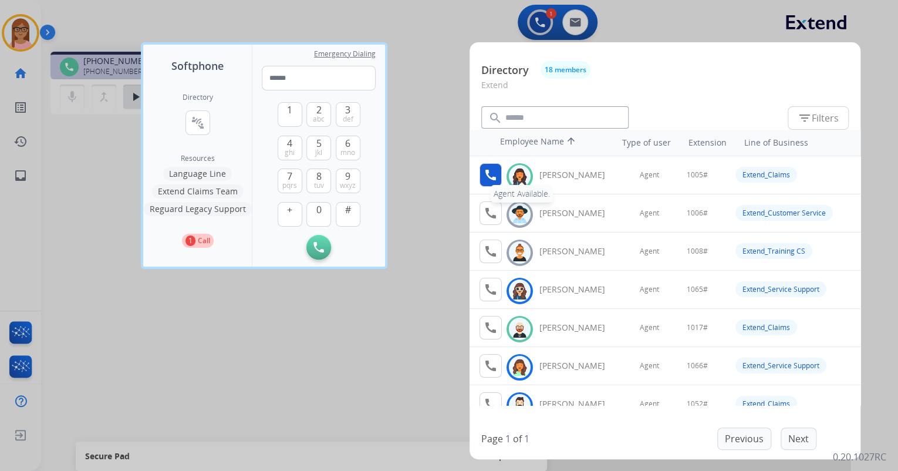
click at [492, 176] on mat-icon "call" at bounding box center [491, 175] width 14 height 14
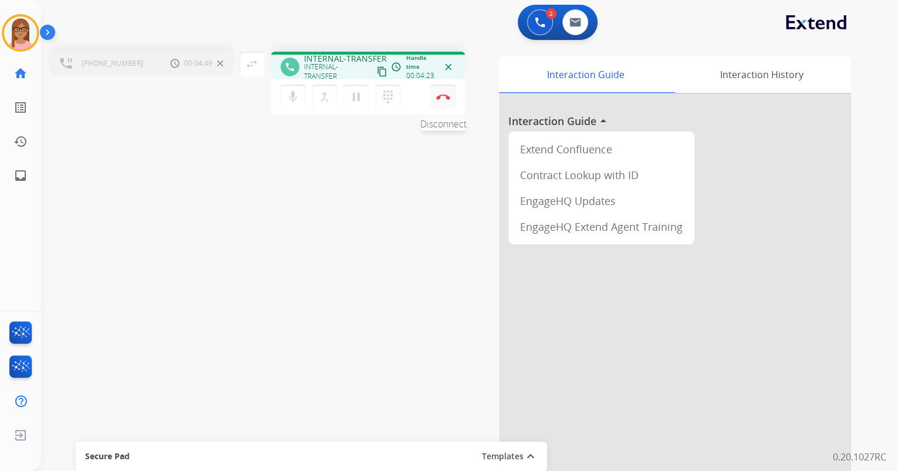
click at [446, 99] on img at bounding box center [443, 97] width 14 height 6
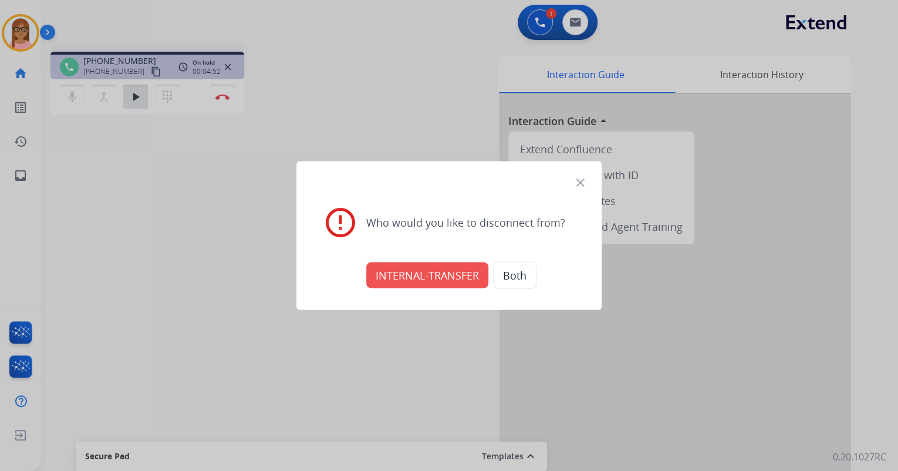
click at [154, 167] on div at bounding box center [449, 235] width 898 height 471
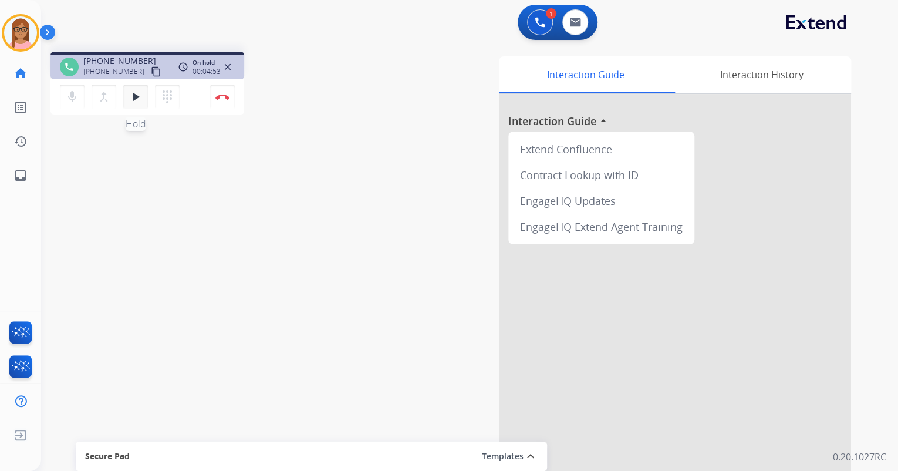
click at [126, 96] on button "play_arrow Hold" at bounding box center [135, 97] width 25 height 25
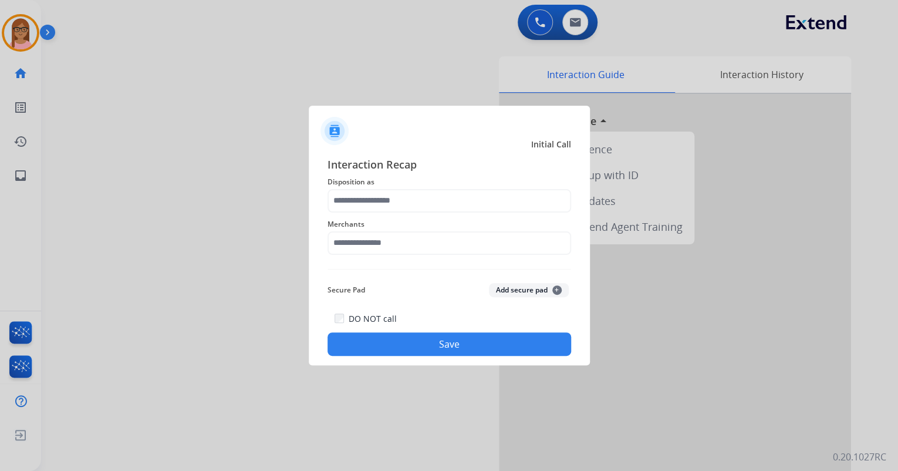
click at [419, 213] on div "Merchants" at bounding box center [450, 236] width 244 height 47
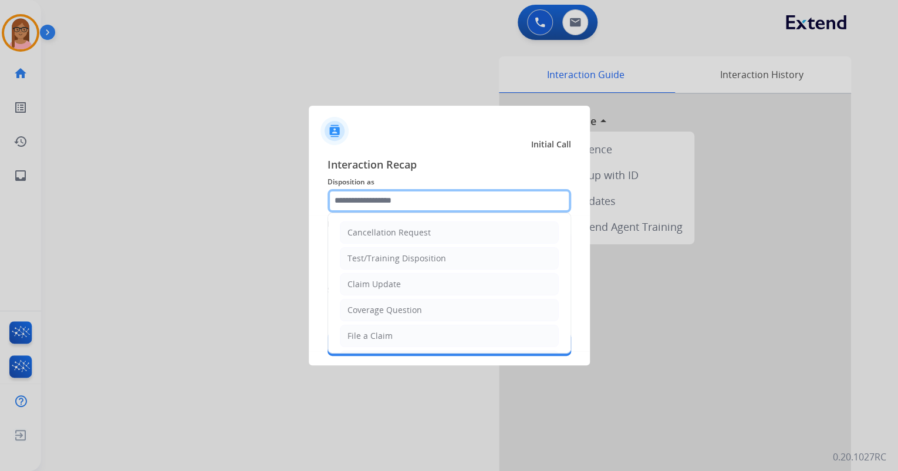
click at [418, 208] on input "text" at bounding box center [450, 200] width 244 height 23
click at [412, 322] on ul "Cancellation Request Test/Training Disposition Claim Update Coverage Question F…" at bounding box center [449, 374] width 242 height 323
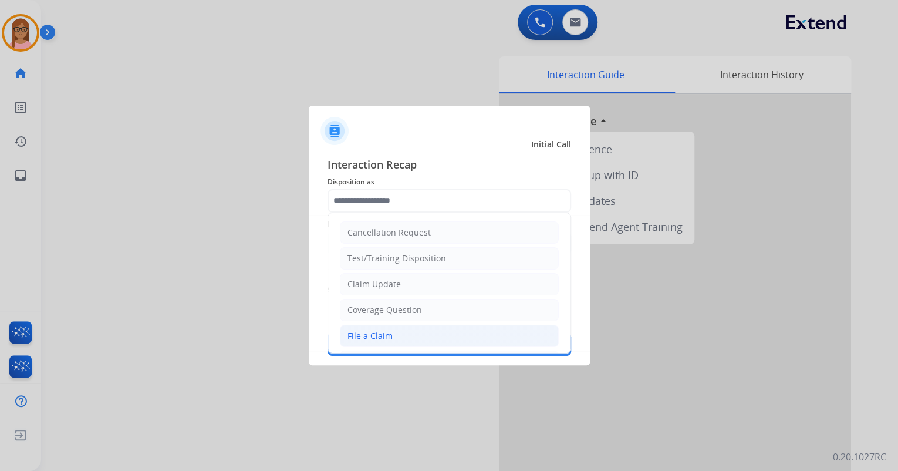
click at [409, 328] on li "File a Claim" at bounding box center [449, 336] width 219 height 22
type input "**********"
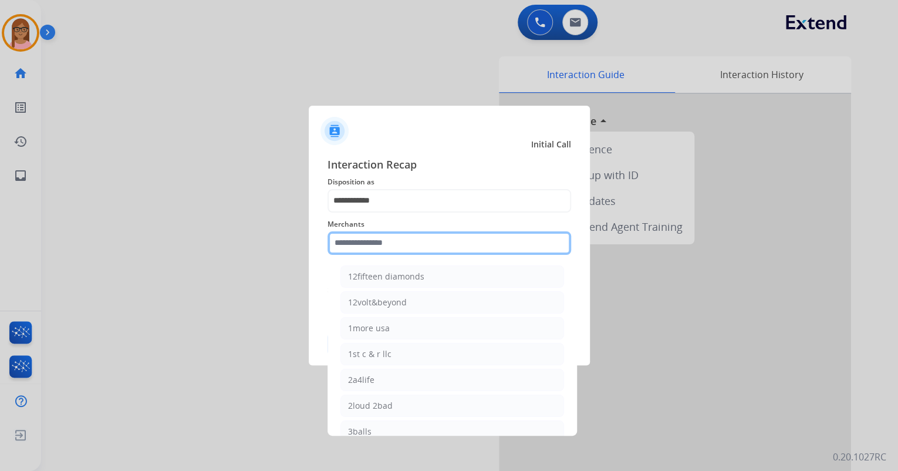
click at [408, 240] on input "text" at bounding box center [450, 242] width 244 height 23
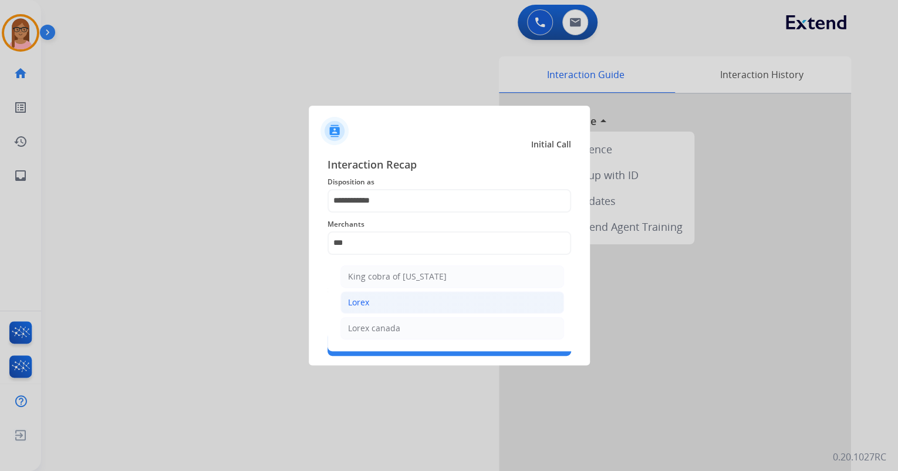
click at [406, 309] on li "Lorex" at bounding box center [452, 302] width 224 height 22
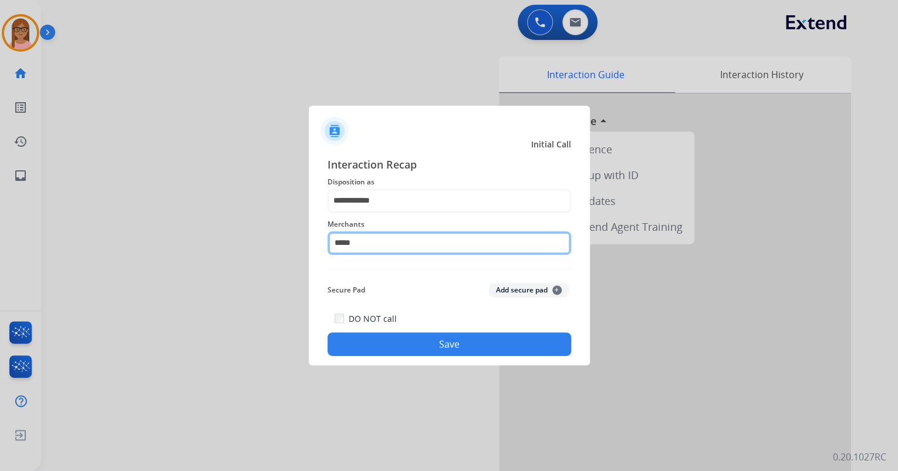
click at [373, 247] on input "*****" at bounding box center [450, 242] width 244 height 23
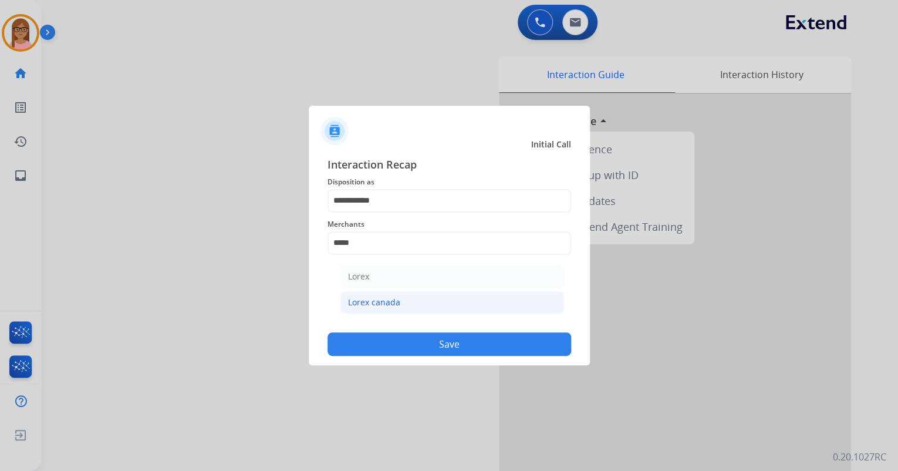
click at [380, 302] on div "Lorex canada" at bounding box center [374, 302] width 52 height 12
type input "**********"
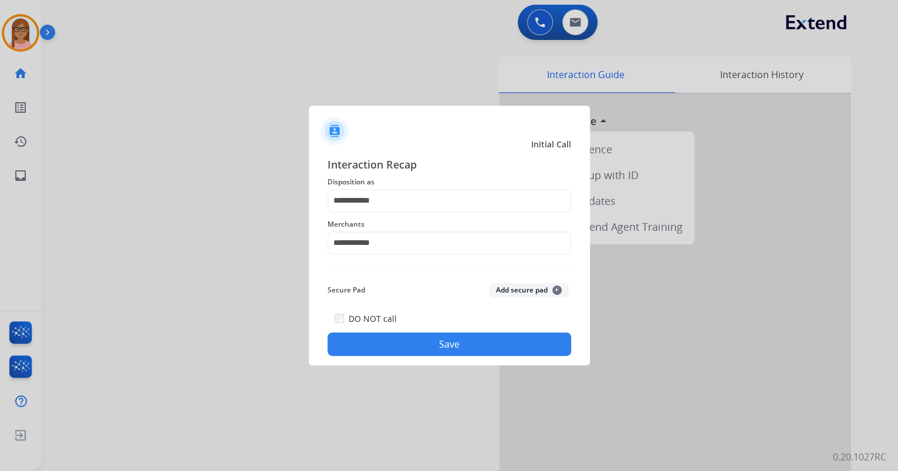
click at [397, 342] on button "Save" at bounding box center [450, 343] width 244 height 23
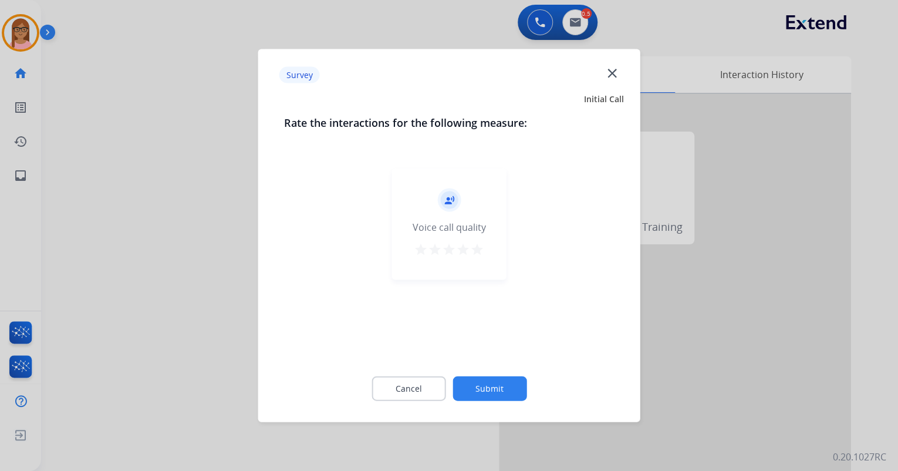
click at [478, 245] on mat-icon "star" at bounding box center [477, 249] width 14 height 14
click at [491, 383] on button "Submit" at bounding box center [490, 388] width 74 height 25
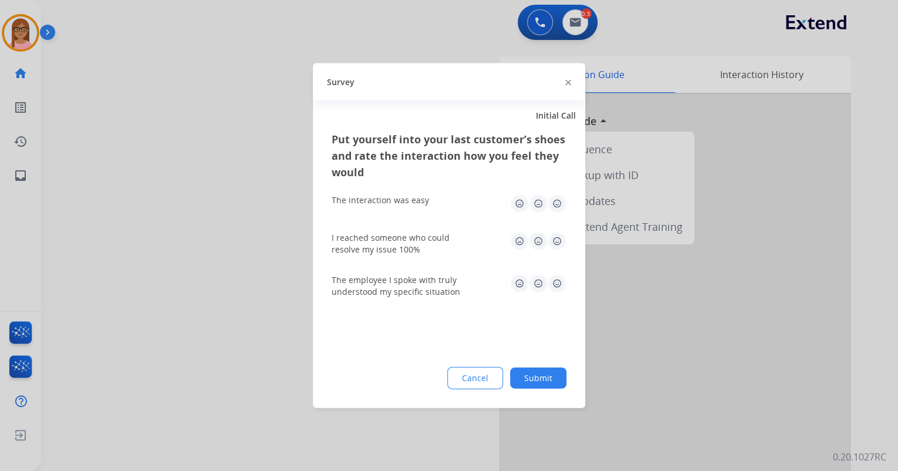
click at [537, 202] on img at bounding box center [538, 203] width 19 height 19
click at [554, 207] on img at bounding box center [557, 203] width 19 height 19
click at [538, 241] on img at bounding box center [538, 241] width 19 height 19
click at [537, 286] on img at bounding box center [538, 283] width 19 height 19
click at [538, 379] on button "Submit" at bounding box center [538, 377] width 56 height 21
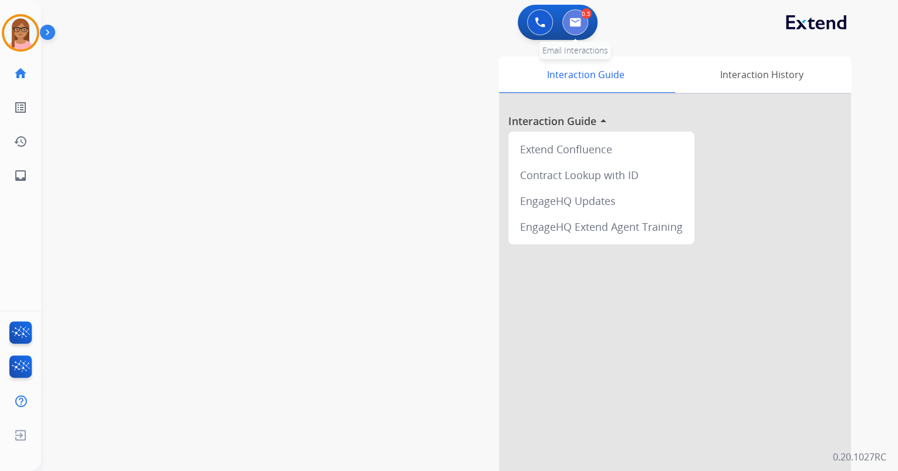
click at [571, 21] on img at bounding box center [575, 22] width 12 height 9
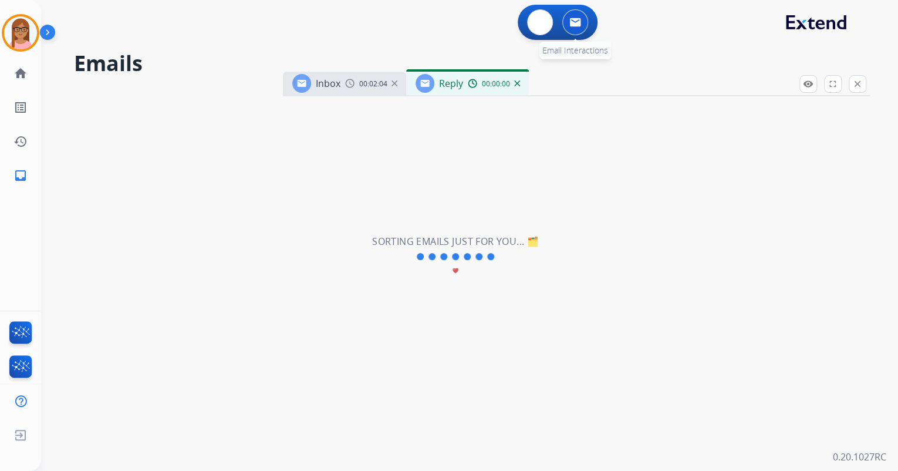
select select "**********"
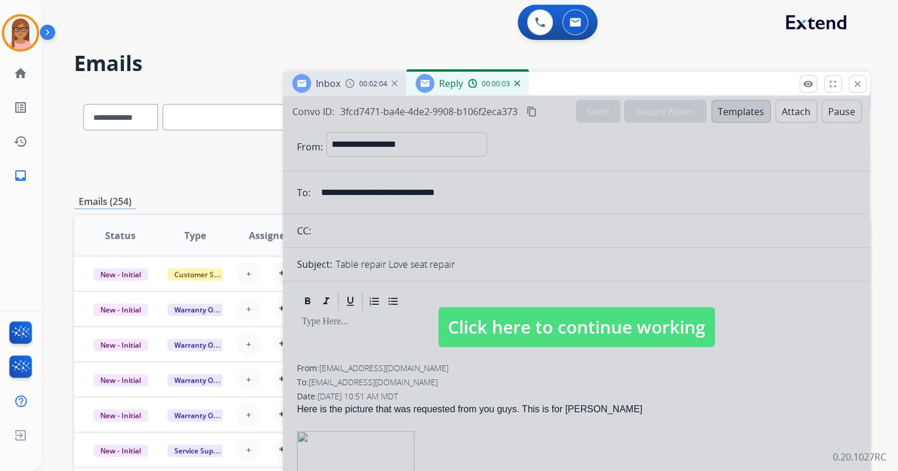
click at [677, 371] on div at bounding box center [576, 315] width 587 height 439
select select
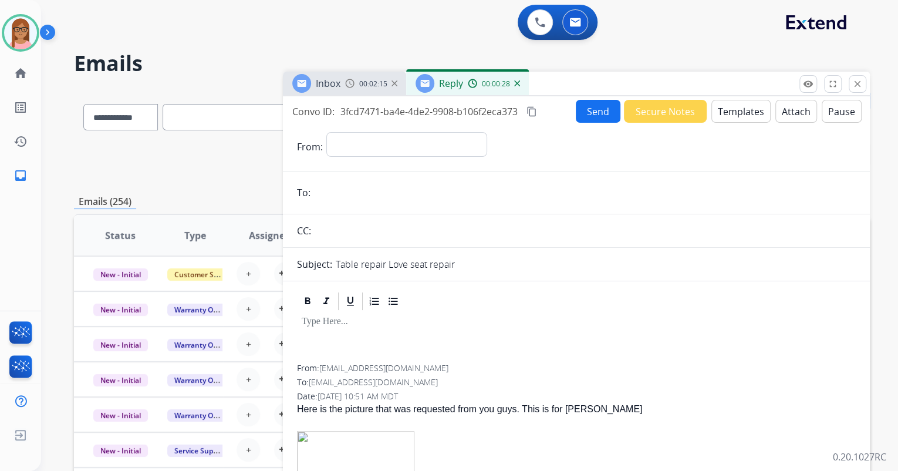
click at [736, 107] on button "Templates" at bounding box center [740, 111] width 59 height 23
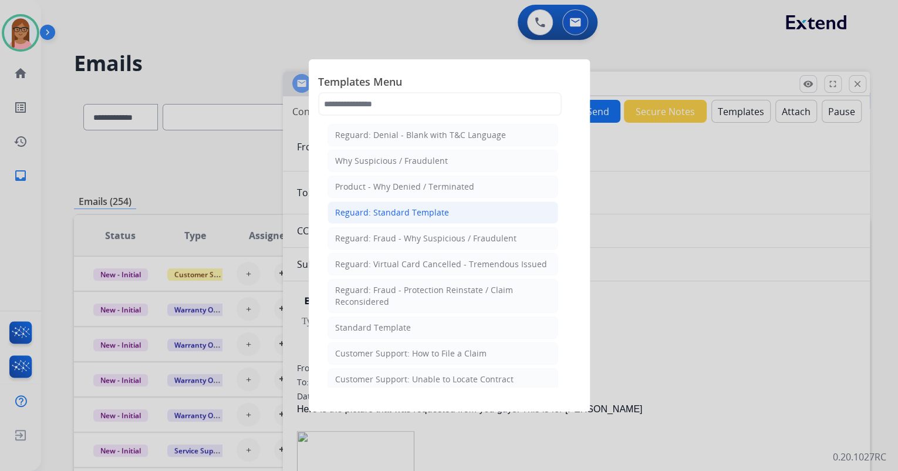
click at [420, 208] on div "Reguard: Standard Template" at bounding box center [392, 213] width 114 height 12
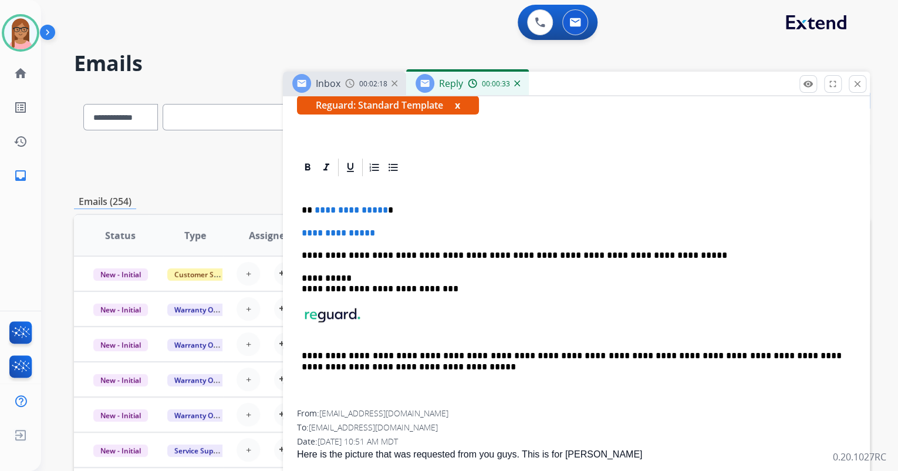
scroll to position [235, 0]
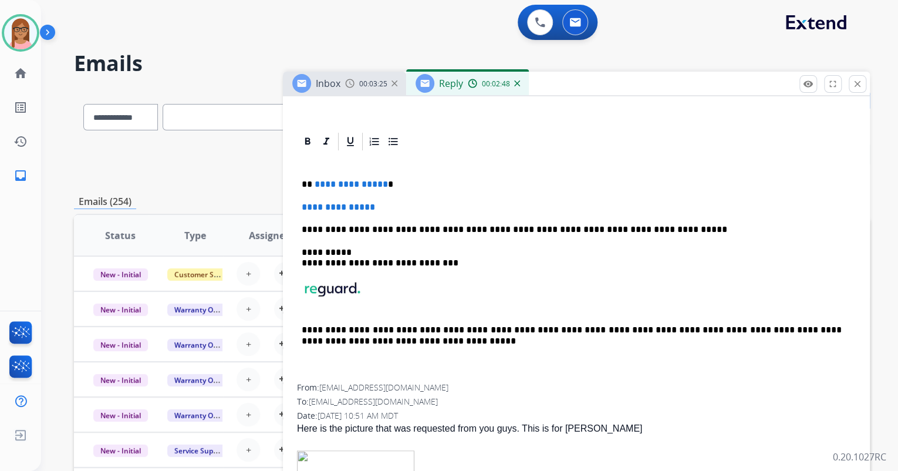
click at [517, 85] on img at bounding box center [517, 83] width 6 height 6
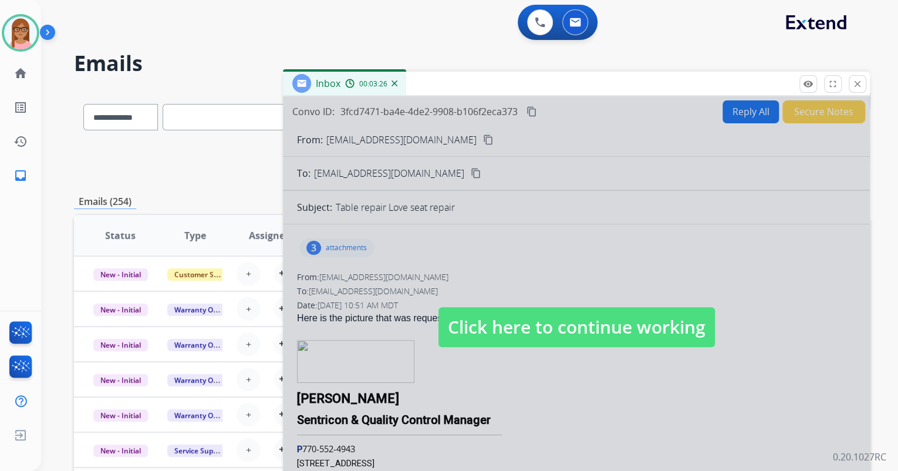
click at [524, 251] on div at bounding box center [576, 315] width 587 height 439
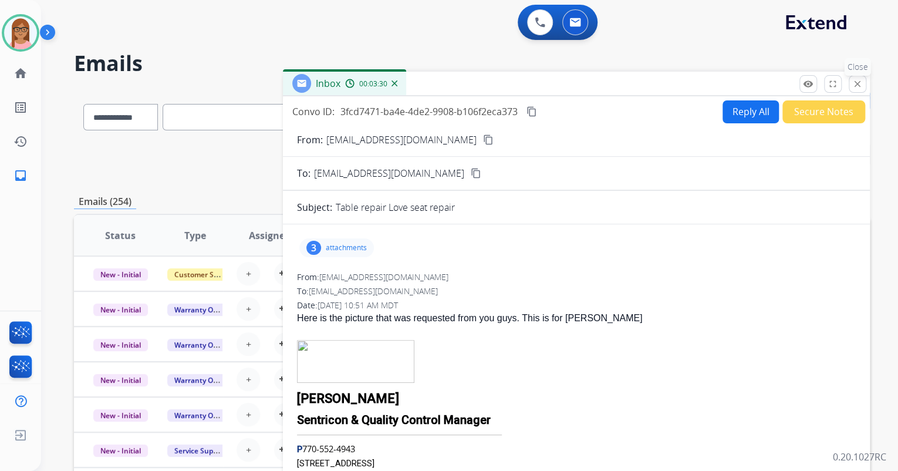
click at [854, 85] on mat-icon "close" at bounding box center [857, 84] width 11 height 11
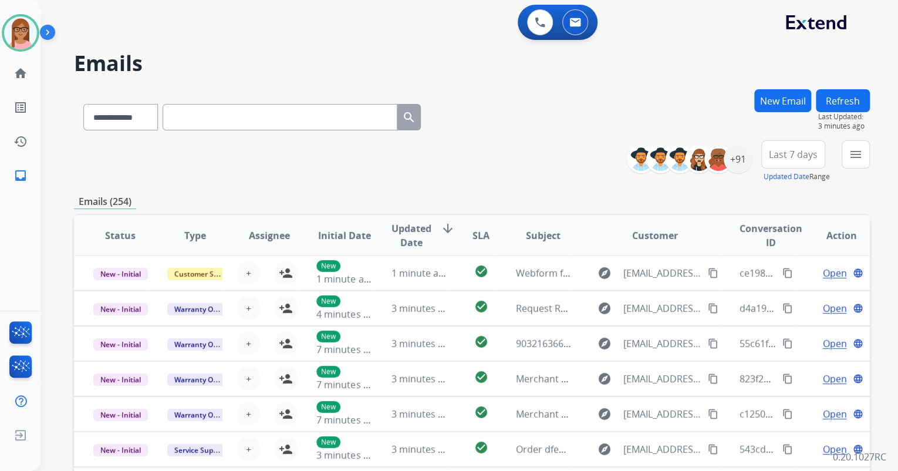
scroll to position [0, 0]
click at [845, 154] on button "menu Filters" at bounding box center [856, 154] width 28 height 28
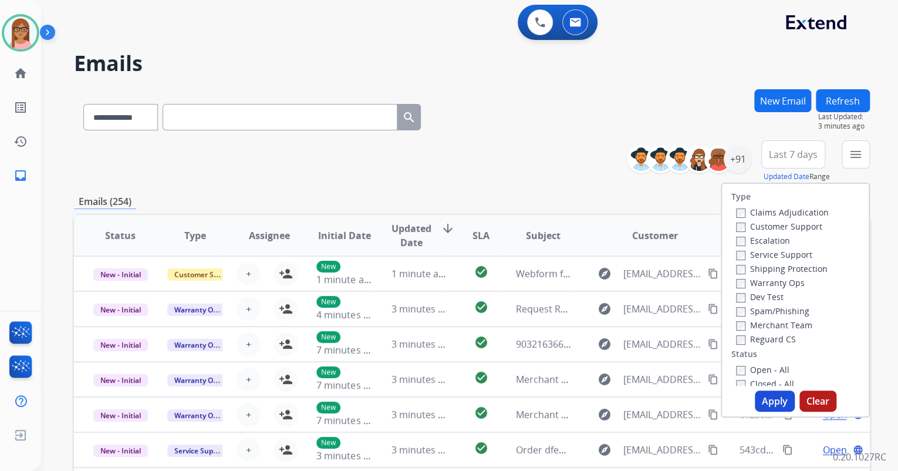
click at [738, 228] on label "Customer Support" at bounding box center [779, 226] width 86 height 11
click at [761, 407] on button "Apply" at bounding box center [775, 400] width 40 height 21
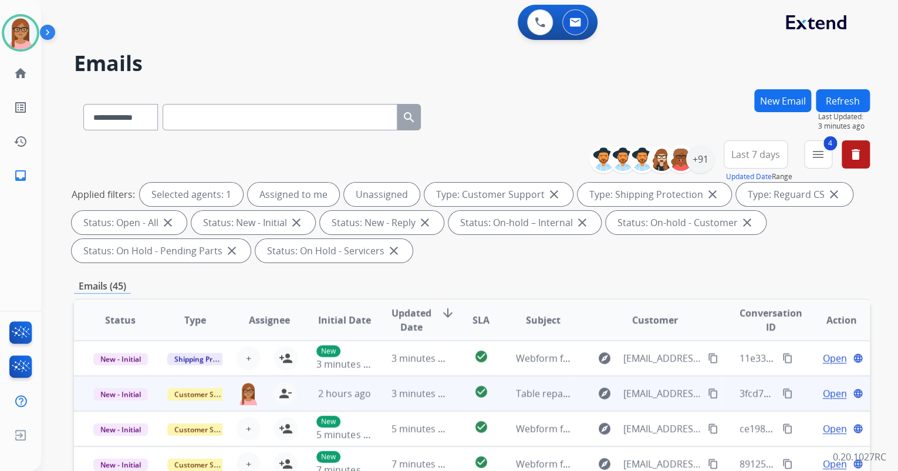
click at [824, 393] on span "Open" at bounding box center [834, 393] width 24 height 14
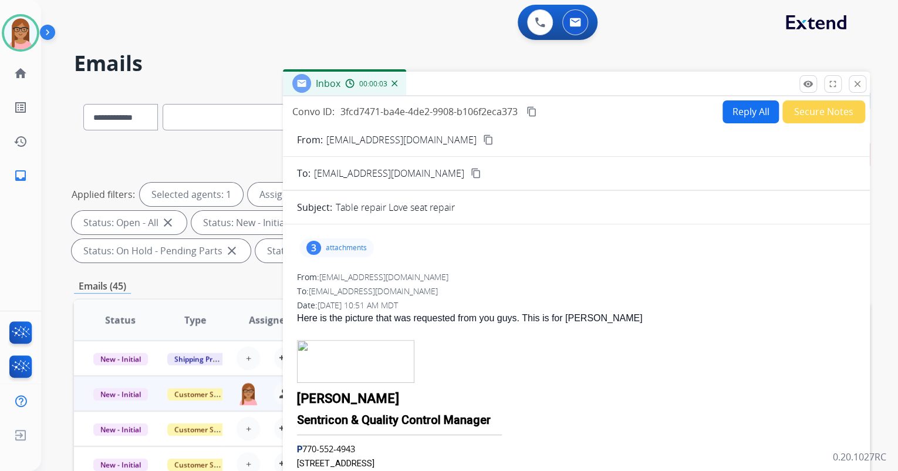
click at [494, 141] on mat-icon "content_copy" at bounding box center [488, 139] width 11 height 11
click at [353, 251] on p "attachments" at bounding box center [346, 247] width 41 height 9
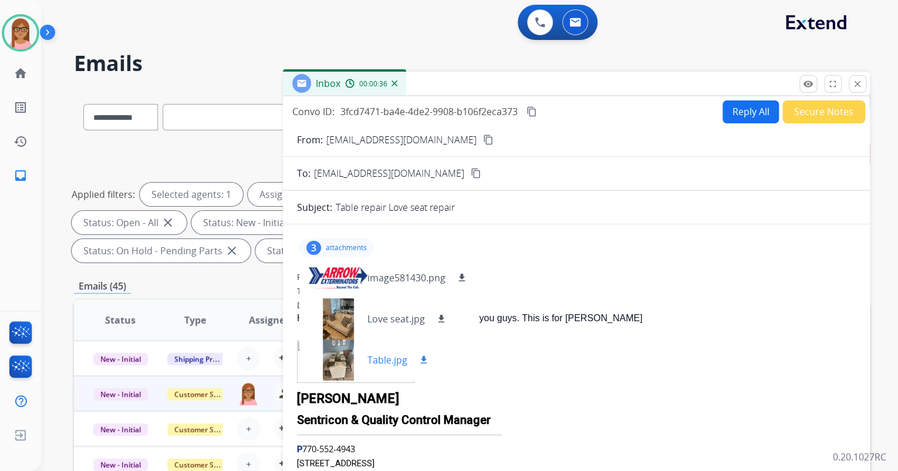
click at [423, 358] on mat-icon "download" at bounding box center [424, 360] width 11 height 11
click at [494, 138] on mat-icon "content_copy" at bounding box center [488, 139] width 11 height 11
click at [860, 85] on mat-icon "close" at bounding box center [857, 84] width 11 height 11
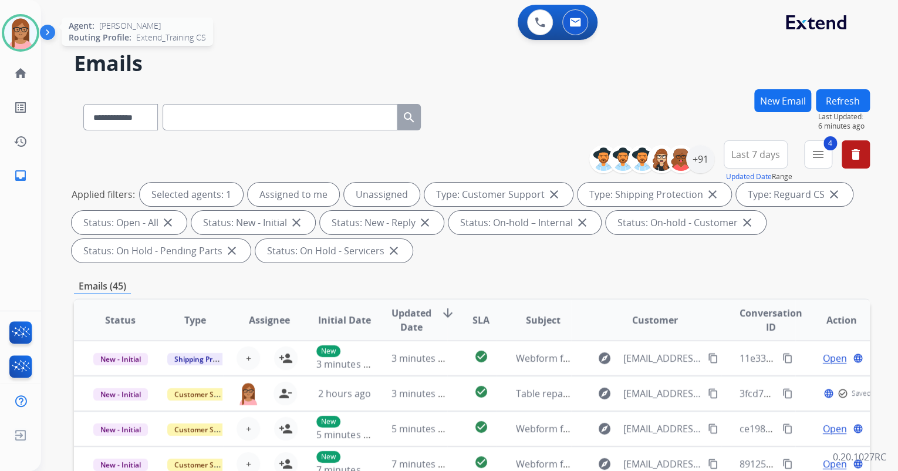
click at [9, 28] on img at bounding box center [20, 32] width 33 height 33
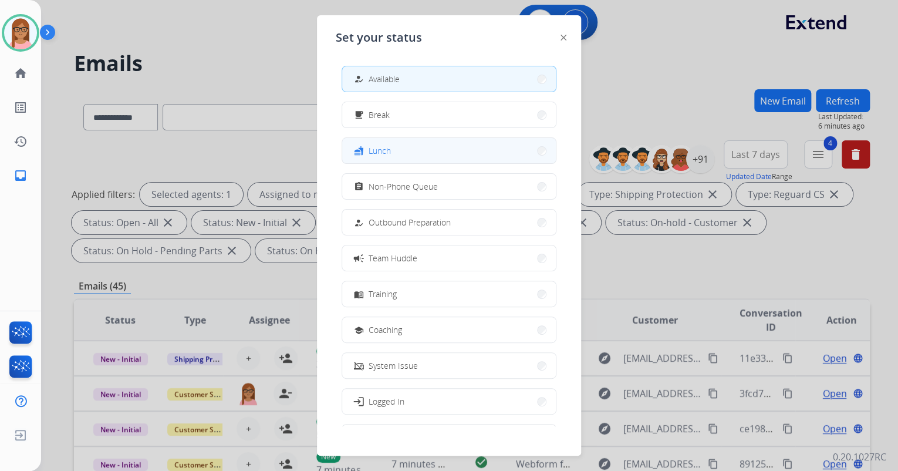
click at [433, 149] on button "fastfood Lunch" at bounding box center [449, 150] width 214 height 25
